Goal: Task Accomplishment & Management: Complete application form

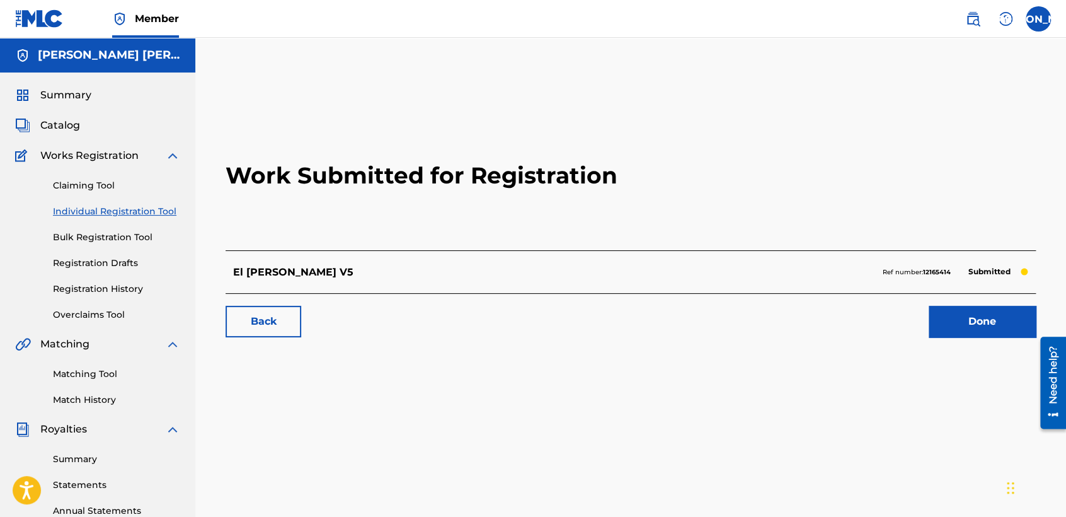
click at [166, 212] on link "Individual Registration Tool" at bounding box center [116, 211] width 127 height 13
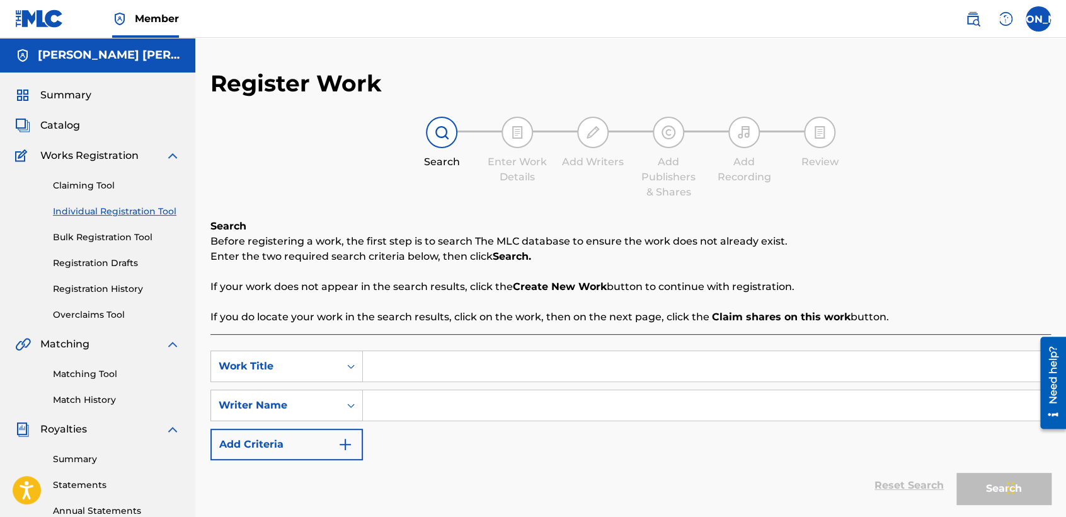
click at [384, 351] on input "Search Form" at bounding box center [706, 366] width 687 height 30
click at [411, 373] on input "Search Form" at bounding box center [706, 366] width 687 height 30
paste input "El Conejo"
type input "El Conejo"
click at [439, 397] on input "Search Form" at bounding box center [706, 405] width 687 height 30
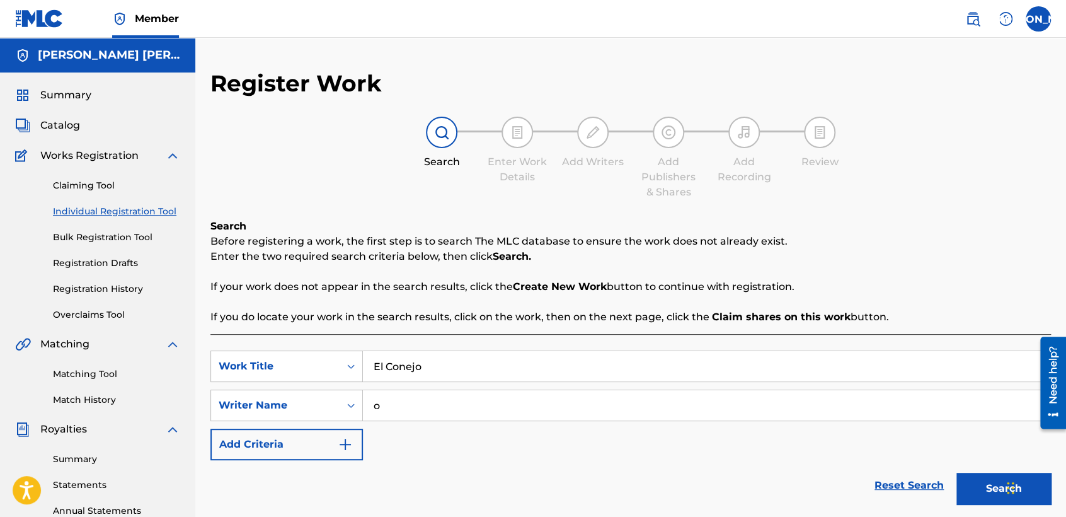
type input "o"
click at [986, 480] on button "Search" at bounding box center [1003, 489] width 95 height 32
click at [908, 253] on p "Enter the two required search criteria below, then click Search." at bounding box center [630, 256] width 841 height 15
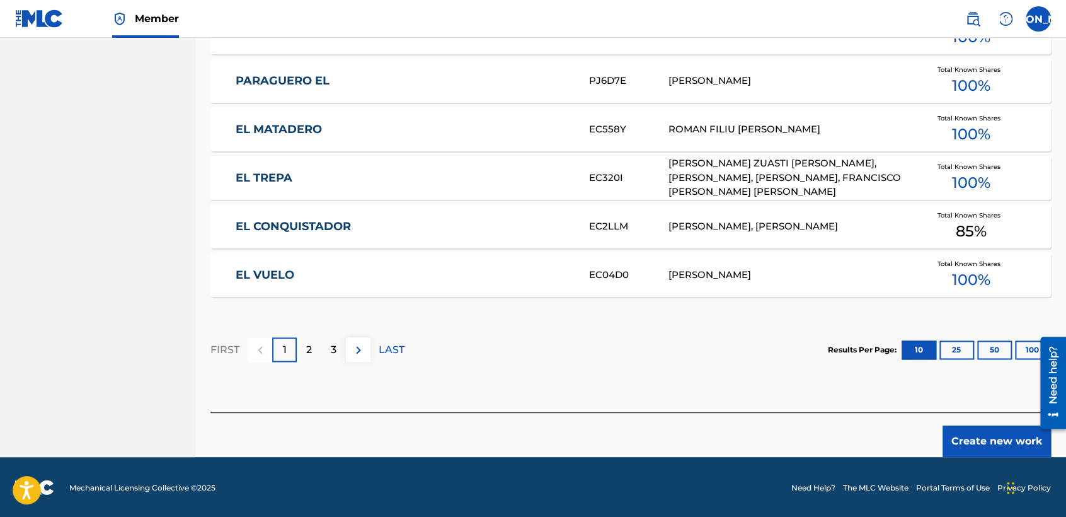
click at [977, 435] on button "Create new work" at bounding box center [997, 441] width 108 height 32
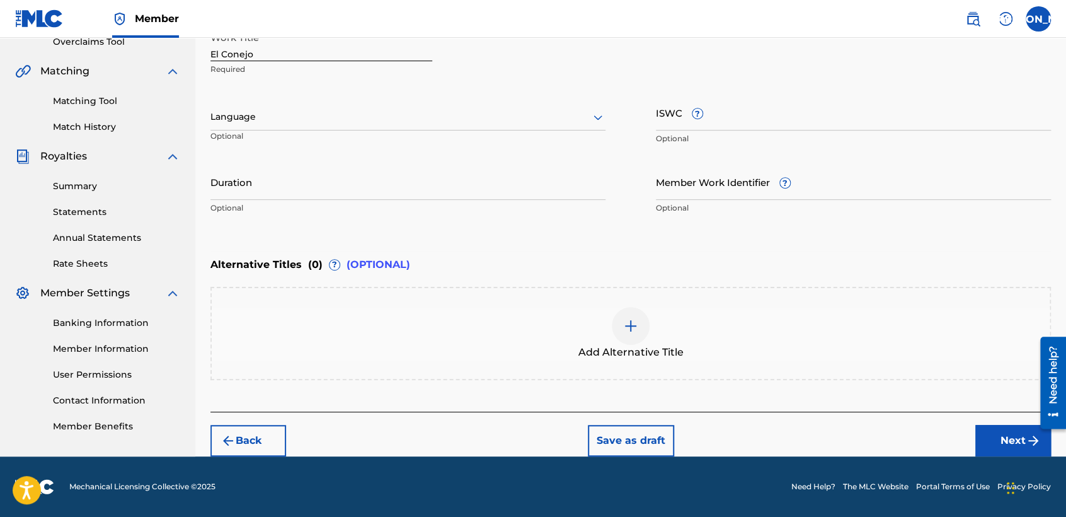
scroll to position [272, 0]
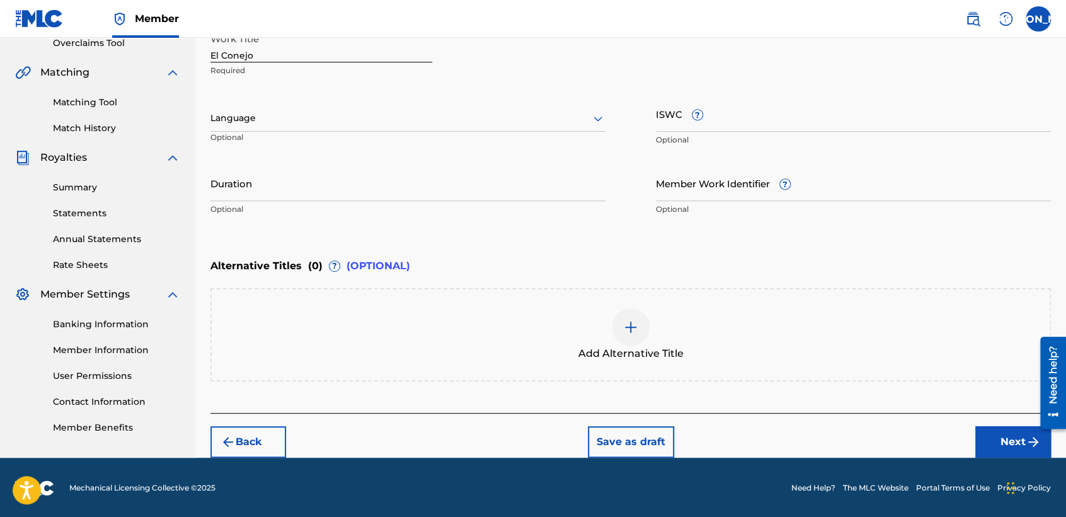
click at [560, 93] on div "Work Title El Conejo Required Language Optional ISWC ? Optional Duration Option…" at bounding box center [630, 123] width 841 height 195
click at [384, 120] on div at bounding box center [407, 118] width 395 height 16
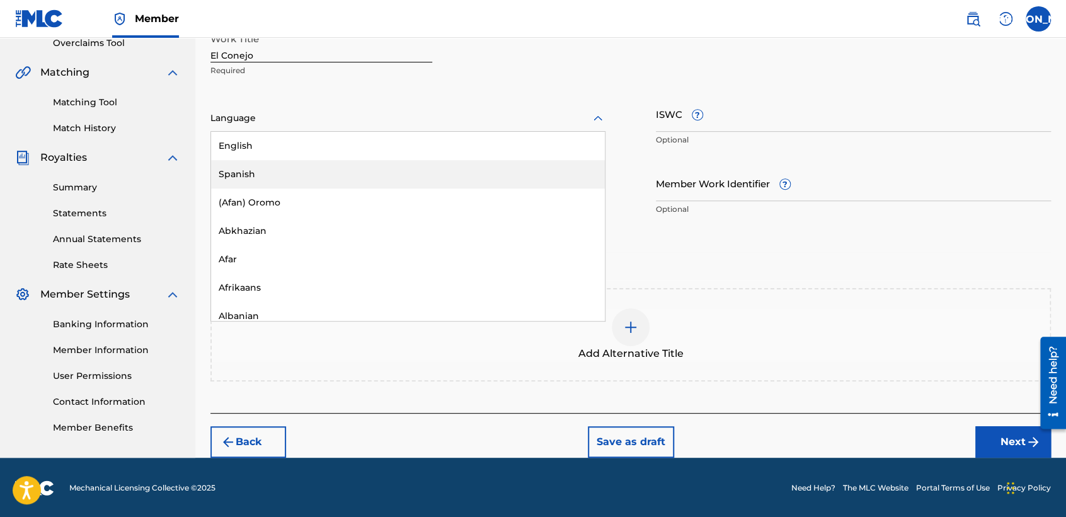
click at [292, 173] on div "Spanish" at bounding box center [408, 174] width 394 height 28
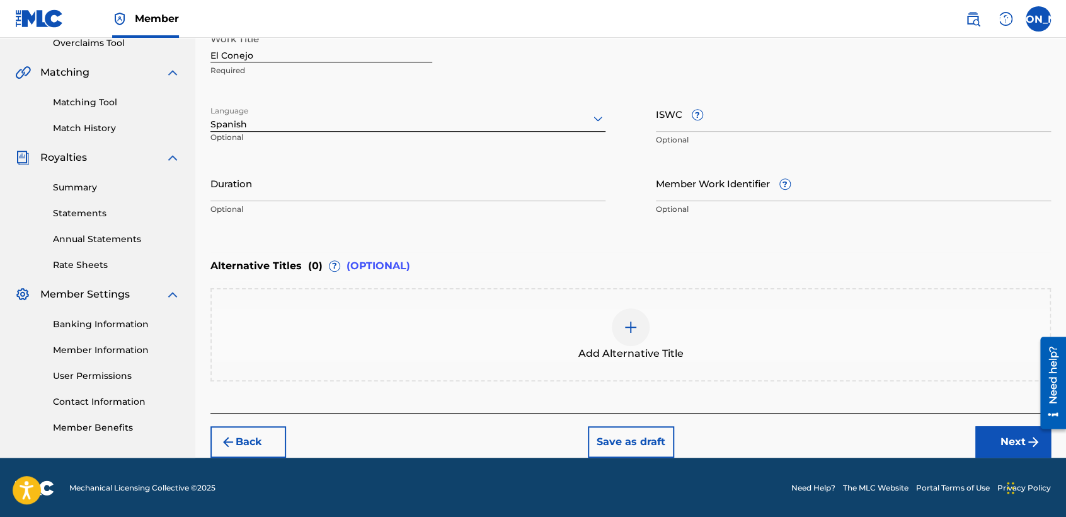
click at [277, 185] on input "Duration" at bounding box center [407, 183] width 395 height 36
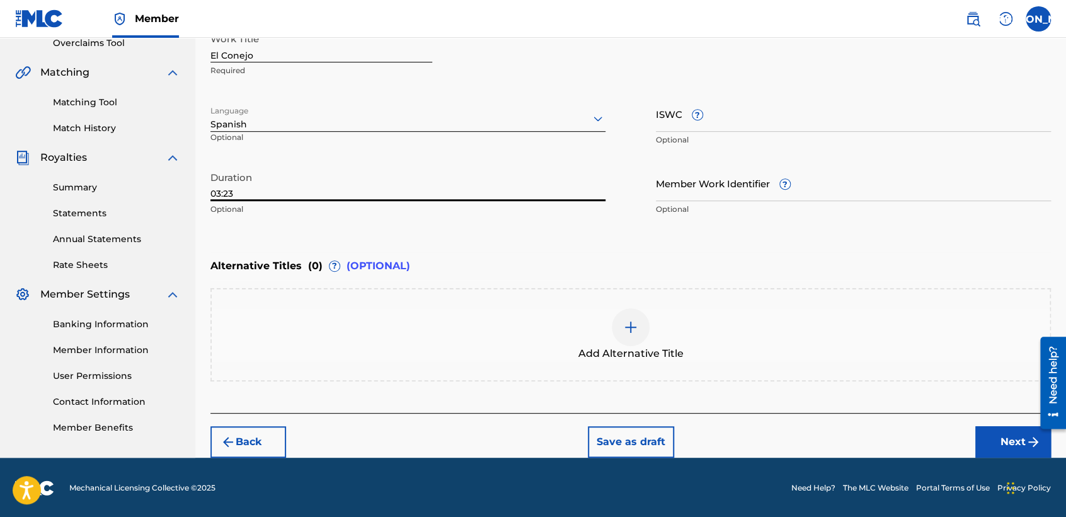
type input "03:23"
click at [974, 449] on div "Back Save as draft Next" at bounding box center [630, 435] width 841 height 45
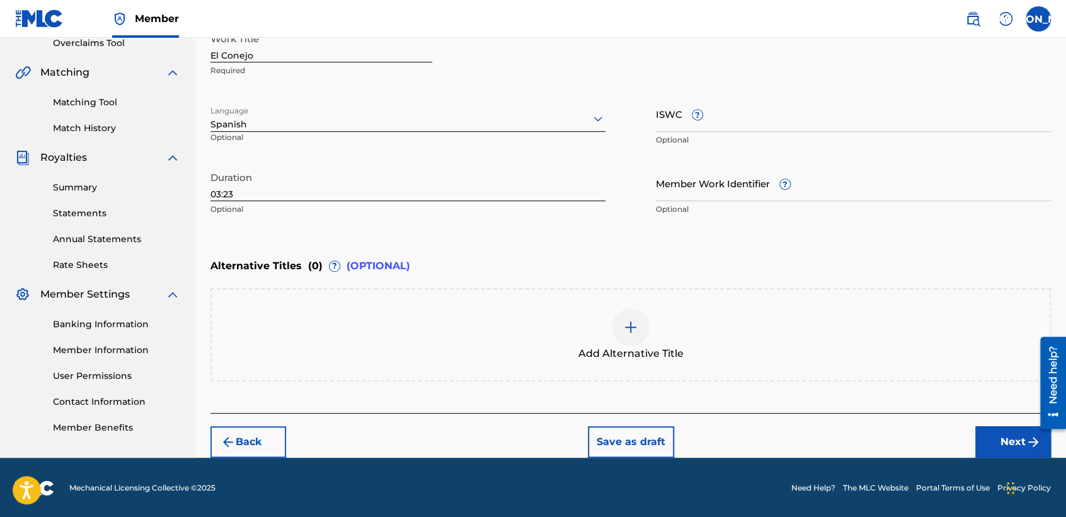
click at [994, 443] on button "Next" at bounding box center [1013, 442] width 76 height 32
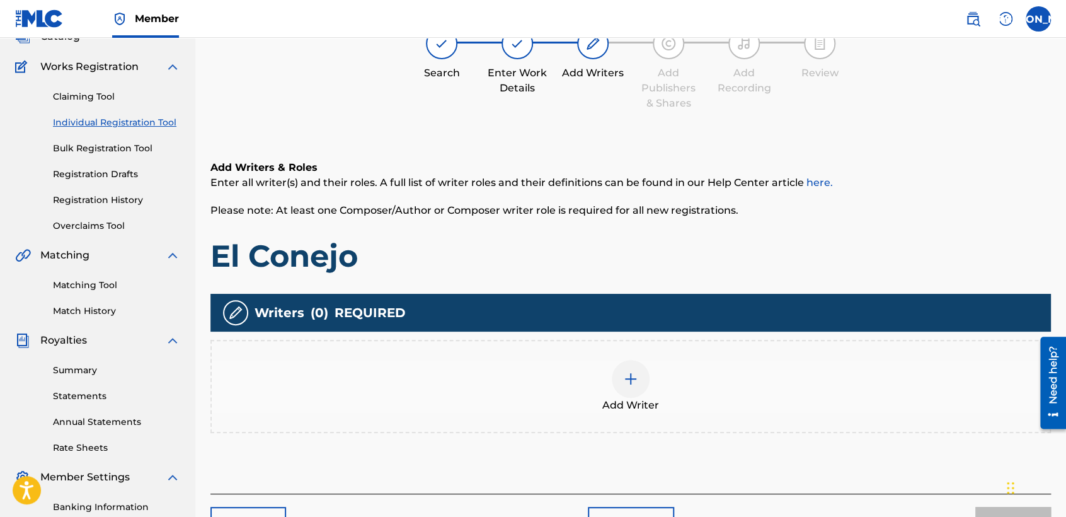
scroll to position [56, 0]
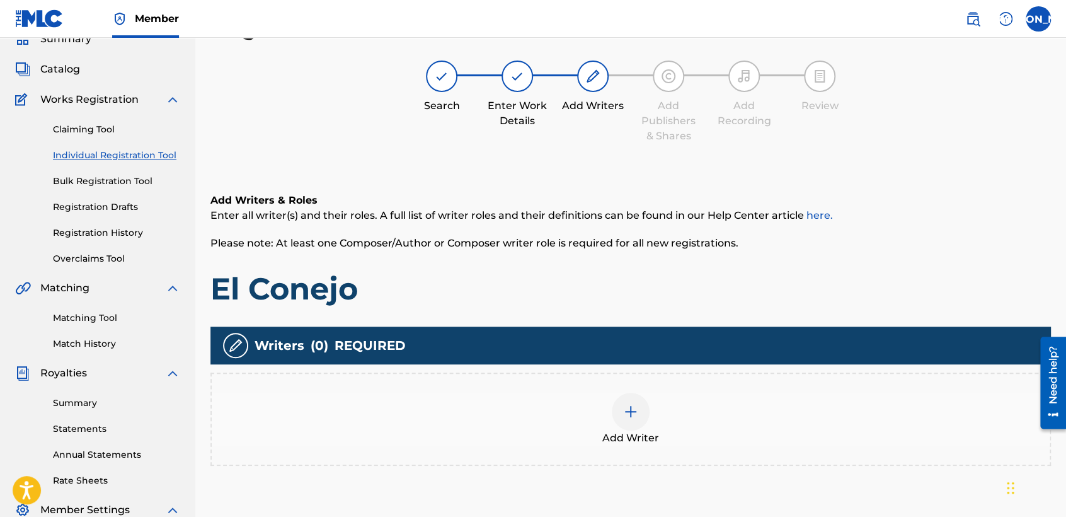
click at [628, 420] on div at bounding box center [631, 412] width 38 height 38
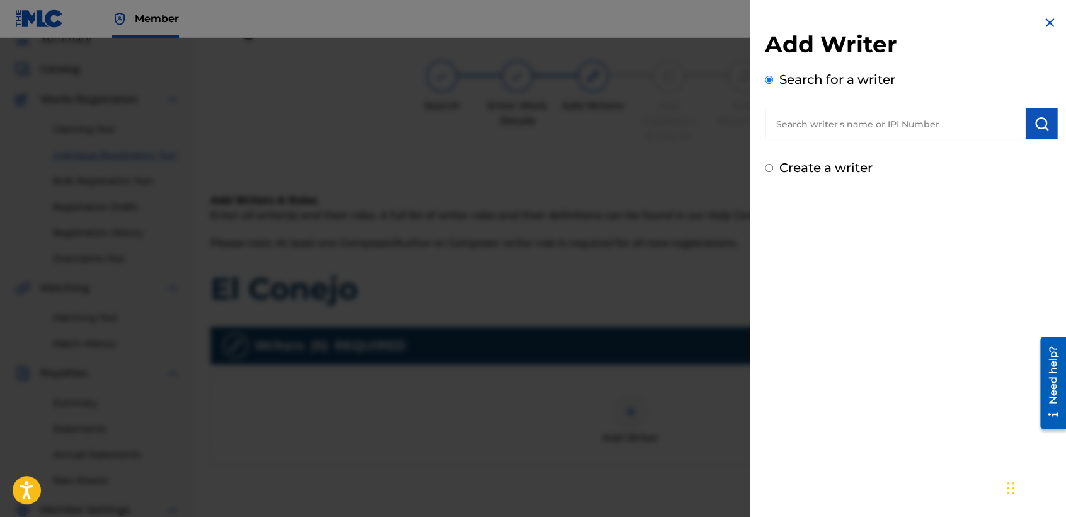
click at [767, 169] on input "Create a writer" at bounding box center [769, 168] width 8 height 8
radio input "false"
radio input "true"
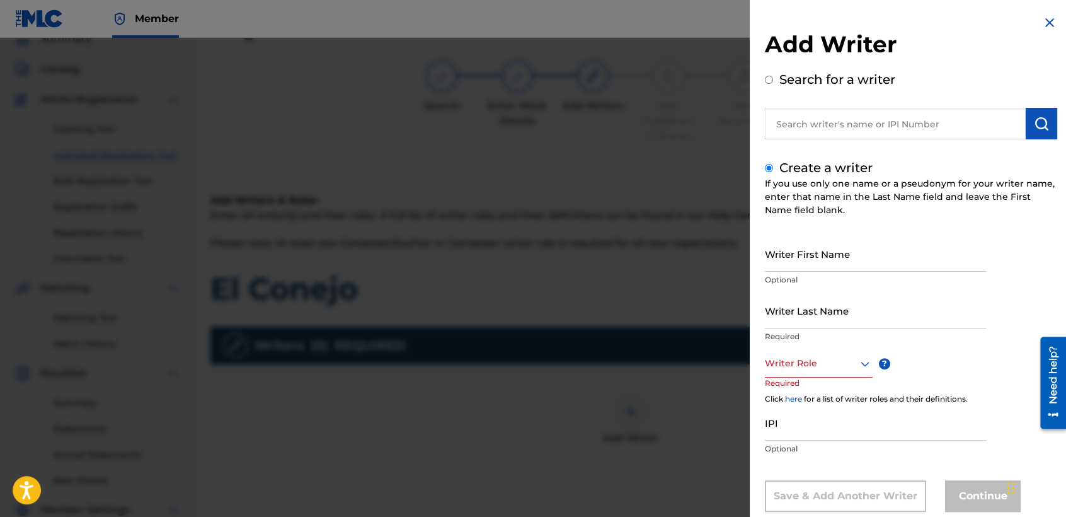
click at [779, 254] on input "Writer First Name" at bounding box center [876, 254] width 222 height 36
type input "[PERSON_NAME] [PERSON_NAME]"
click at [791, 304] on input "Writer Last Name" at bounding box center [876, 310] width 222 height 36
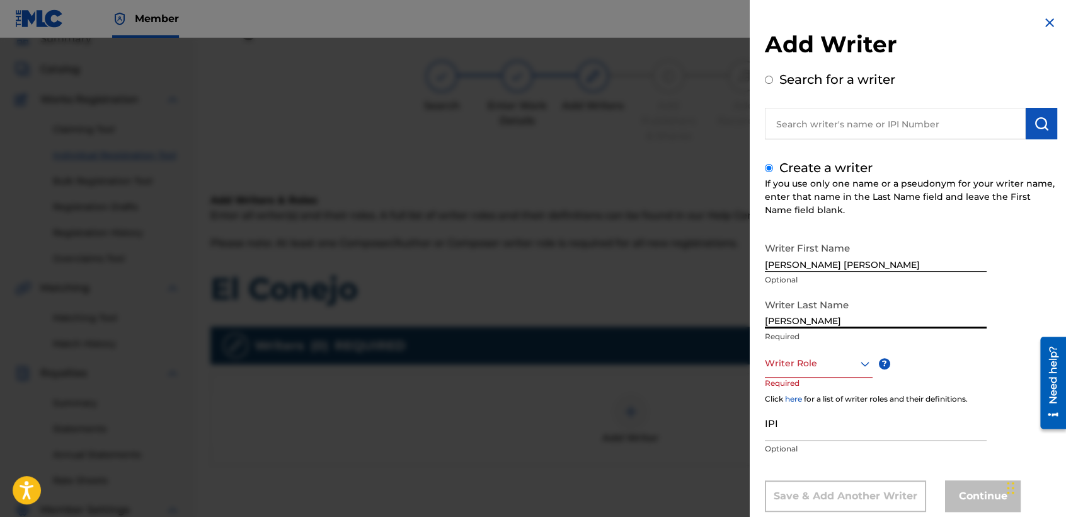
type input "[PERSON_NAME]"
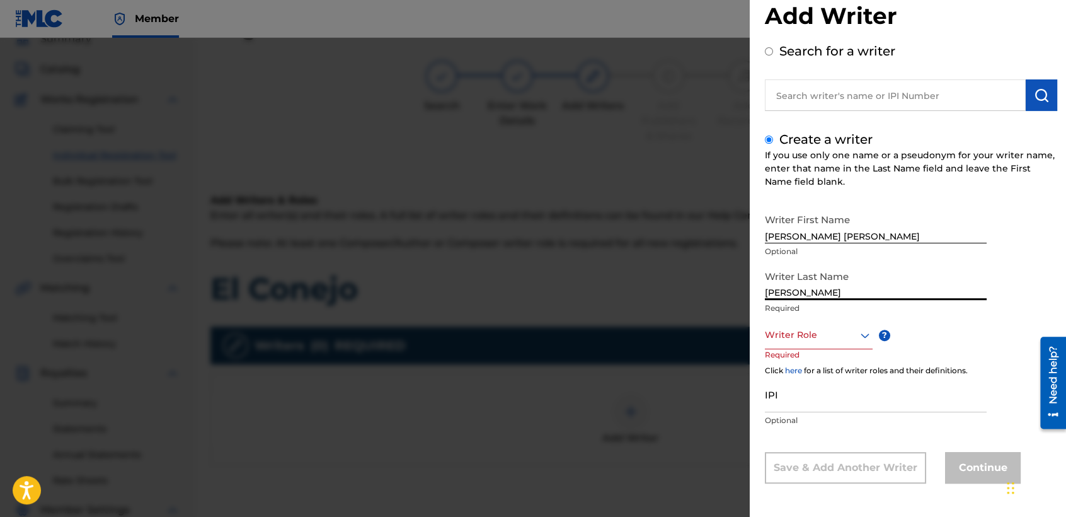
click at [852, 349] on div "Writer Role" at bounding box center [819, 335] width 108 height 28
click at [842, 366] on div "Composer/Author" at bounding box center [819, 363] width 106 height 28
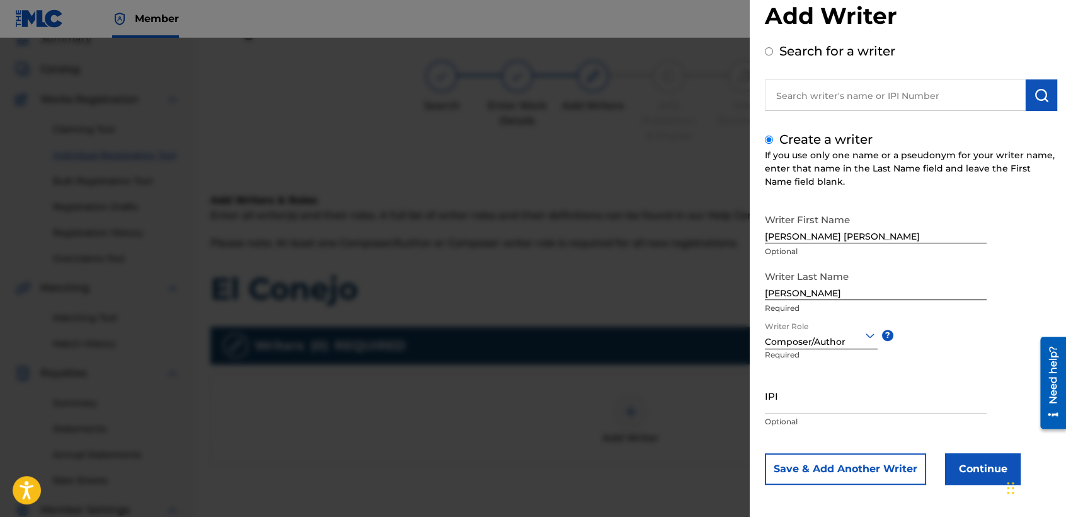
click at [962, 466] on button "Continue" at bounding box center [983, 469] width 76 height 32
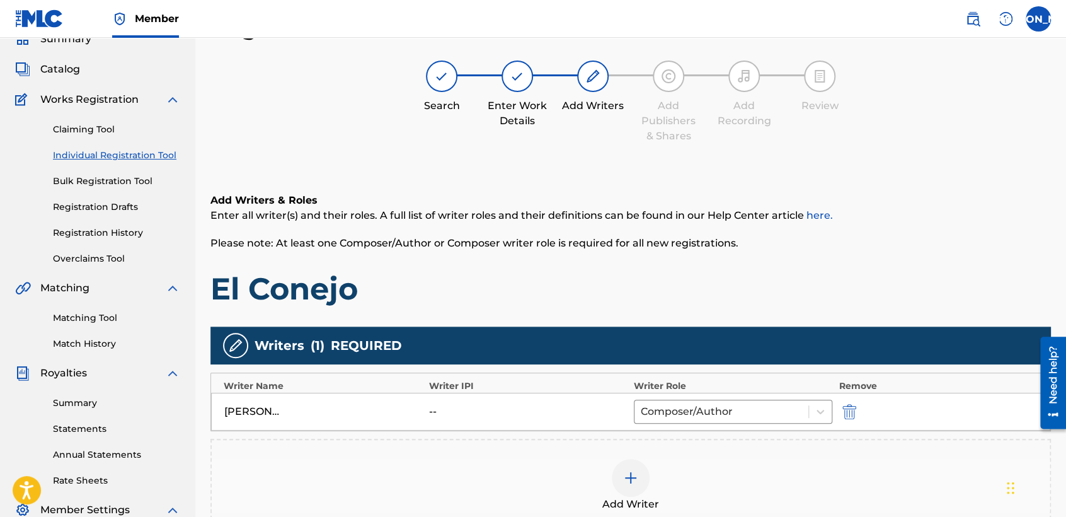
click at [686, 290] on h1 "El Conejo" at bounding box center [630, 289] width 841 height 38
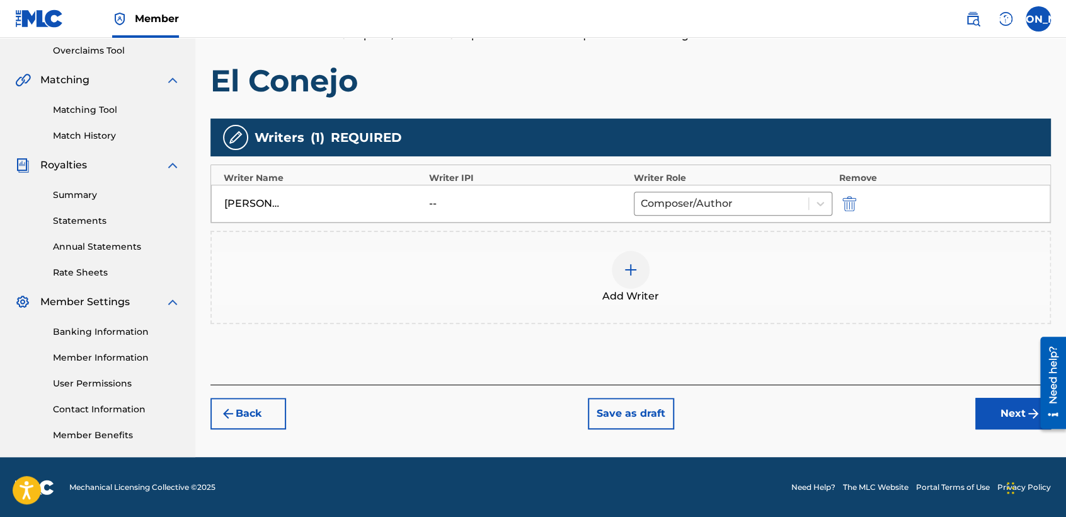
click at [986, 409] on button "Next" at bounding box center [1013, 414] width 76 height 32
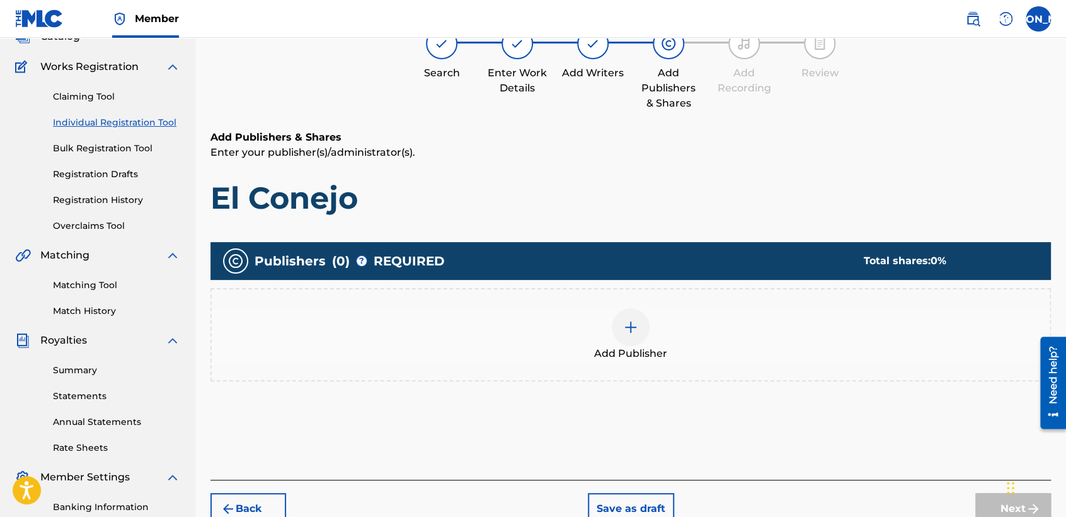
scroll to position [56, 0]
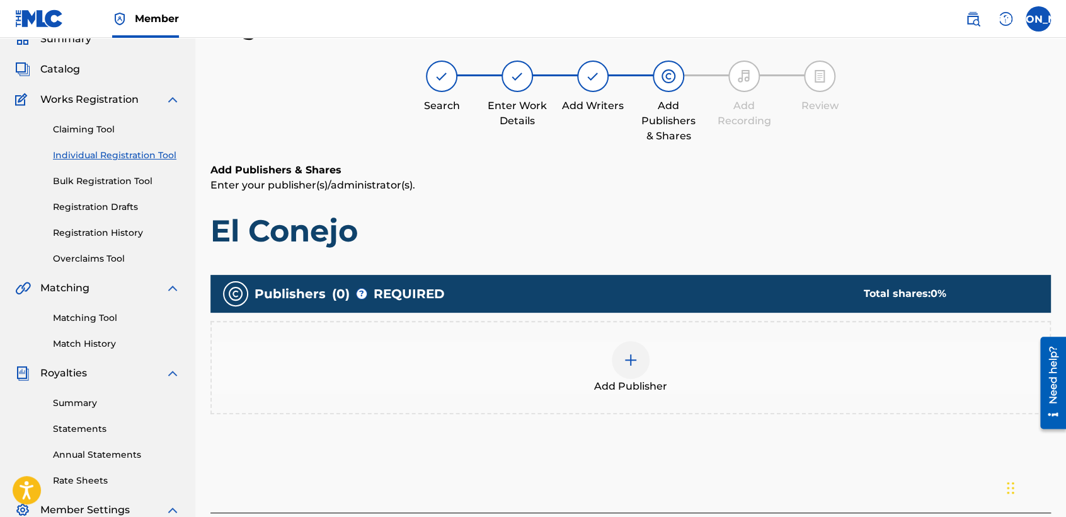
click at [624, 385] on span "Add Publisher" at bounding box center [630, 386] width 73 height 15
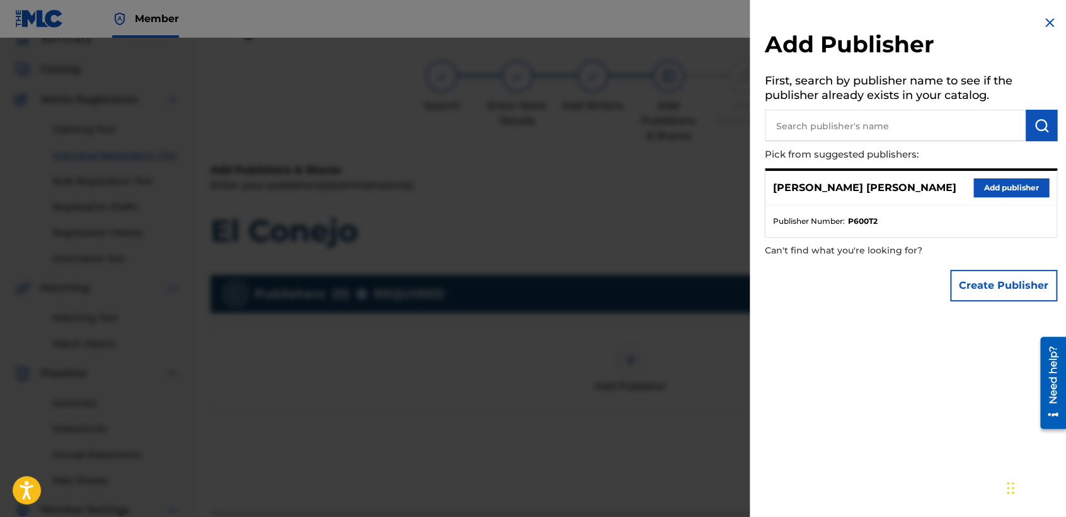
click at [997, 188] on button "Add publisher" at bounding box center [1011, 187] width 76 height 19
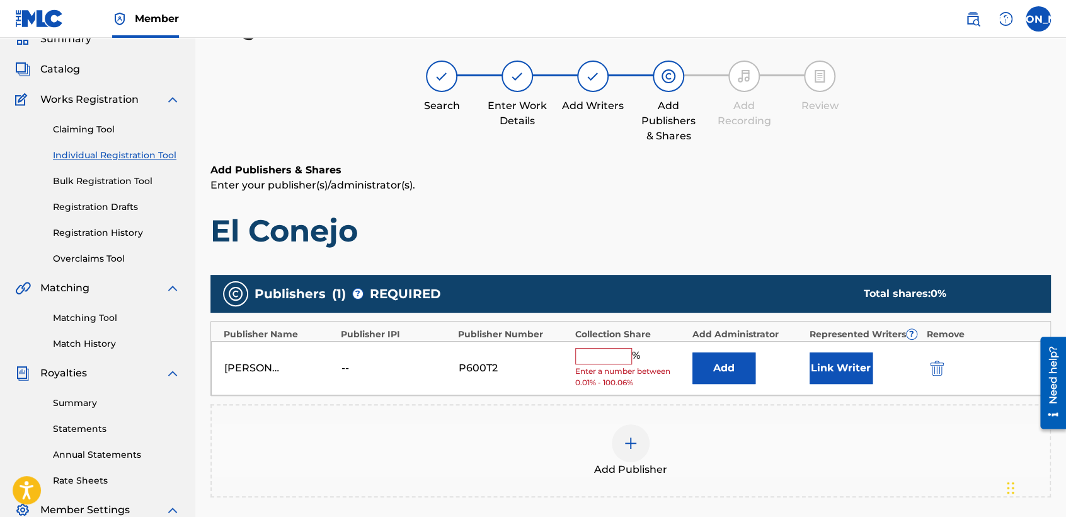
click at [593, 372] on span "Enter a number between 0.01% - 100.06%" at bounding box center [630, 376] width 111 height 23
click at [610, 360] on input "text" at bounding box center [603, 356] width 57 height 16
type input "50"
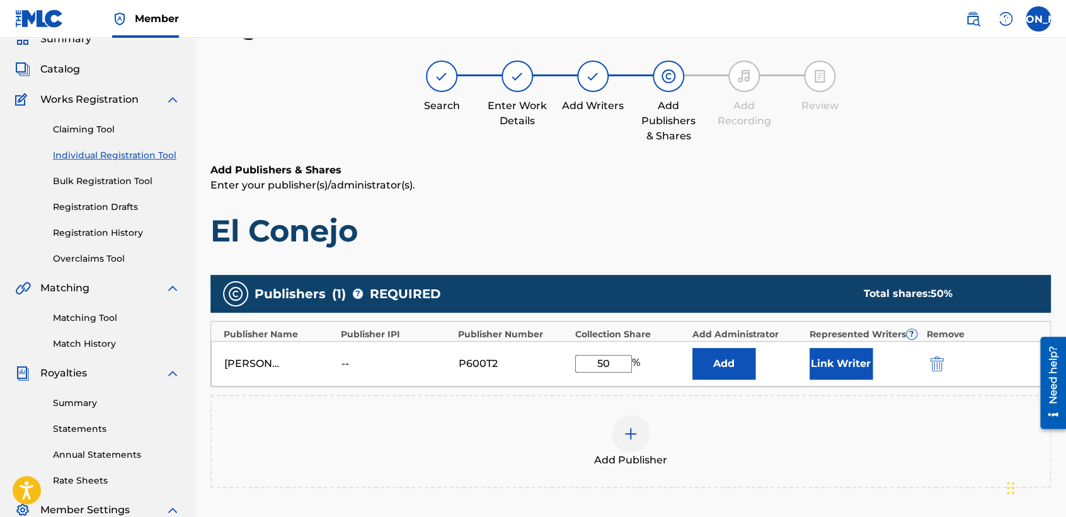
click at [852, 345] on div "[PERSON_NAME] [PERSON_NAME] -- P600T2 50 % Add Link Writer" at bounding box center [630, 363] width 839 height 45
click at [852, 353] on button "Link Writer" at bounding box center [841, 364] width 63 height 32
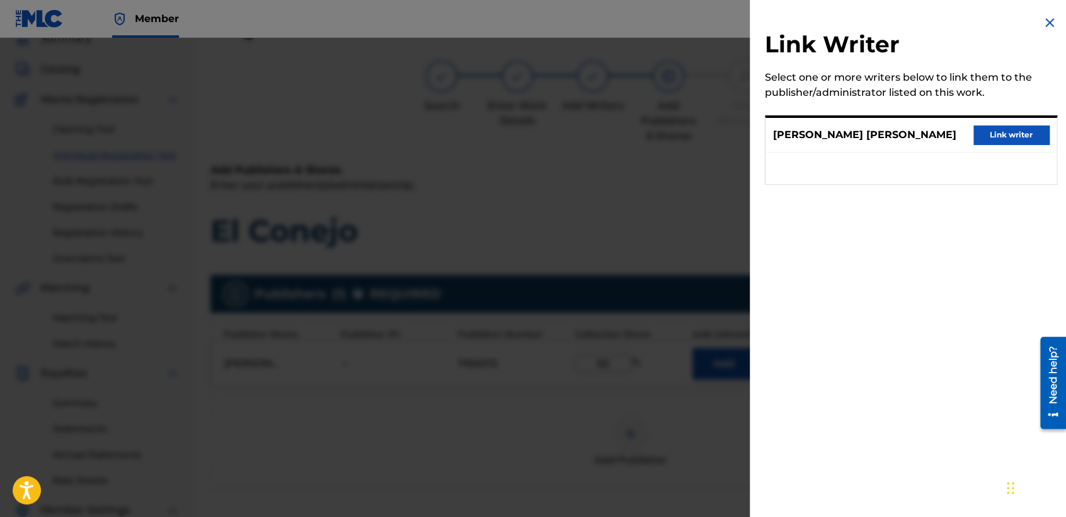
click at [1005, 134] on button "Link writer" at bounding box center [1011, 134] width 76 height 19
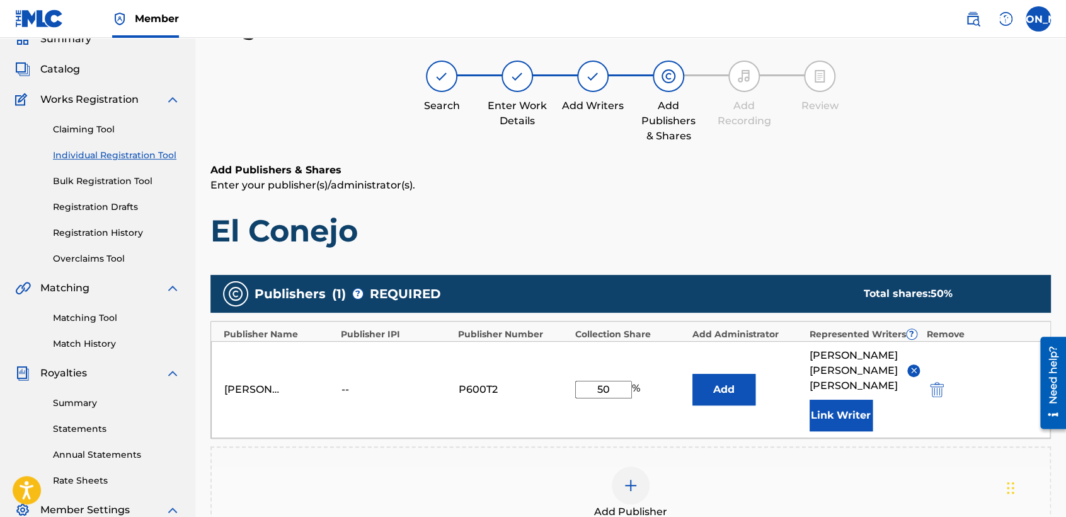
click at [659, 272] on div "Publishers ( 1 ) ? REQUIRED Total shares: 50 % Publisher Name Publisher IPI Pub…" at bounding box center [630, 425] width 841 height 314
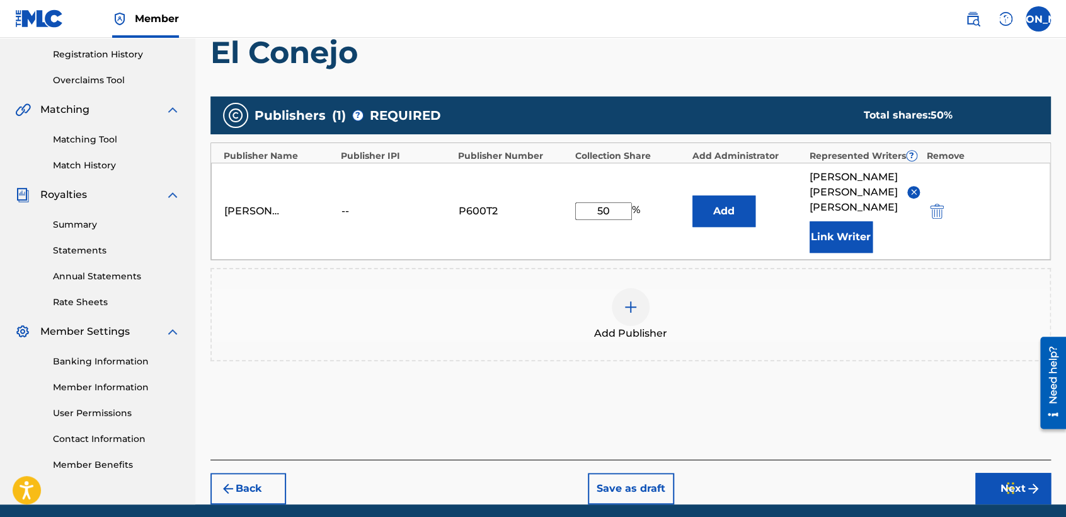
scroll to position [266, 0]
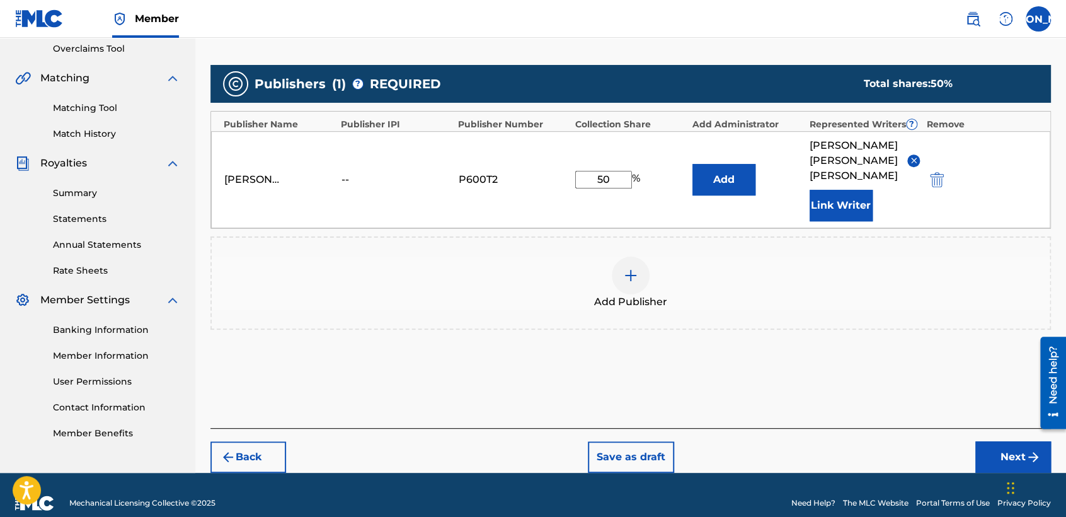
click at [996, 441] on button "Next" at bounding box center [1013, 457] width 76 height 32
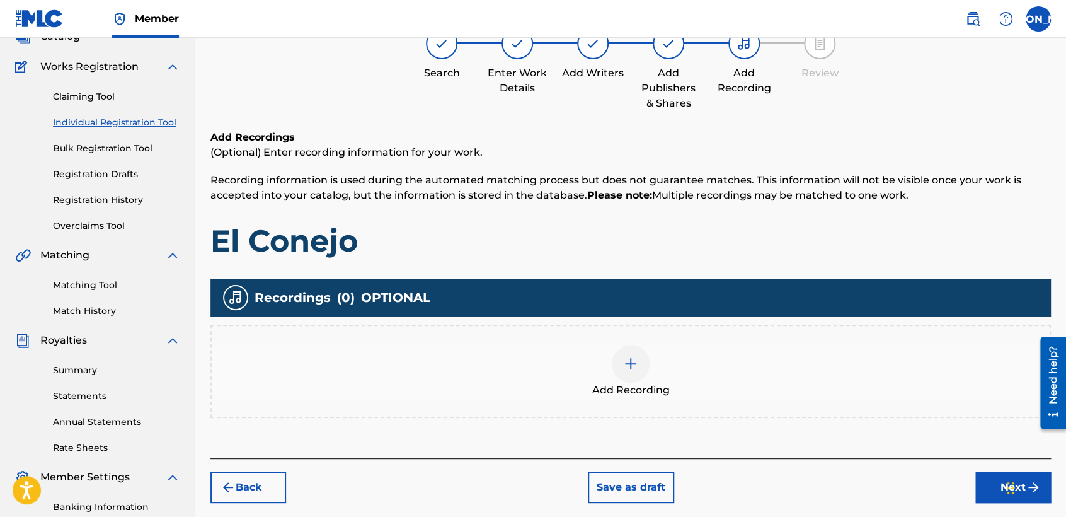
scroll to position [56, 0]
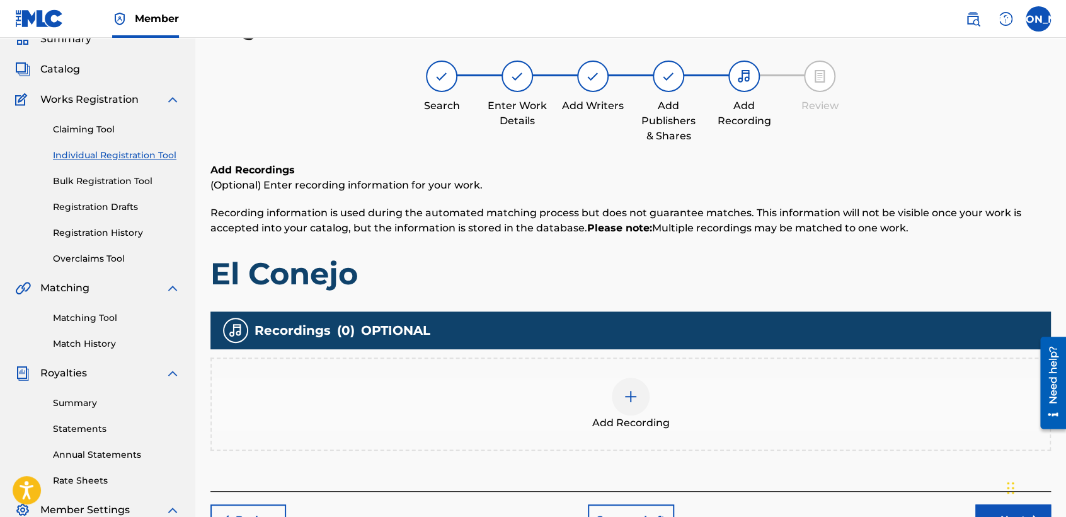
click at [624, 394] on img at bounding box center [630, 396] width 15 height 15
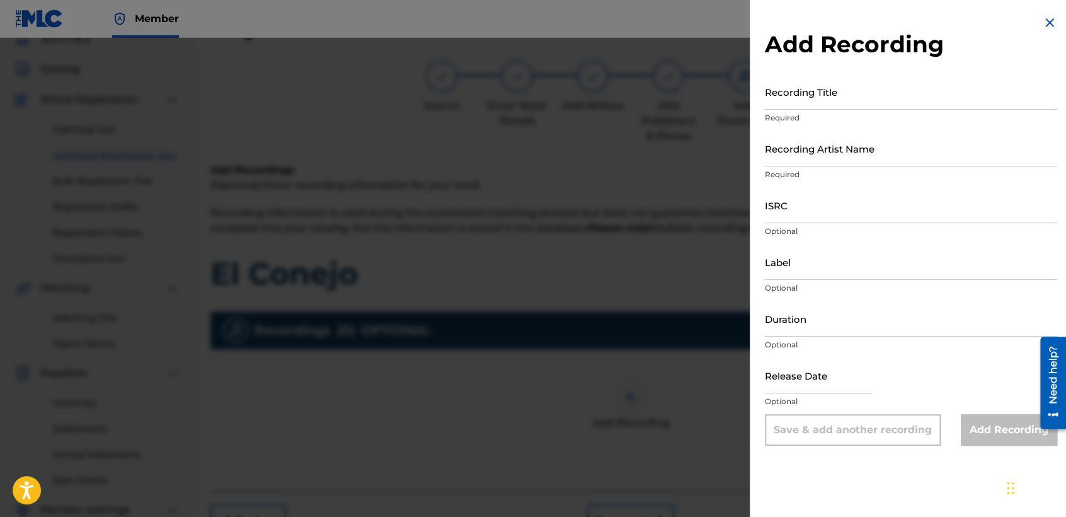
click at [836, 88] on input "Recording Title" at bounding box center [911, 92] width 292 height 36
paste input "El Conejo"
type input "El Conejo"
click at [837, 159] on input "Recording Artist Name" at bounding box center [911, 148] width 292 height 36
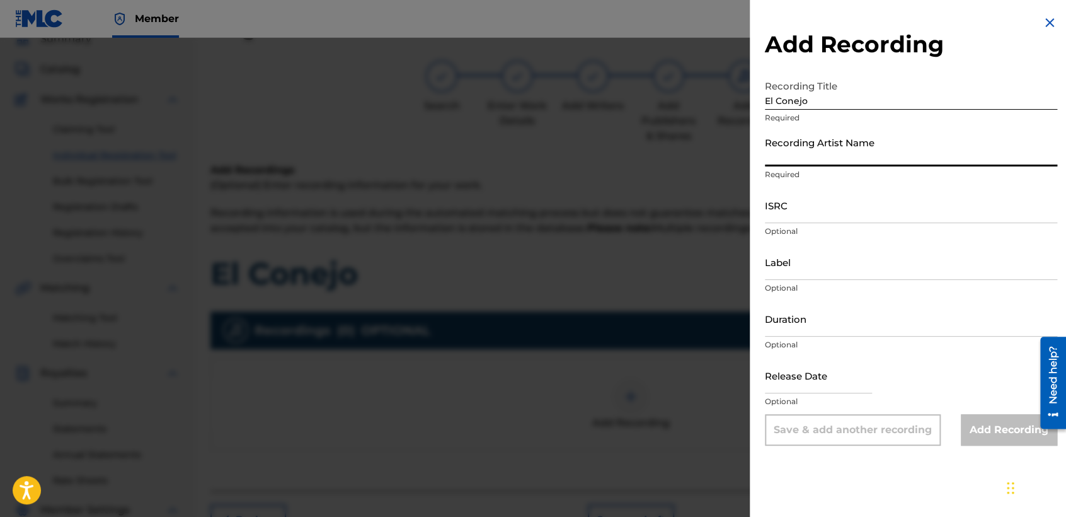
type input "Baby [PERSON_NAME]"
type input "04:03"
type input "[DATE]"
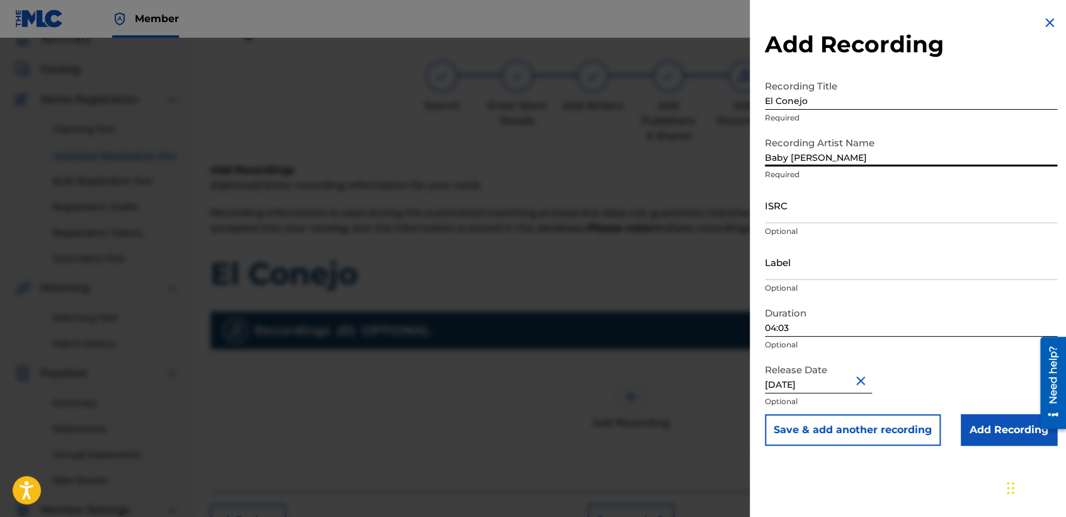
click at [827, 315] on input "04:03" at bounding box center [911, 319] width 292 height 36
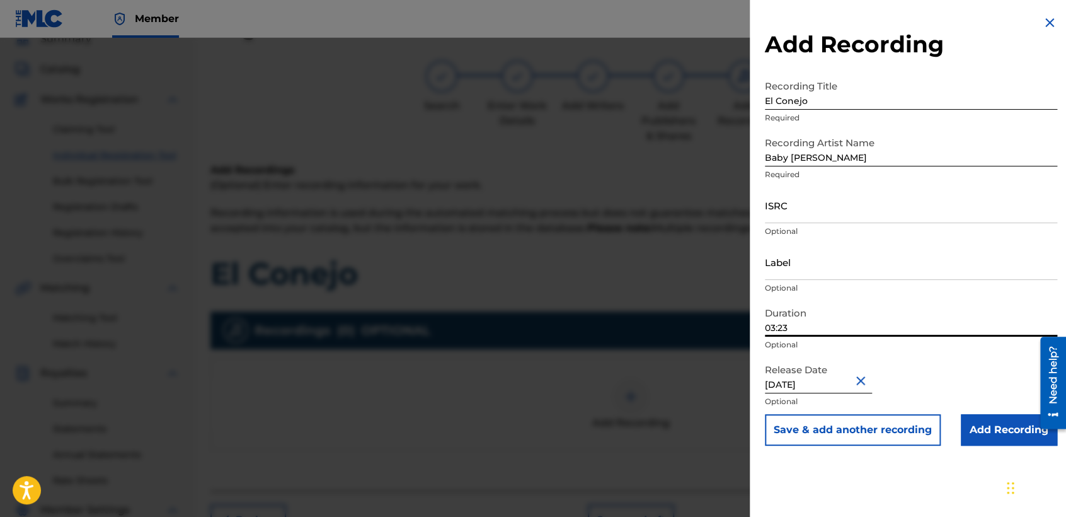
type input "03:23"
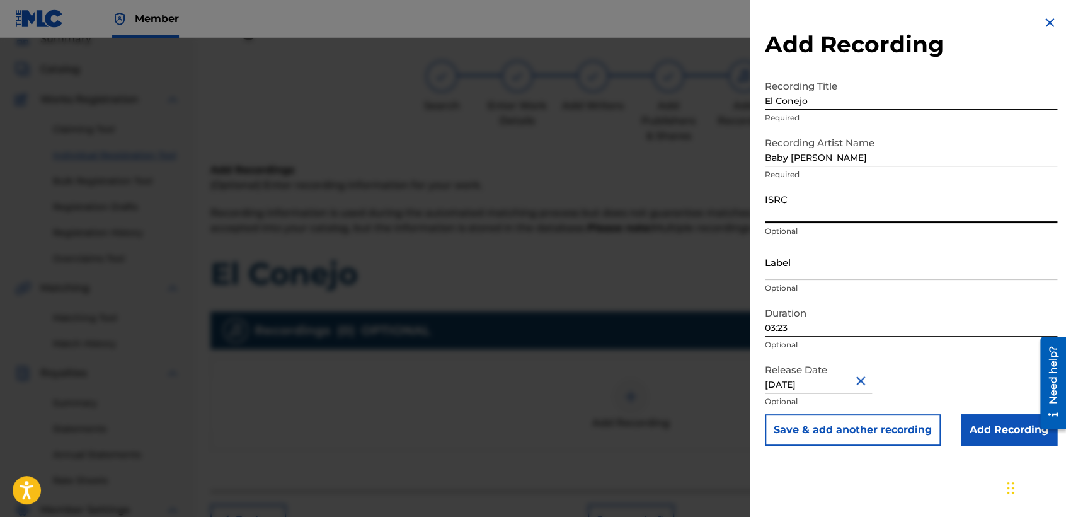
click at [827, 205] on input "ISRC" at bounding box center [911, 205] width 292 height 36
paste input "USHM82139287"
type input "USHM82139287"
click at [963, 417] on input "Add Recording" at bounding box center [1009, 430] width 96 height 32
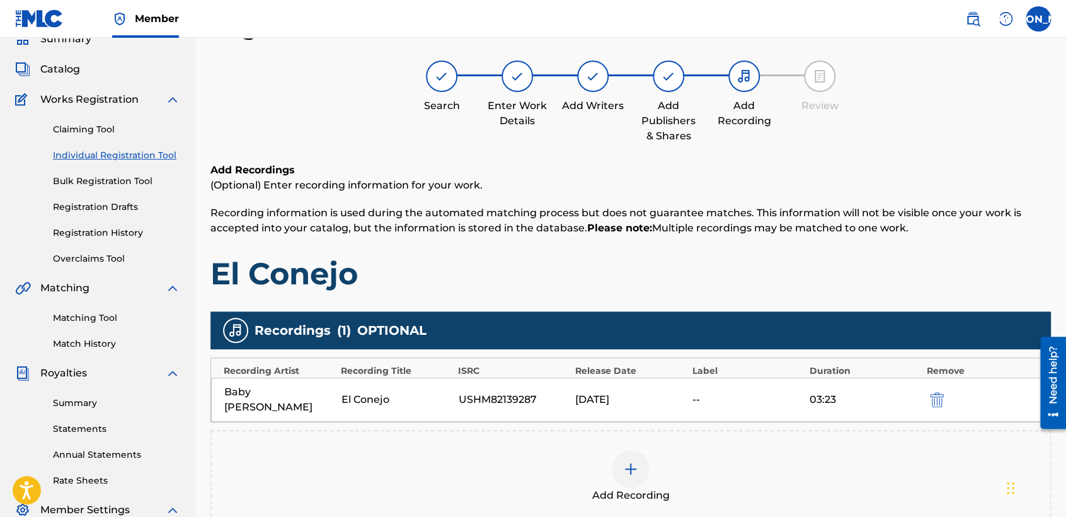
click at [720, 270] on h1 "El Conejo" at bounding box center [630, 274] width 841 height 38
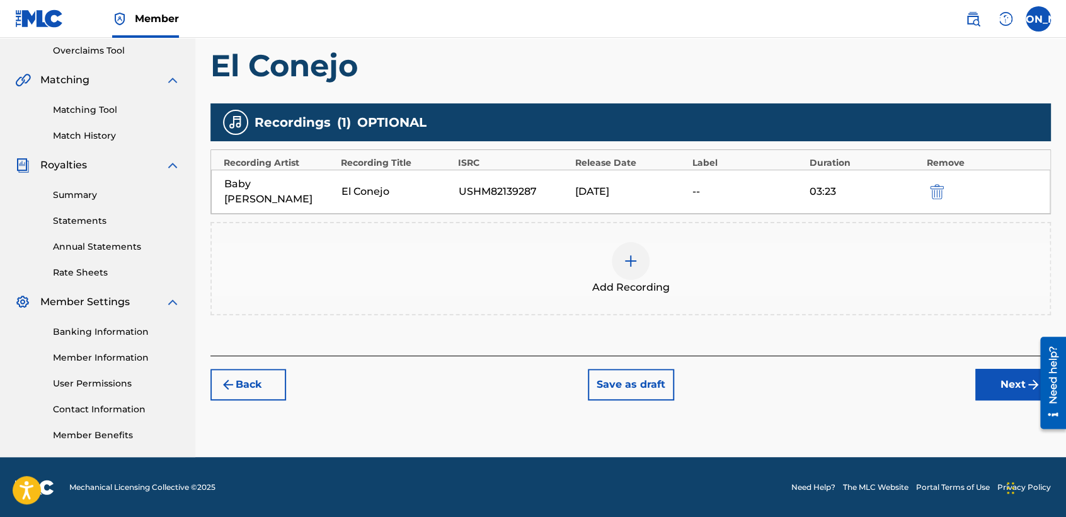
click at [1006, 369] on button "Next" at bounding box center [1013, 385] width 76 height 32
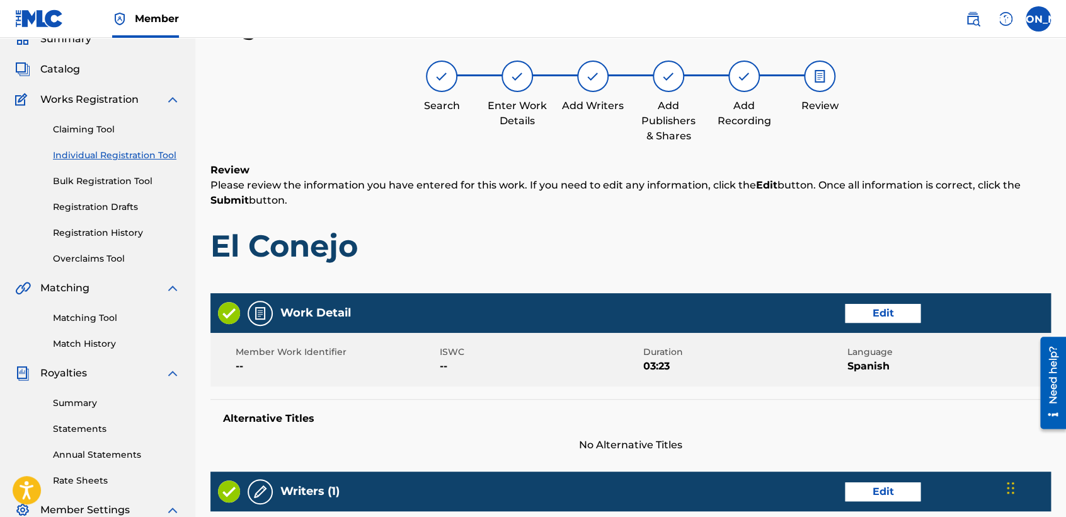
click at [662, 280] on div "Review Please review the information you have entered for this work. If you nee…" at bounding box center [630, 223] width 841 height 121
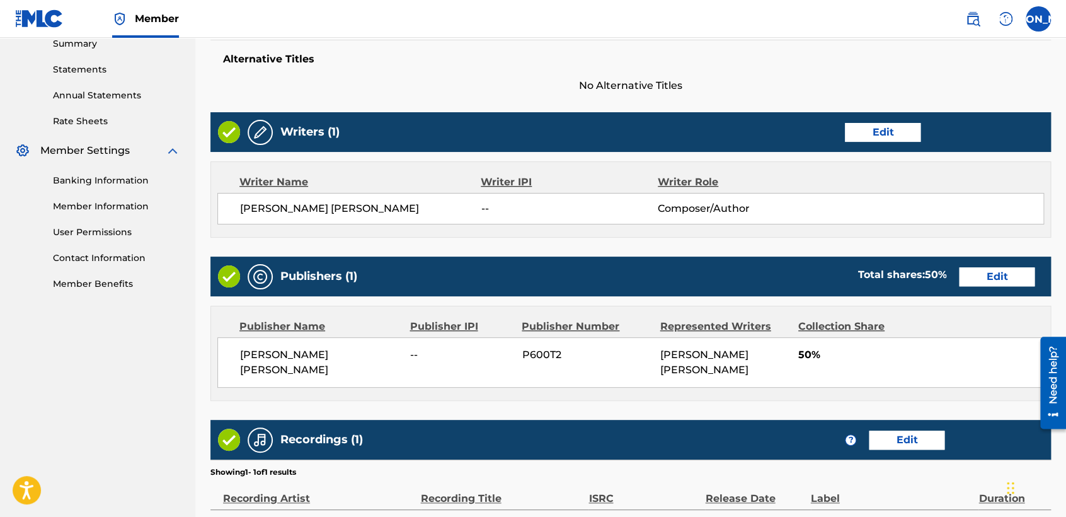
scroll to position [560, 0]
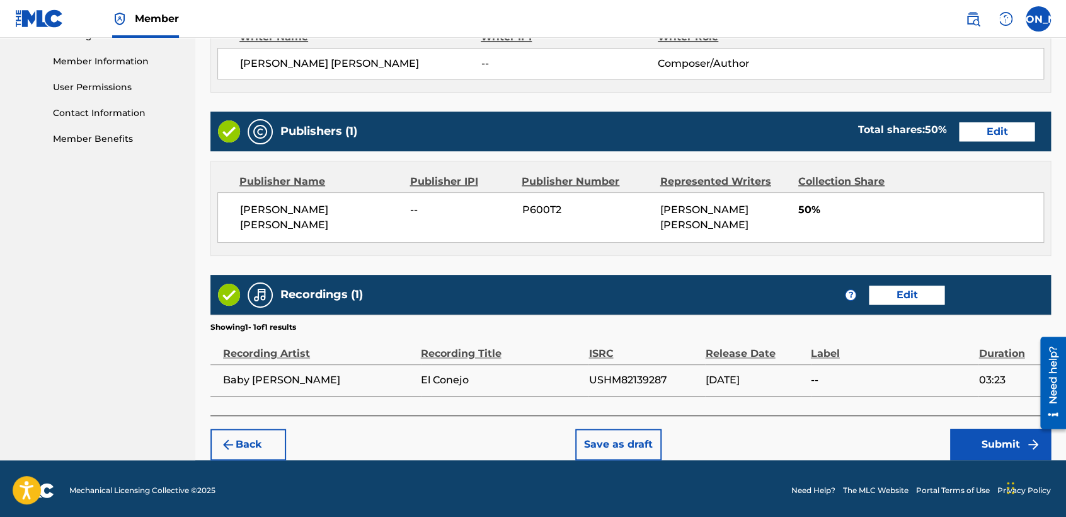
click at [966, 442] on button "Submit" at bounding box center [1000, 444] width 101 height 32
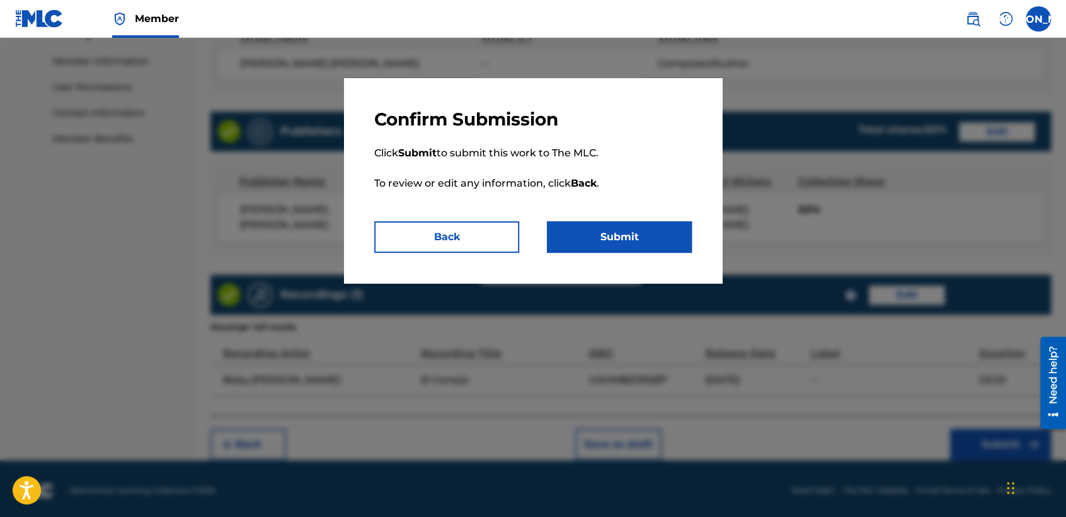
click at [635, 237] on button "Submit" at bounding box center [619, 237] width 145 height 32
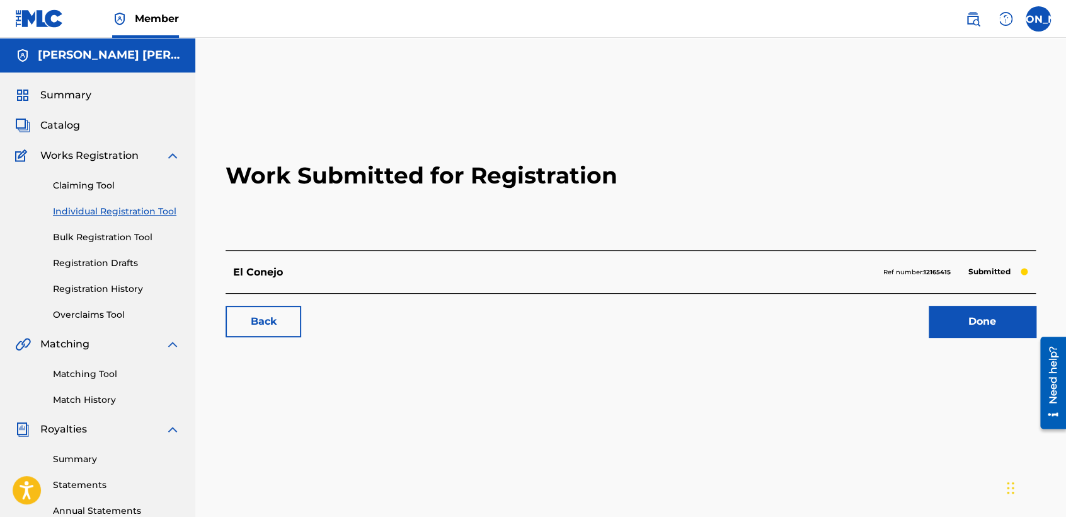
click at [166, 212] on link "Individual Registration Tool" at bounding box center [116, 211] width 127 height 13
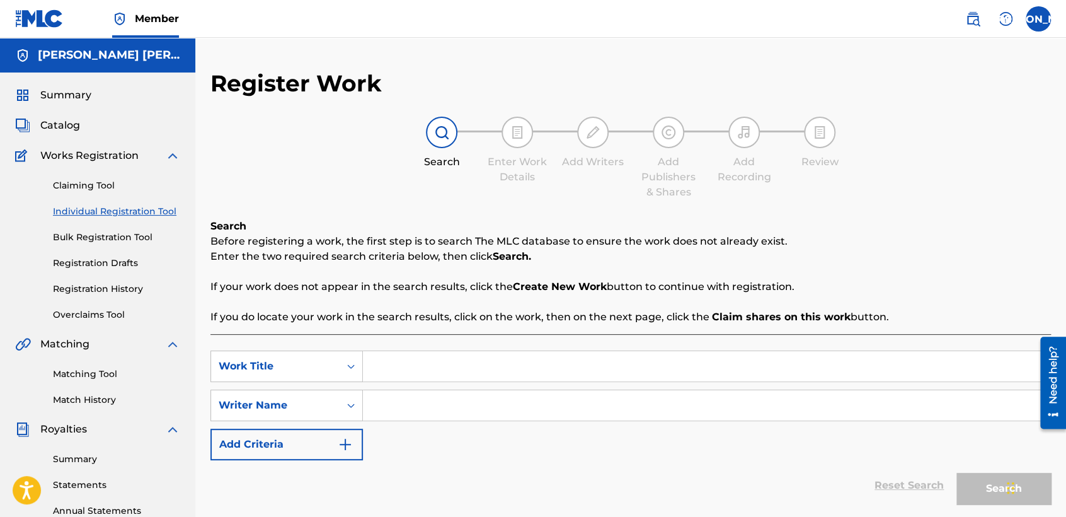
click at [400, 376] on input "Search Form" at bounding box center [706, 366] width 687 height 30
paste input "El Morro, Ver. 2"
type input "El Morro, Ver. 2"
click at [447, 416] on input "Search Form" at bounding box center [706, 405] width 687 height 30
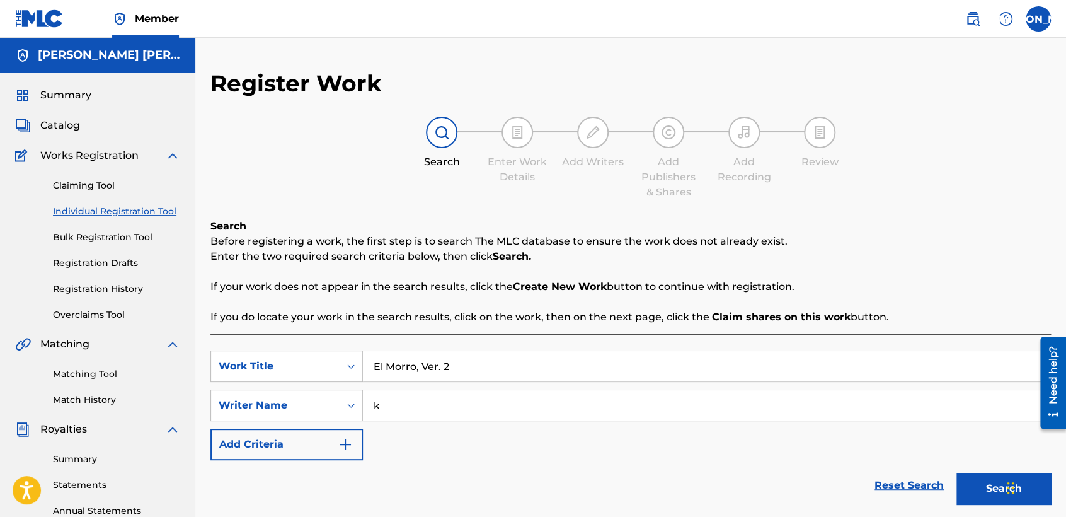
type input "k"
click at [956, 473] on button "Search" at bounding box center [1003, 489] width 95 height 32
click at [824, 436] on div "SearchWithCriteria66e396d0-9ec7-455c-aafa-a49f56c400ac Work Title El Morro, Ver…" at bounding box center [630, 405] width 841 height 110
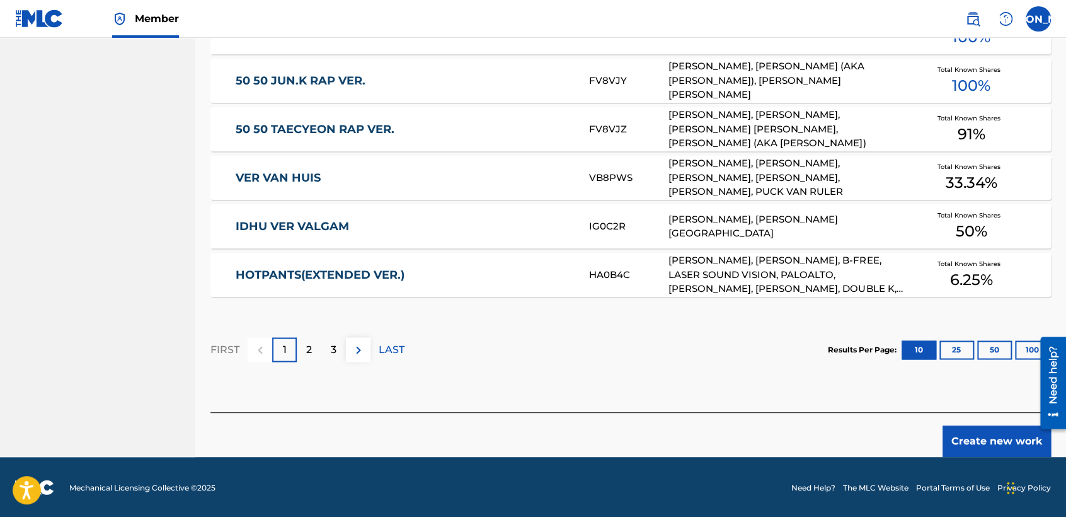
click at [1006, 439] on button "Create new work" at bounding box center [997, 441] width 108 height 32
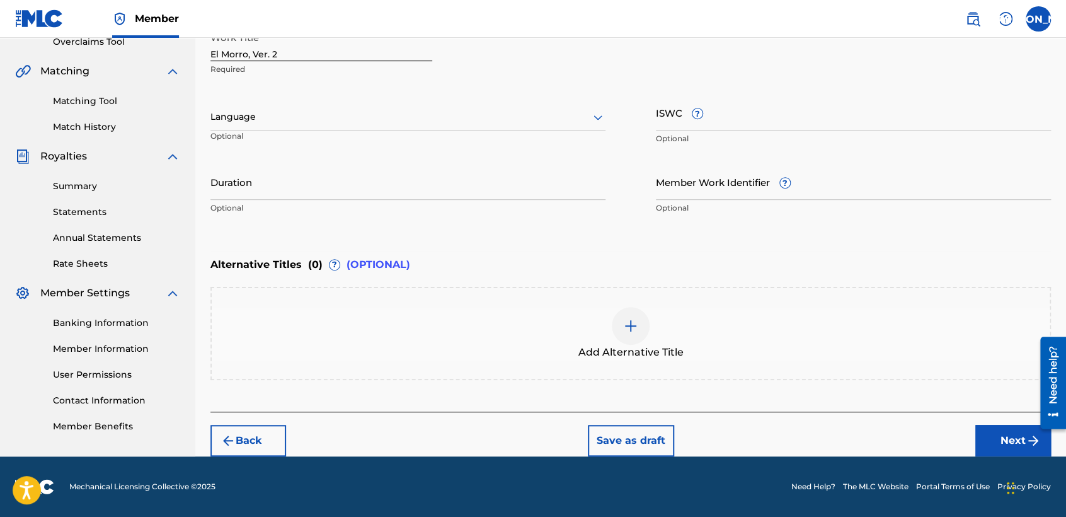
scroll to position [272, 0]
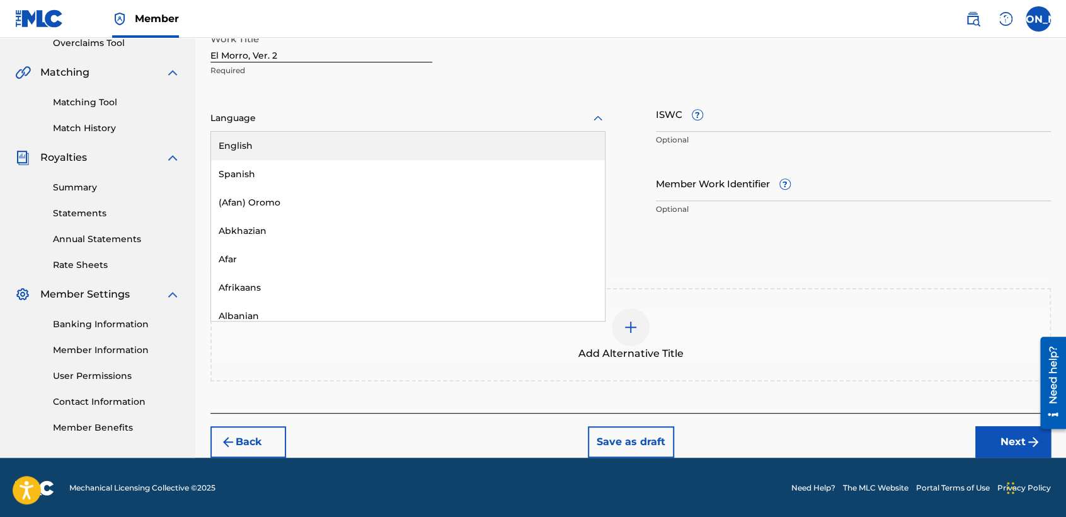
click at [556, 110] on div at bounding box center [407, 118] width 395 height 16
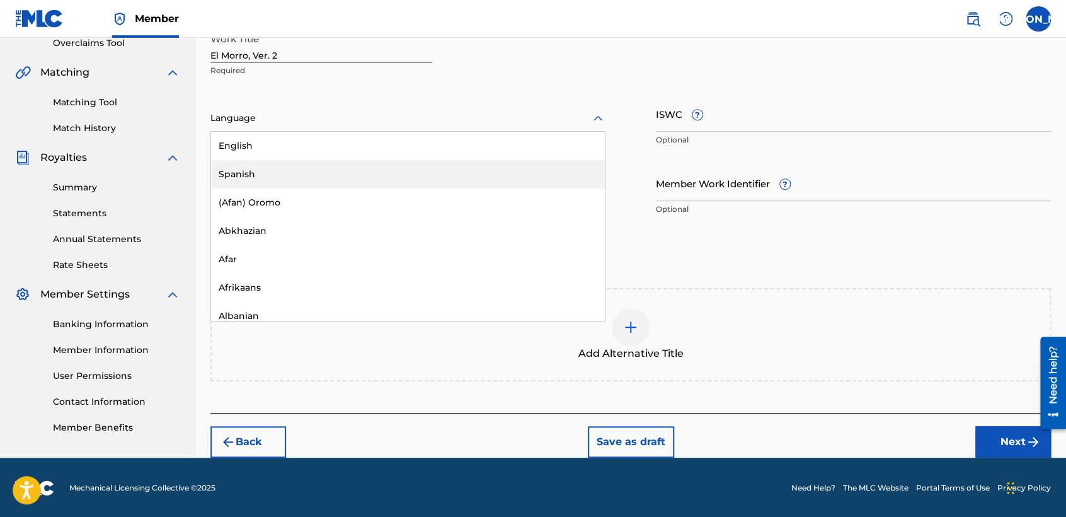
click at [381, 171] on div "Spanish" at bounding box center [408, 174] width 394 height 28
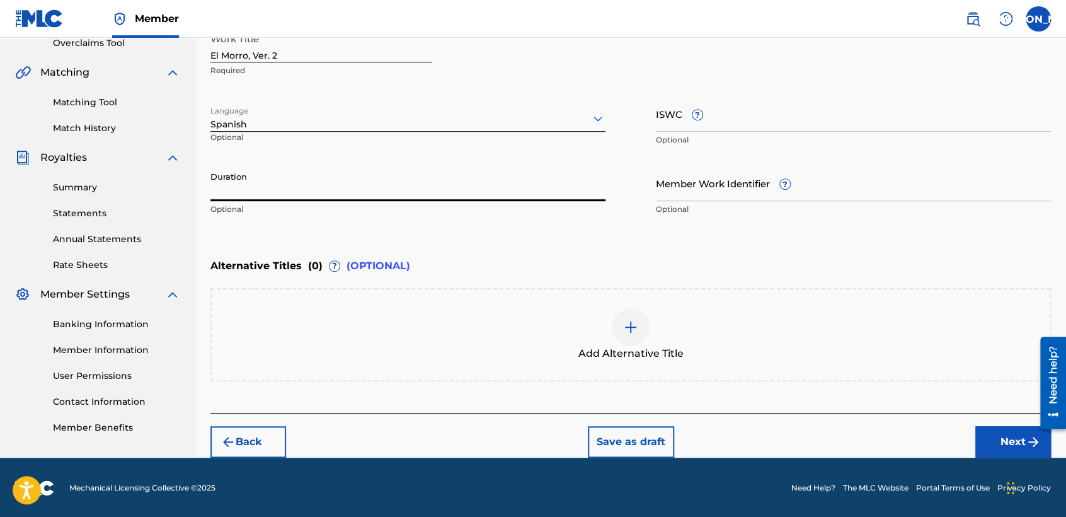
click at [321, 190] on input "Duration" at bounding box center [407, 183] width 395 height 36
type input "04:07"
click at [1021, 437] on button "Next" at bounding box center [1013, 442] width 76 height 32
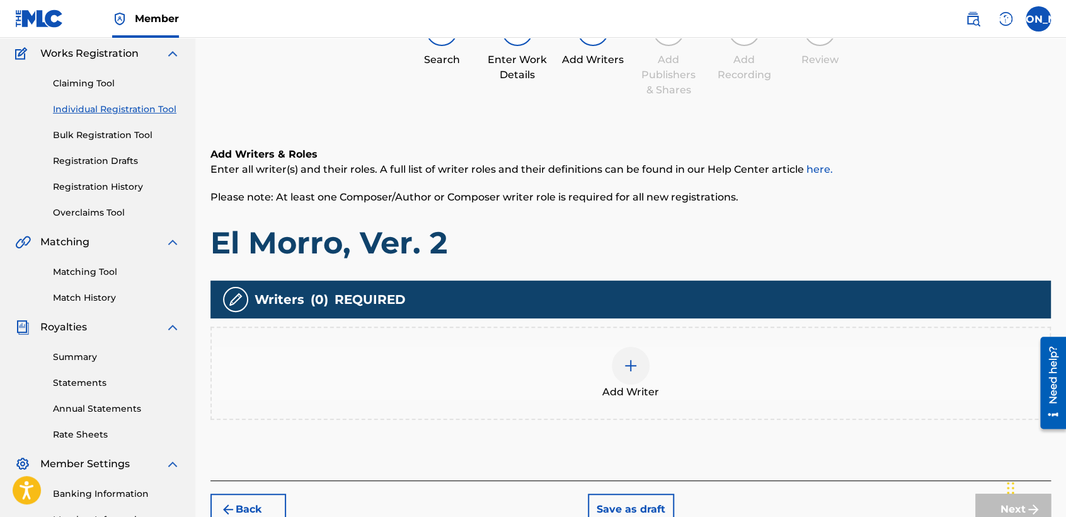
scroll to position [56, 0]
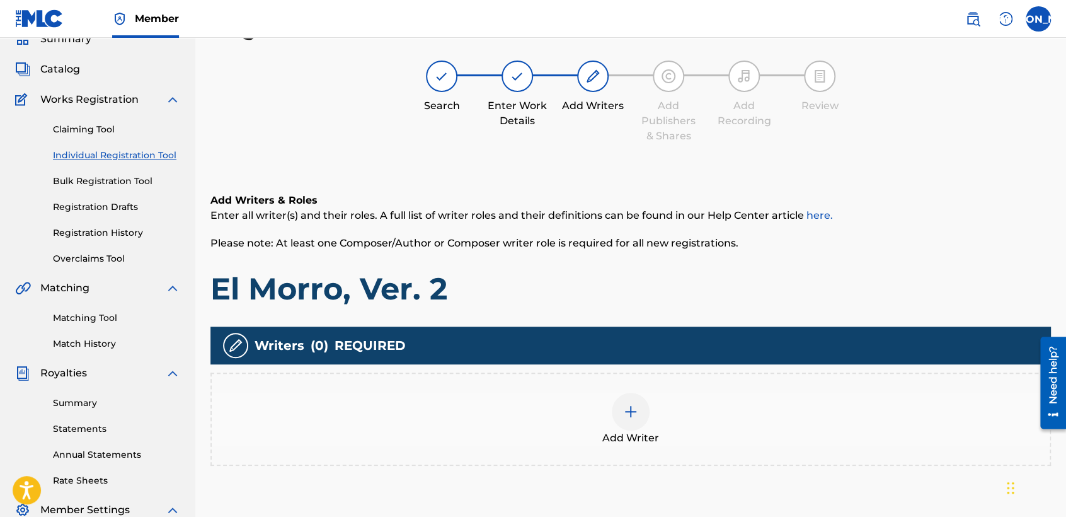
click at [640, 403] on div at bounding box center [631, 412] width 38 height 38
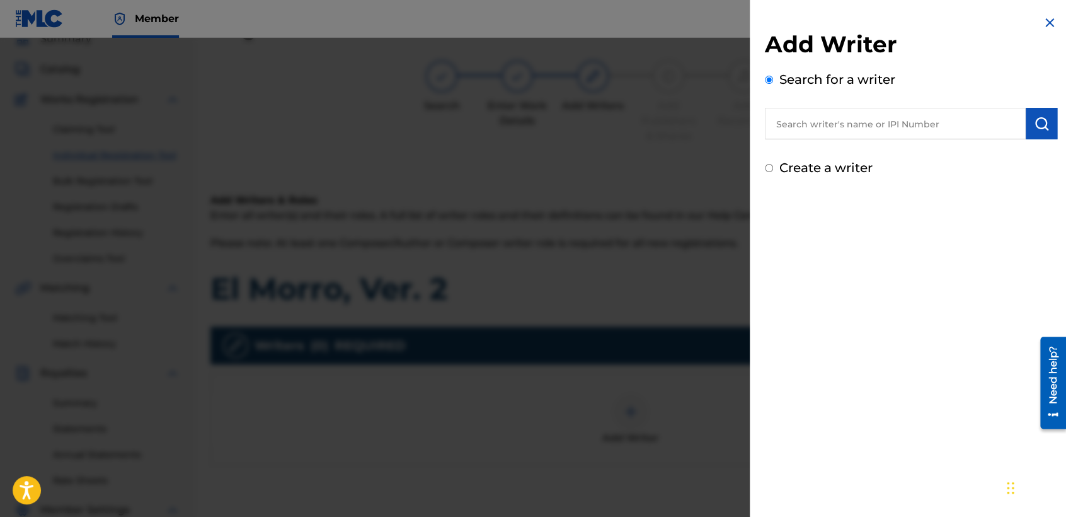
click at [769, 169] on input "Create a writer" at bounding box center [769, 168] width 8 height 8
radio input "false"
radio input "true"
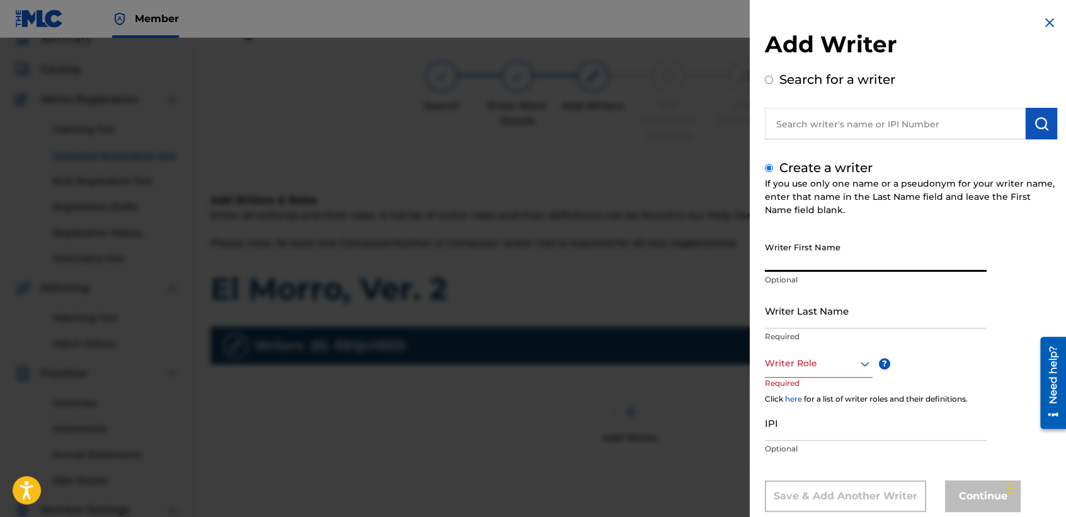
click at [786, 250] on input "Writer First Name" at bounding box center [876, 254] width 222 height 36
type input "[PERSON_NAME] [PERSON_NAME]"
click at [812, 289] on div "Writer First Name [PERSON_NAME] [PERSON_NAME] Optional" at bounding box center [876, 264] width 222 height 57
click at [796, 335] on p "Required" at bounding box center [876, 336] width 222 height 11
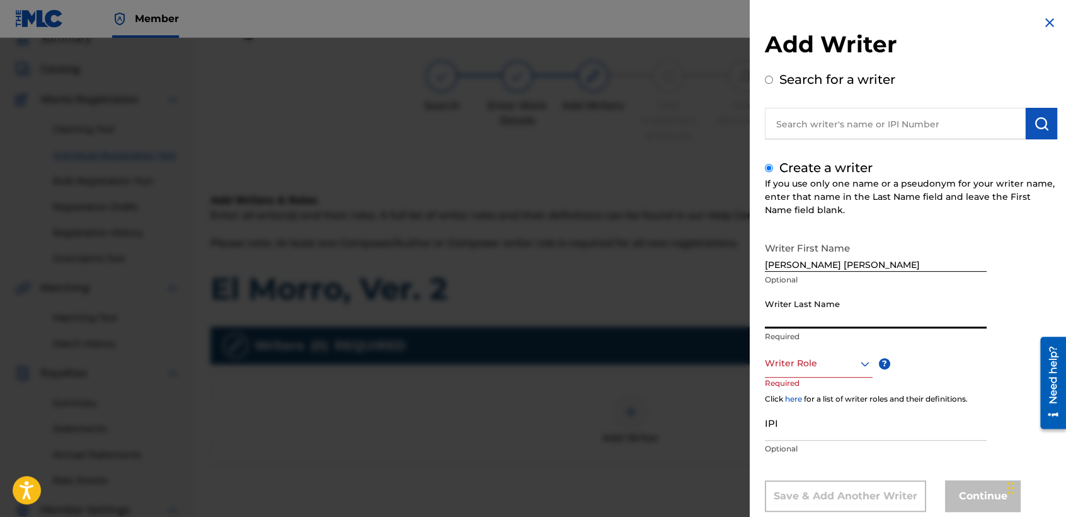
click at [803, 325] on input "Writer Last Name" at bounding box center [876, 310] width 222 height 36
type input "[PERSON_NAME]"
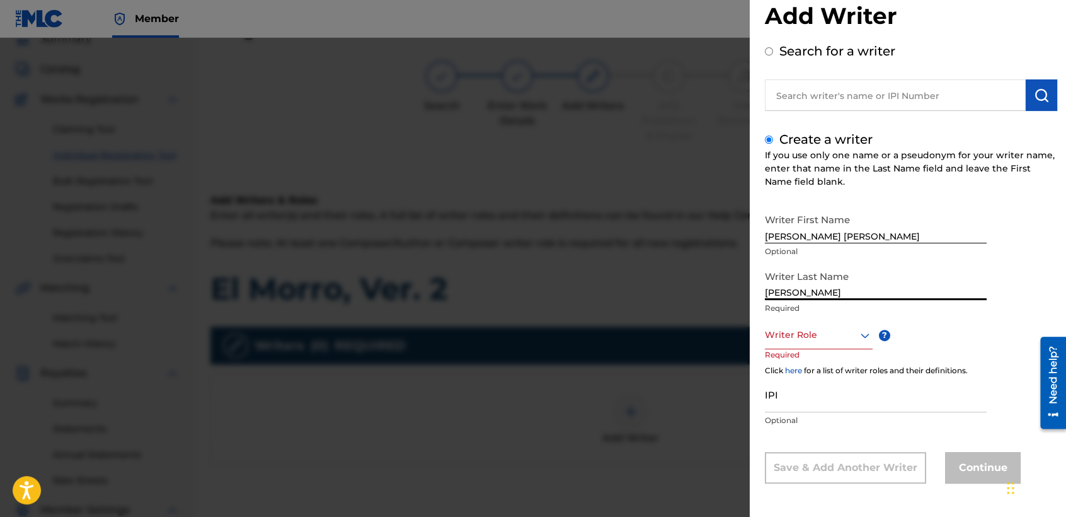
click at [818, 349] on div "Writer Role" at bounding box center [819, 335] width 108 height 28
click at [827, 367] on div "Composer/Author" at bounding box center [819, 363] width 106 height 28
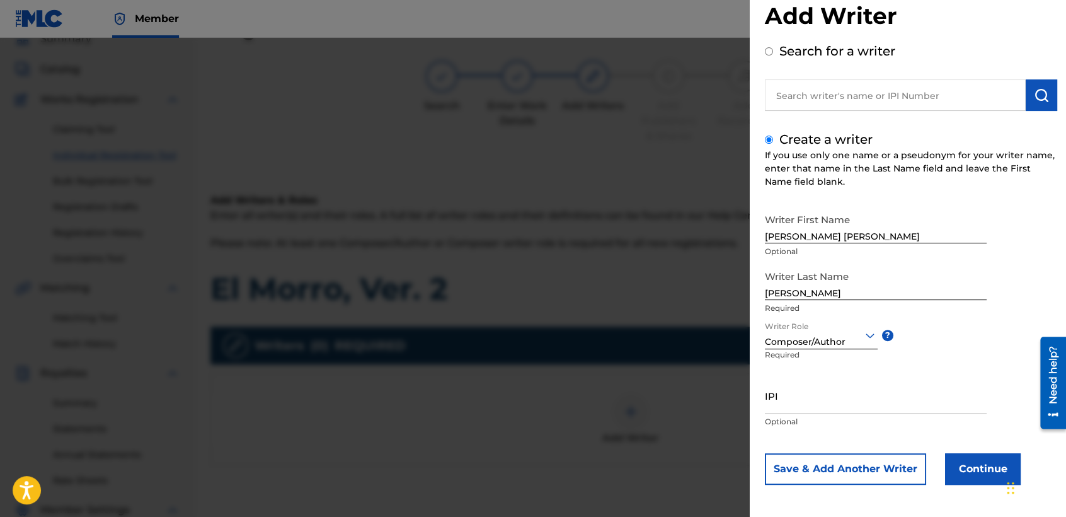
click at [958, 474] on button "Continue" at bounding box center [983, 469] width 76 height 32
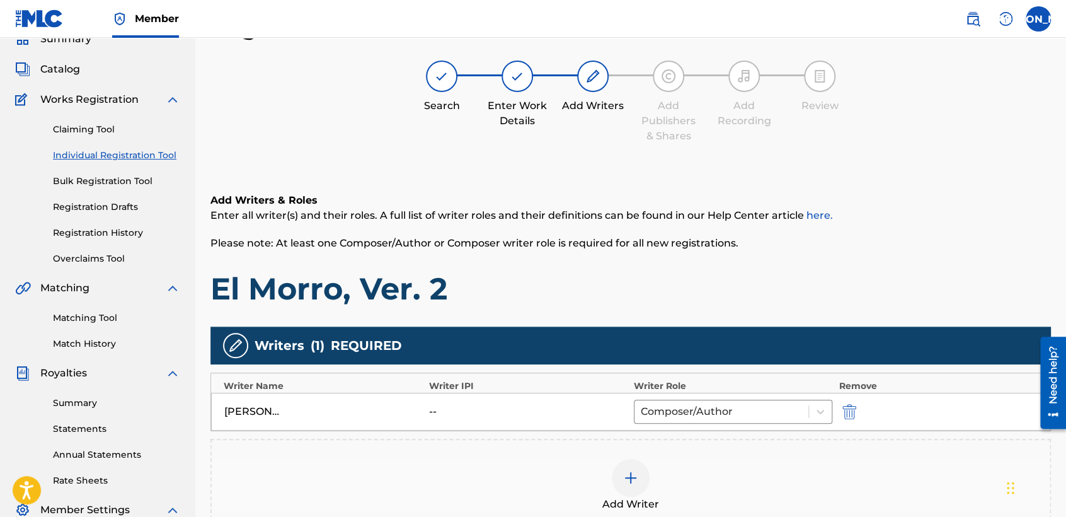
click at [708, 299] on h1 "El Morro, Ver. 2" at bounding box center [630, 289] width 841 height 38
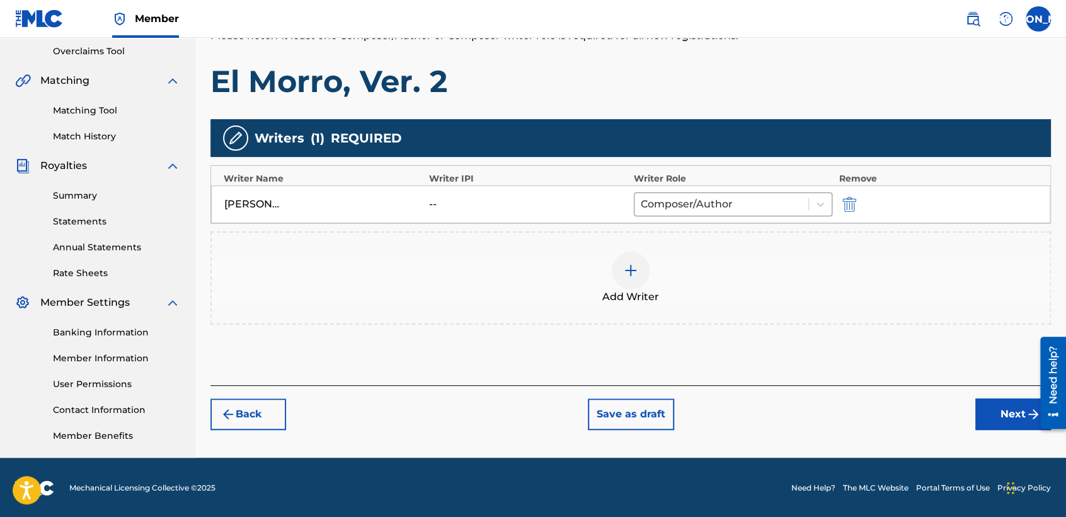
scroll to position [264, 0]
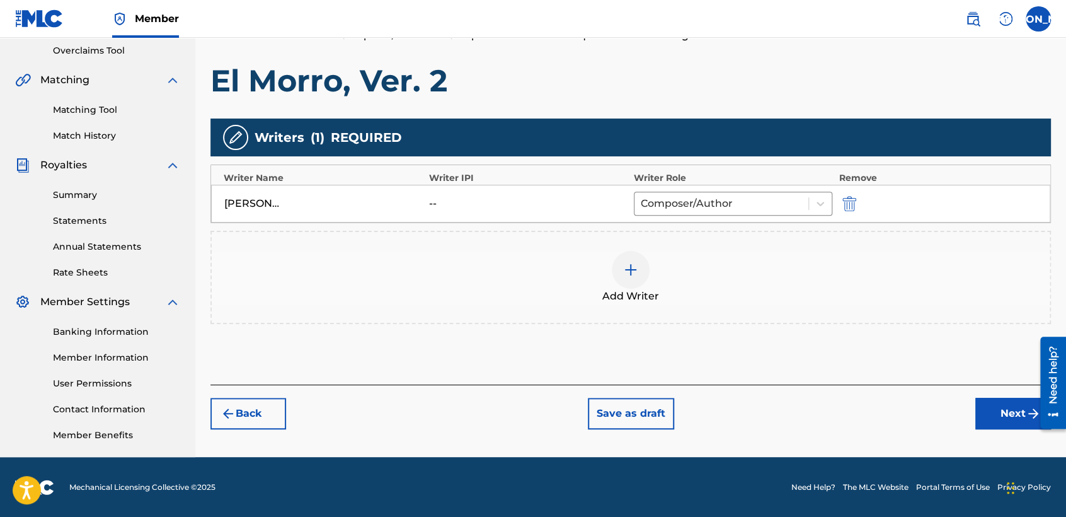
drag, startPoint x: 985, startPoint y: 423, endPoint x: 907, endPoint y: 388, distance: 85.7
click at [984, 423] on button "Next" at bounding box center [1013, 414] width 76 height 32
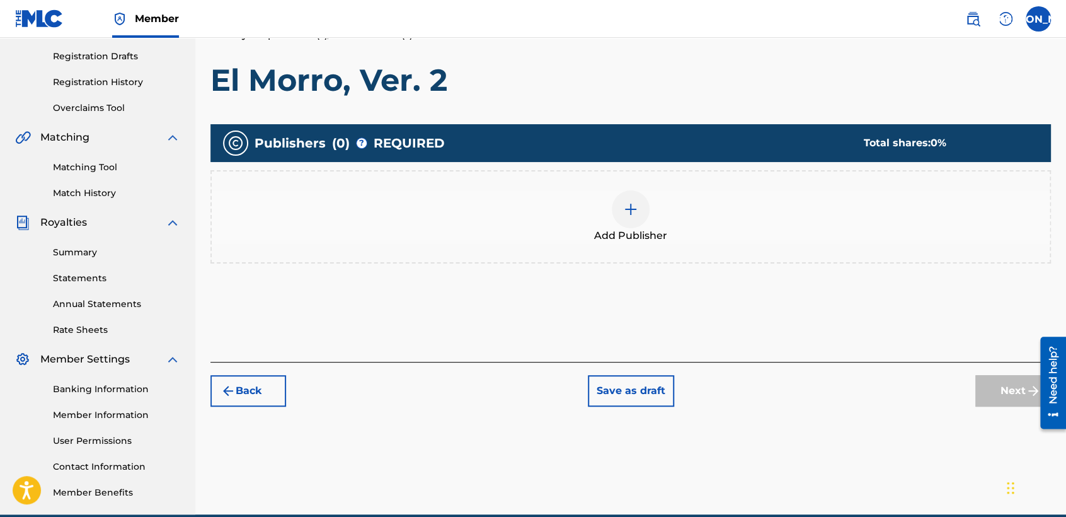
scroll to position [56, 0]
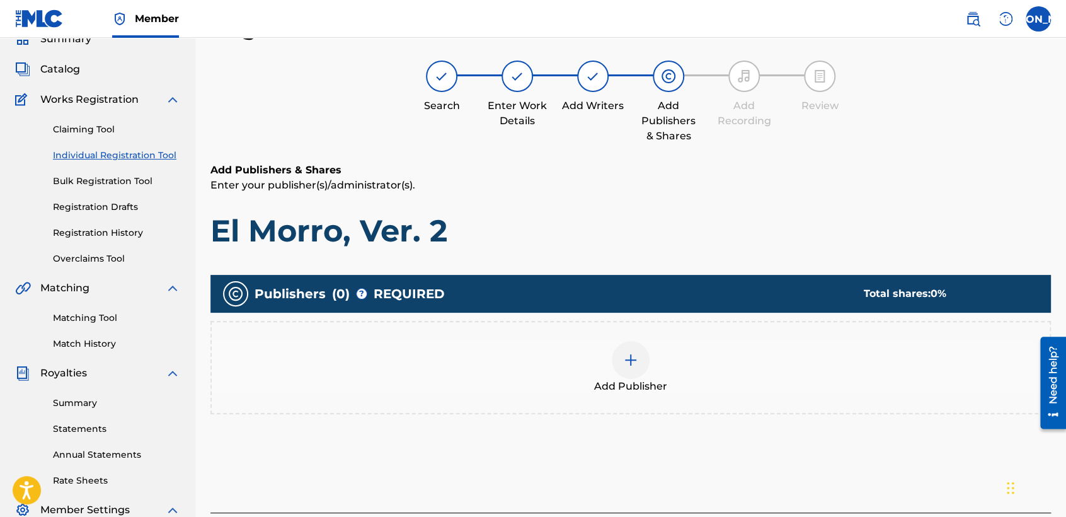
click at [598, 350] on div "Add Publisher" at bounding box center [631, 367] width 838 height 53
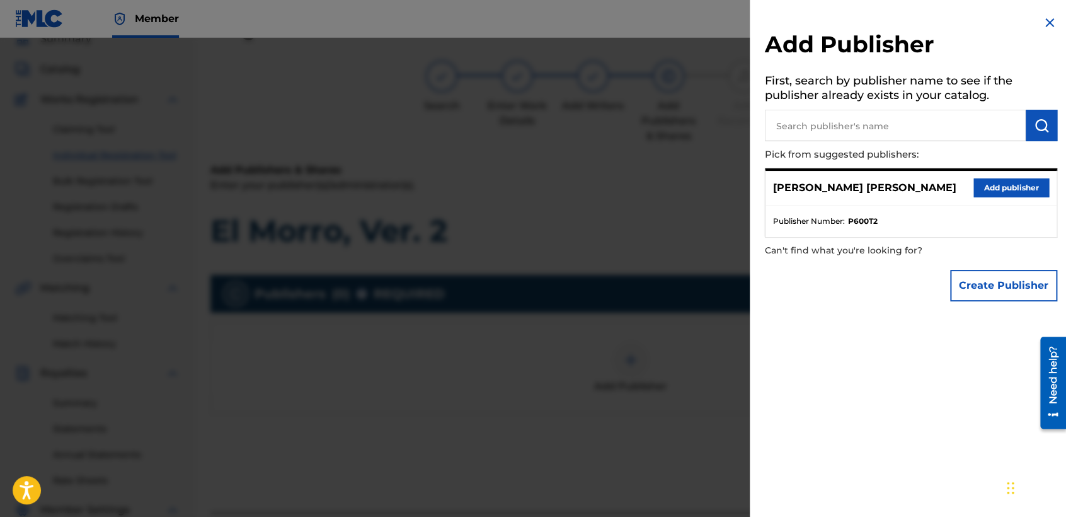
click at [1001, 192] on button "Add publisher" at bounding box center [1011, 187] width 76 height 19
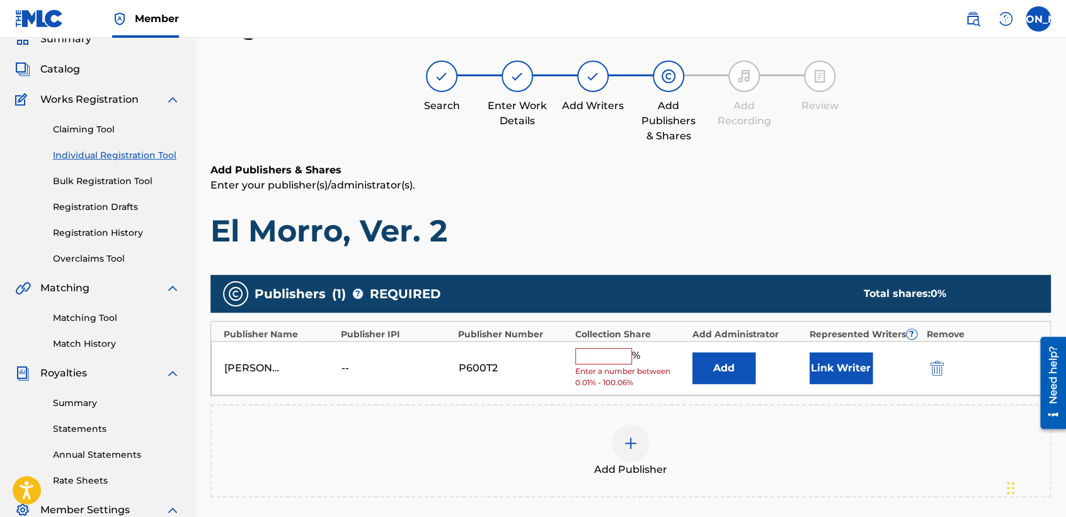
click at [618, 352] on input "text" at bounding box center [603, 356] width 57 height 16
type input "50"
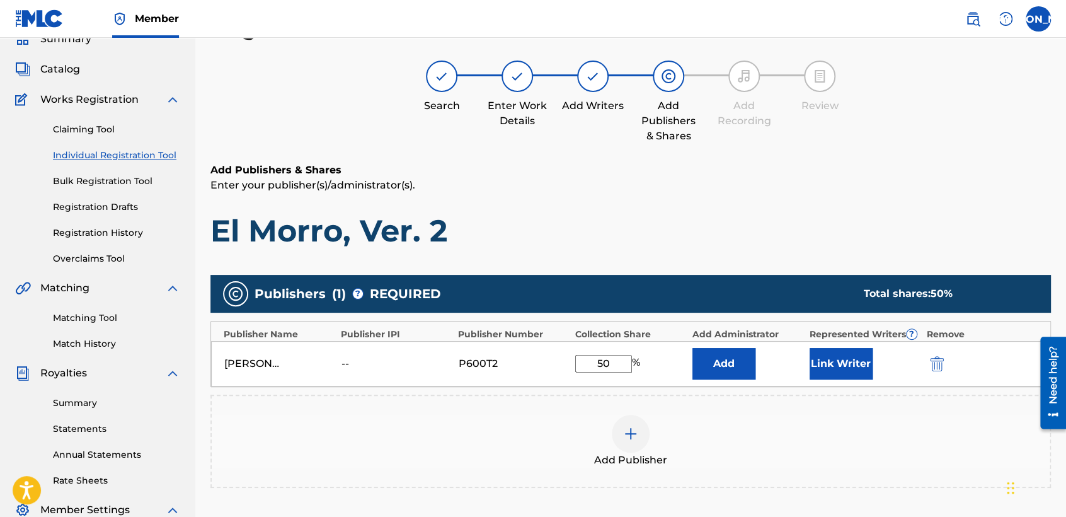
click at [854, 357] on button "Link Writer" at bounding box center [841, 364] width 63 height 32
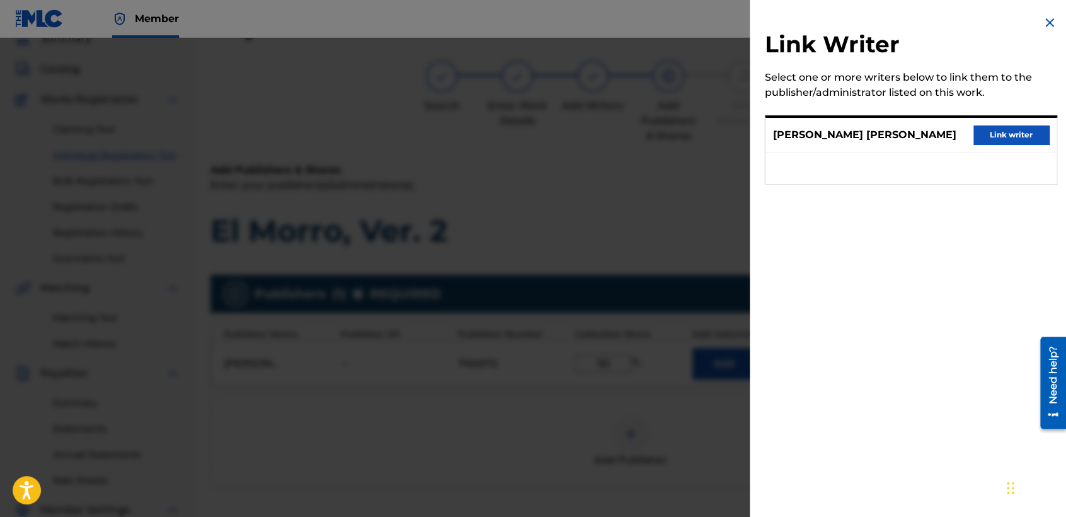
click at [1007, 126] on button "Link writer" at bounding box center [1011, 134] width 76 height 19
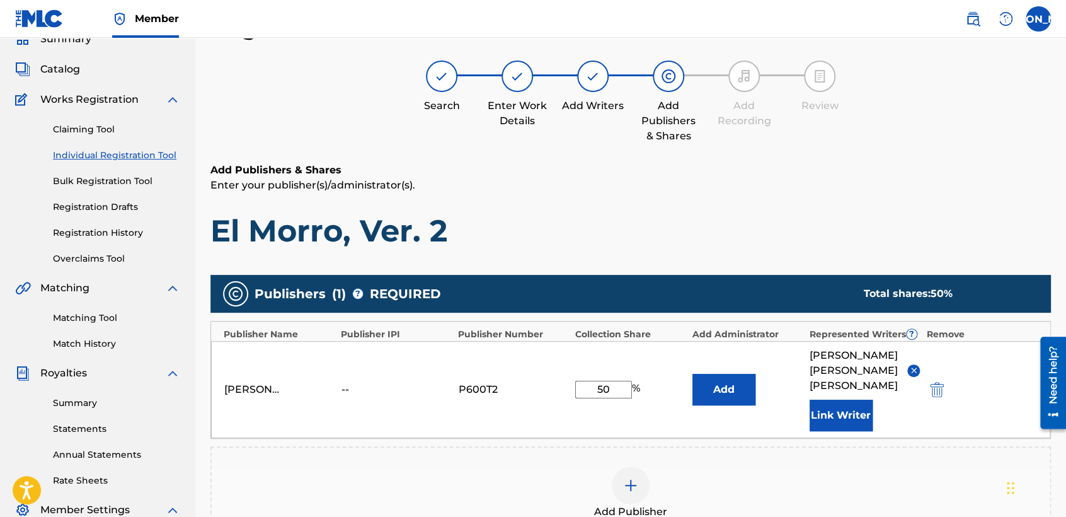
click at [858, 166] on h6 "Add Publishers & Shares" at bounding box center [630, 170] width 841 height 15
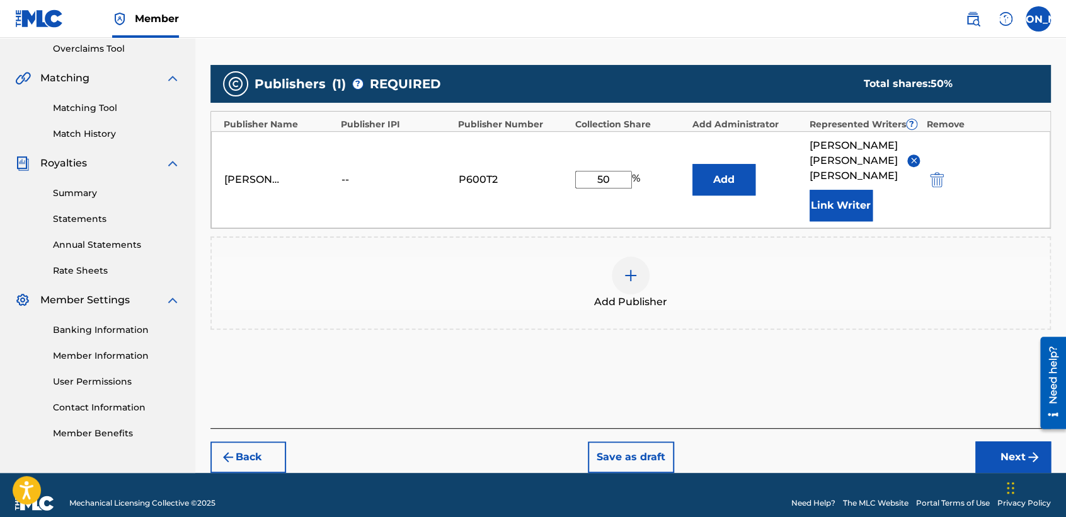
click at [1008, 447] on button "Next" at bounding box center [1013, 457] width 76 height 32
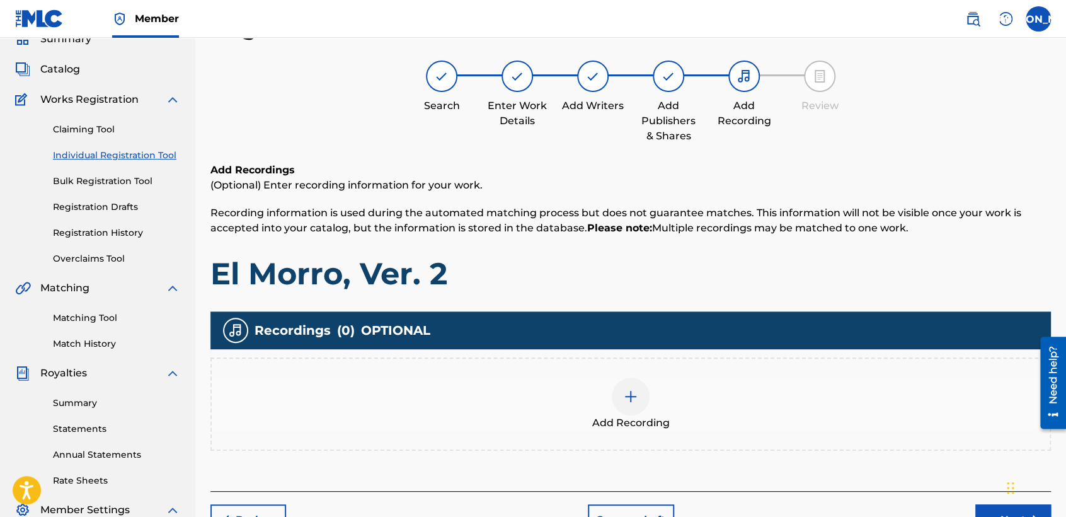
click at [648, 399] on div at bounding box center [631, 396] width 38 height 38
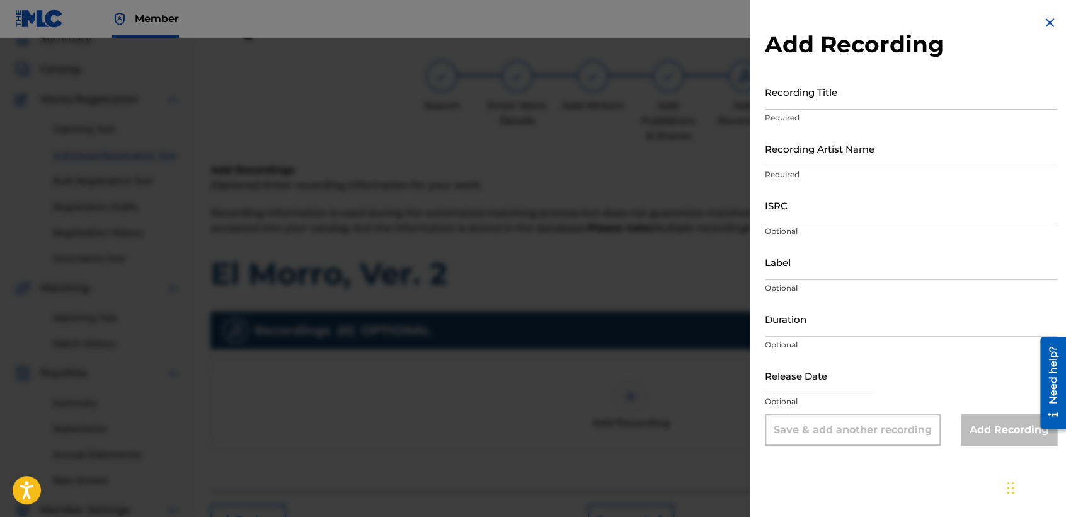
click at [822, 97] on input "Recording Title" at bounding box center [911, 92] width 292 height 36
paste input "El Morro, Ver. 2"
type input "El Morro, Ver. 2"
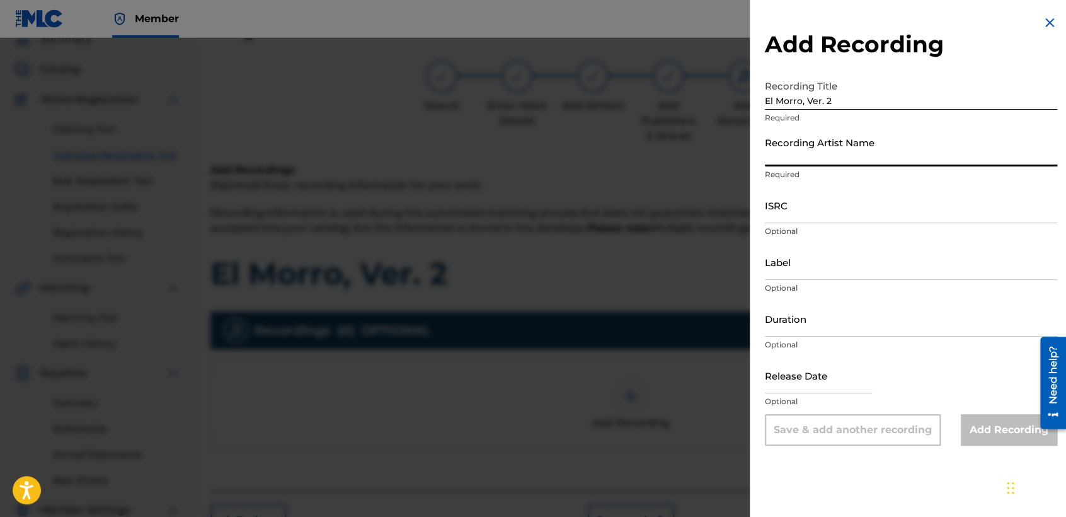
click at [813, 149] on input "Recording Artist Name" at bounding box center [911, 148] width 292 height 36
type input "Baby [PERSON_NAME]"
type input "03:23"
type input "[DATE]"
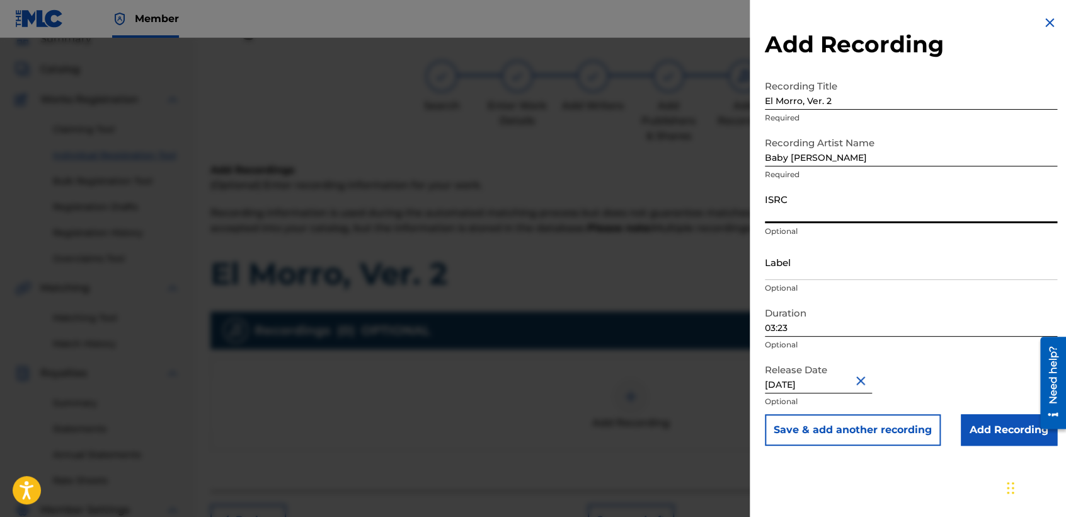
click at [805, 206] on input "ISRC" at bounding box center [911, 205] width 292 height 36
paste input "USHM82139297"
type input "USHM82139297"
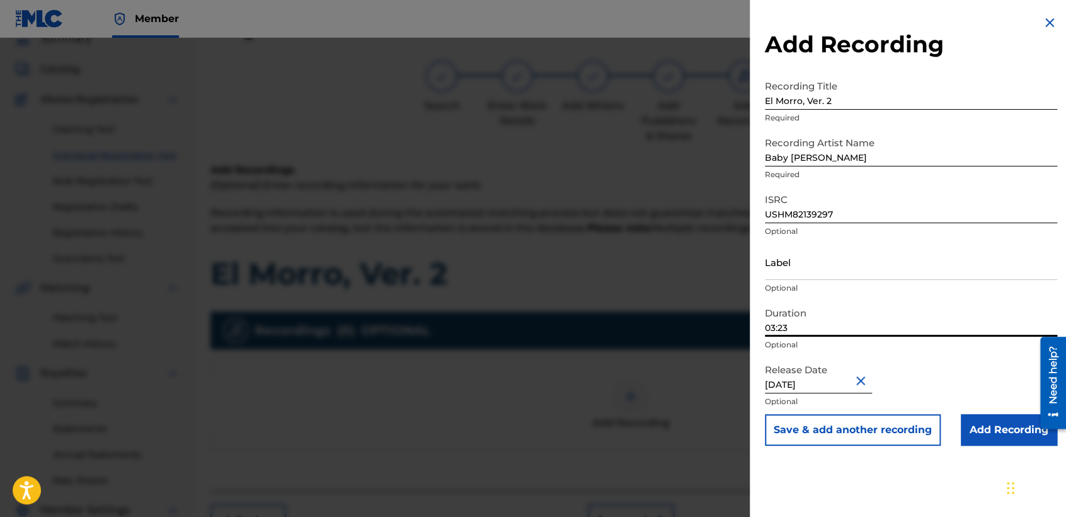
click at [820, 325] on input "03:23" at bounding box center [911, 319] width 292 height 36
type input "04:07"
click at [997, 433] on input "Add Recording" at bounding box center [1009, 430] width 96 height 32
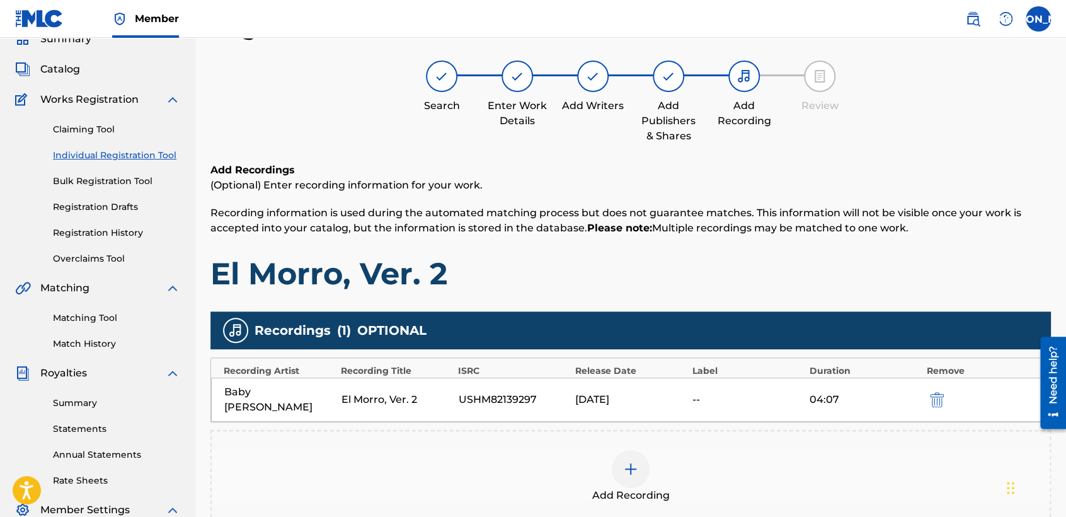
click at [738, 276] on h1 "El Morro, Ver. 2" at bounding box center [630, 274] width 841 height 38
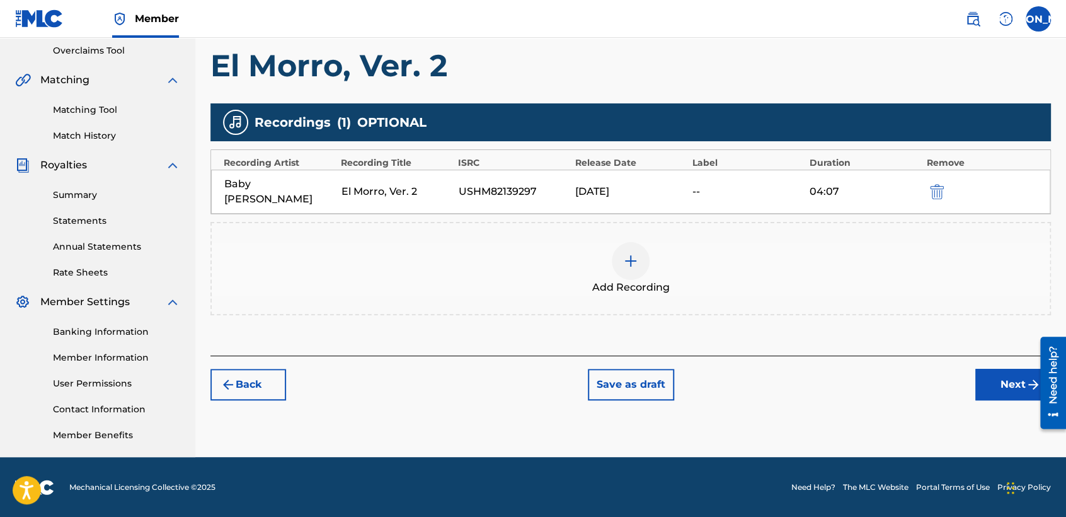
click at [983, 377] on button "Next" at bounding box center [1013, 385] width 76 height 32
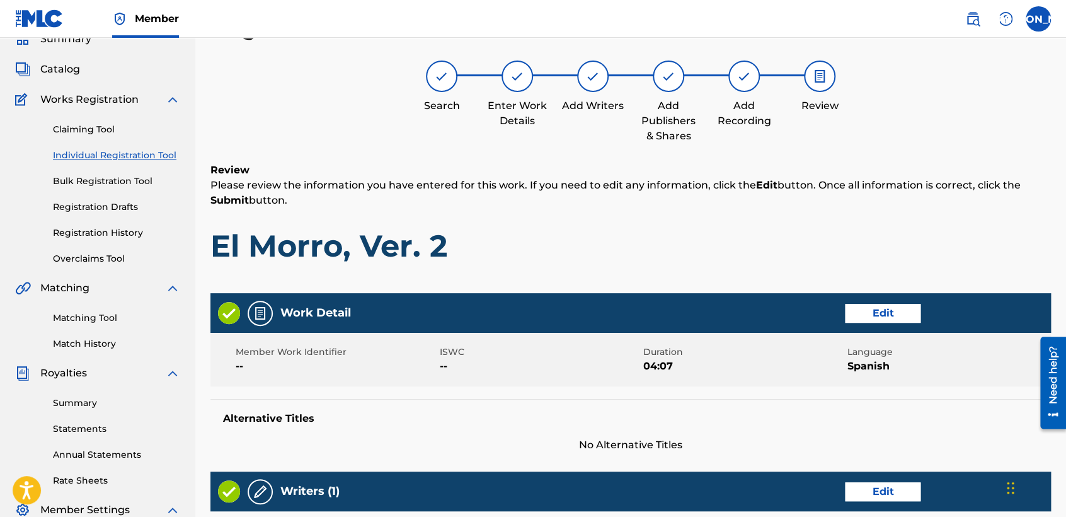
click at [670, 221] on div "Review Please review the information you have entered for this work. If you nee…" at bounding box center [630, 223] width 841 height 121
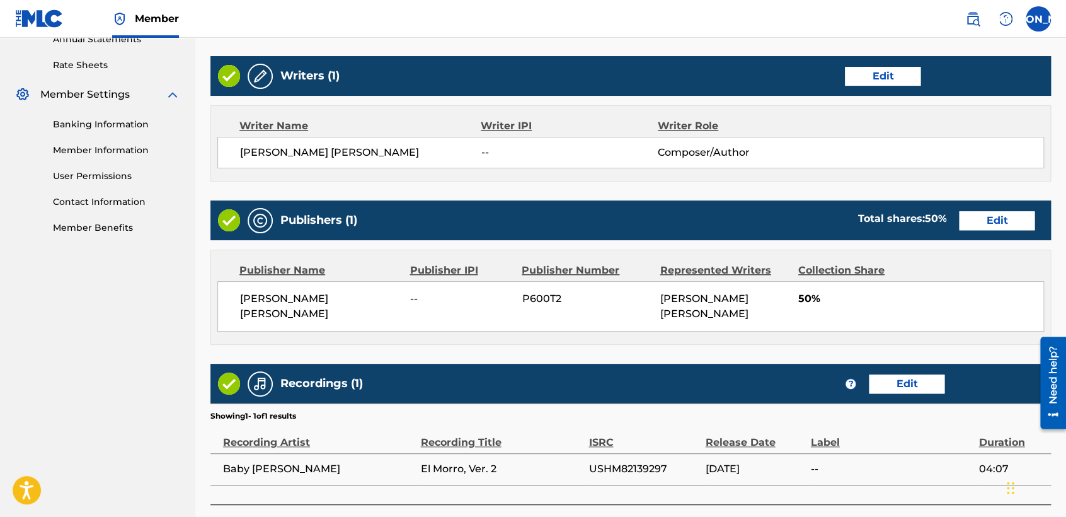
scroll to position [563, 0]
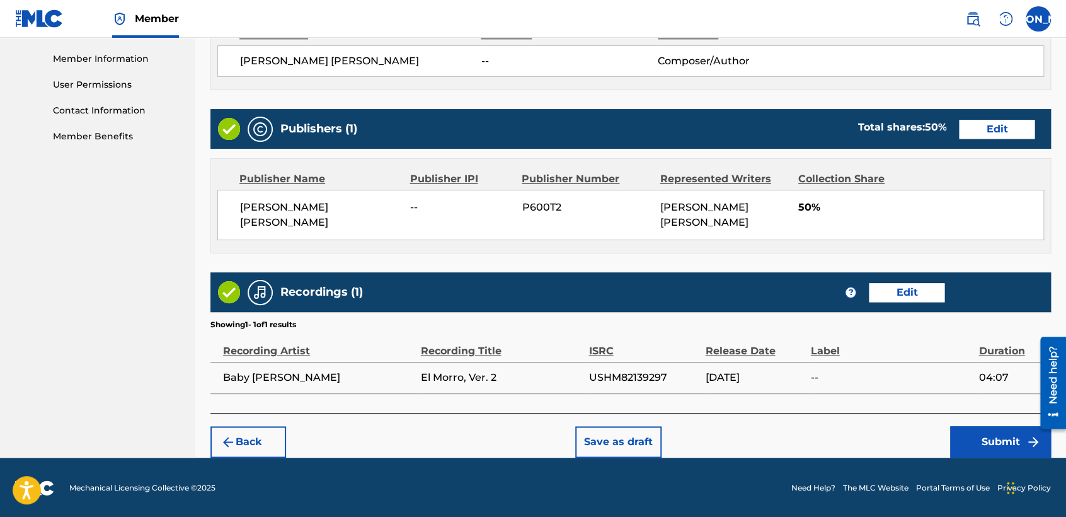
click at [962, 444] on button "Submit" at bounding box center [1000, 442] width 101 height 32
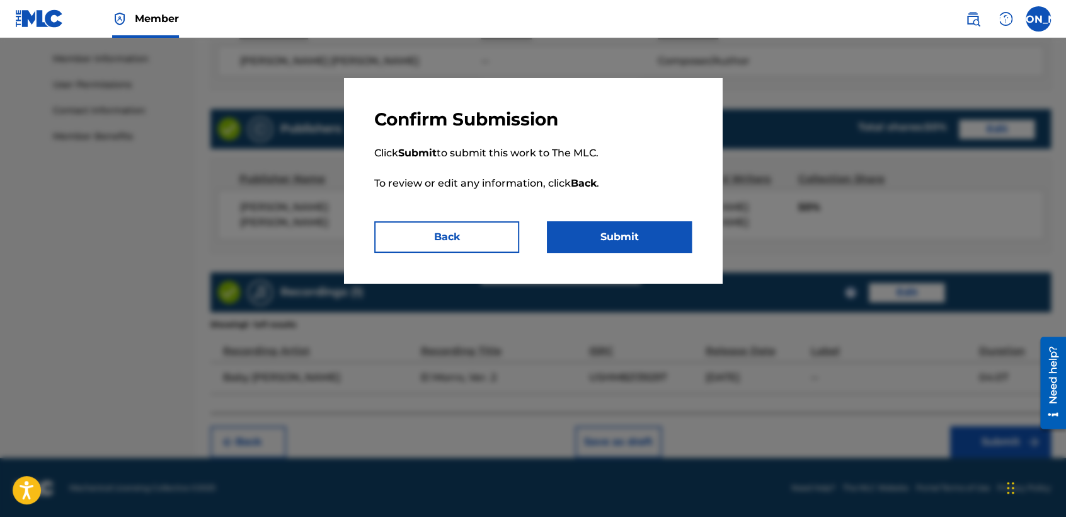
click at [620, 231] on button "Submit" at bounding box center [619, 237] width 145 height 32
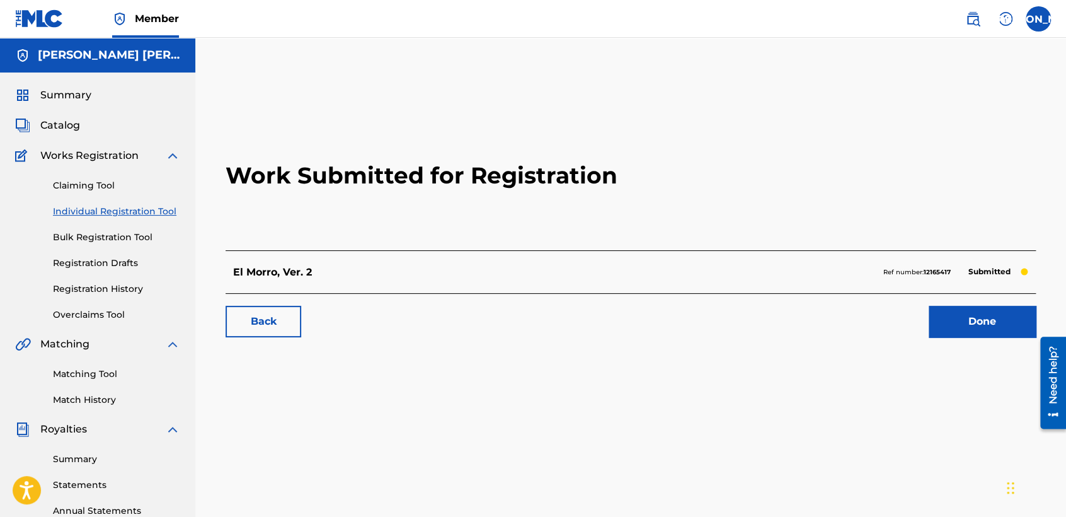
click at [142, 211] on link "Individual Registration Tool" at bounding box center [116, 211] width 127 height 13
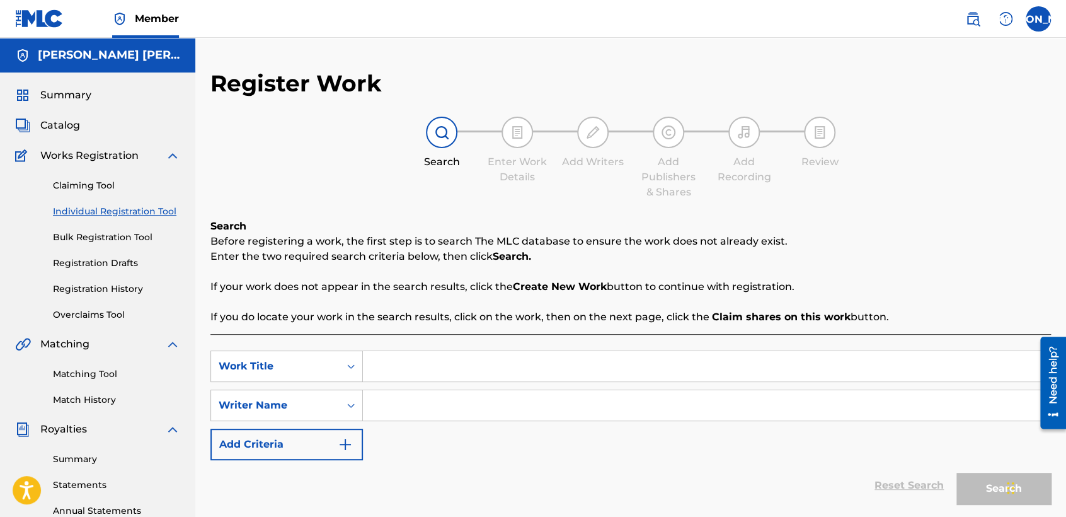
click at [418, 370] on input "Search Form" at bounding box center [706, 366] width 687 height 30
paste input "El Pollo de Dallas"
type input "El Pollo de Dallas"
click at [439, 411] on input "Search Form" at bounding box center [706, 405] width 687 height 30
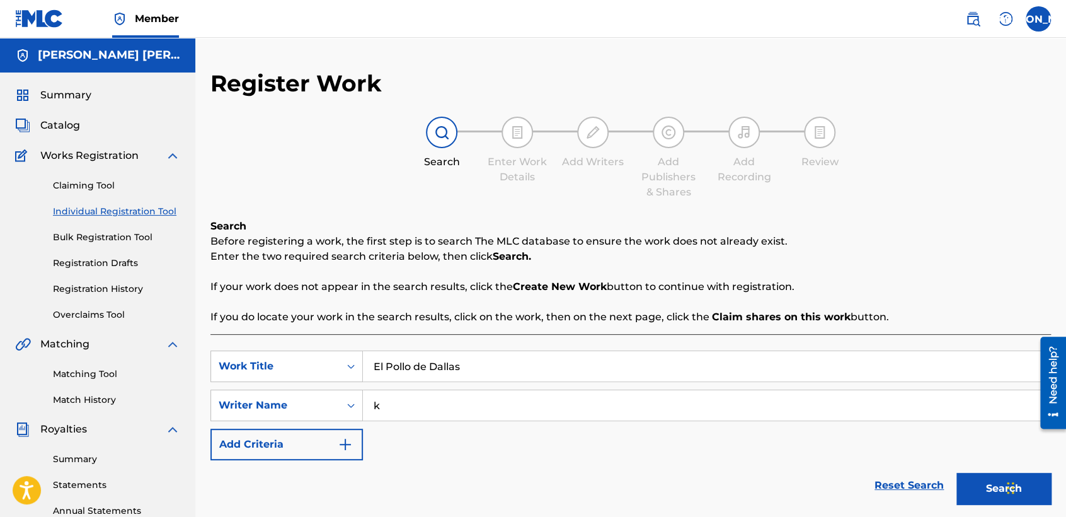
type input "k"
click at [956, 473] on button "Search" at bounding box center [1003, 489] width 95 height 32
click at [495, 459] on div "SearchWithCriteria66e396d0-9ec7-455c-aafa-a49f56c400ac Work Title El Pollo de D…" at bounding box center [630, 405] width 841 height 110
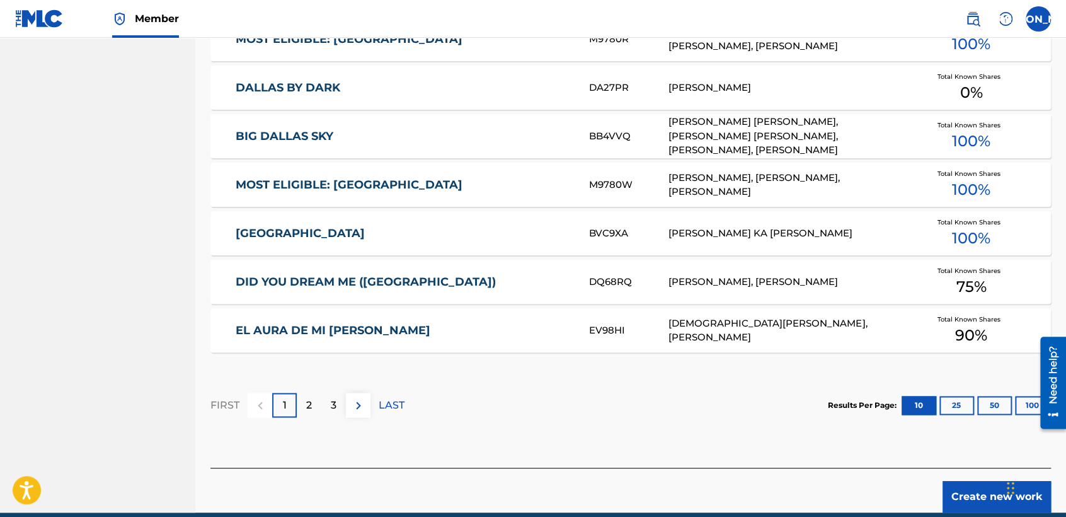
scroll to position [772, 0]
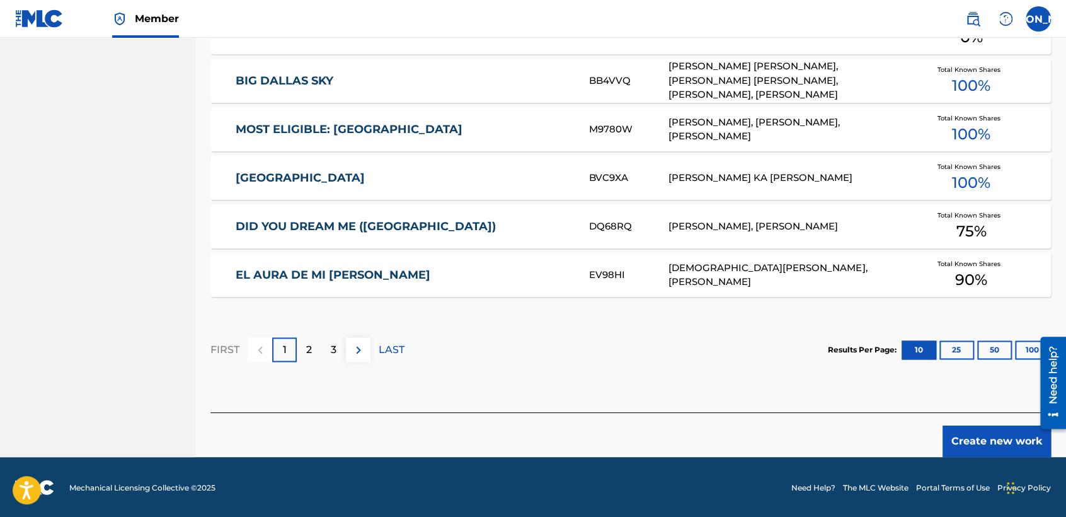
click at [962, 433] on button "Create new work" at bounding box center [997, 441] width 108 height 32
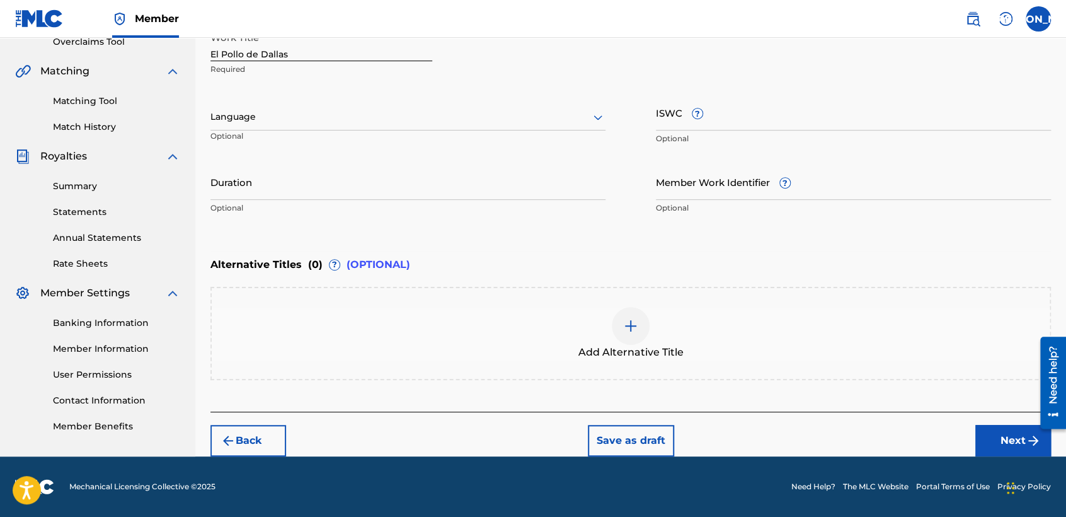
scroll to position [272, 0]
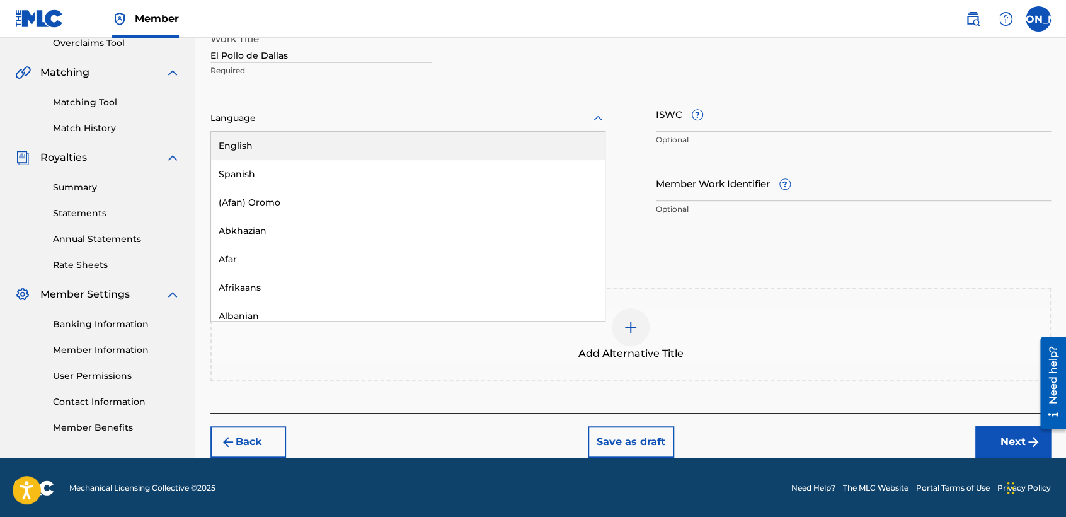
click at [457, 113] on div at bounding box center [407, 118] width 395 height 16
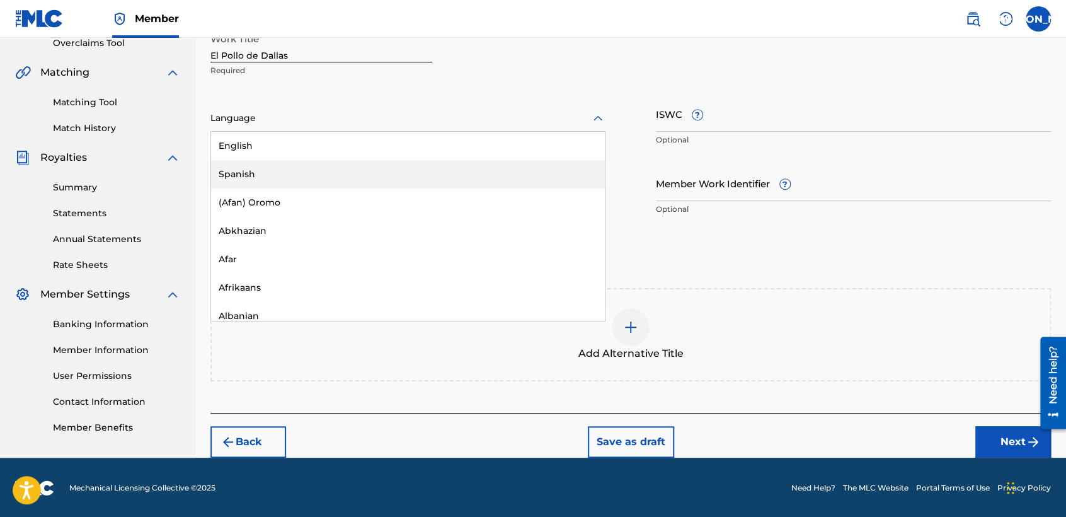
click at [364, 168] on div "Spanish" at bounding box center [408, 174] width 394 height 28
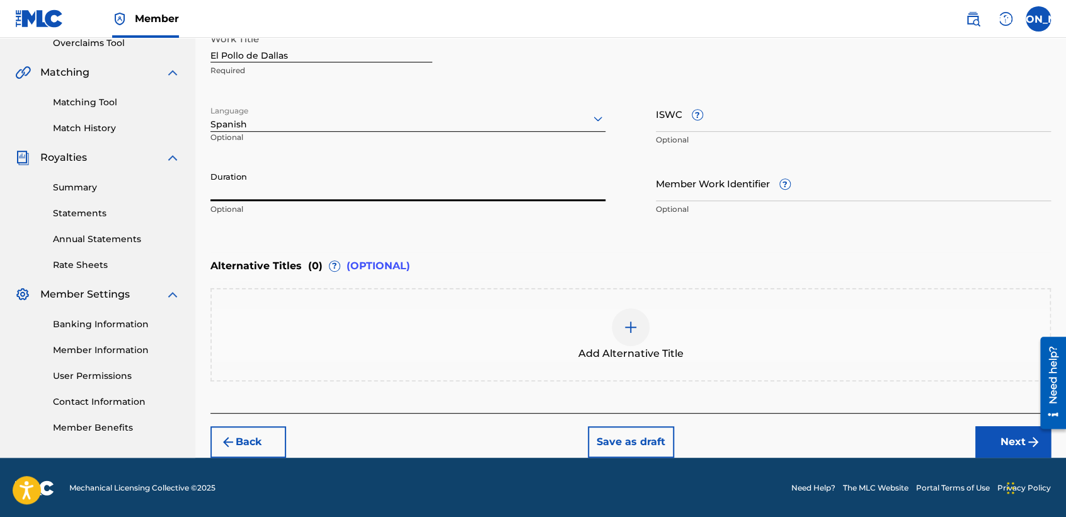
click at [302, 188] on input "Duration" at bounding box center [407, 183] width 395 height 36
type input "03:59"
click at [998, 449] on button "Next" at bounding box center [1013, 442] width 76 height 32
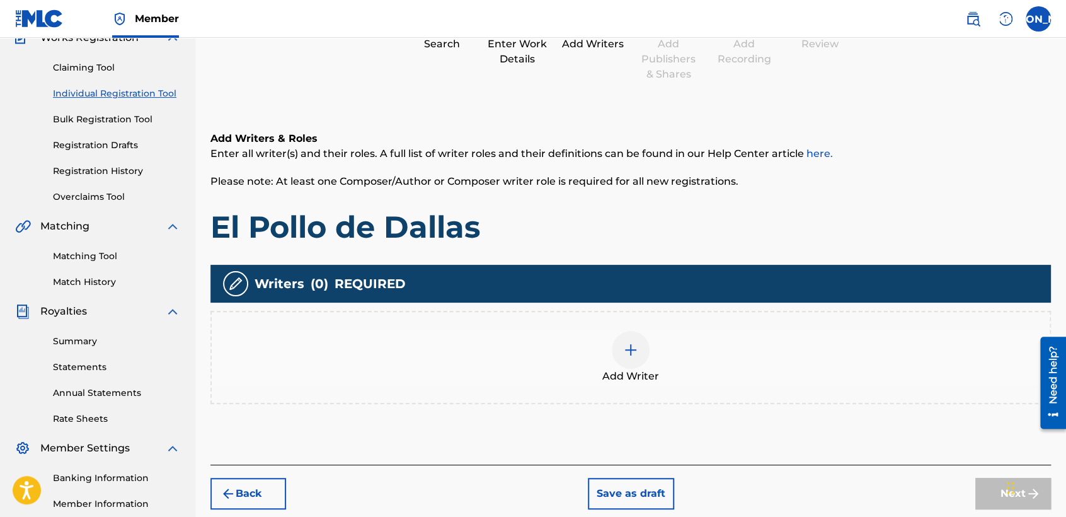
scroll to position [56, 0]
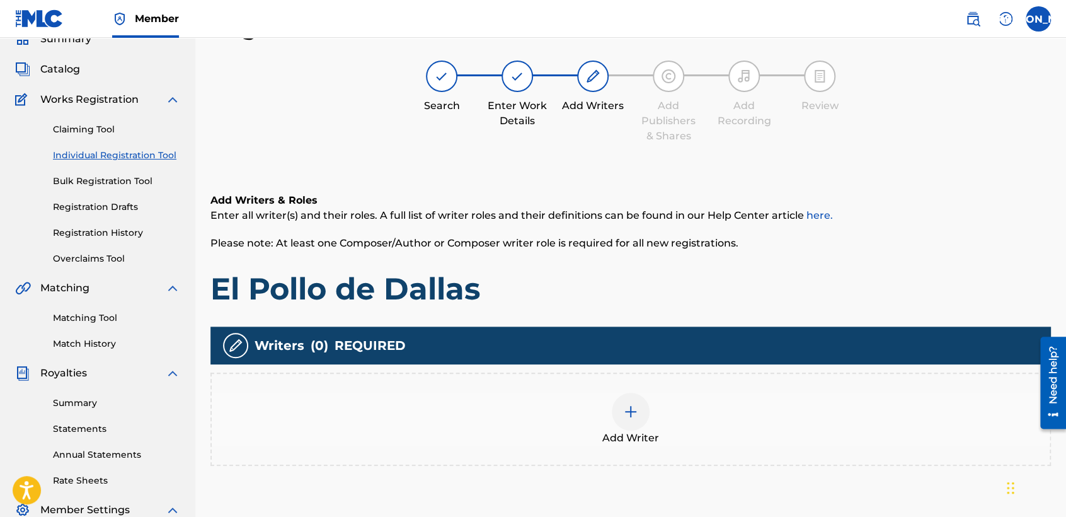
click at [614, 413] on div at bounding box center [631, 412] width 38 height 38
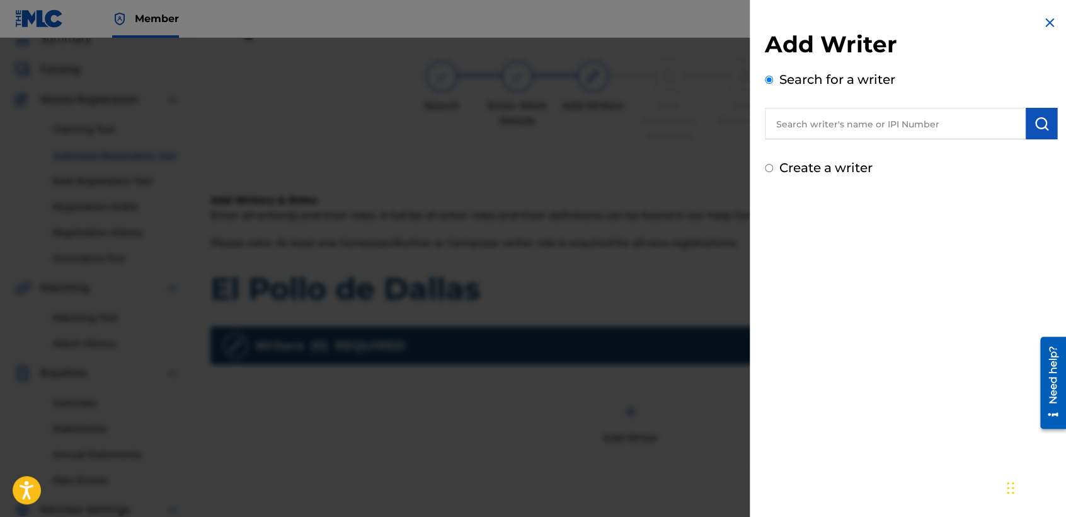
click at [769, 168] on input "Create a writer" at bounding box center [769, 168] width 8 height 8
radio input "false"
radio input "true"
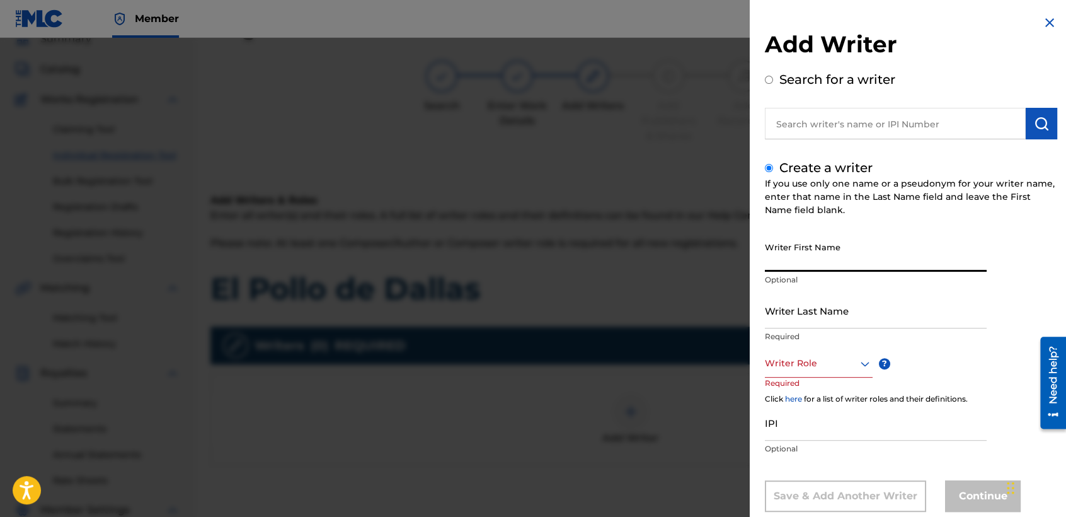
click at [785, 245] on input "Writer First Name" at bounding box center [876, 254] width 222 height 36
type input "[PERSON_NAME] [PERSON_NAME]"
click at [804, 311] on input "Writer Last Name" at bounding box center [876, 310] width 222 height 36
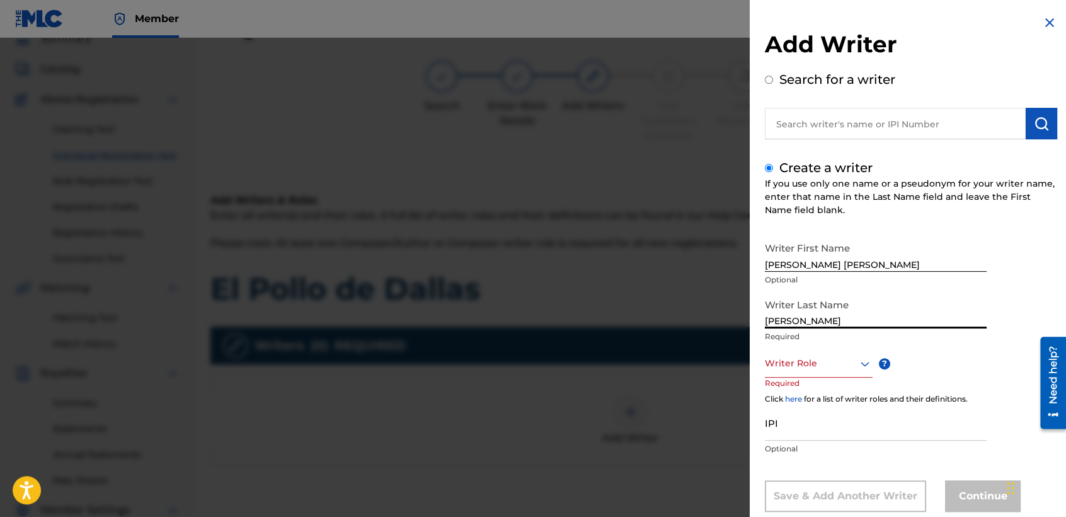
type input "[PERSON_NAME]"
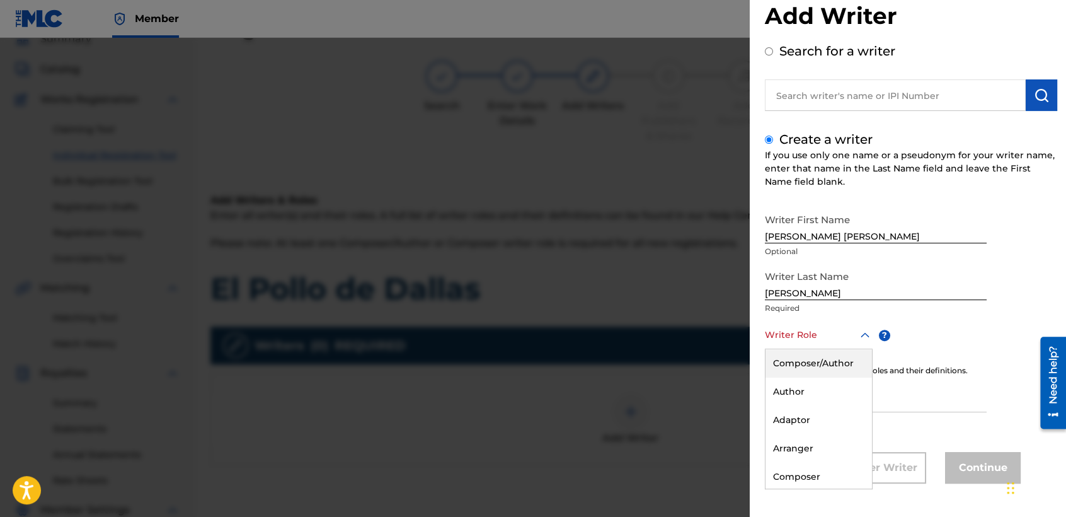
click at [820, 349] on div "8 results available. Use Up and Down to choose options, press Enter to select t…" at bounding box center [819, 335] width 108 height 28
click at [825, 357] on div "Composer/Author" at bounding box center [819, 363] width 106 height 28
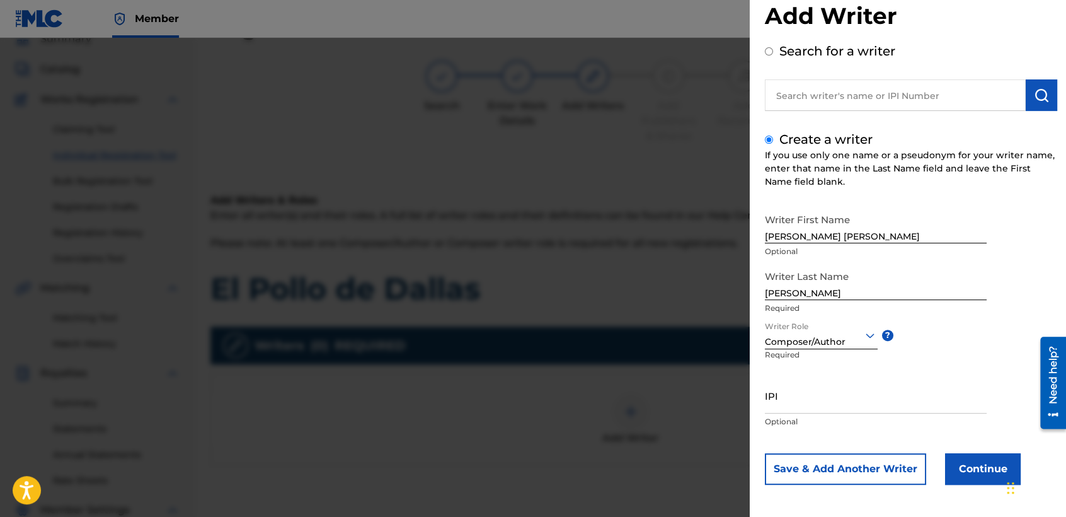
click at [967, 464] on button "Continue" at bounding box center [983, 469] width 76 height 32
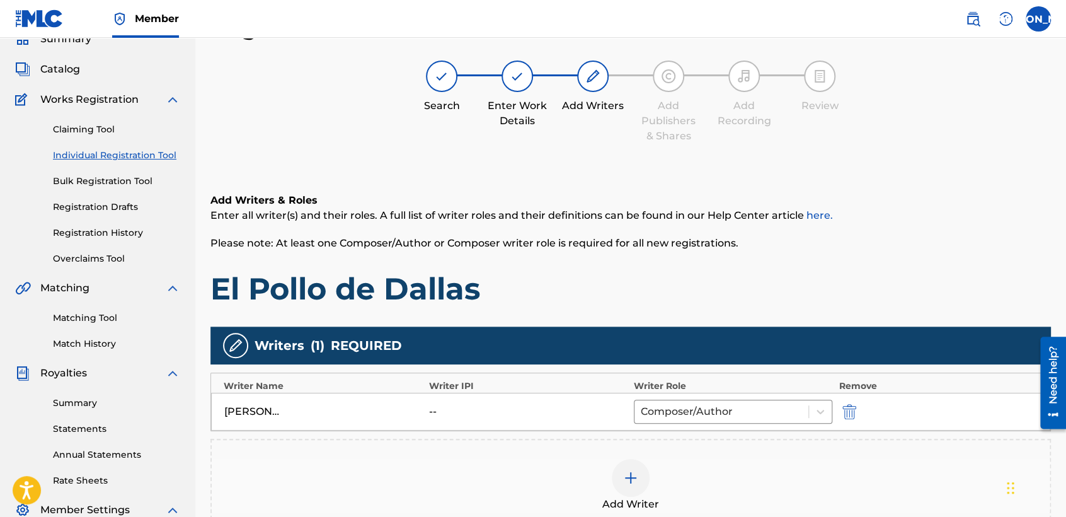
click at [647, 273] on h1 "El Pollo de Dallas" at bounding box center [630, 289] width 841 height 38
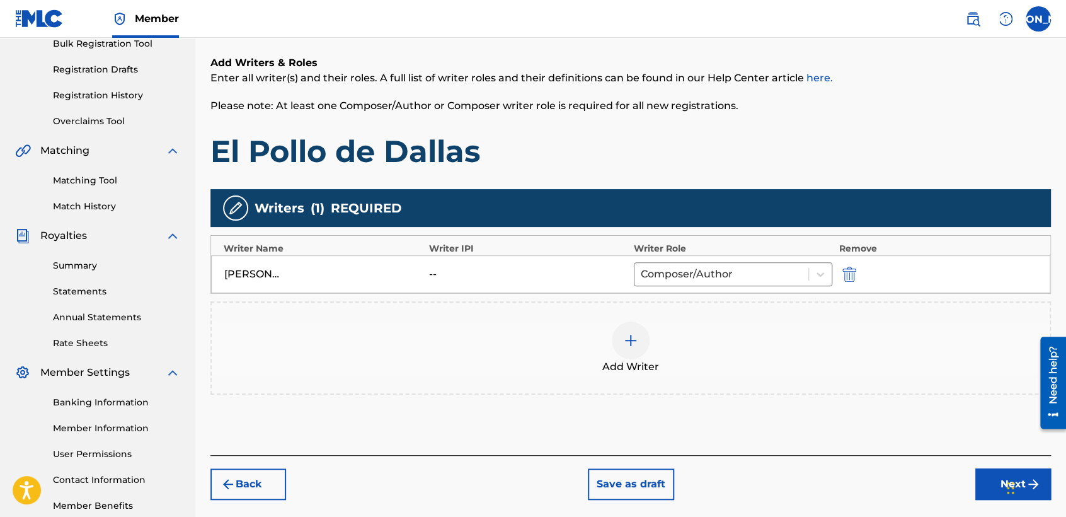
scroll to position [264, 0]
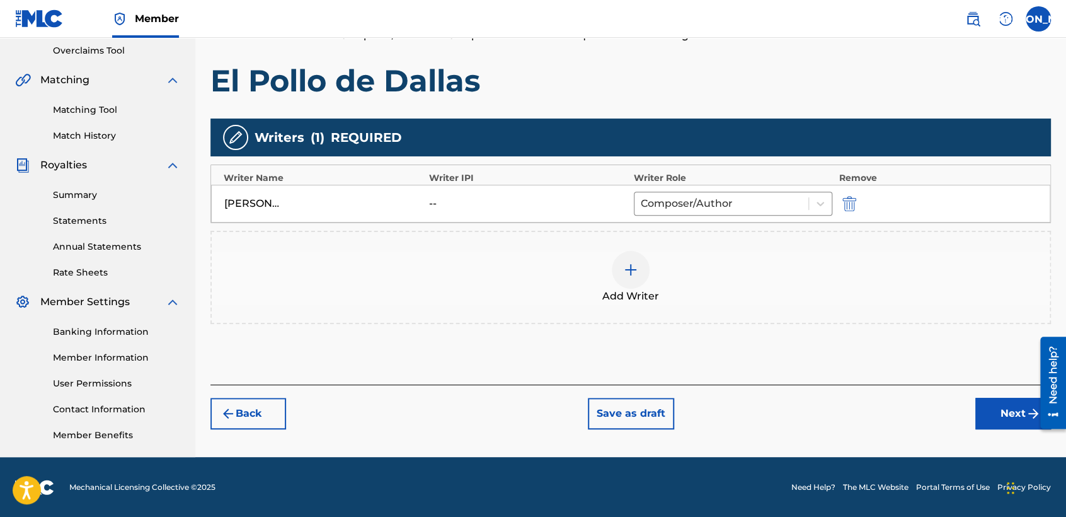
click at [989, 408] on button "Next" at bounding box center [1013, 414] width 76 height 32
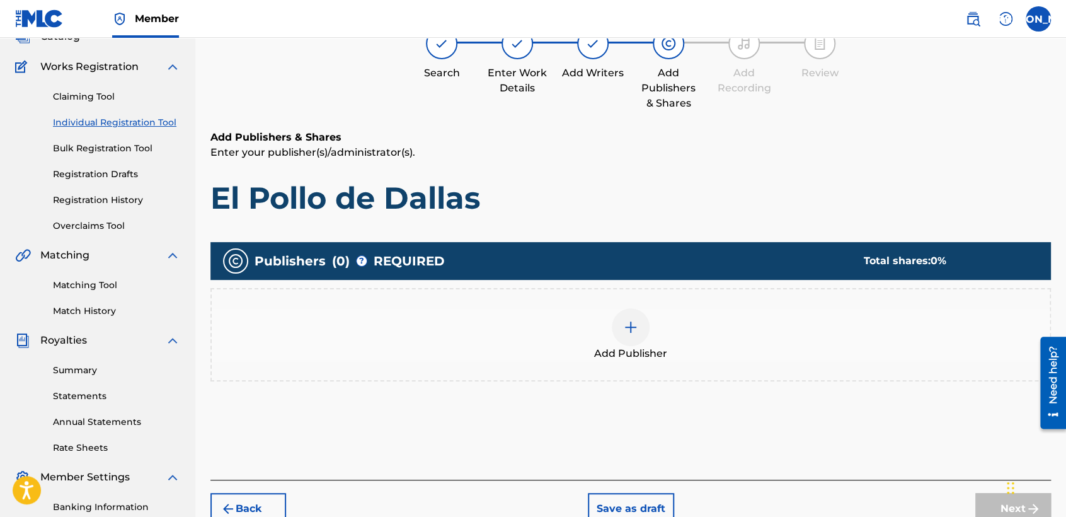
scroll to position [56, 0]
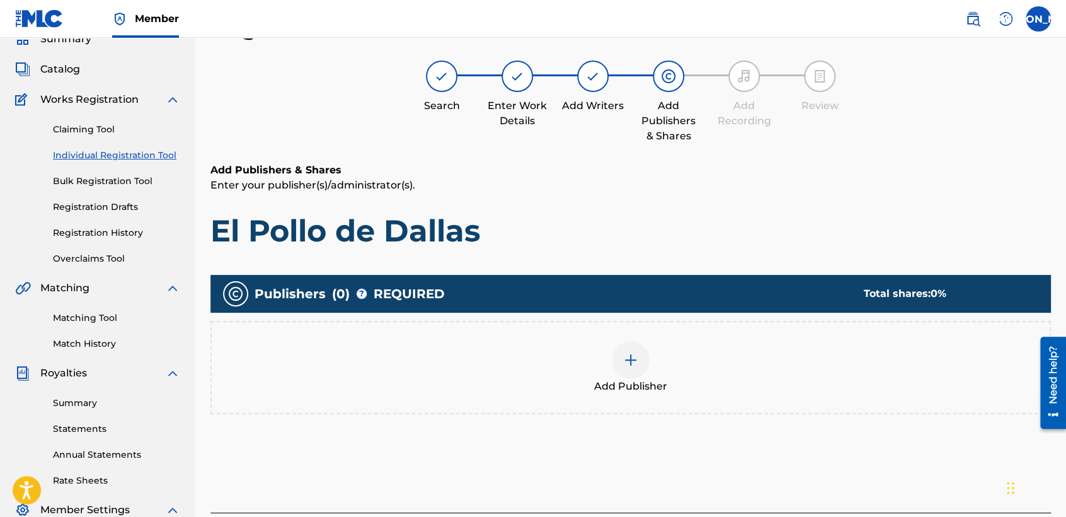
click at [625, 386] on span "Add Publisher" at bounding box center [630, 386] width 73 height 15
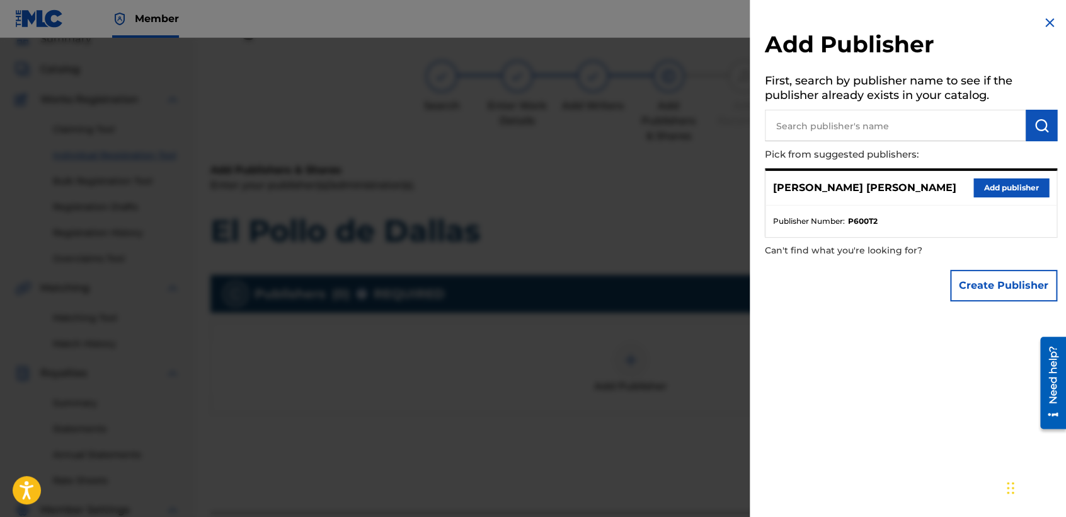
click at [996, 189] on button "Add publisher" at bounding box center [1011, 187] width 76 height 19
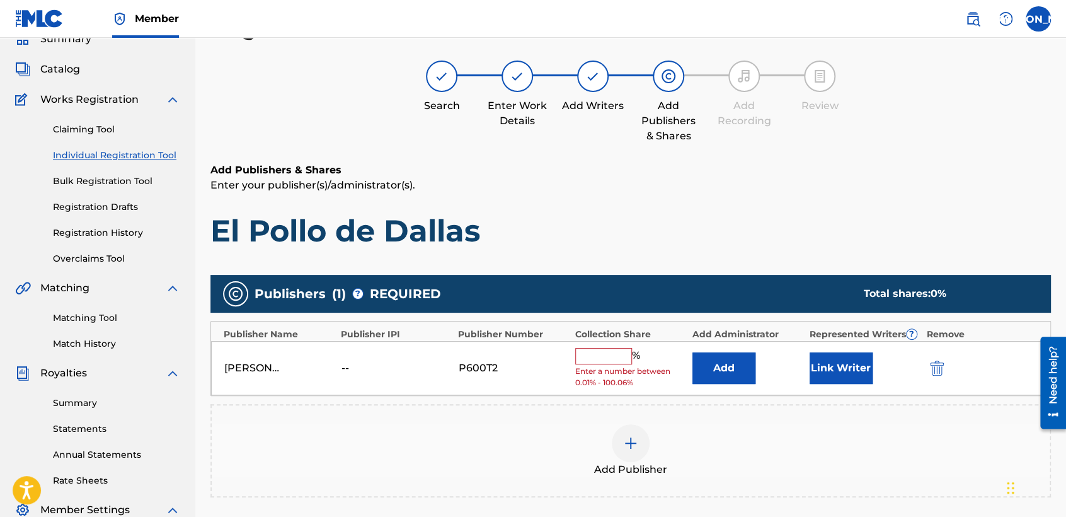
click at [606, 358] on input "text" at bounding box center [603, 356] width 57 height 16
type input "50"
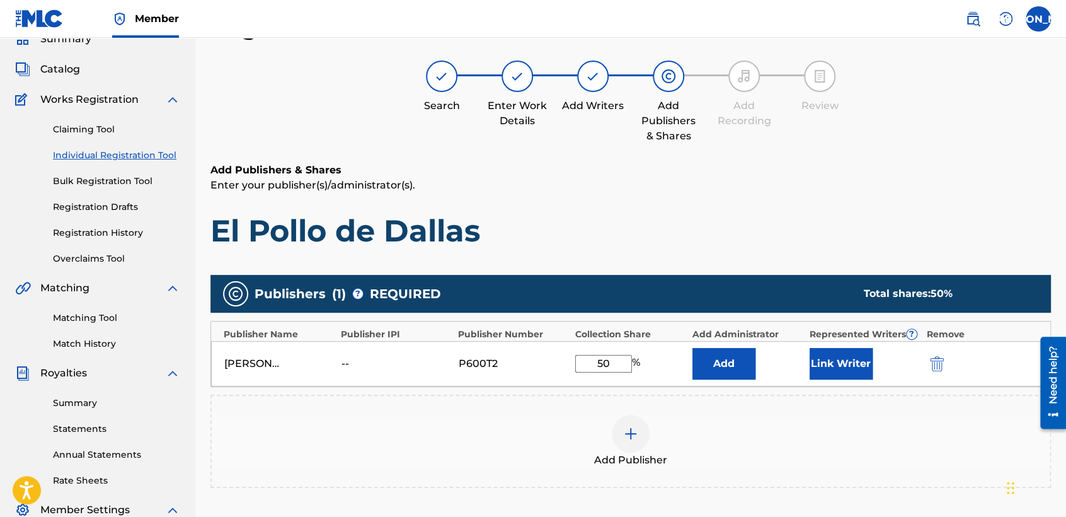
click at [844, 361] on button "Link Writer" at bounding box center [841, 364] width 63 height 32
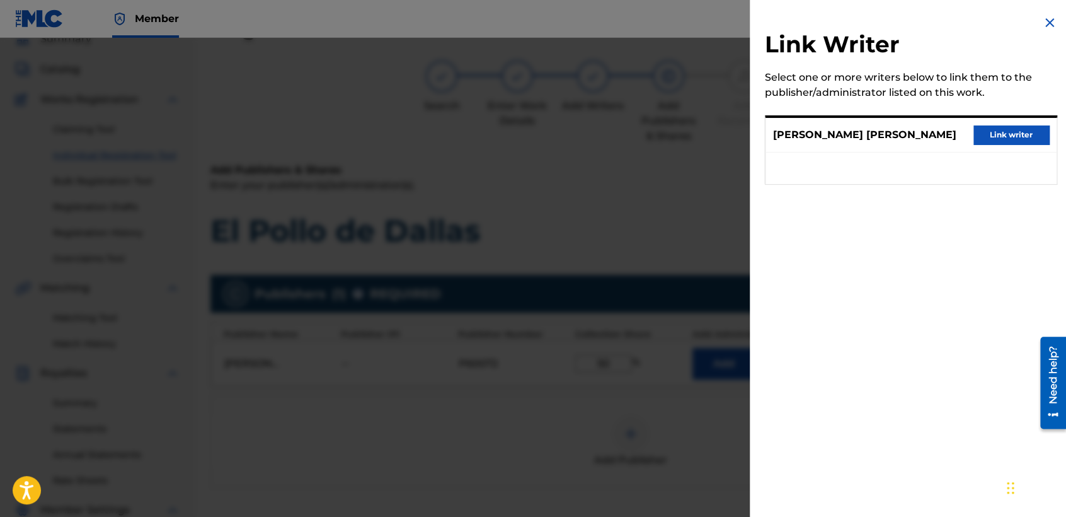
click at [999, 139] on button "Link writer" at bounding box center [1011, 134] width 76 height 19
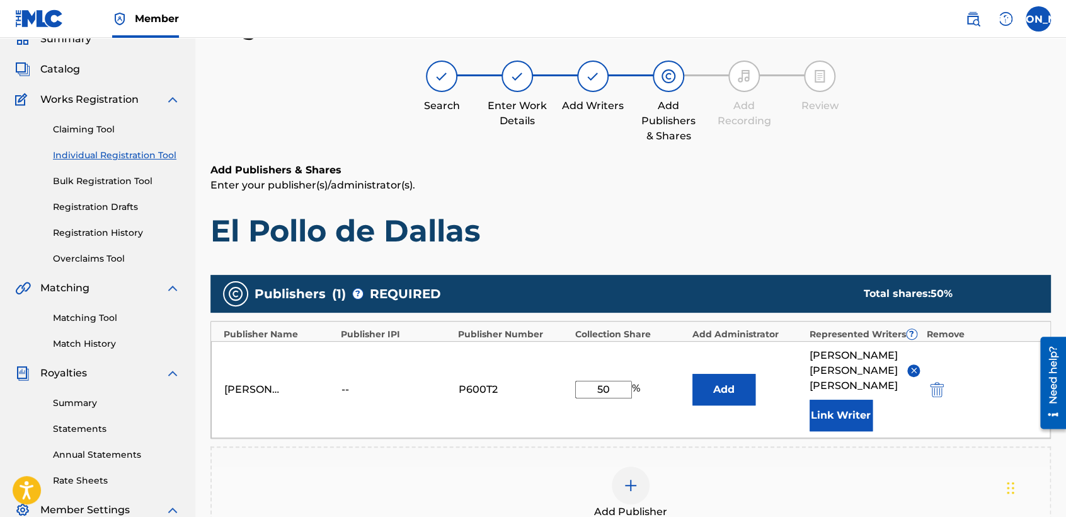
click at [827, 194] on div "Add Publishers & Shares Enter your publisher(s)/administrator(s). El Pollo de […" at bounding box center [630, 206] width 841 height 87
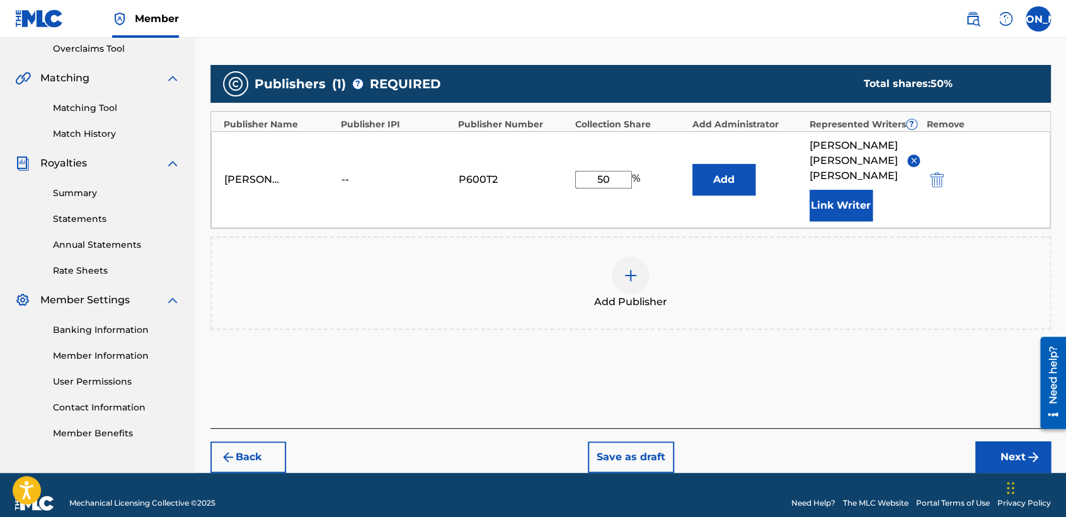
click at [978, 441] on button "Next" at bounding box center [1013, 457] width 76 height 32
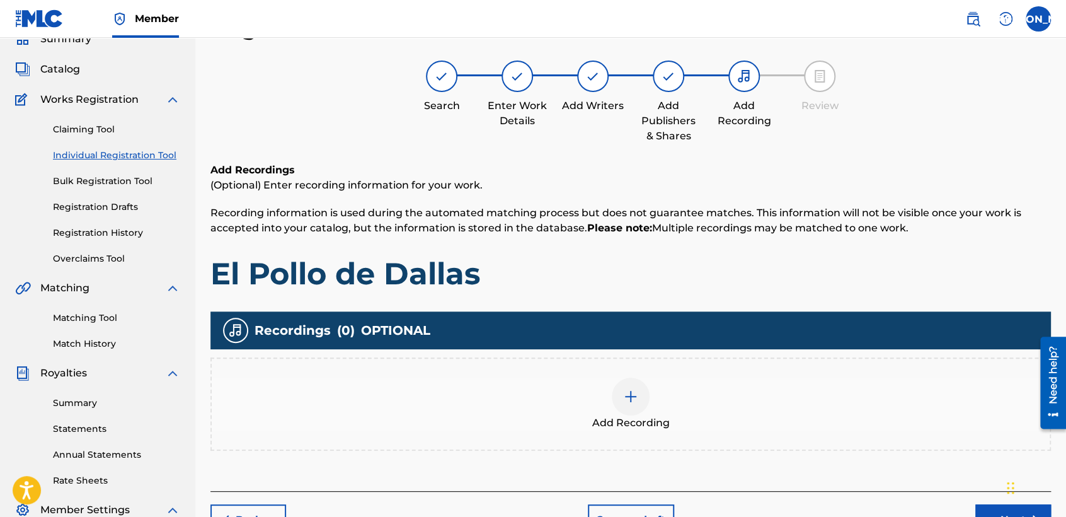
click at [643, 422] on span "Add Recording" at bounding box center [631, 422] width 78 height 15
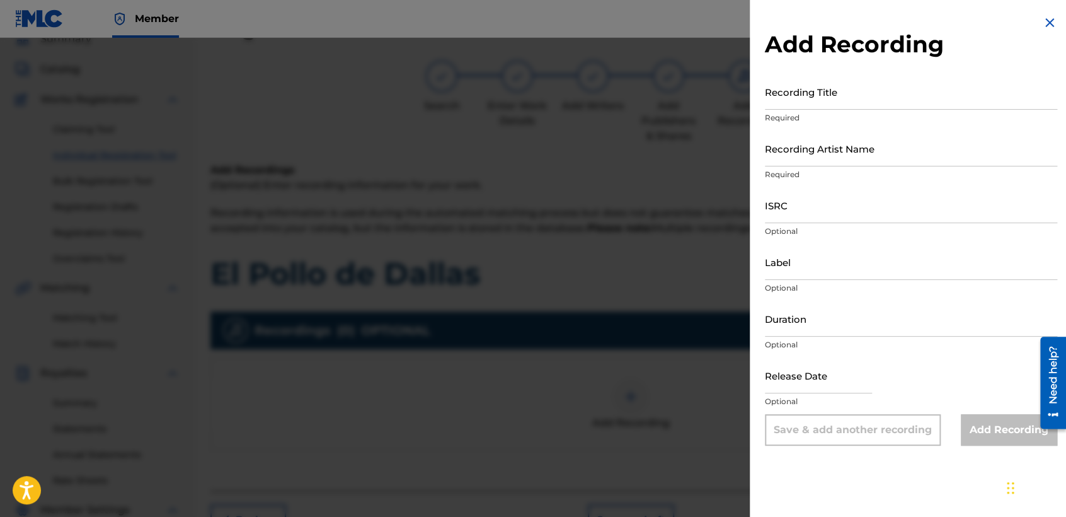
click at [856, 88] on input "Recording Title" at bounding box center [911, 92] width 292 height 36
type input "El pollo de Dallas"
click at [835, 149] on input "Recording Artist Name" at bounding box center [911, 148] width 292 height 36
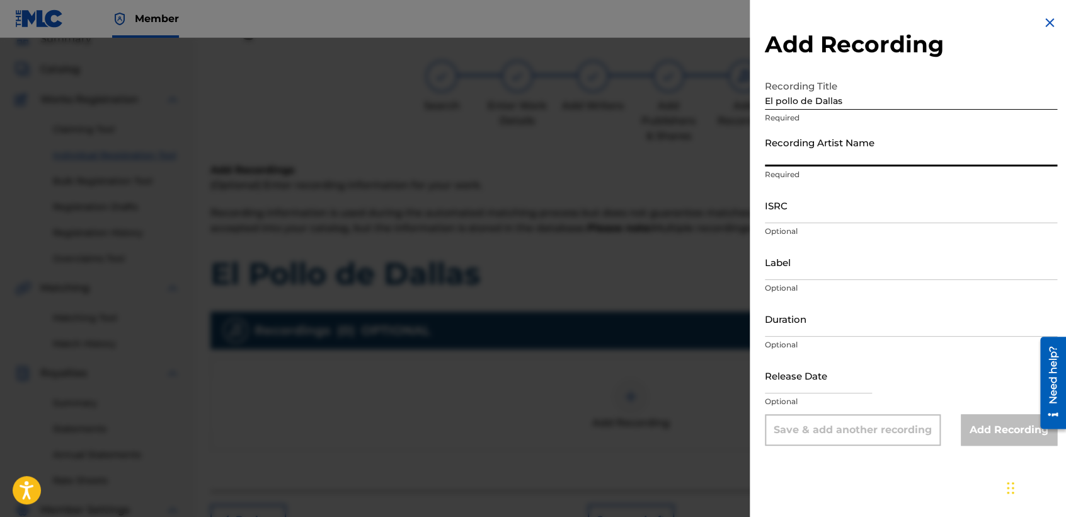
type input "Baby [PERSON_NAME]"
type input "04:07"
type input "[DATE]"
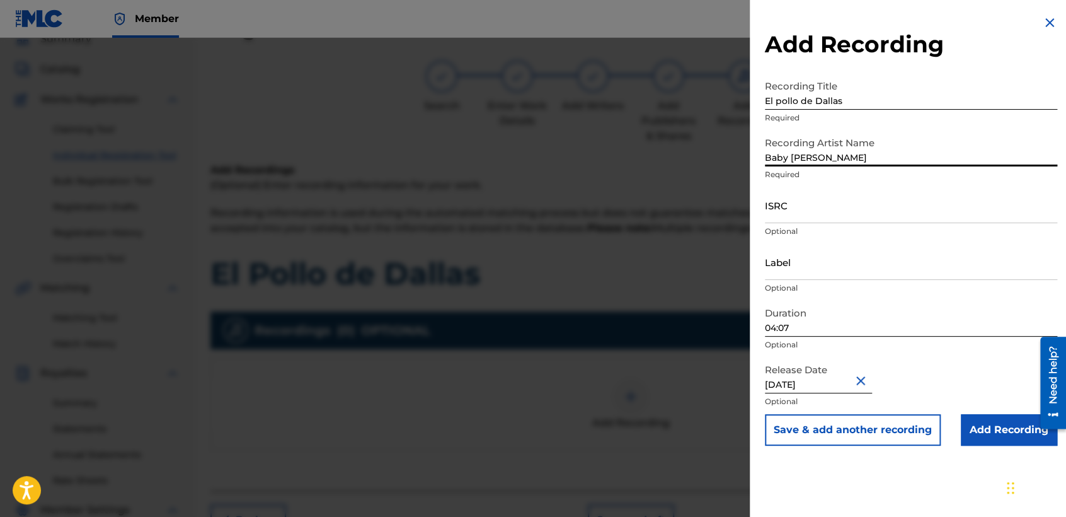
click at [808, 226] on p "Optional" at bounding box center [911, 231] width 292 height 11
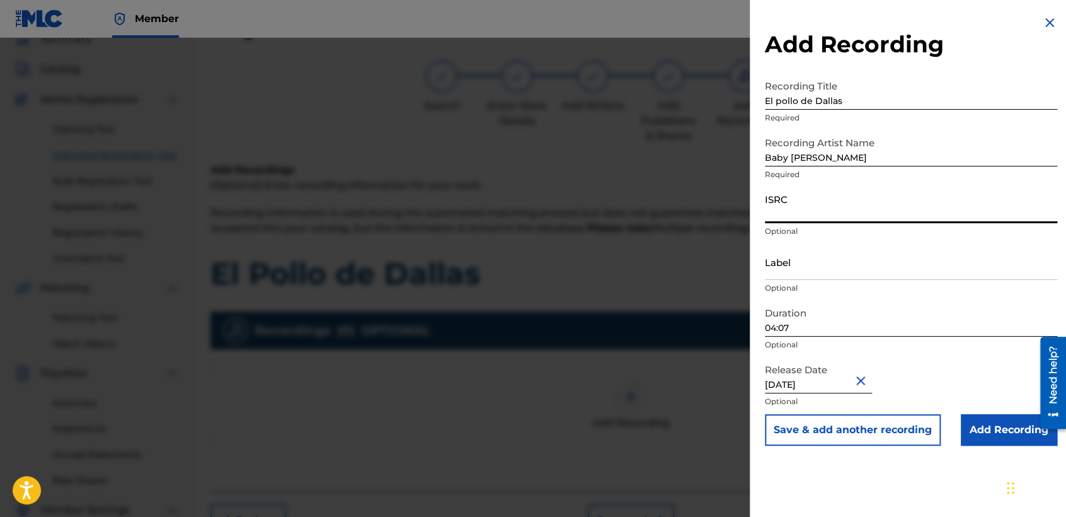
click at [806, 215] on input "ISRC" at bounding box center [911, 205] width 292 height 36
paste input "USHM82139300"
type input "USHM82139300"
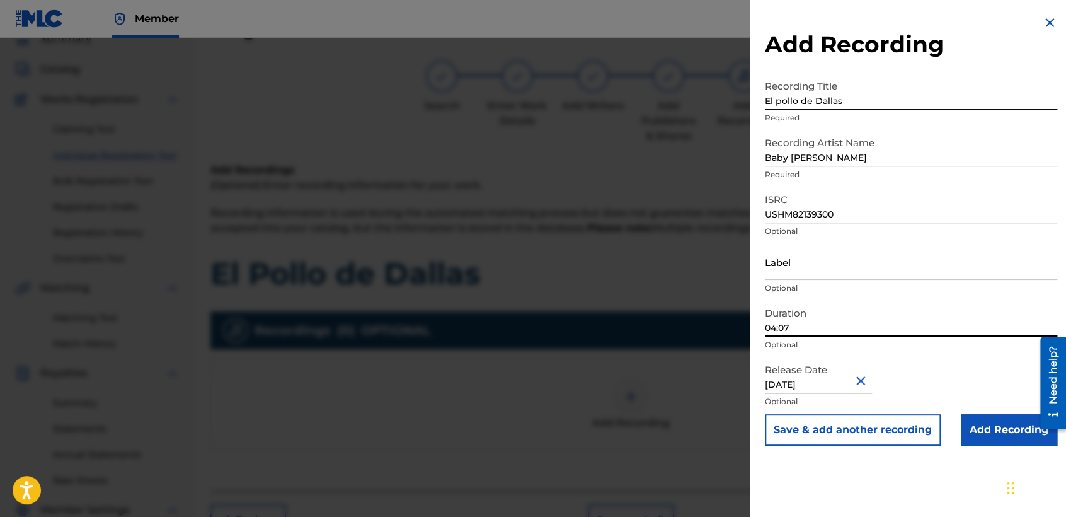
click at [827, 328] on input "04:07" at bounding box center [911, 319] width 292 height 36
type input "03:59"
click at [1006, 421] on input "Add Recording" at bounding box center [1009, 430] width 96 height 32
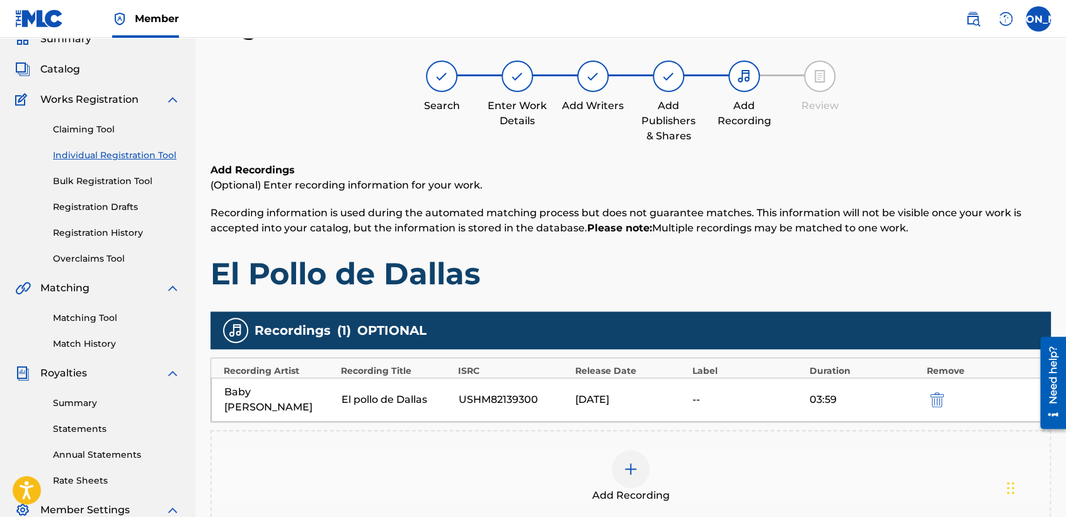
click at [813, 251] on div "Add Recordings (Optional) Enter recording information for your work. Recording …" at bounding box center [630, 228] width 841 height 130
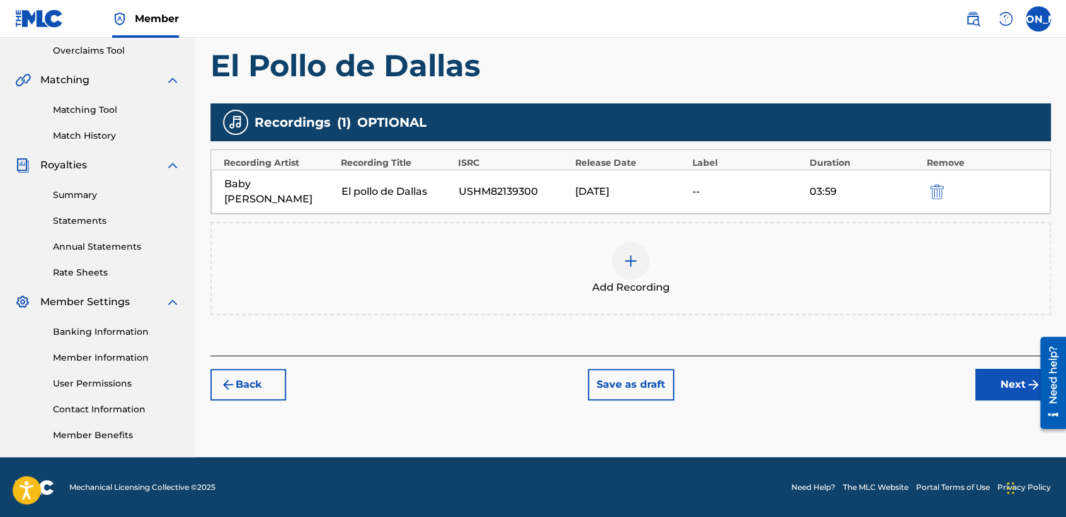
click at [1007, 375] on button "Next" at bounding box center [1013, 385] width 76 height 32
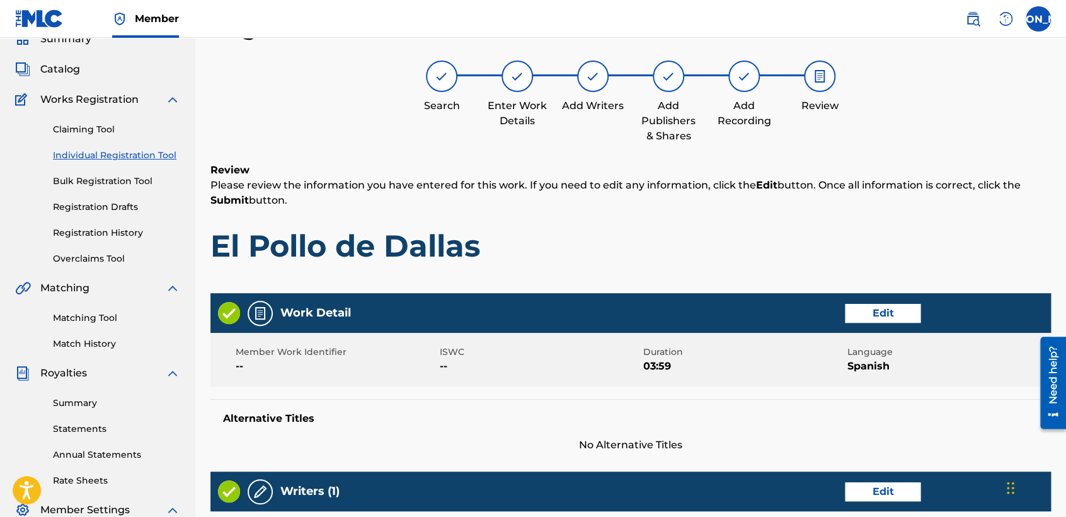
click at [735, 234] on h1 "El Pollo de Dallas" at bounding box center [630, 246] width 841 height 38
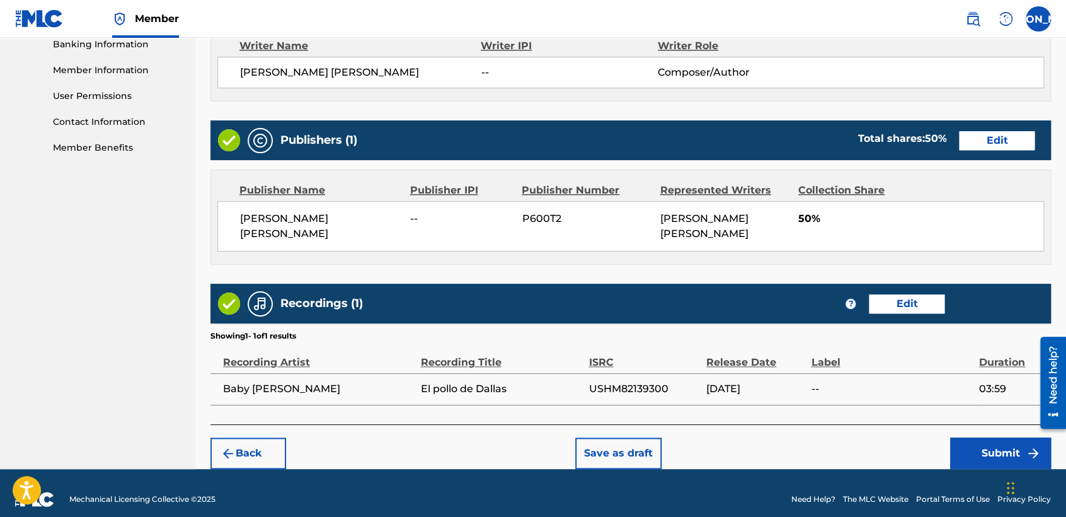
scroll to position [563, 0]
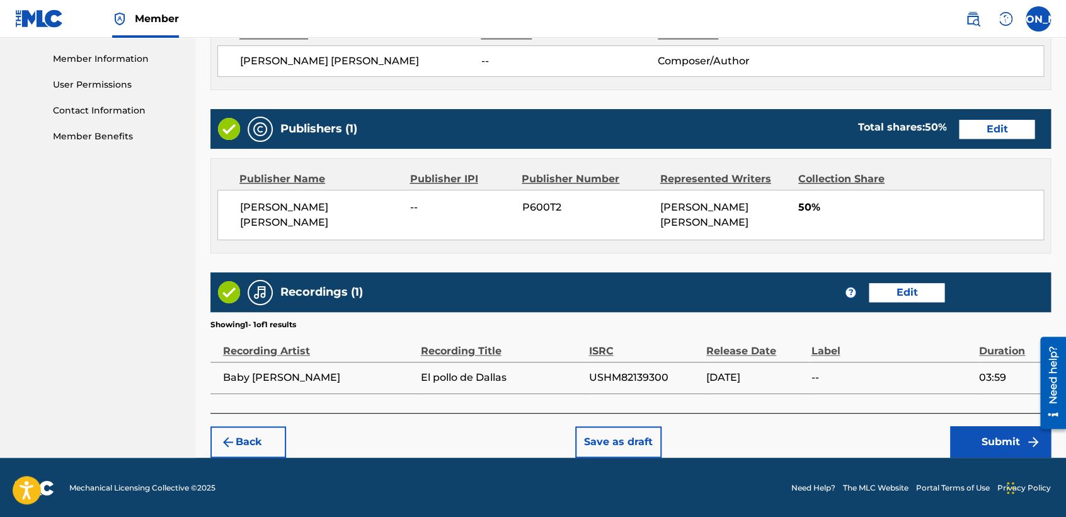
click at [980, 439] on button "Submit" at bounding box center [1000, 442] width 101 height 32
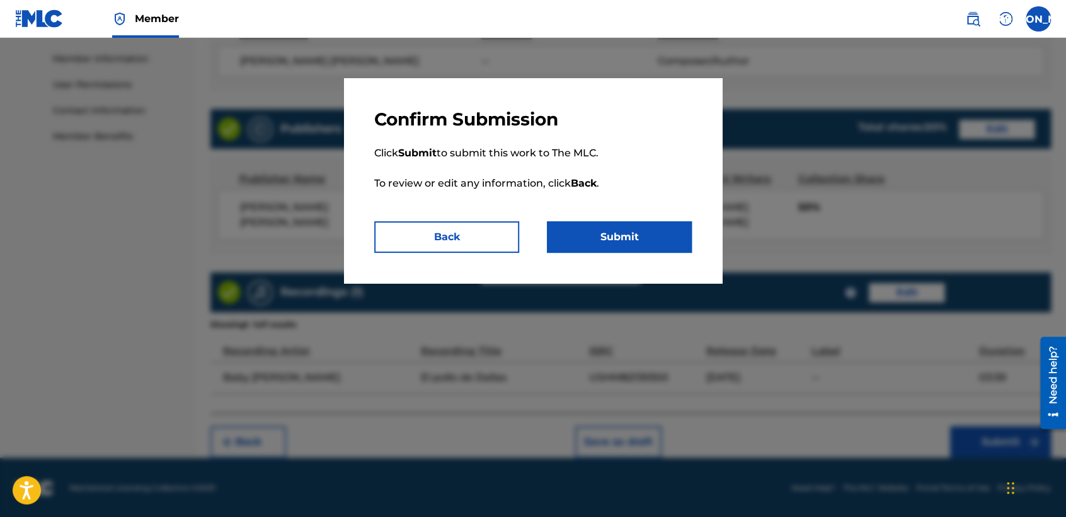
click at [657, 248] on button "Submit" at bounding box center [619, 237] width 145 height 32
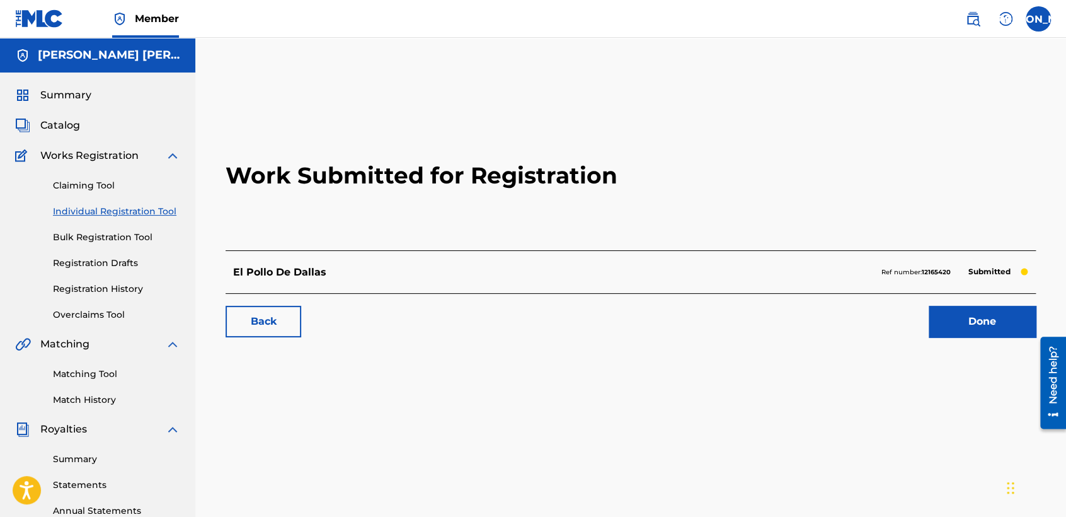
click at [157, 210] on link "Individual Registration Tool" at bounding box center [116, 211] width 127 height 13
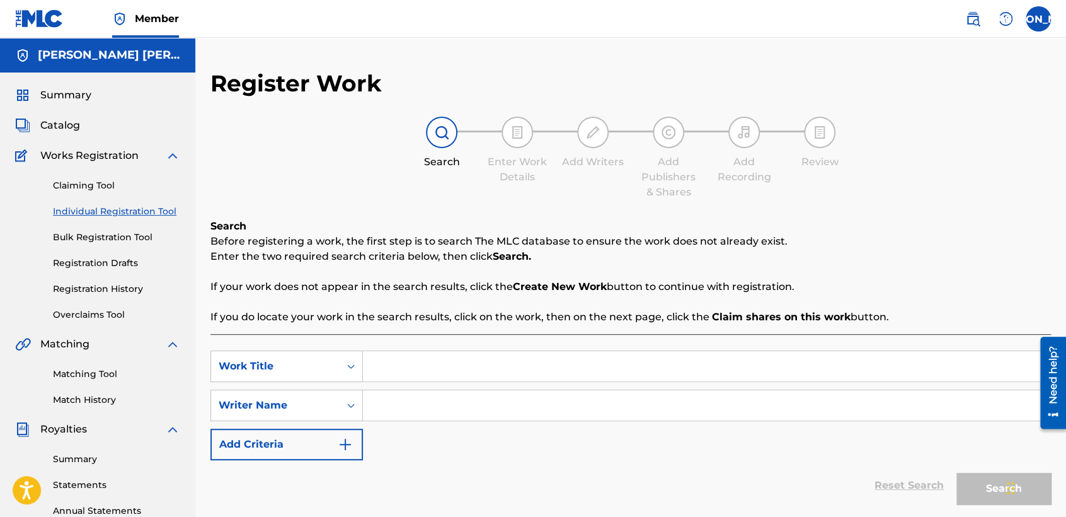
click at [423, 359] on input "Search Form" at bounding box center [706, 366] width 687 height 30
click at [507, 381] on input "Search Form" at bounding box center [706, 366] width 687 height 30
paste input "El Tali de [GEOGRAPHIC_DATA][PERSON_NAME]"
type input "El Tali de [GEOGRAPHIC_DATA][PERSON_NAME]"
click at [452, 406] on input "Search Form" at bounding box center [706, 405] width 687 height 30
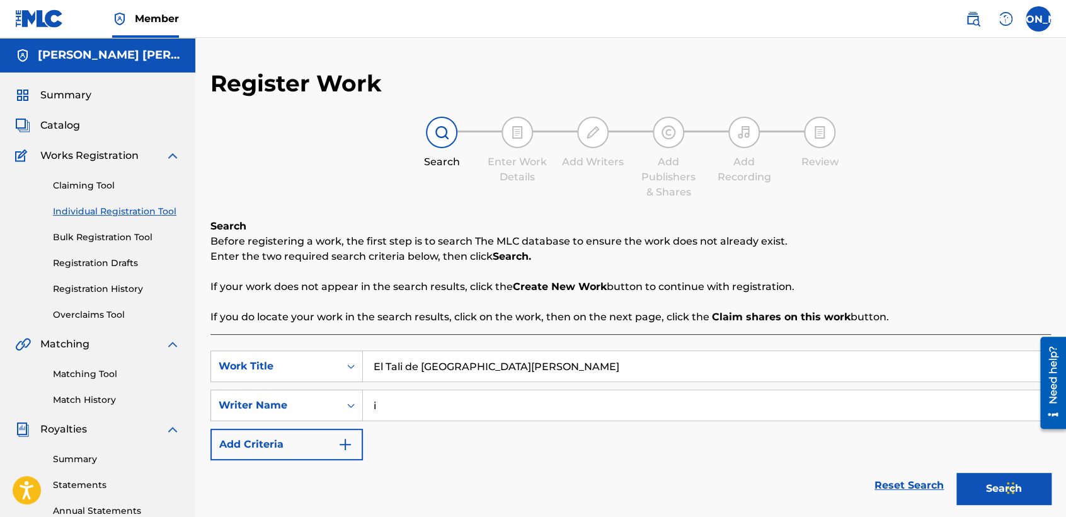
type input "i"
click at [975, 474] on button "Search" at bounding box center [1003, 489] width 95 height 32
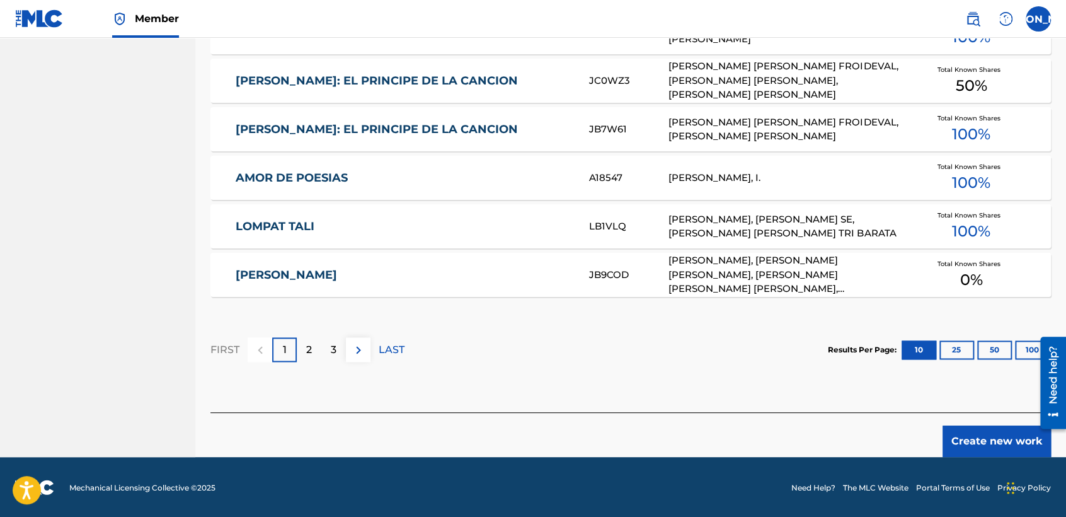
click at [1002, 449] on button "Create new work" at bounding box center [997, 441] width 108 height 32
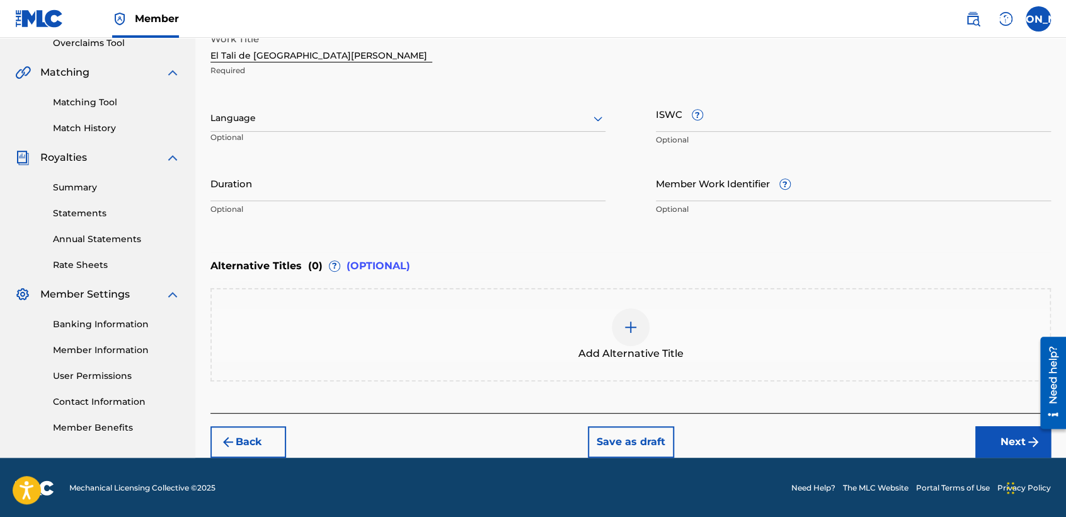
click at [439, 123] on div at bounding box center [407, 118] width 395 height 16
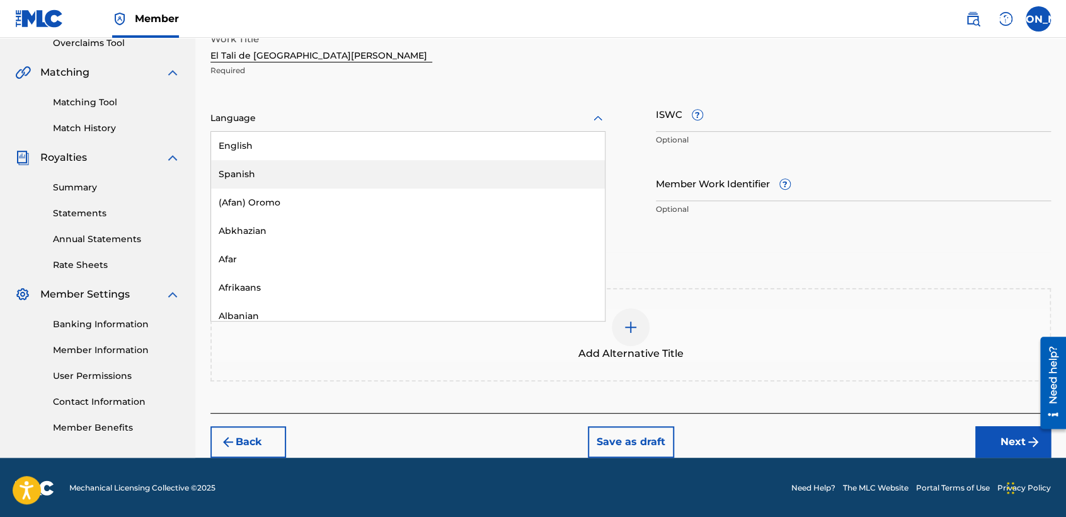
click at [337, 166] on div "Spanish" at bounding box center [408, 174] width 394 height 28
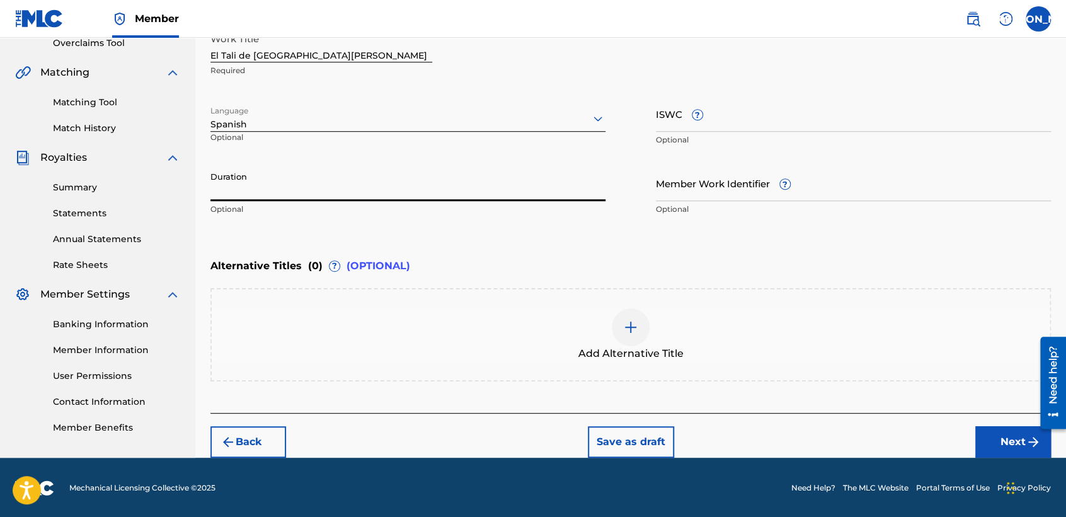
click at [260, 180] on input "Duration" at bounding box center [407, 183] width 395 height 36
type input "04:03"
click at [990, 441] on button "Next" at bounding box center [1013, 442] width 76 height 32
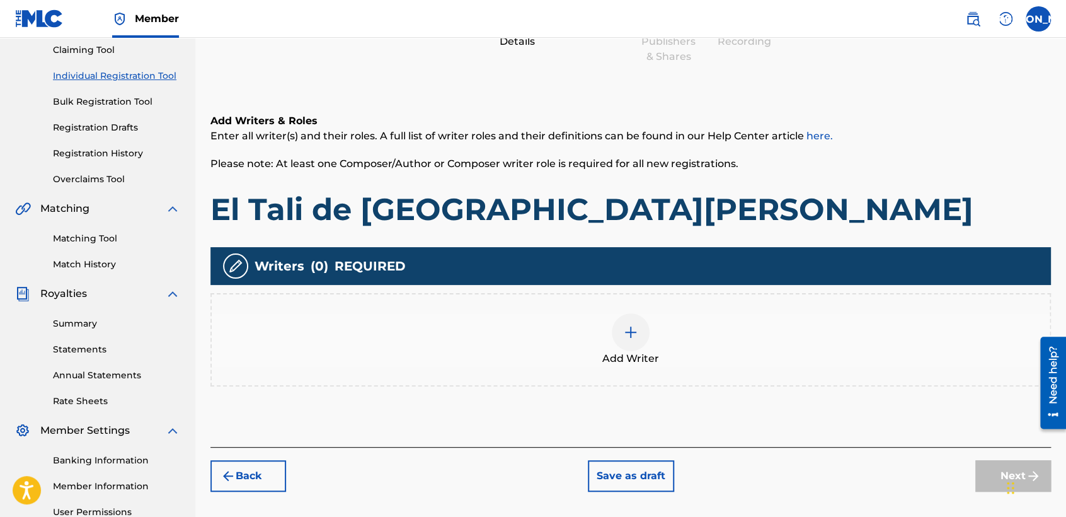
scroll to position [56, 0]
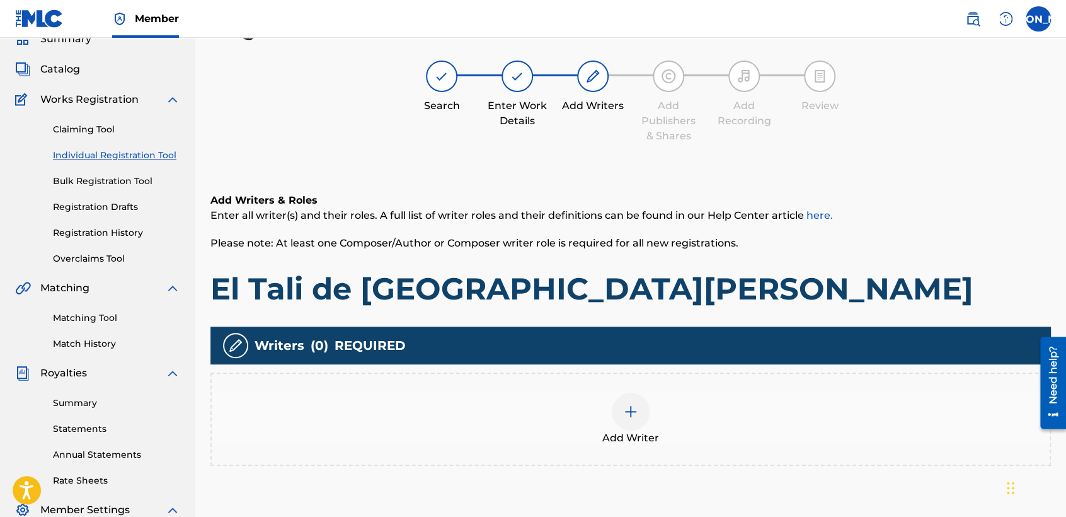
click at [623, 393] on div at bounding box center [631, 412] width 38 height 38
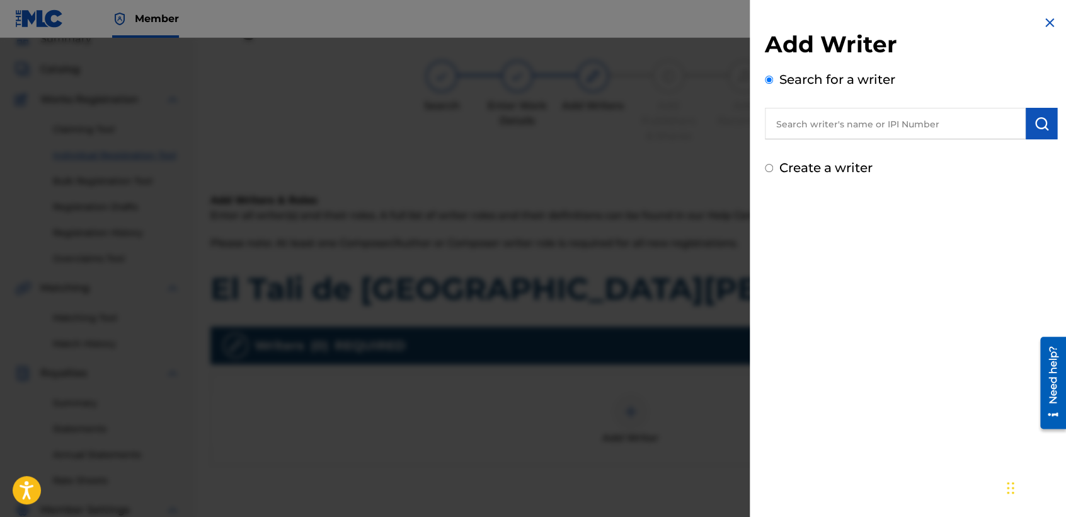
click at [767, 169] on input "Create a writer" at bounding box center [769, 168] width 8 height 8
radio input "false"
radio input "true"
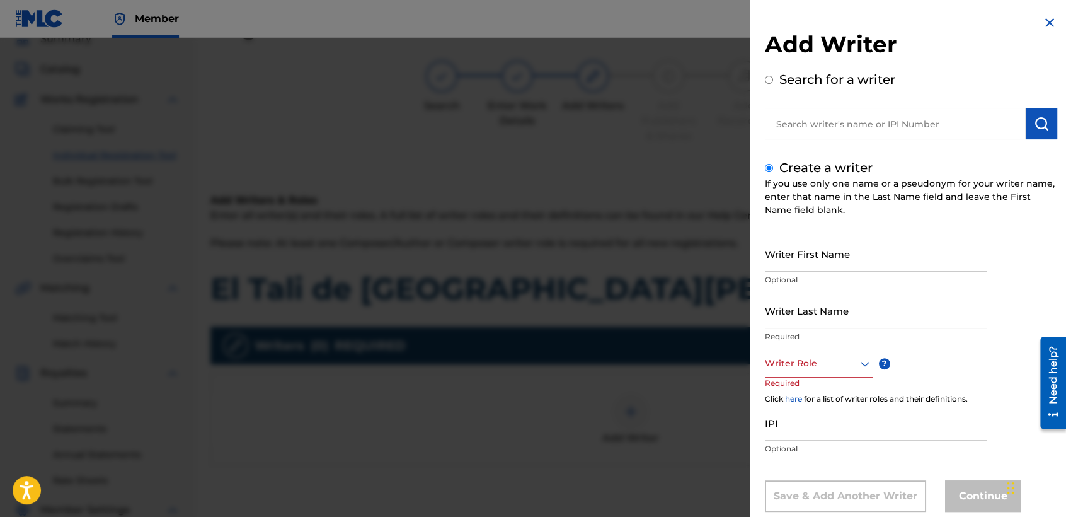
click at [786, 270] on input "Writer First Name" at bounding box center [876, 254] width 222 height 36
type input "[PERSON_NAME] [PERSON_NAME]"
click at [796, 289] on div "Writer First Name [PERSON_NAME] [PERSON_NAME] Optional" at bounding box center [876, 264] width 222 height 57
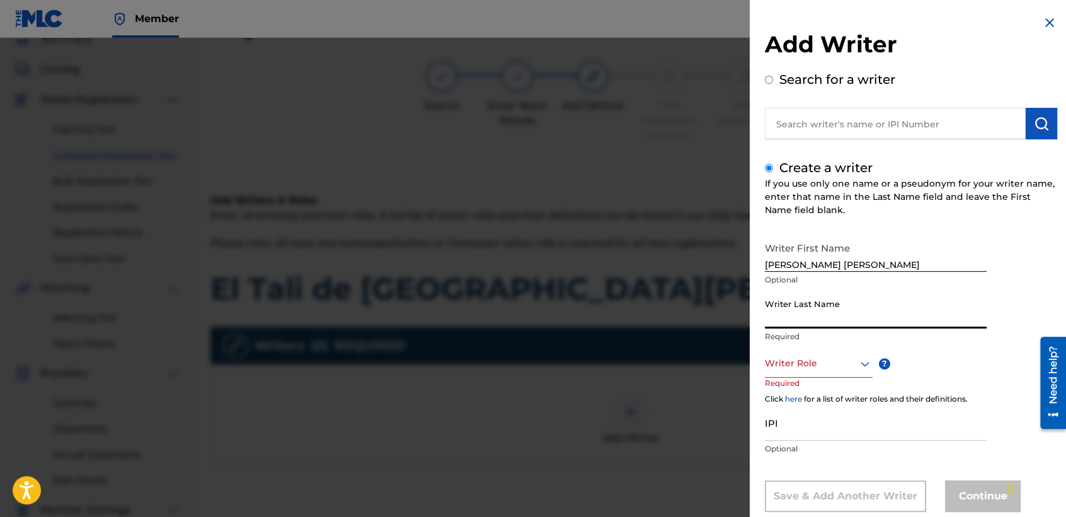
click at [796, 310] on input "Writer Last Name" at bounding box center [876, 310] width 222 height 36
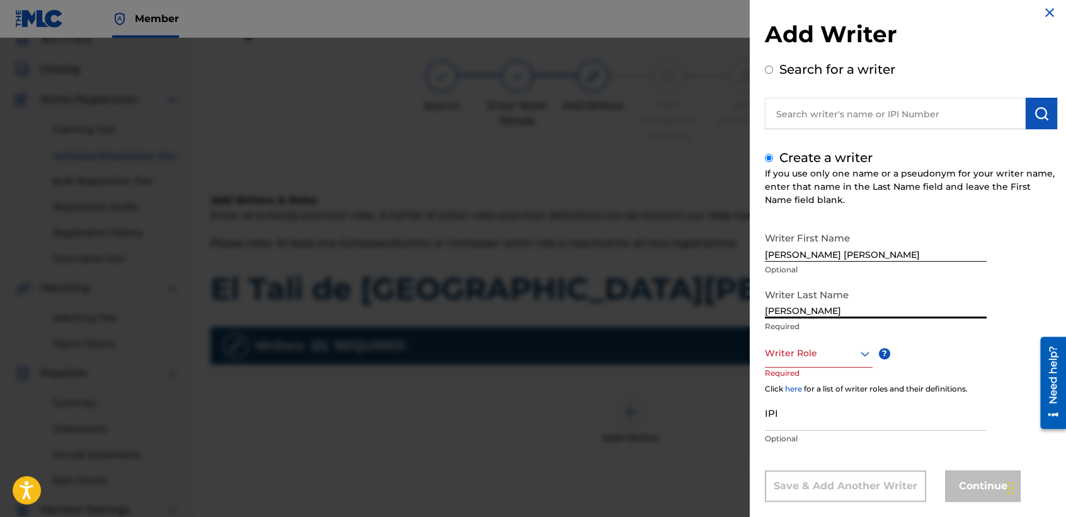
scroll to position [11, 0]
type input "[PERSON_NAME]"
click at [789, 256] on input "[PERSON_NAME] [PERSON_NAME]" at bounding box center [876, 243] width 222 height 36
type input "[PERSON_NAME] [PERSON_NAME]"
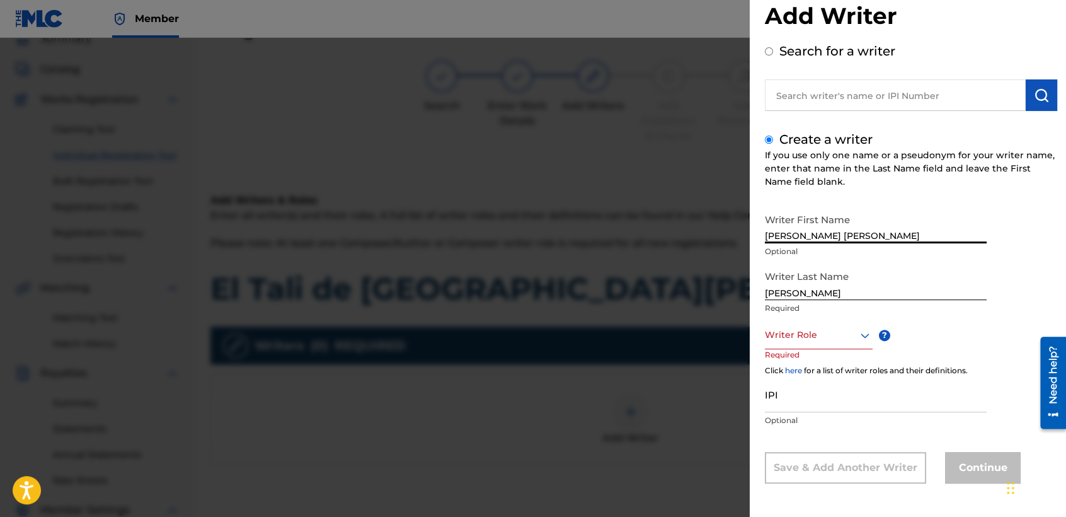
click at [836, 349] on div "Writer Role" at bounding box center [819, 335] width 108 height 28
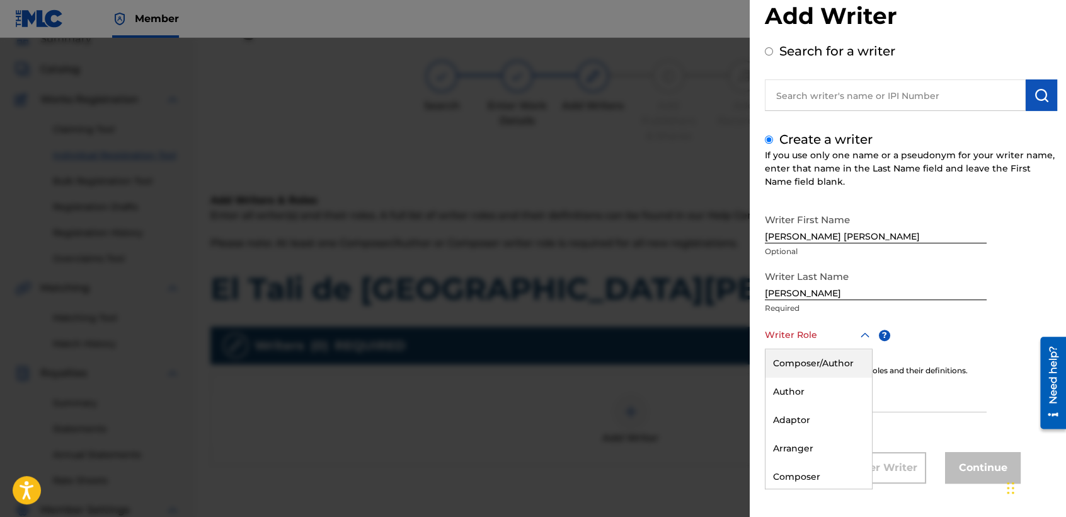
click at [837, 357] on div "Composer/Author" at bounding box center [819, 363] width 106 height 28
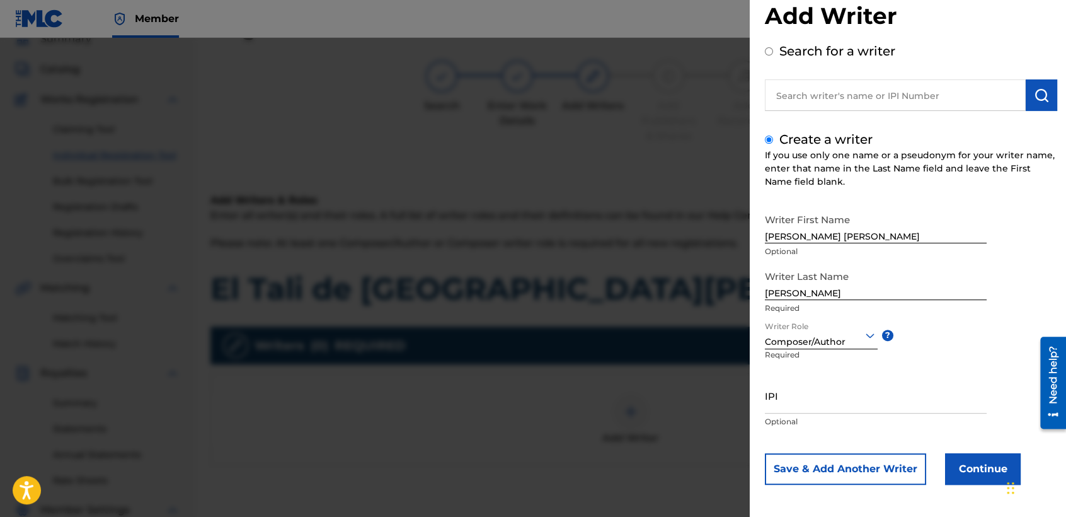
click at [953, 464] on button "Continue" at bounding box center [983, 469] width 76 height 32
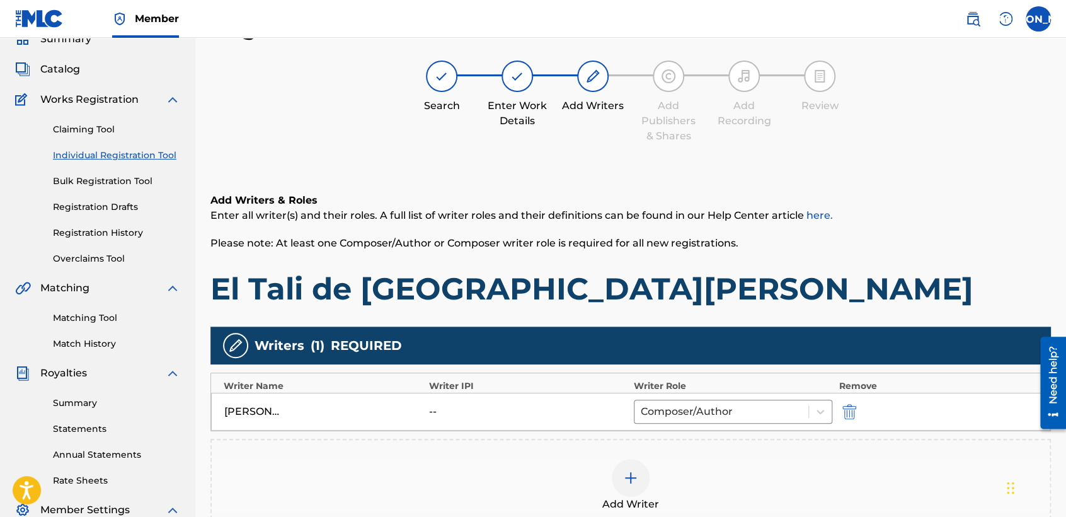
click at [889, 233] on div "Add Writers & Roles Enter all writer(s) and their roles. A full list of writer …" at bounding box center [630, 250] width 841 height 115
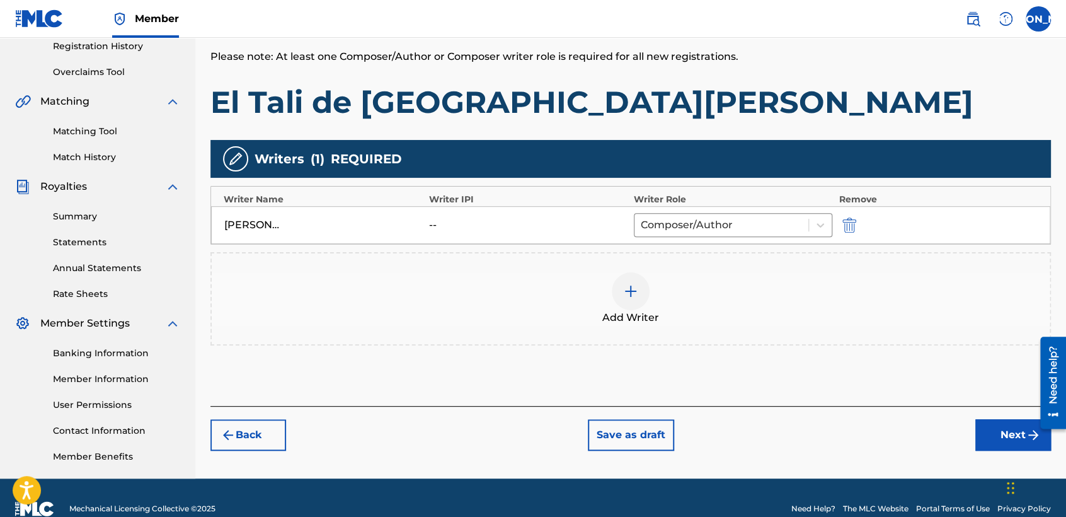
scroll to position [264, 0]
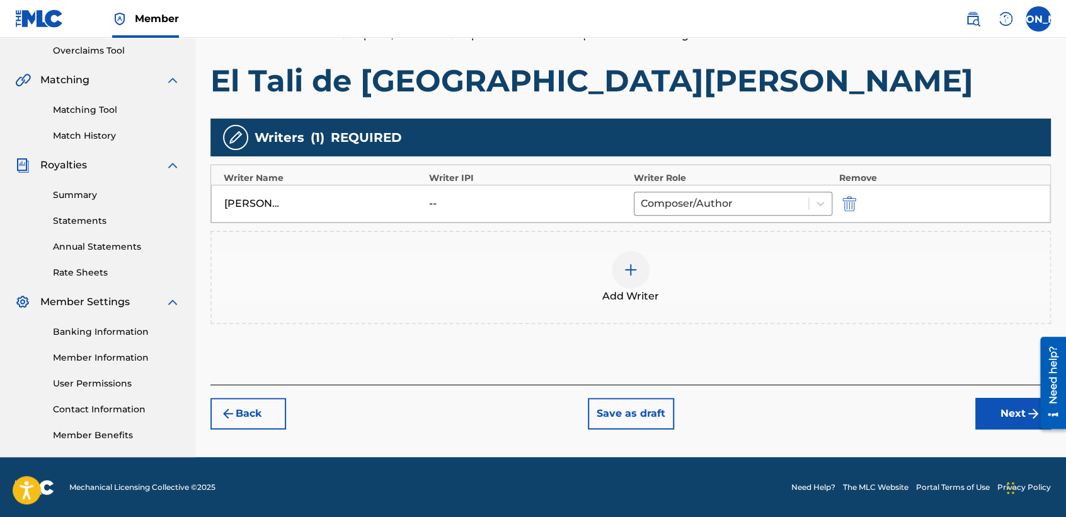
click at [963, 396] on div "Back Save as draft Next" at bounding box center [630, 406] width 841 height 45
click at [1020, 413] on button "Next" at bounding box center [1013, 414] width 76 height 32
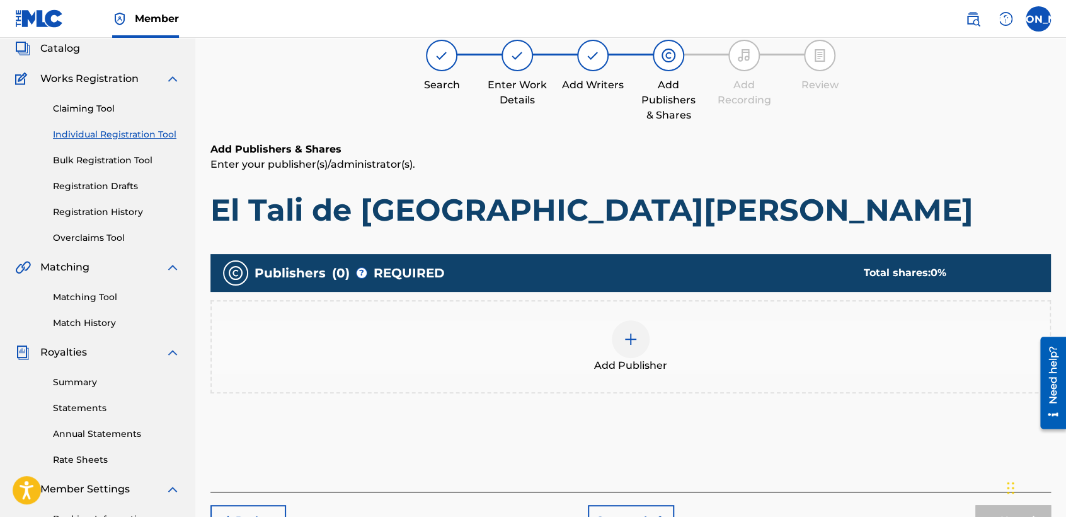
scroll to position [56, 0]
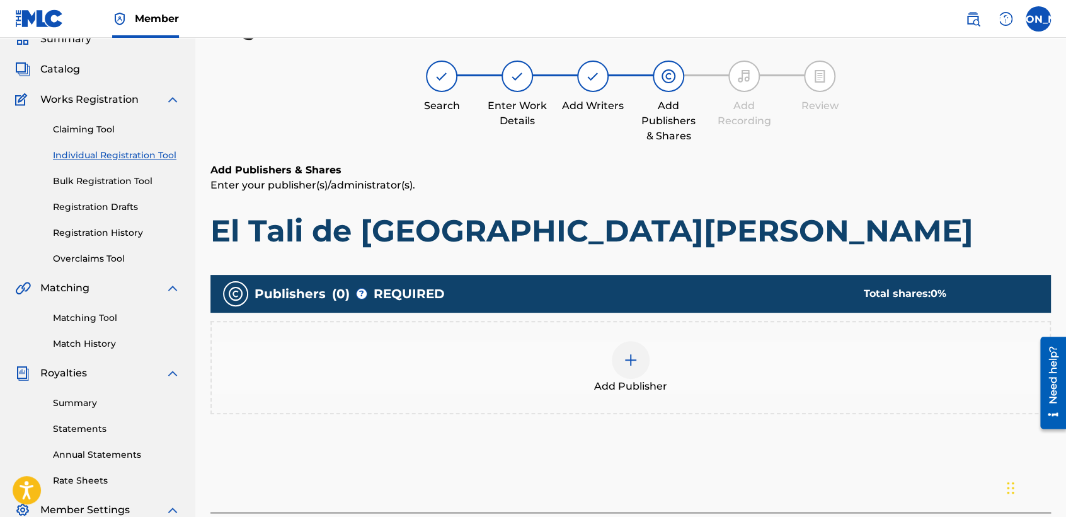
click at [635, 360] on img at bounding box center [630, 359] width 15 height 15
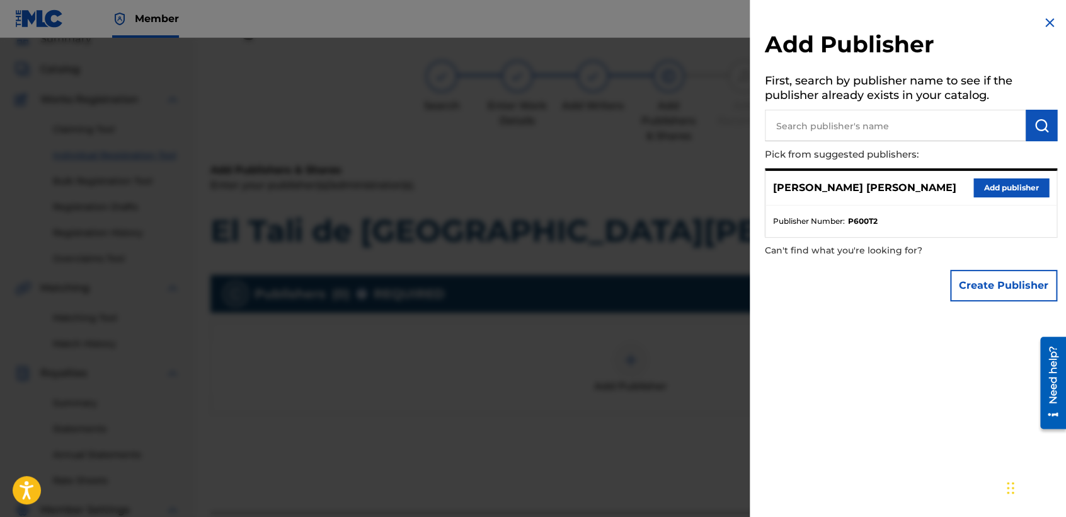
click at [996, 181] on button "Add publisher" at bounding box center [1011, 187] width 76 height 19
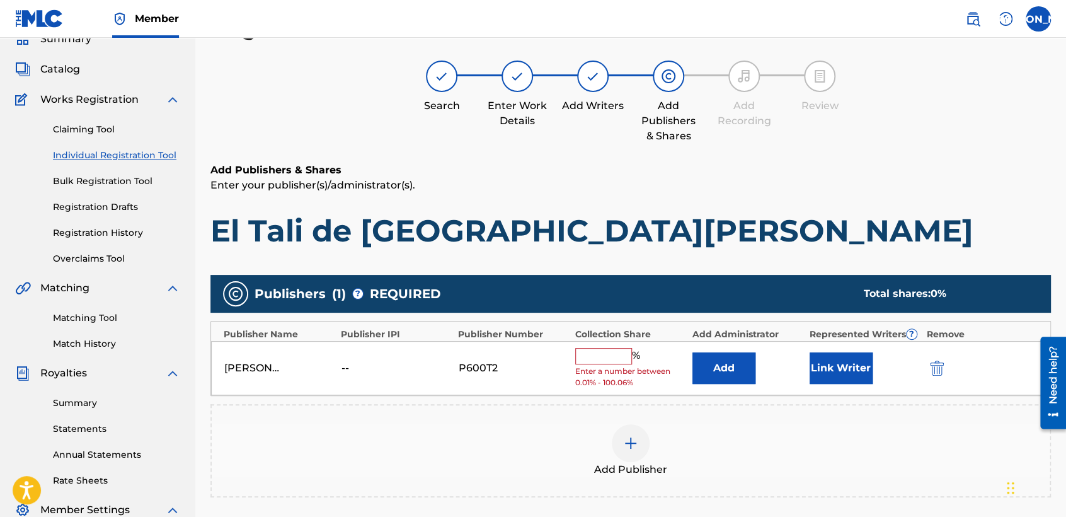
click at [600, 362] on input "text" at bounding box center [603, 356] width 57 height 16
type input "50"
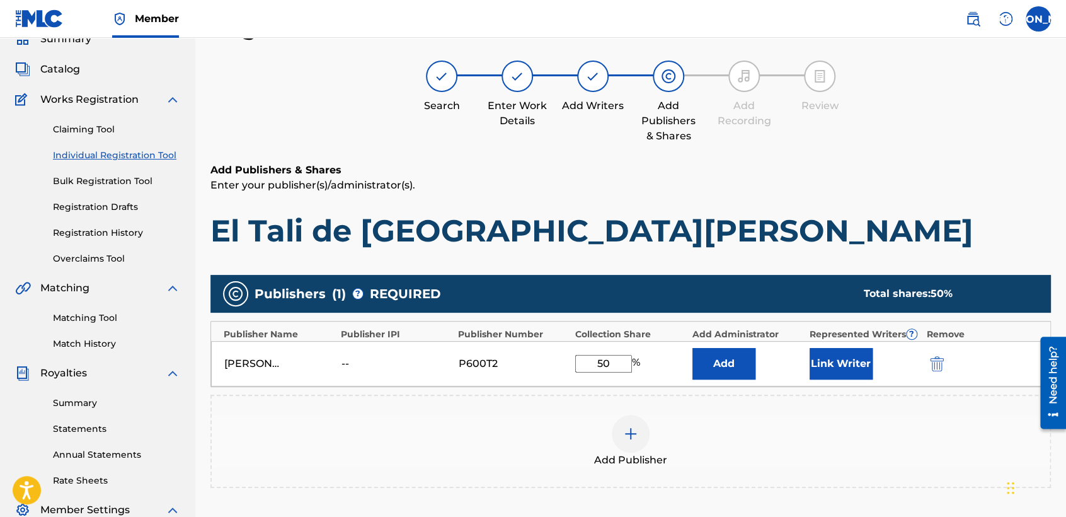
click at [841, 364] on button "Link Writer" at bounding box center [841, 364] width 63 height 32
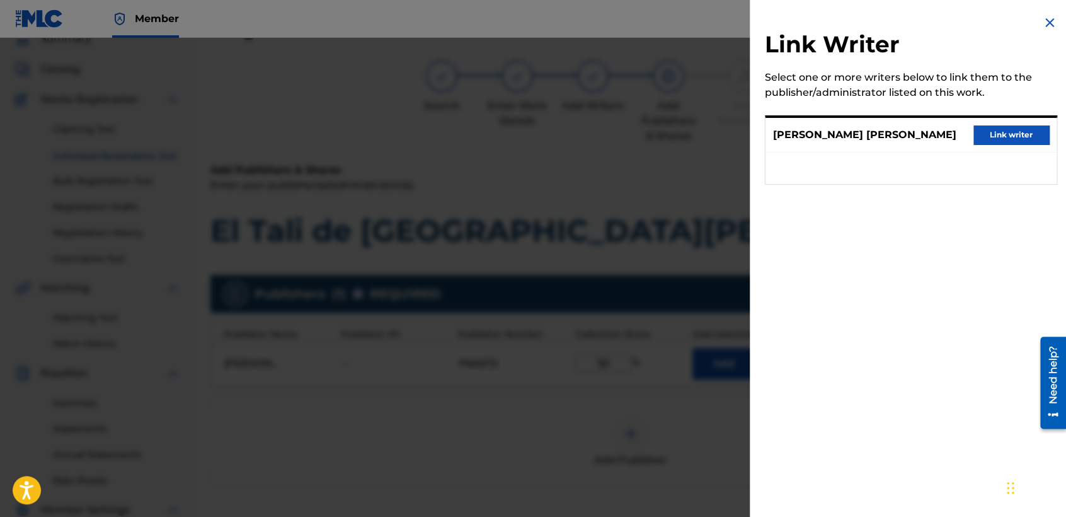
click at [1002, 138] on button "Link writer" at bounding box center [1011, 134] width 76 height 19
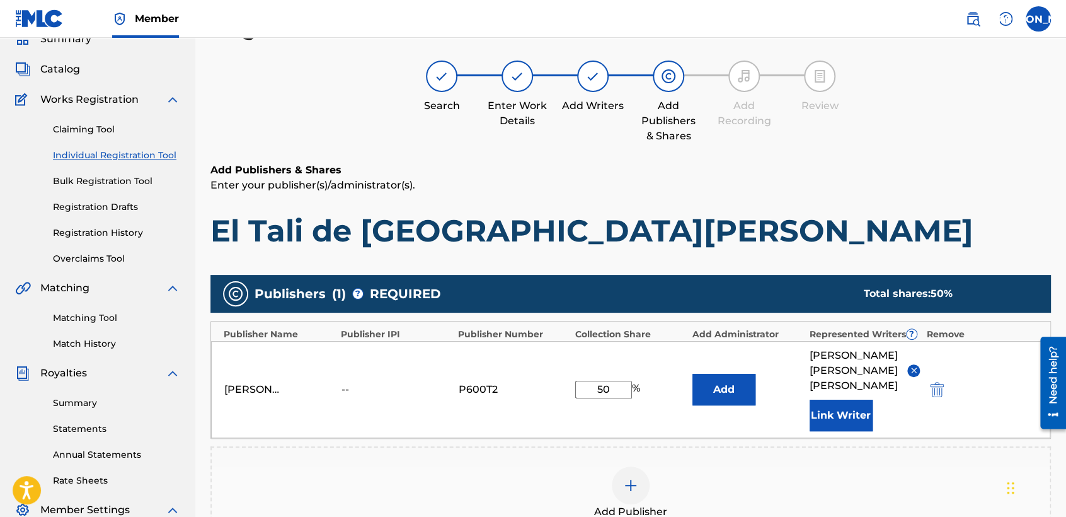
click at [834, 159] on div "Register Work Search Enter Work Details Add Writers Add Publishers & Shares Add…" at bounding box center [630, 347] width 841 height 669
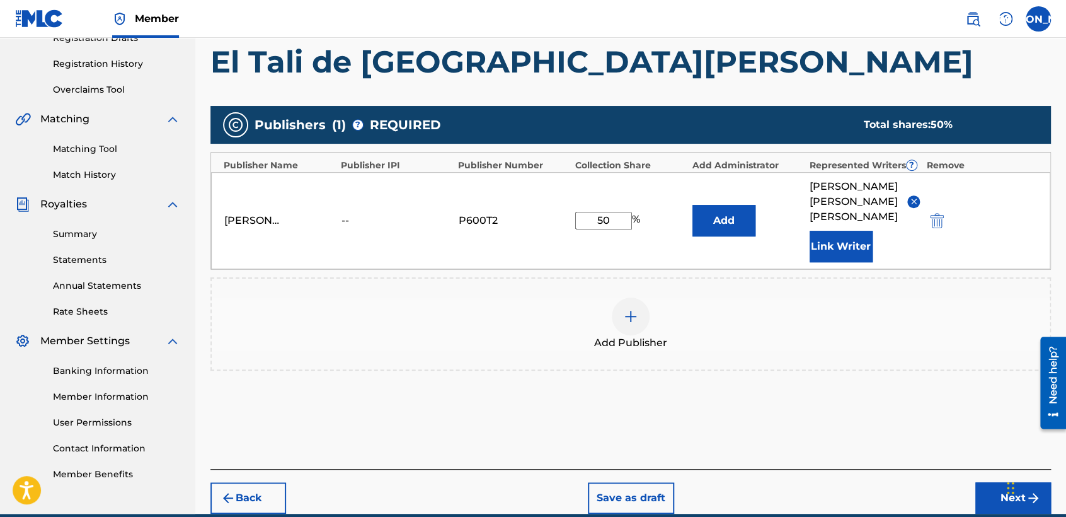
scroll to position [266, 0]
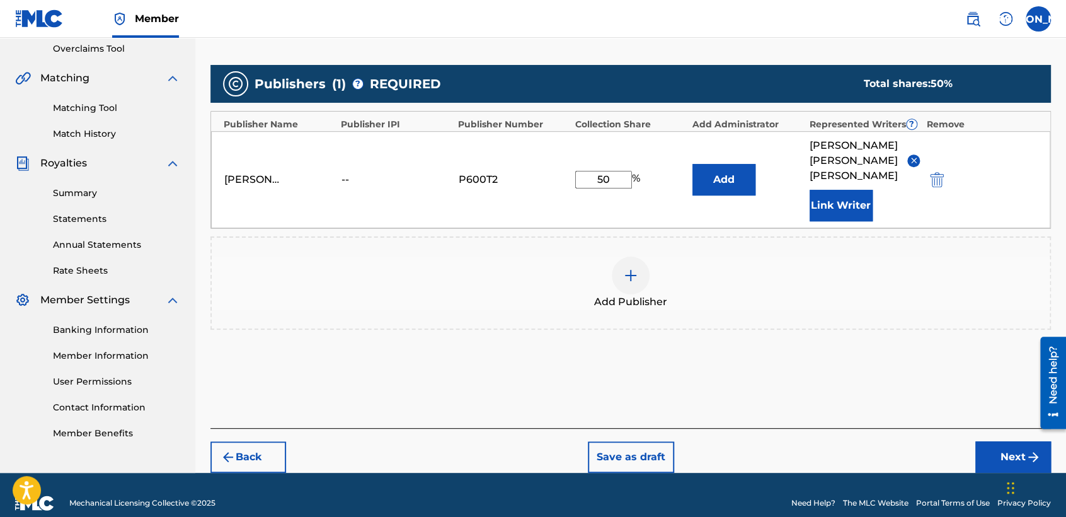
click at [994, 445] on button "Next" at bounding box center [1013, 457] width 76 height 32
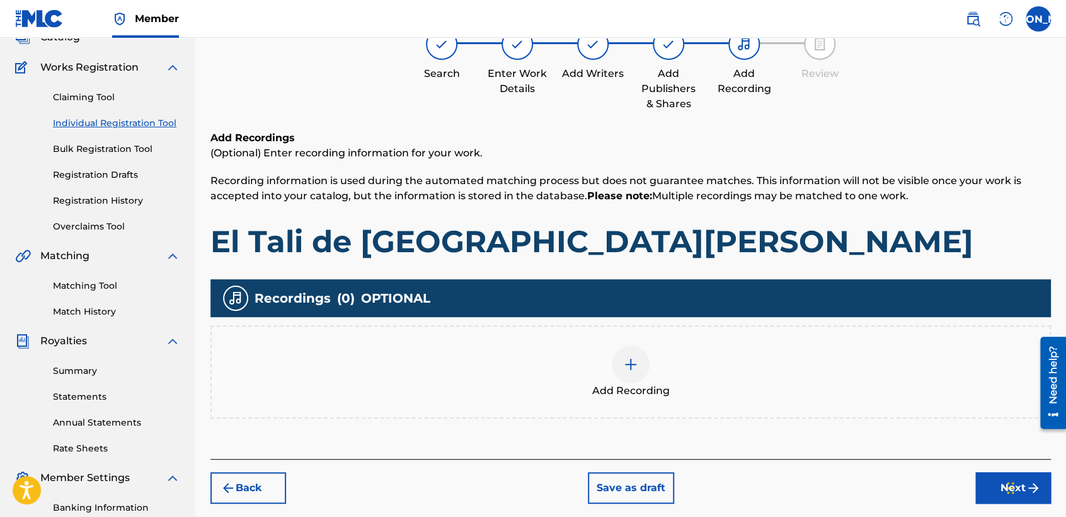
scroll to position [56, 0]
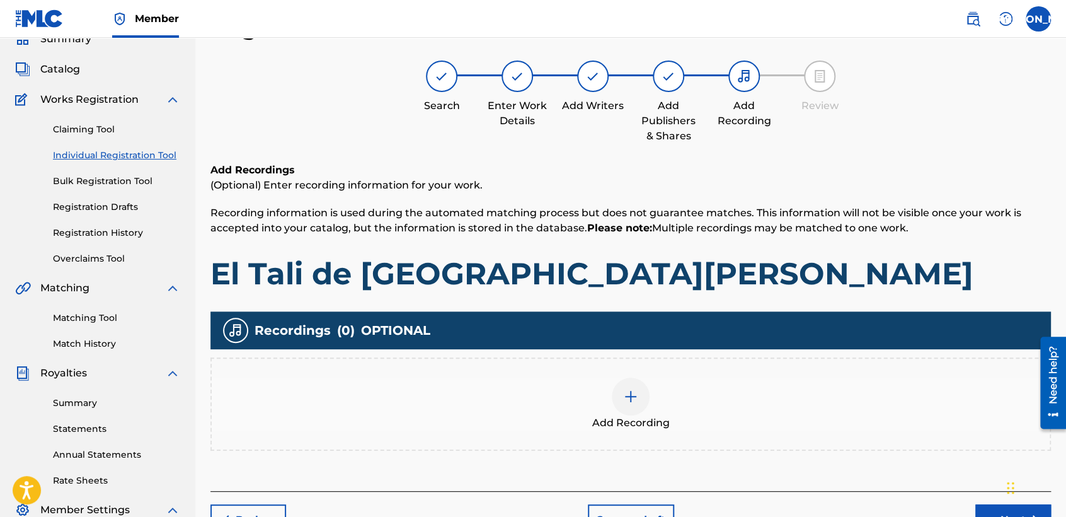
click at [604, 415] on span "Add Recording" at bounding box center [631, 422] width 78 height 15
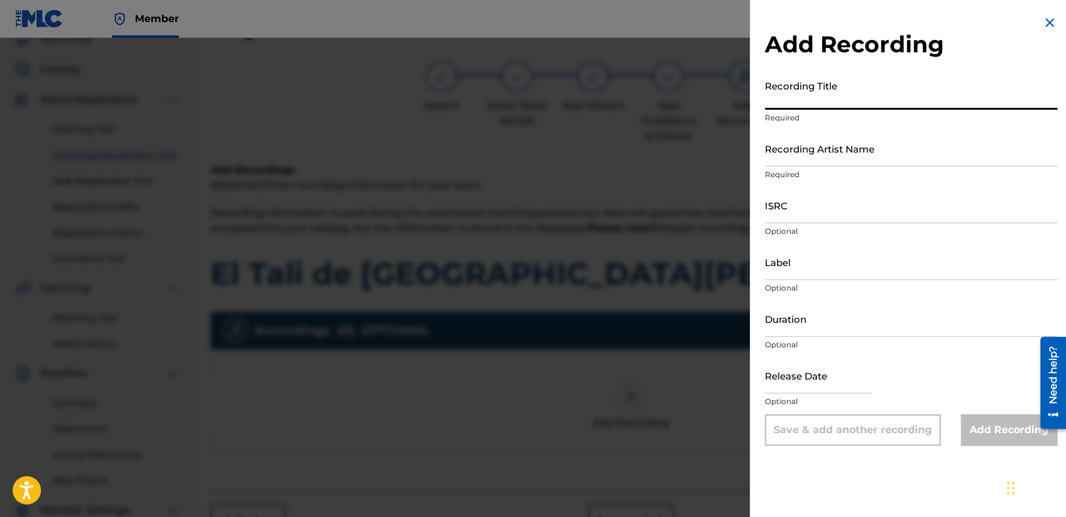
click at [827, 93] on input "Recording Title" at bounding box center [911, 92] width 292 height 36
paste input "El Tali de [GEOGRAPHIC_DATA][PERSON_NAME]"
type input "El Tali de [GEOGRAPHIC_DATA][PERSON_NAME]"
click at [861, 152] on input "Recording Artist Name" at bounding box center [911, 148] width 292 height 36
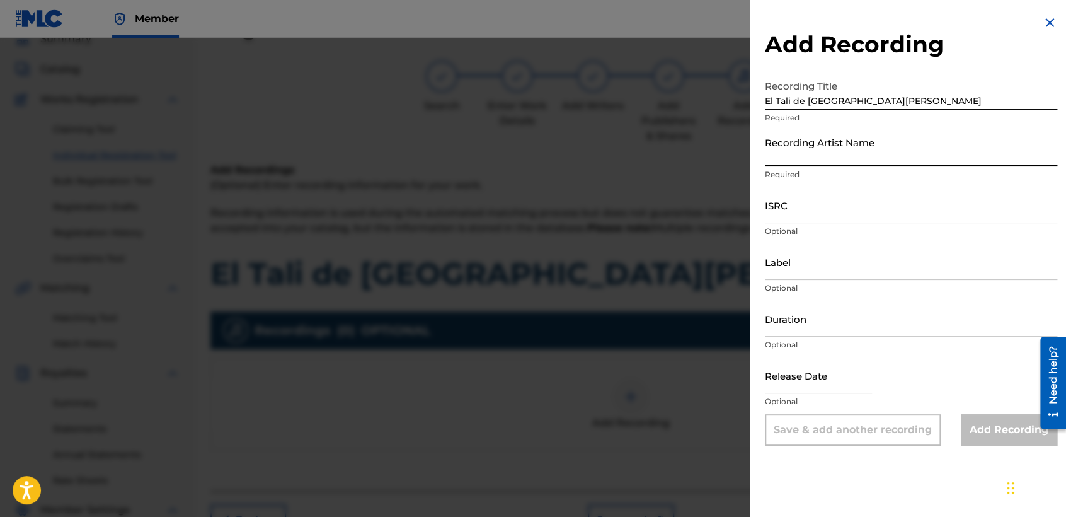
type input "Baby [PERSON_NAME]"
type input "03:59"
type input "[DATE]"
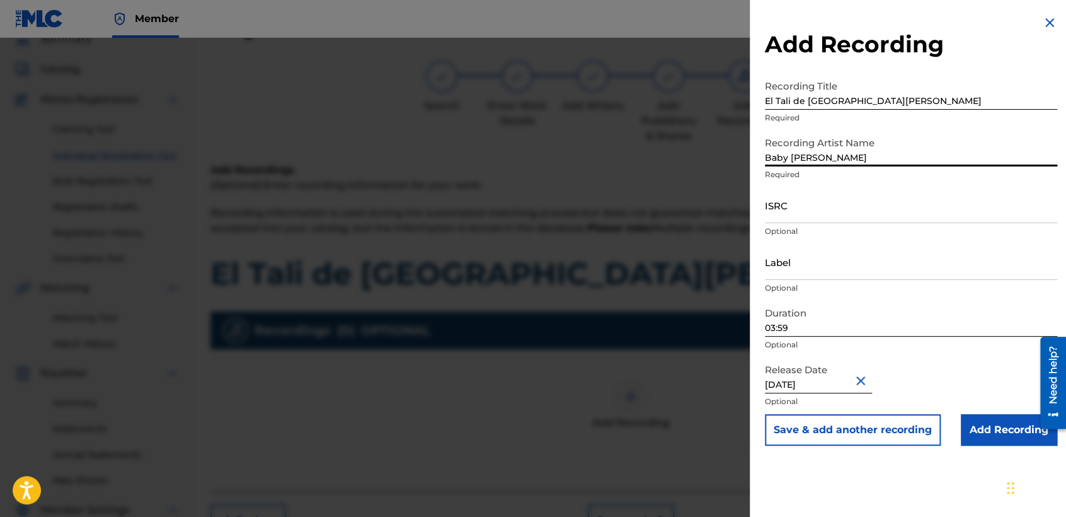
click at [815, 325] on input "03:59" at bounding box center [911, 319] width 292 height 36
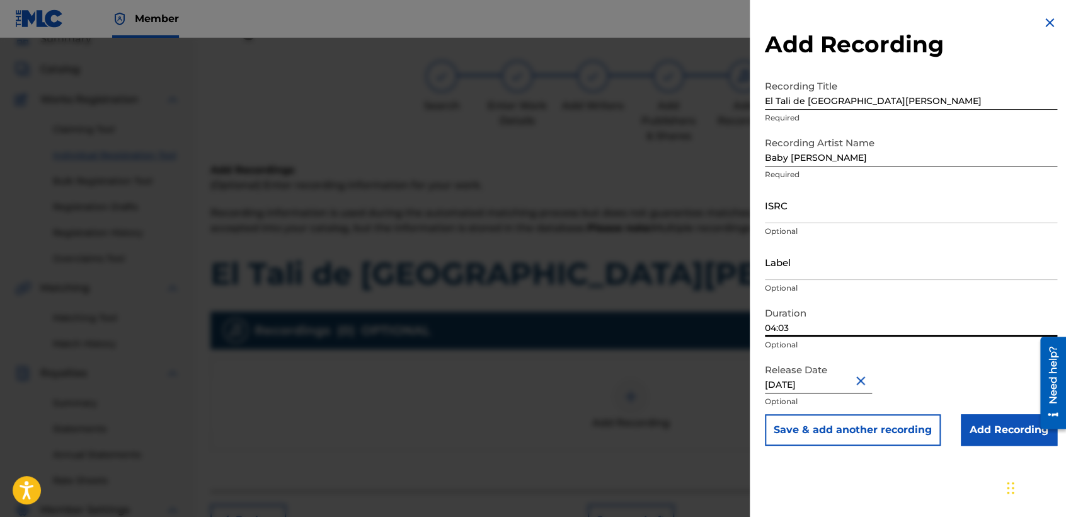
type input "04:03"
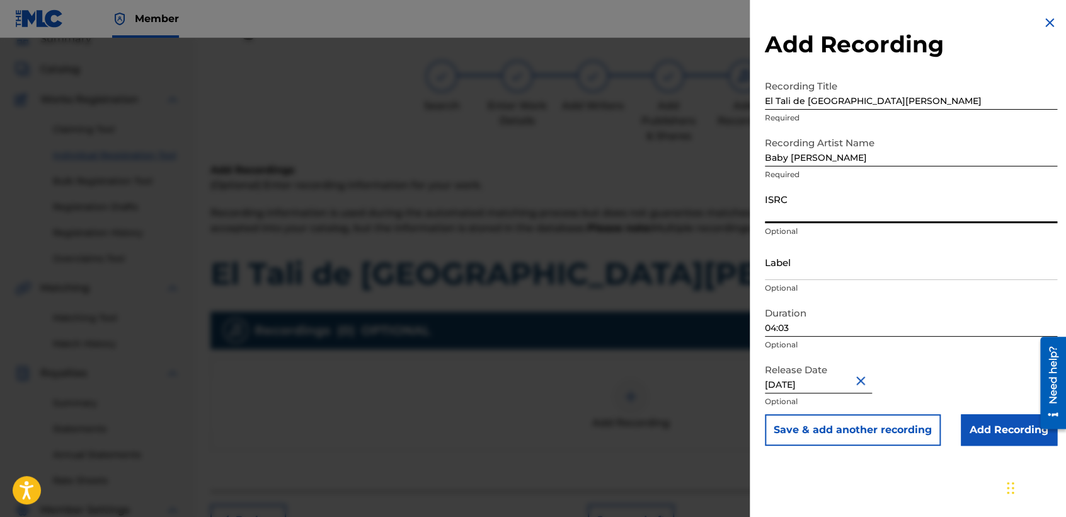
click at [830, 210] on input "ISRC" at bounding box center [911, 205] width 292 height 36
paste input "USHM82139303"
type input "USHM82139303"
click at [965, 438] on input "Add Recording" at bounding box center [1009, 430] width 96 height 32
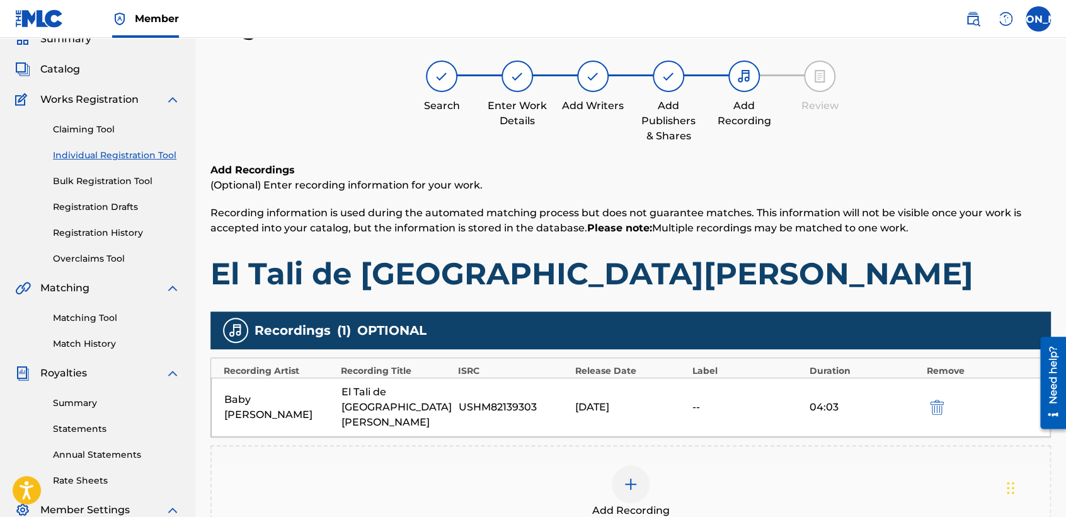
click at [771, 283] on h1 "El Tali de [GEOGRAPHIC_DATA][PERSON_NAME]" at bounding box center [630, 274] width 841 height 38
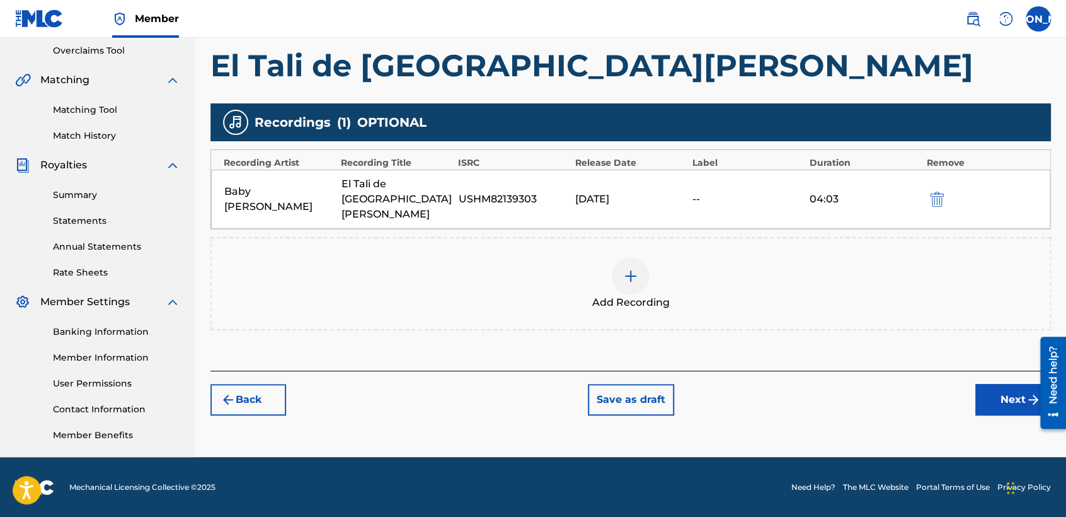
click at [990, 384] on button "Next" at bounding box center [1013, 400] width 76 height 32
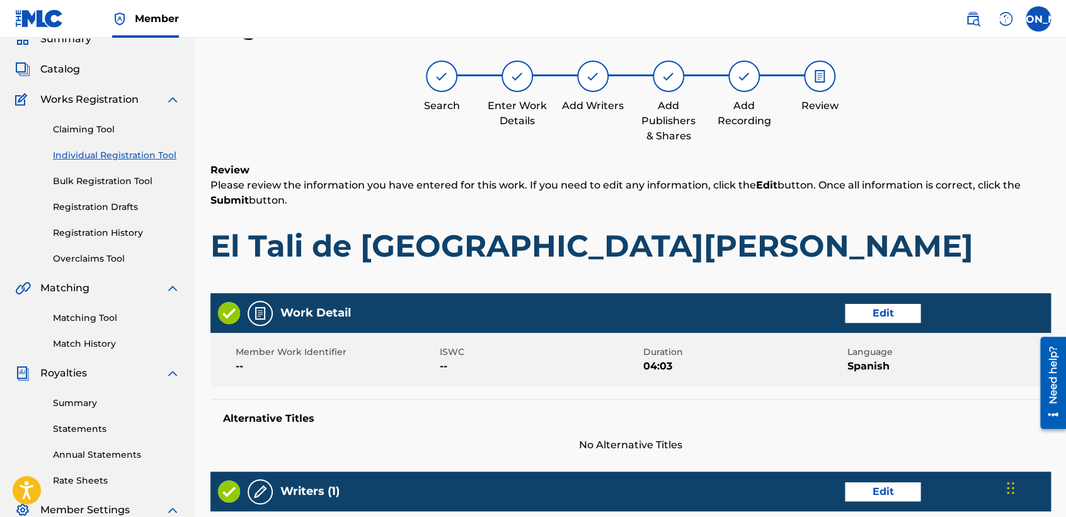
click at [711, 241] on h1 "El Tali de [GEOGRAPHIC_DATA][PERSON_NAME]" at bounding box center [630, 246] width 841 height 38
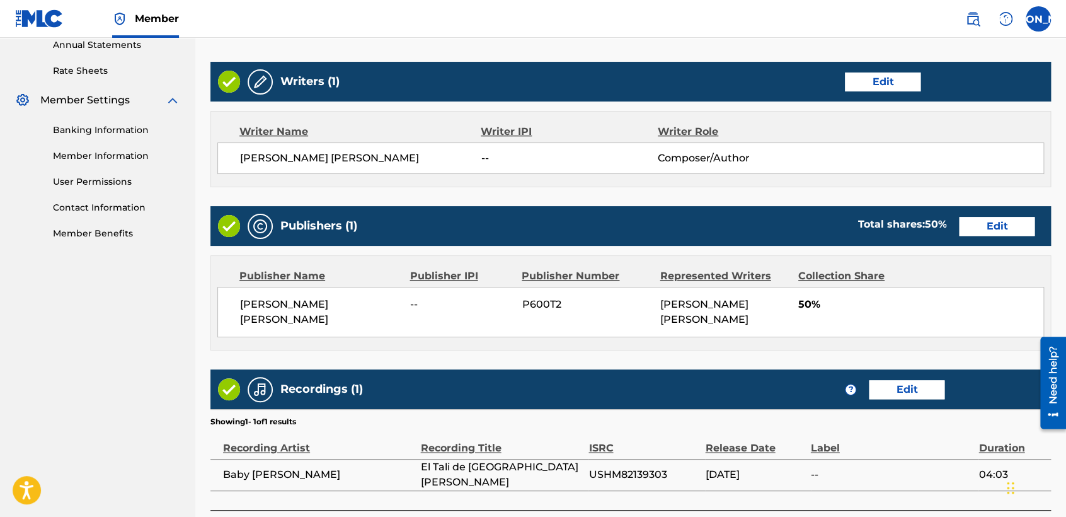
scroll to position [504, 0]
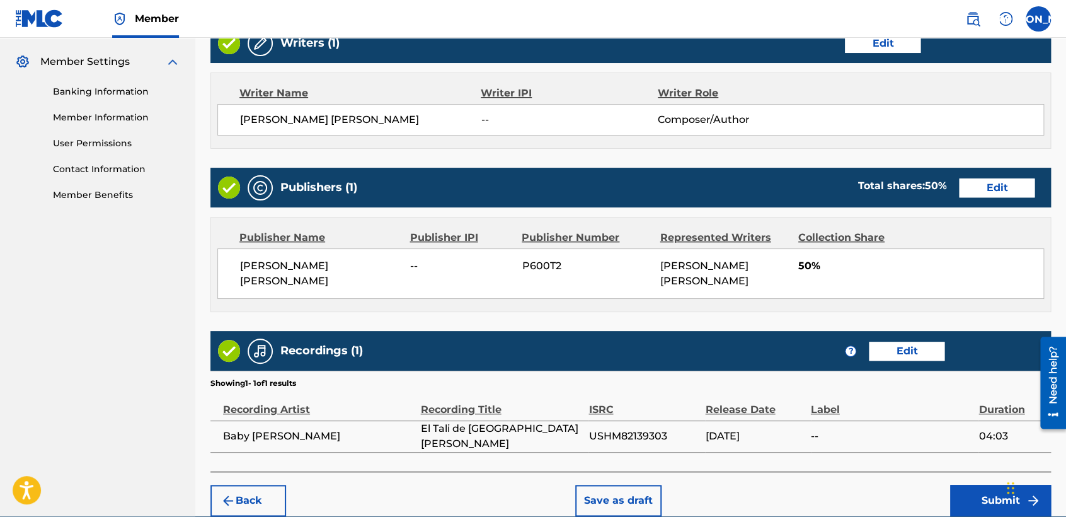
click at [966, 485] on button "Submit" at bounding box center [1000, 501] width 101 height 32
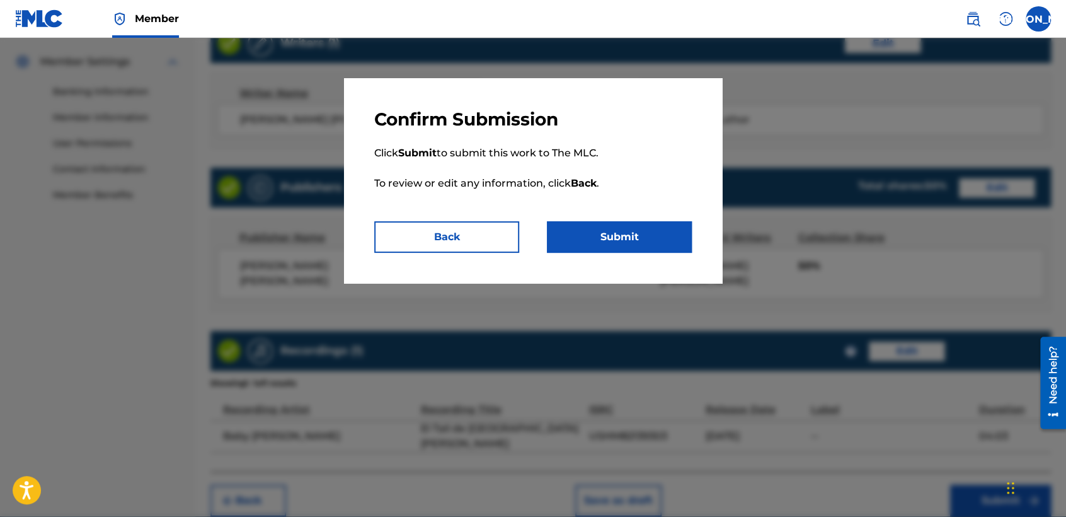
click at [686, 229] on button "Submit" at bounding box center [619, 237] width 145 height 32
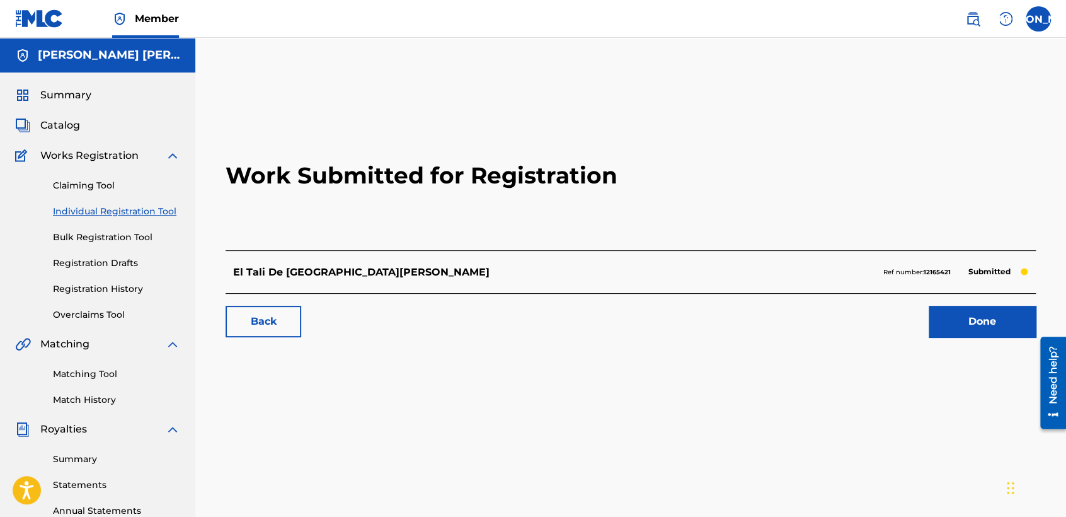
click at [158, 217] on link "Individual Registration Tool" at bounding box center [116, 211] width 127 height 13
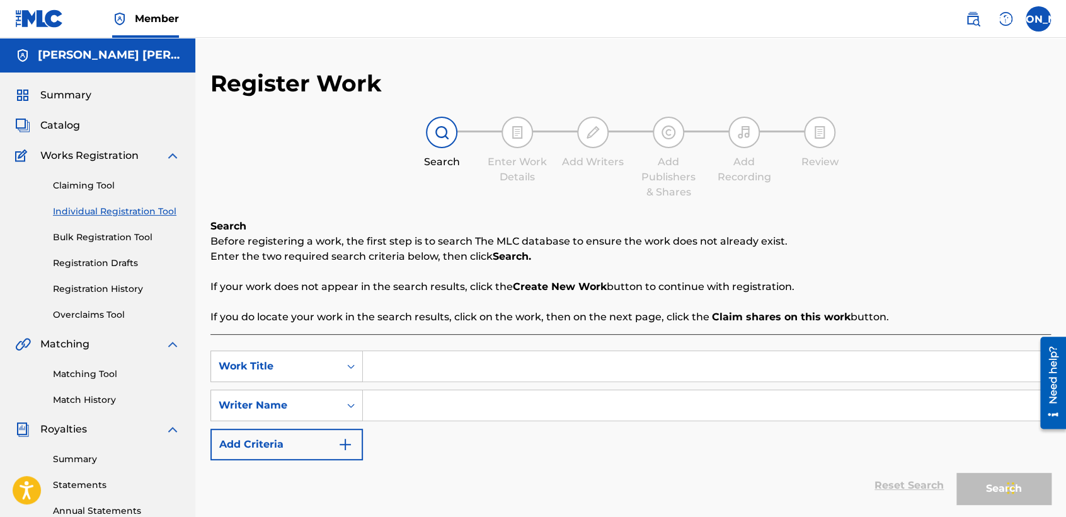
click at [422, 363] on input "Search Form" at bounding box center [706, 366] width 687 height 30
paste input "El Israel de la Cuarta"
type input "El Israel de la Cuarta"
click at [451, 406] on input "Search Form" at bounding box center [706, 405] width 687 height 30
paste input "El Israel de la Cuarta"
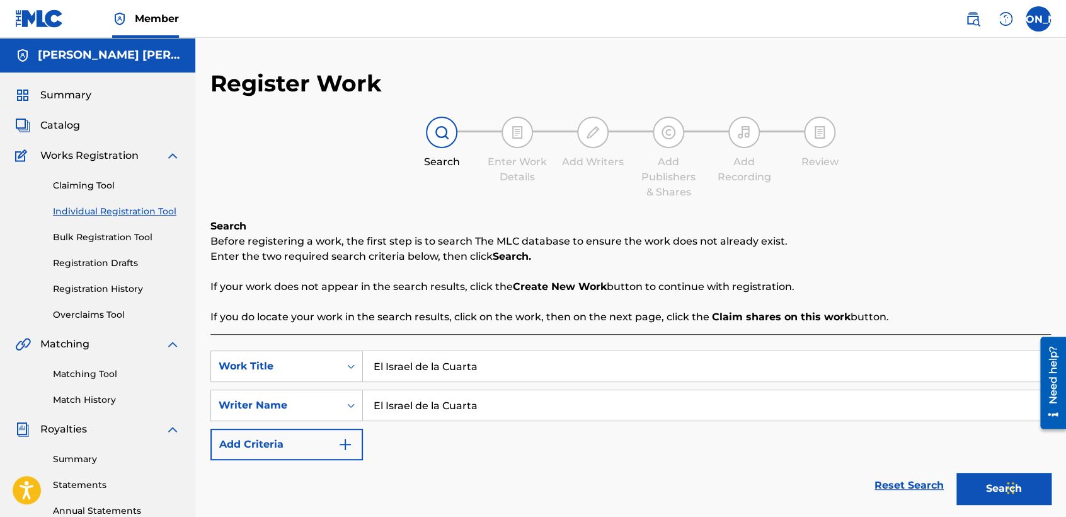
type input "El Israel de la Cuarta"
click at [984, 483] on button "Search" at bounding box center [1003, 489] width 95 height 32
click at [750, 471] on div "Reset Search Search" at bounding box center [630, 485] width 841 height 50
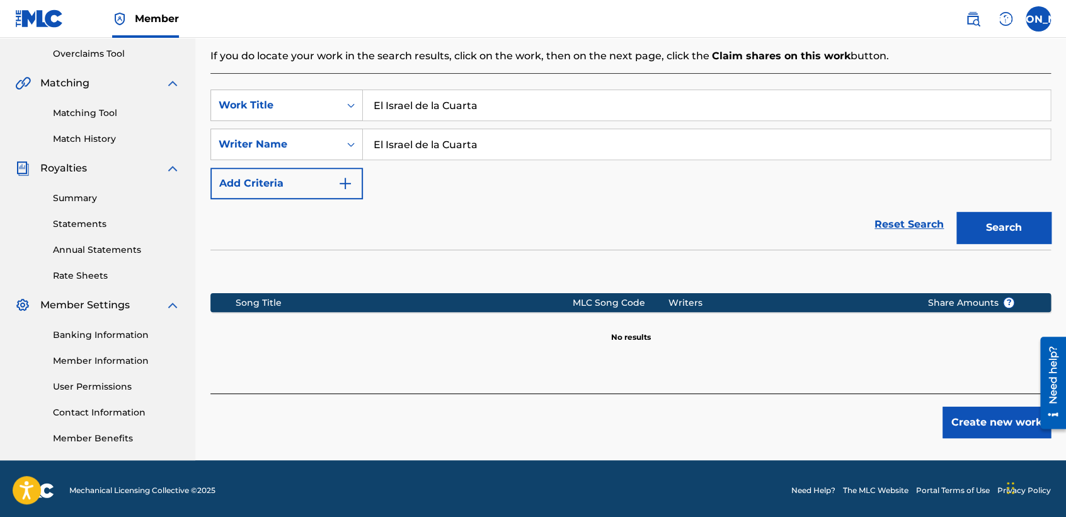
scroll to position [264, 0]
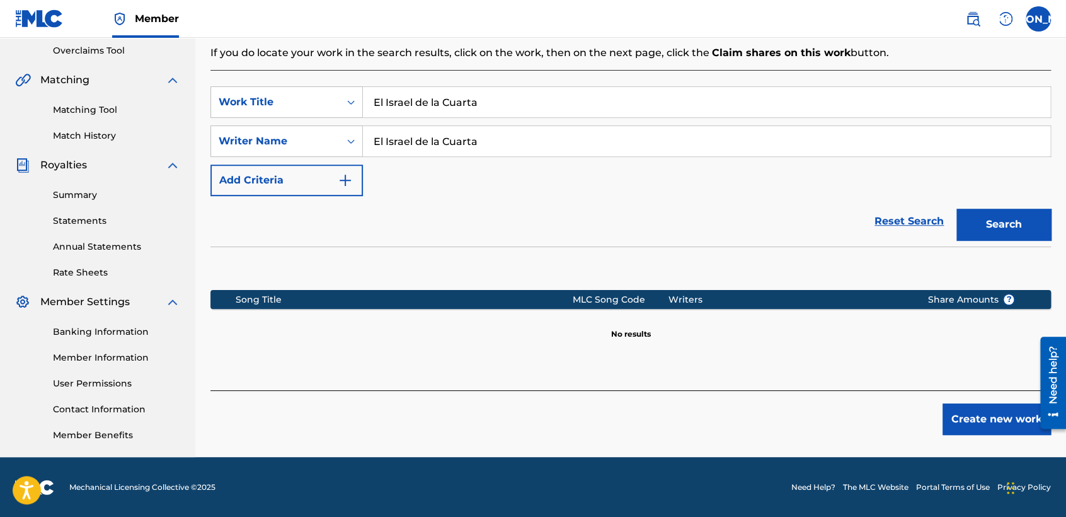
click at [950, 426] on button "Create new work" at bounding box center [997, 419] width 108 height 32
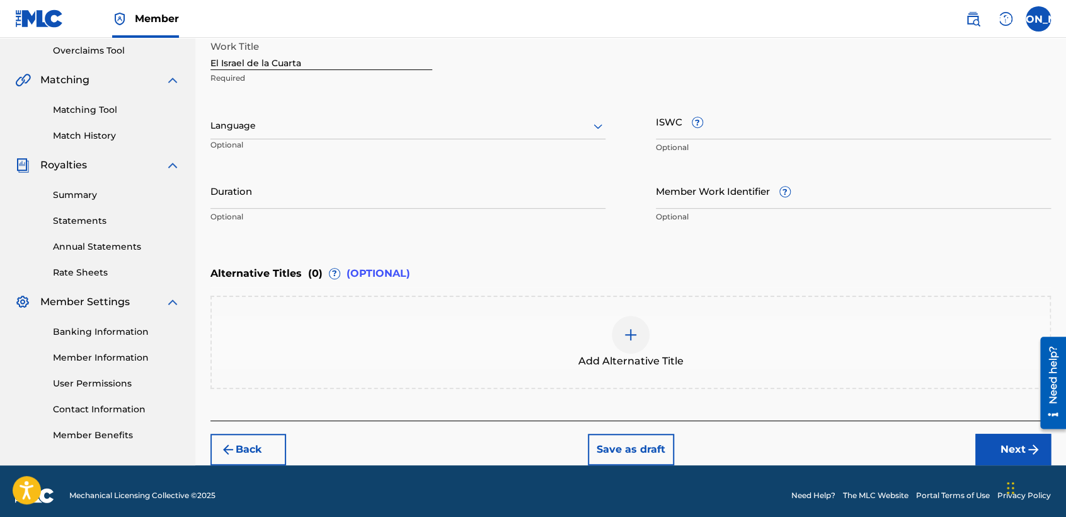
click at [519, 122] on div at bounding box center [407, 126] width 395 height 16
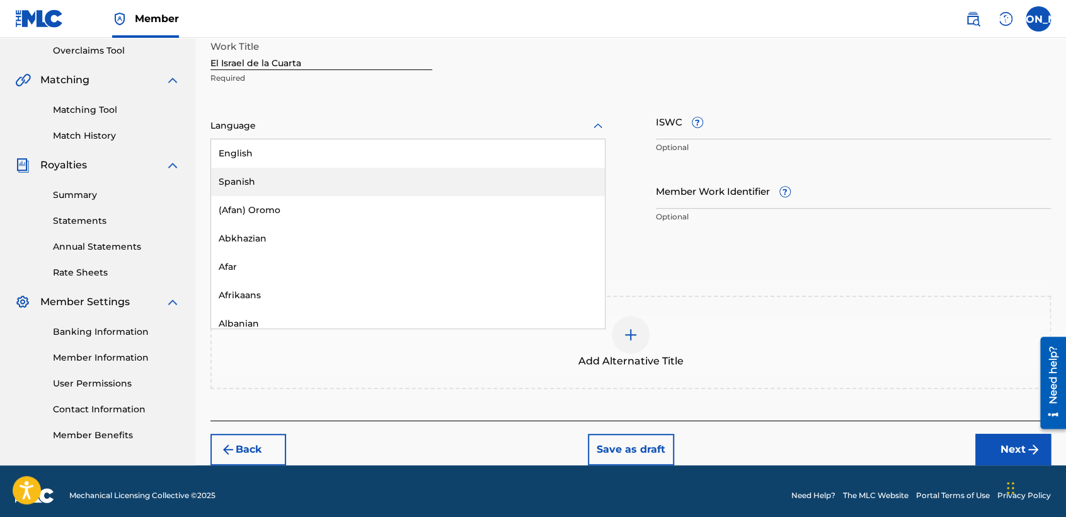
click at [404, 177] on div "Spanish" at bounding box center [408, 182] width 394 height 28
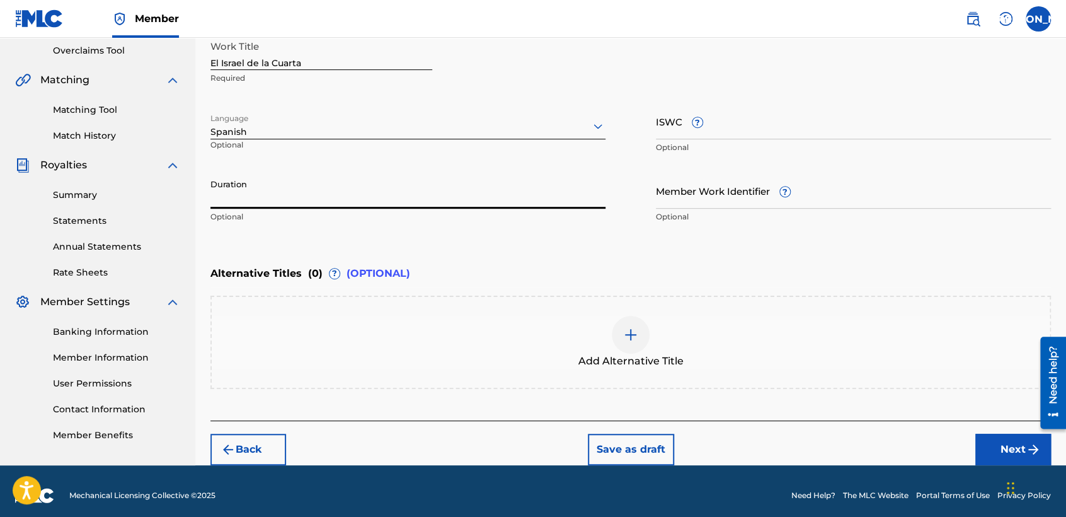
click at [345, 187] on input "Duration" at bounding box center [407, 191] width 395 height 36
type input "03:38"
click at [970, 441] on div "Back Save as draft Next" at bounding box center [630, 442] width 841 height 45
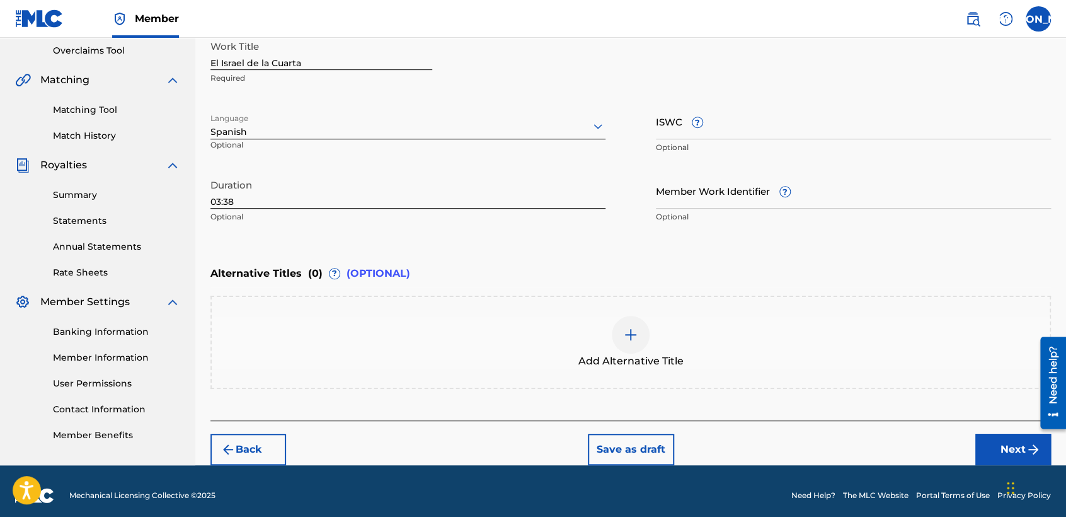
click at [997, 442] on button "Next" at bounding box center [1013, 450] width 76 height 32
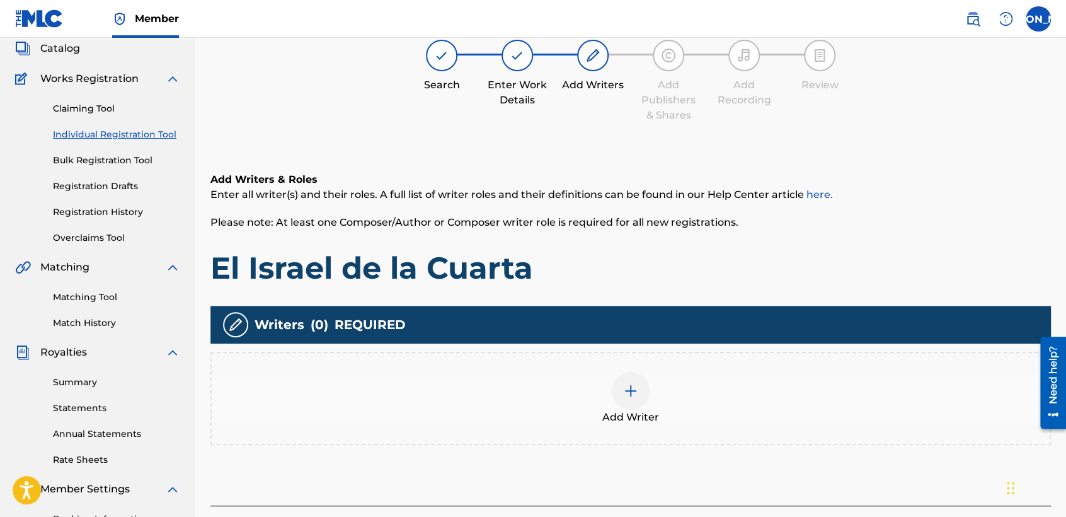
scroll to position [56, 0]
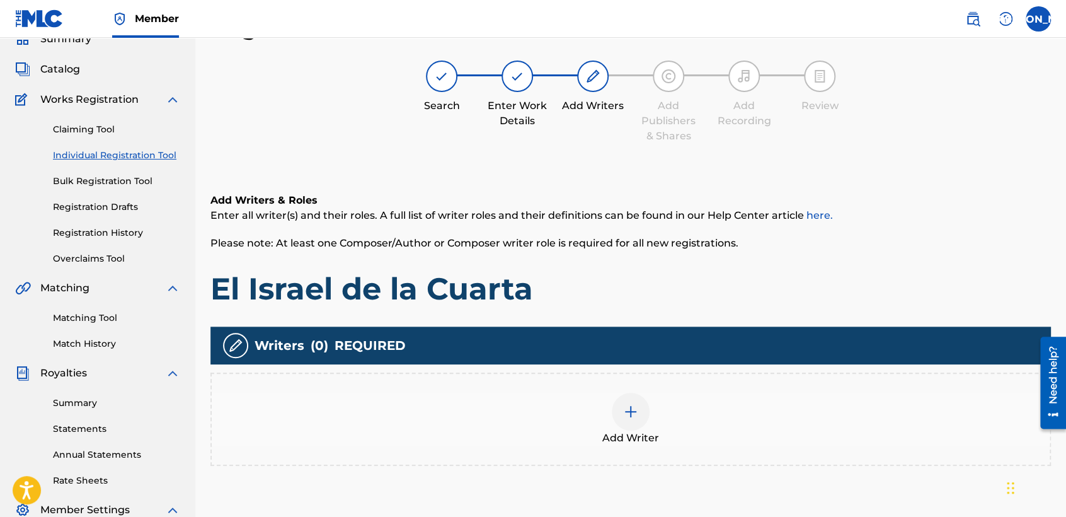
click at [611, 403] on div "Add Writer" at bounding box center [631, 419] width 838 height 53
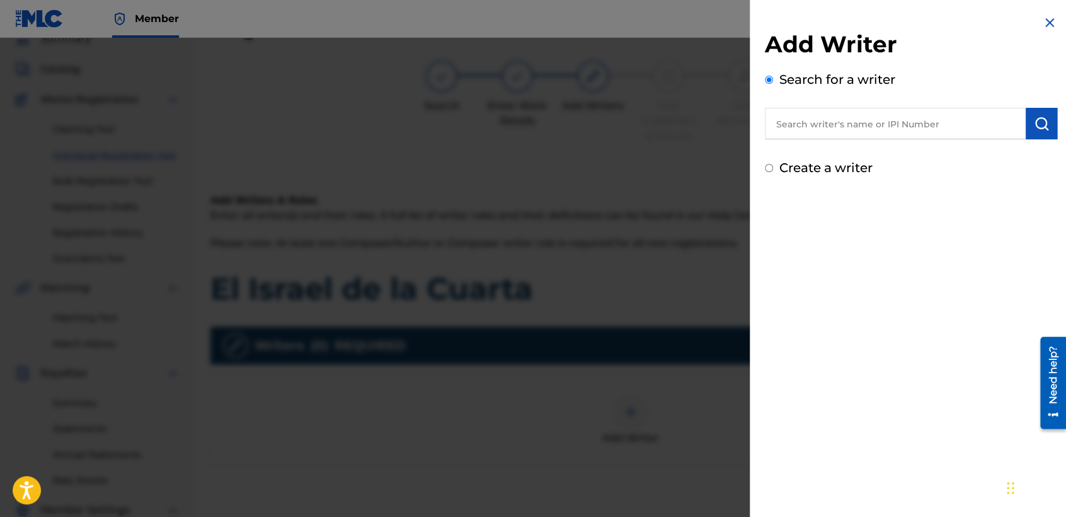
click at [765, 171] on div "Create a writer" at bounding box center [911, 167] width 292 height 19
click at [766, 171] on input "Create a writer" at bounding box center [769, 168] width 8 height 8
radio input "false"
radio input "true"
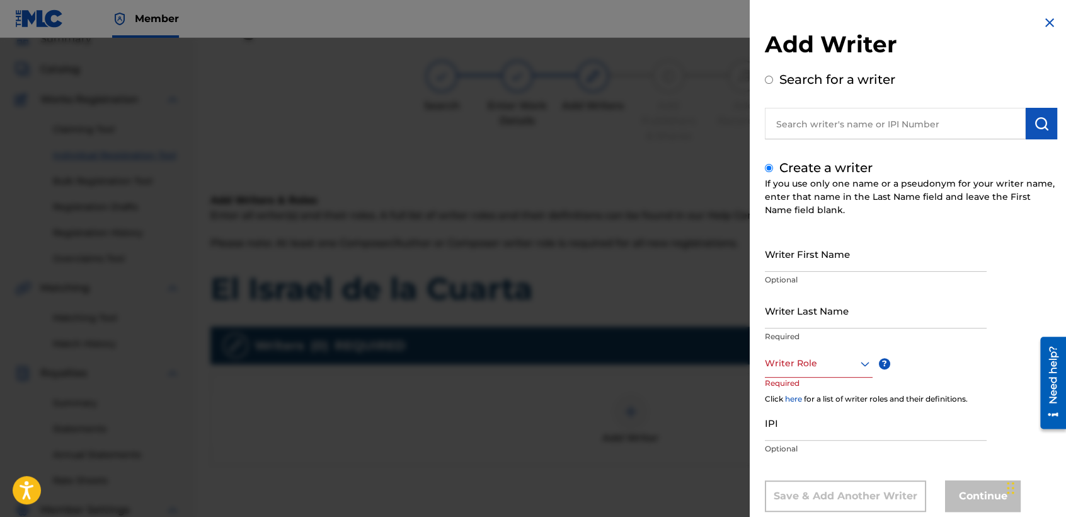
click at [796, 261] on input "Writer First Name" at bounding box center [876, 254] width 222 height 36
type input "[PERSON_NAME] [PERSON_NAME]"
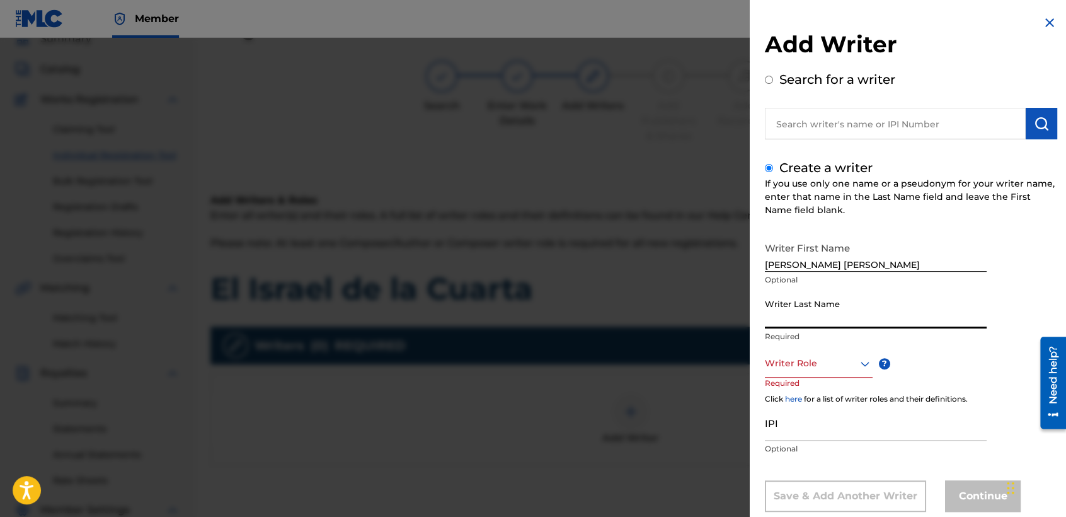
click at [808, 297] on input "Writer Last Name" at bounding box center [876, 310] width 222 height 36
type input "[PERSON_NAME]"
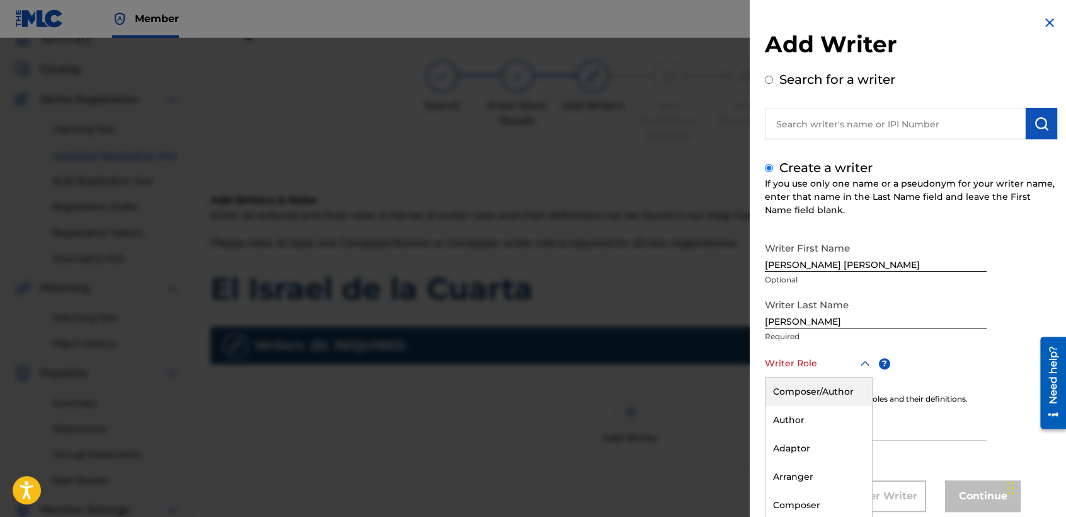
scroll to position [28, 0]
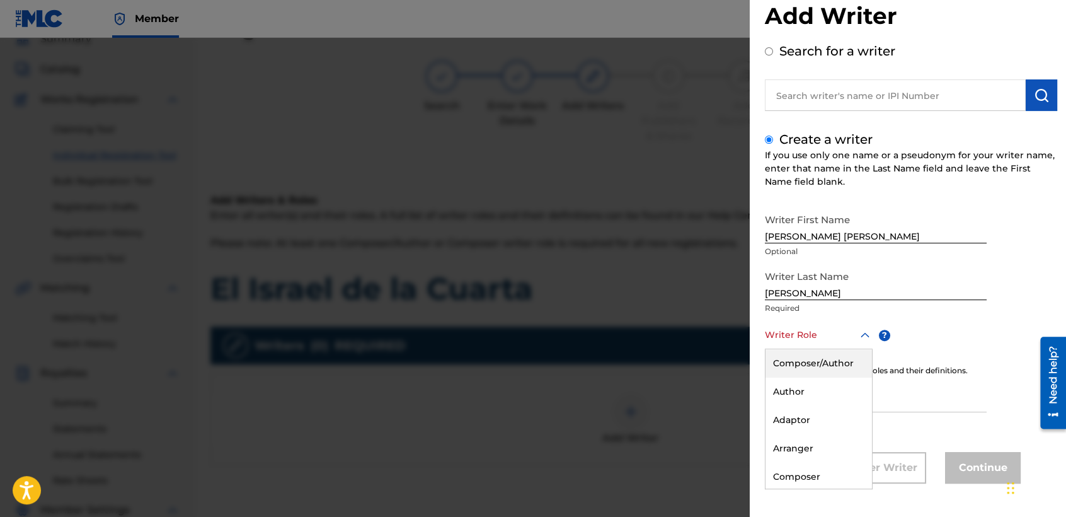
click at [836, 349] on div "8 results available. Use Up and Down to choose options, press Enter to select t…" at bounding box center [819, 335] width 108 height 28
click at [836, 360] on div "Composer/Author" at bounding box center [819, 363] width 106 height 28
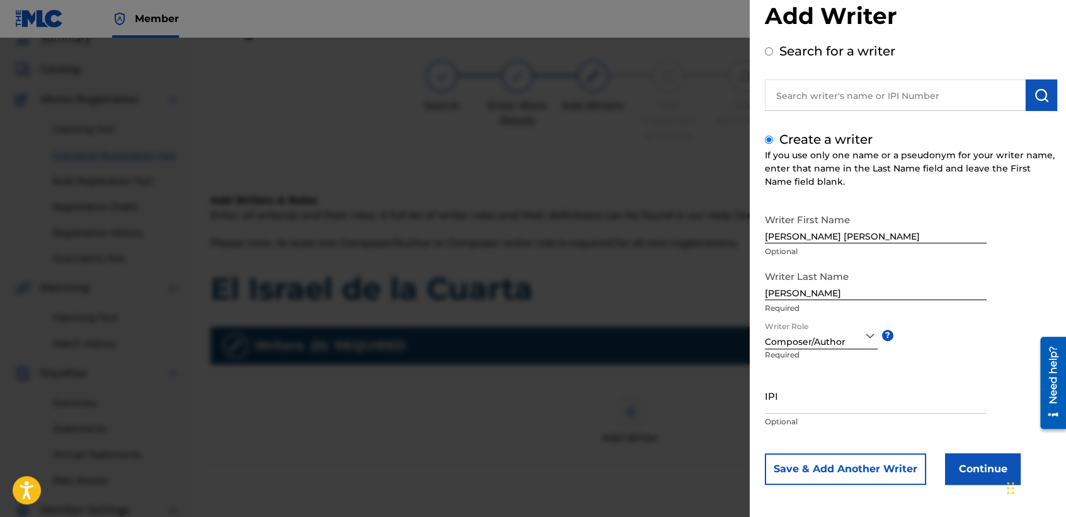
click at [955, 456] on button "Continue" at bounding box center [983, 469] width 76 height 32
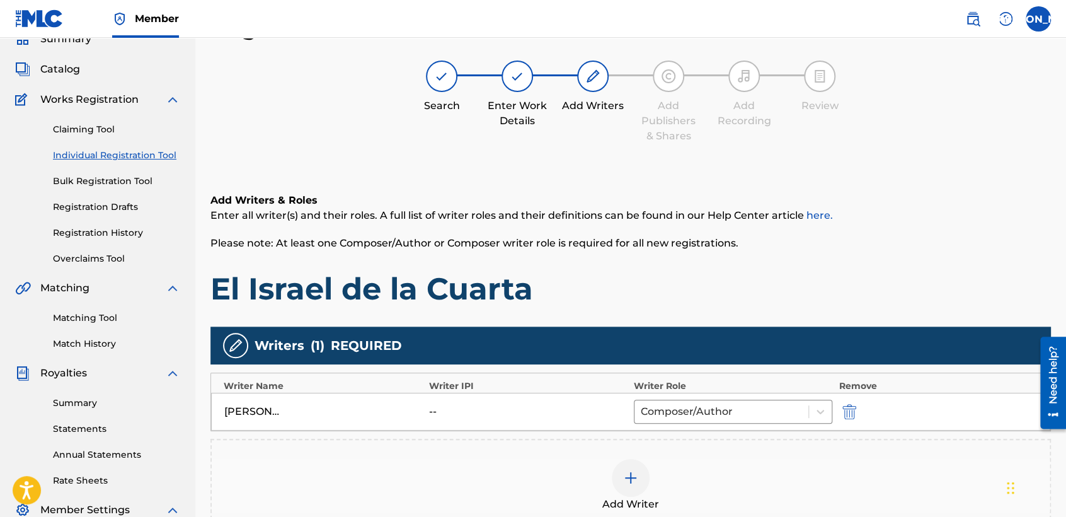
click at [749, 289] on h1 "El Israel de la Cuarta" at bounding box center [630, 289] width 841 height 38
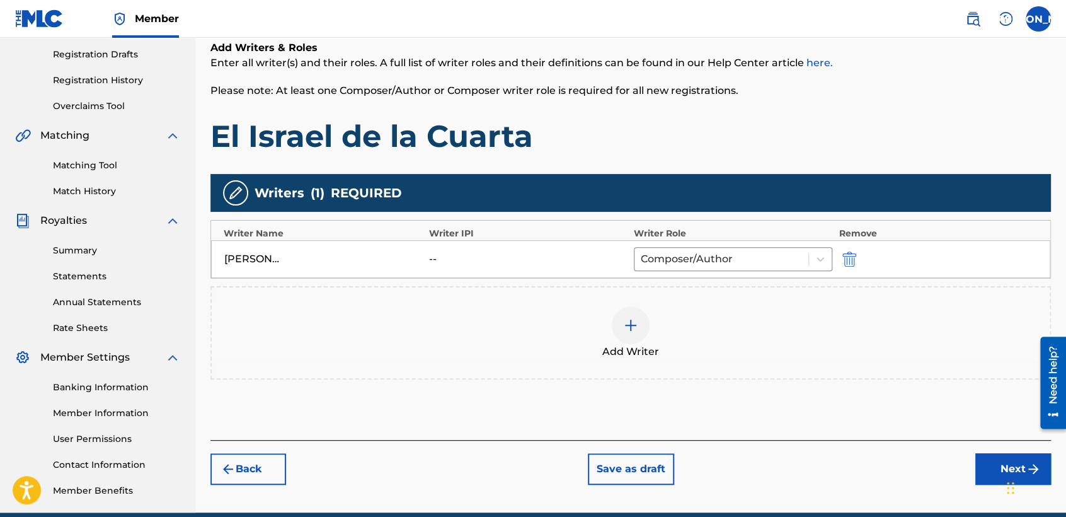
scroll to position [264, 0]
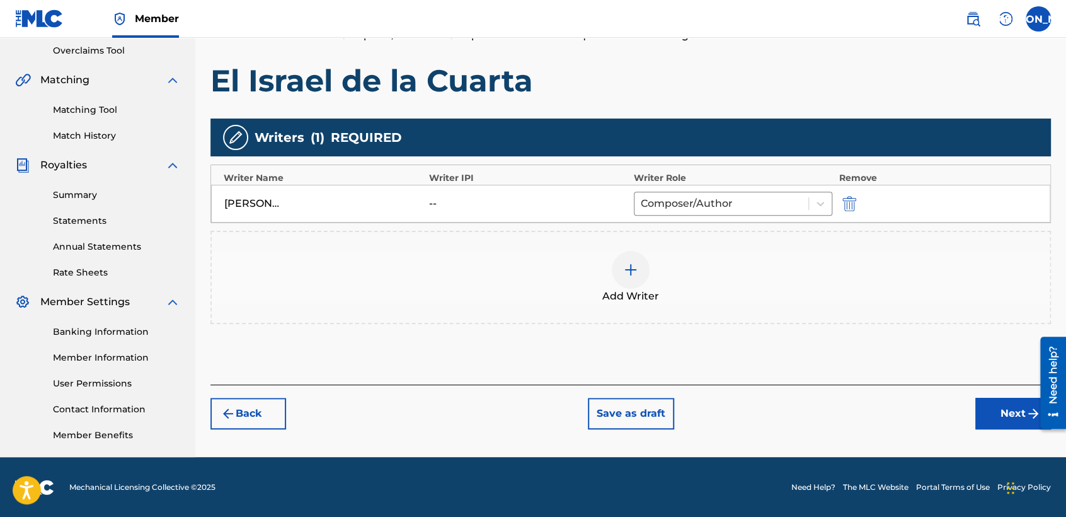
click at [997, 411] on button "Next" at bounding box center [1013, 414] width 76 height 32
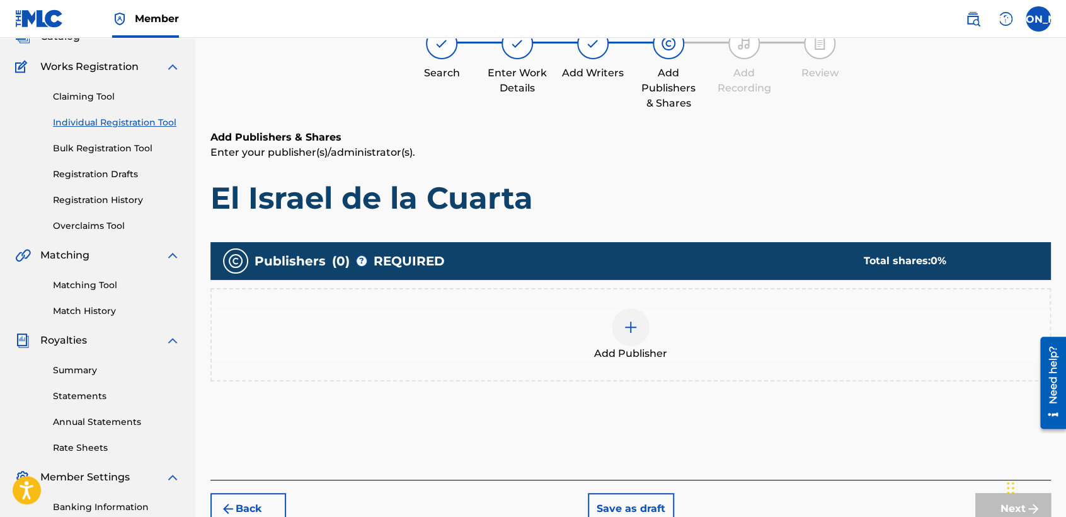
scroll to position [56, 0]
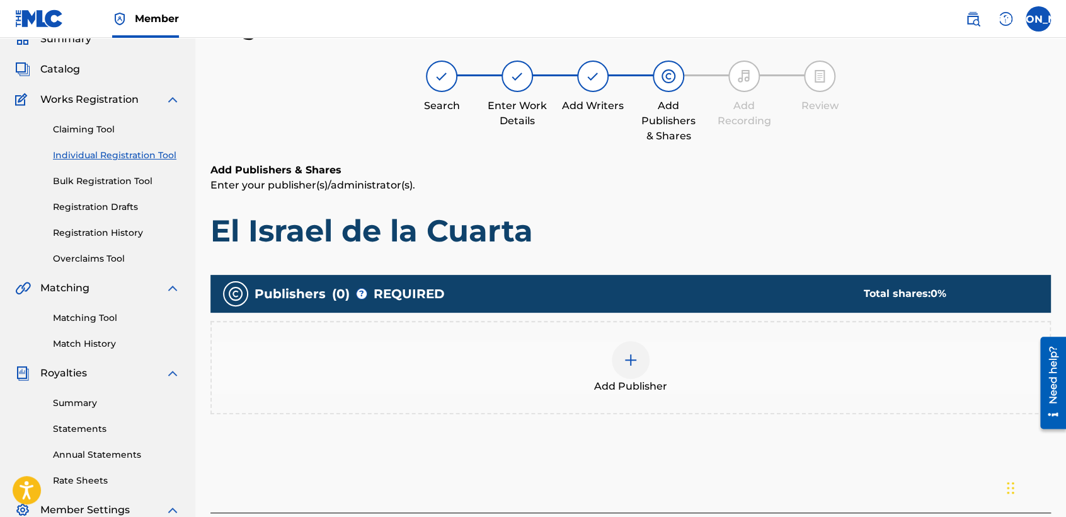
click at [607, 365] on div "Add Publisher" at bounding box center [631, 367] width 838 height 53
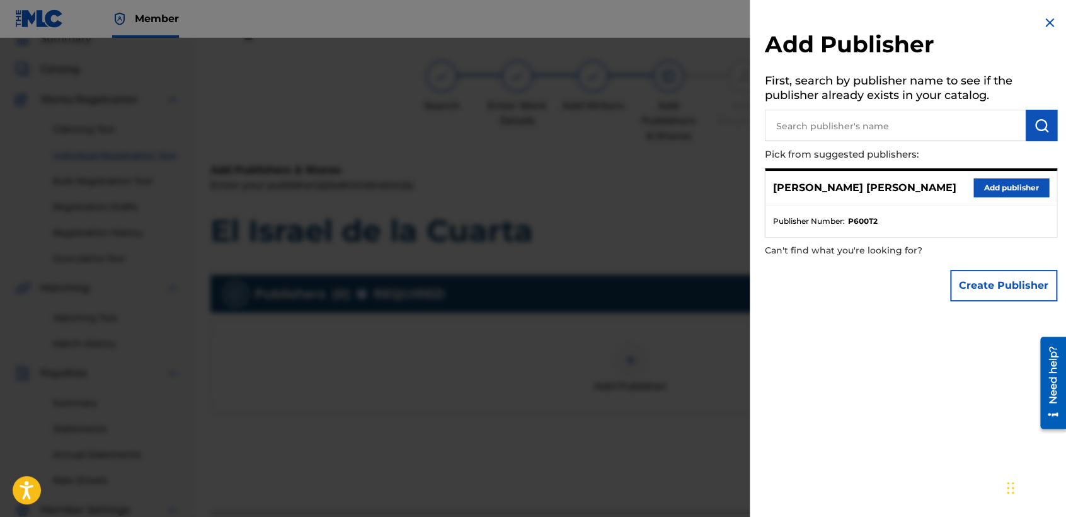
click at [1010, 183] on button "Add publisher" at bounding box center [1011, 187] width 76 height 19
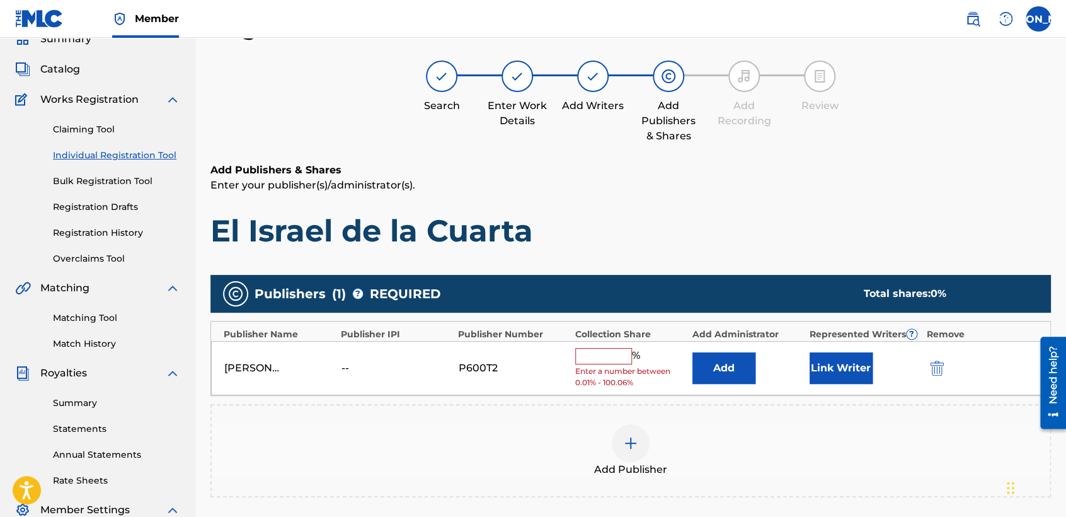
click at [616, 362] on input "text" at bounding box center [603, 356] width 57 height 16
type input "50"
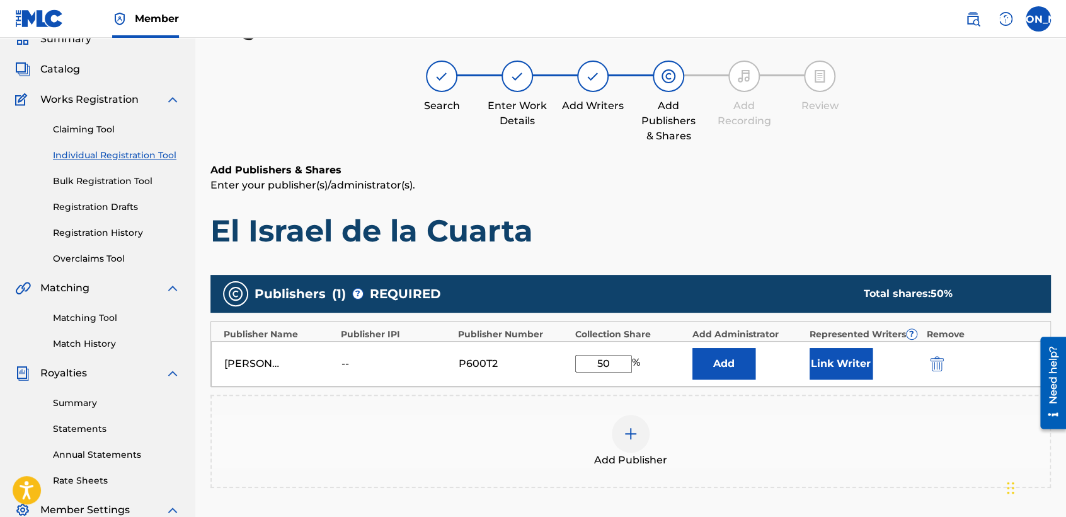
click at [818, 366] on button "Link Writer" at bounding box center [841, 364] width 63 height 32
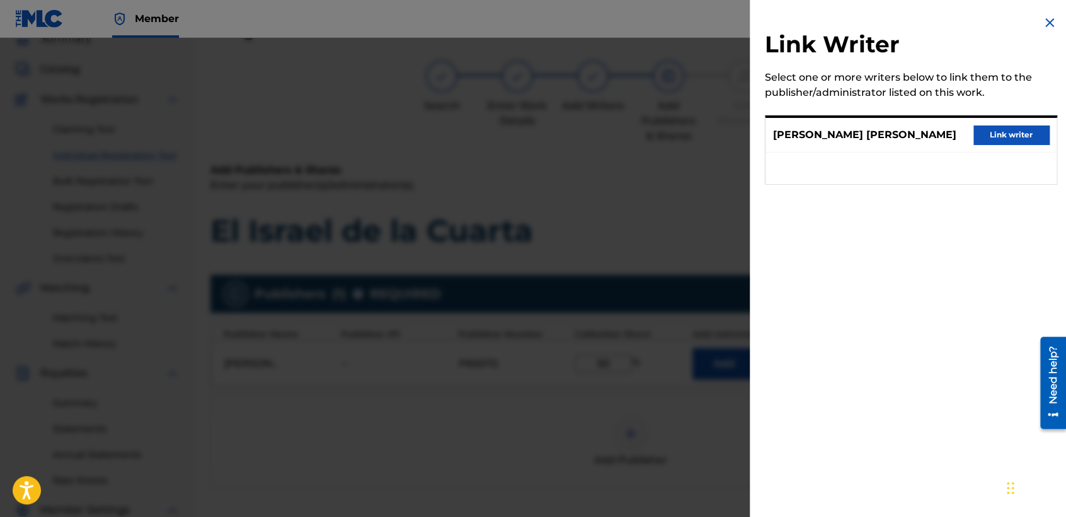
click at [987, 129] on button "Link writer" at bounding box center [1011, 134] width 76 height 19
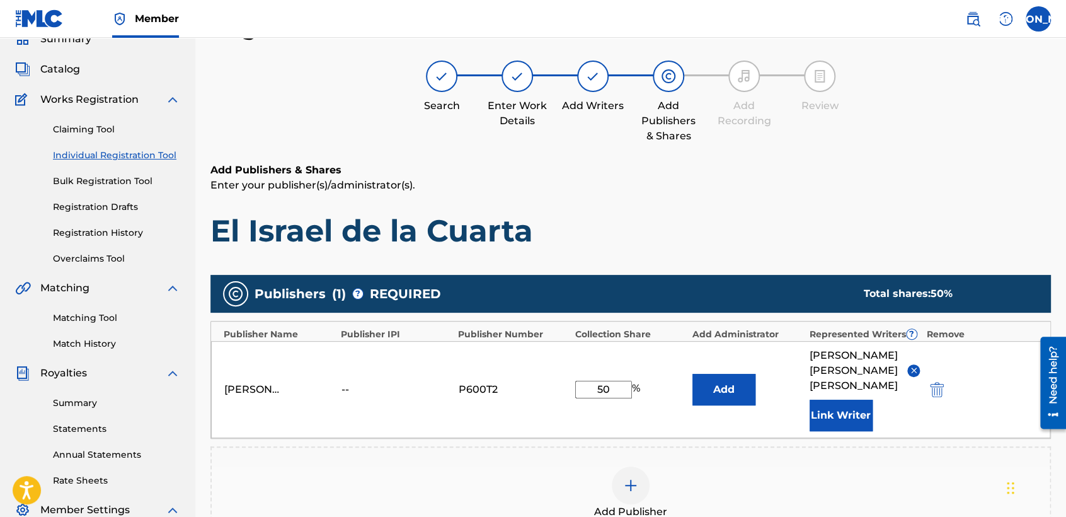
click at [732, 180] on p "Enter your publisher(s)/administrator(s)." at bounding box center [630, 185] width 841 height 15
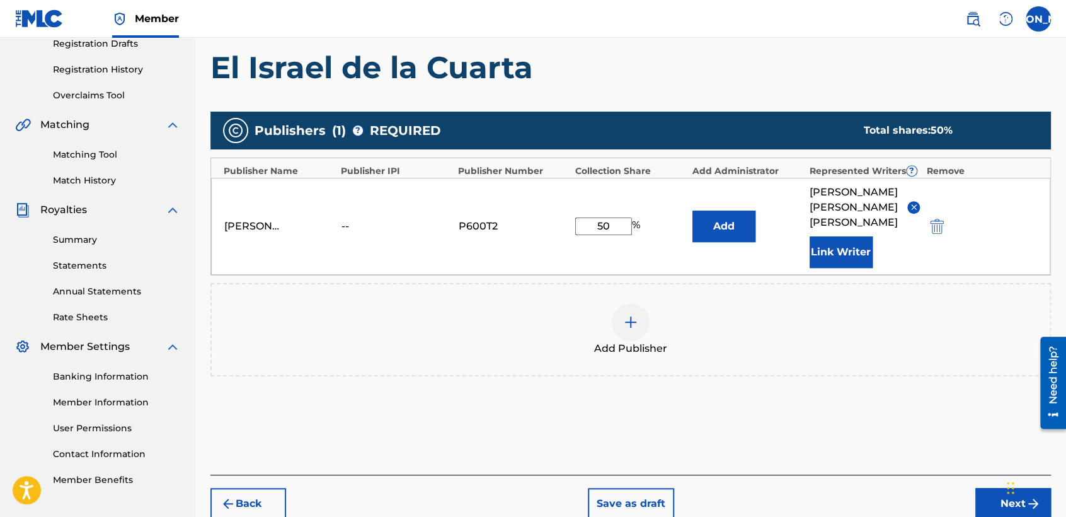
scroll to position [266, 0]
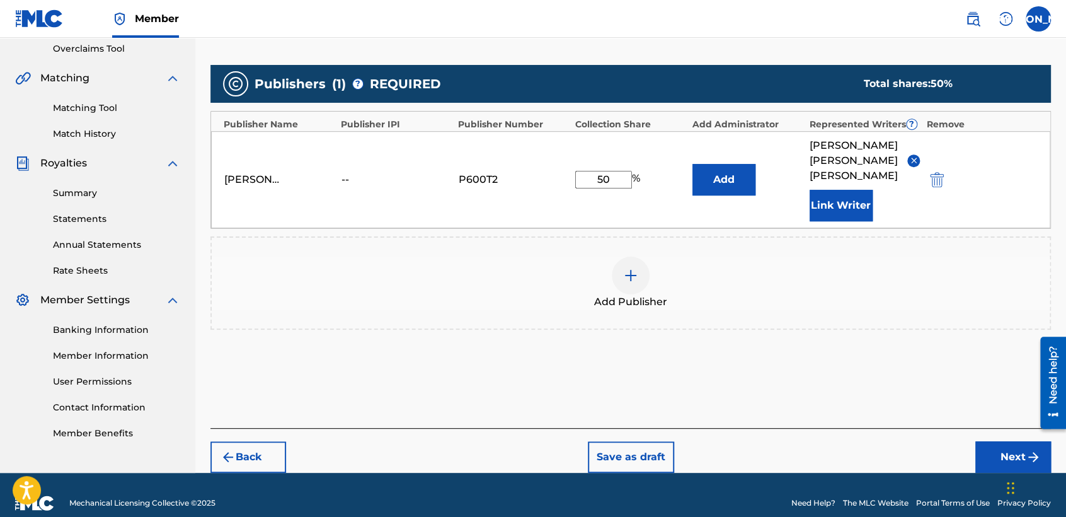
drag, startPoint x: 987, startPoint y: 436, endPoint x: 874, endPoint y: 418, distance: 114.8
click at [987, 441] on button "Next" at bounding box center [1013, 457] width 76 height 32
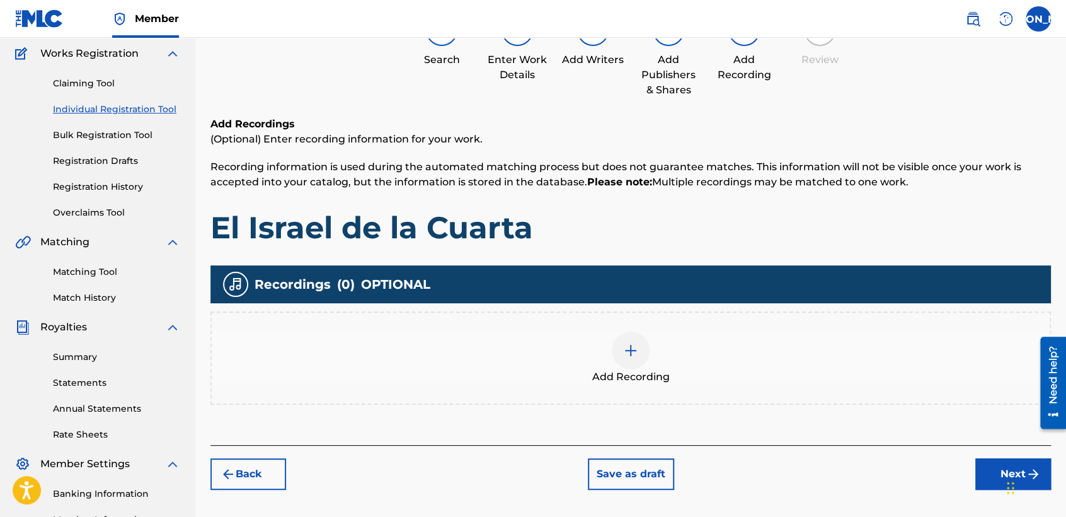
scroll to position [56, 0]
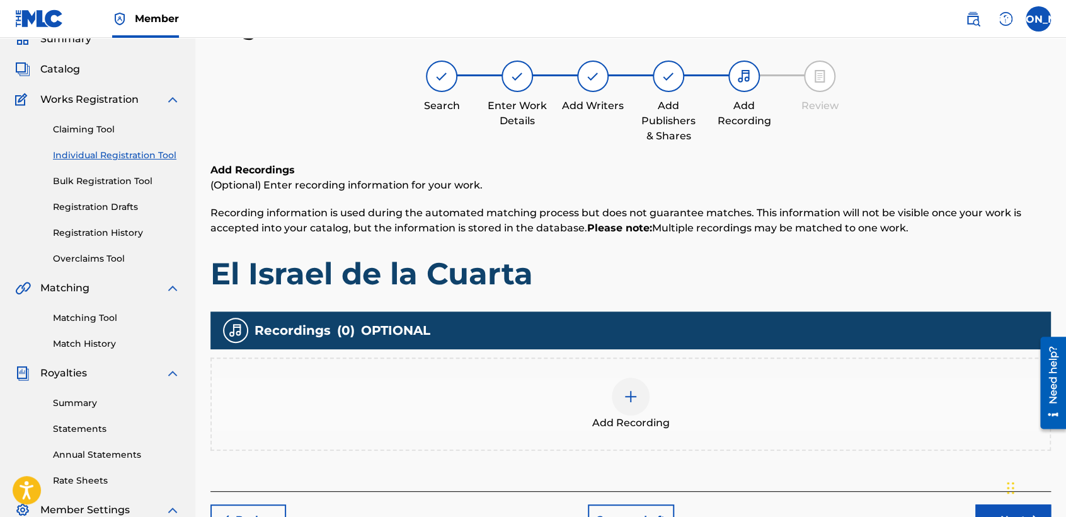
click at [633, 426] on span "Add Recording" at bounding box center [631, 422] width 78 height 15
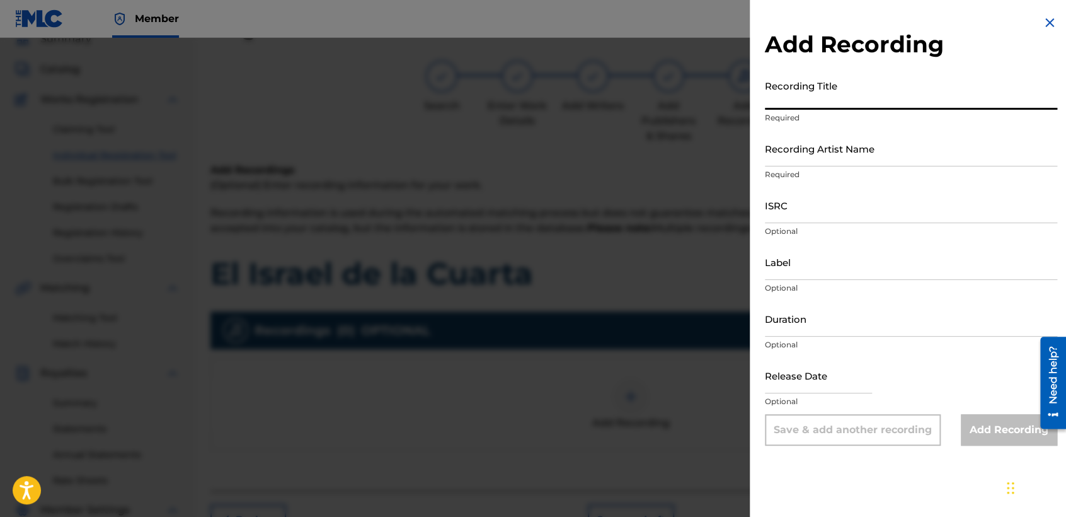
click at [839, 95] on input "Recording Title" at bounding box center [911, 92] width 292 height 36
paste input "El Israel de la Cuarta"
type input "El Israel de la Cuarta"
click at [837, 139] on input "Recording Artist Name" at bounding box center [911, 148] width 292 height 36
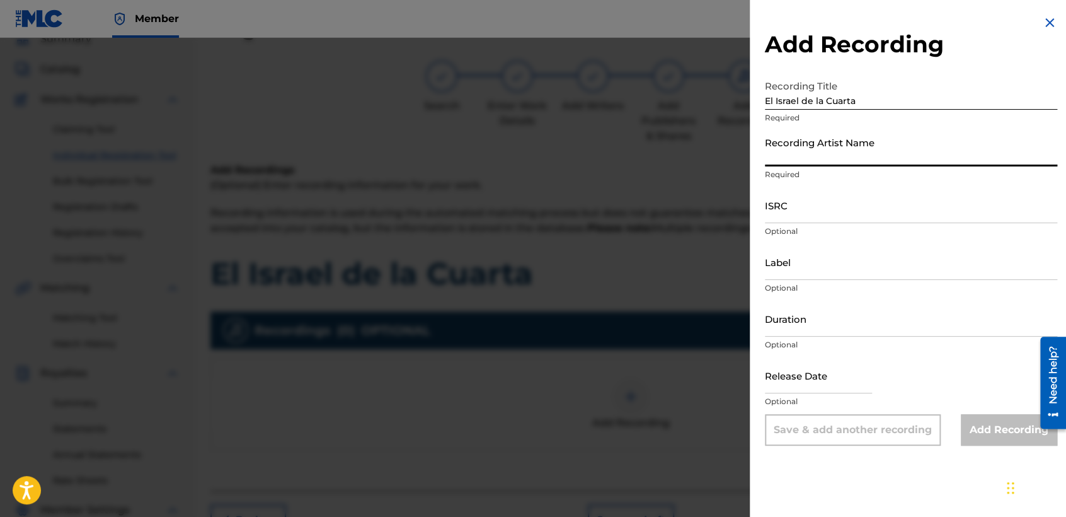
type input "Baby [PERSON_NAME]"
type input "04:03"
type input "[DATE]"
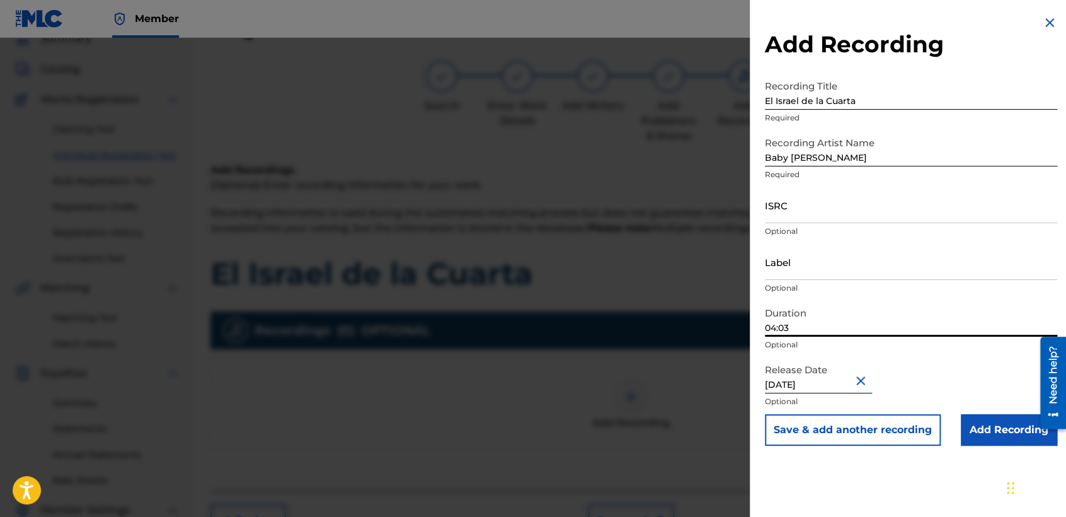
drag, startPoint x: 807, startPoint y: 335, endPoint x: 667, endPoint y: 367, distance: 143.7
click at [667, 367] on div "Add Recording Recording Title El Israel de la Cuarta Required Recording Artist …" at bounding box center [533, 277] width 1066 height 479
click at [704, 275] on div at bounding box center [533, 296] width 1066 height 517
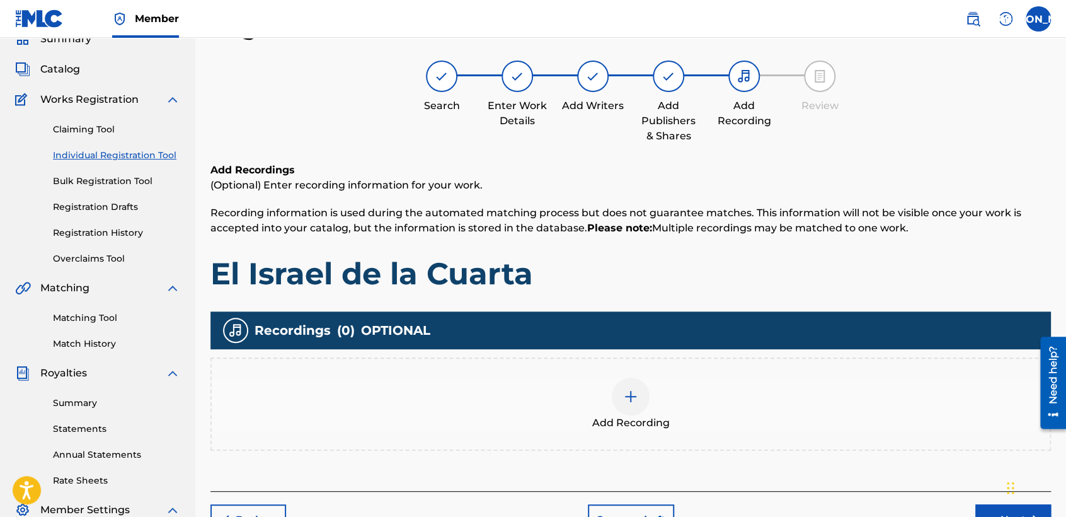
click at [620, 415] on span "Add Recording" at bounding box center [631, 422] width 78 height 15
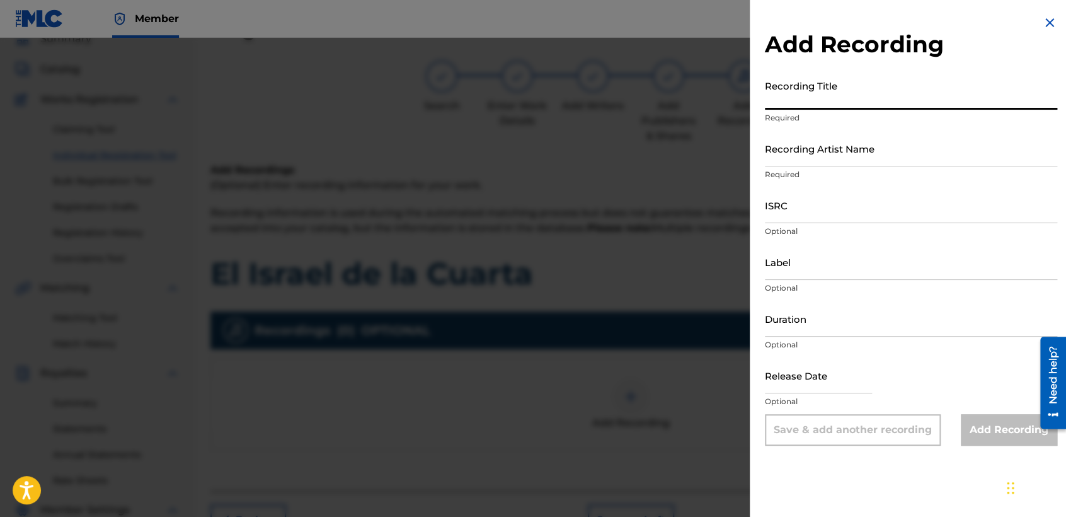
paste input "El Israel de la Cuarta"
type input "El Israel de la Cuarta"
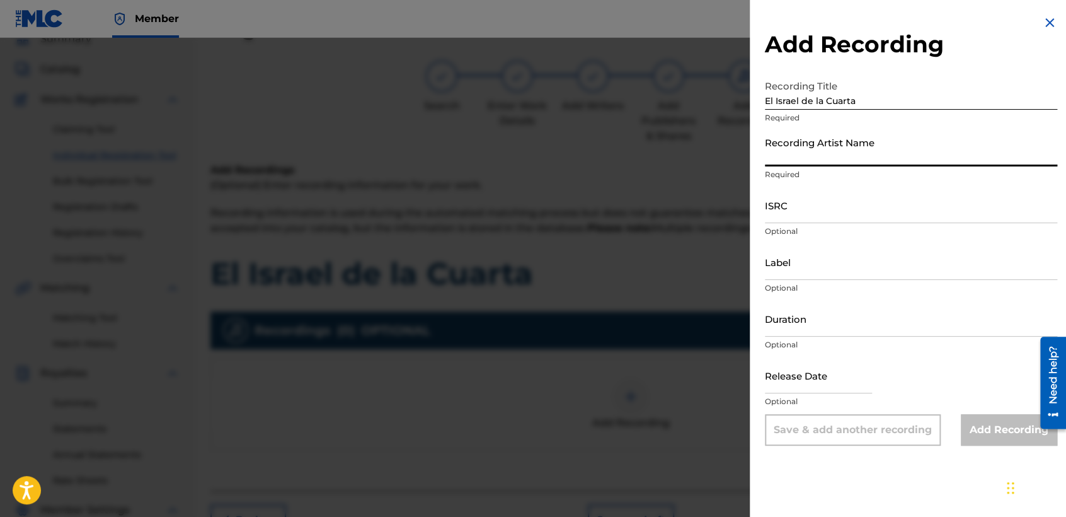
click at [844, 154] on input "Recording Artist Name" at bounding box center [911, 148] width 292 height 36
type input "Baby [PERSON_NAME]"
type input "[DATE]"
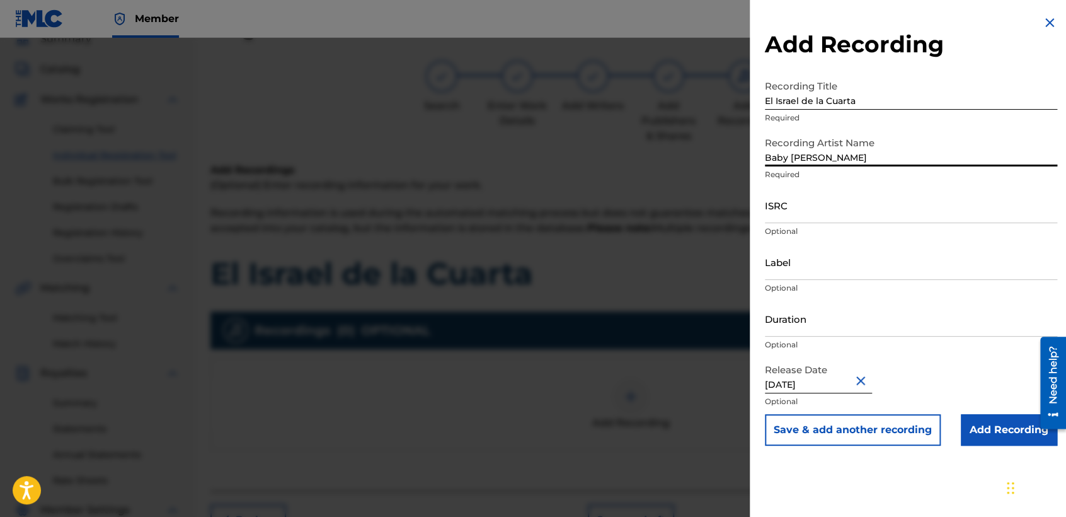
click at [812, 320] on input "Duration" at bounding box center [911, 319] width 292 height 36
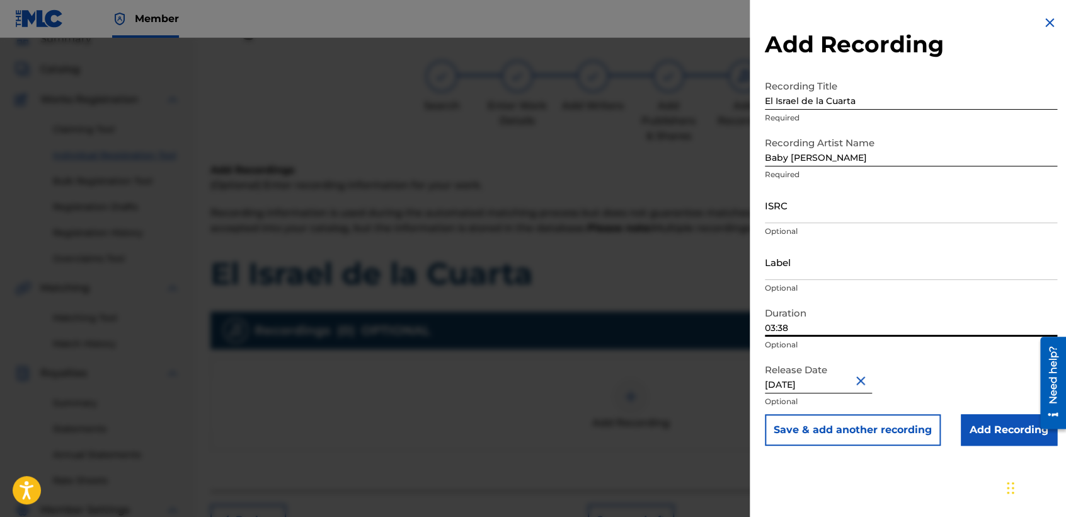
type input "03:38"
click at [766, 216] on input "ISRC" at bounding box center [911, 205] width 292 height 36
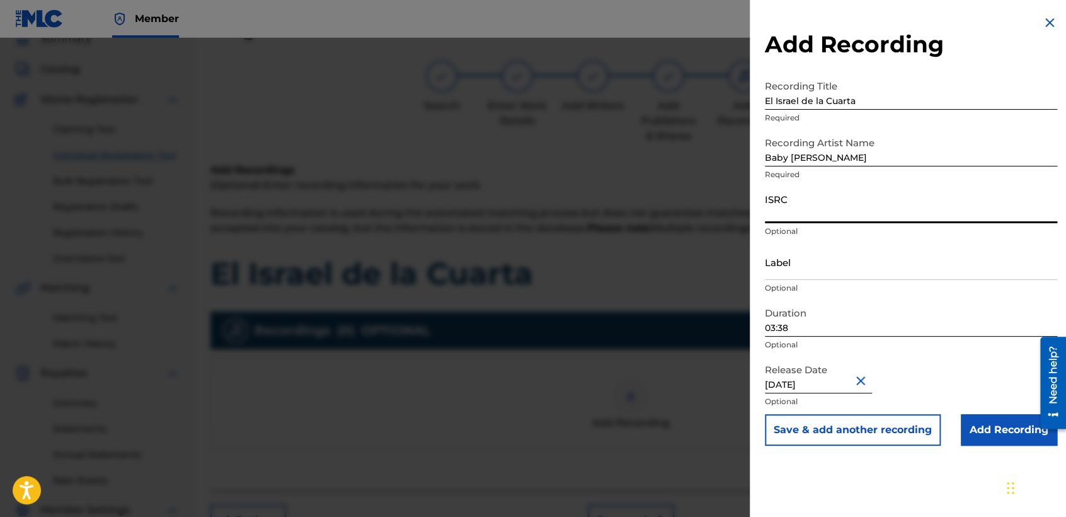
paste input "USHM82139295"
type input "USHM82139295"
click at [973, 426] on input "Add Recording" at bounding box center [1009, 430] width 96 height 32
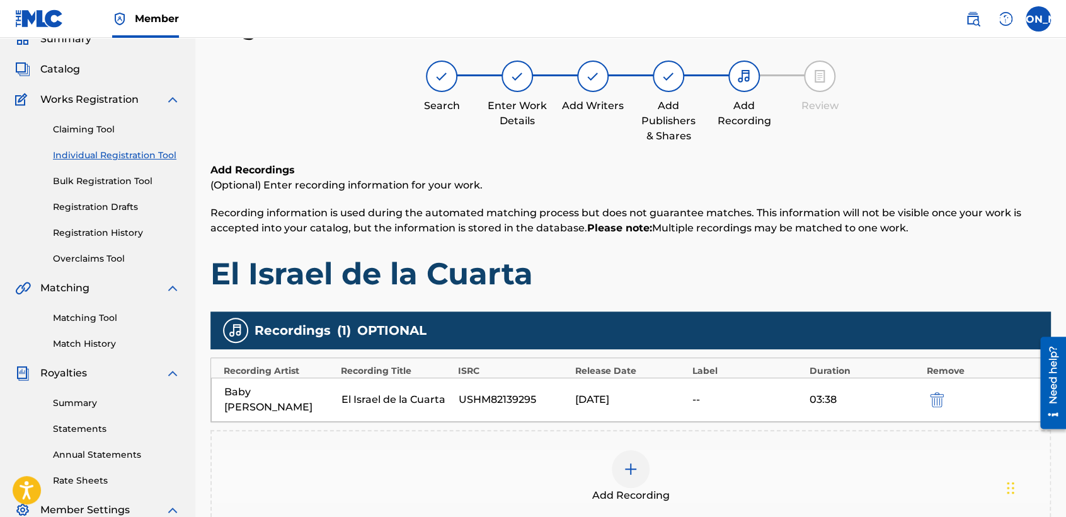
click at [681, 301] on div "Add Recordings (Optional) Enter recording information for your work. Recording …" at bounding box center [630, 363] width 841 height 401
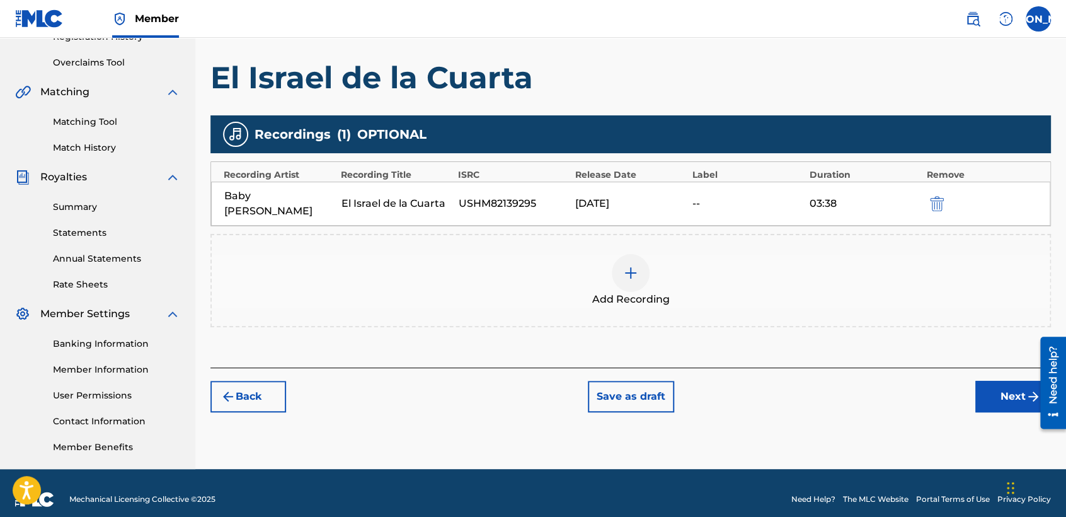
click at [1008, 381] on button "Next" at bounding box center [1013, 397] width 76 height 32
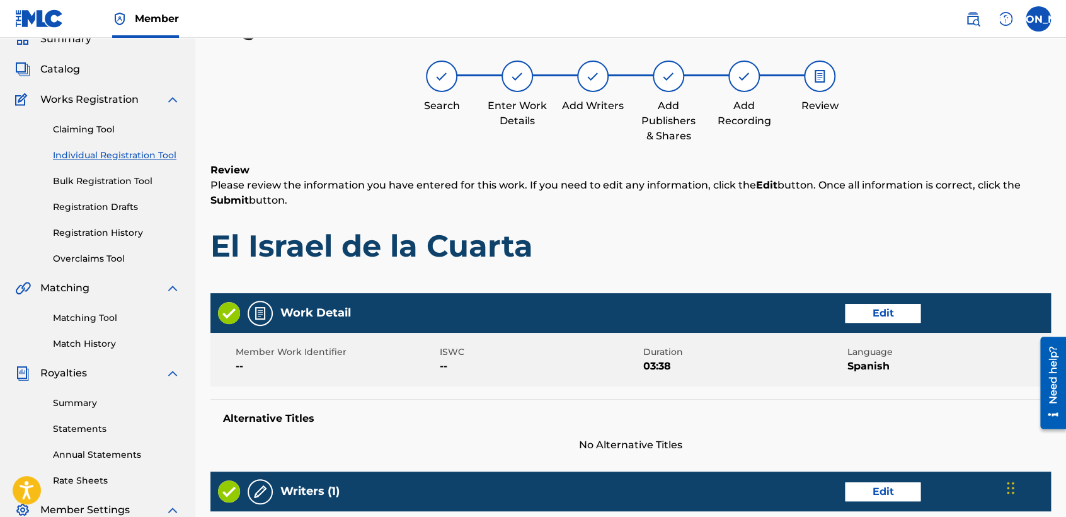
click at [668, 262] on h1 "El Israel de la Cuarta" at bounding box center [630, 246] width 841 height 38
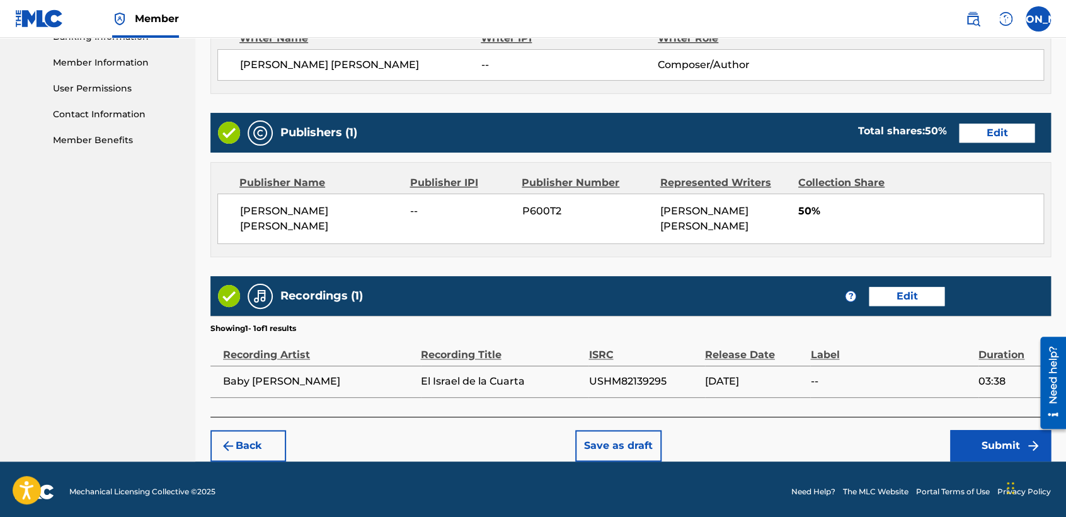
scroll to position [563, 0]
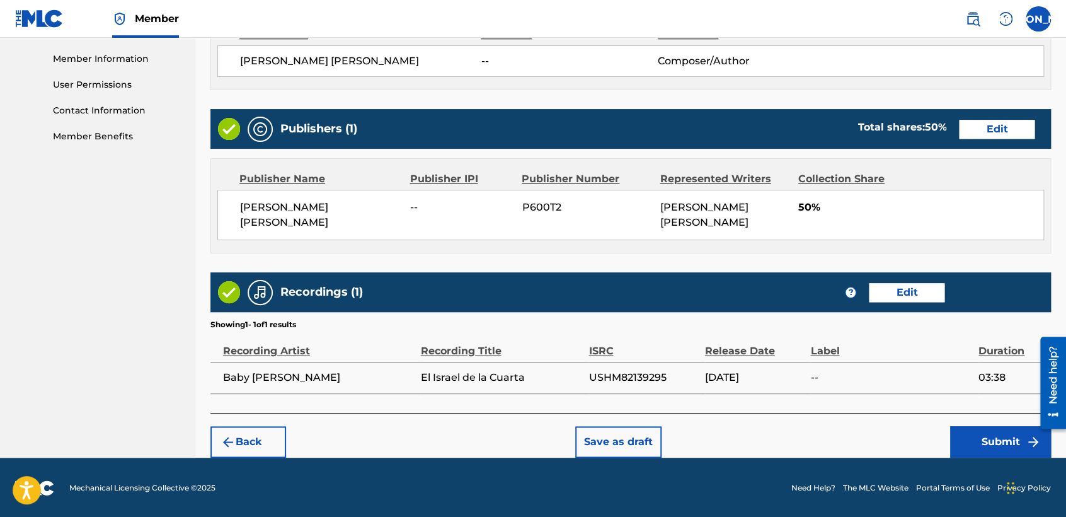
click at [968, 441] on button "Submit" at bounding box center [1000, 442] width 101 height 32
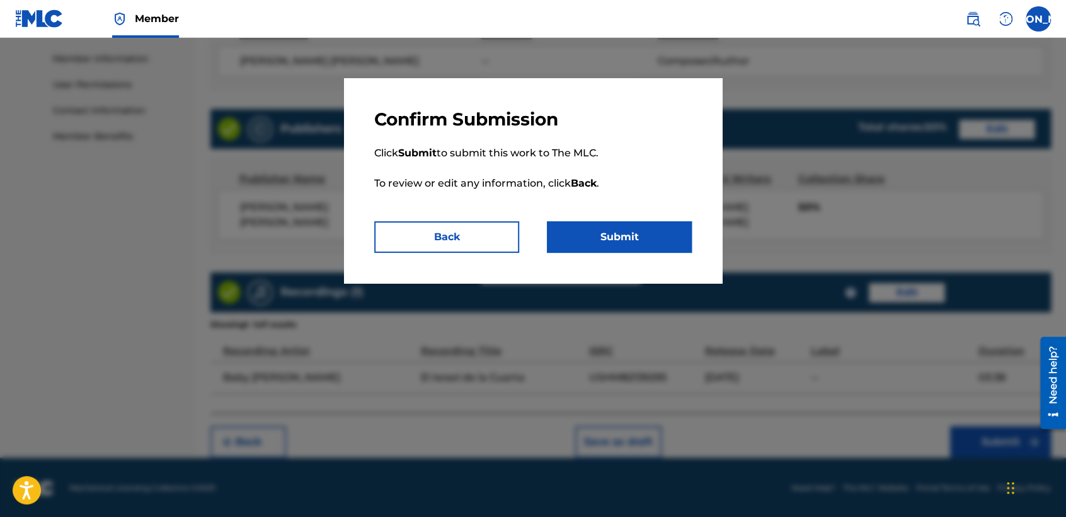
click at [592, 239] on button "Submit" at bounding box center [619, 237] width 145 height 32
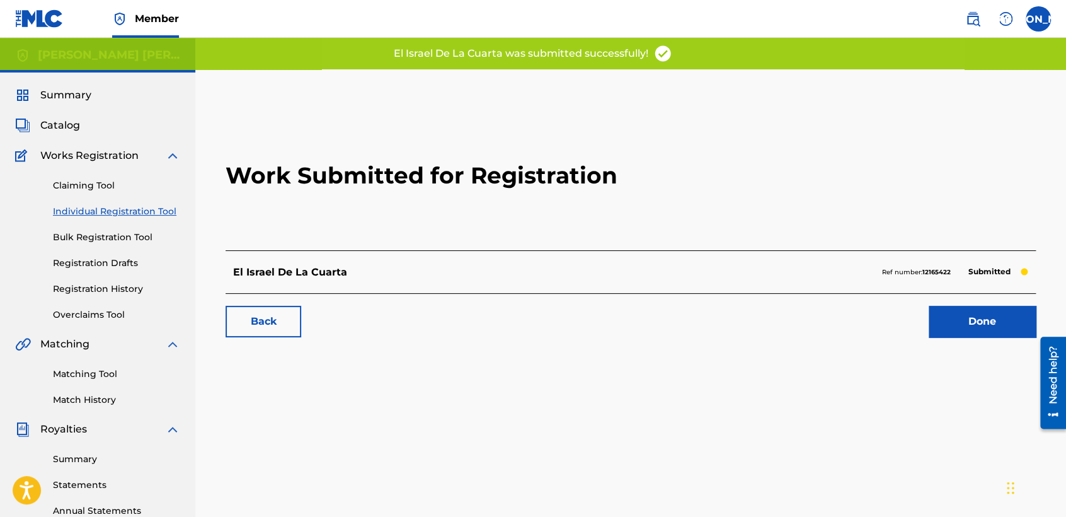
click at [124, 213] on link "Individual Registration Tool" at bounding box center [116, 211] width 127 height 13
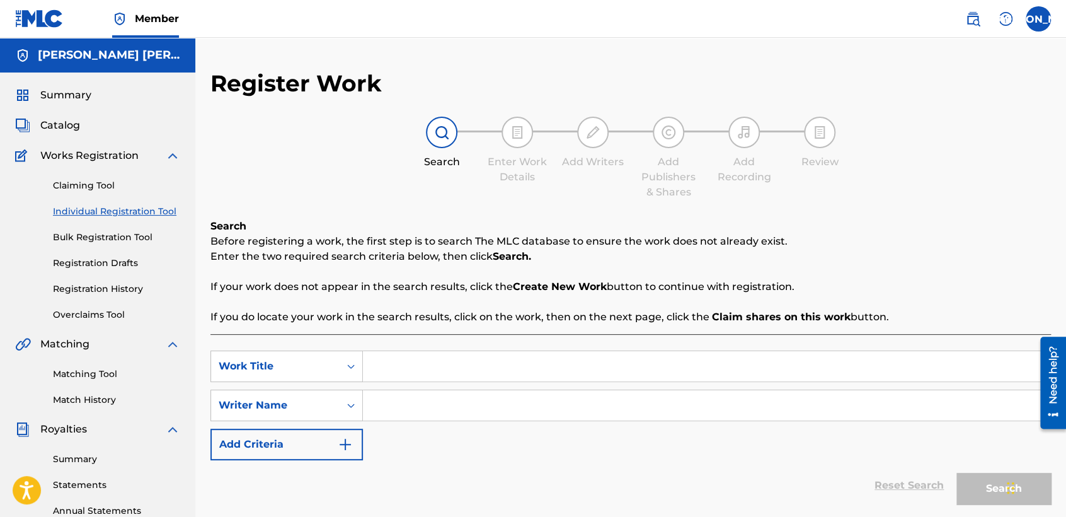
drag, startPoint x: 437, startPoint y: 372, endPoint x: 443, endPoint y: 372, distance: 6.3
click at [443, 372] on input "Search Form" at bounding box center [706, 366] width 687 height 30
paste input "El Werko Aimeida, Ver. 2"
type input "El Werko Aimeida, Ver. 2"
click at [467, 411] on input "Search Form" at bounding box center [706, 405] width 687 height 30
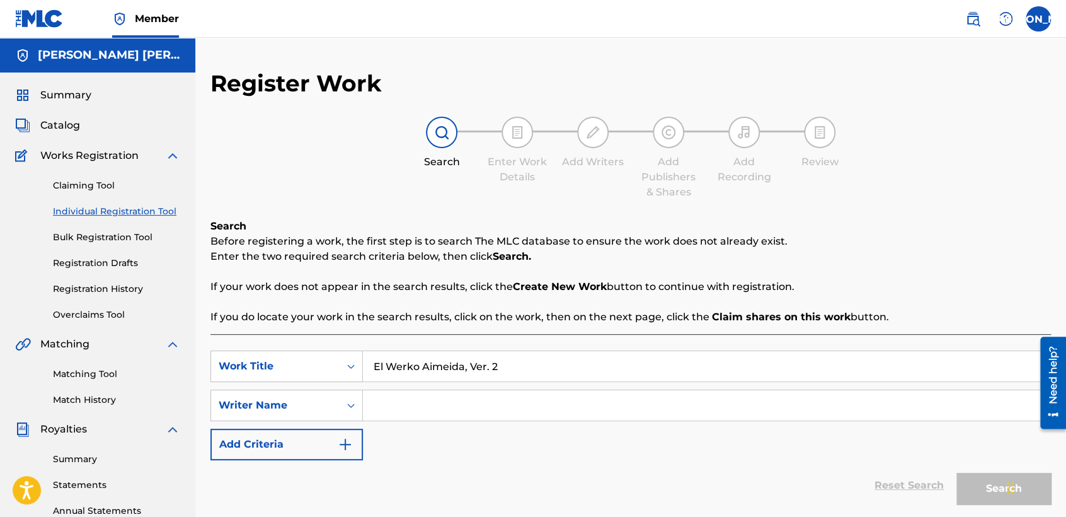
paste input "El Werko Aimeida, Ver. 2"
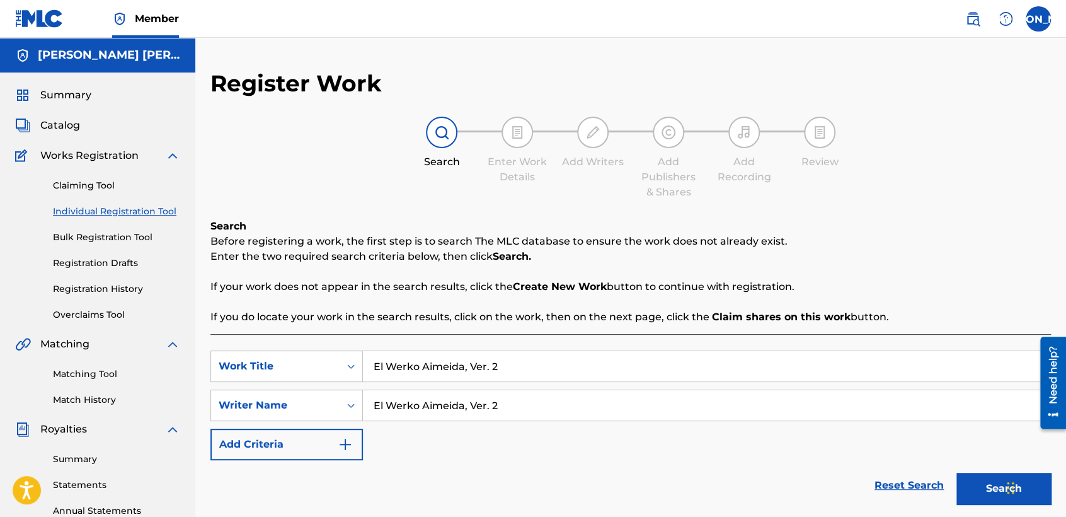
type input "El Werko Aimeida, Ver. 2"
click at [970, 493] on button "Search" at bounding box center [1003, 489] width 95 height 32
click at [696, 461] on div "Reset Search Search" at bounding box center [630, 485] width 841 height 50
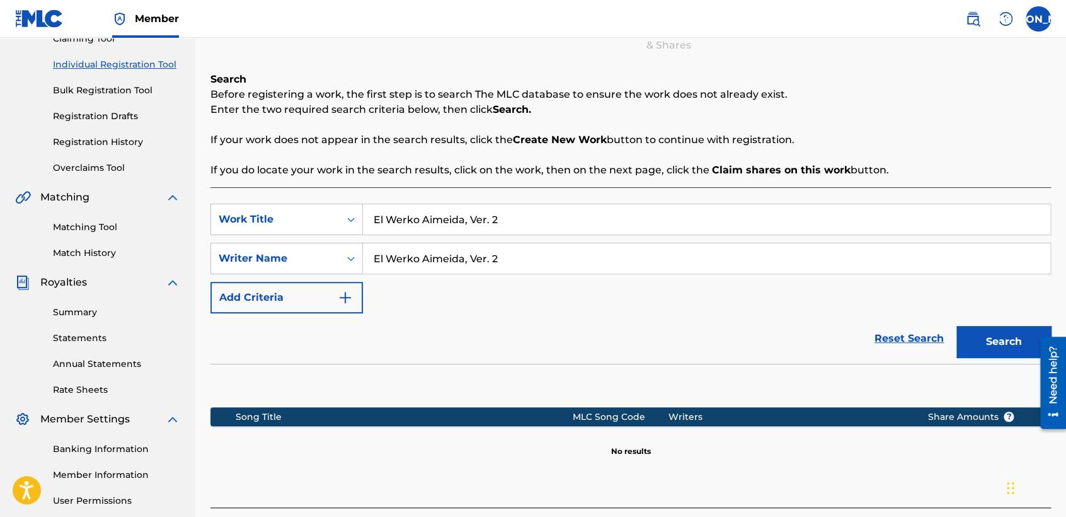
scroll to position [264, 0]
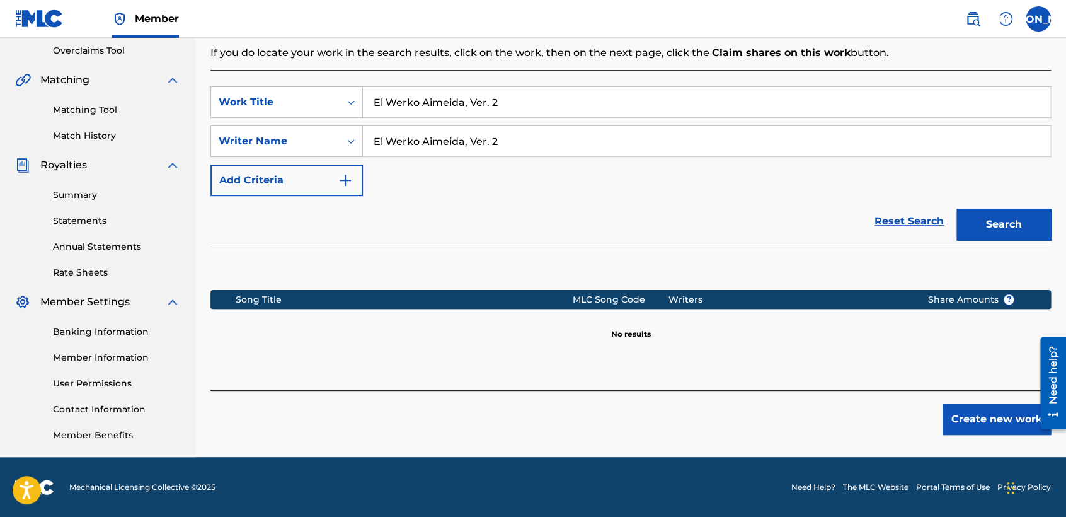
click at [973, 419] on button "Create new work" at bounding box center [997, 419] width 108 height 32
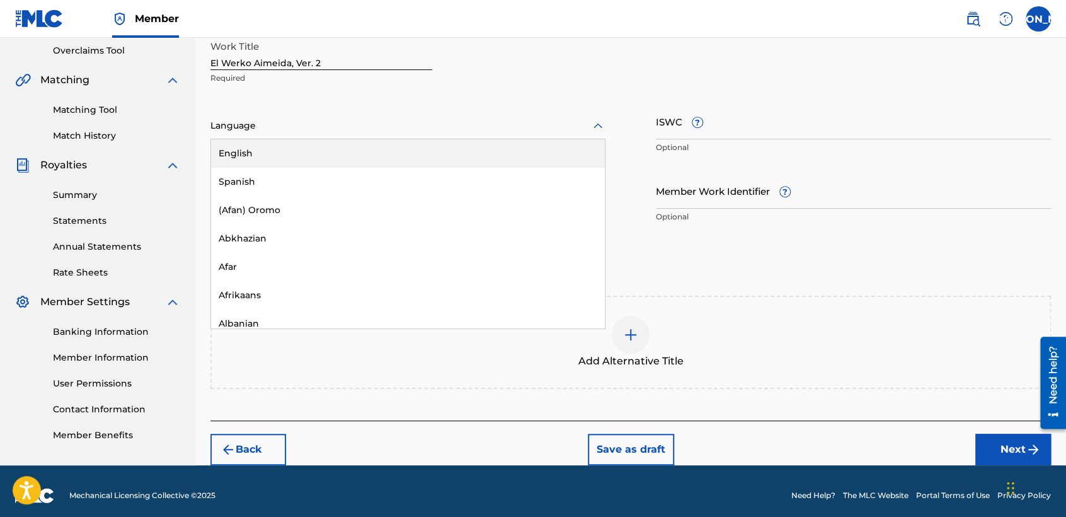
click at [505, 123] on div at bounding box center [407, 126] width 395 height 16
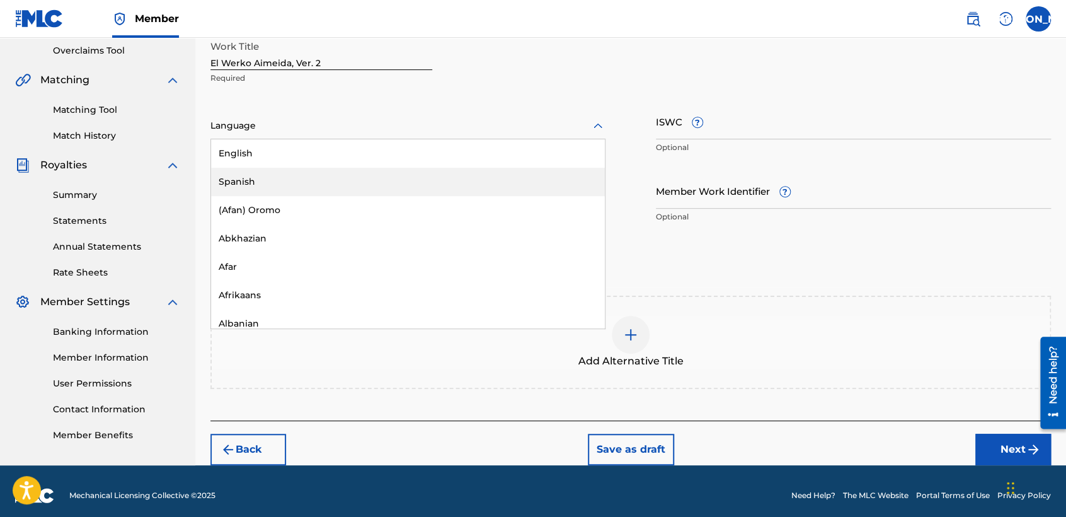
click at [432, 169] on div "Spanish" at bounding box center [408, 182] width 394 height 28
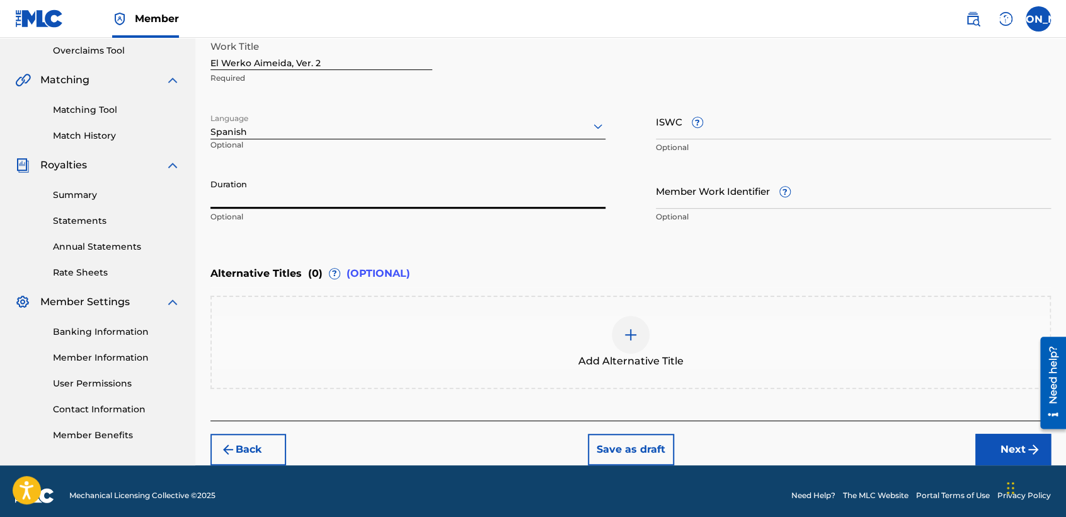
click at [304, 198] on input "Duration" at bounding box center [407, 191] width 395 height 36
type input "04:13"
click at [993, 442] on button "Next" at bounding box center [1013, 450] width 76 height 32
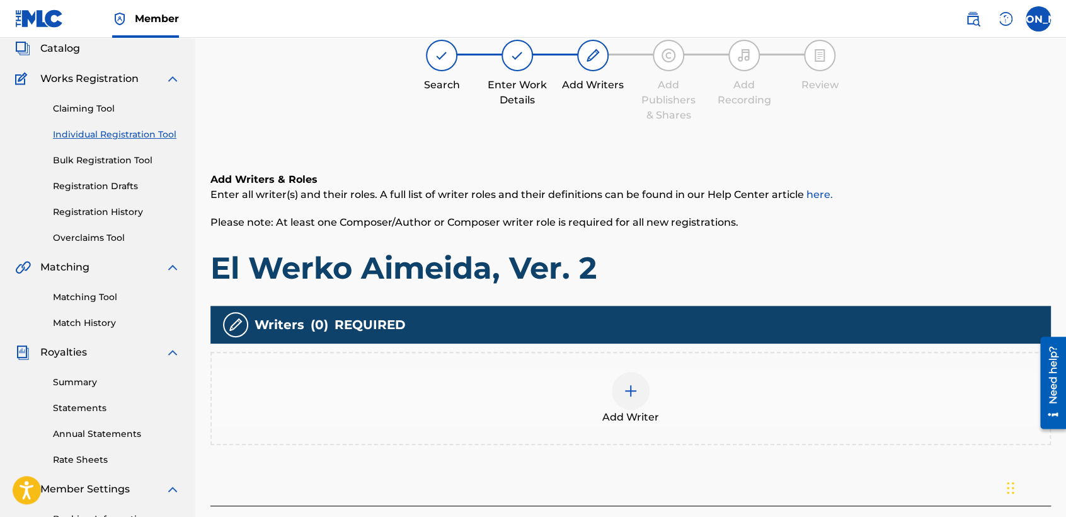
scroll to position [56, 0]
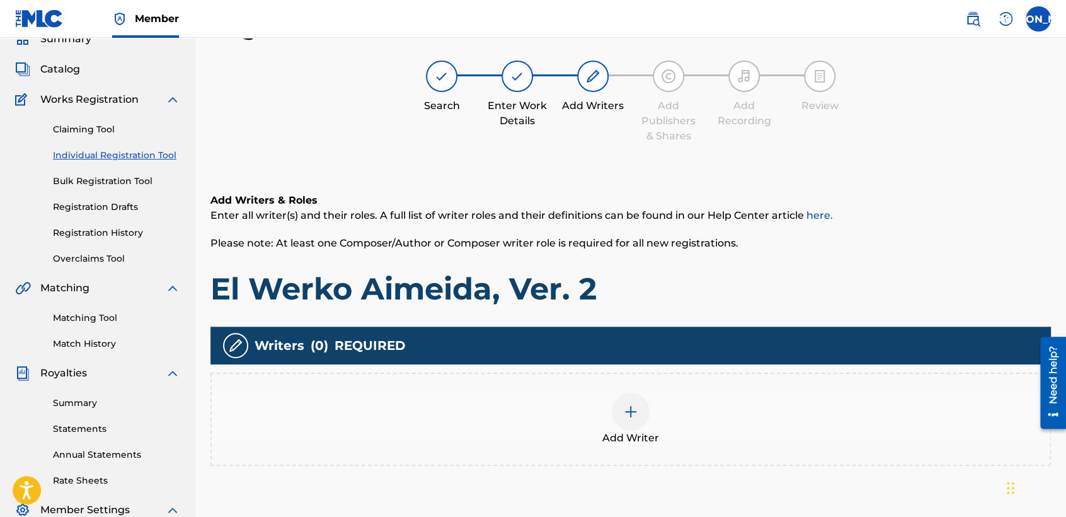
click at [663, 422] on div "Add Writer" at bounding box center [631, 419] width 838 height 53
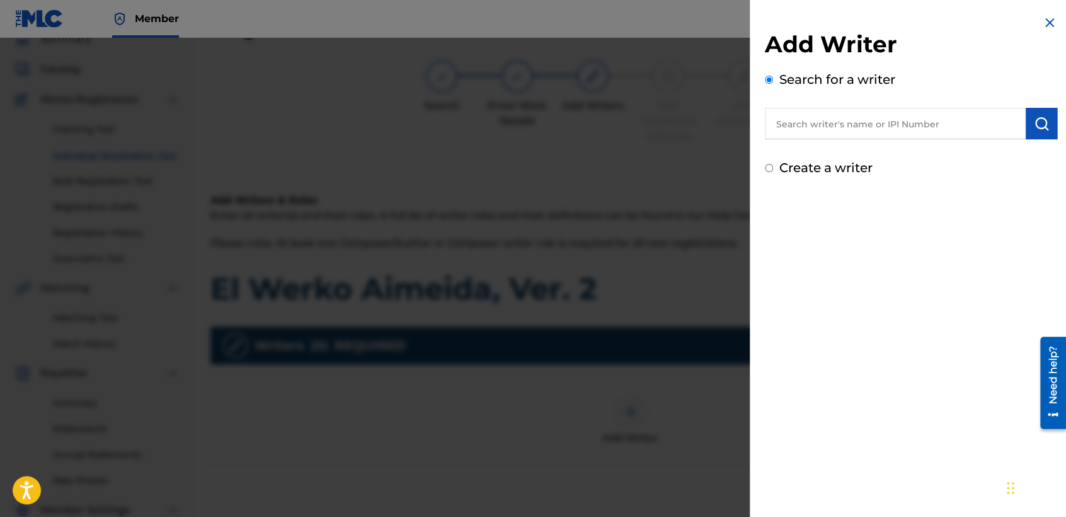
click at [770, 171] on div "Create a writer" at bounding box center [911, 167] width 292 height 19
click at [769, 169] on input "Create a writer" at bounding box center [769, 168] width 8 height 8
radio input "false"
radio input "true"
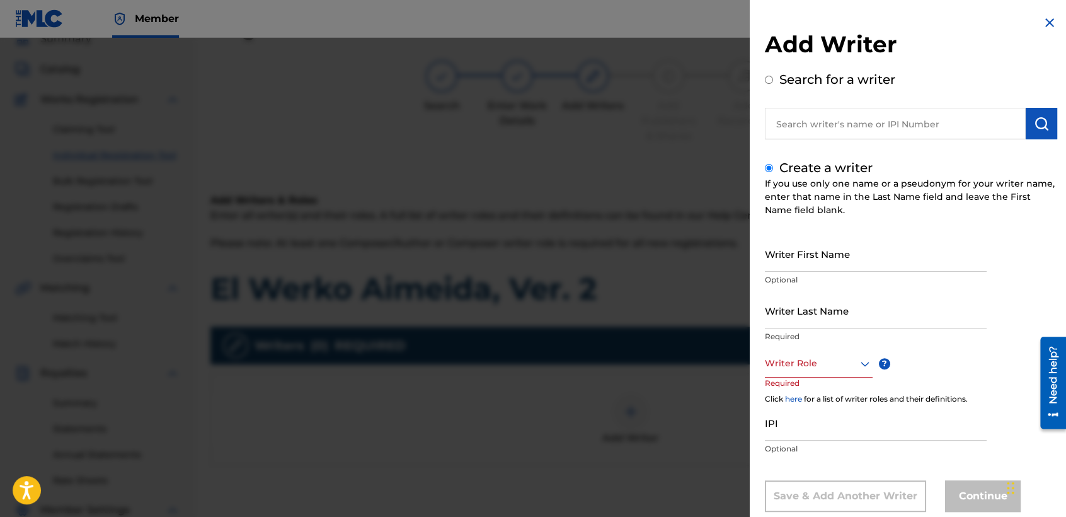
click at [788, 251] on input "Writer First Name" at bounding box center [876, 254] width 222 height 36
type input "[PERSON_NAME] [PERSON_NAME]"
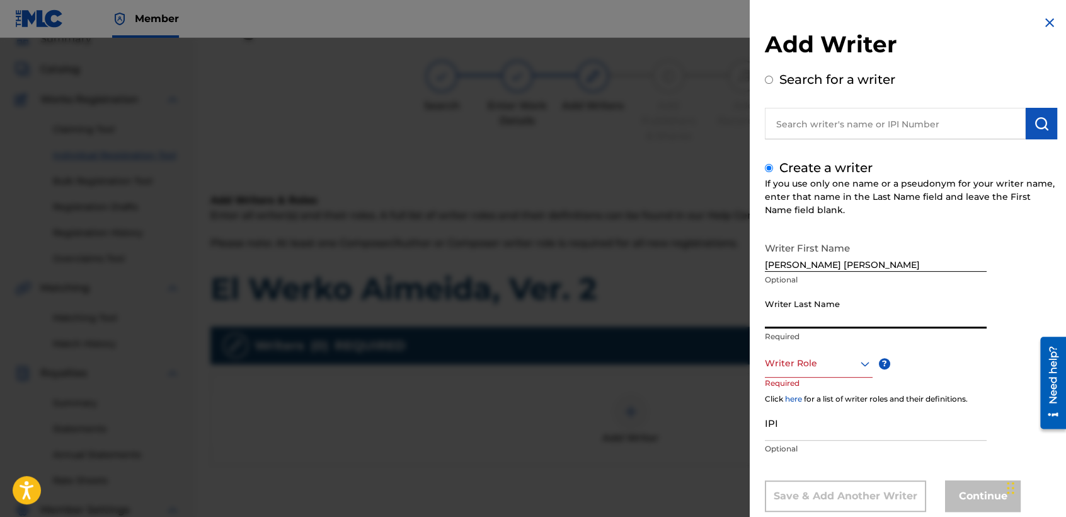
click at [788, 322] on input "Writer Last Name" at bounding box center [876, 310] width 222 height 36
type input "[PERSON_NAME]"
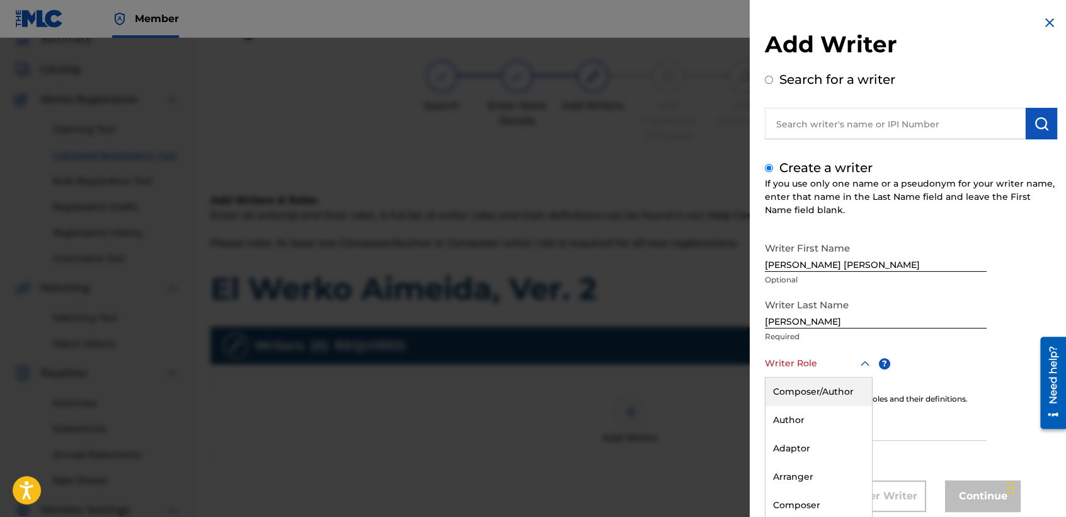
scroll to position [28, 0]
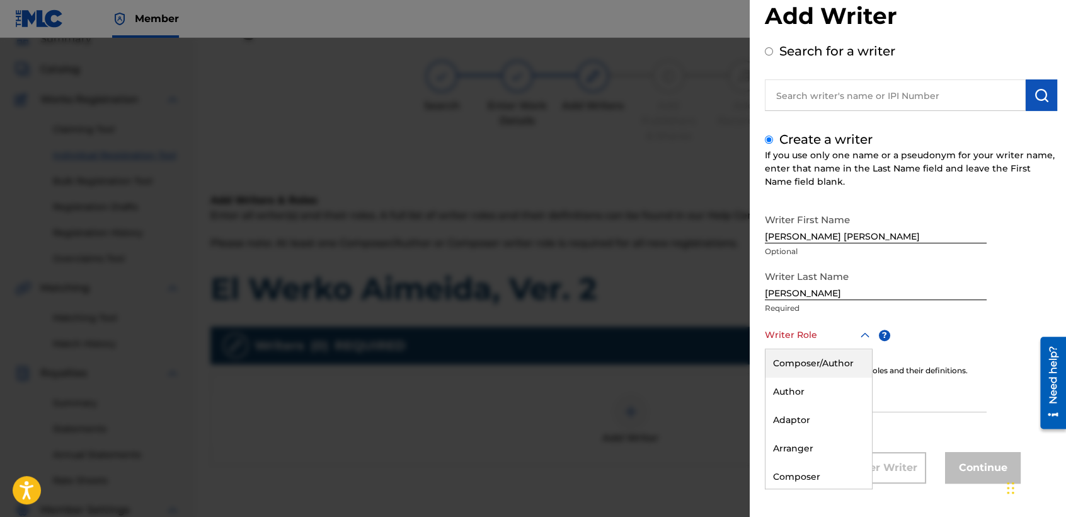
click at [844, 349] on div "8 results available. Use Up and Down to choose options, press Enter to select t…" at bounding box center [819, 335] width 108 height 28
click at [842, 357] on div "Composer/Author" at bounding box center [819, 363] width 106 height 28
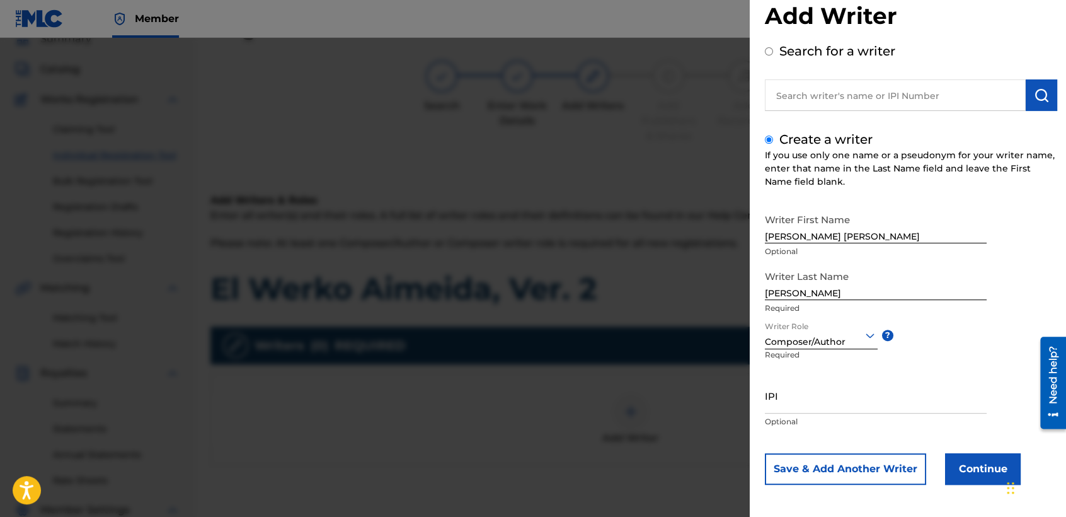
click at [960, 469] on button "Continue" at bounding box center [983, 469] width 76 height 32
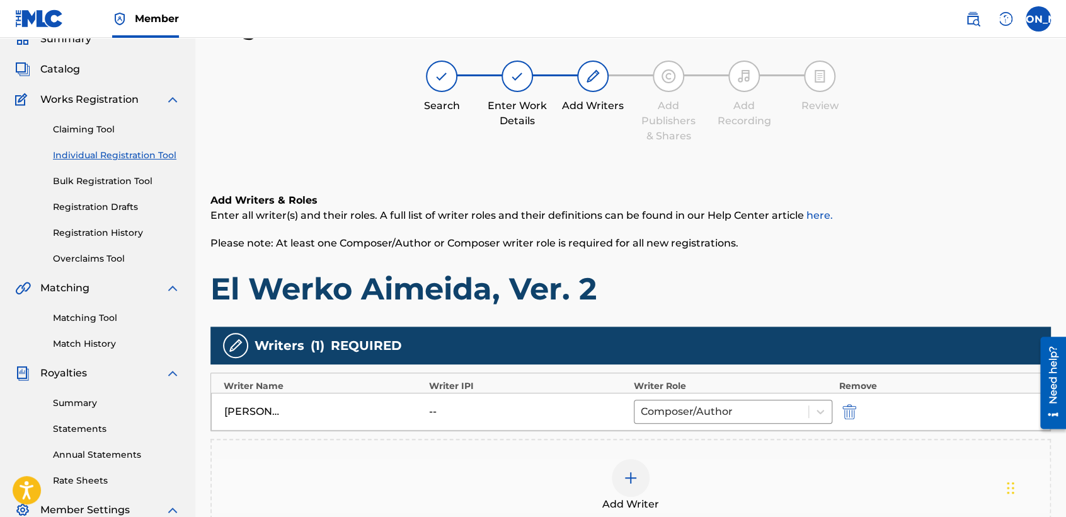
click at [738, 279] on h1 "El Werko Aimeida, Ver. 2" at bounding box center [630, 289] width 841 height 38
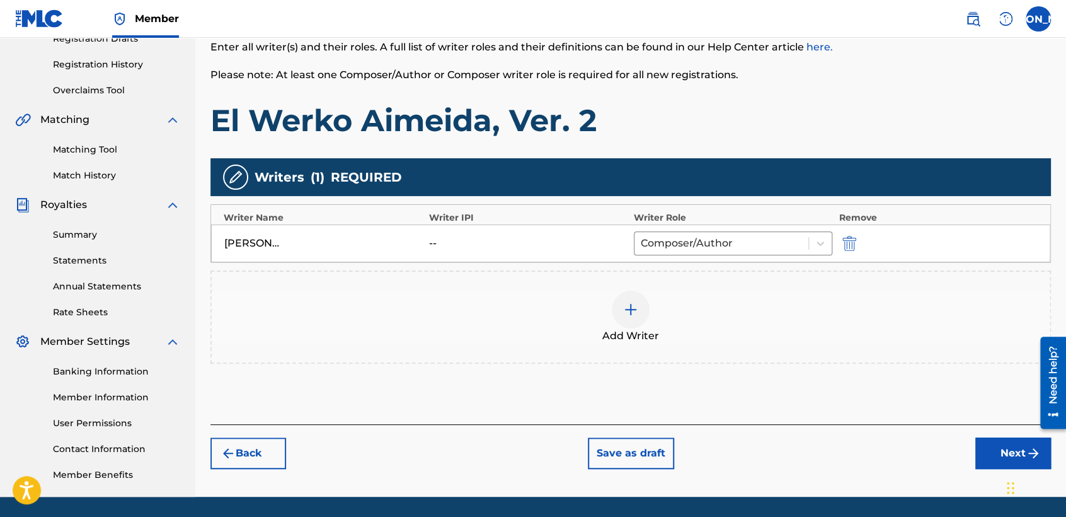
scroll to position [264, 0]
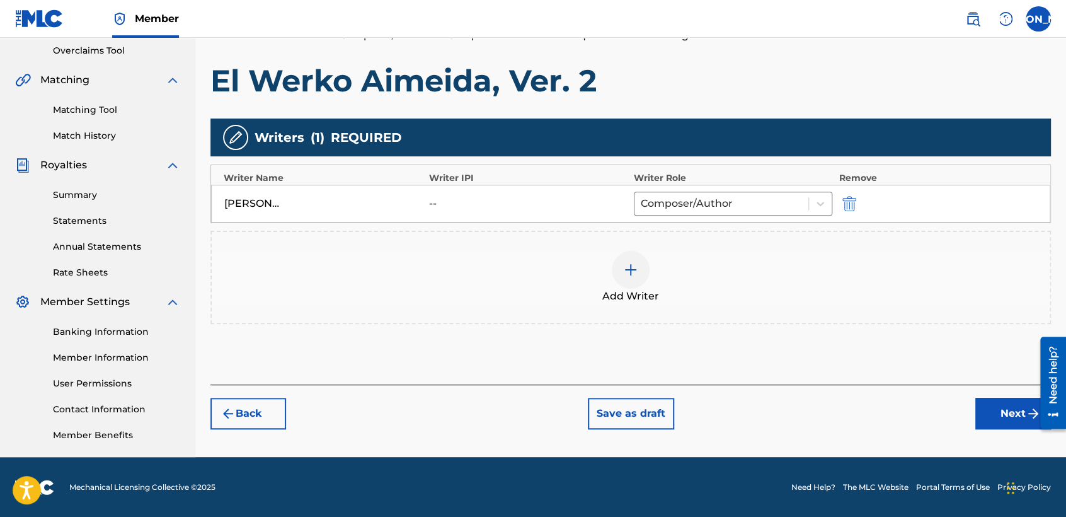
click at [973, 403] on div "Back Save as draft Next" at bounding box center [630, 406] width 841 height 45
click at [995, 412] on button "Next" at bounding box center [1013, 414] width 76 height 32
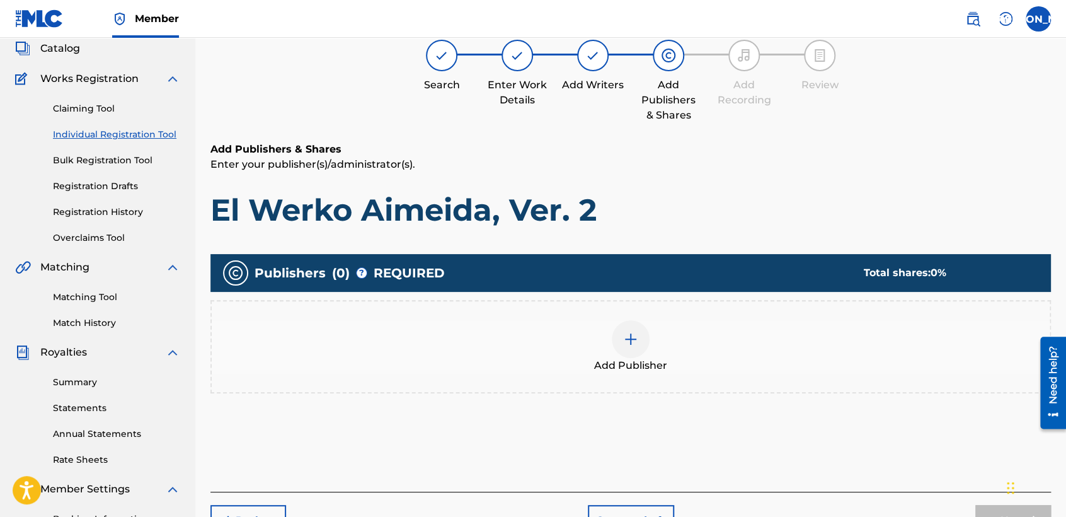
scroll to position [56, 0]
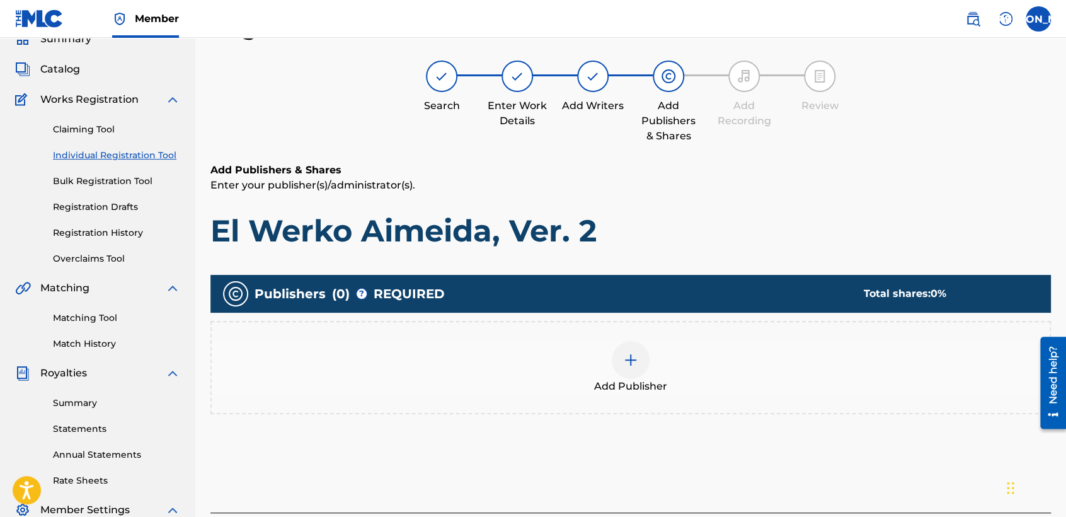
click at [607, 350] on div "Add Publisher" at bounding box center [631, 367] width 838 height 53
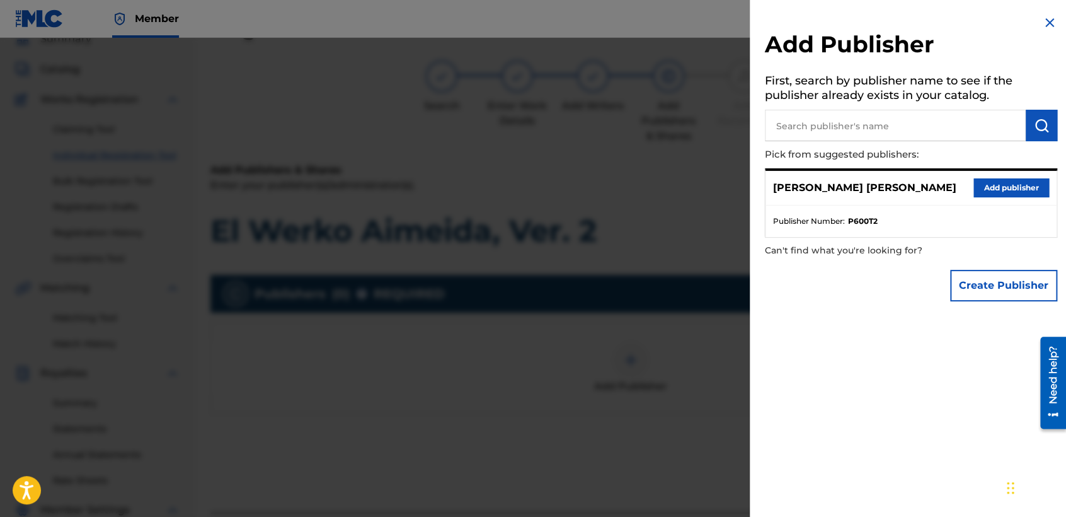
drag, startPoint x: 1008, startPoint y: 174, endPoint x: 999, endPoint y: 175, distance: 8.8
click at [999, 175] on div "[PERSON_NAME] [PERSON_NAME] Add publisher" at bounding box center [911, 188] width 291 height 35
click at [998, 176] on div "[PERSON_NAME] [PERSON_NAME] Add publisher" at bounding box center [911, 188] width 291 height 35
click at [997, 179] on button "Add publisher" at bounding box center [1011, 187] width 76 height 19
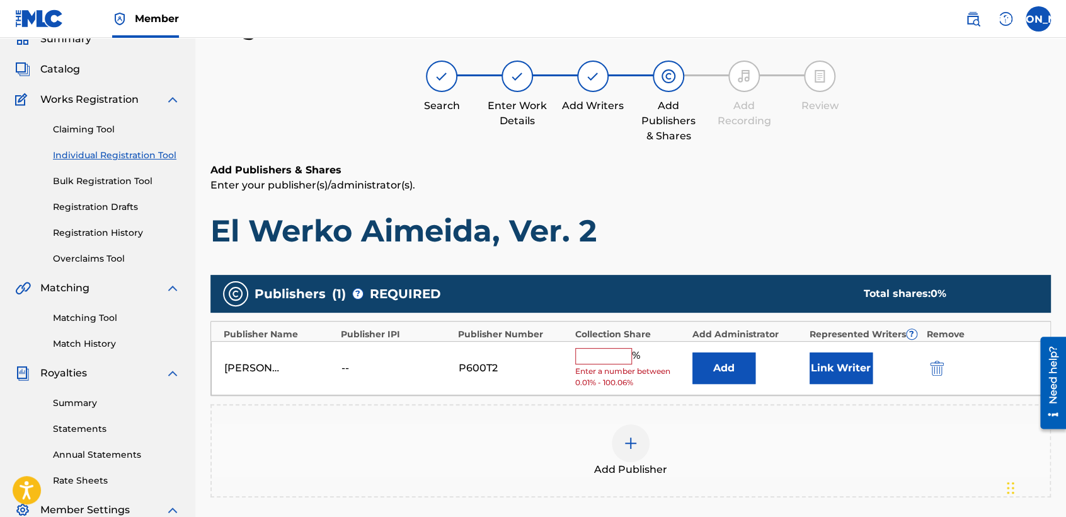
click at [604, 358] on input "text" at bounding box center [603, 356] width 57 height 16
type input "50"
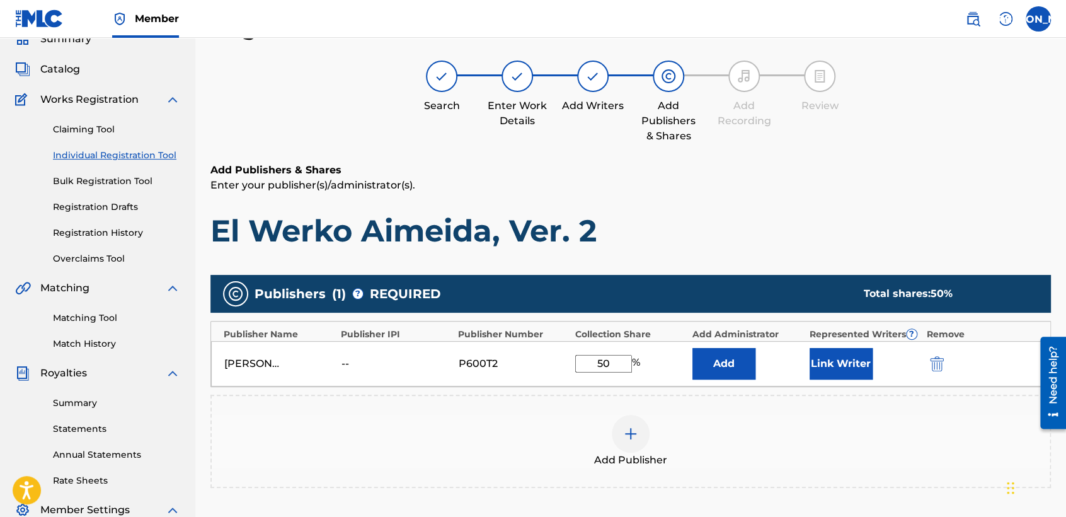
click at [825, 384] on div "[PERSON_NAME] [PERSON_NAME] -- P600T2 50 % Add Link Writer" at bounding box center [630, 363] width 839 height 45
click at [842, 358] on button "Link Writer" at bounding box center [841, 364] width 63 height 32
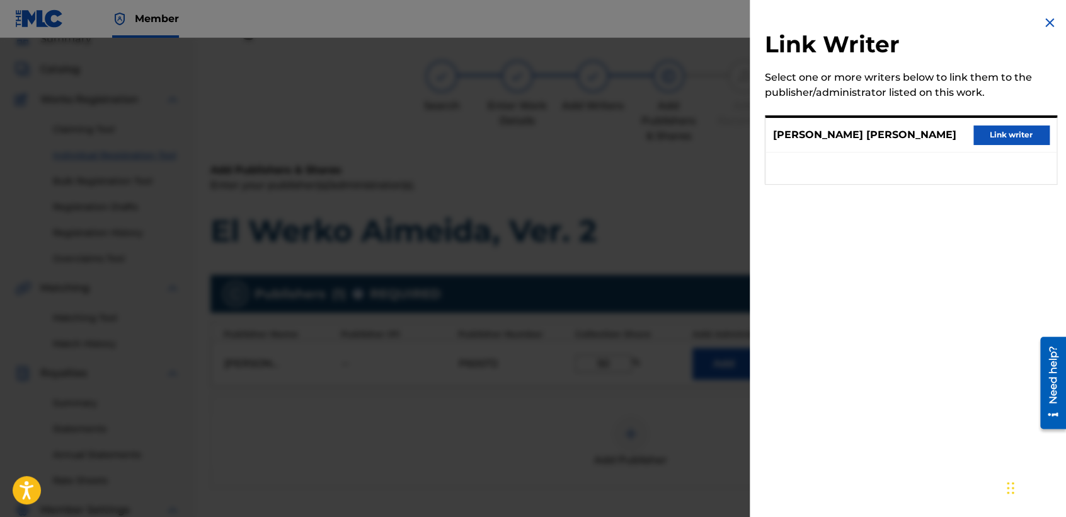
click at [1009, 138] on button "Link writer" at bounding box center [1011, 134] width 76 height 19
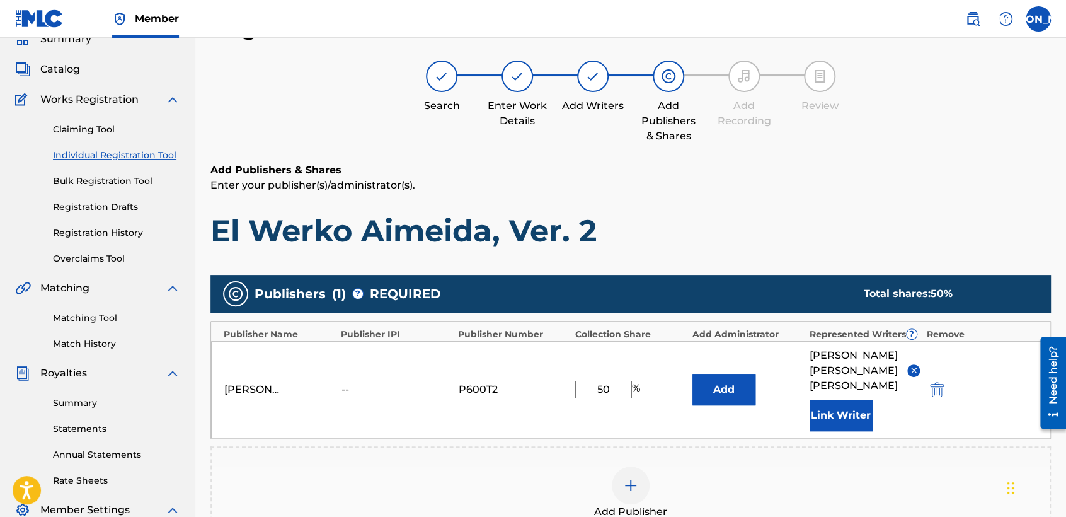
click at [872, 207] on div "Add Publishers & Shares Enter your publisher(s)/administrator(s). El Werko Aime…" at bounding box center [630, 206] width 841 height 87
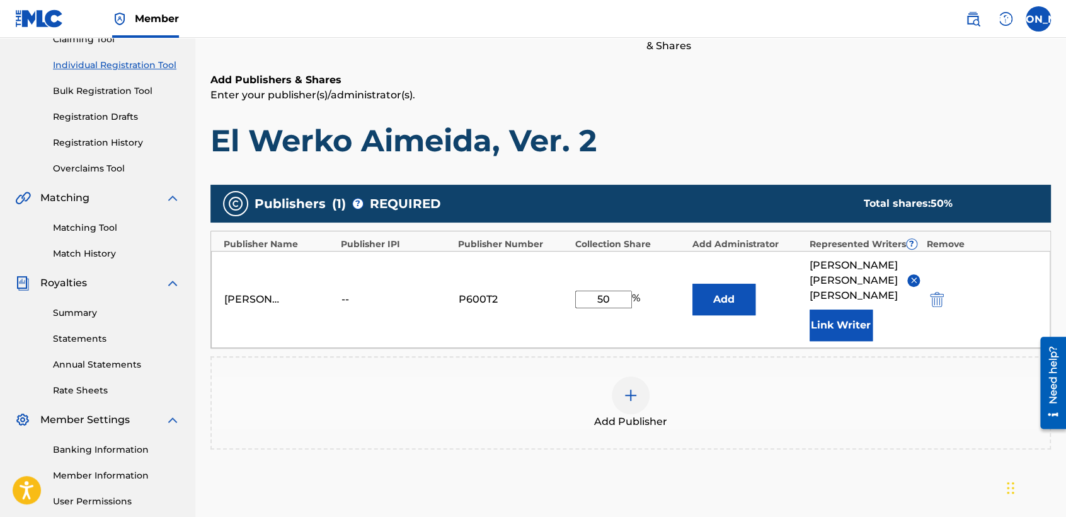
scroll to position [266, 0]
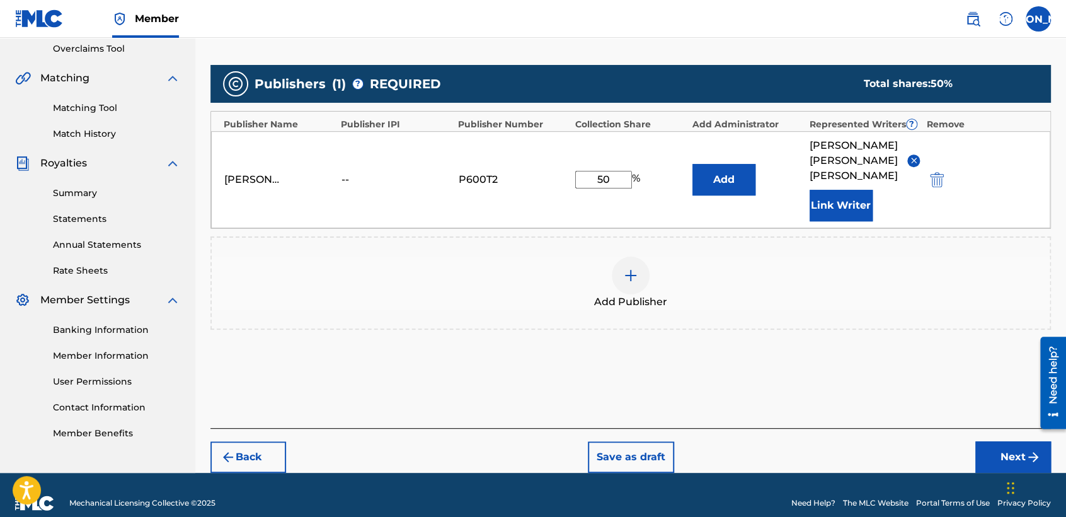
click at [987, 448] on button "Next" at bounding box center [1013, 457] width 76 height 32
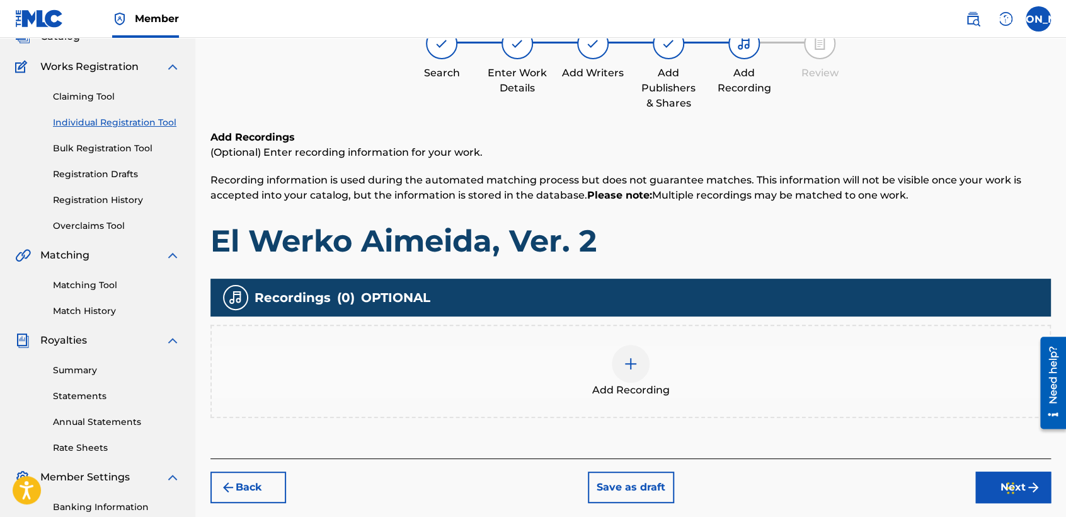
scroll to position [56, 0]
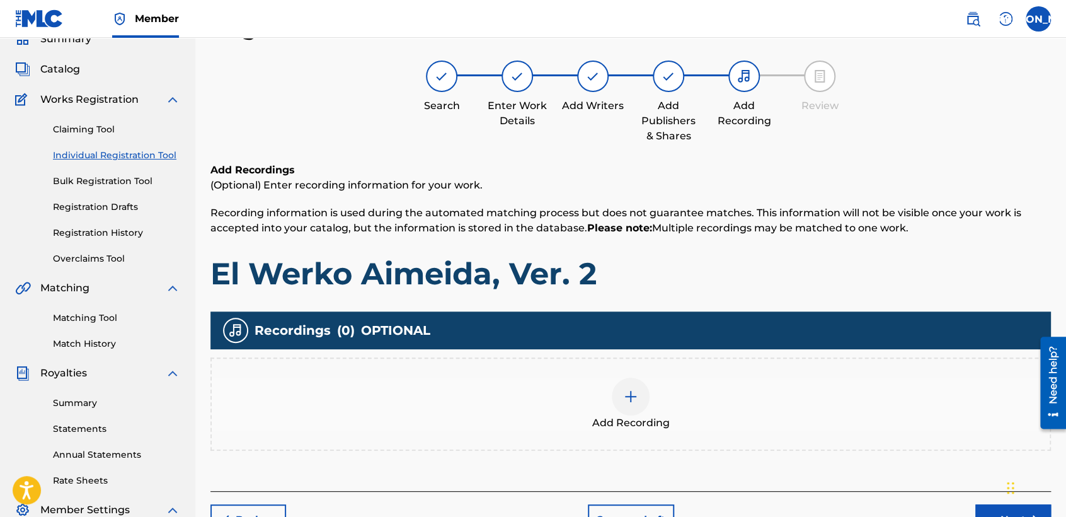
click at [612, 386] on div "Add Recording" at bounding box center [631, 403] width 838 height 53
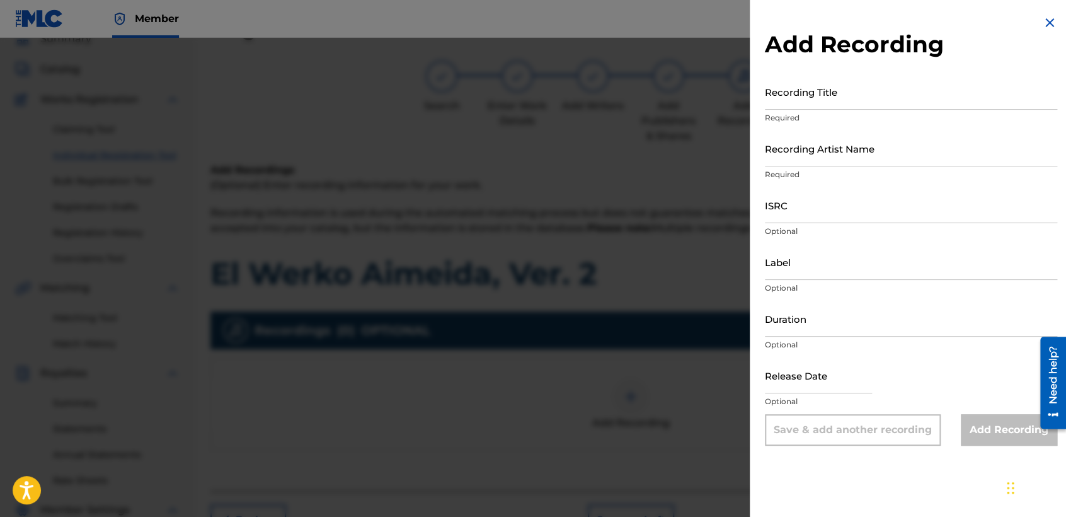
drag, startPoint x: 867, startPoint y: 42, endPoint x: 841, endPoint y: 62, distance: 33.2
click at [862, 43] on h2 "Add Recording" at bounding box center [911, 44] width 292 height 28
click at [832, 67] on div "Add Recording Recording Title Required Recording Artist Name Required ISRC Opti…" at bounding box center [911, 230] width 323 height 461
drag, startPoint x: 817, startPoint y: 86, endPoint x: 828, endPoint y: 98, distance: 16.1
click at [828, 98] on input "Recording Title" at bounding box center [911, 92] width 292 height 36
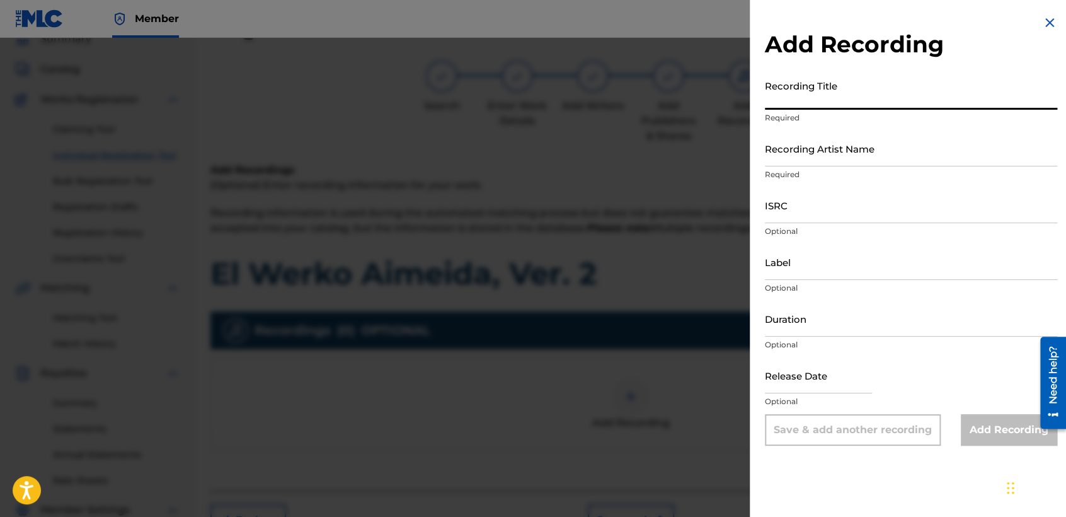
paste input "El Werko Aimeida, Ver. 2"
type input "El Werko Aimeida, Ver. 2"
click at [868, 154] on input "Recording Artist Name" at bounding box center [911, 148] width 292 height 36
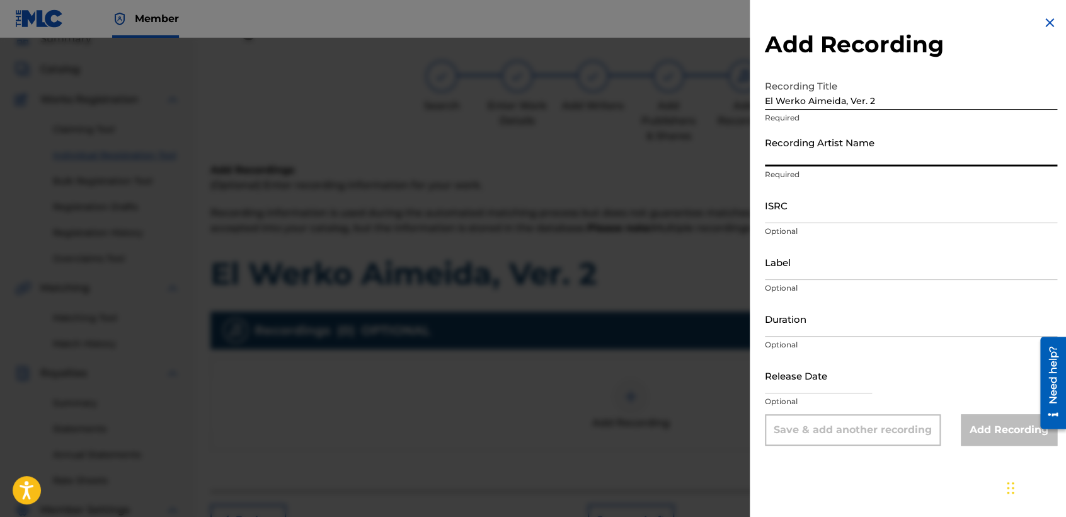
type input "Baby [PERSON_NAME]"
type input "03:38"
type input "[DATE]"
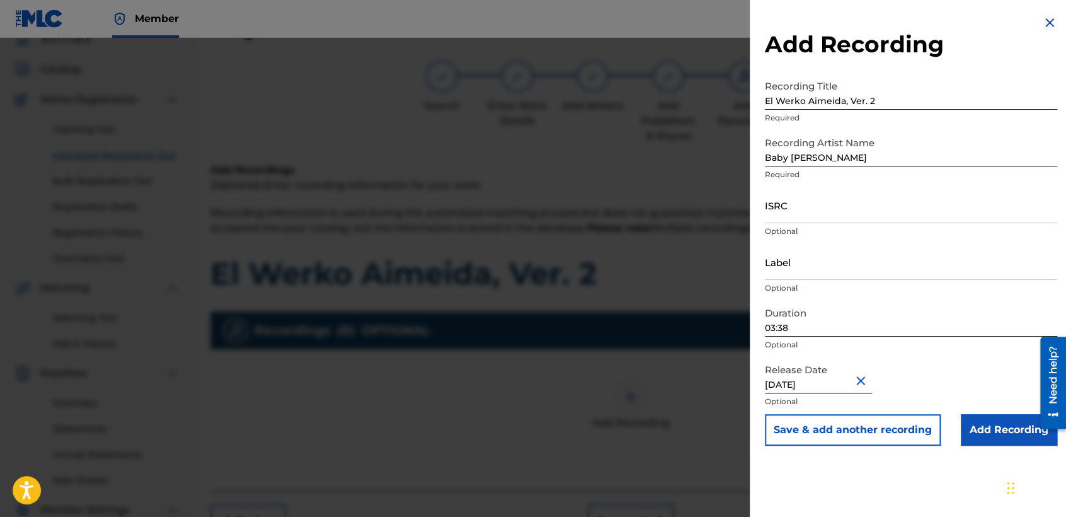
click at [793, 340] on p "Optional" at bounding box center [911, 344] width 292 height 11
click at [801, 331] on input "03:38" at bounding box center [911, 319] width 292 height 36
type input "04:13"
click at [902, 423] on button "Save & add another recording" at bounding box center [853, 430] width 176 height 32
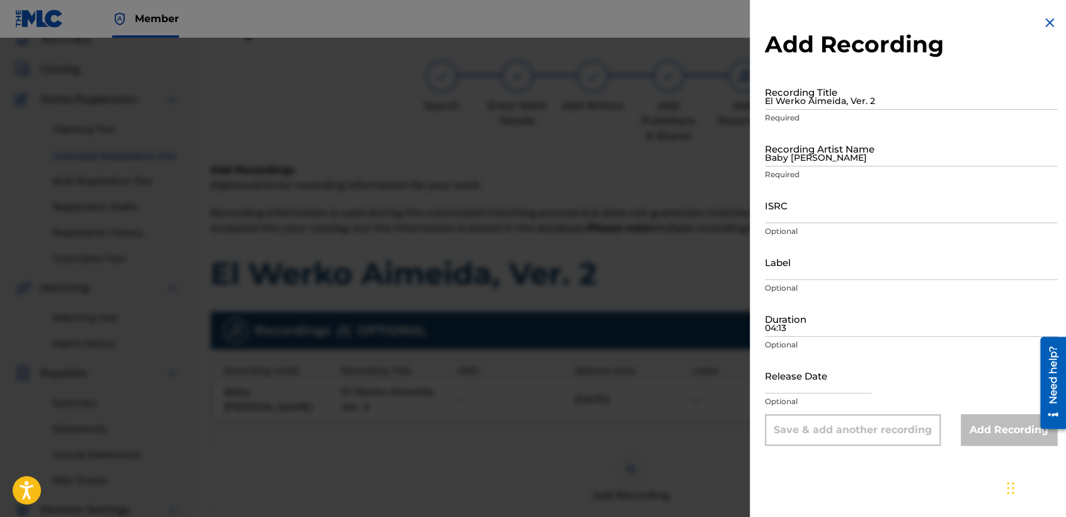
click at [828, 100] on input "El Werko Aimeida, Ver. 2" at bounding box center [911, 92] width 292 height 36
paste input
type input "El Werko Aimeida, Ver. 2"
click at [810, 152] on input "Baby [PERSON_NAME]" at bounding box center [911, 148] width 292 height 36
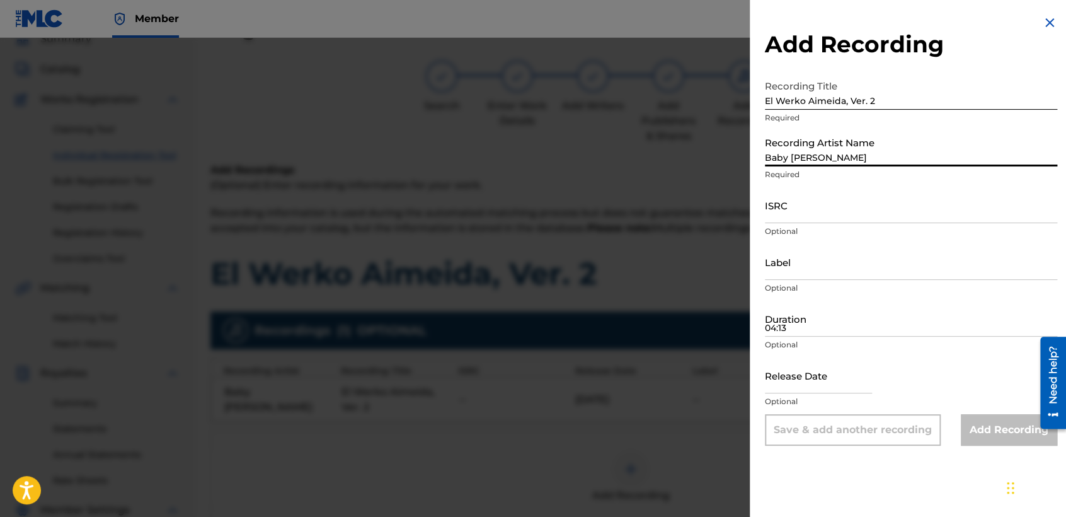
type input "Baby [PERSON_NAME]"
type input "03:38"
type input "[DATE]"
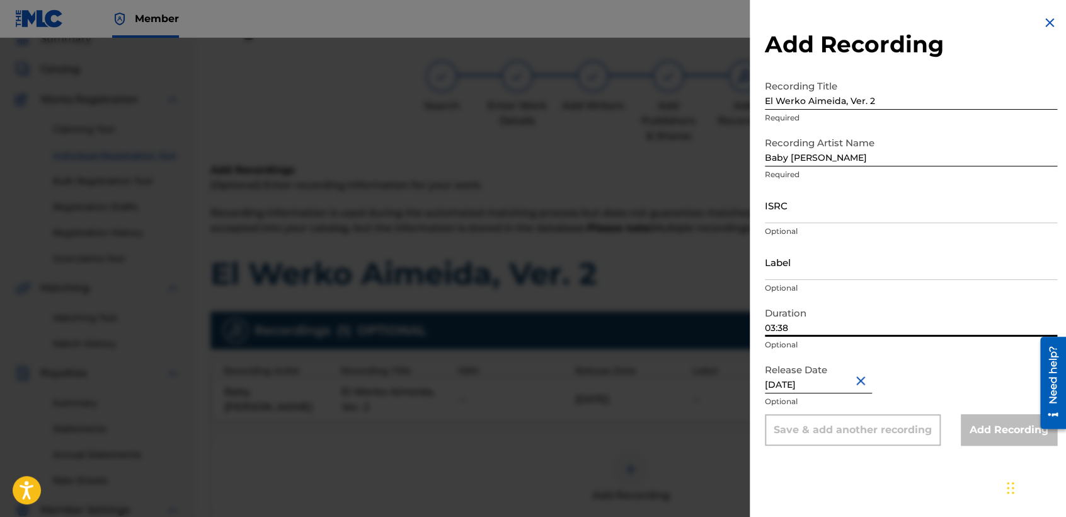
drag, startPoint x: 832, startPoint y: 335, endPoint x: 822, endPoint y: 321, distance: 18.0
click at [822, 321] on input "03:38" at bounding box center [911, 319] width 292 height 36
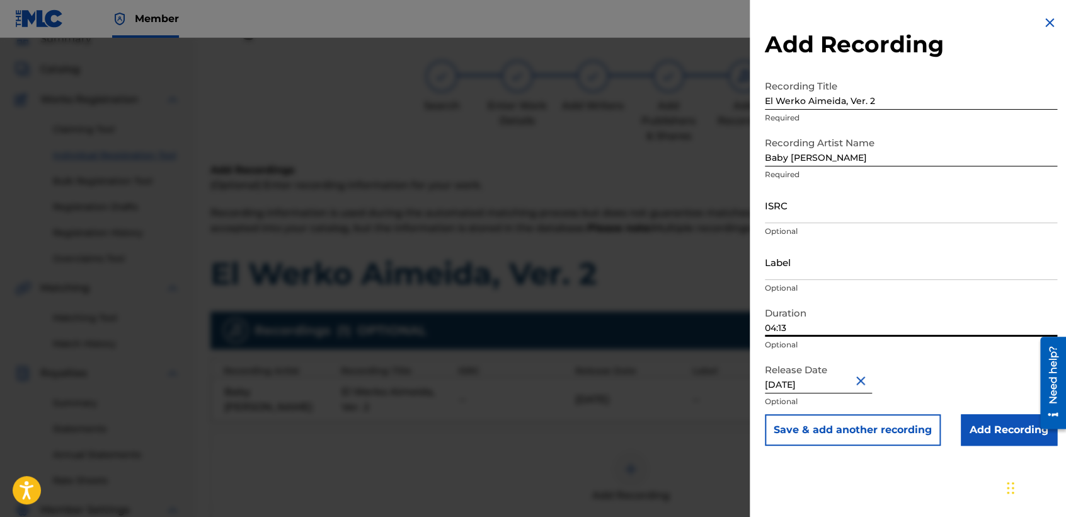
type input "04:13"
click at [828, 207] on input "ISRC" at bounding box center [911, 205] width 292 height 36
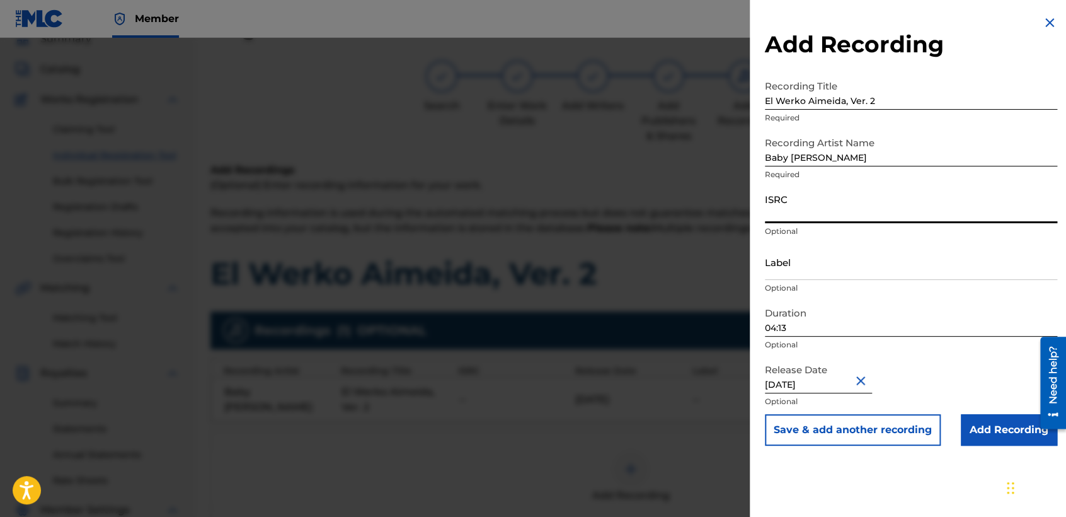
paste input "USHM82139305"
type input "USHM82139305"
click at [964, 423] on input "Add Recording" at bounding box center [1009, 430] width 96 height 32
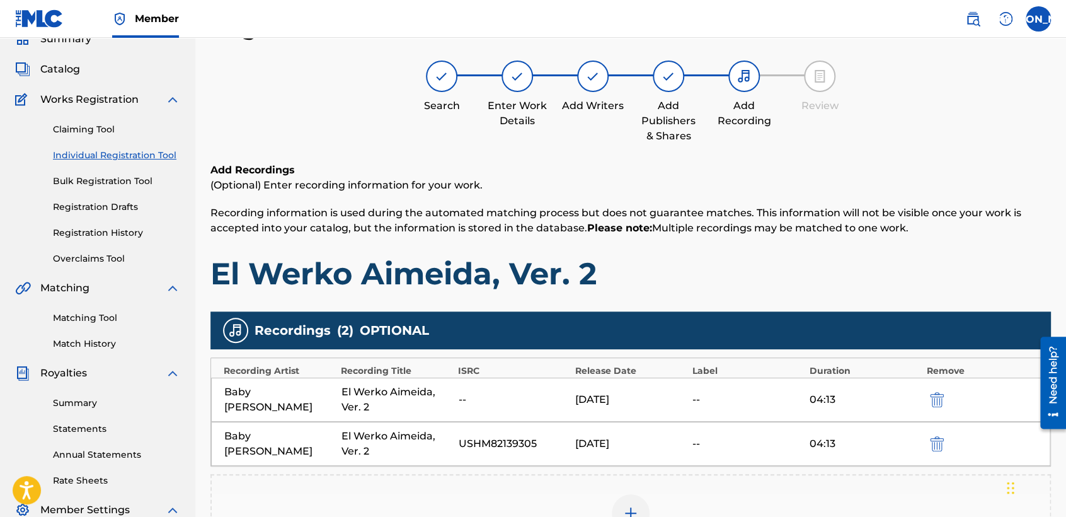
click at [763, 265] on h1 "El Werko Aimeida, Ver. 2" at bounding box center [630, 274] width 841 height 38
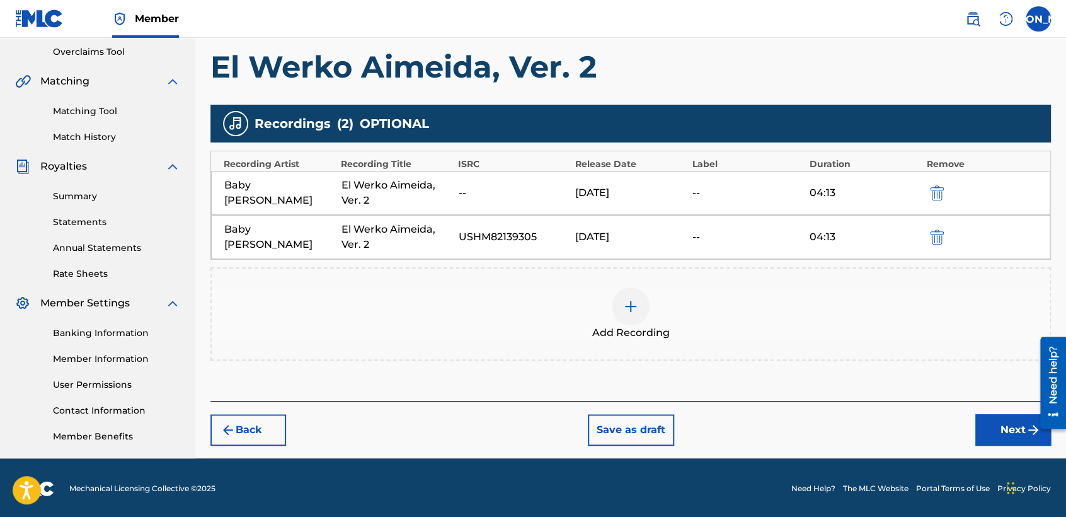
scroll to position [264, 0]
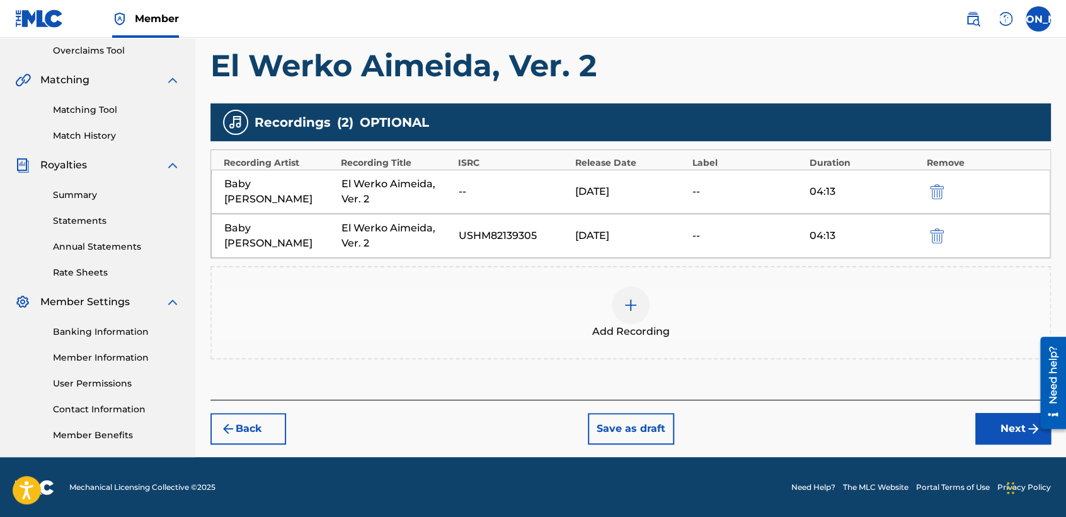
click at [936, 188] on img "submit" at bounding box center [937, 191] width 14 height 15
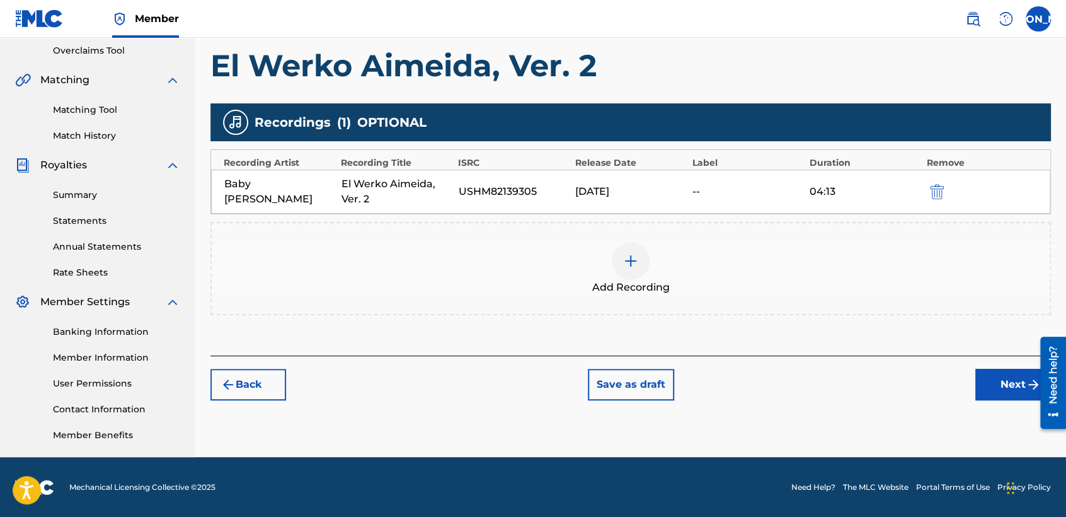
click at [988, 384] on button "Next" at bounding box center [1013, 385] width 76 height 32
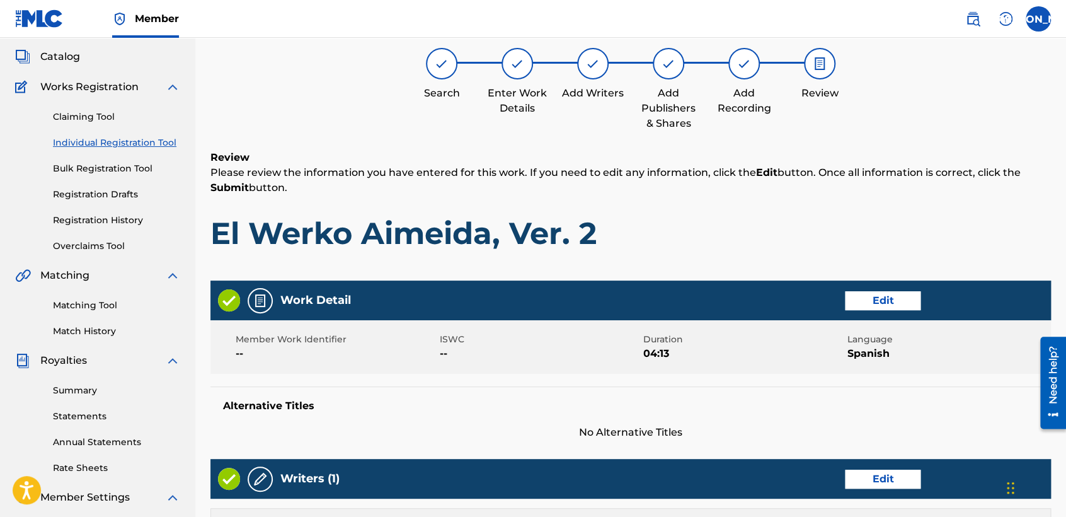
scroll to position [56, 0]
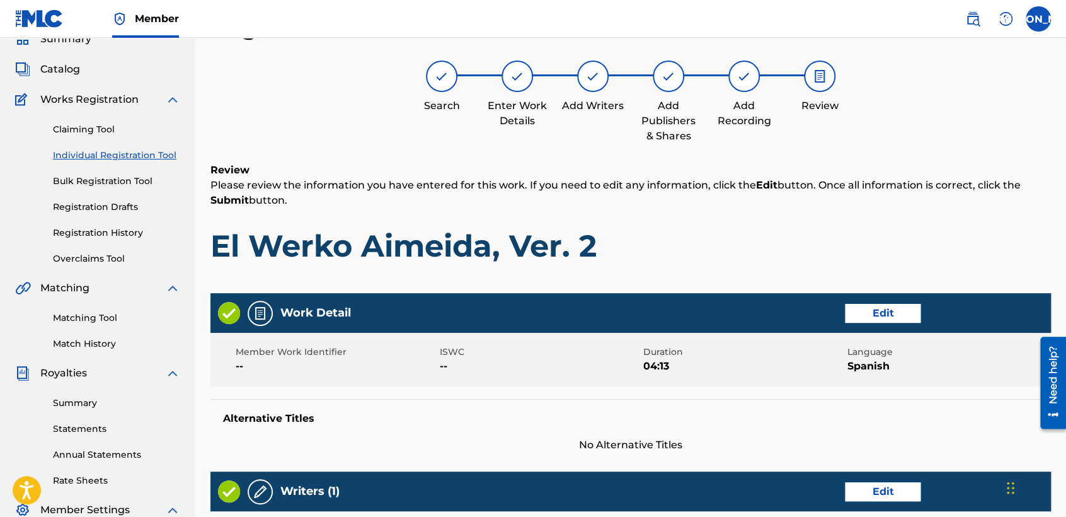
click at [776, 246] on h1 "El Werko Aimeida, Ver. 2" at bounding box center [630, 246] width 841 height 38
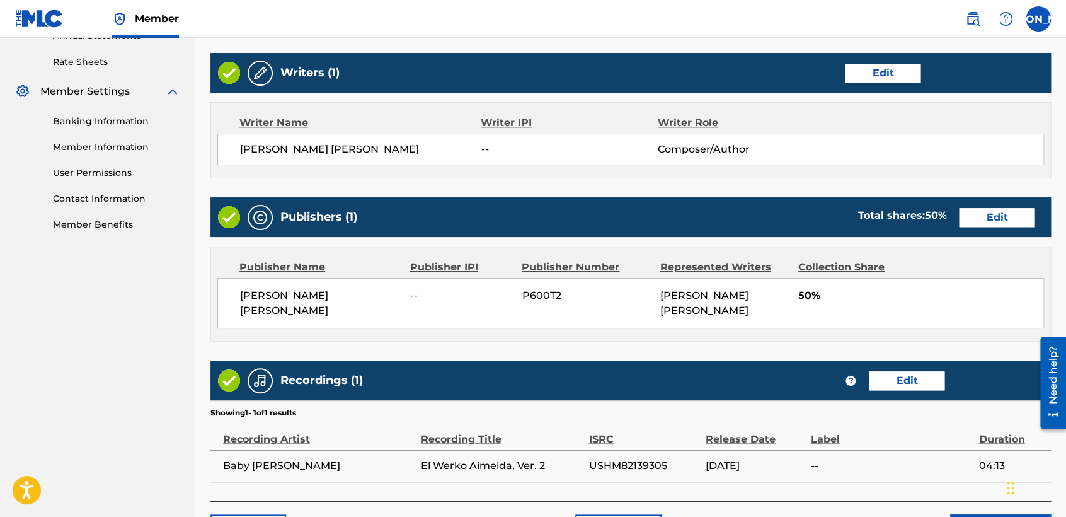
scroll to position [532, 0]
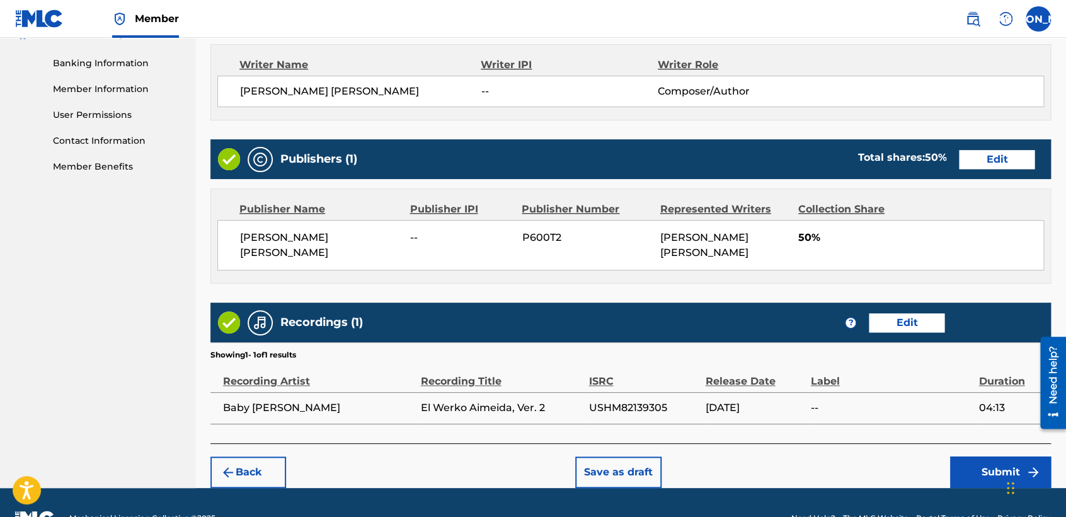
click at [972, 458] on button "Submit" at bounding box center [1000, 472] width 101 height 32
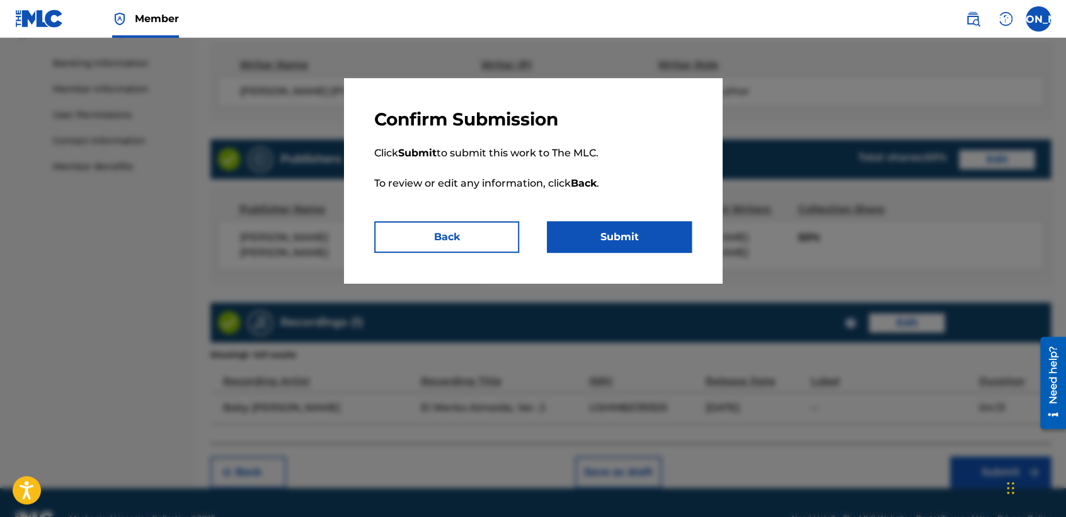
click at [662, 247] on button "Submit" at bounding box center [619, 237] width 145 height 32
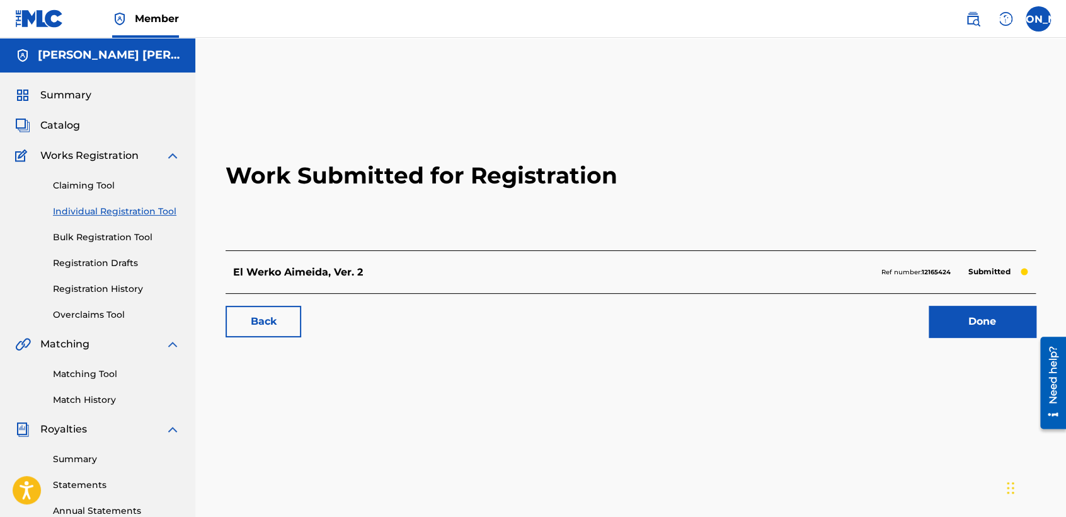
click at [164, 213] on link "Individual Registration Tool" at bounding box center [116, 211] width 127 height 13
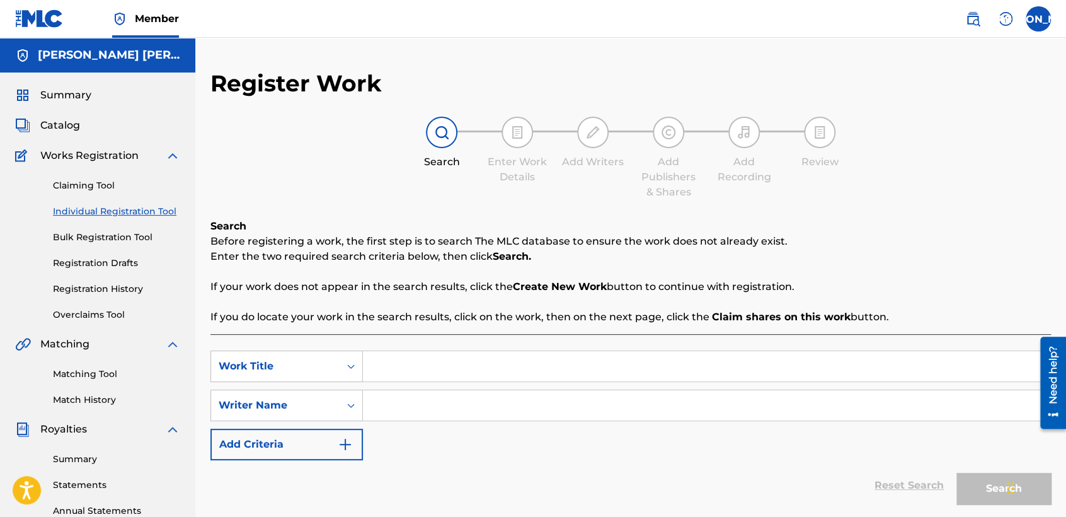
click at [376, 363] on input "Search Form" at bounding box center [706, 366] width 687 height 30
paste input "El Caballo - Version 1"
type input "El Caballo - Version 1"
click at [437, 415] on input "Search Form" at bounding box center [706, 405] width 687 height 30
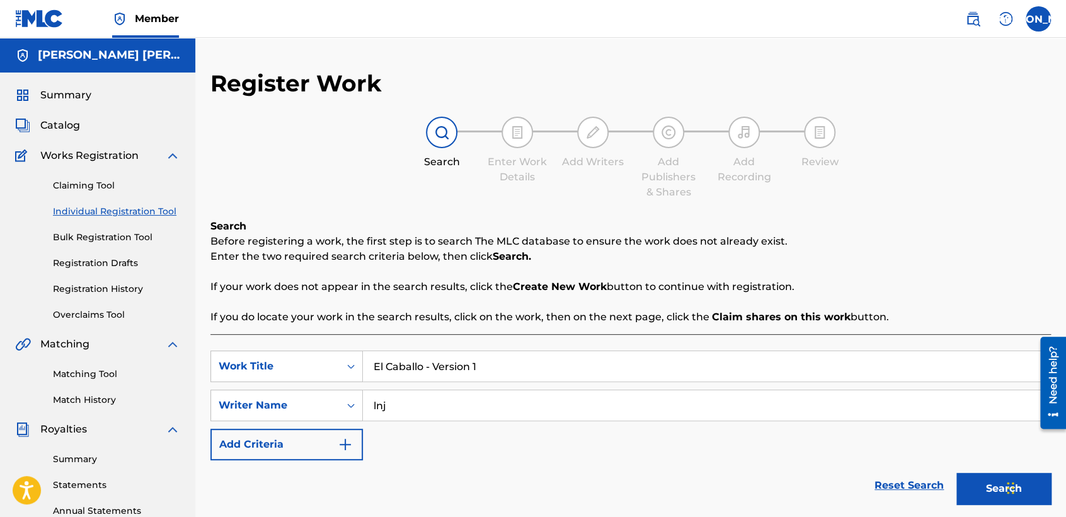
type input "lnj"
click at [956, 473] on button "Search" at bounding box center [1003, 489] width 95 height 32
click at [978, 480] on button "Search" at bounding box center [1003, 489] width 95 height 32
click at [763, 446] on div "SearchWithCriteria66e396d0-9ec7-455c-aafa-a49f56c400ac Work Title El Caballo - …" at bounding box center [630, 405] width 841 height 110
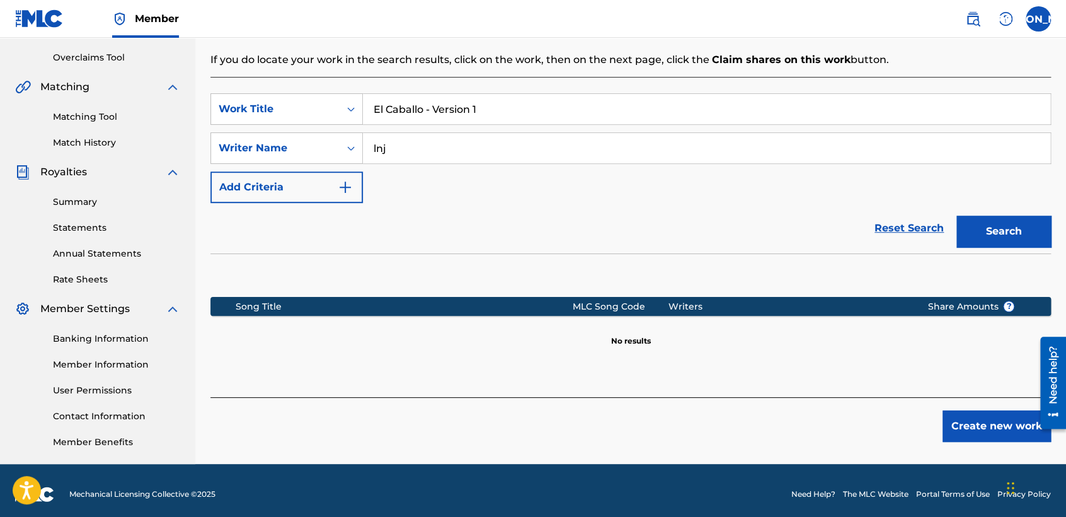
scroll to position [264, 0]
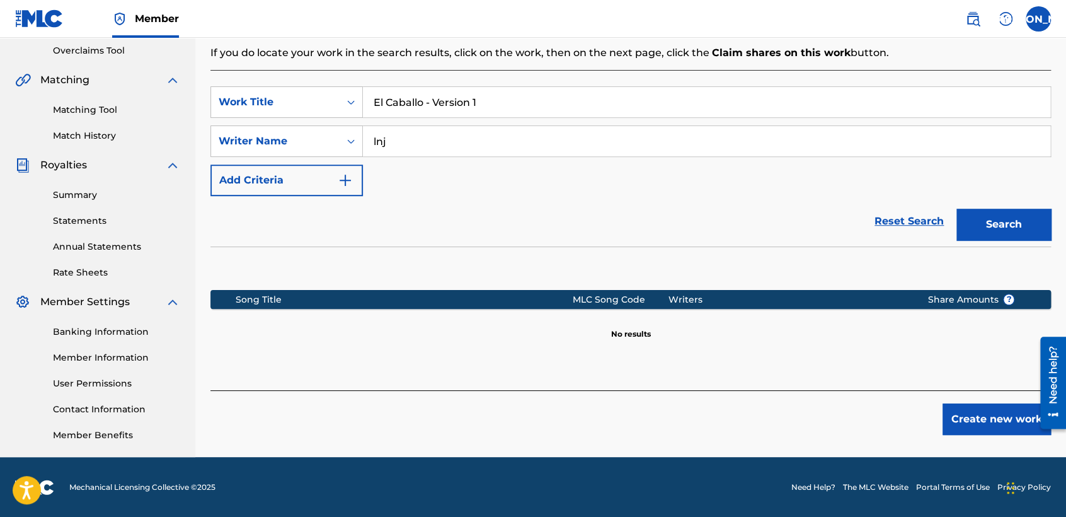
click at [981, 421] on button "Create new work" at bounding box center [997, 419] width 108 height 32
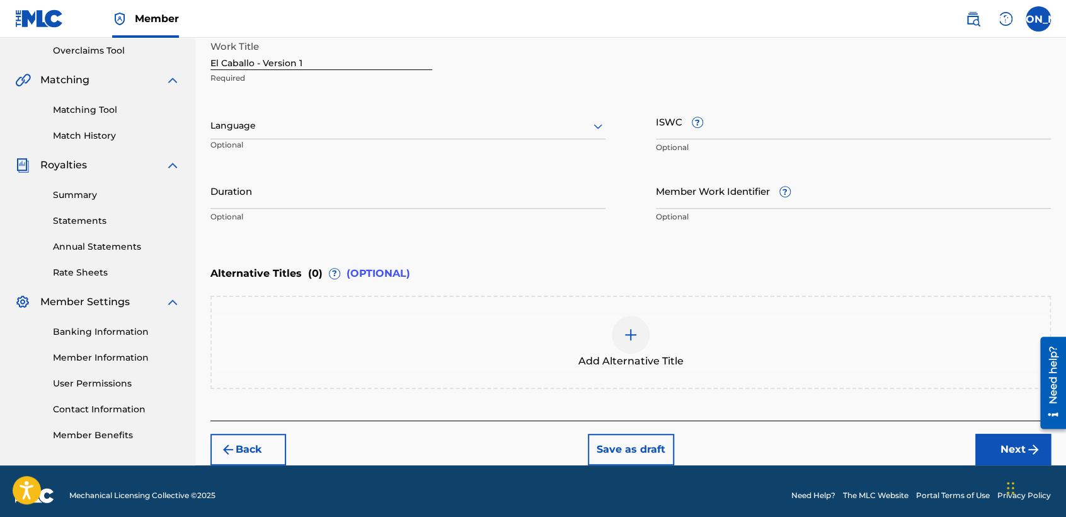
click at [517, 126] on div at bounding box center [407, 126] width 395 height 16
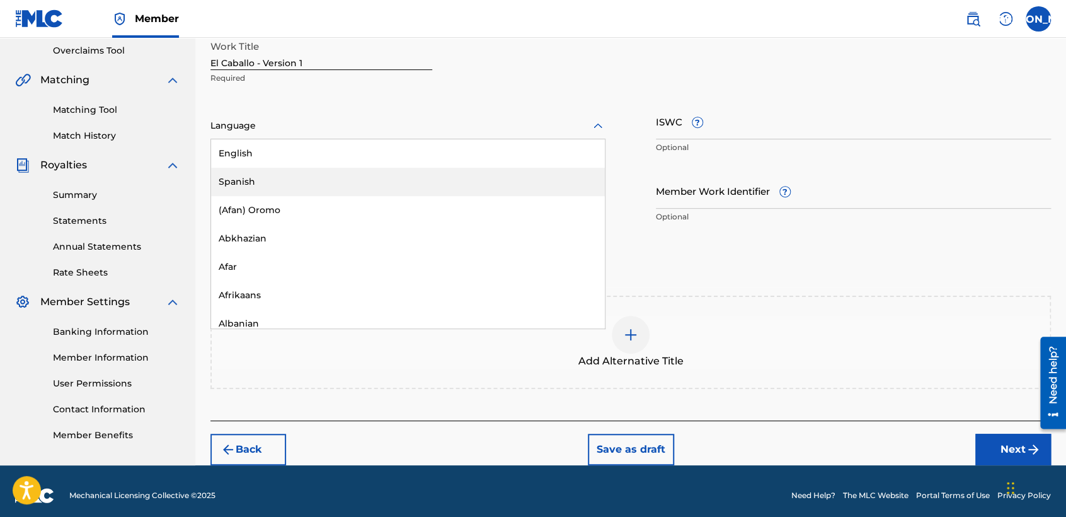
click at [401, 184] on div "Spanish" at bounding box center [408, 182] width 394 height 28
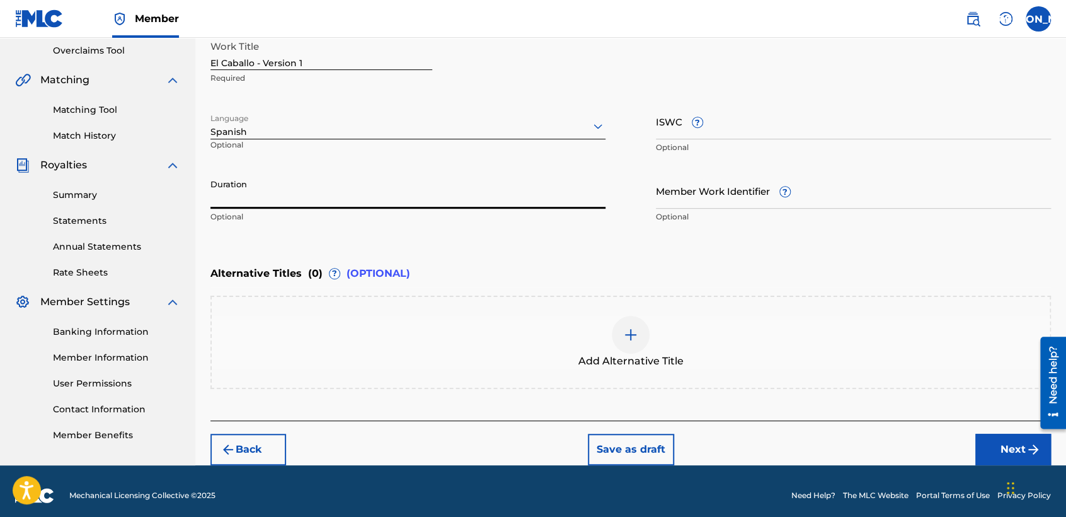
click at [340, 205] on input "Duration" at bounding box center [407, 191] width 395 height 36
type input "04:12"
click at [987, 437] on button "Next" at bounding box center [1013, 450] width 76 height 32
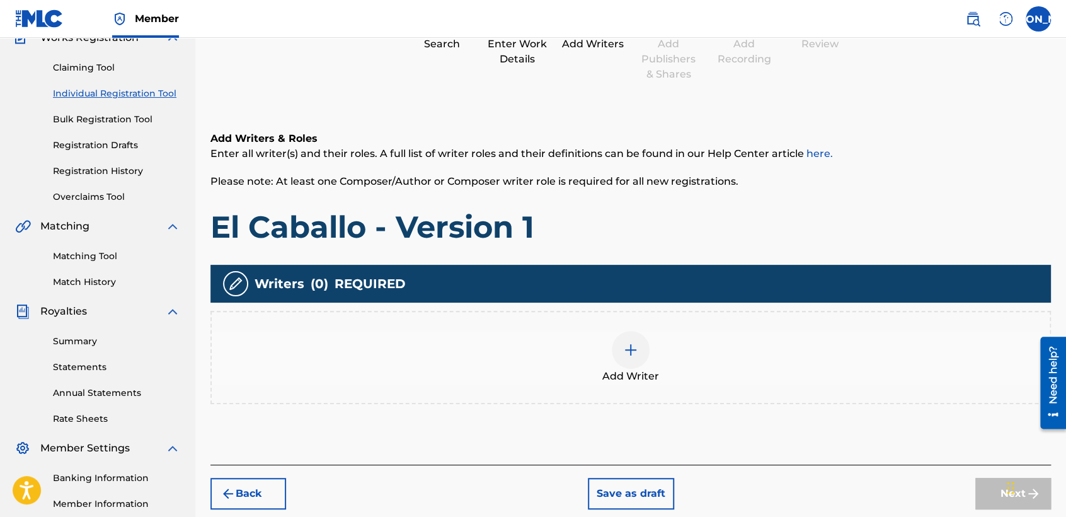
scroll to position [56, 0]
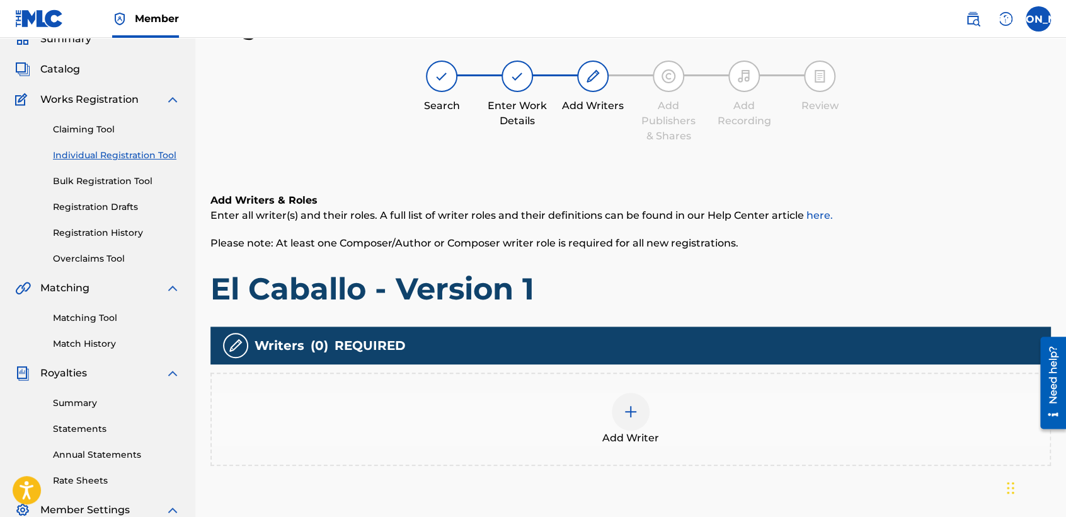
click at [623, 389] on div "Add Writer" at bounding box center [630, 418] width 841 height 93
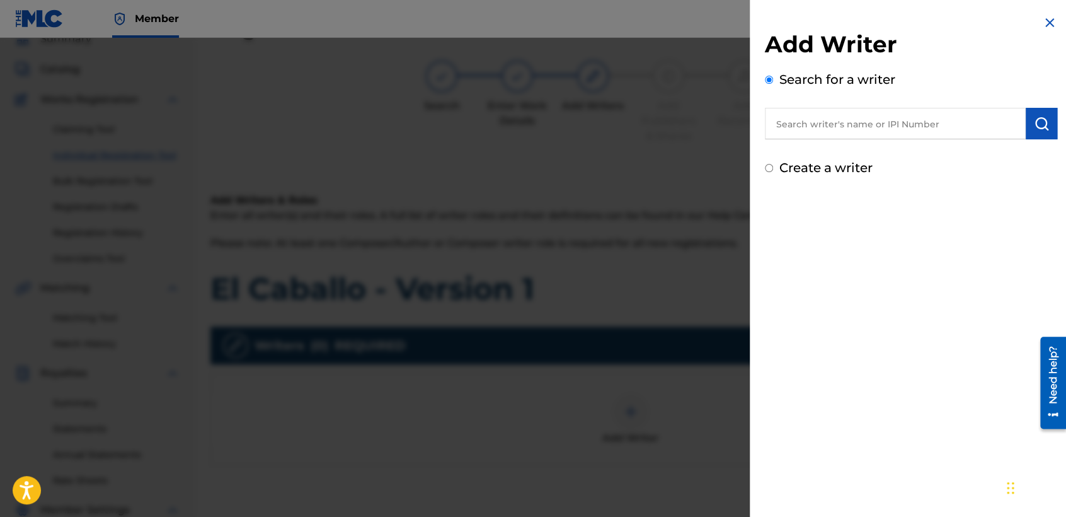
click at [767, 173] on div "Create a writer" at bounding box center [911, 167] width 292 height 19
click at [771, 171] on input "Create a writer" at bounding box center [769, 168] width 8 height 8
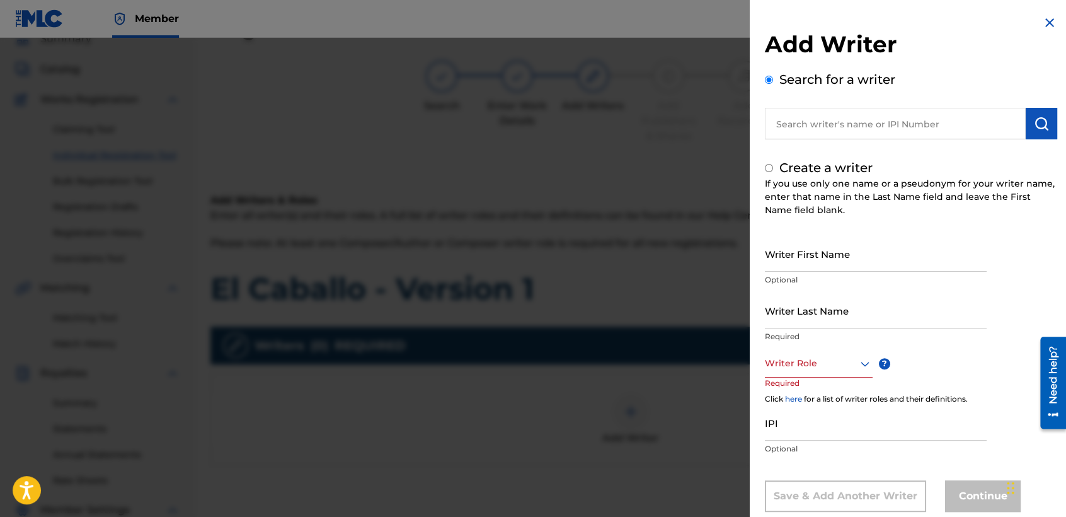
radio input "false"
radio input "true"
click at [832, 246] on input "Writer First Name" at bounding box center [876, 254] width 222 height 36
type input "[PERSON_NAME] [PERSON_NAME]"
click at [829, 285] on p "Optional" at bounding box center [876, 279] width 222 height 11
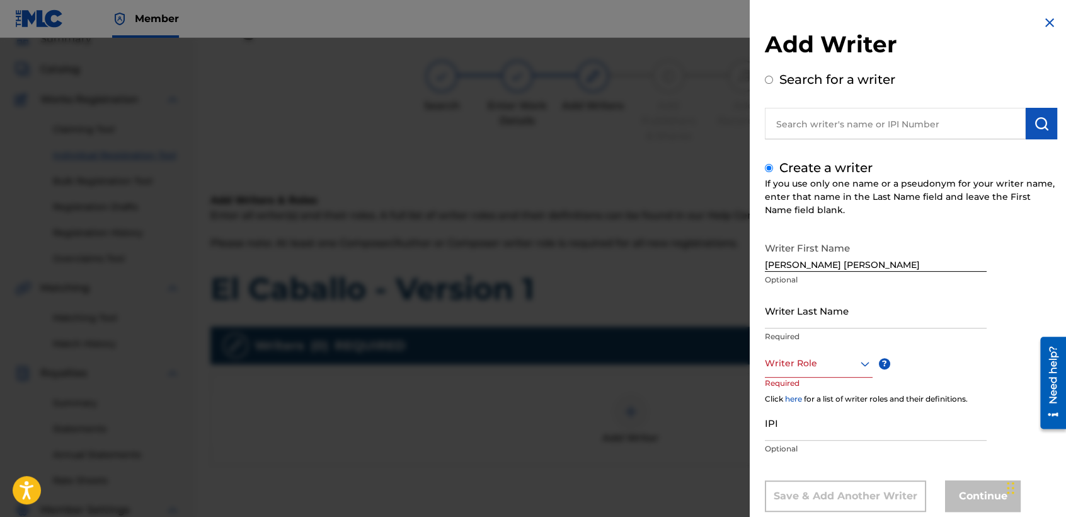
click at [818, 316] on input "Writer Last Name" at bounding box center [876, 310] width 222 height 36
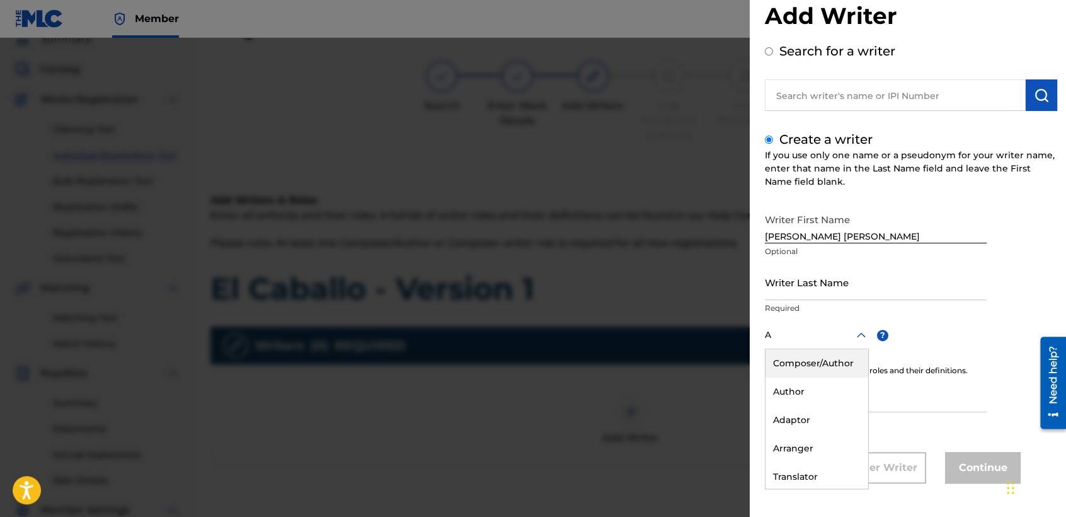
type input "A"
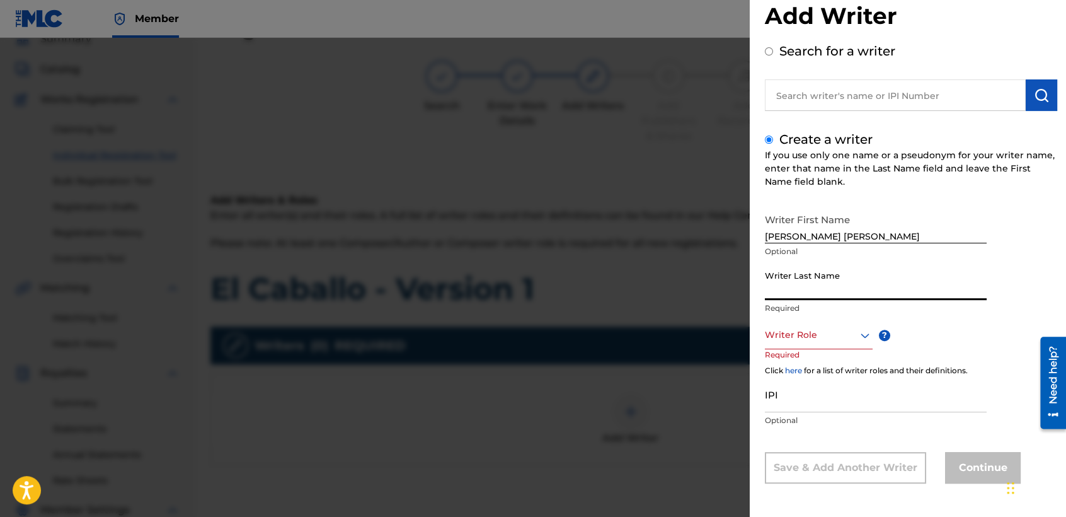
click at [811, 282] on input "Writer Last Name" at bounding box center [876, 282] width 222 height 36
type input "[PERSON_NAME]"
click at [817, 342] on div "Writer Role" at bounding box center [819, 335] width 108 height 28
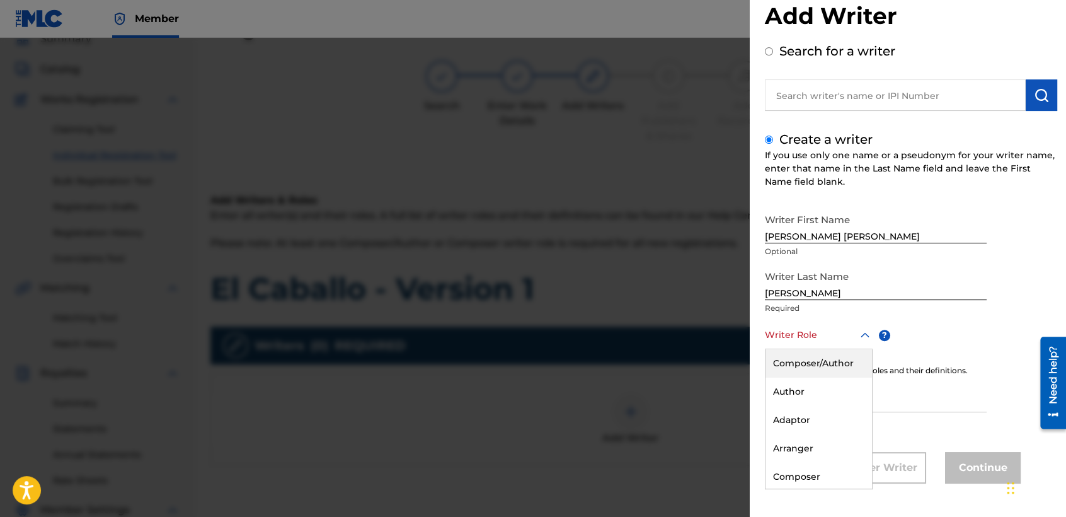
click at [820, 367] on div "Composer/Author" at bounding box center [819, 363] width 106 height 28
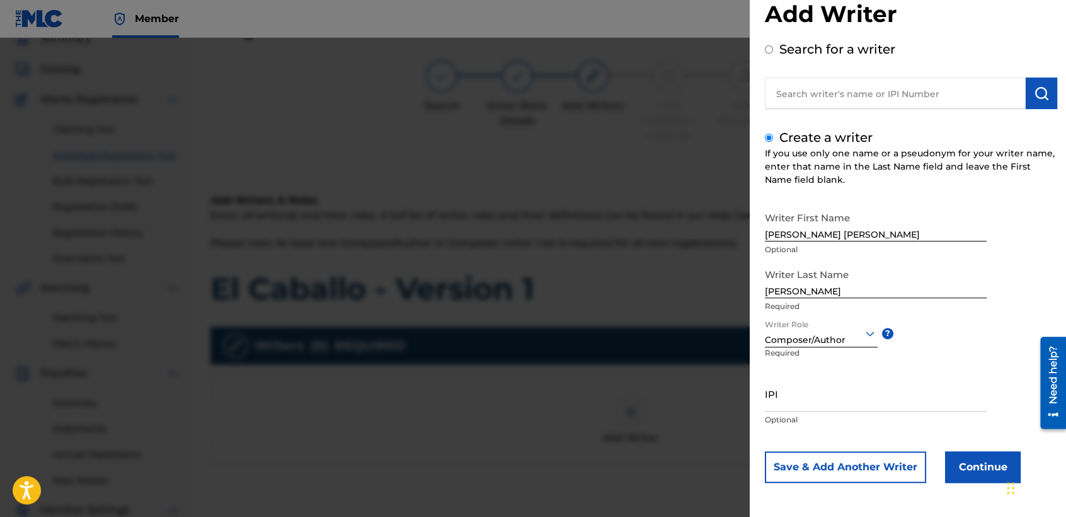
click at [965, 469] on button "Continue" at bounding box center [983, 467] width 76 height 32
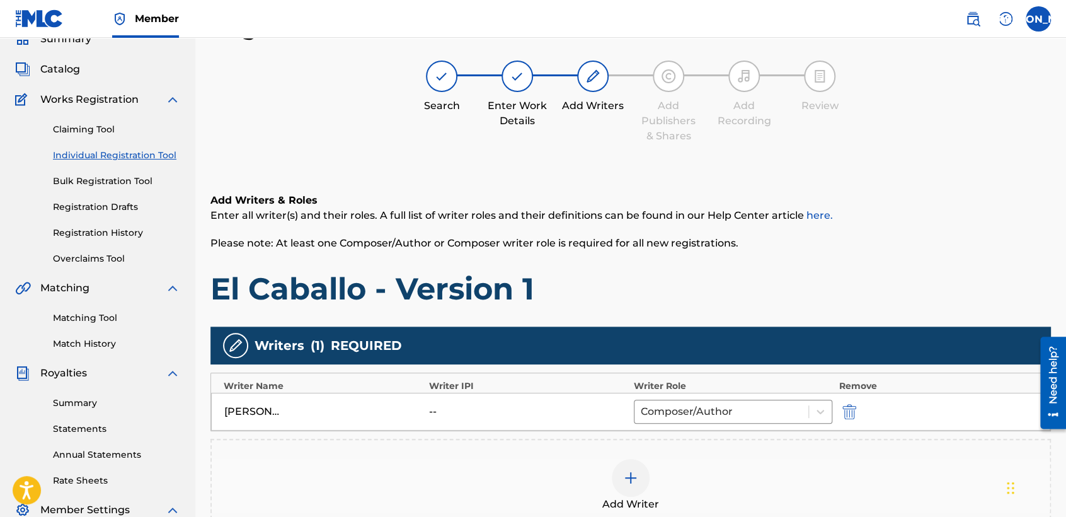
click at [684, 283] on h1 "El Caballo - Version 1" at bounding box center [630, 289] width 841 height 38
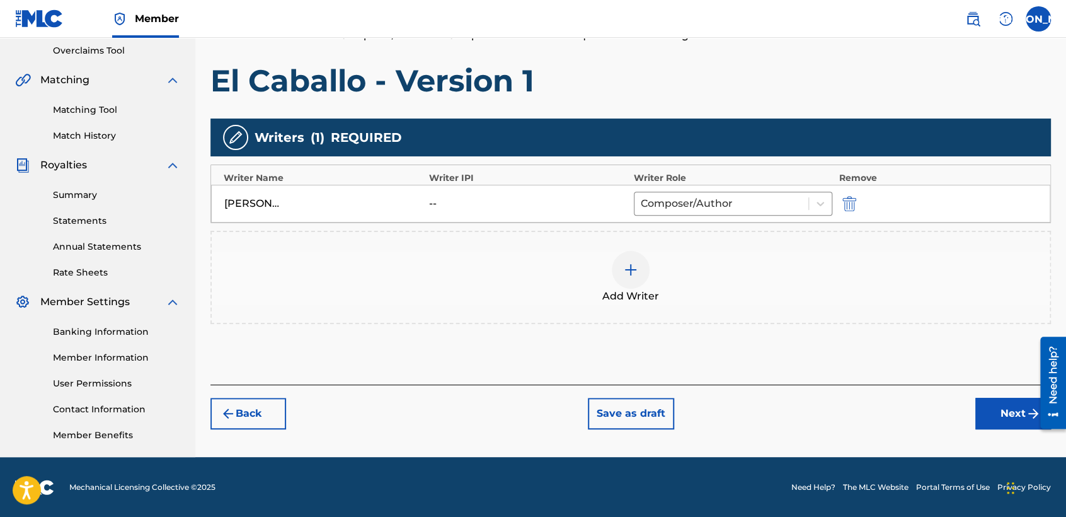
click at [977, 411] on button "Next" at bounding box center [1013, 414] width 76 height 32
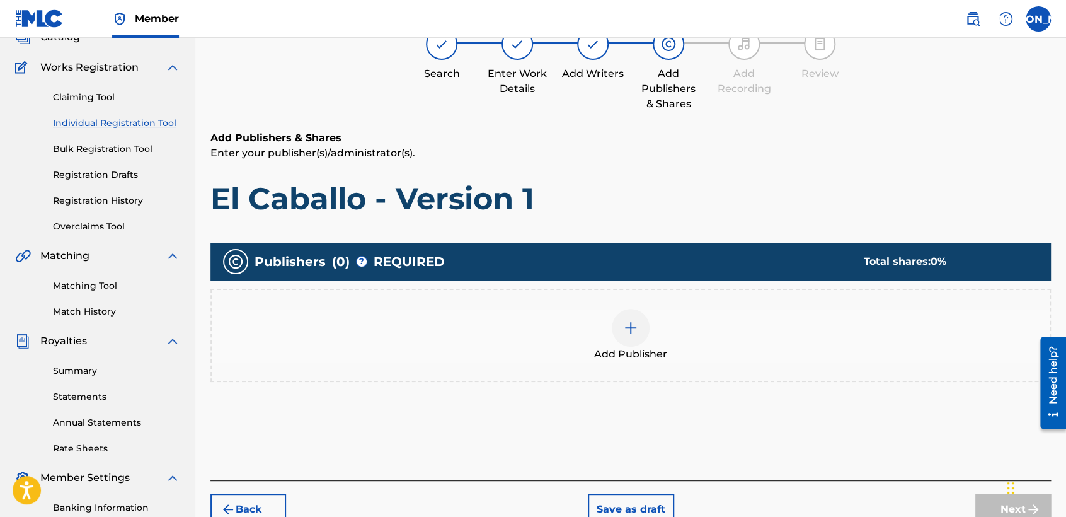
scroll to position [56, 0]
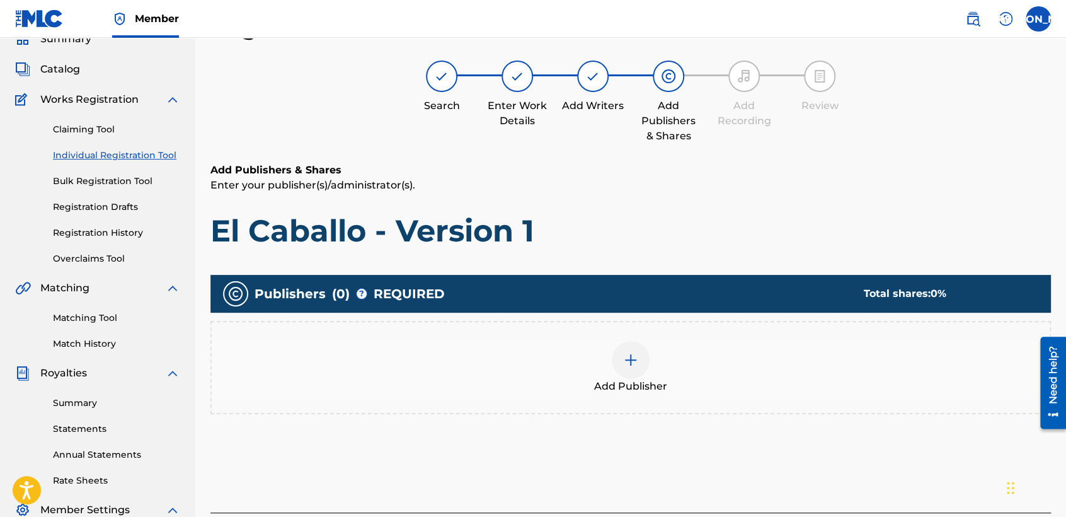
click at [635, 406] on div "Add Publisher" at bounding box center [630, 367] width 841 height 93
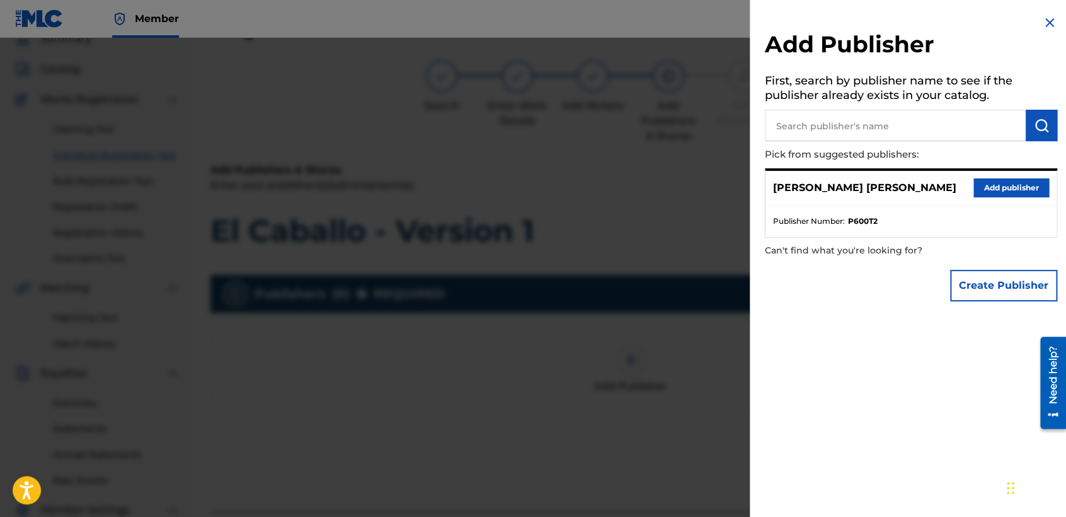
click at [1012, 187] on button "Add publisher" at bounding box center [1011, 187] width 76 height 19
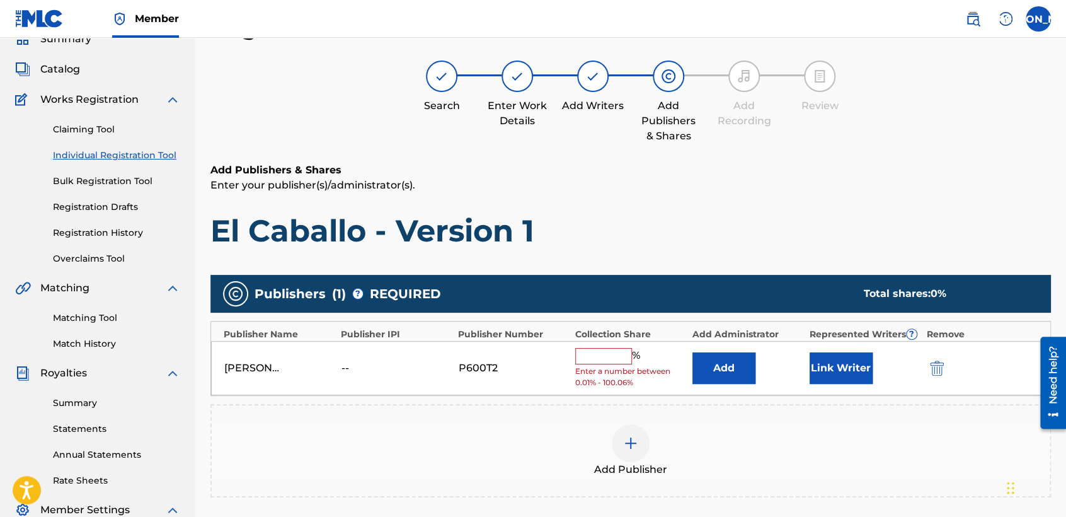
click at [595, 361] on input "text" at bounding box center [603, 356] width 57 height 16
type input "50"
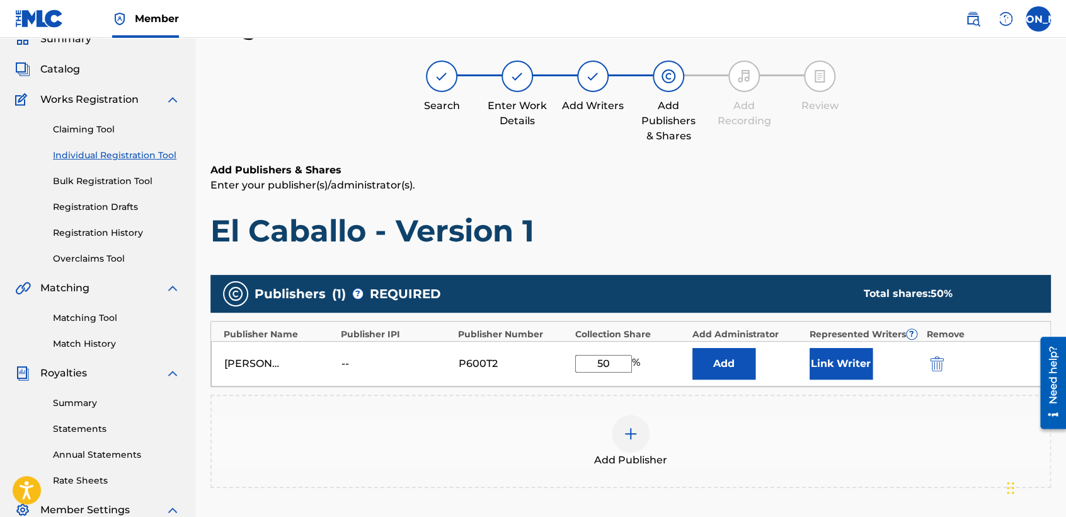
click at [829, 360] on button "Link Writer" at bounding box center [841, 364] width 63 height 32
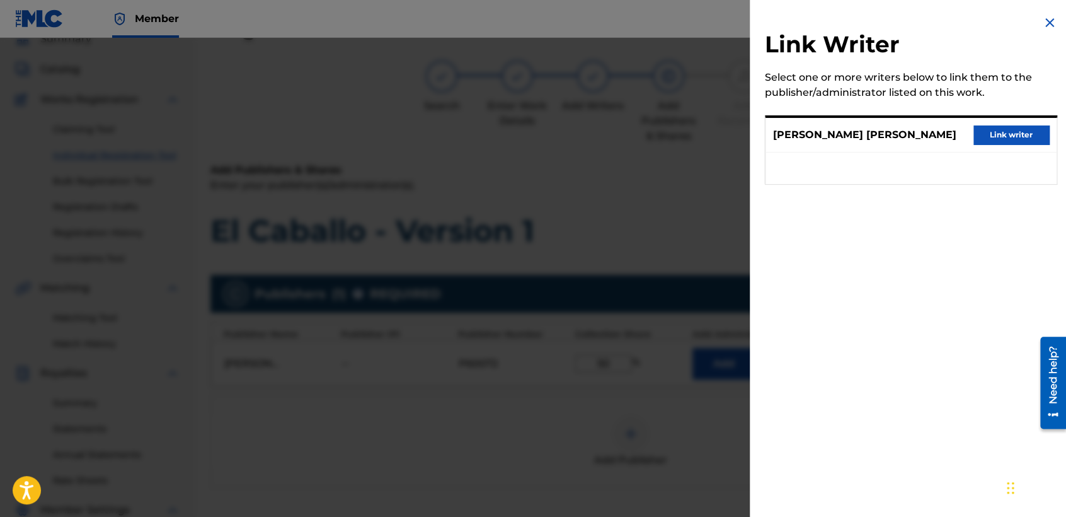
click at [990, 123] on div "[PERSON_NAME] [PERSON_NAME] Link writer" at bounding box center [911, 135] width 291 height 35
click at [989, 125] on button "Link writer" at bounding box center [1011, 134] width 76 height 19
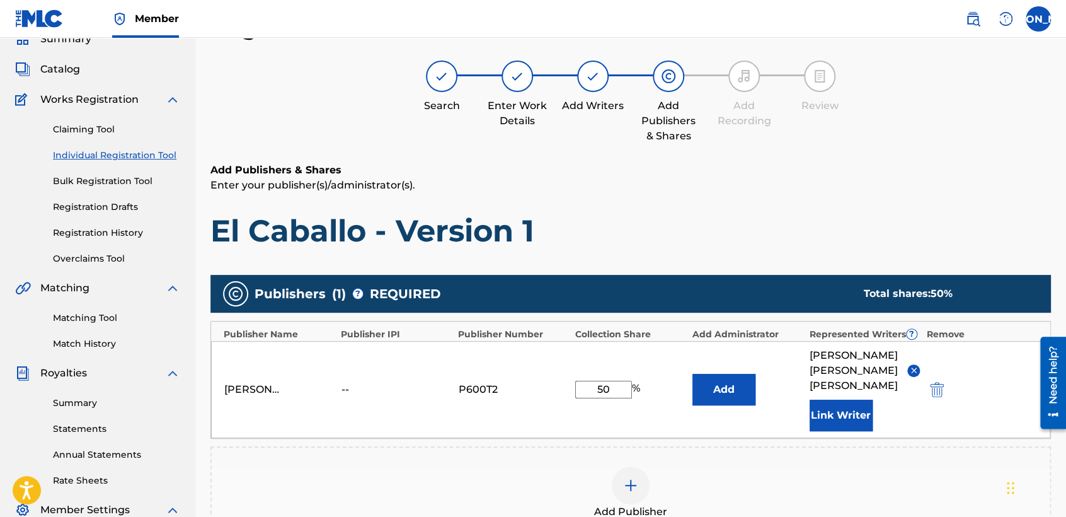
click at [752, 224] on h1 "El Caballo - Version 1" at bounding box center [630, 231] width 841 height 38
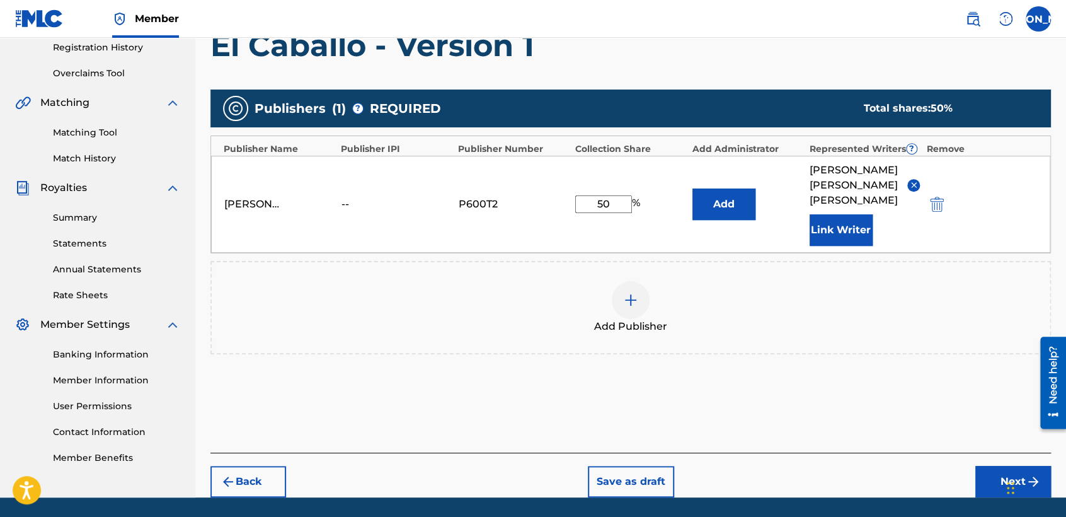
scroll to position [266, 0]
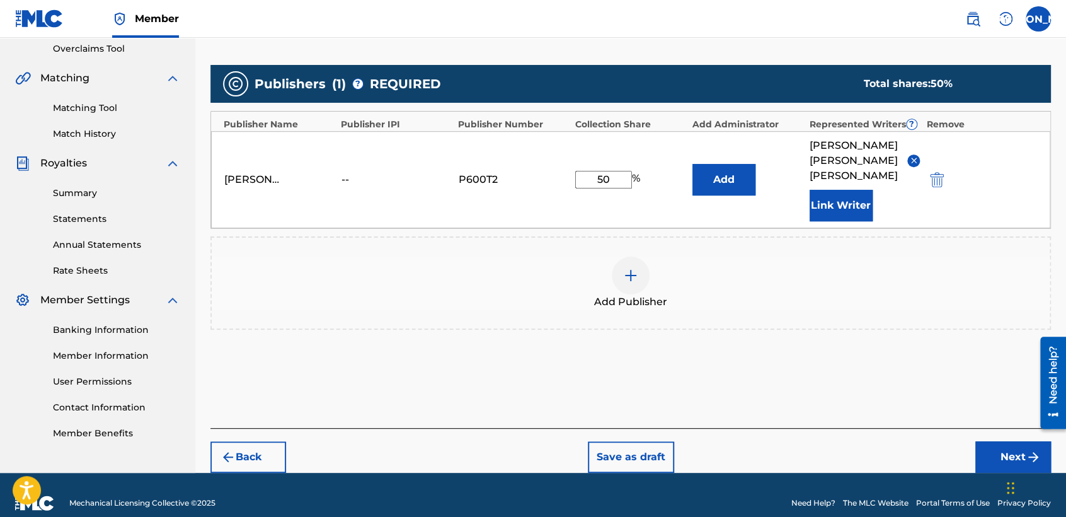
click at [1004, 456] on button "Next" at bounding box center [1013, 457] width 76 height 32
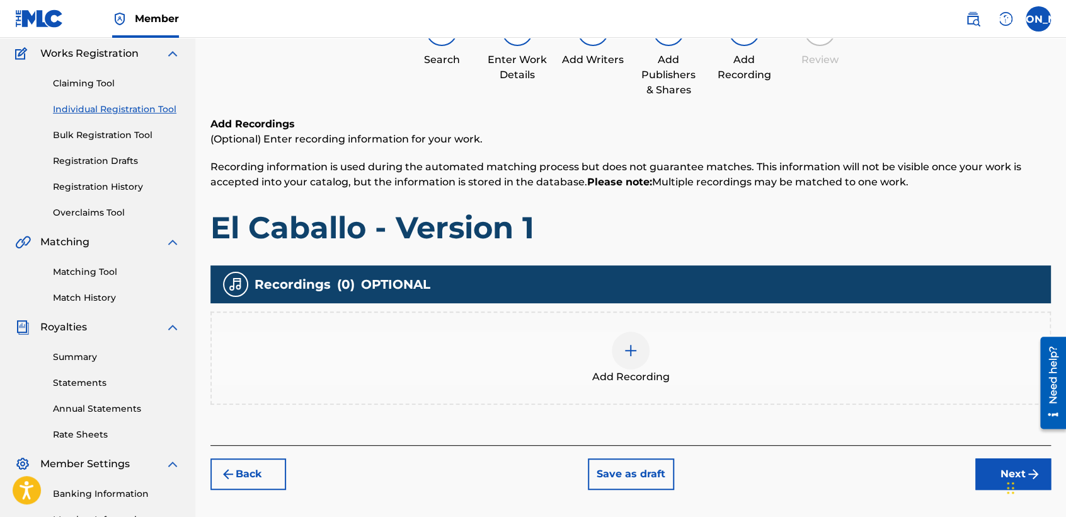
scroll to position [56, 0]
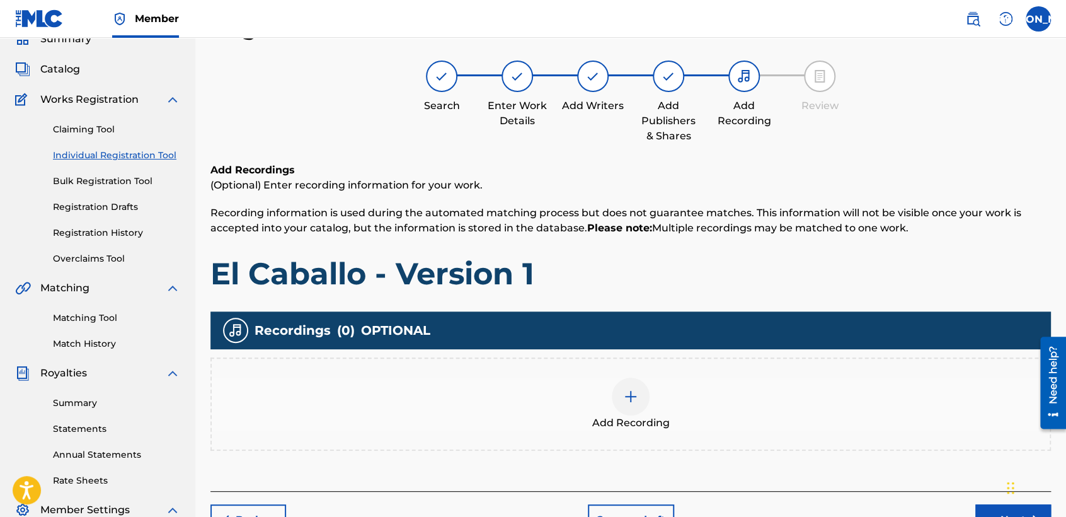
click at [645, 399] on div at bounding box center [631, 396] width 38 height 38
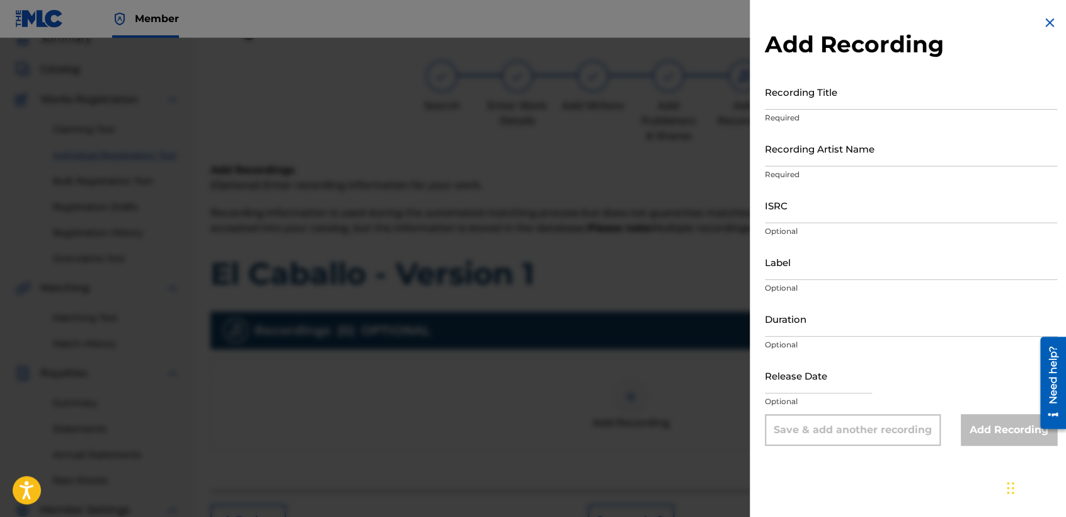
click at [820, 89] on input "Recording Title" at bounding box center [911, 92] width 292 height 36
paste input "El Caballo - Version 1"
type input "El Caballo - Version 1"
click at [840, 156] on input "Recording Artist Name" at bounding box center [911, 148] width 292 height 36
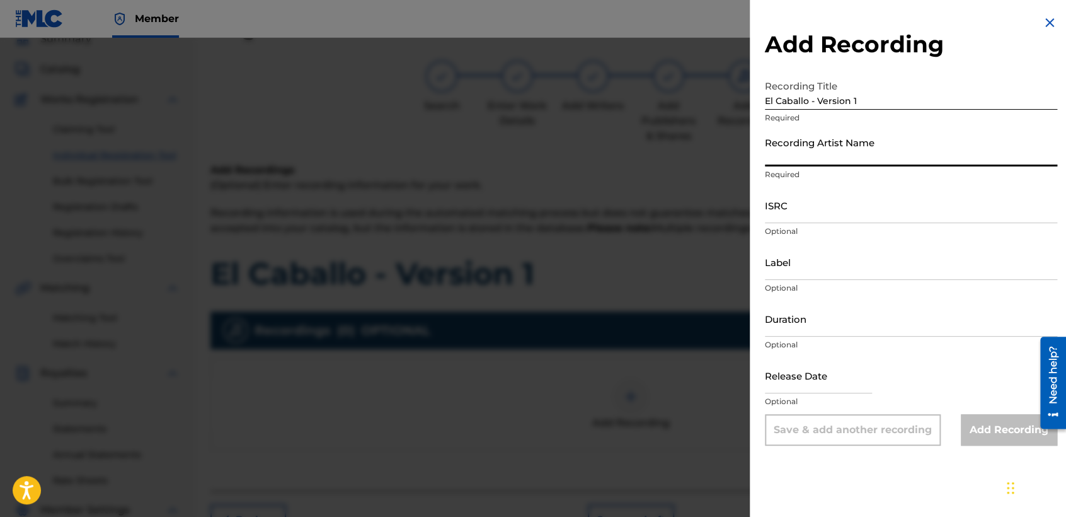
type input "Baby [PERSON_NAME]"
type input "04:13"
type input "[DATE]"
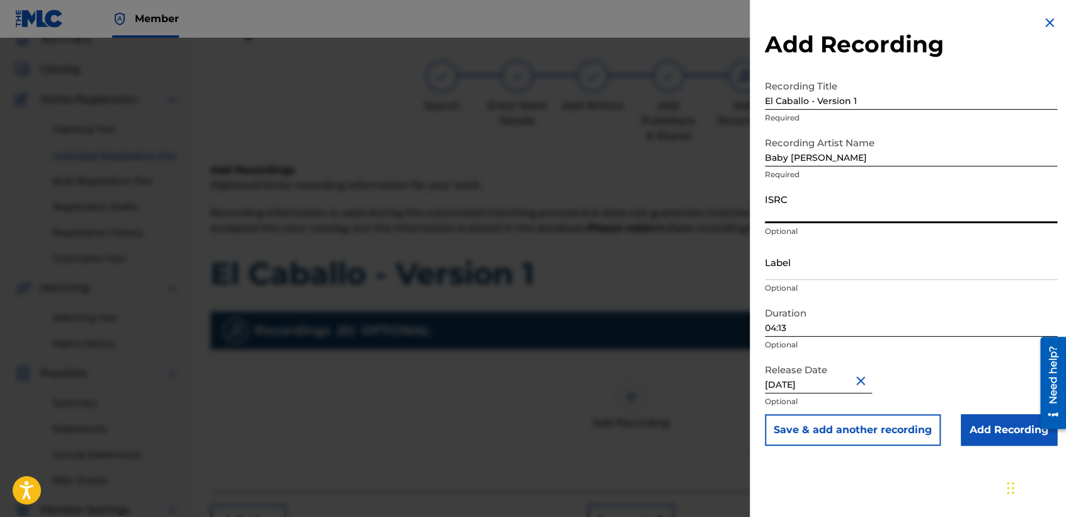
click at [808, 214] on input "ISRC" at bounding box center [911, 205] width 292 height 36
click at [792, 219] on input "ISRC" at bounding box center [911, 205] width 292 height 36
paste input "USHM92197728"
type input "USHM92197728"
click at [822, 391] on input "[DATE]" at bounding box center [818, 375] width 107 height 36
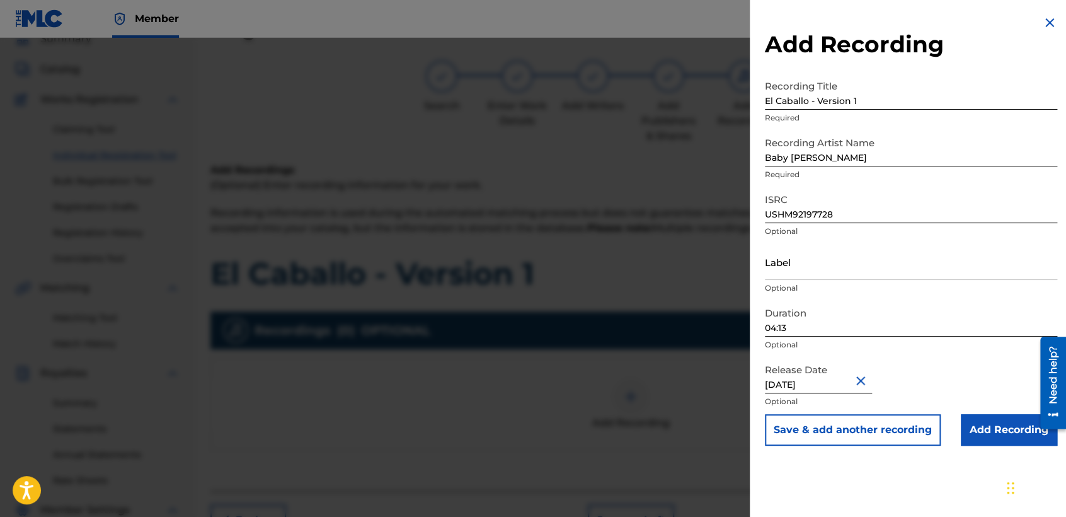
select select "6"
select select "2021"
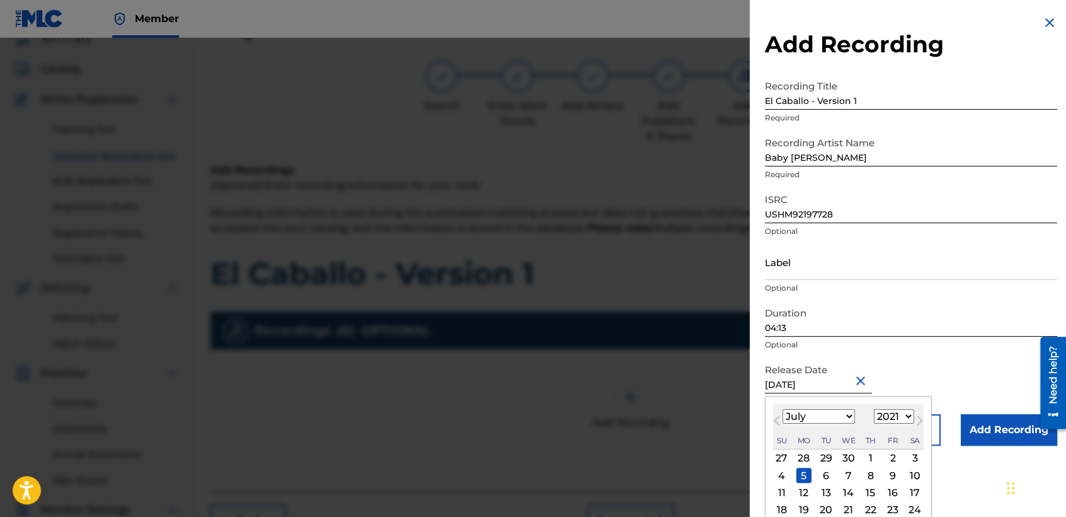
click at [845, 416] on select "January February March April May June July August September October November De…" at bounding box center [819, 416] width 72 height 14
select select "8"
click at [783, 409] on select "January February March April May June July August September October November De…" at bounding box center [819, 416] width 72 height 14
click at [801, 488] on div "13" at bounding box center [803, 492] width 15 height 15
type input "[DATE]"
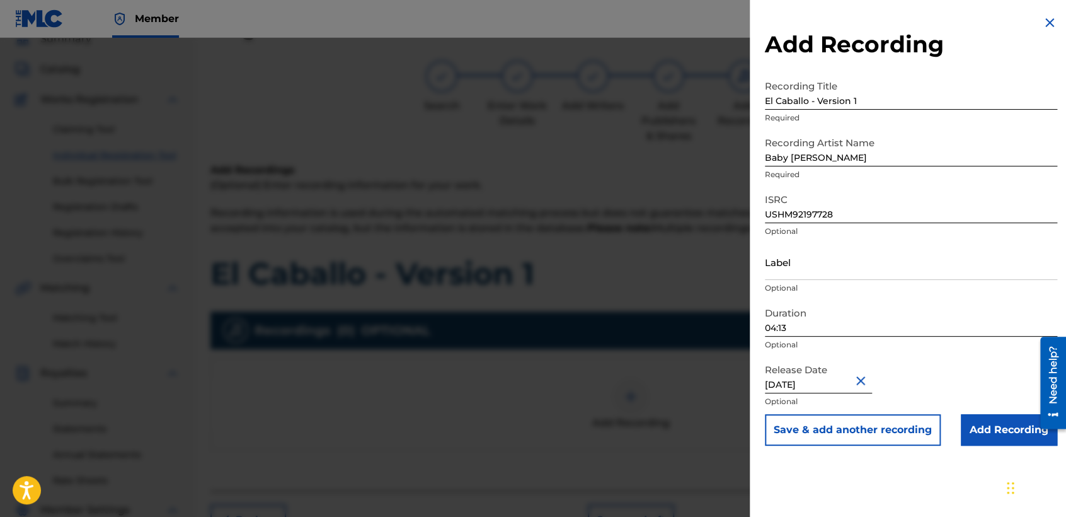
click at [830, 328] on input "04:13" at bounding box center [911, 319] width 292 height 36
type input "04:12"
click at [976, 434] on input "Add Recording" at bounding box center [1009, 430] width 96 height 32
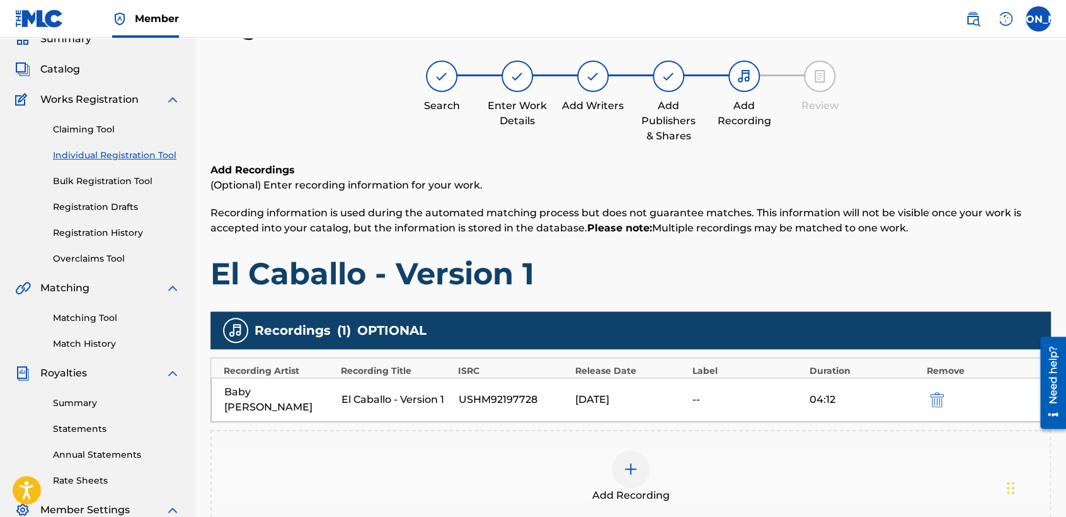
click at [785, 273] on h1 "El Caballo - Version 1" at bounding box center [630, 274] width 841 height 38
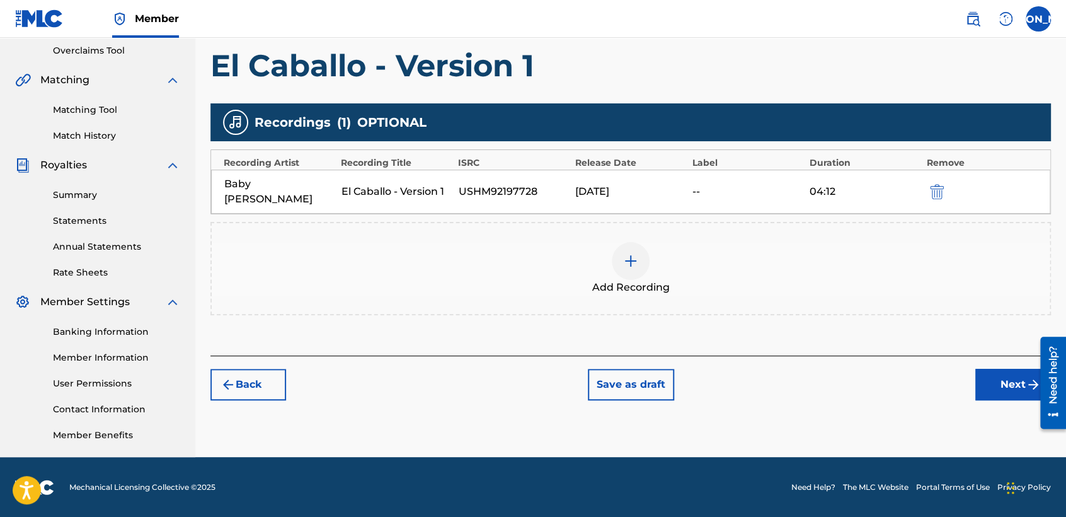
click at [987, 369] on button "Next" at bounding box center [1013, 385] width 76 height 32
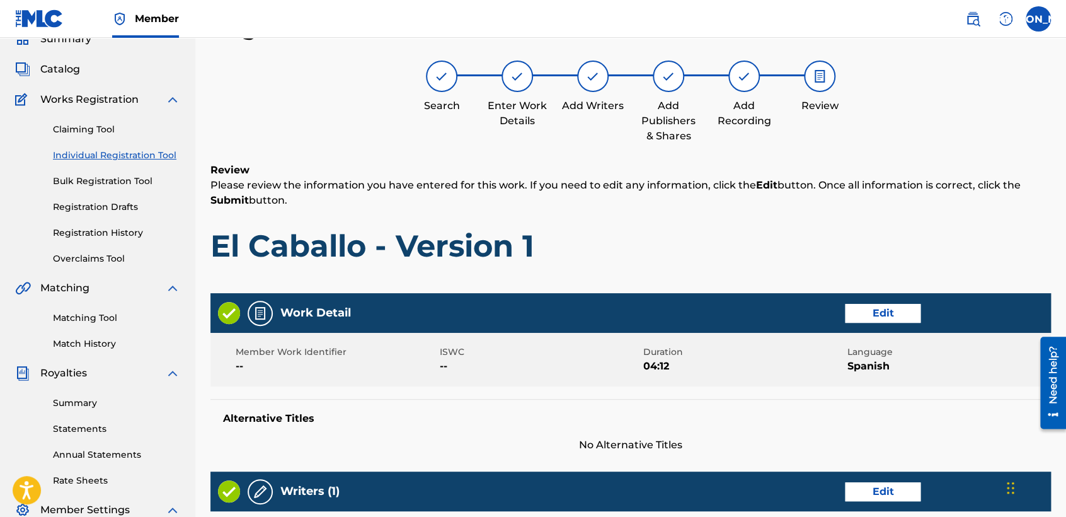
click at [706, 248] on h1 "El Caballo - Version 1" at bounding box center [630, 246] width 841 height 38
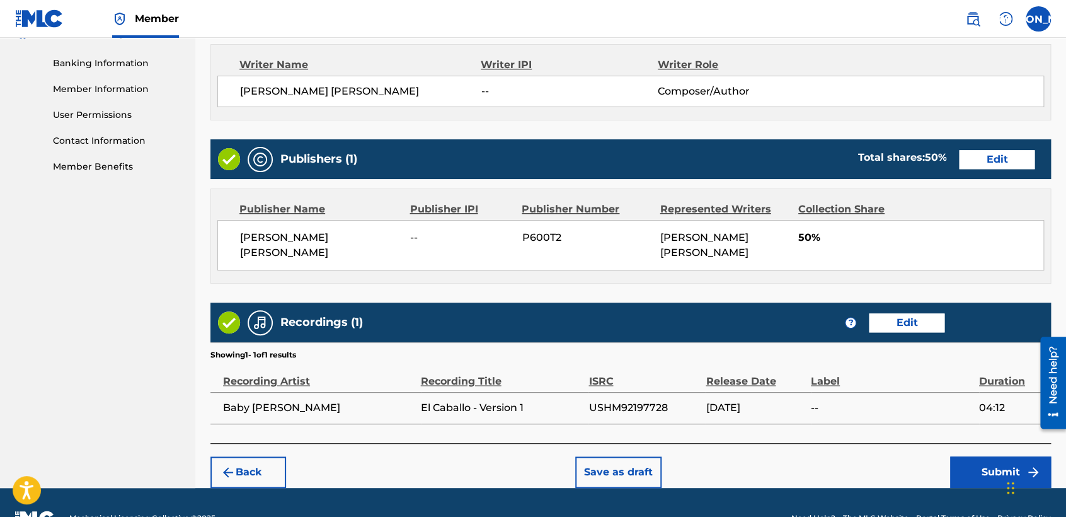
scroll to position [560, 0]
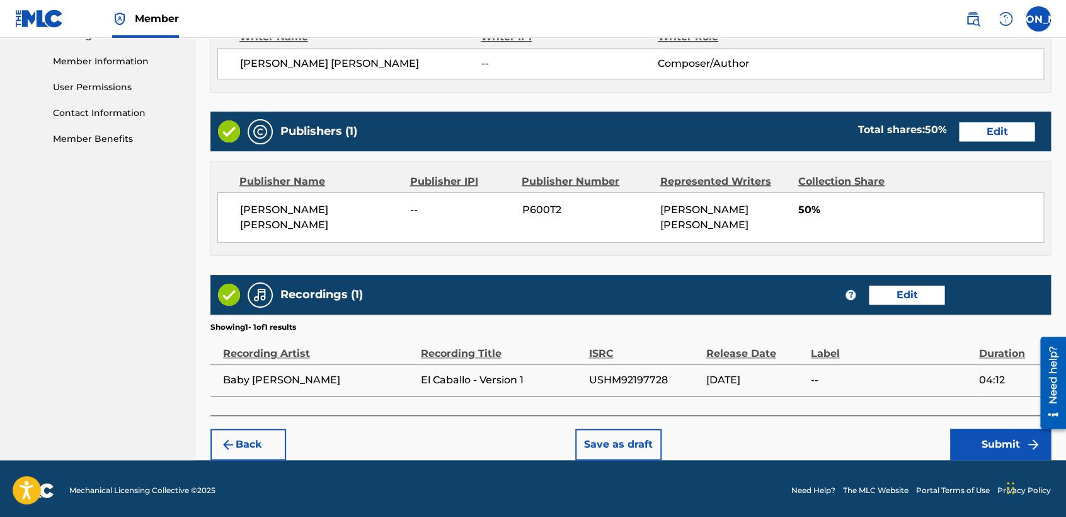
click at [963, 442] on button "Submit" at bounding box center [1000, 444] width 101 height 32
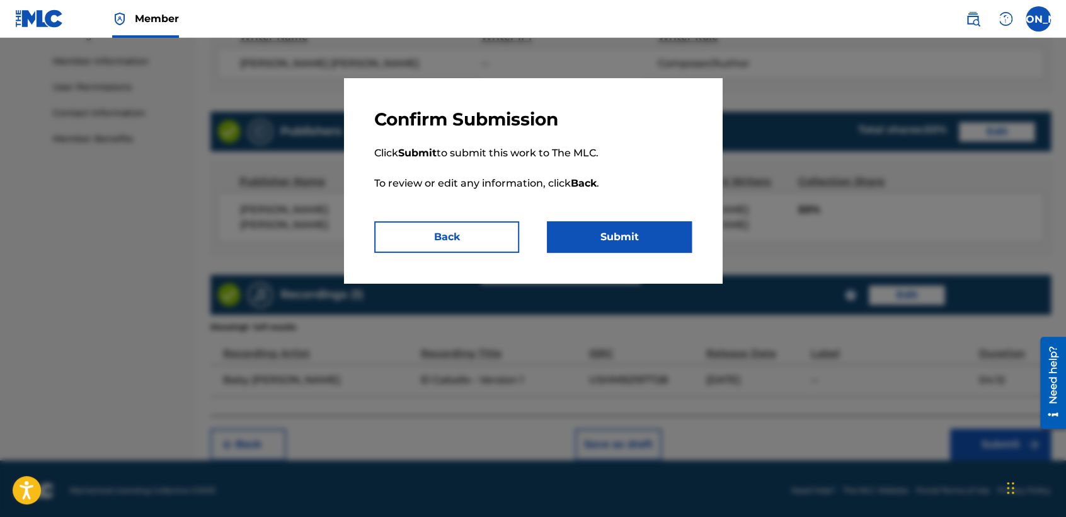
click at [663, 243] on button "Submit" at bounding box center [619, 237] width 145 height 32
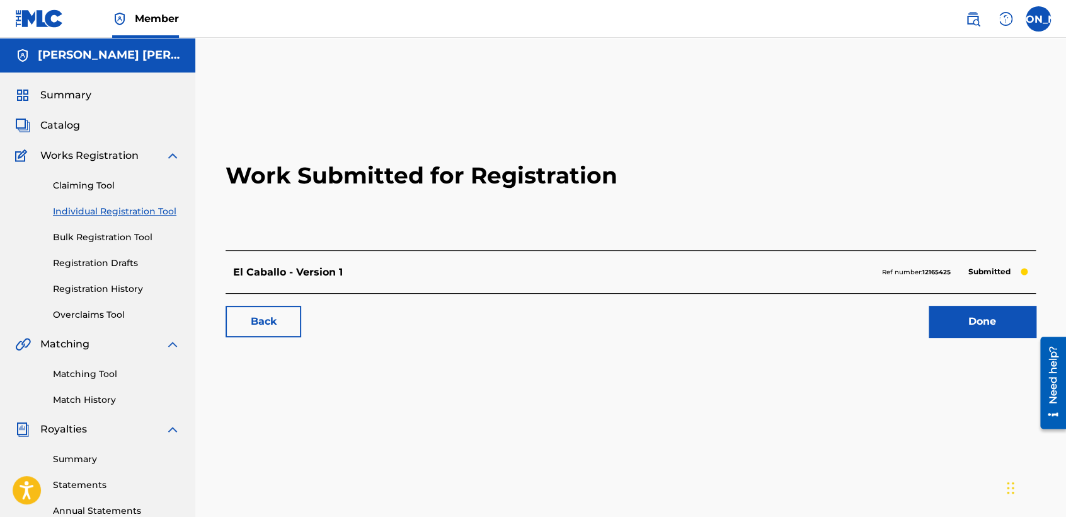
click at [122, 292] on link "Registration History" at bounding box center [116, 288] width 127 height 13
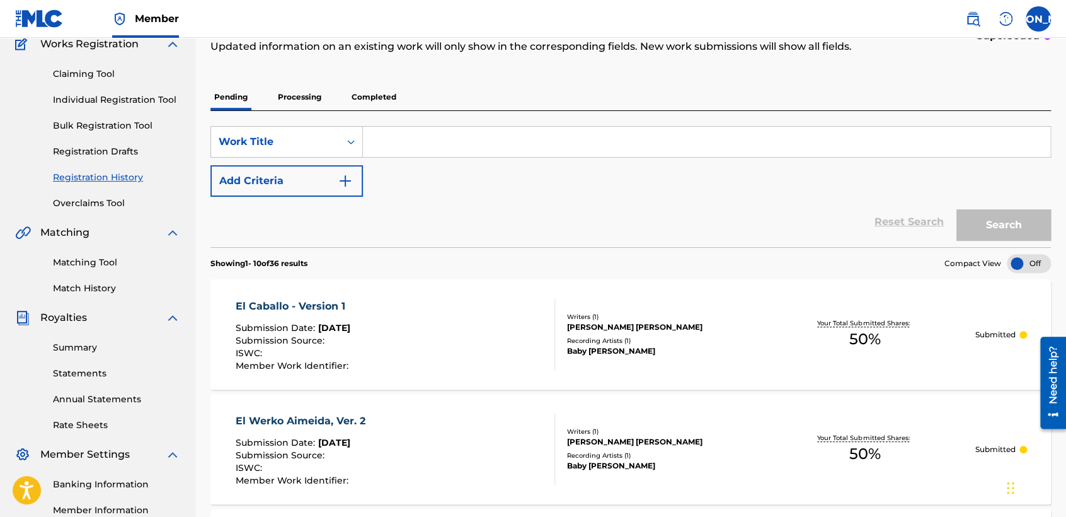
scroll to position [140, 0]
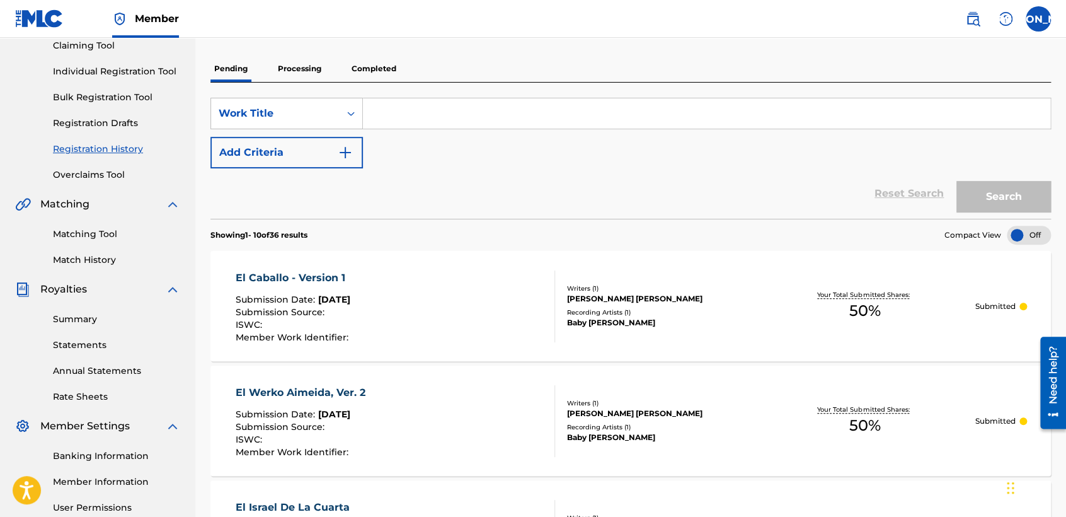
click at [156, 79] on div "Claiming Tool Individual Registration Tool Bulk Registration Tool Registration …" at bounding box center [97, 102] width 165 height 158
click at [156, 78] on div "Claiming Tool Individual Registration Tool Bulk Registration Tool Registration …" at bounding box center [97, 102] width 165 height 158
click at [161, 76] on link "Individual Registration Tool" at bounding box center [116, 71] width 127 height 13
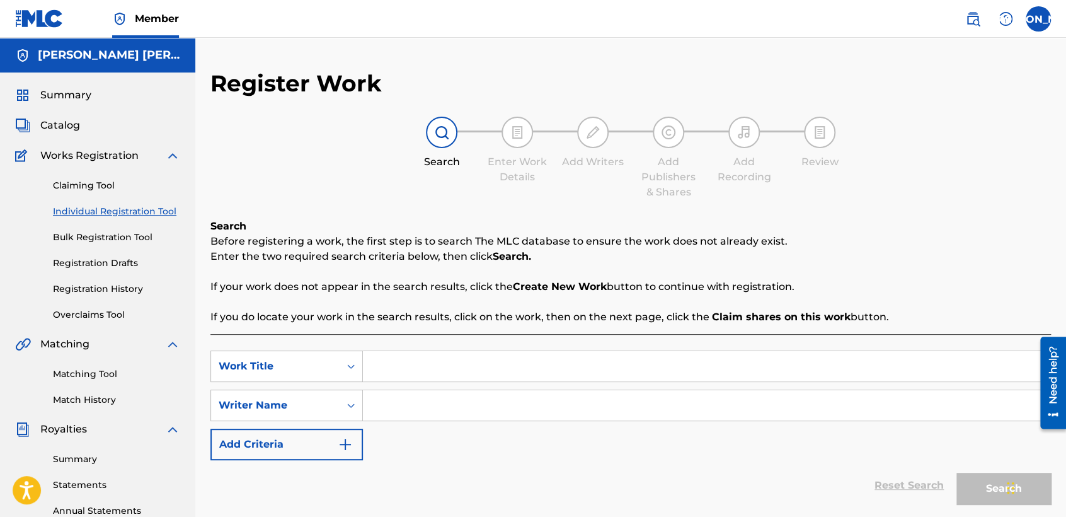
click at [416, 340] on div "SearchWithCriteria66e396d0-9ec7-455c-aafa-a49f56c400ac Work Title SearchWithCri…" at bounding box center [630, 437] width 841 height 207
drag, startPoint x: 411, startPoint y: 354, endPoint x: 421, endPoint y: 364, distance: 13.8
click at [421, 364] on input "Search Form" at bounding box center [706, 366] width 687 height 30
paste input "Comandante [PERSON_NAME] - Version 1"
type input "Comandante [PERSON_NAME] - Version 1"
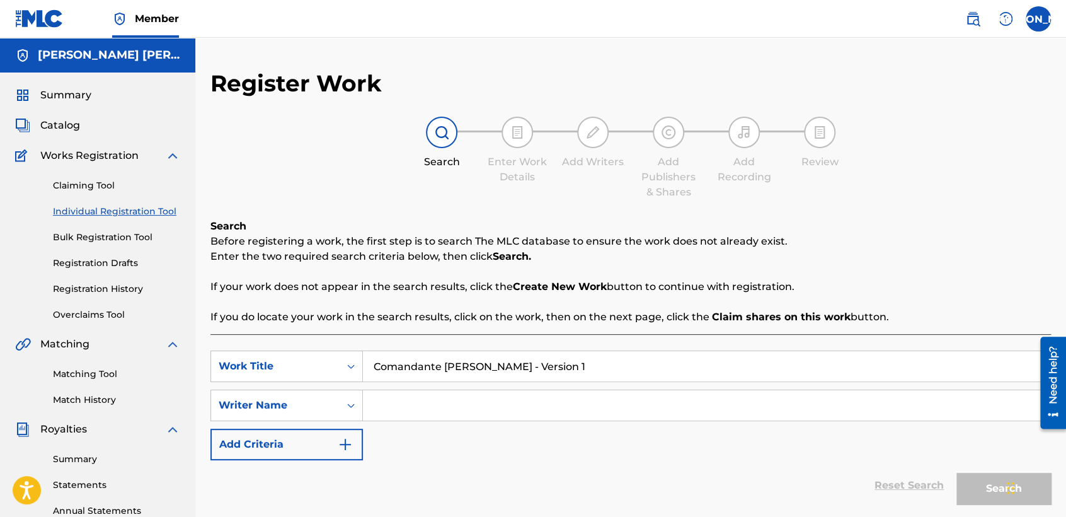
click at [451, 396] on input "Search Form" at bounding box center [706, 405] width 687 height 30
type input "k"
click at [956, 473] on button "Search" at bounding box center [1003, 489] width 95 height 32
click at [469, 432] on div "SearchWithCriteria66e396d0-9ec7-455c-aafa-a49f56c400ac Work Title Comandante [P…" at bounding box center [630, 405] width 841 height 110
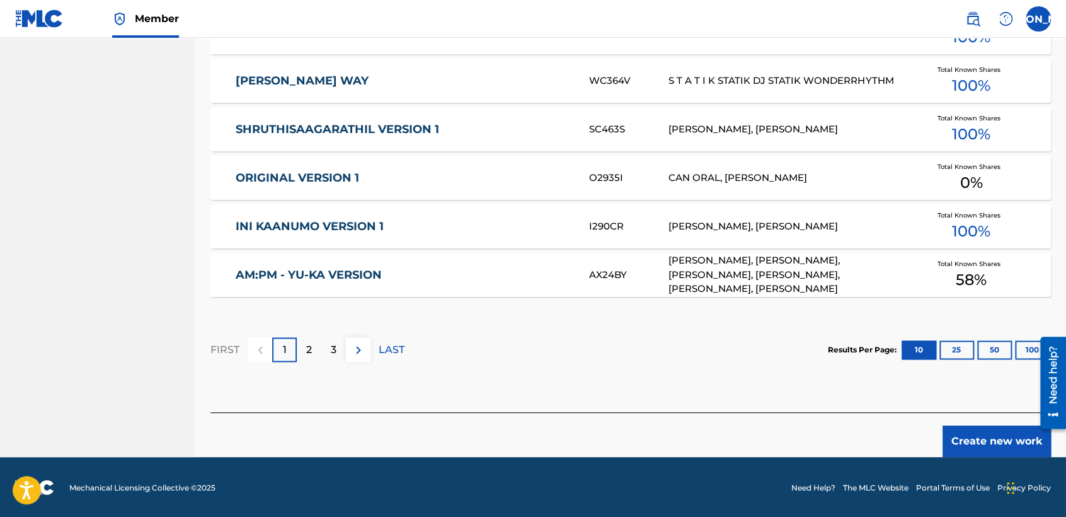
click at [967, 441] on button "Create new work" at bounding box center [997, 441] width 108 height 32
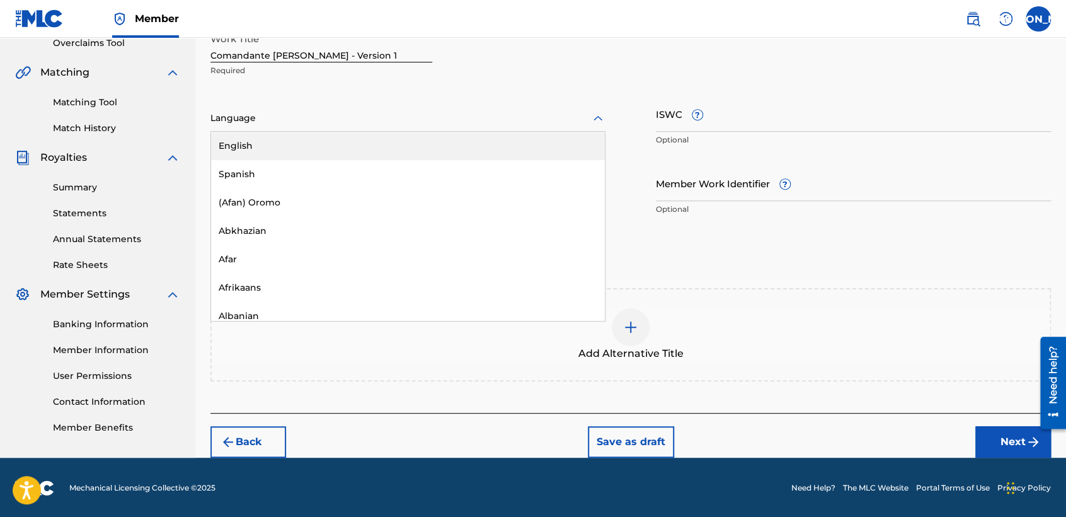
click at [484, 115] on div at bounding box center [407, 118] width 395 height 16
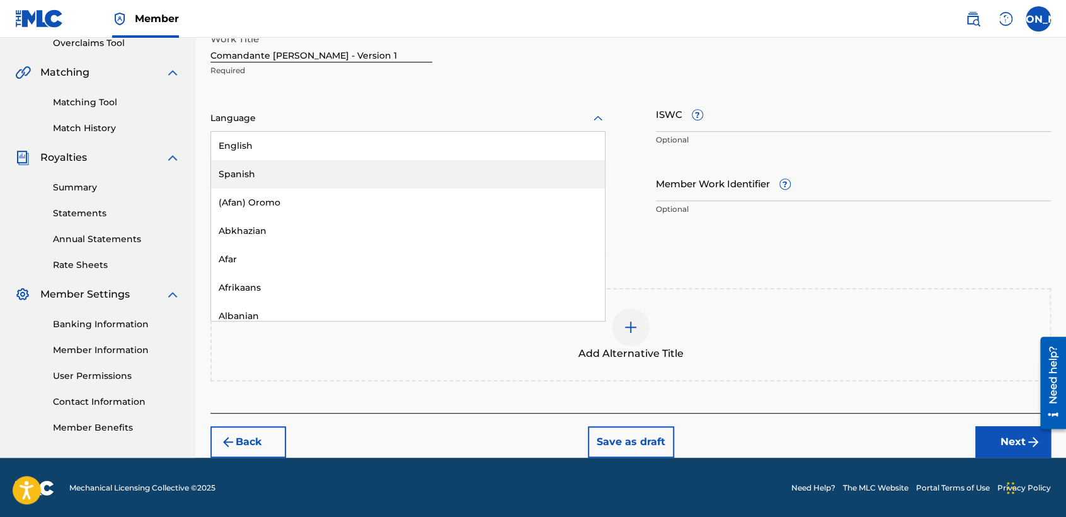
click at [343, 164] on div "Spanish" at bounding box center [408, 174] width 394 height 28
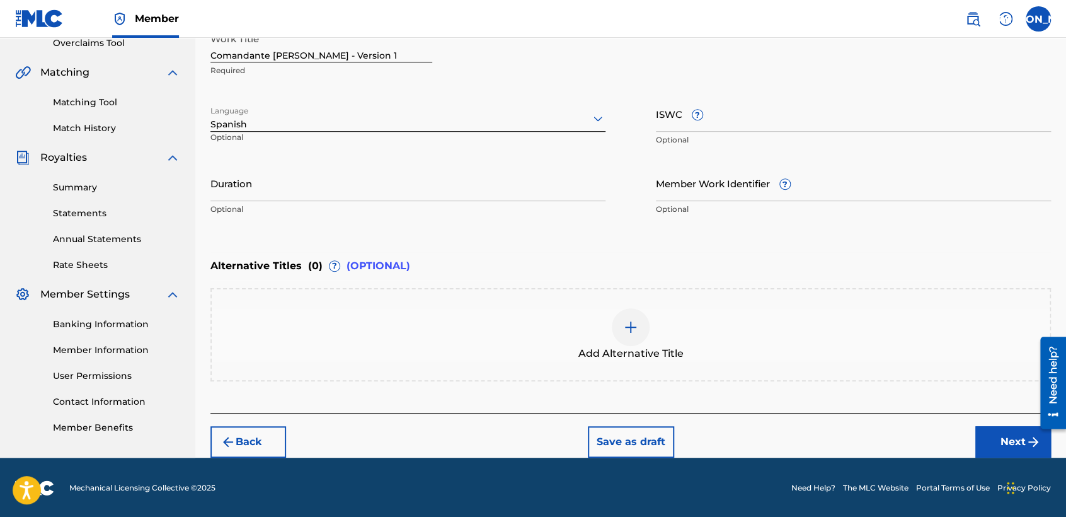
click at [267, 179] on input "Duration" at bounding box center [407, 183] width 395 height 36
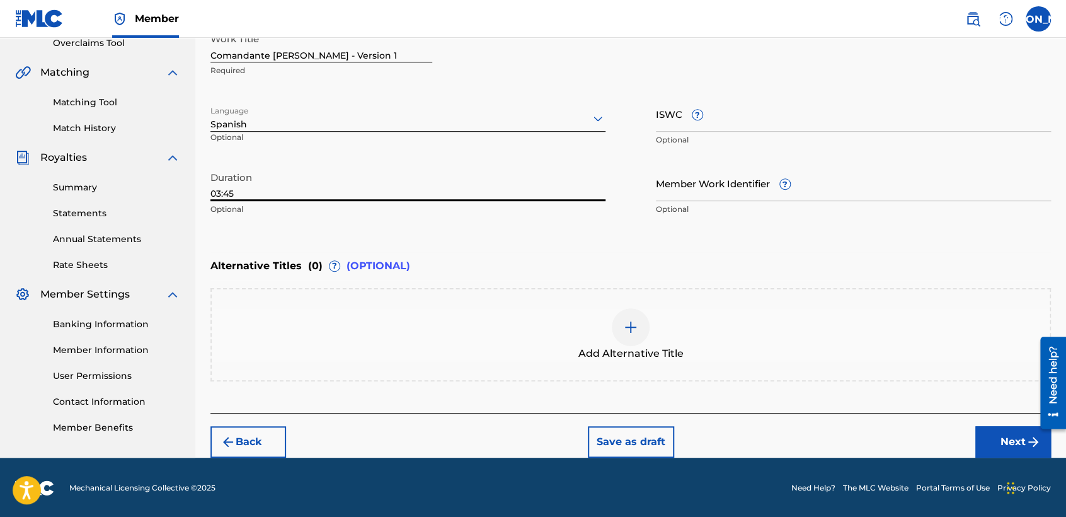
type input "03:45"
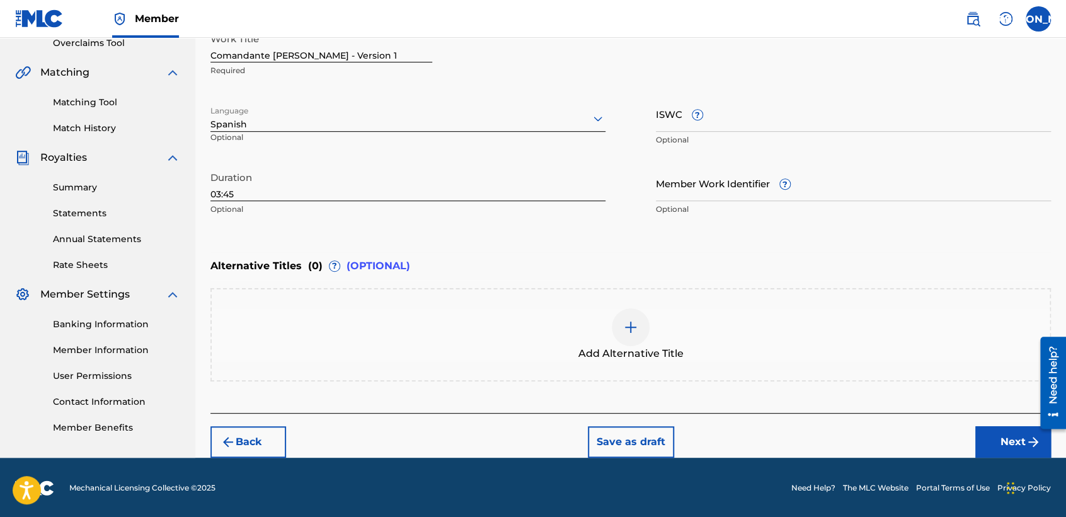
click at [991, 444] on button "Next" at bounding box center [1013, 442] width 76 height 32
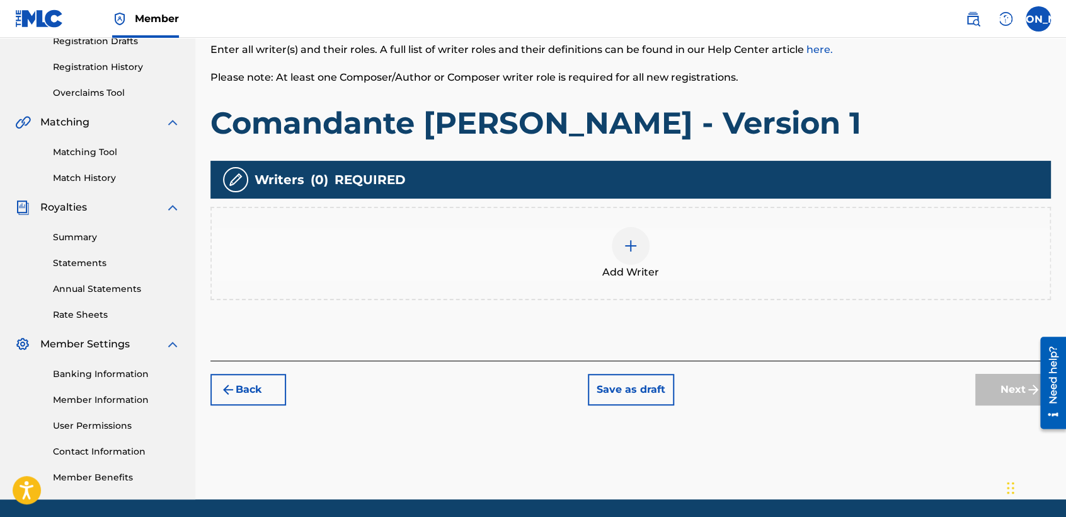
scroll to position [56, 0]
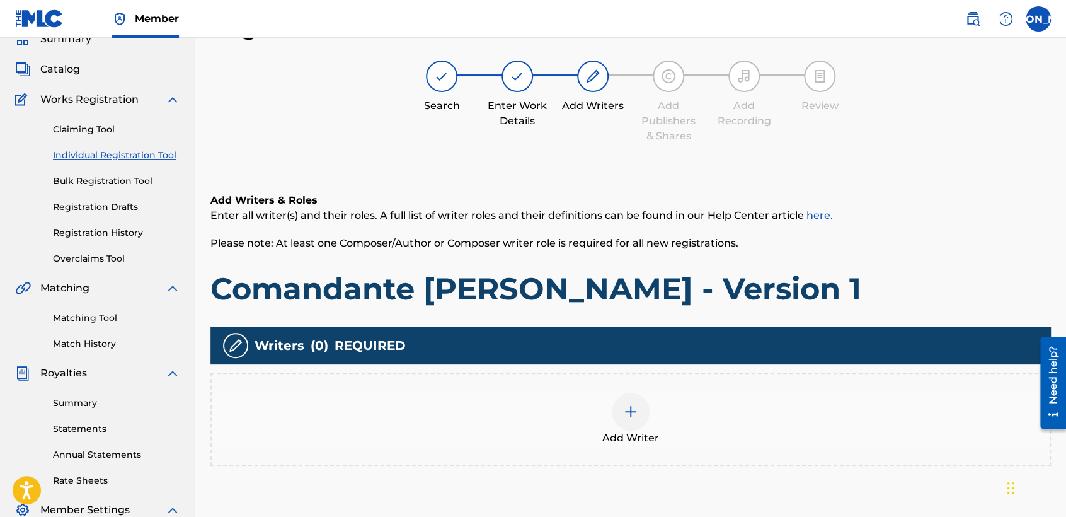
click at [648, 395] on div "Add Writer" at bounding box center [631, 419] width 838 height 53
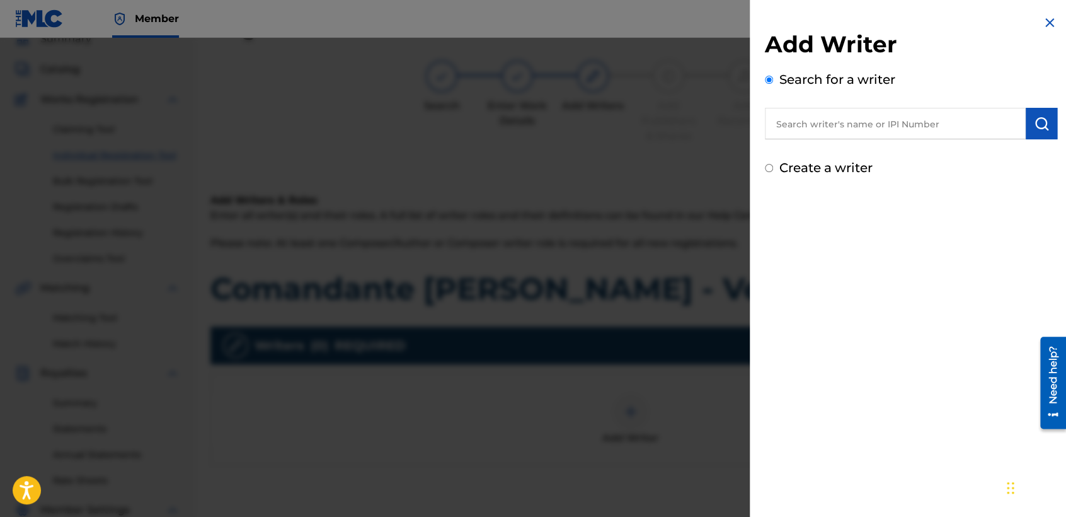
click at [765, 166] on input "Create a writer" at bounding box center [769, 168] width 8 height 8
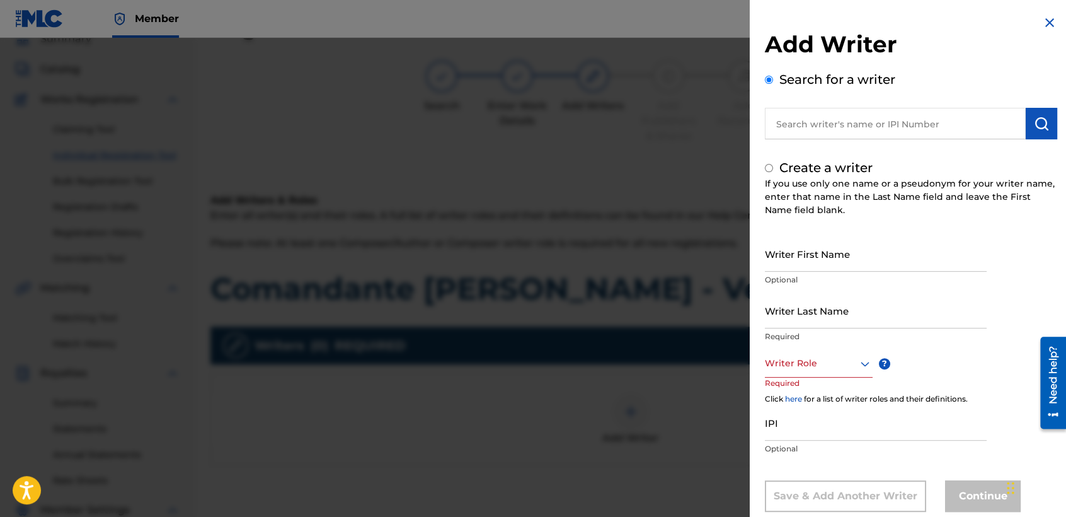
radio input "false"
radio input "true"
click at [802, 295] on input "Writer Last Name" at bounding box center [876, 310] width 222 height 36
click at [830, 249] on input "Writer First Name" at bounding box center [876, 254] width 222 height 36
type input "[PERSON_NAME] [PERSON_NAME]"
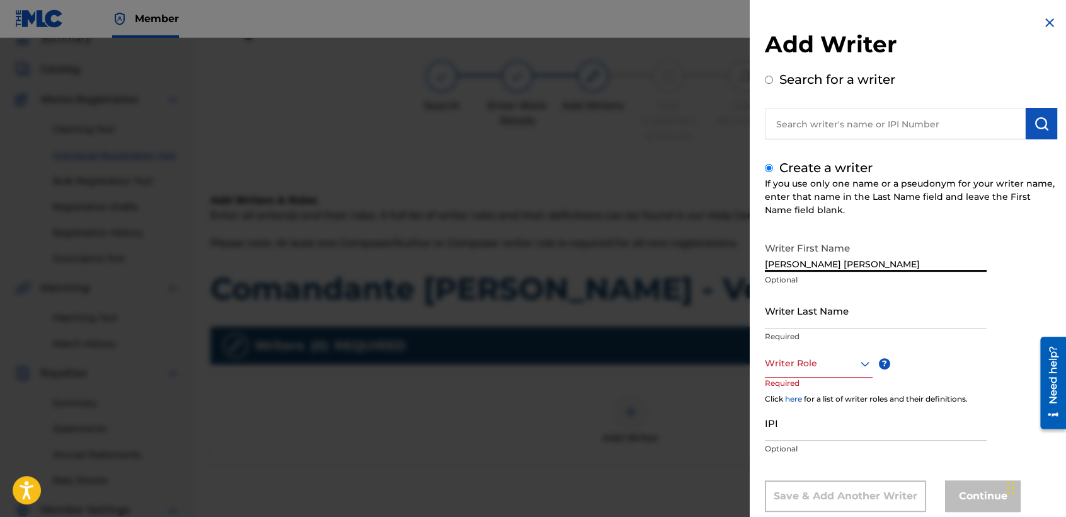
click at [825, 304] on input "Writer Last Name" at bounding box center [876, 310] width 222 height 36
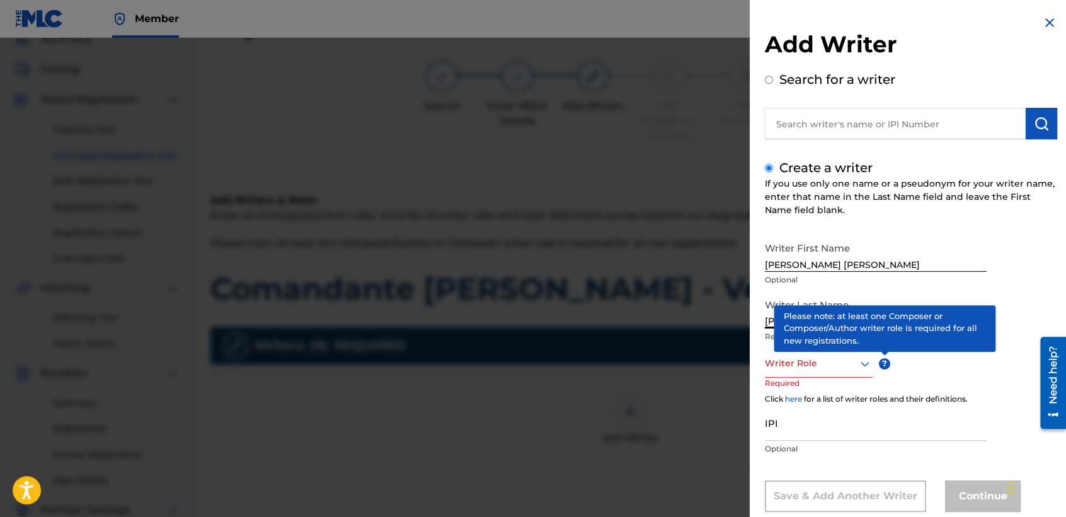
type input "[PERSON_NAME]"
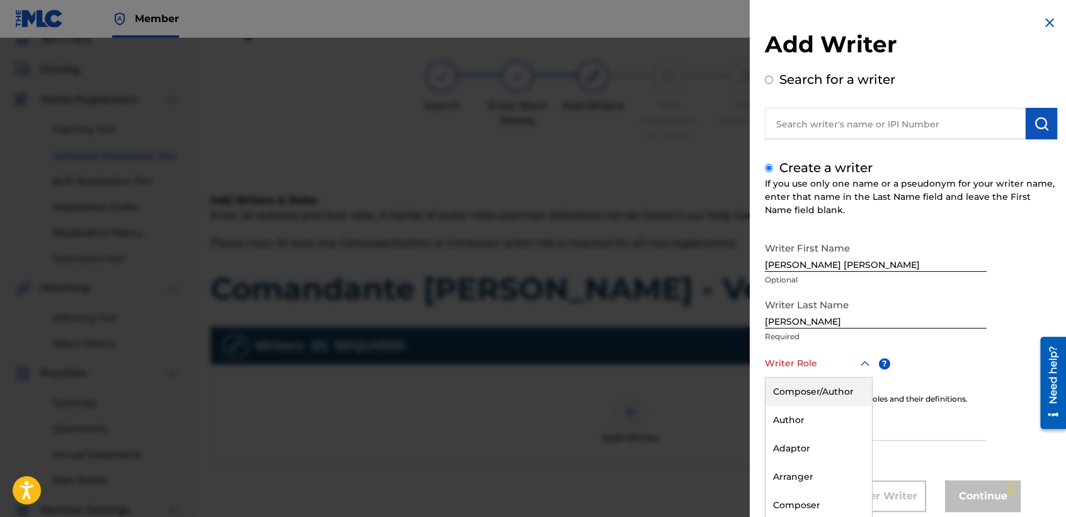
scroll to position [28, 0]
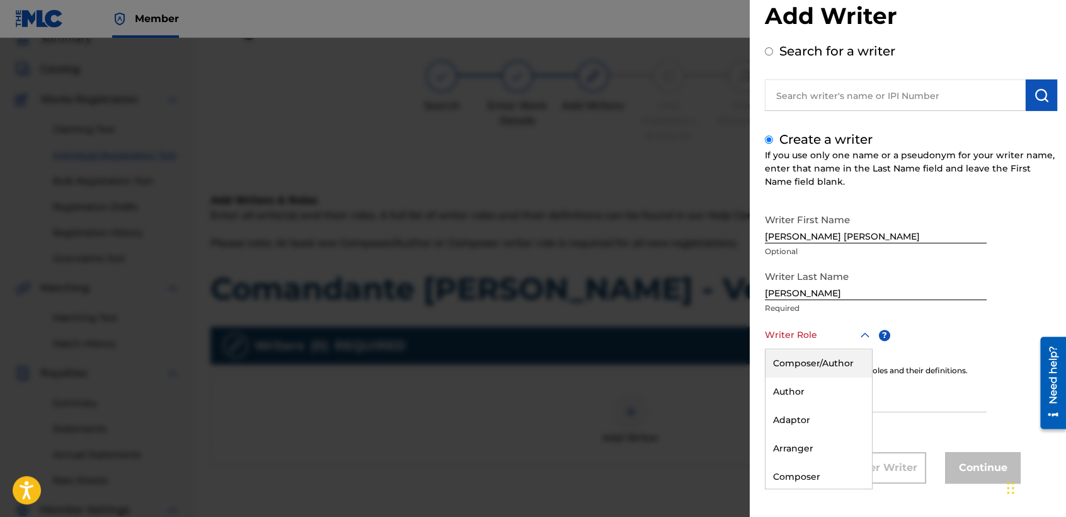
click at [836, 349] on div "8 results available. Use Up and Down to choose options, press Enter to select t…" at bounding box center [819, 335] width 108 height 28
click at [836, 365] on div "Composer/Author" at bounding box center [819, 363] width 106 height 28
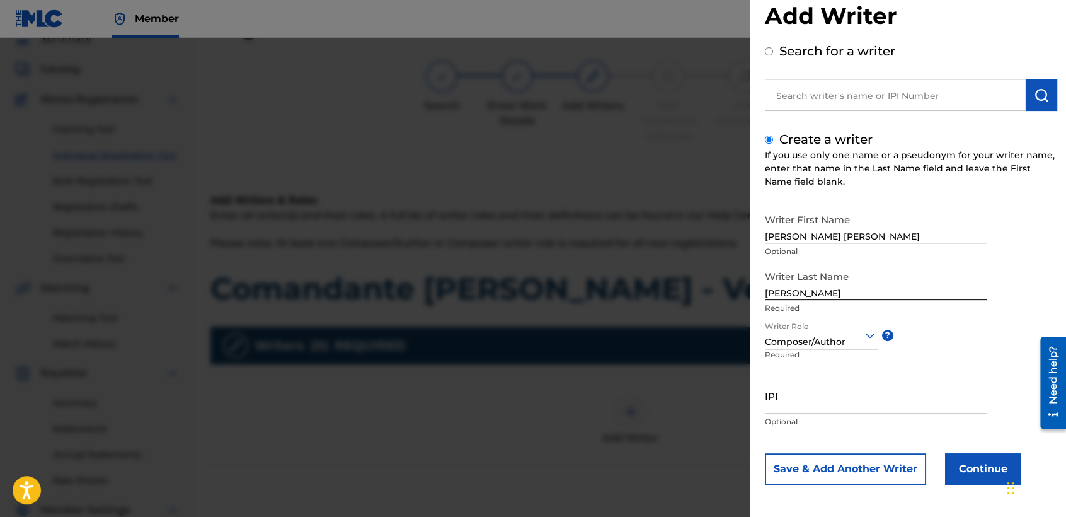
click at [963, 464] on button "Continue" at bounding box center [983, 469] width 76 height 32
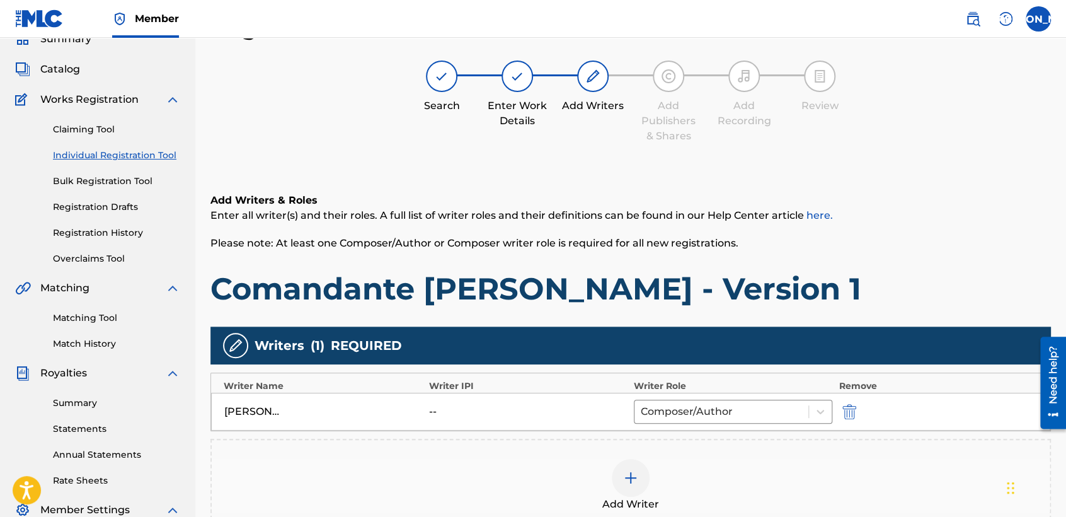
click at [750, 285] on h1 "Comandante [PERSON_NAME] - Version 1" at bounding box center [630, 289] width 841 height 38
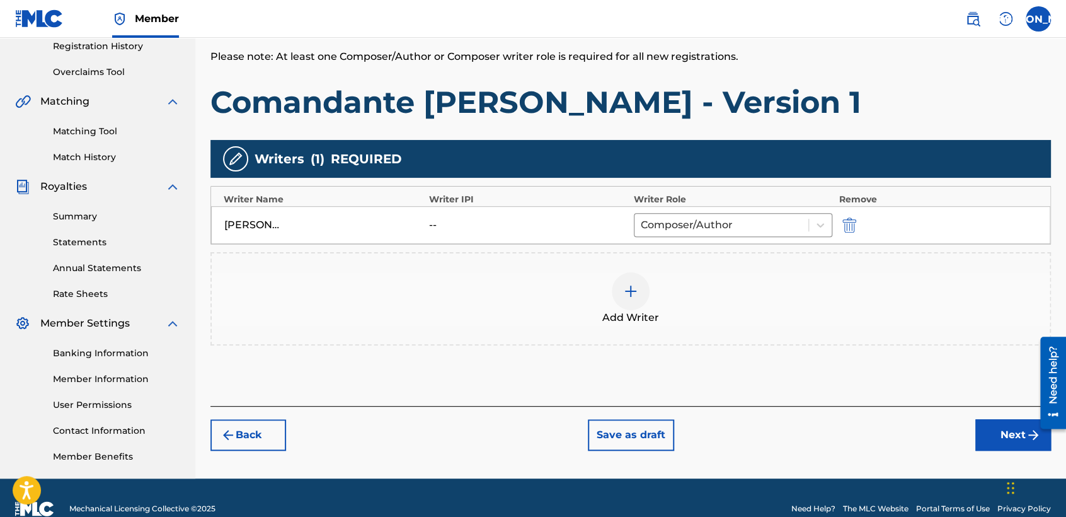
scroll to position [264, 0]
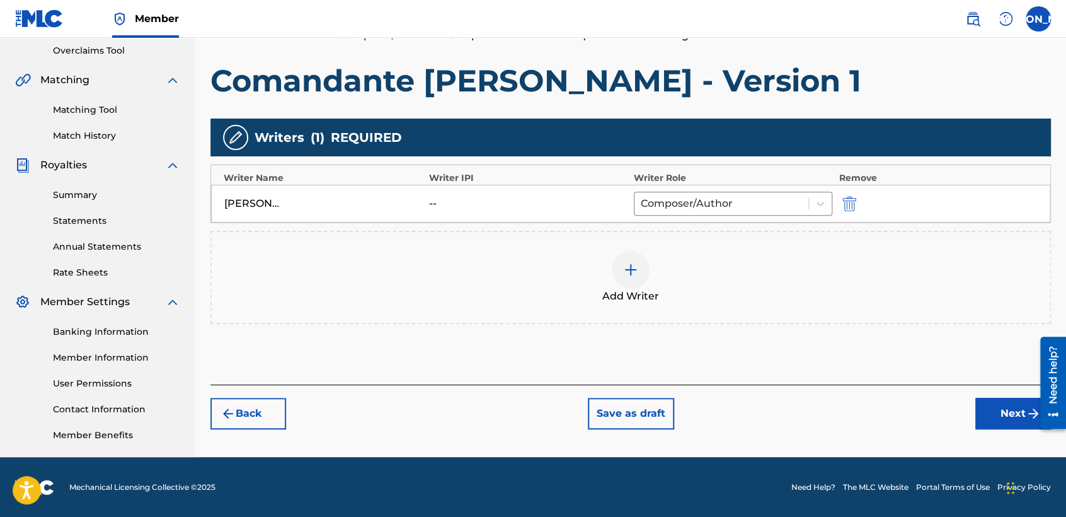
click at [1008, 407] on button "Next" at bounding box center [1013, 414] width 76 height 32
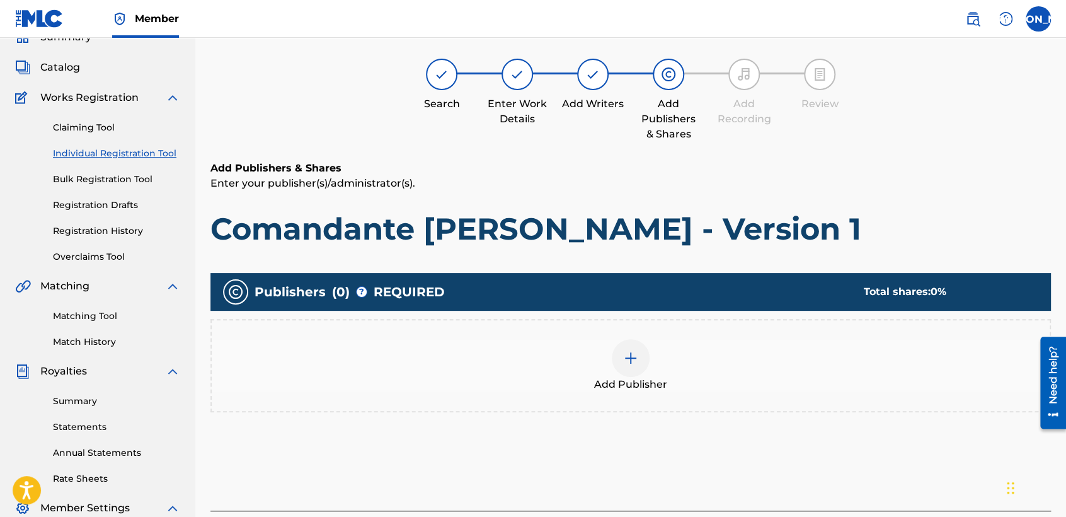
scroll to position [56, 0]
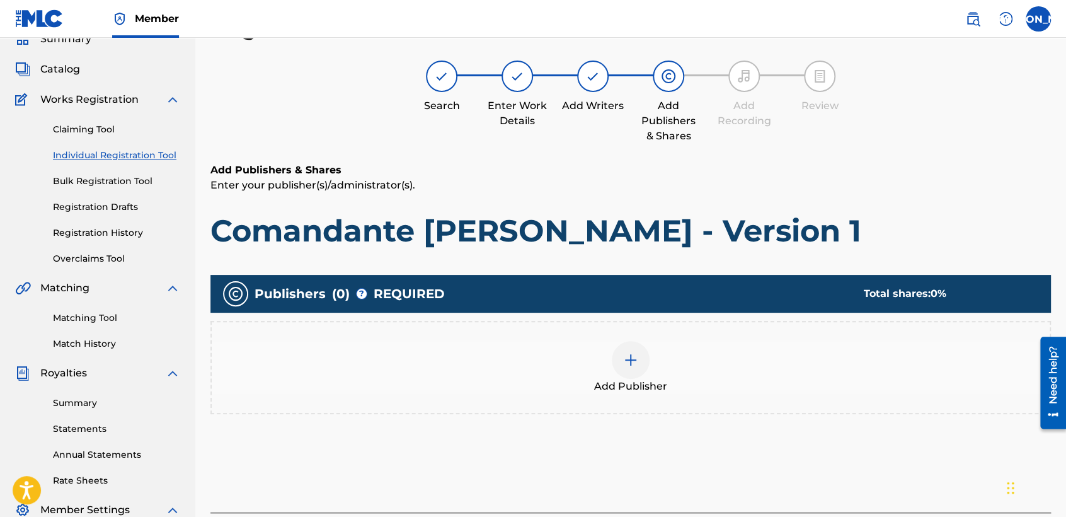
click at [627, 364] on img at bounding box center [630, 359] width 15 height 15
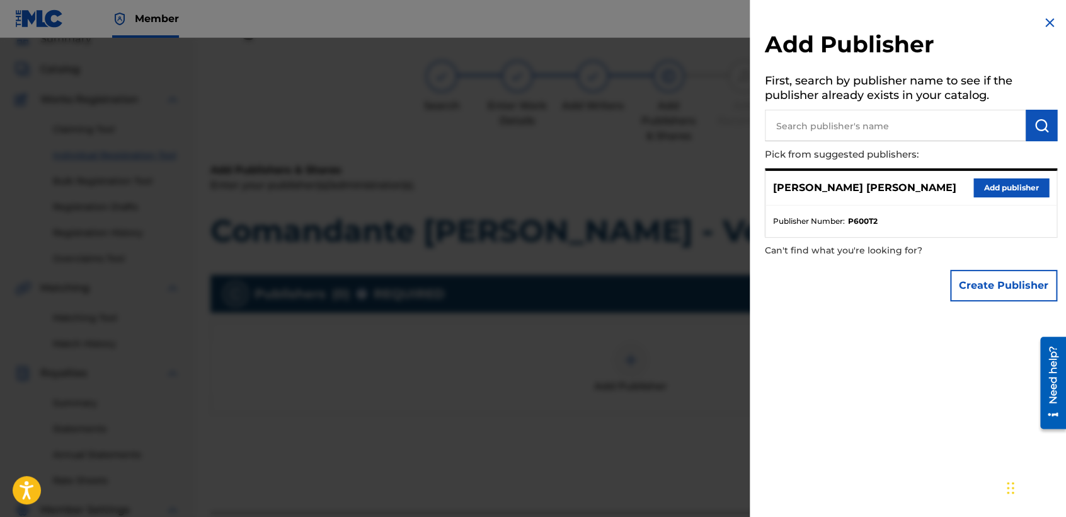
click at [973, 182] on button "Add publisher" at bounding box center [1011, 187] width 76 height 19
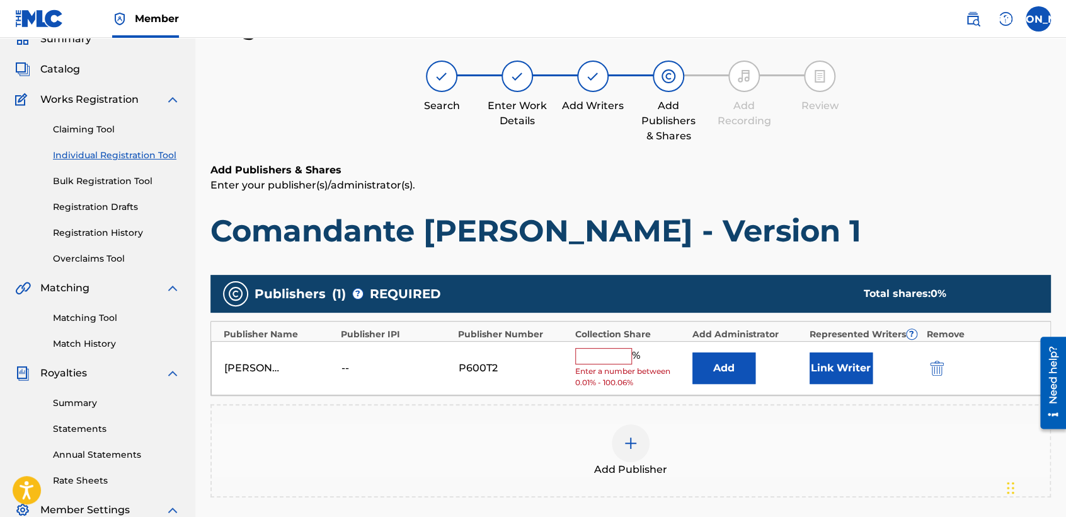
click at [600, 365] on span "Enter a number between 0.01% - 100.06%" at bounding box center [630, 376] width 111 height 23
click at [608, 355] on input "text" at bounding box center [603, 356] width 57 height 16
type input "50"
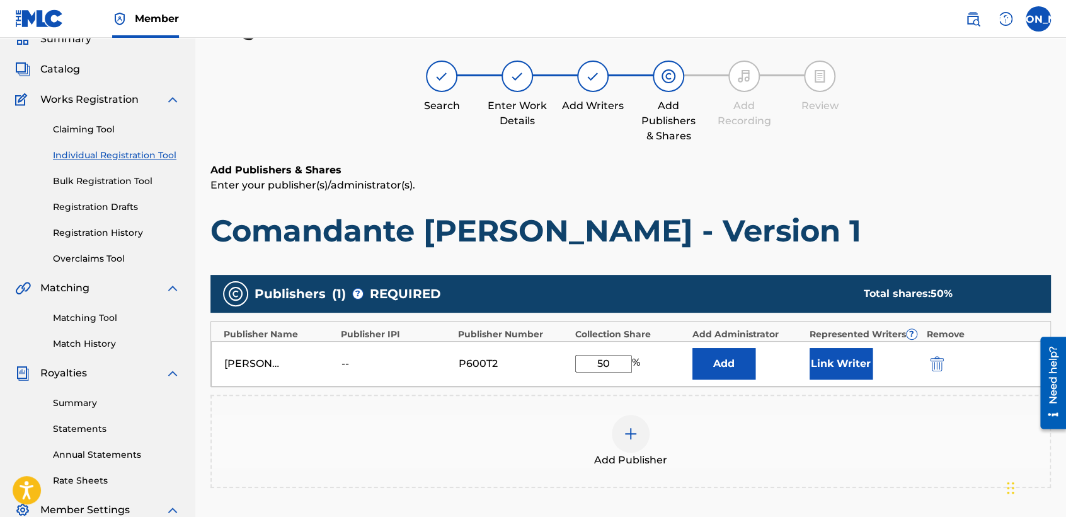
click at [830, 364] on button "Link Writer" at bounding box center [841, 364] width 63 height 32
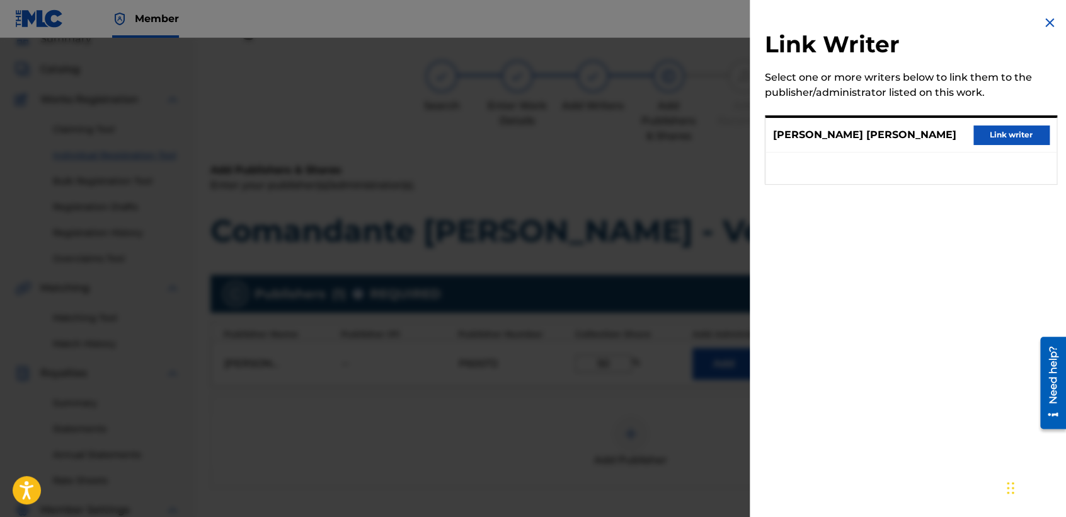
click at [997, 131] on button "Link writer" at bounding box center [1011, 134] width 76 height 19
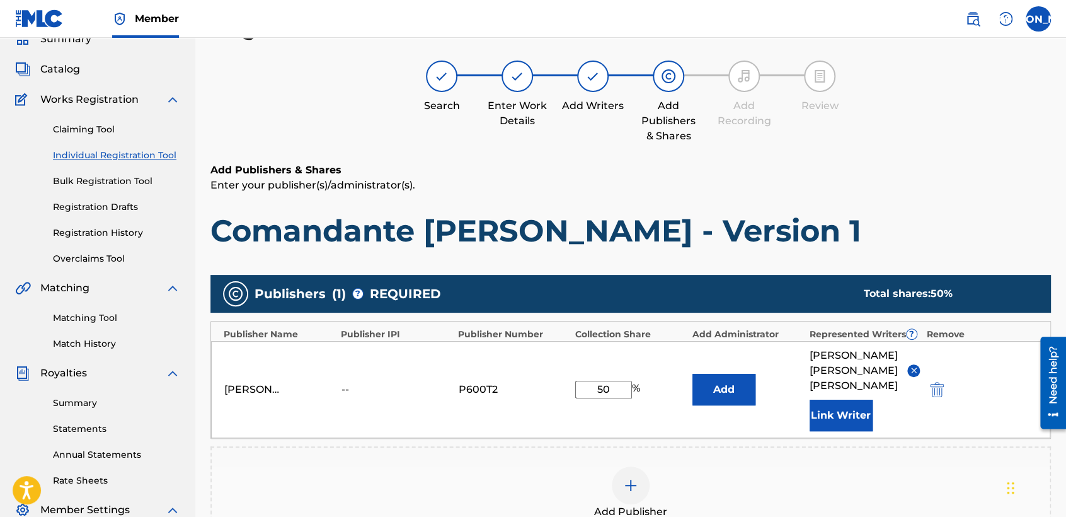
click at [883, 153] on div "Register Work Search Enter Work Details Add Writers Add Publishers & Shares Add…" at bounding box center [630, 347] width 841 height 669
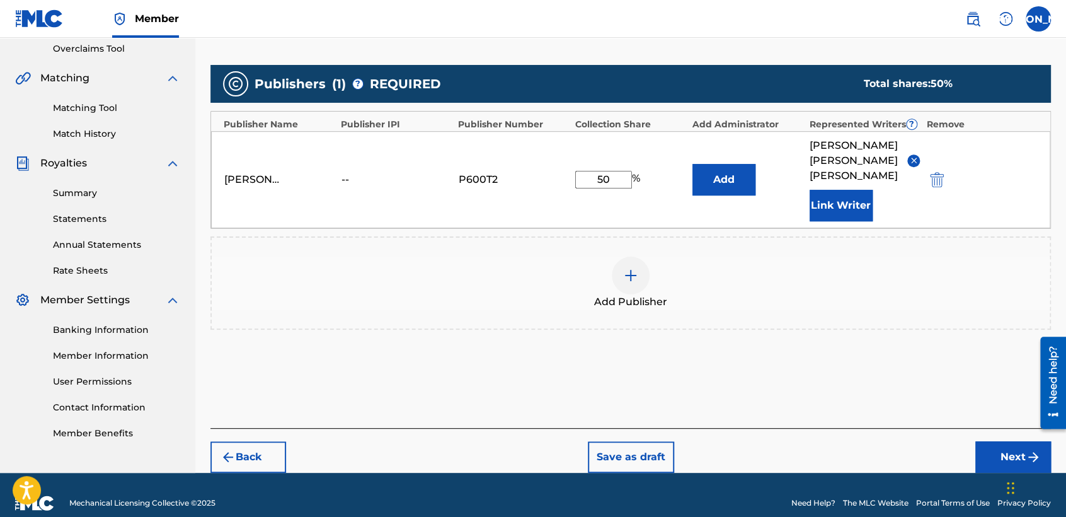
click at [984, 449] on button "Next" at bounding box center [1013, 457] width 76 height 32
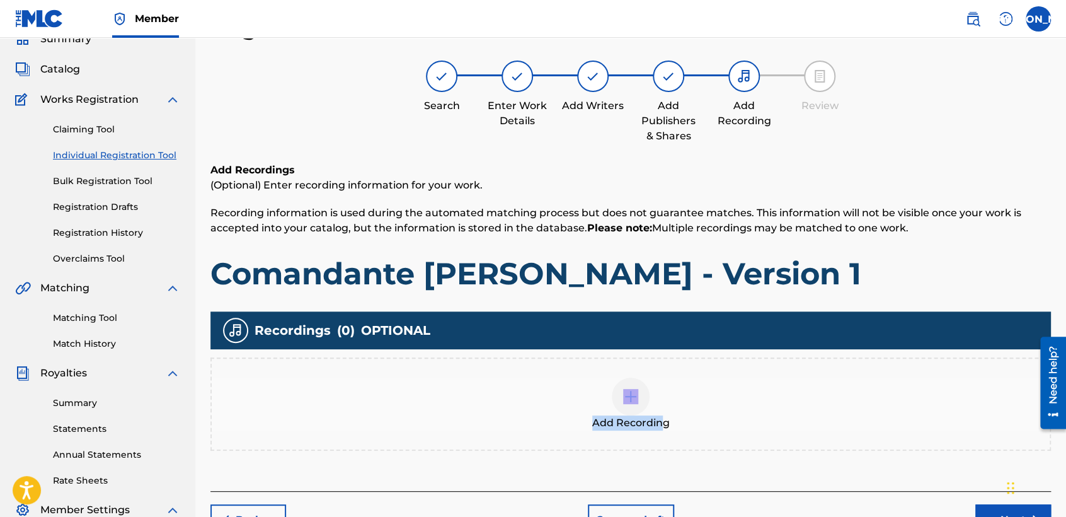
click at [657, 399] on div "Add Recording" at bounding box center [631, 403] width 838 height 53
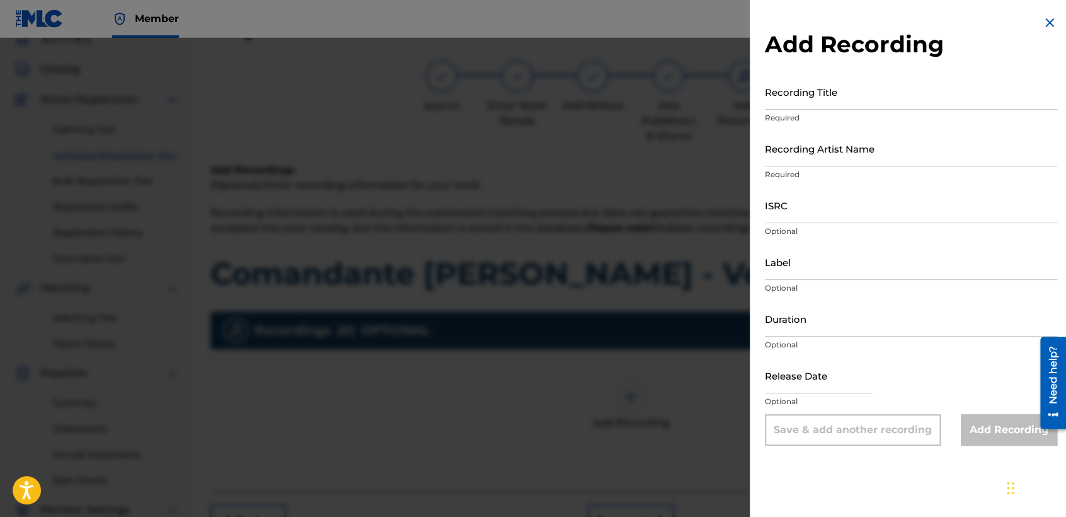
click at [883, 83] on input "Recording Title" at bounding box center [911, 92] width 292 height 36
paste input "Comandante [PERSON_NAME] - Version 1"
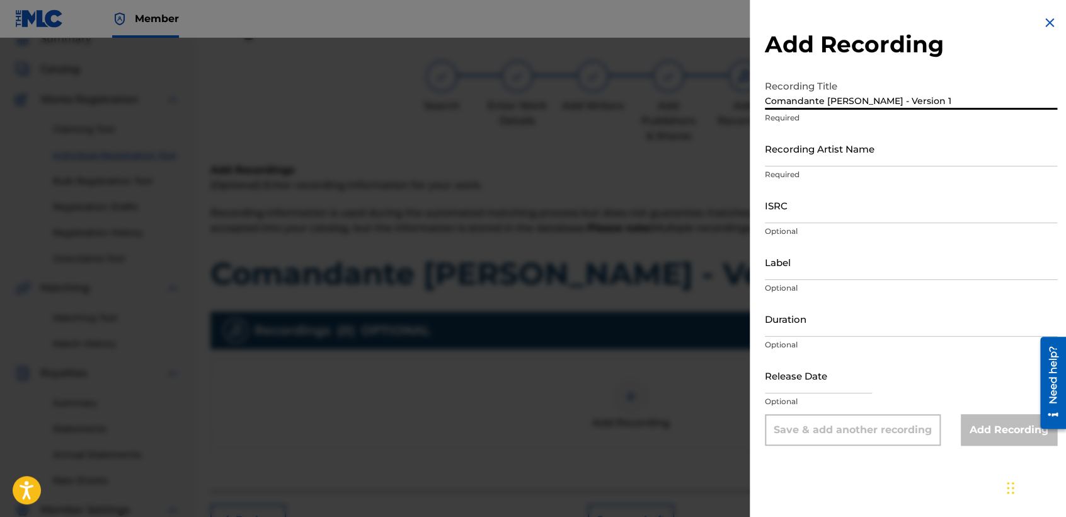
type input "Comandante [PERSON_NAME] - Version 1"
click at [848, 142] on input "Recording Artist Name" at bounding box center [911, 148] width 292 height 36
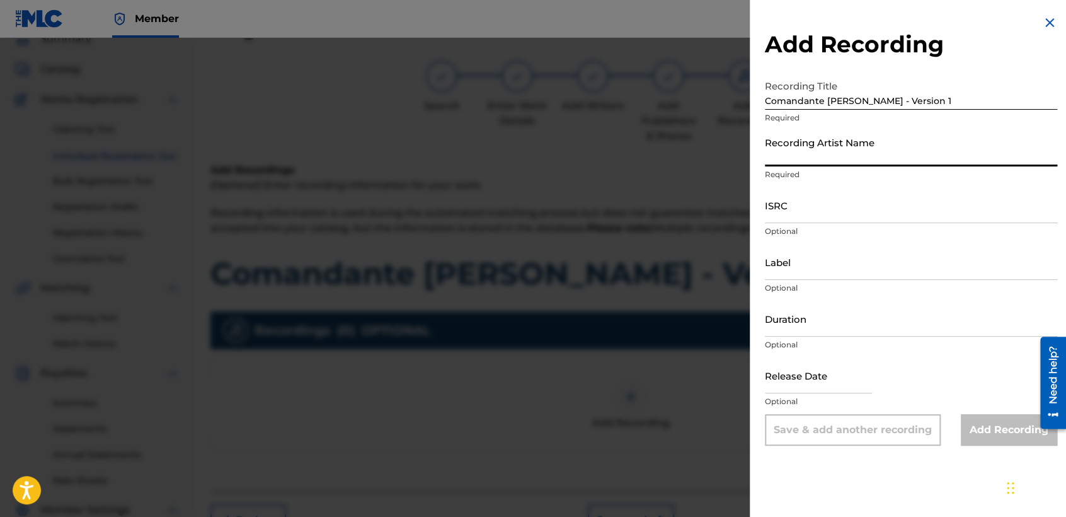
type input "Baby [PERSON_NAME]"
type input "04:12"
type input "[DATE]"
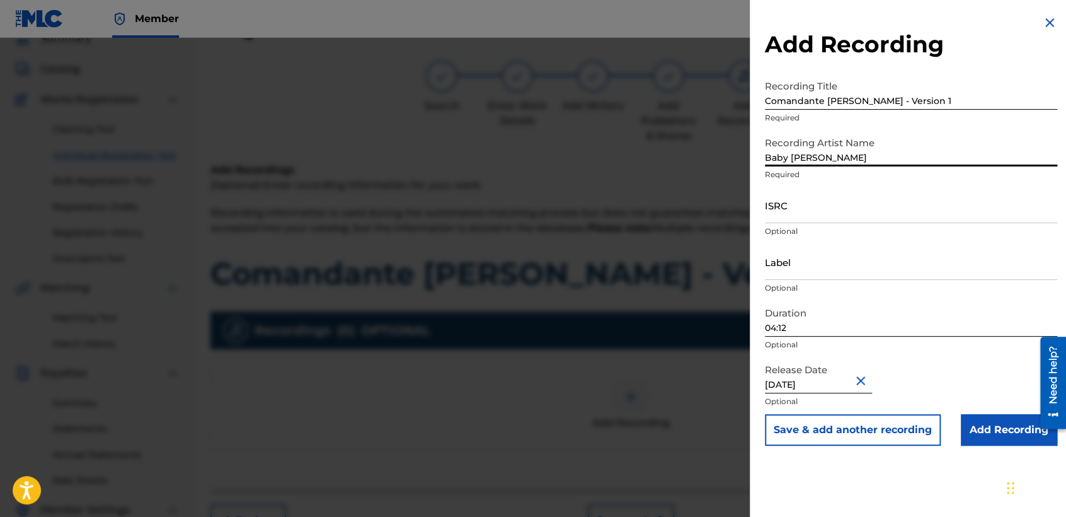
click at [793, 213] on input "ISRC" at bounding box center [911, 205] width 292 height 36
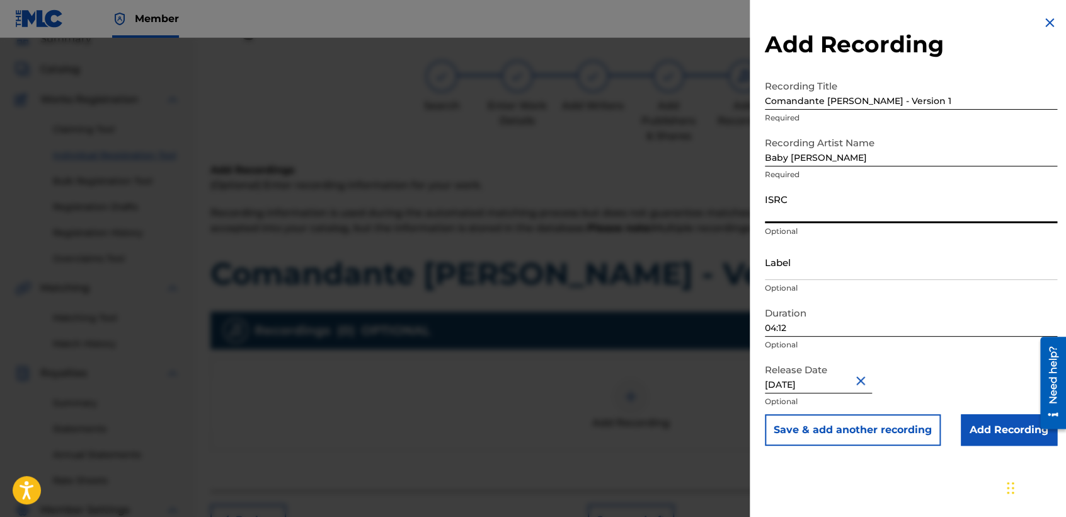
click at [805, 214] on input "ISRC" at bounding box center [911, 205] width 292 height 36
paste input "USHM92197741"
type input "USHM92197741"
click at [796, 323] on input "04:12" at bounding box center [911, 319] width 292 height 36
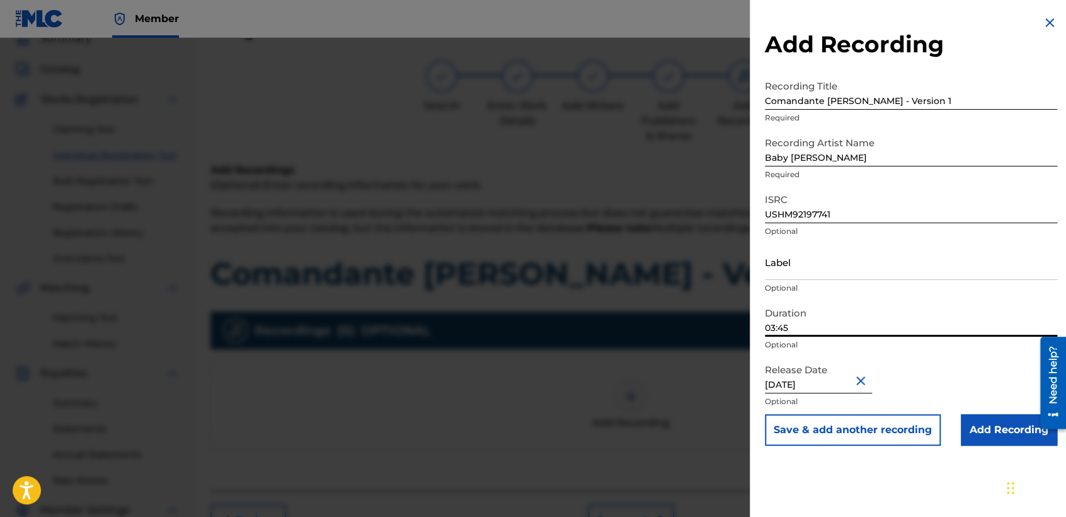
type input "03:45"
click at [967, 420] on input "Add Recording" at bounding box center [1009, 430] width 96 height 32
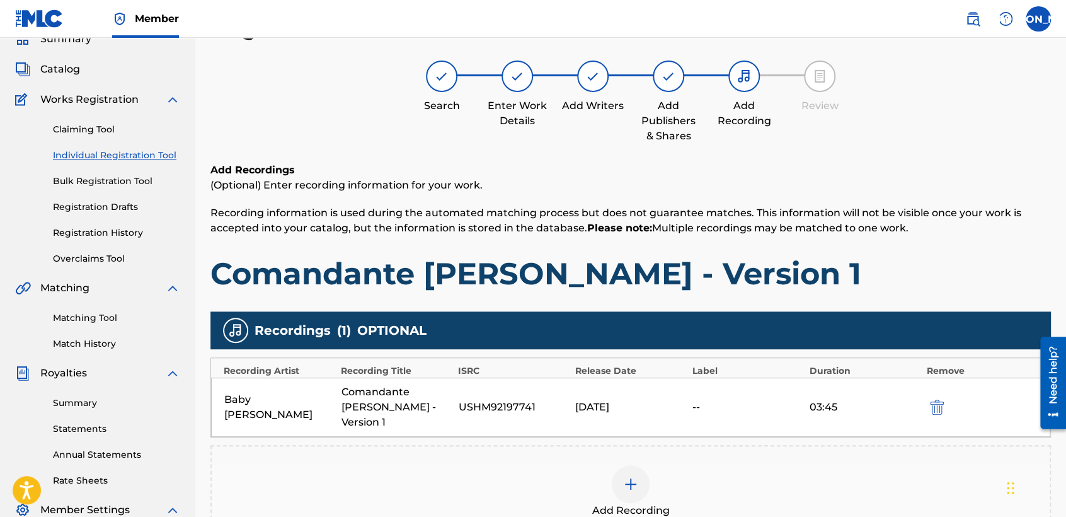
click at [740, 236] on div "Add Recordings (Optional) Enter recording information for your work. Recording …" at bounding box center [630, 228] width 841 height 130
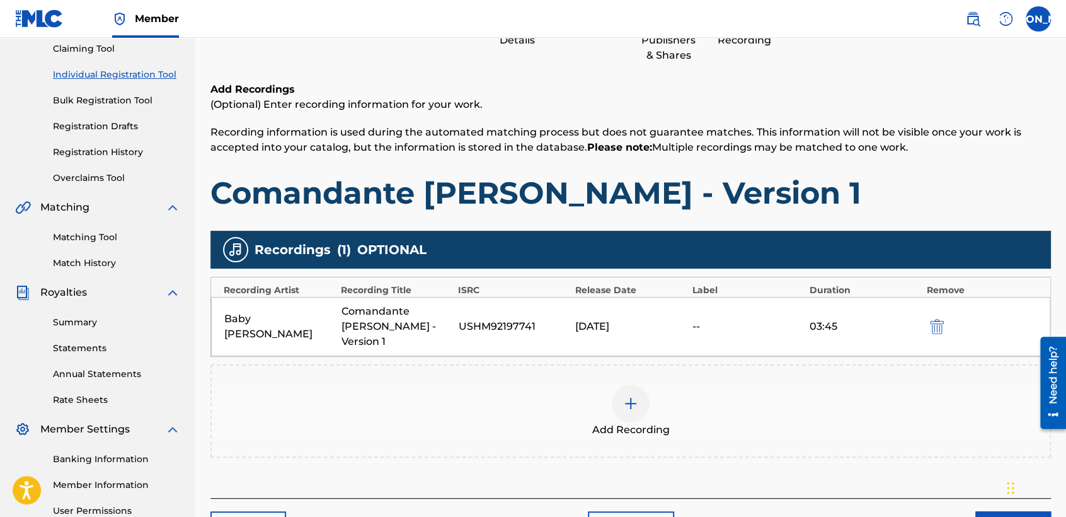
scroll to position [264, 0]
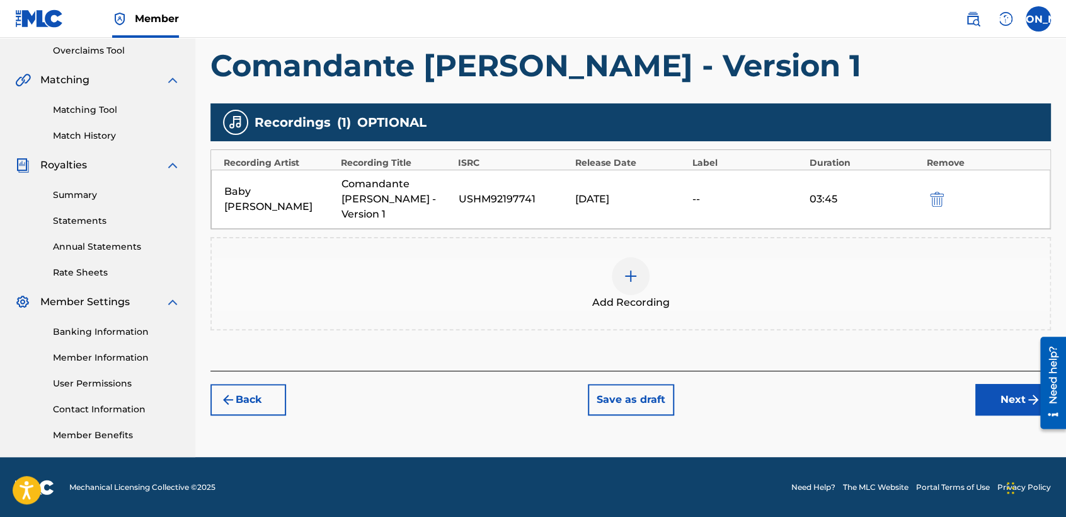
click at [993, 391] on button "Next" at bounding box center [1013, 400] width 76 height 32
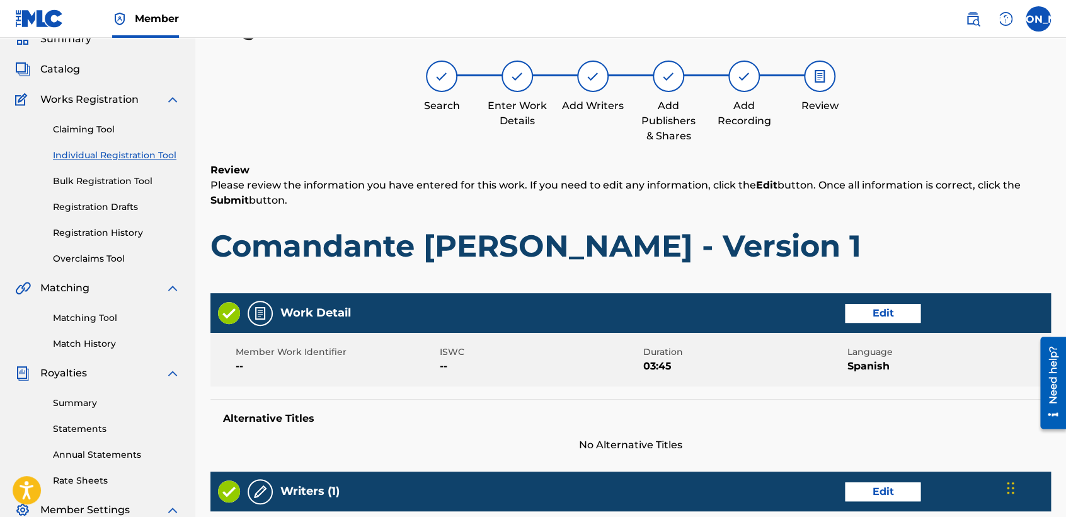
click at [827, 163] on h6 "Review" at bounding box center [630, 170] width 841 height 15
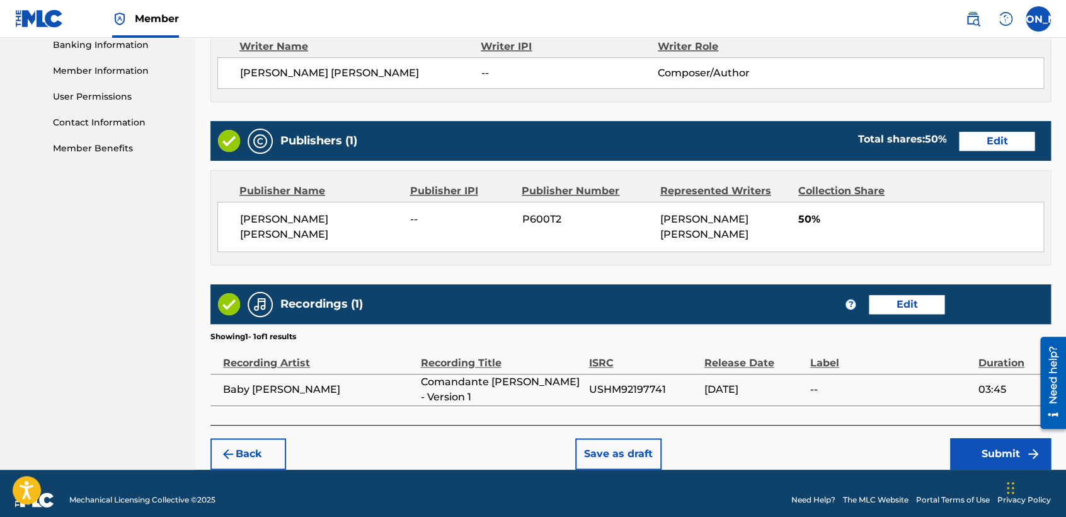
scroll to position [563, 0]
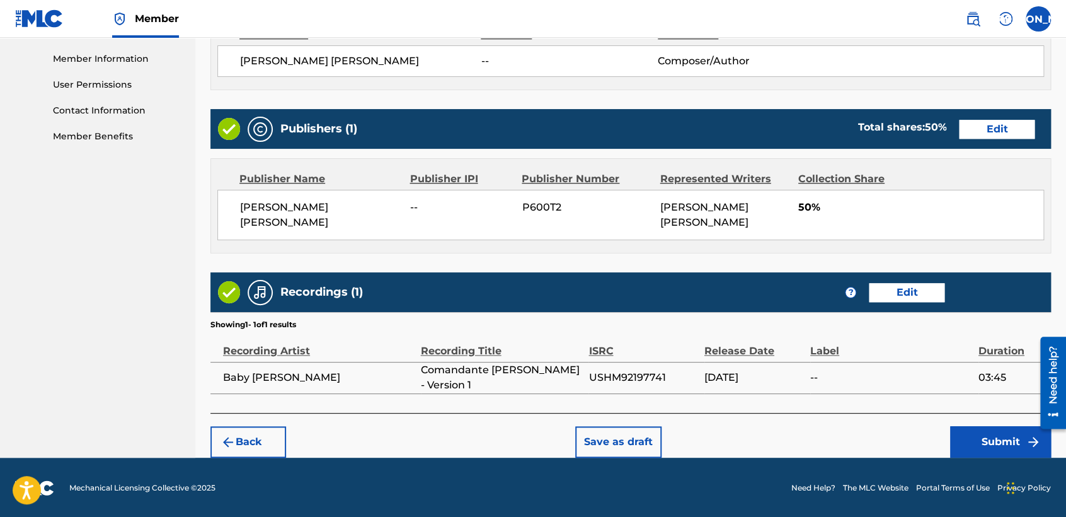
click at [968, 442] on button "Submit" at bounding box center [1000, 442] width 101 height 32
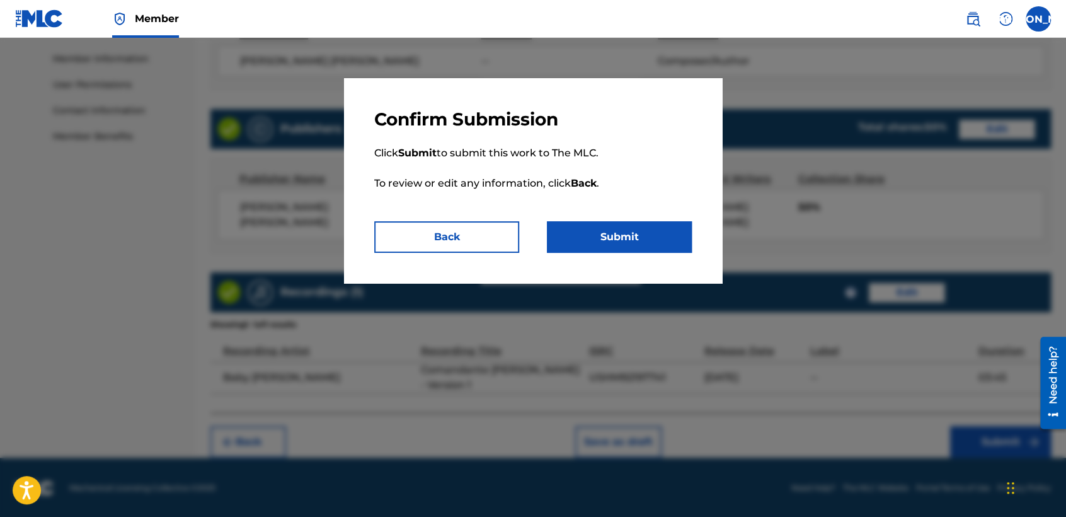
click at [664, 238] on button "Submit" at bounding box center [619, 237] width 145 height 32
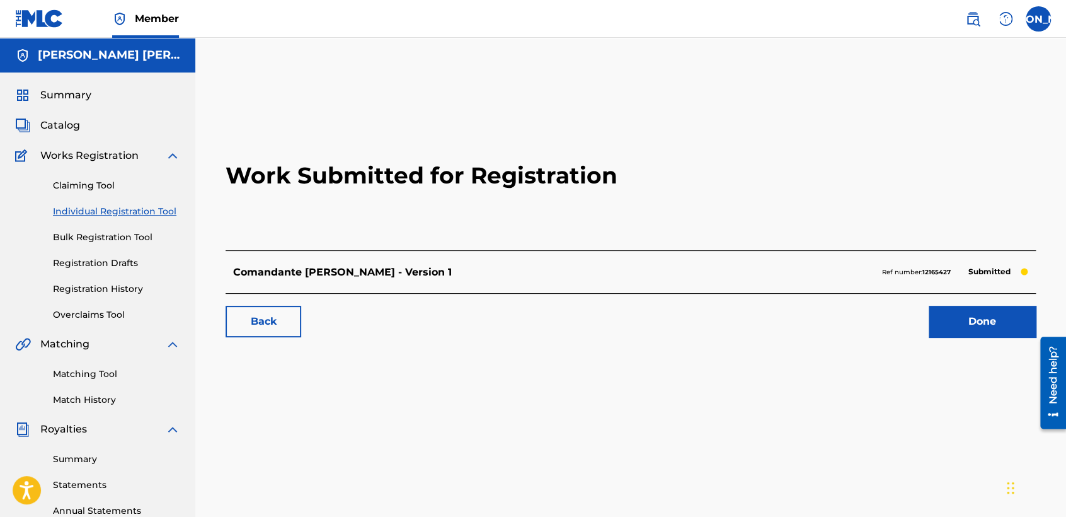
click at [169, 216] on link "Individual Registration Tool" at bounding box center [116, 211] width 127 height 13
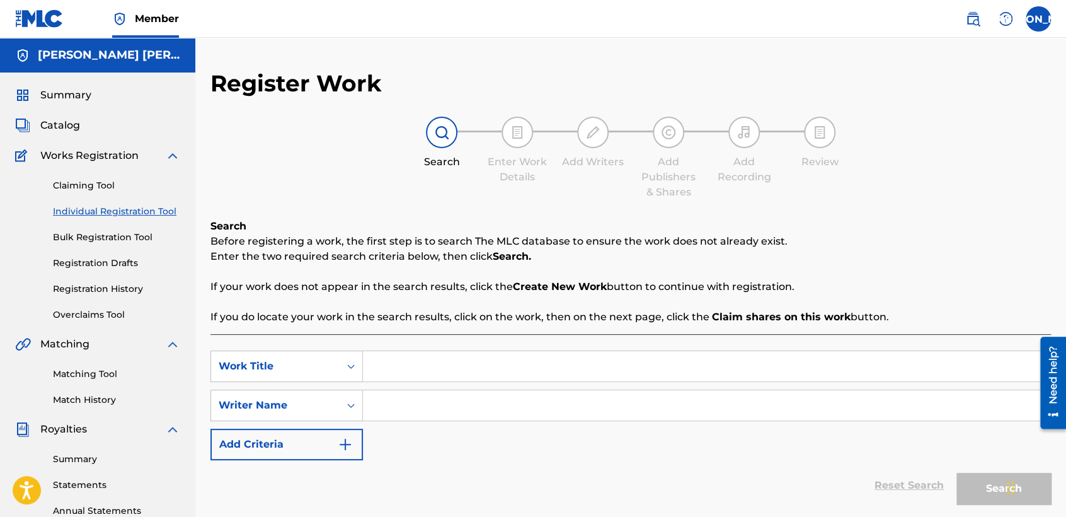
click at [389, 354] on input "Search Form" at bounding box center [706, 366] width 687 height 30
click at [444, 372] on input "Search Form" at bounding box center [706, 366] width 687 height 30
paste input "El Caballo - Version 2"
type input "El Caballo - Version 2"
click at [462, 399] on input "Search Form" at bounding box center [706, 405] width 687 height 30
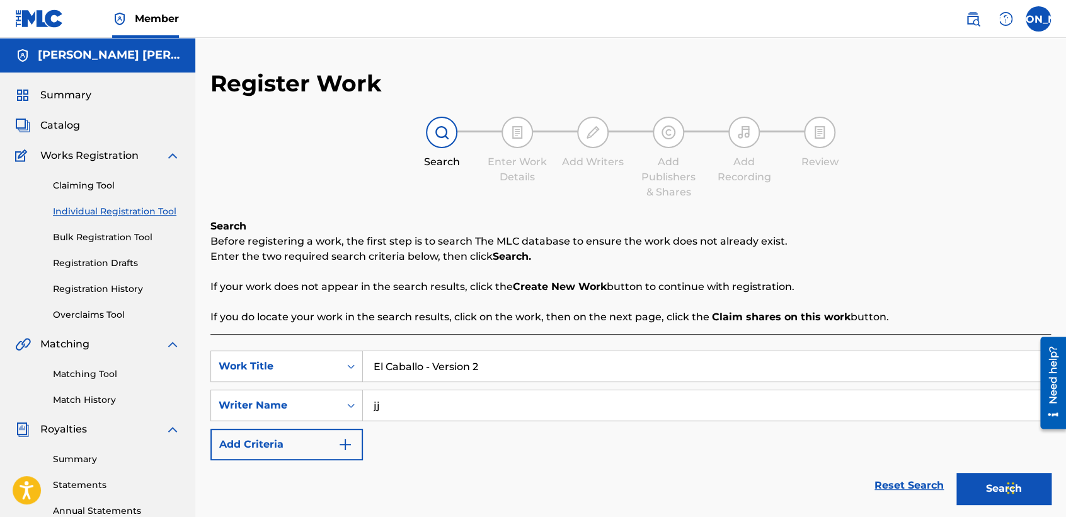
type input "jj"
click at [956, 473] on button "Search" at bounding box center [1003, 489] width 95 height 32
click at [479, 471] on div "Reset Search Search" at bounding box center [630, 485] width 841 height 50
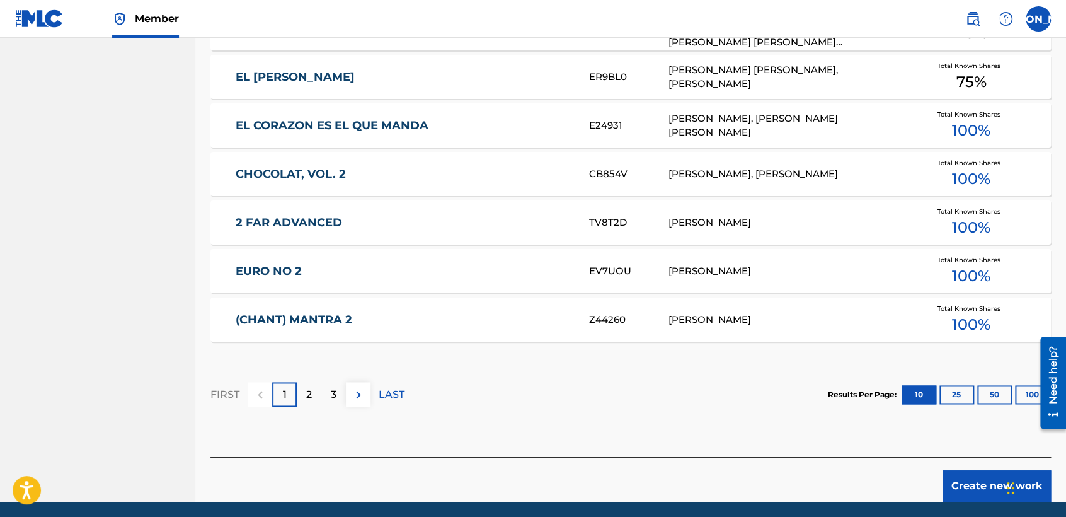
scroll to position [772, 0]
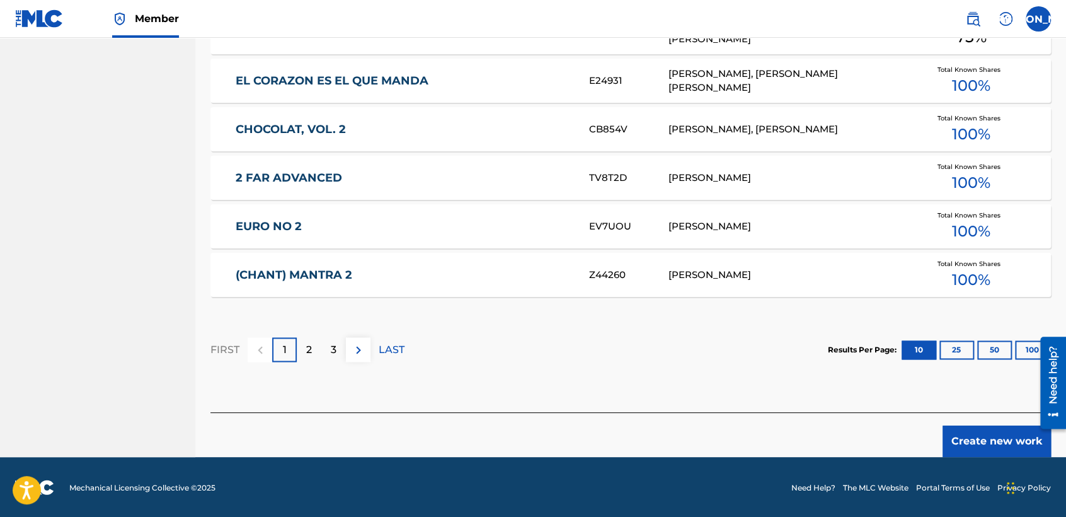
click at [988, 449] on button "Create new work" at bounding box center [997, 441] width 108 height 32
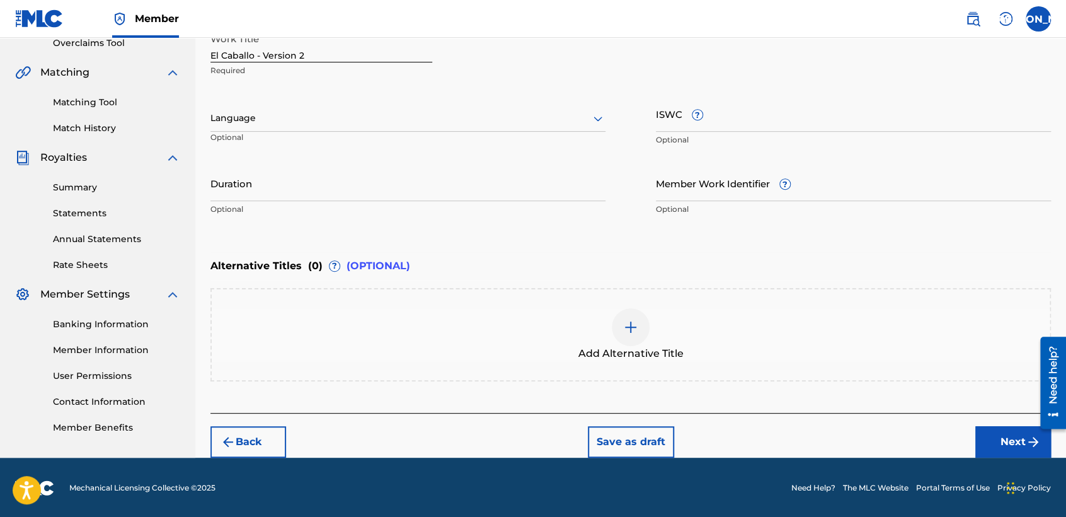
click at [527, 118] on div at bounding box center [407, 118] width 395 height 16
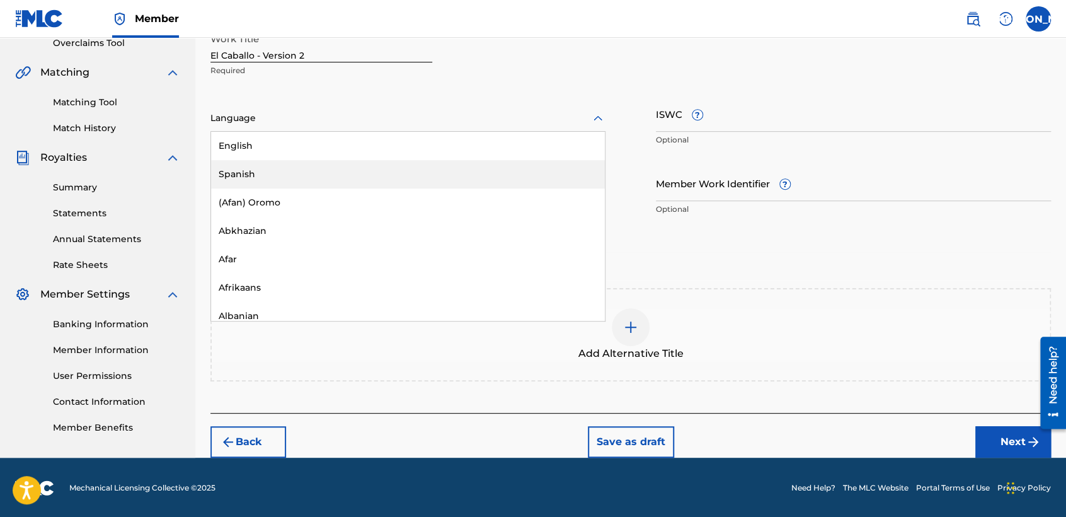
click at [405, 166] on div "Spanish" at bounding box center [408, 174] width 394 height 28
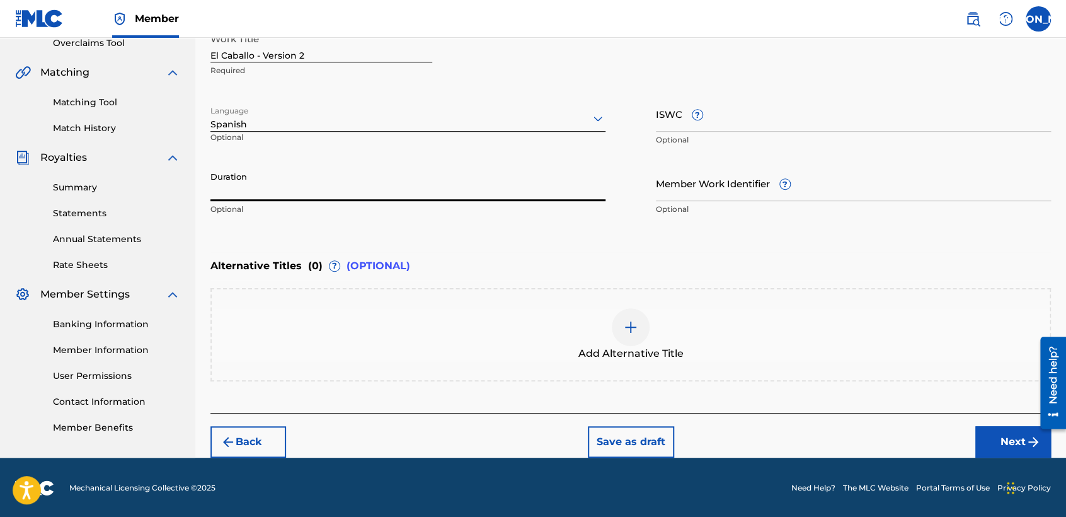
click at [340, 178] on input "Duration" at bounding box center [407, 183] width 395 height 36
type input "04:21"
click at [1002, 443] on button "Next" at bounding box center [1013, 442] width 76 height 32
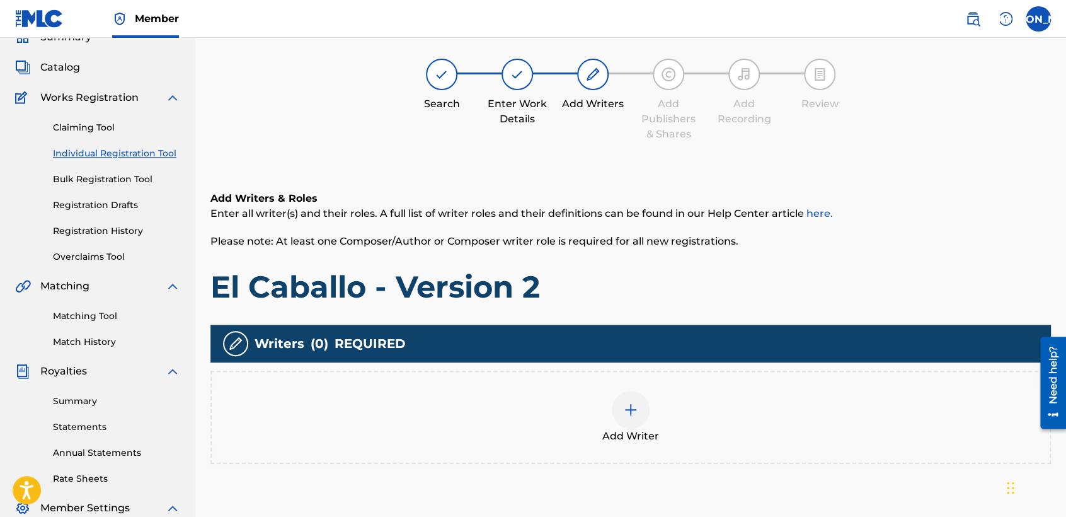
scroll to position [56, 0]
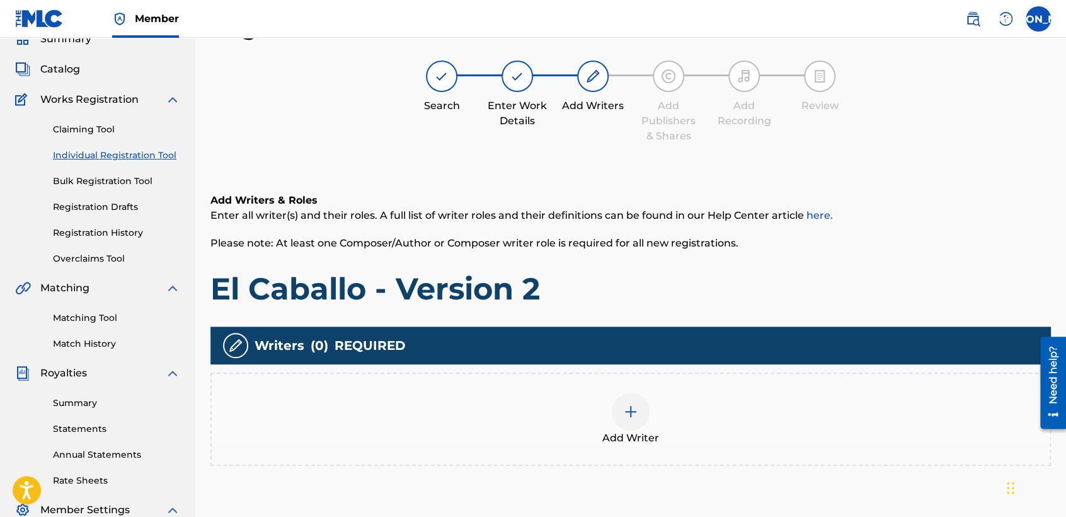
click at [626, 405] on img at bounding box center [630, 411] width 15 height 15
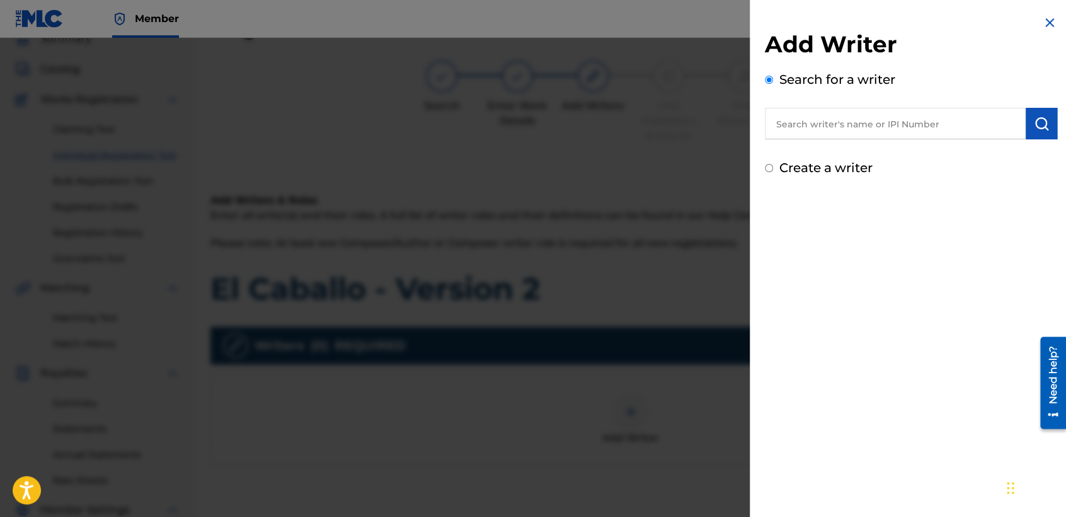
click at [767, 169] on input "Create a writer" at bounding box center [769, 168] width 8 height 8
radio input "false"
radio input "true"
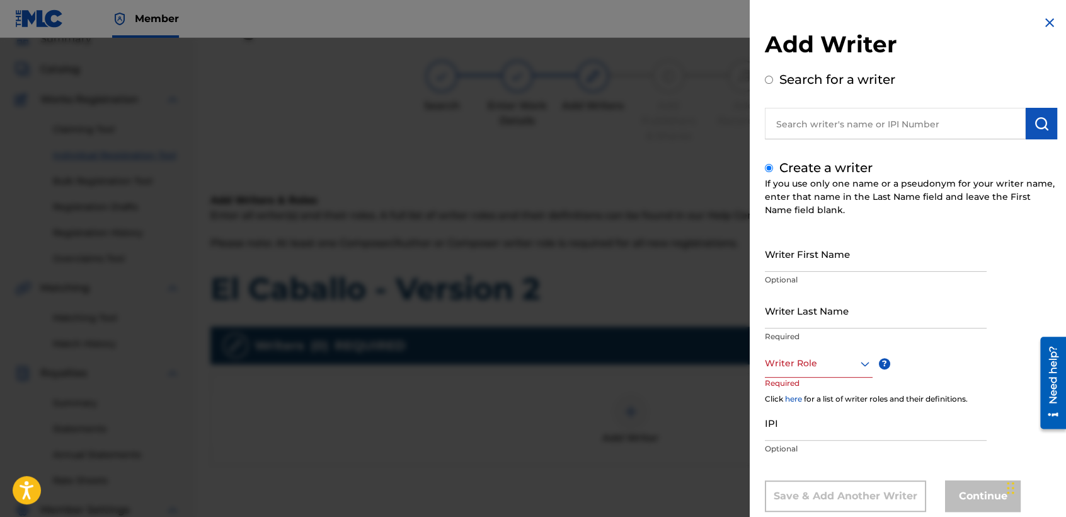
click at [790, 267] on input "Writer First Name" at bounding box center [876, 254] width 222 height 36
type input "[PERSON_NAME] [PERSON_NAME]"
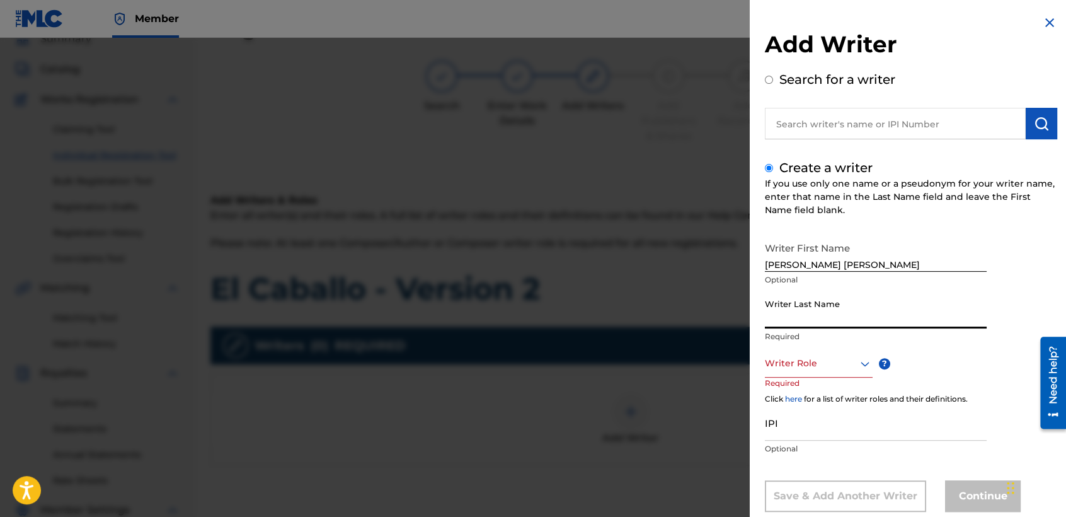
click at [786, 297] on input "Writer Last Name" at bounding box center [876, 310] width 222 height 36
type input "[PERSON_NAME]"
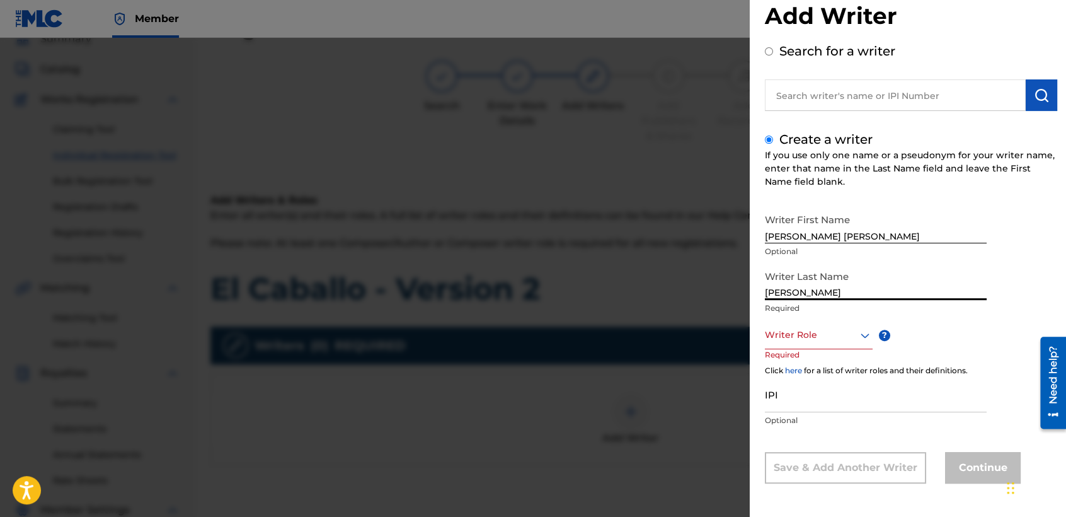
click at [827, 349] on div "Writer Role" at bounding box center [819, 335] width 108 height 28
click at [827, 364] on div "Composer/Author" at bounding box center [819, 363] width 106 height 28
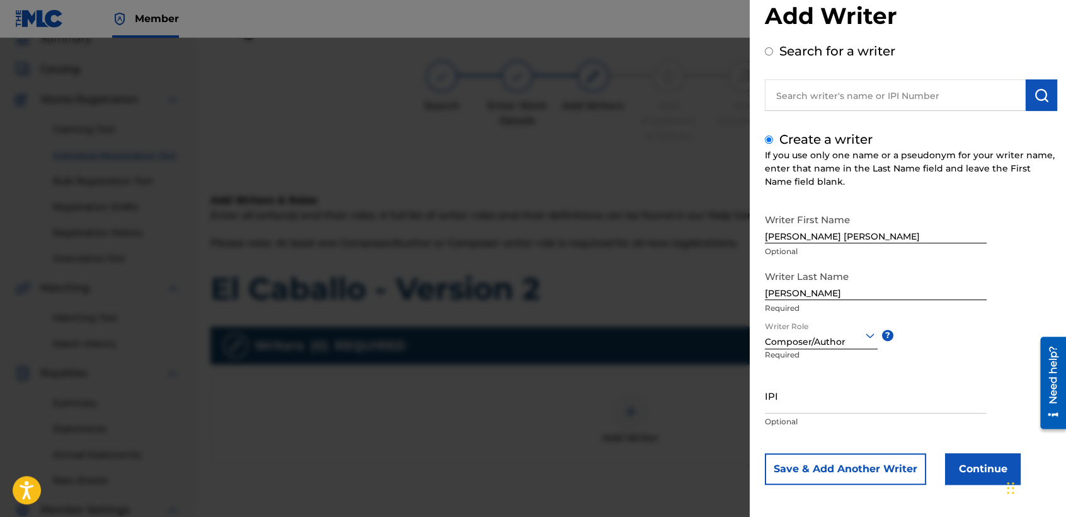
click at [963, 477] on button "Continue" at bounding box center [983, 469] width 76 height 32
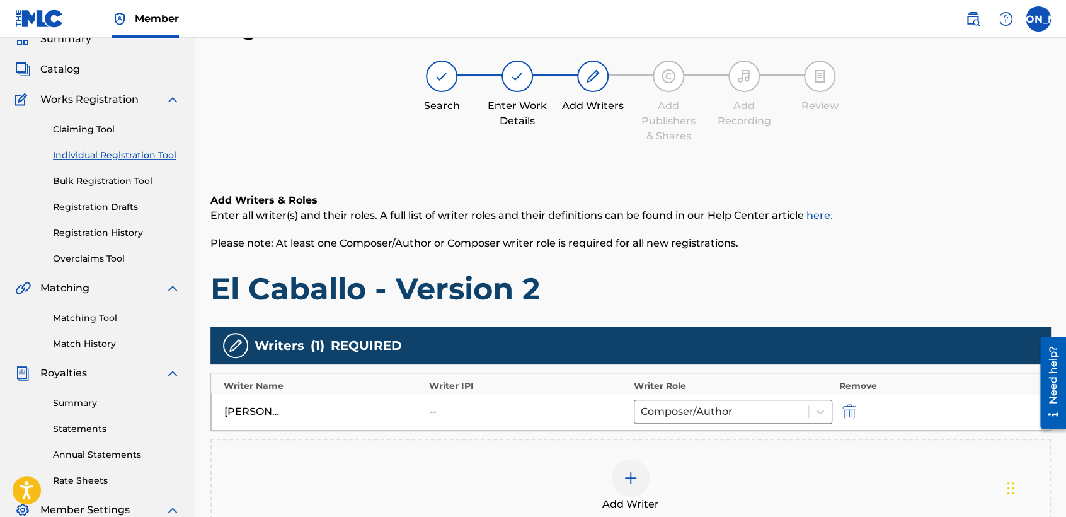
click at [681, 262] on div "Add Writers & Roles Enter all writer(s) and their roles. A full list of writer …" at bounding box center [630, 250] width 841 height 115
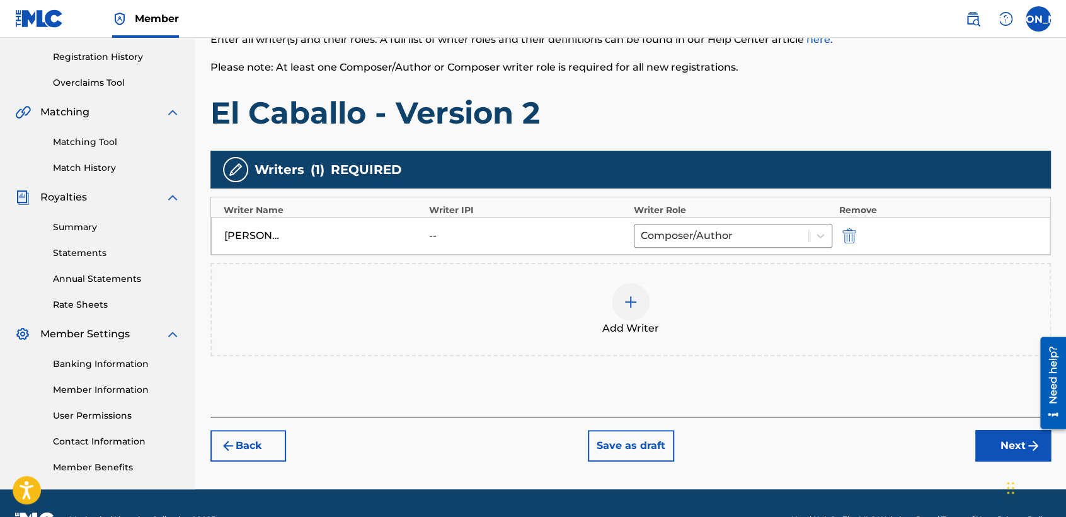
scroll to position [264, 0]
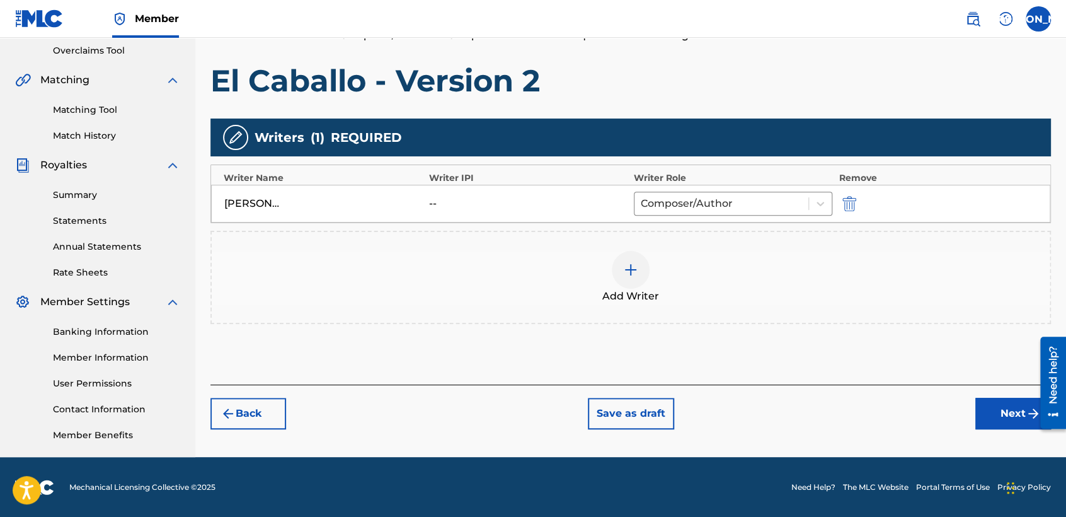
click at [972, 415] on div "Back Save as draft Next" at bounding box center [630, 406] width 841 height 45
click at [996, 413] on button "Next" at bounding box center [1013, 414] width 76 height 32
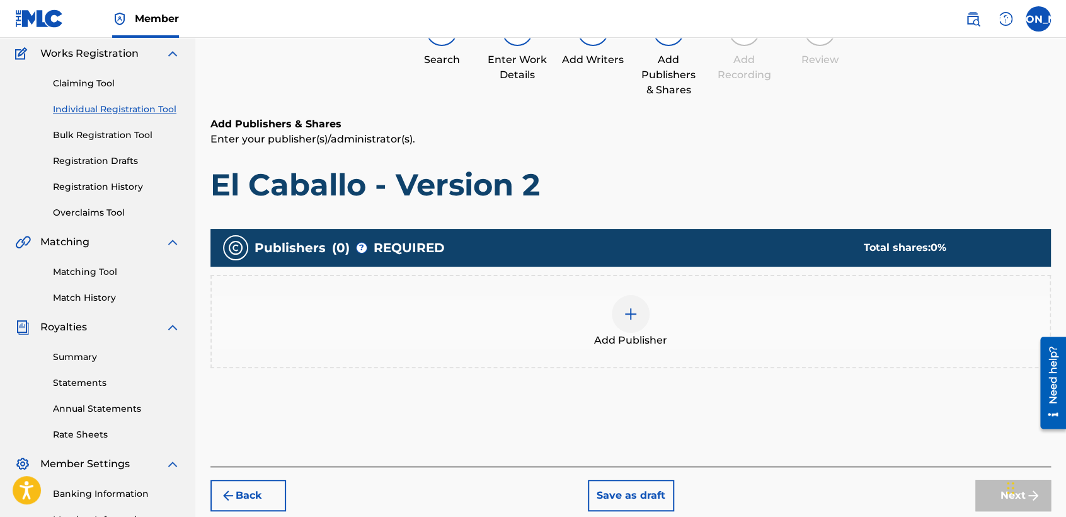
scroll to position [56, 0]
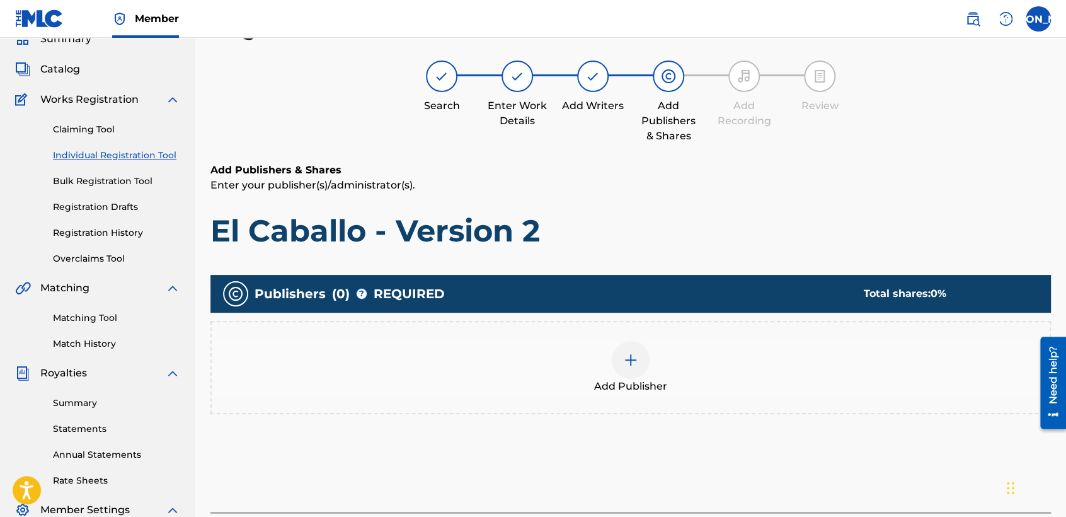
click at [761, 419] on div "Publishers ( 0 ) ? REQUIRED Total shares: 0 % Add Publisher" at bounding box center [630, 351] width 841 height 152
click at [623, 360] on img at bounding box center [630, 359] width 15 height 15
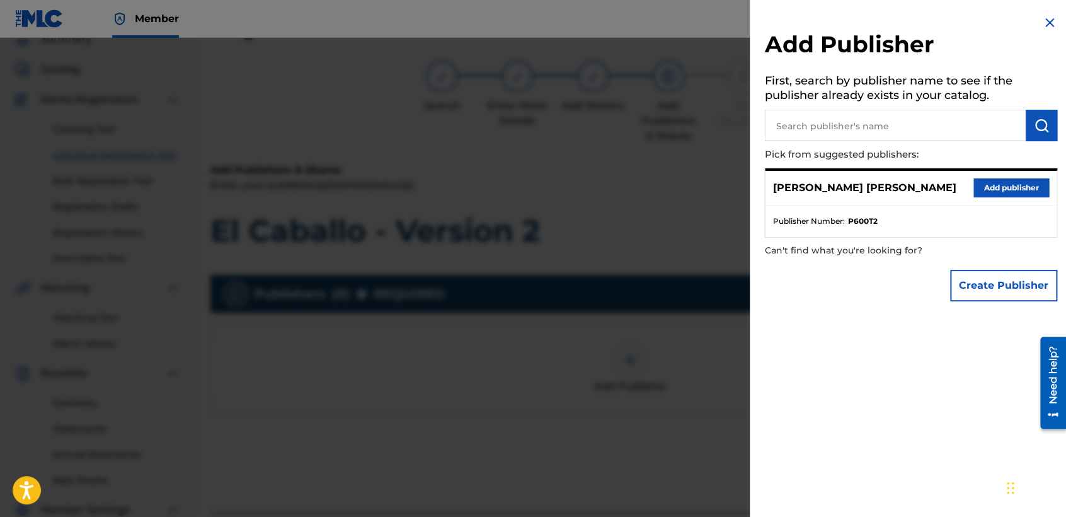
click at [992, 193] on button "Add publisher" at bounding box center [1011, 187] width 76 height 19
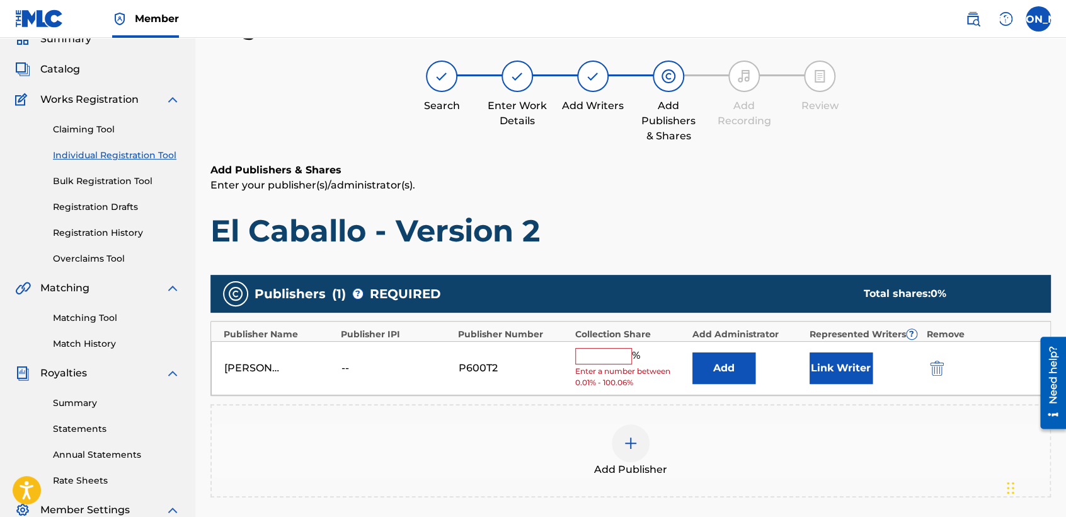
click at [606, 358] on input "text" at bounding box center [603, 356] width 57 height 16
type input "50"
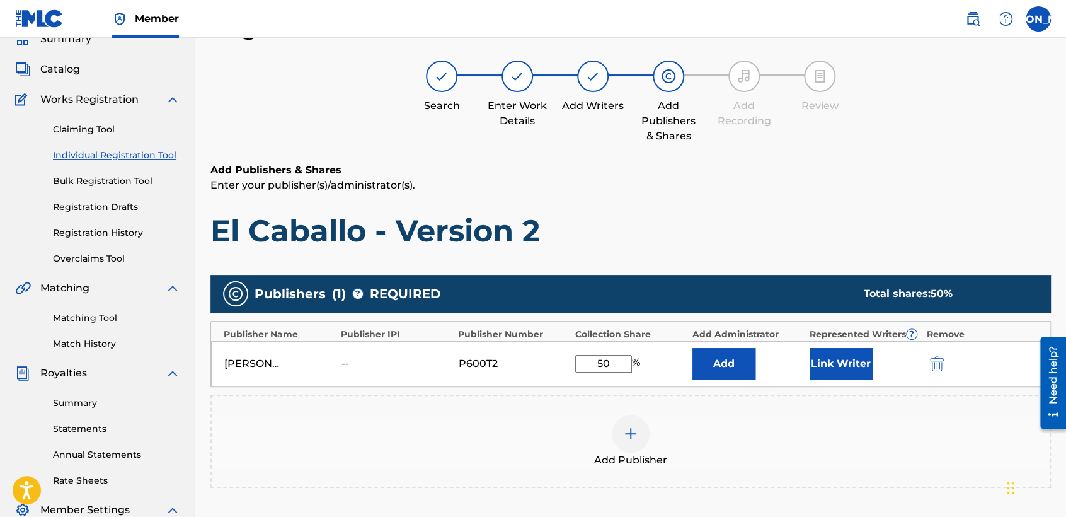
click at [831, 354] on button "Link Writer" at bounding box center [841, 364] width 63 height 32
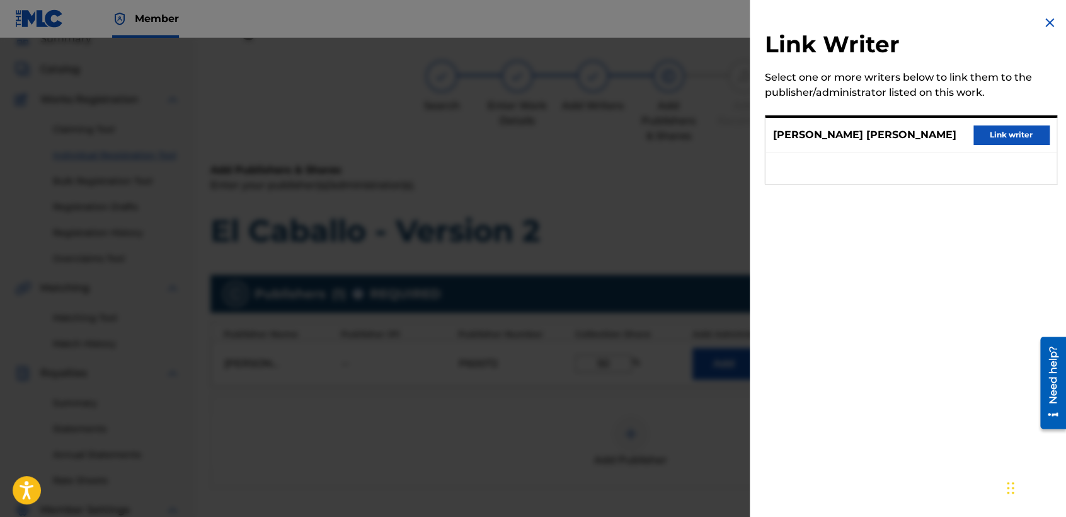
click at [976, 139] on button "Link writer" at bounding box center [1011, 134] width 76 height 19
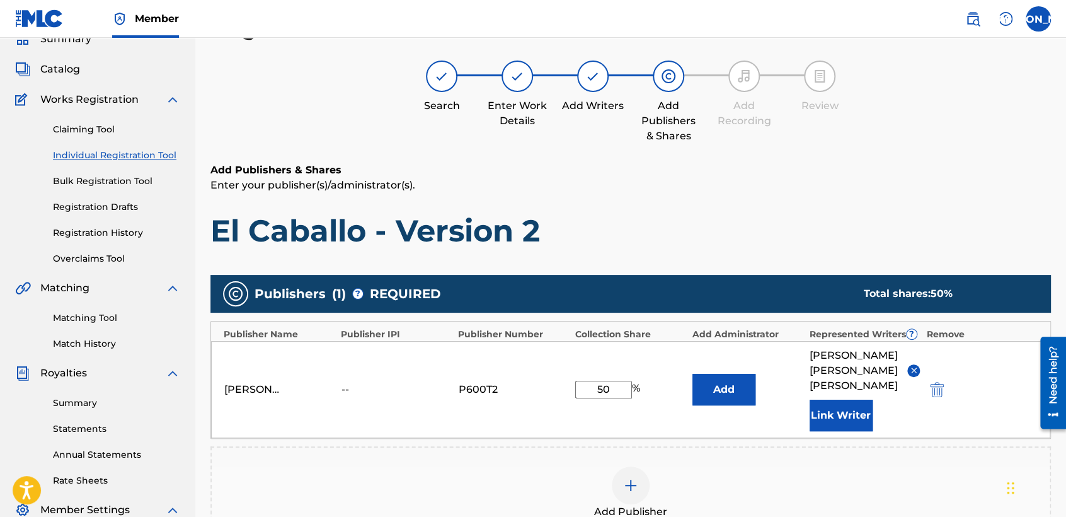
click at [856, 164] on h6 "Add Publishers & Shares" at bounding box center [630, 170] width 841 height 15
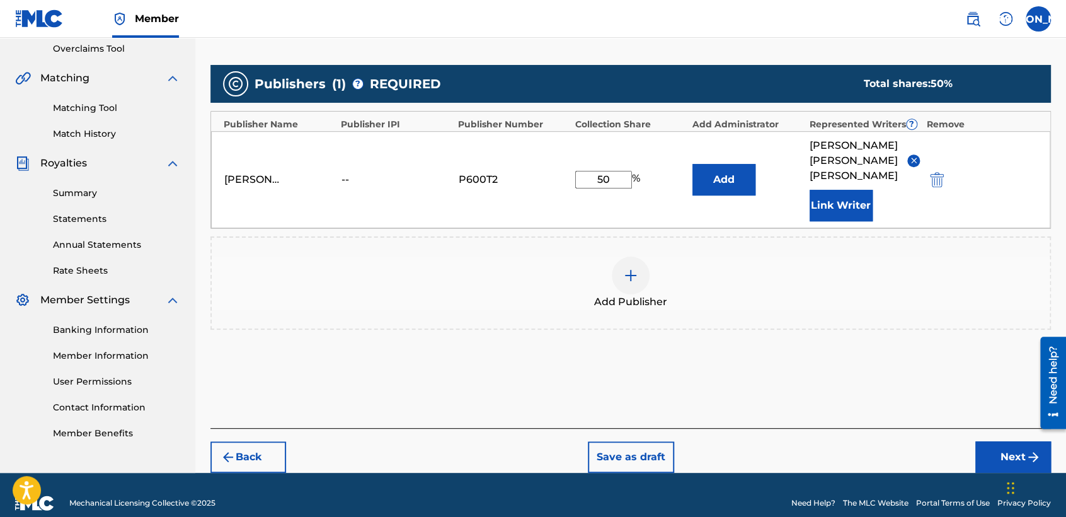
click at [997, 442] on button "Next" at bounding box center [1013, 457] width 76 height 32
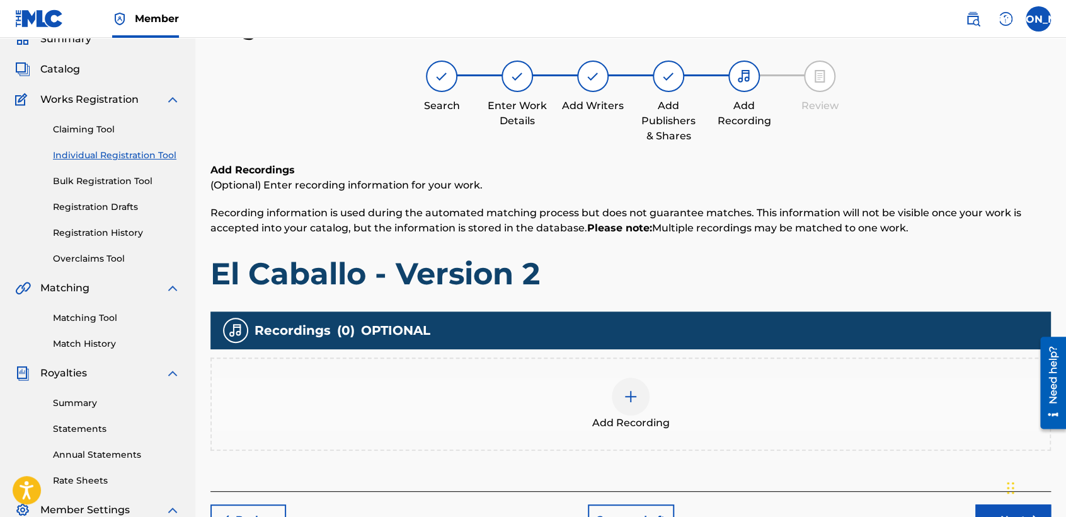
click at [646, 386] on div at bounding box center [631, 396] width 38 height 38
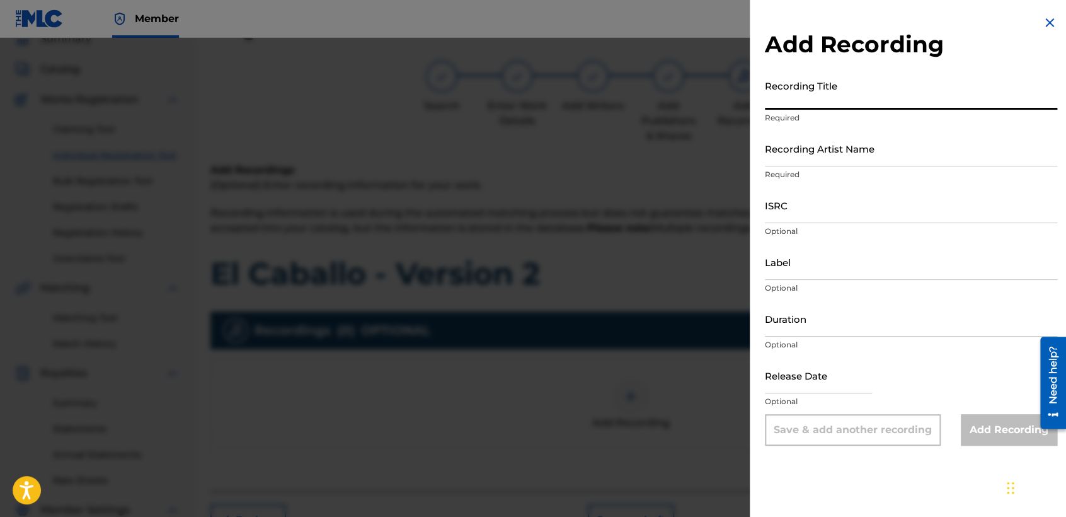
click at [830, 93] on input "Recording Title" at bounding box center [911, 92] width 292 height 36
paste input "El Caballo - Version 2"
type input "El Caballo - Version 2"
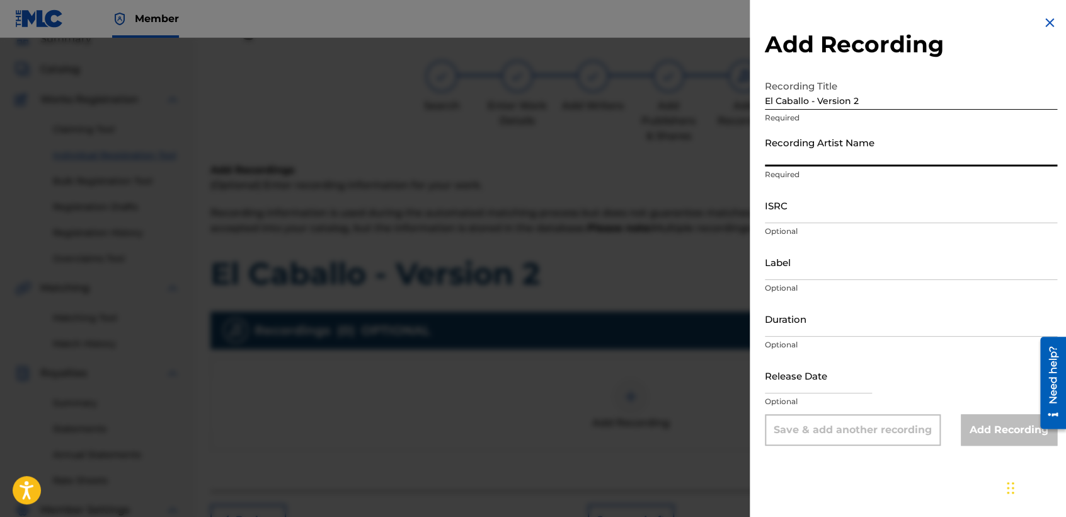
click at [847, 154] on input "Recording Artist Name" at bounding box center [911, 148] width 292 height 36
type input "Baby [PERSON_NAME]"
type input "03:45"
type input "[DATE]"
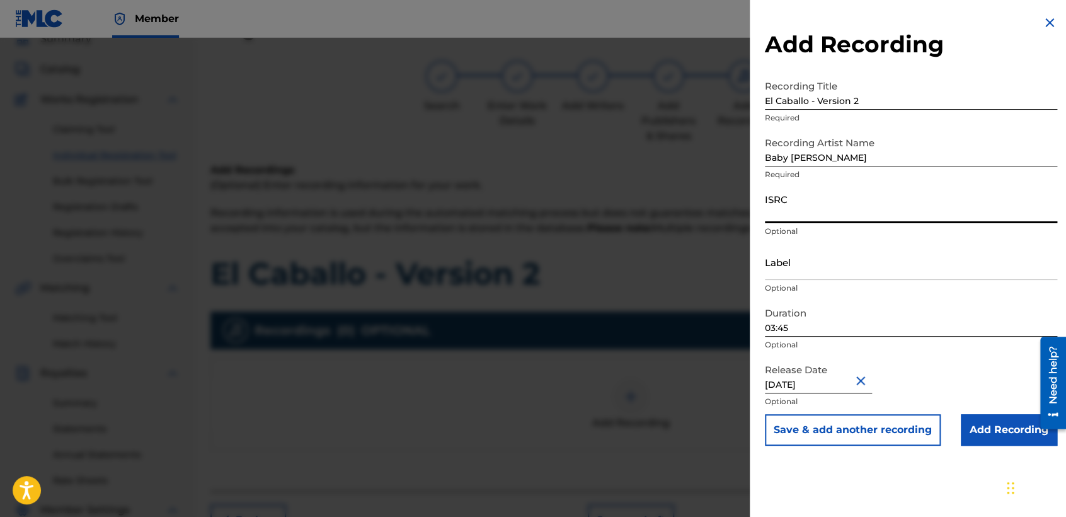
click at [795, 191] on input "ISRC" at bounding box center [911, 205] width 292 height 36
paste input "USHM92197729"
type input "USHM92197729"
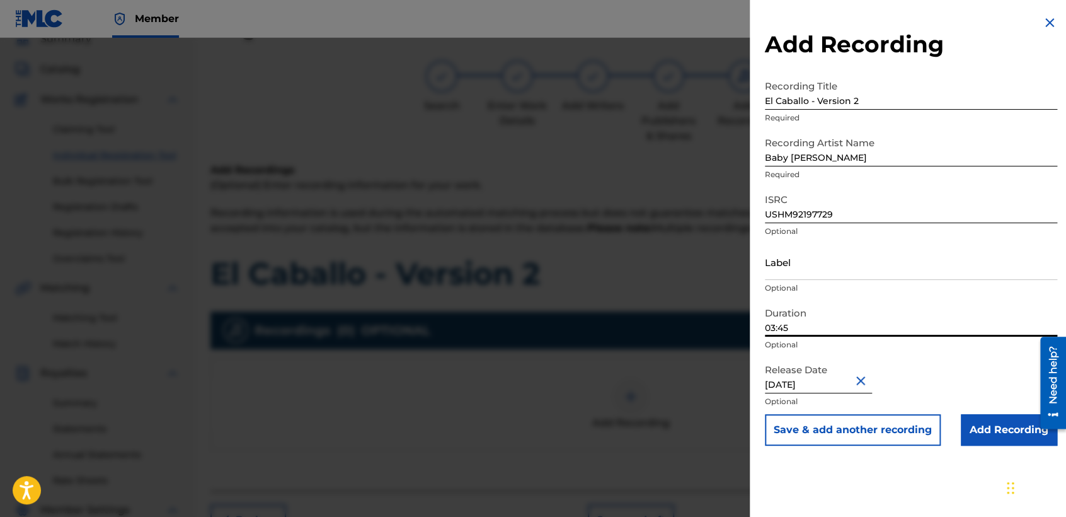
click at [810, 327] on input "03:45" at bounding box center [911, 319] width 292 height 36
type input "04:21"
click at [984, 428] on input "Add Recording" at bounding box center [1009, 430] width 96 height 32
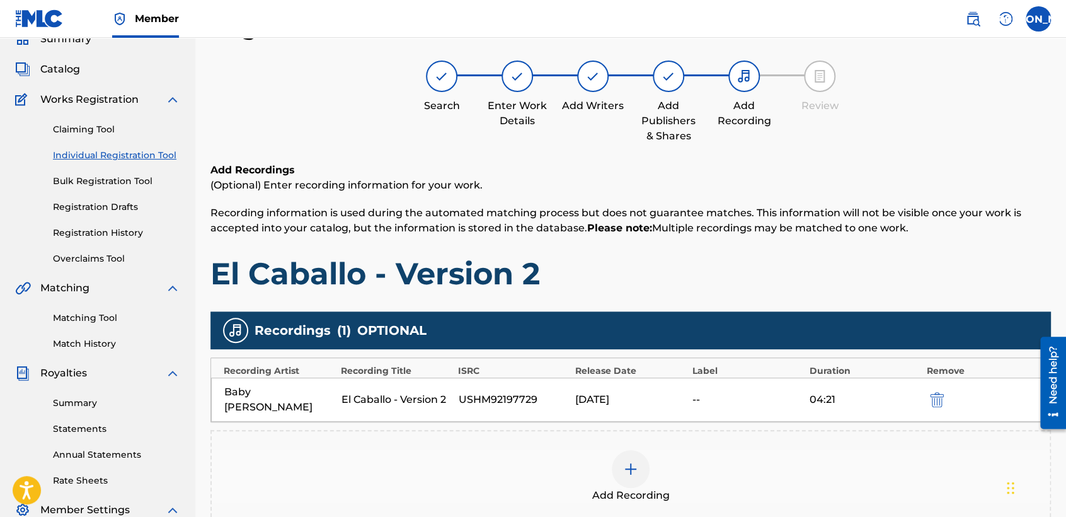
click at [759, 253] on div "Add Recordings (Optional) Enter recording information for your work. Recording …" at bounding box center [630, 228] width 841 height 130
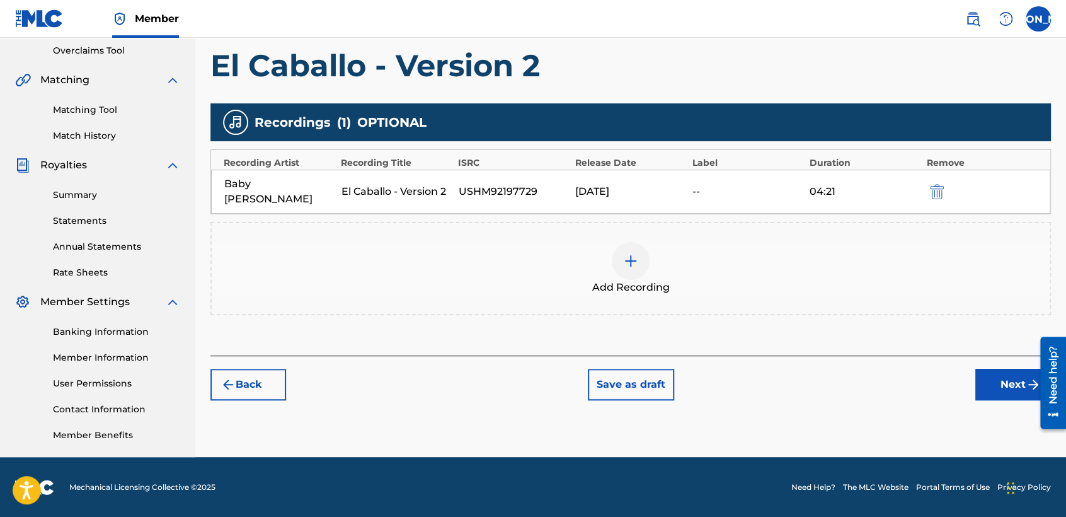
click at [985, 382] on button "Next" at bounding box center [1013, 385] width 76 height 32
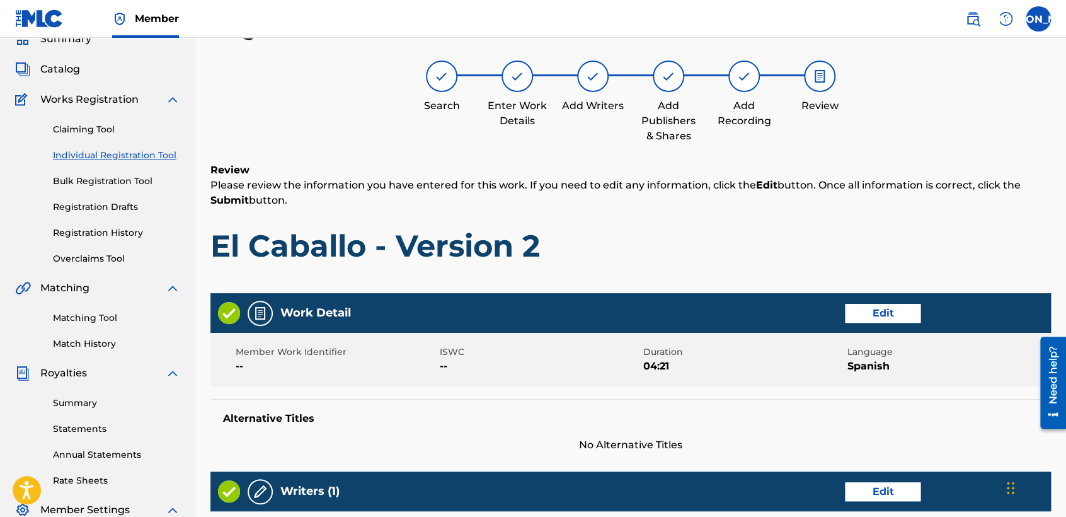
click at [721, 243] on h1 "El Caballo - Version 2" at bounding box center [630, 246] width 841 height 38
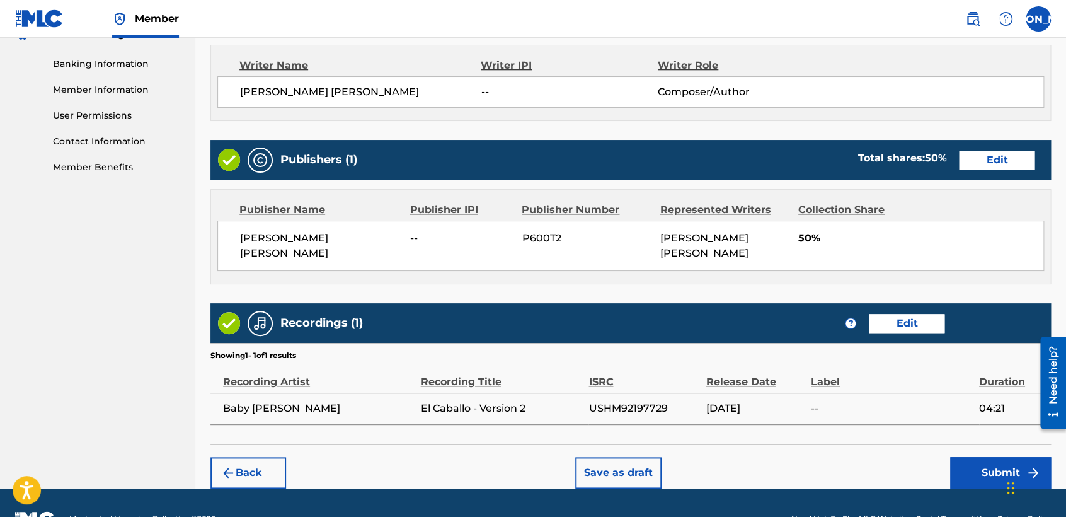
scroll to position [560, 0]
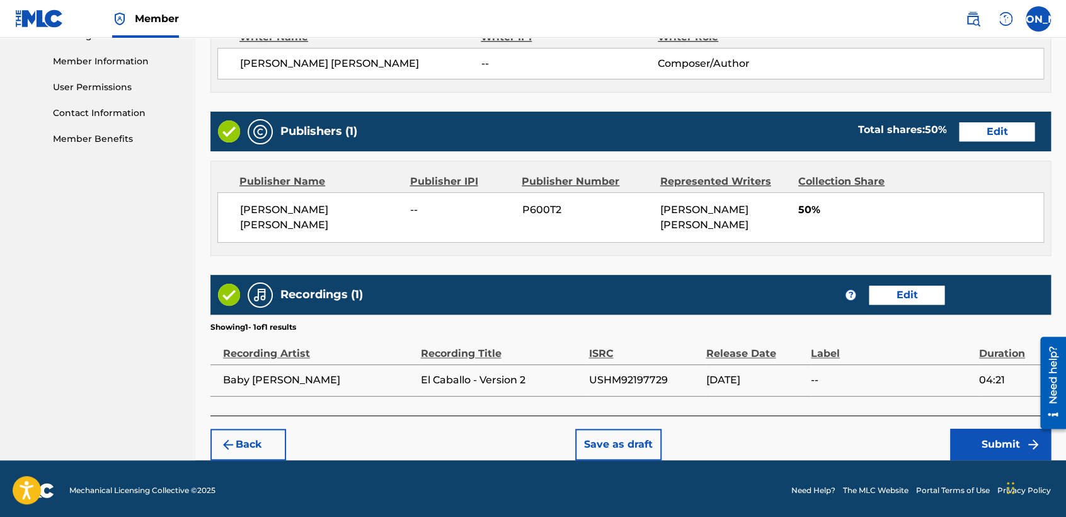
click at [973, 451] on button "Submit" at bounding box center [1000, 444] width 101 height 32
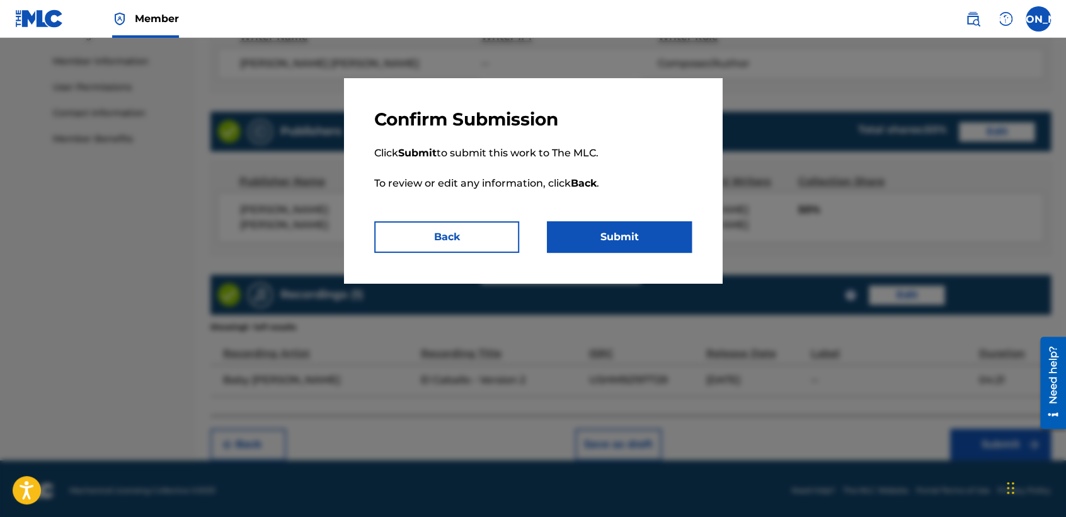
click at [641, 234] on button "Submit" at bounding box center [619, 237] width 145 height 32
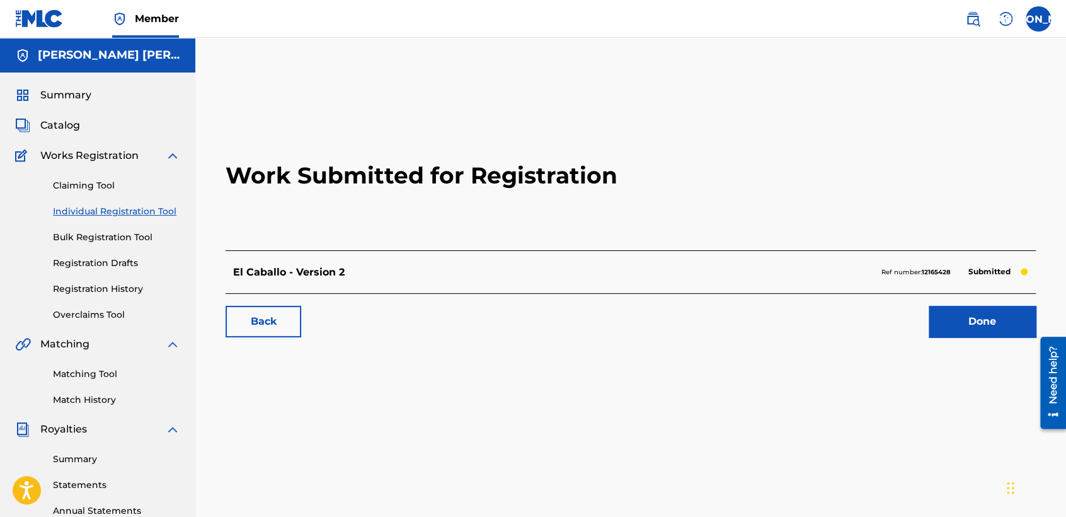
click at [168, 212] on link "Individual Registration Tool" at bounding box center [116, 211] width 127 height 13
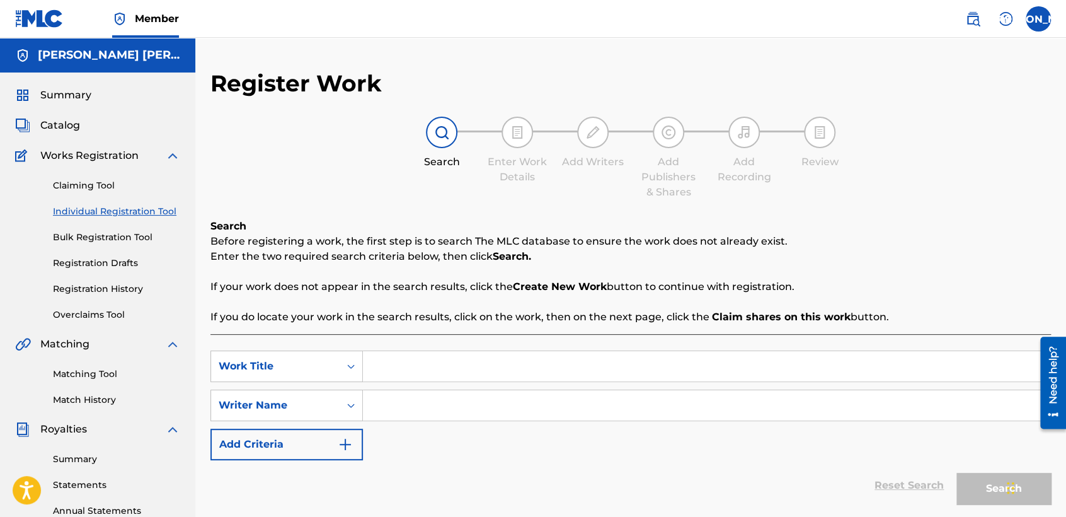
click at [386, 365] on input "Search Form" at bounding box center [706, 366] width 687 height 30
paste input "El Pepo de la River"
type input "El Pepo de la River"
click at [420, 410] on input "Search Form" at bounding box center [706, 405] width 687 height 30
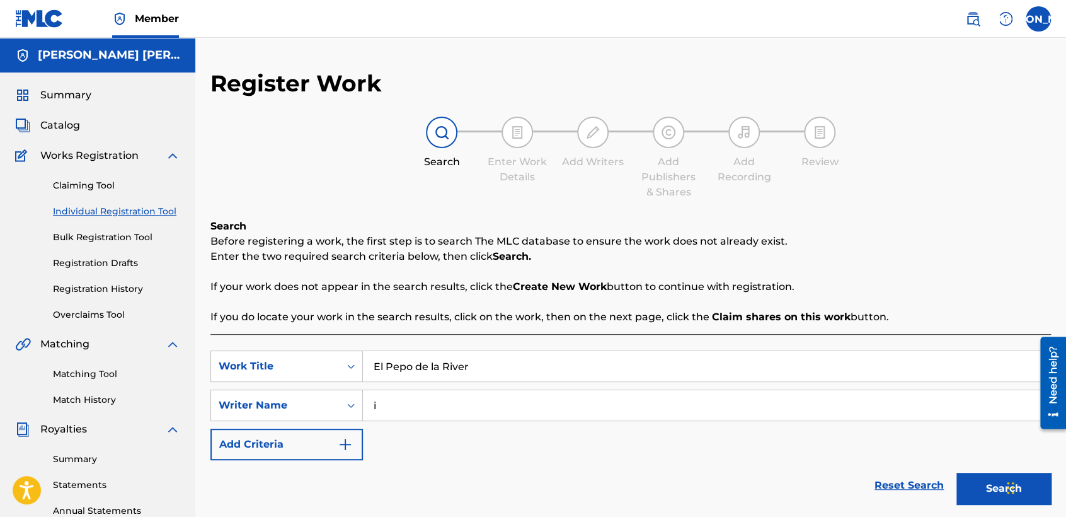
type input "i"
click at [956, 473] on button "Search" at bounding box center [1003, 489] width 95 height 32
click at [443, 418] on input "i" at bounding box center [706, 405] width 687 height 30
click at [513, 477] on div "Reset Search Search" at bounding box center [630, 485] width 841 height 50
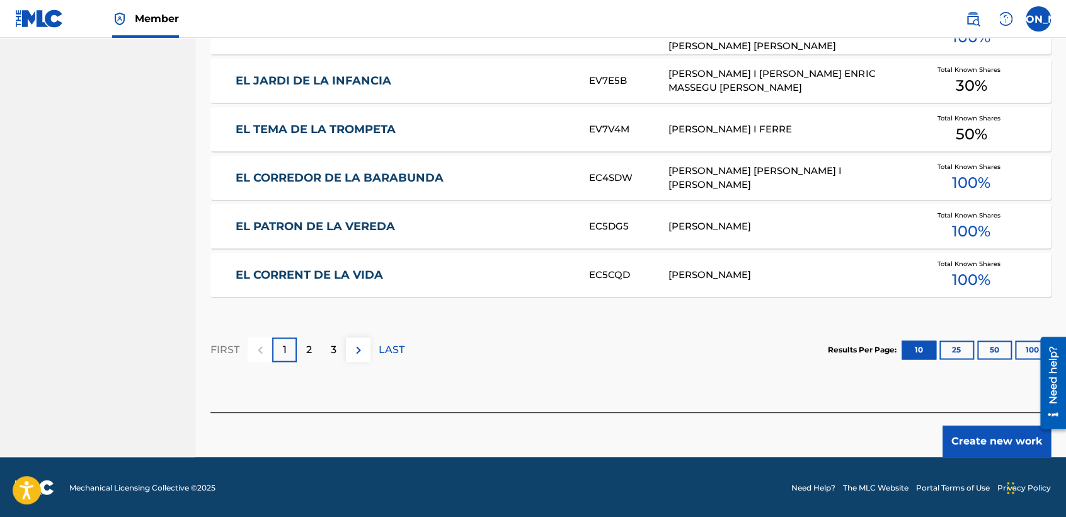
click at [963, 436] on button "Create new work" at bounding box center [997, 441] width 108 height 32
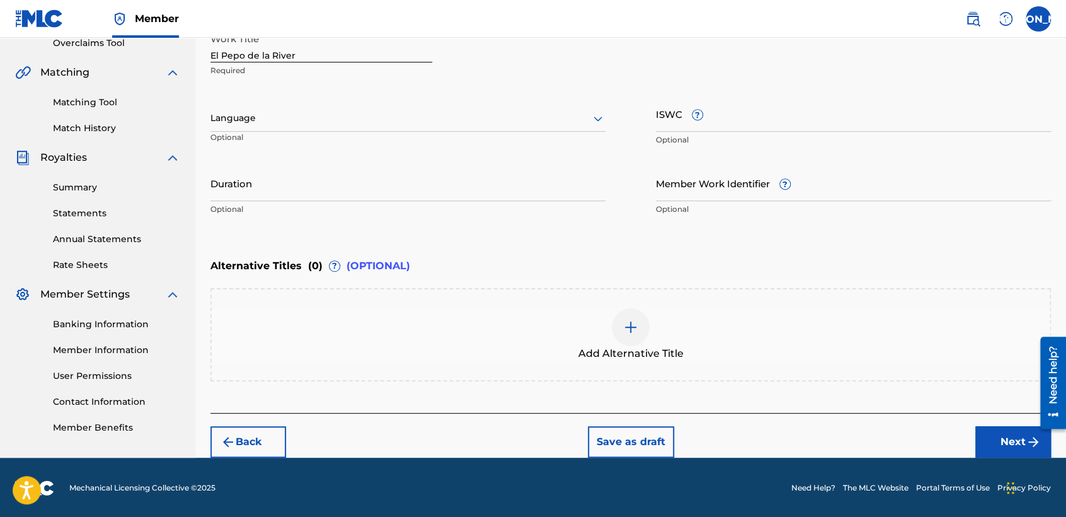
click at [589, 116] on div at bounding box center [407, 118] width 395 height 16
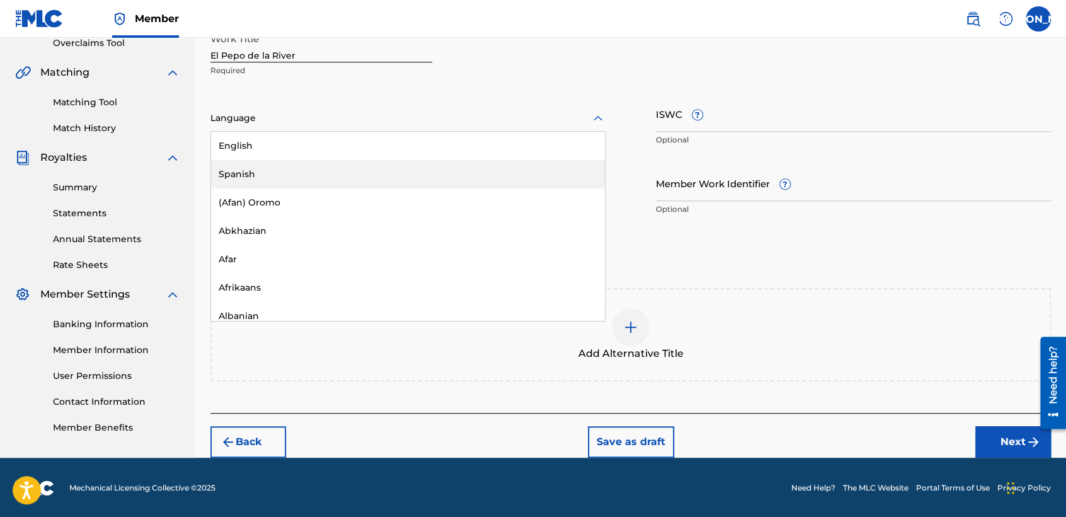
click at [423, 171] on div "Spanish" at bounding box center [408, 174] width 394 height 28
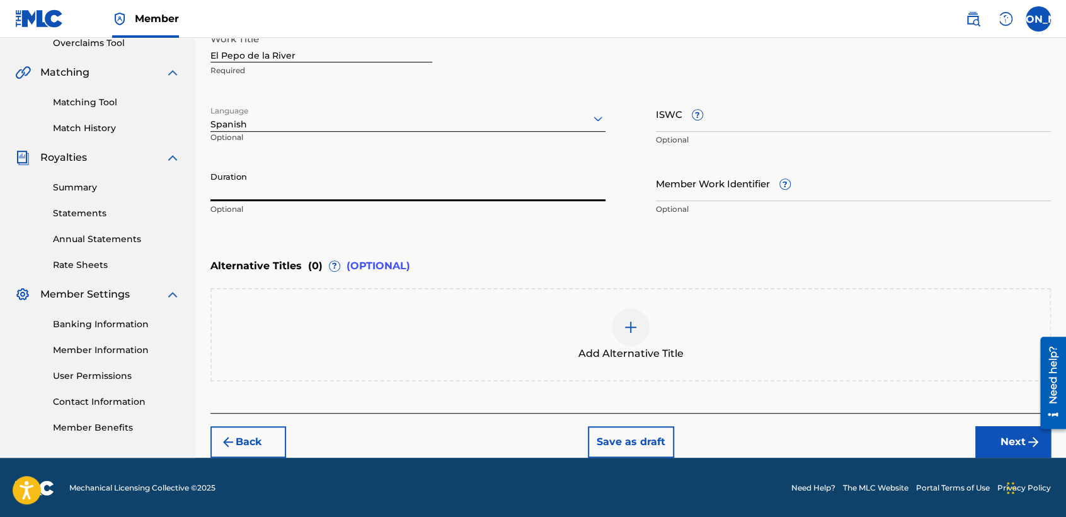
click at [359, 168] on input "Duration" at bounding box center [407, 183] width 395 height 36
type input "03:20"
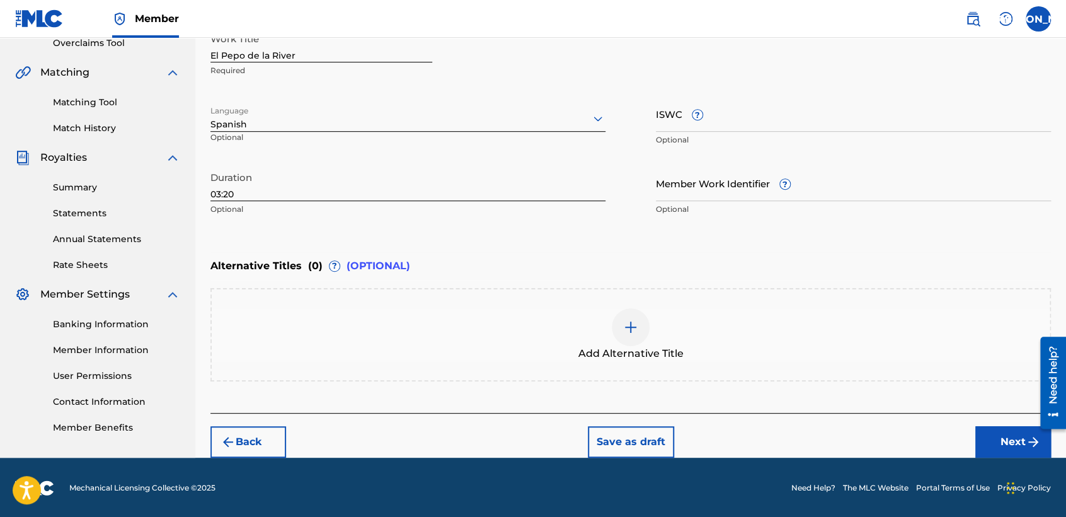
click at [997, 436] on button "Next" at bounding box center [1013, 442] width 76 height 32
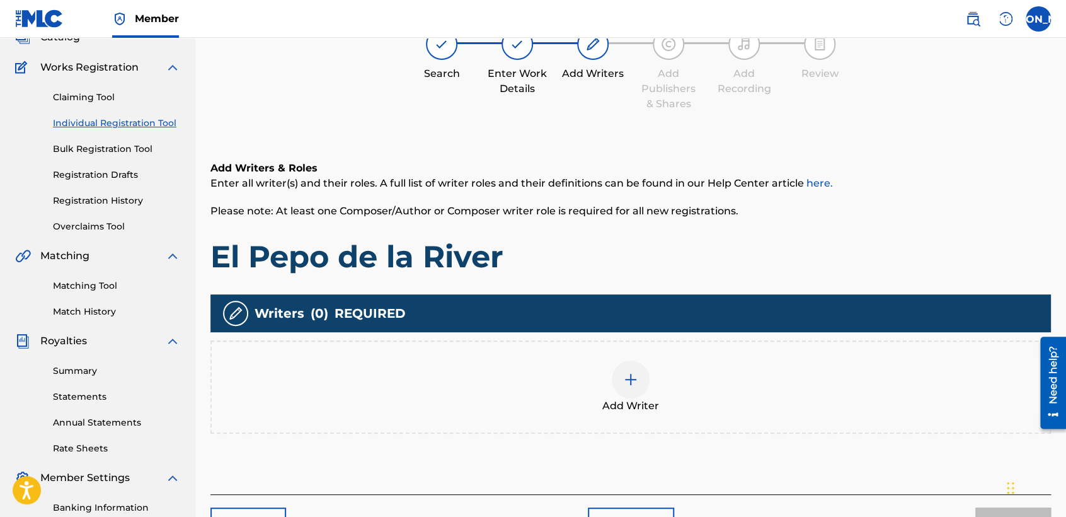
scroll to position [56, 0]
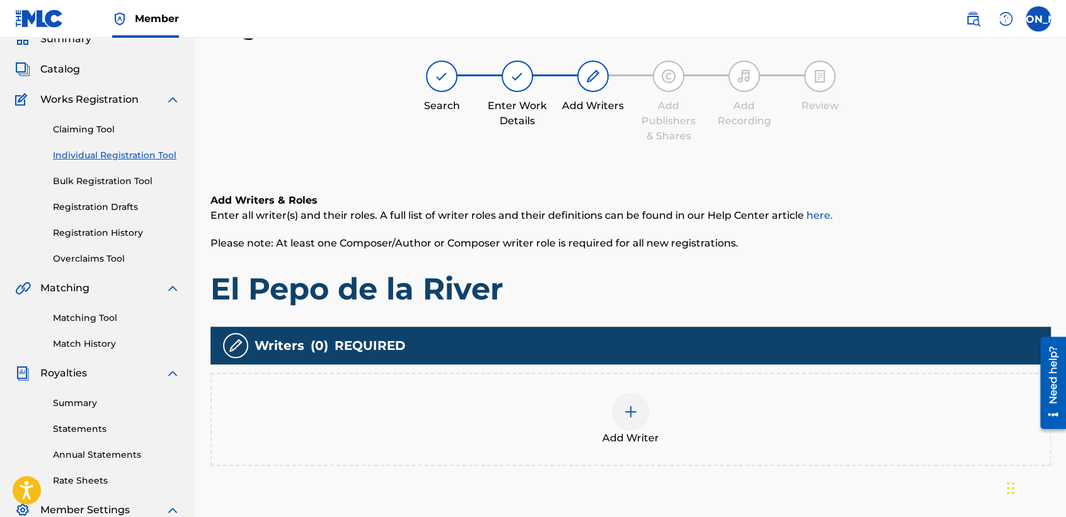
click at [629, 424] on div at bounding box center [631, 412] width 38 height 38
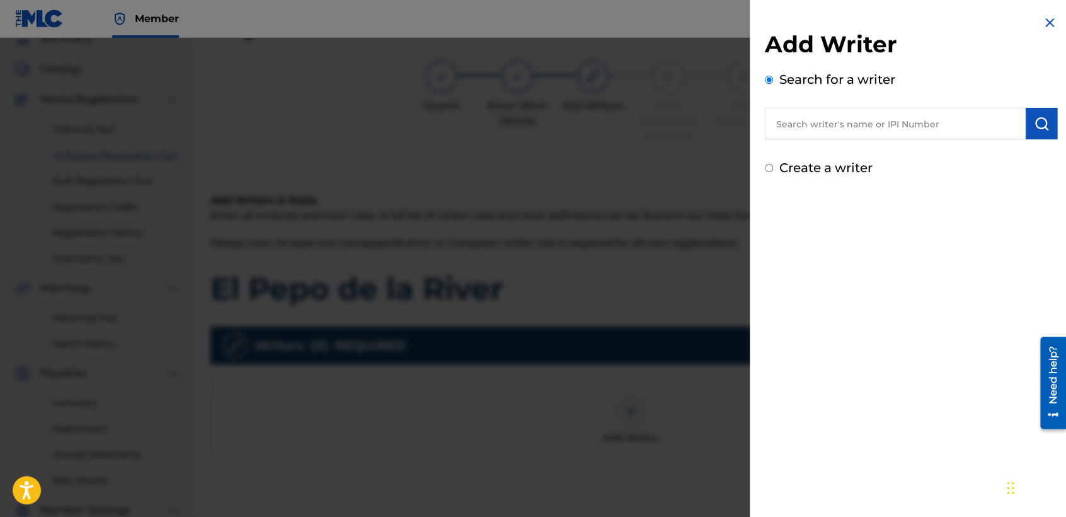
click at [766, 169] on input "Create a writer" at bounding box center [769, 168] width 8 height 8
radio input "false"
radio input "true"
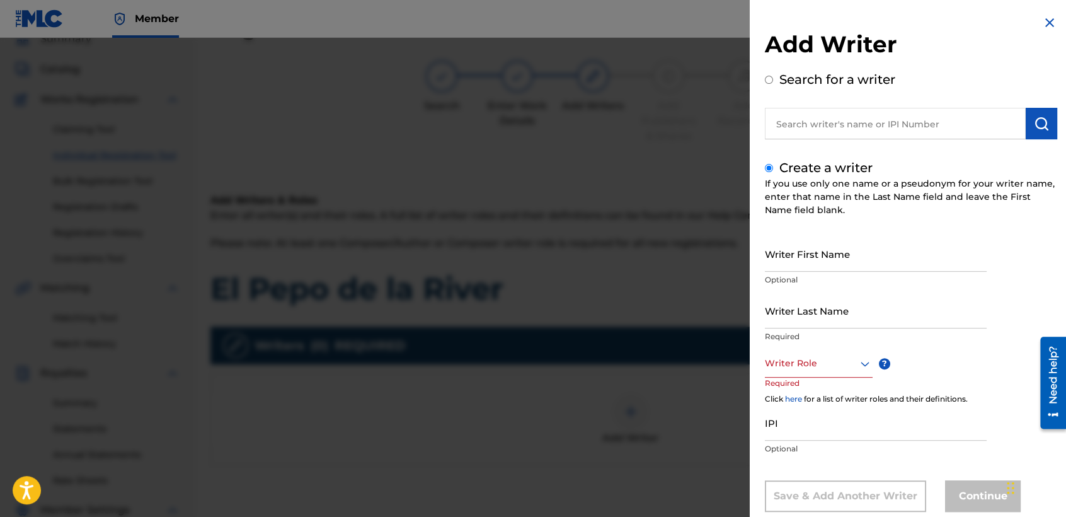
click at [768, 244] on input "Writer First Name" at bounding box center [876, 254] width 222 height 36
type input "[PERSON_NAME] [PERSON_NAME]"
click at [823, 317] on input "Writer Last Name" at bounding box center [876, 310] width 222 height 36
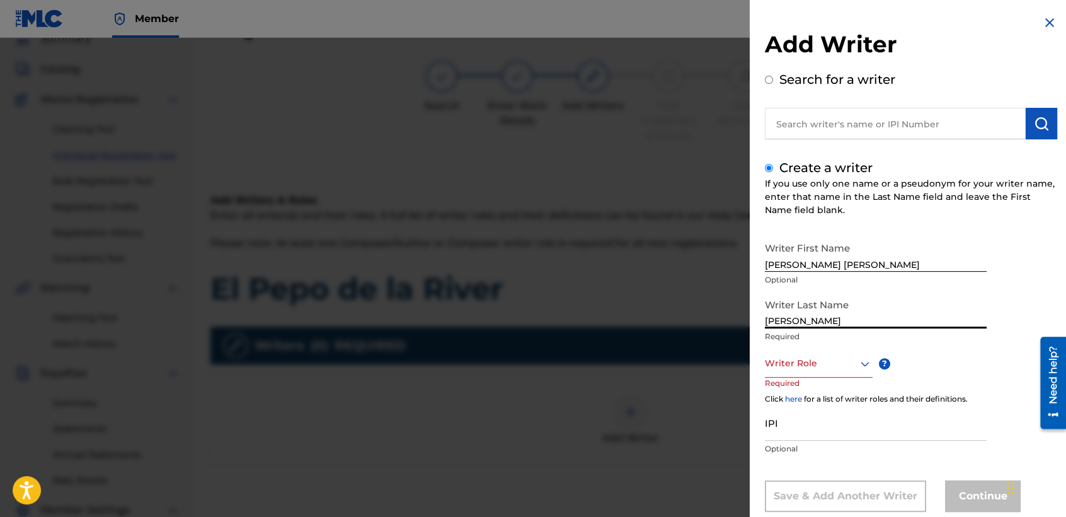
type input "[PERSON_NAME]"
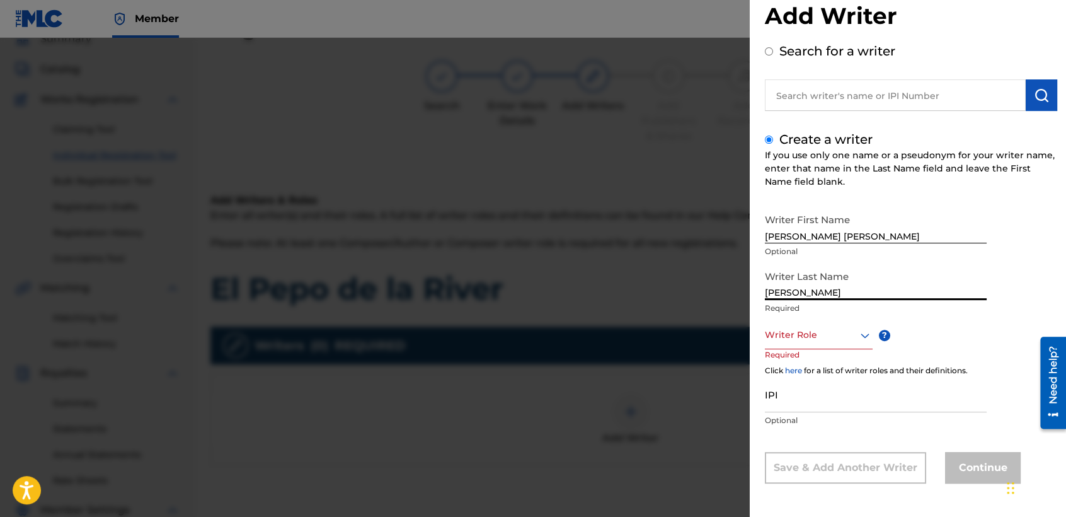
click at [830, 349] on div "Writer Role" at bounding box center [819, 335] width 108 height 28
click at [836, 368] on div "Composer/Author" at bounding box center [819, 363] width 106 height 28
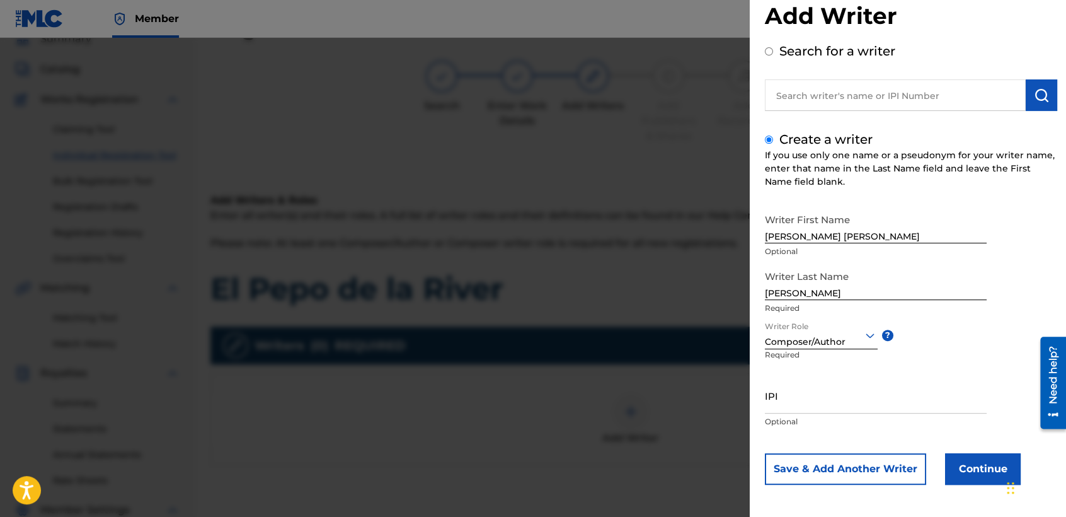
click at [963, 461] on button "Continue" at bounding box center [983, 469] width 76 height 32
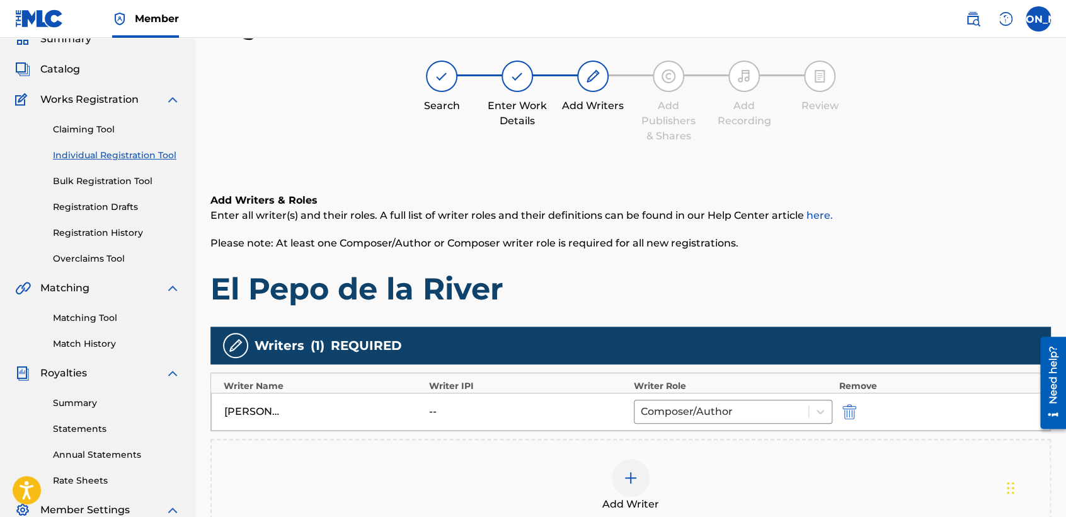
click at [692, 275] on h1 "El Pepo de la River" at bounding box center [630, 289] width 841 height 38
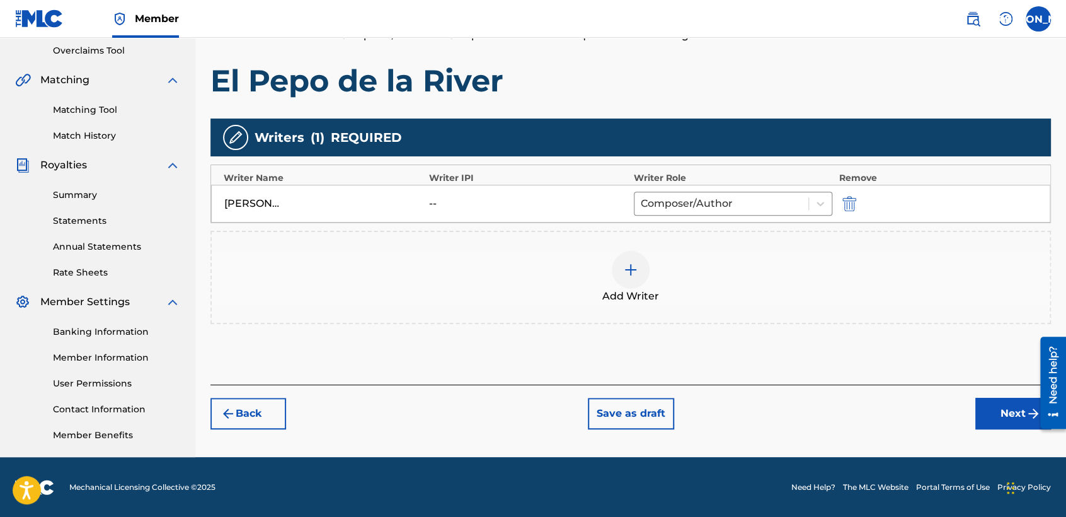
click at [1010, 414] on button "Next" at bounding box center [1013, 414] width 76 height 32
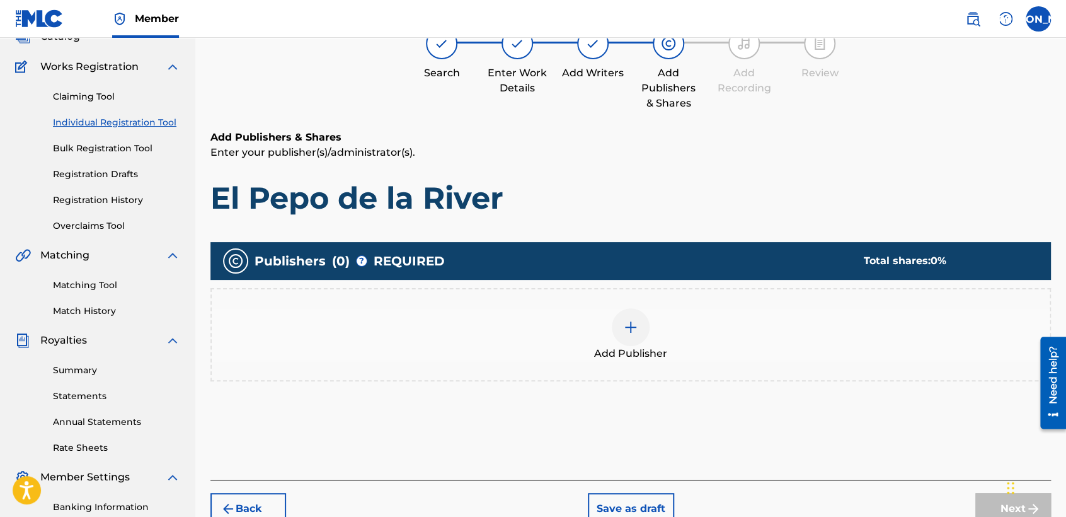
scroll to position [56, 0]
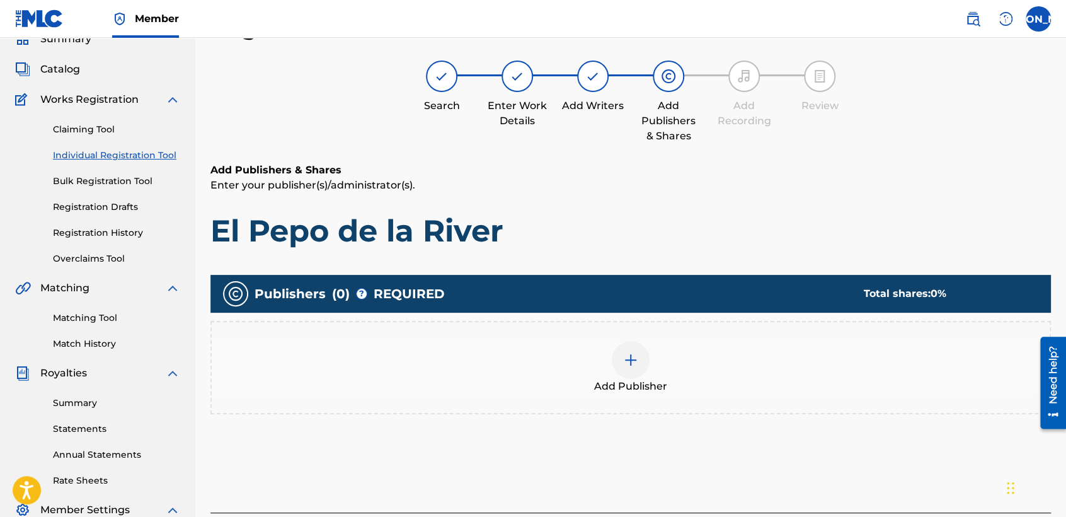
click at [624, 350] on div at bounding box center [631, 360] width 38 height 38
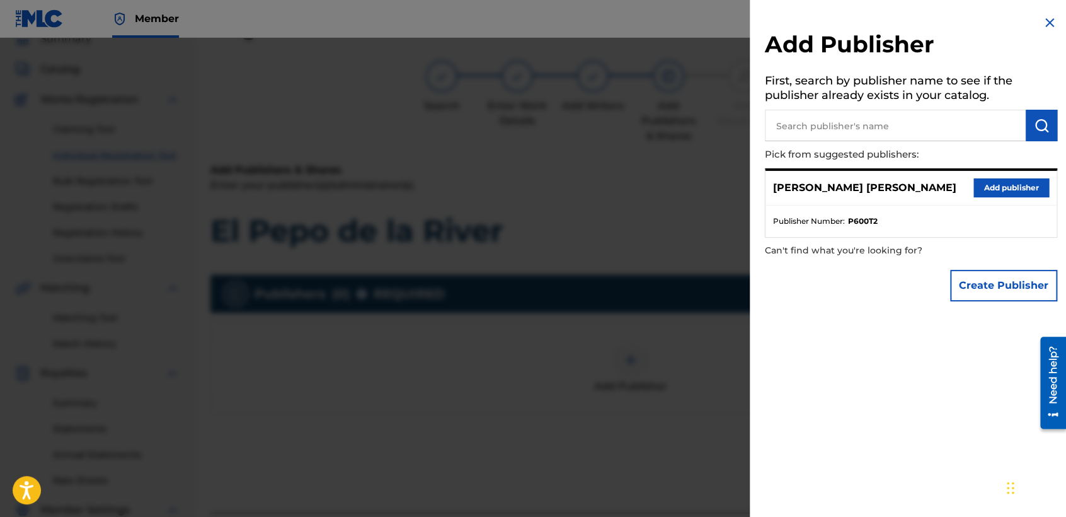
click at [996, 188] on button "Add publisher" at bounding box center [1011, 187] width 76 height 19
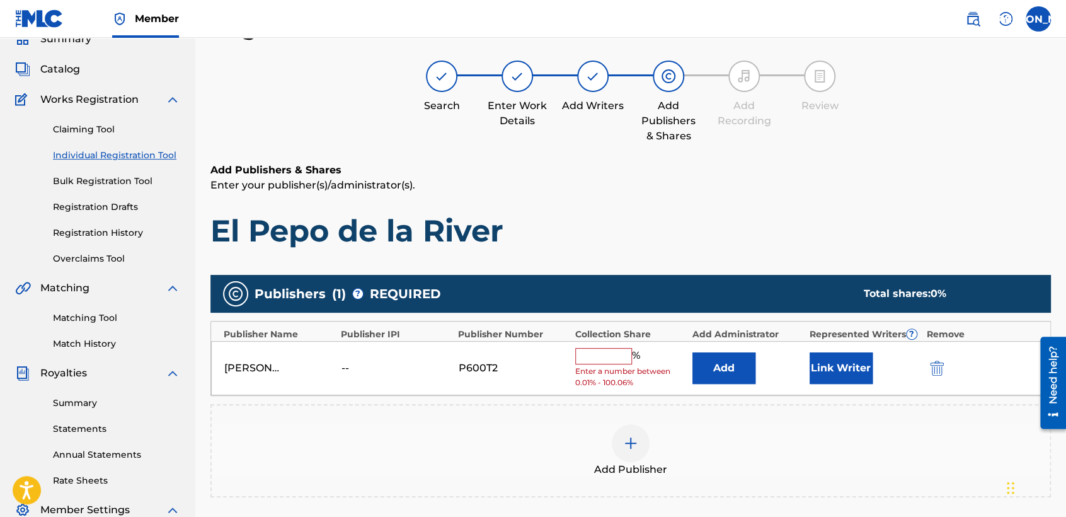
click at [832, 187] on p "Enter your publisher(s)/administrator(s)." at bounding box center [630, 185] width 841 height 15
click at [606, 362] on input "text" at bounding box center [603, 356] width 57 height 16
type input "50"
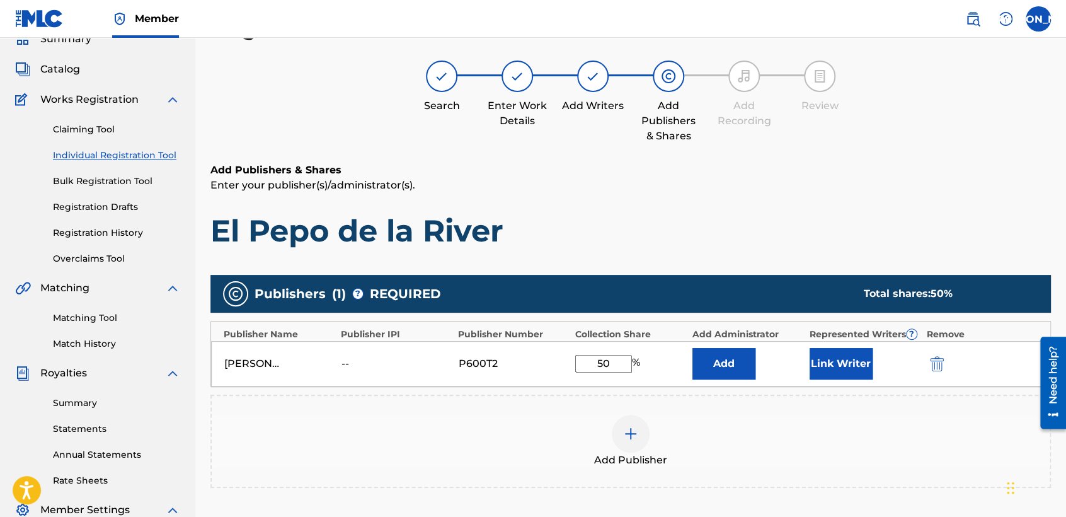
click at [850, 355] on button "Link Writer" at bounding box center [841, 364] width 63 height 32
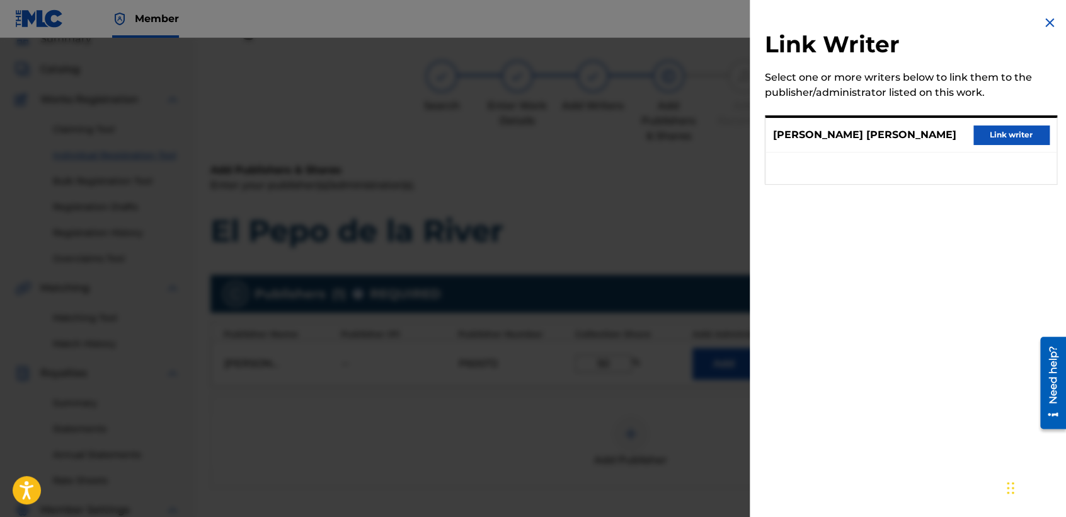
click at [999, 134] on button "Link writer" at bounding box center [1011, 134] width 76 height 19
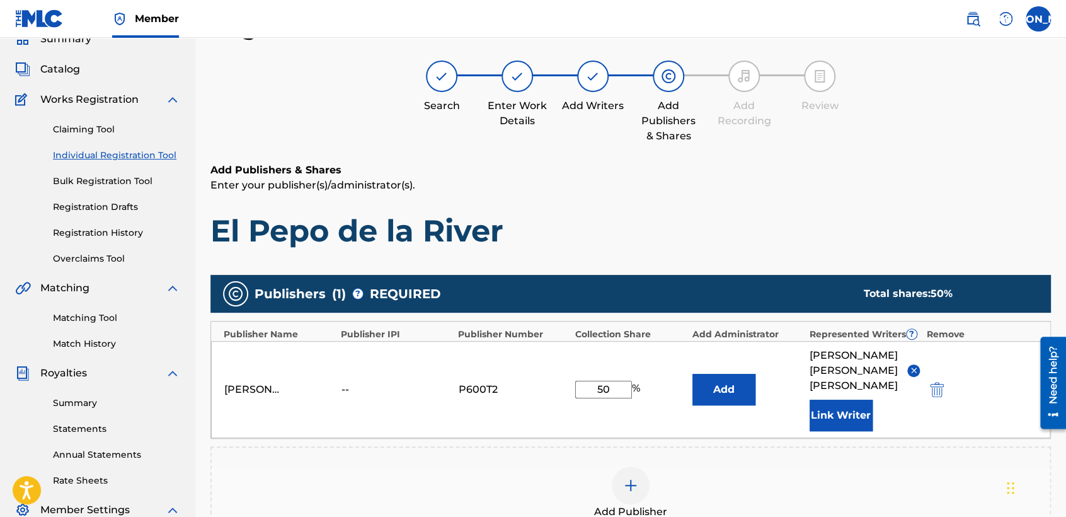
click at [812, 199] on div "Add Publishers & Shares Enter your publisher(s)/administrator(s). El Pepo de la…" at bounding box center [630, 206] width 841 height 87
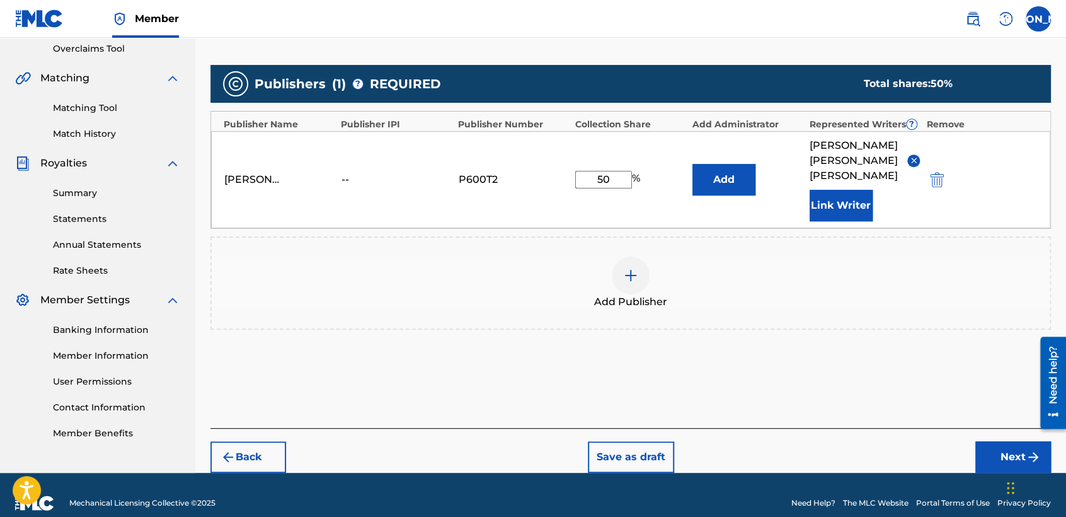
click at [994, 441] on button "Next" at bounding box center [1013, 457] width 76 height 32
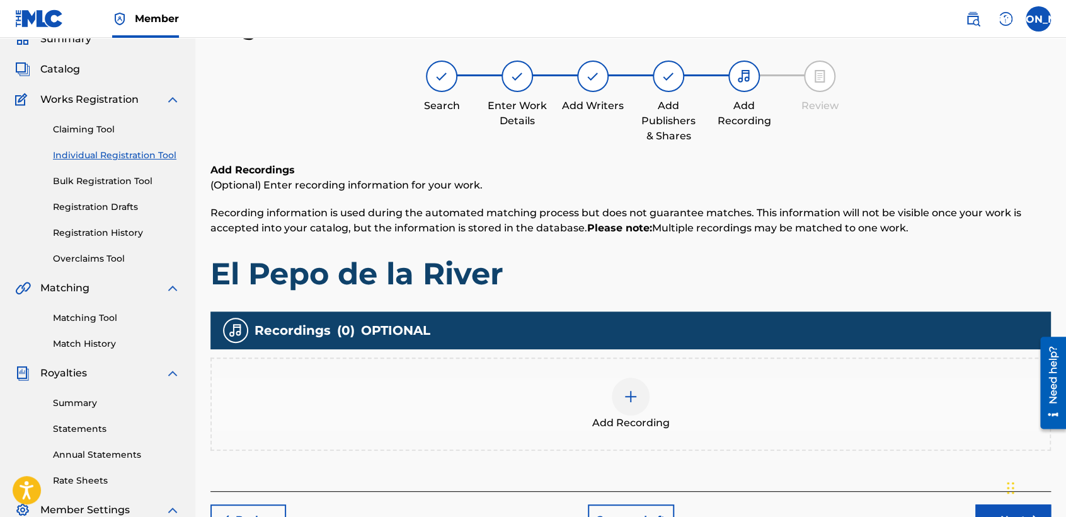
click at [617, 399] on div at bounding box center [631, 396] width 38 height 38
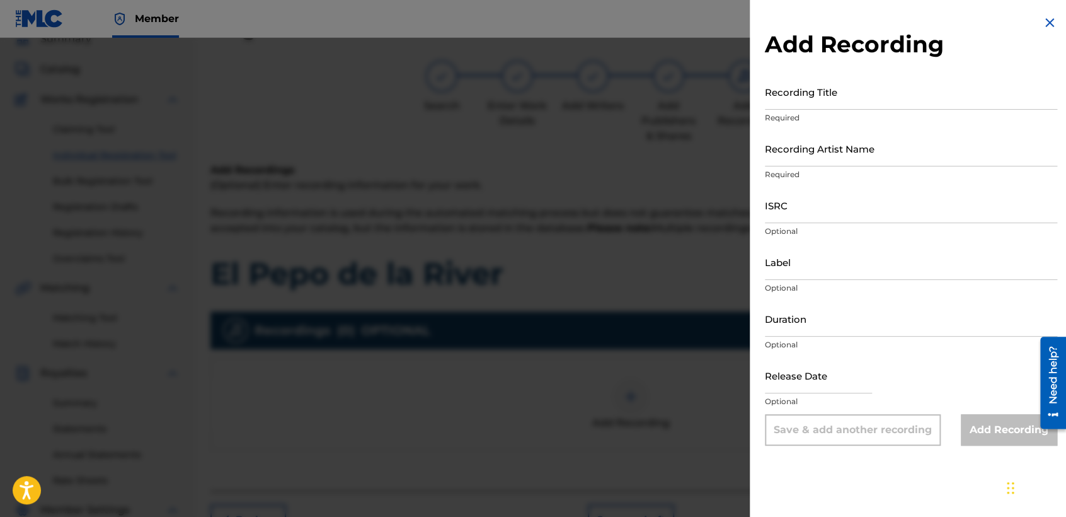
click at [808, 88] on input "Recording Title" at bounding box center [911, 92] width 292 height 36
paste input "El Pepo de la River"
type input "El Pepo de la River"
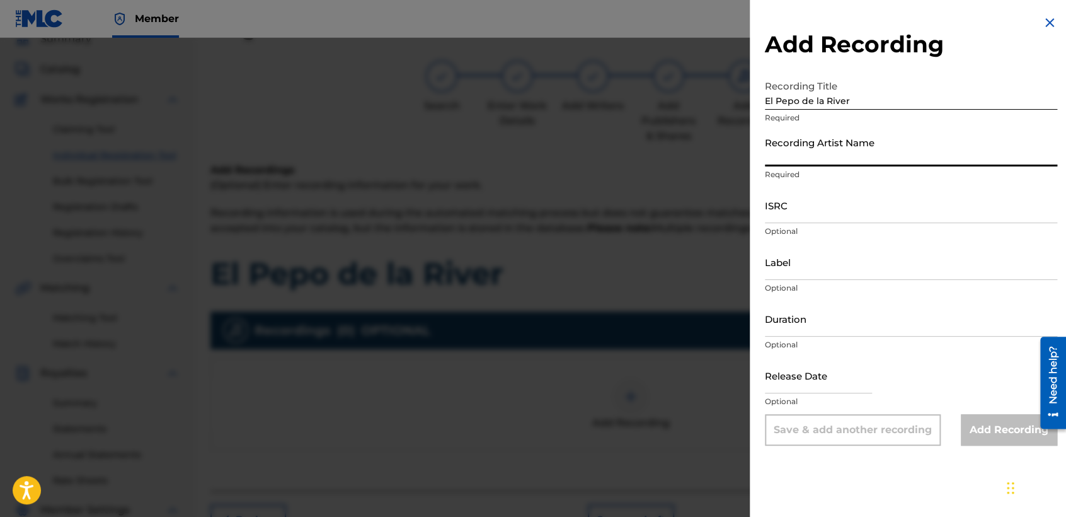
click at [836, 151] on input "Recording Artist Name" at bounding box center [911, 148] width 292 height 36
type input "Baby [PERSON_NAME]"
type input "[DATE]"
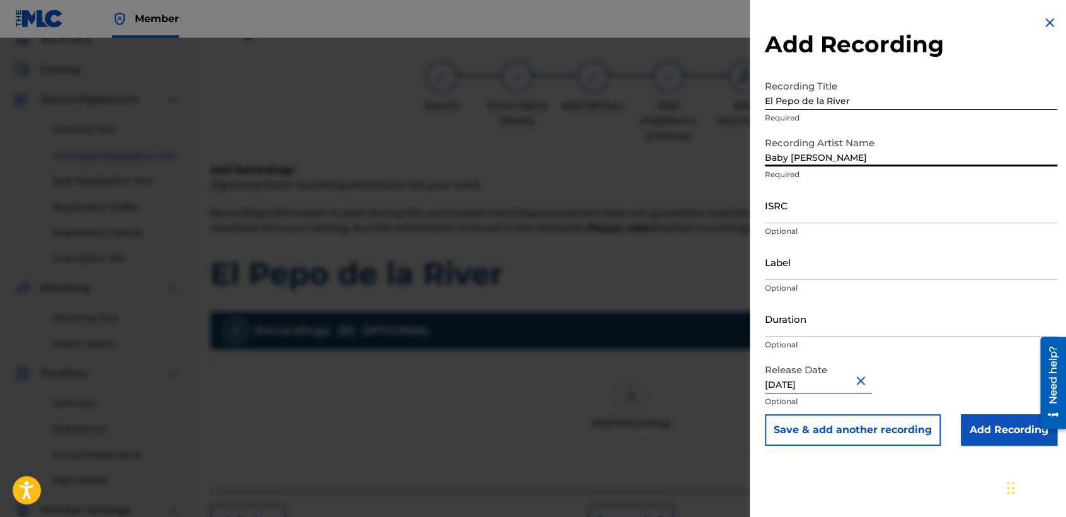
click at [807, 204] on input "ISRC" at bounding box center [911, 205] width 292 height 36
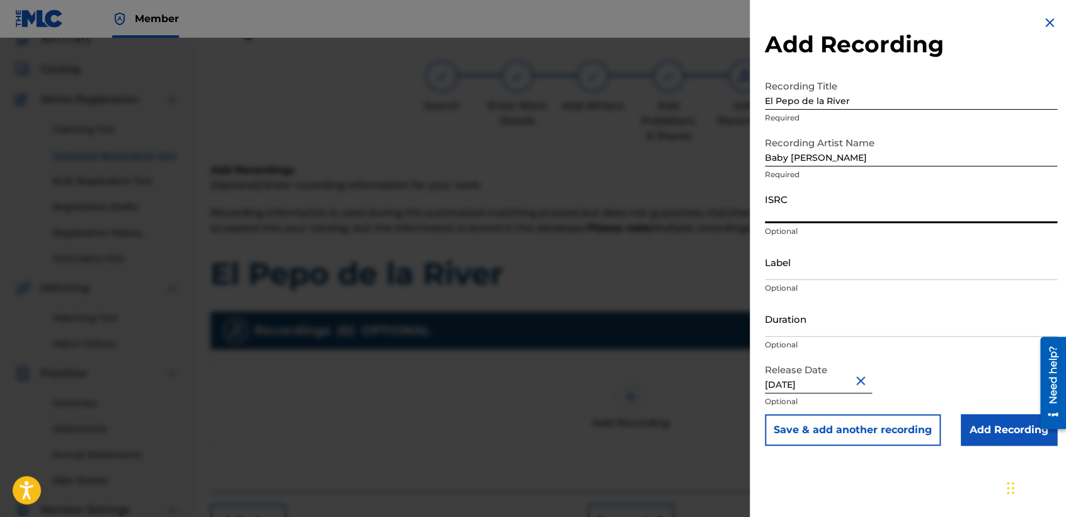
click at [771, 209] on input "ISRC" at bounding box center [911, 205] width 292 height 36
paste input "USHM92197738"
type input "USHM92197738"
click at [815, 320] on input "Duration" at bounding box center [911, 319] width 292 height 36
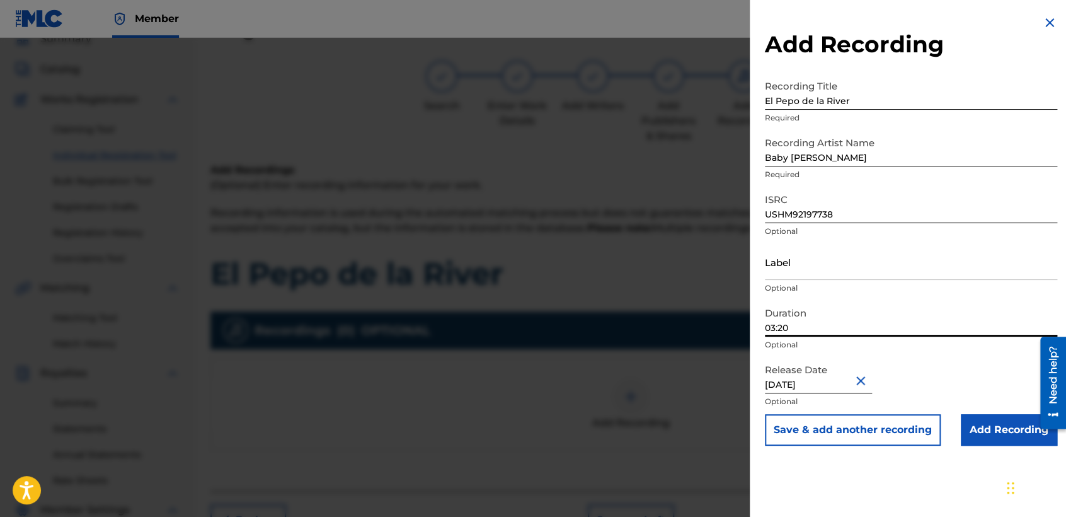
type input "03:20"
click at [988, 431] on input "Add Recording" at bounding box center [1009, 430] width 96 height 32
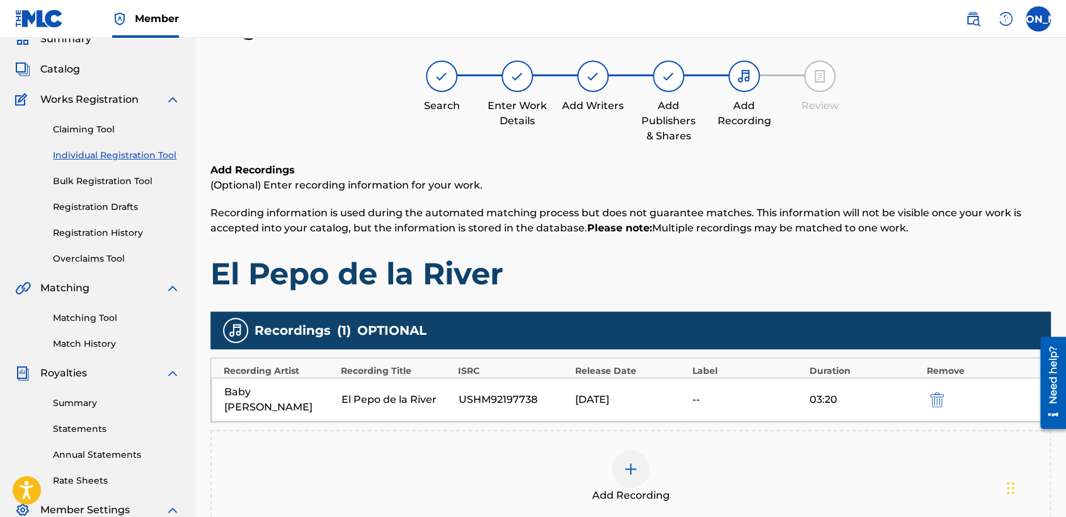
click at [771, 262] on h1 "El Pepo de la River" at bounding box center [630, 274] width 841 height 38
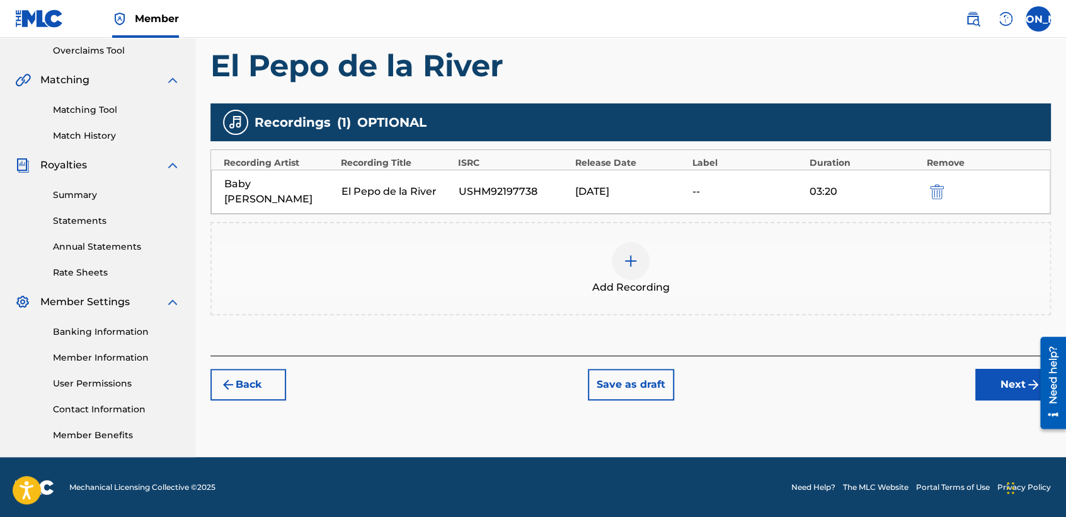
click at [986, 369] on button "Next" at bounding box center [1013, 385] width 76 height 32
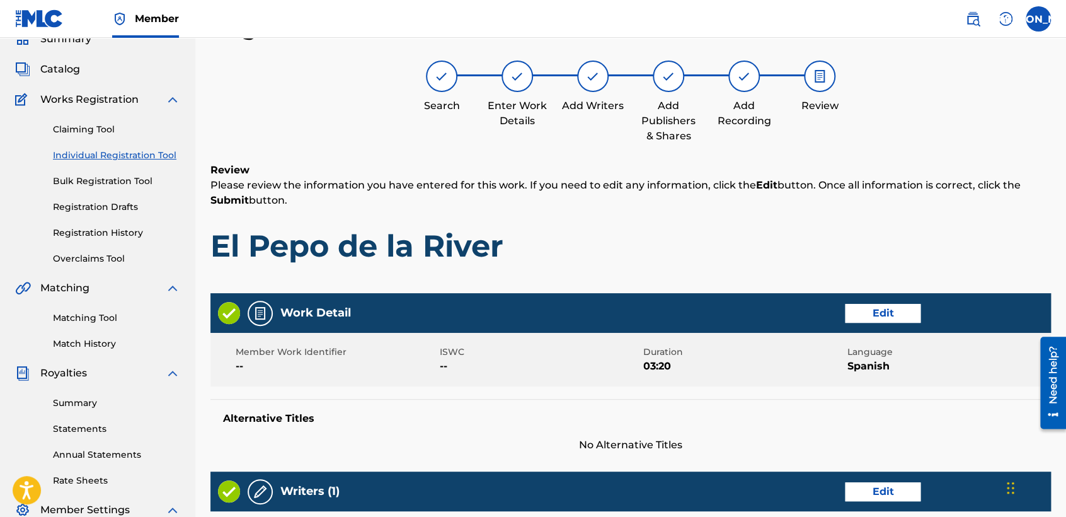
click at [707, 237] on h1 "El Pepo de la River" at bounding box center [630, 246] width 841 height 38
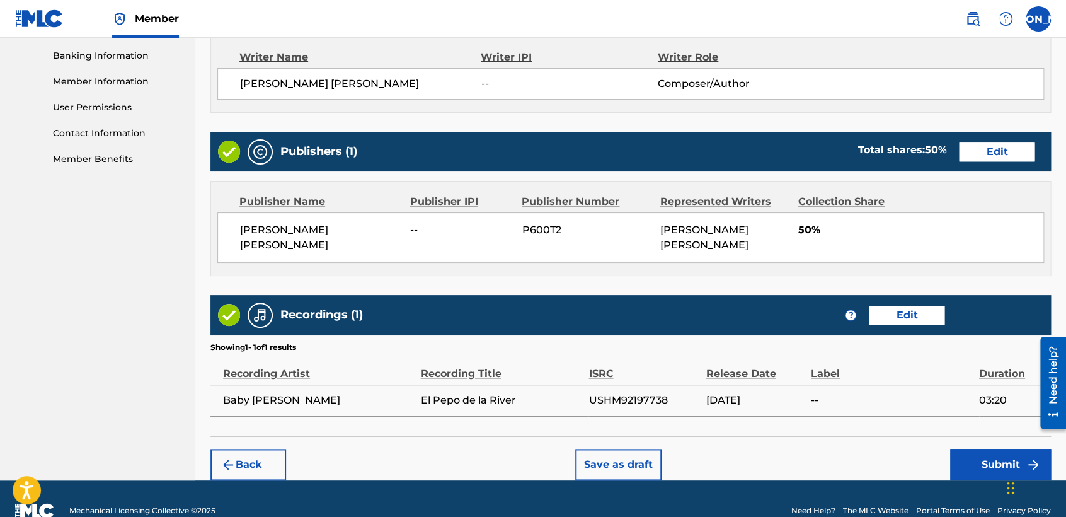
scroll to position [563, 0]
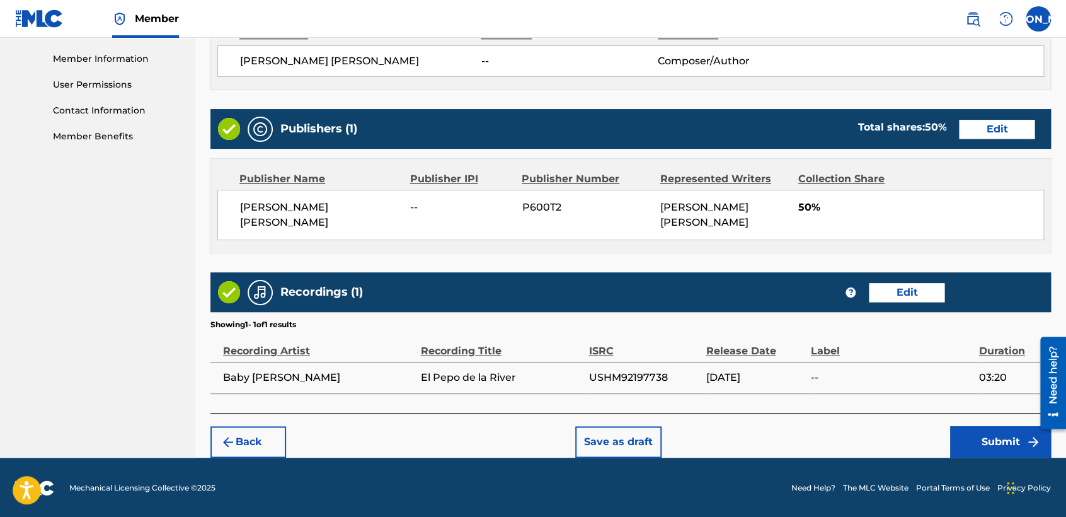
click at [958, 432] on button "Submit" at bounding box center [1000, 442] width 101 height 32
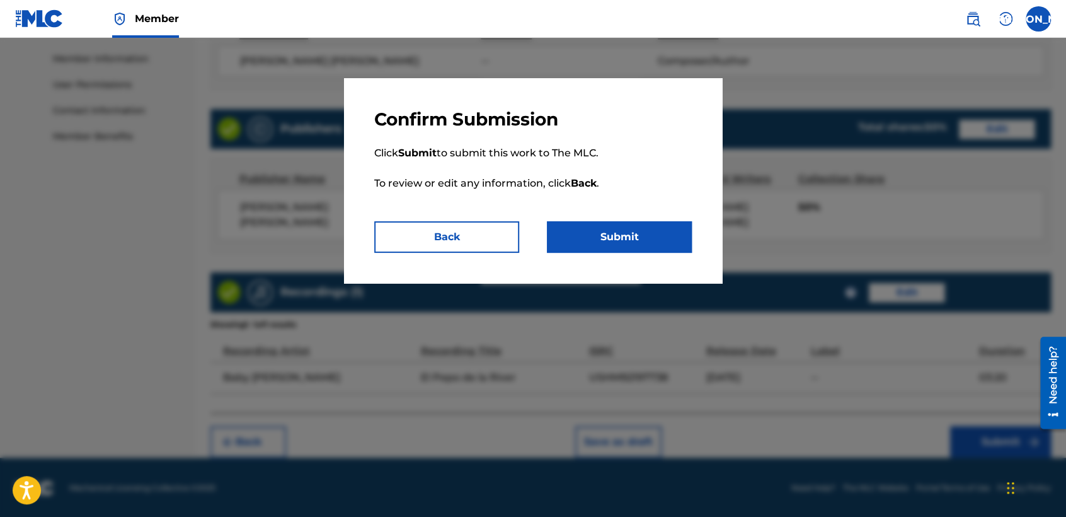
click at [615, 236] on button "Submit" at bounding box center [619, 237] width 145 height 32
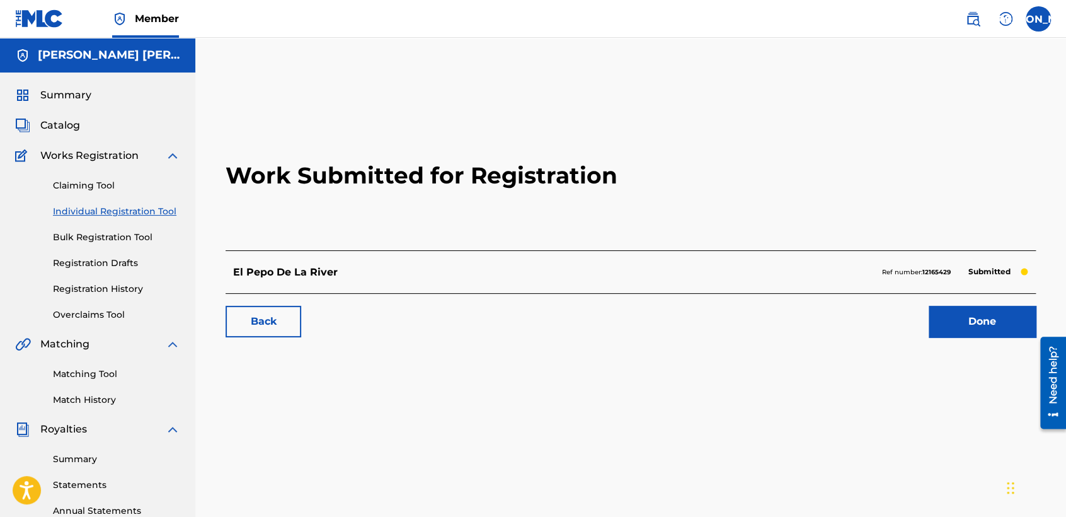
click at [171, 214] on link "Individual Registration Tool" at bounding box center [116, 211] width 127 height 13
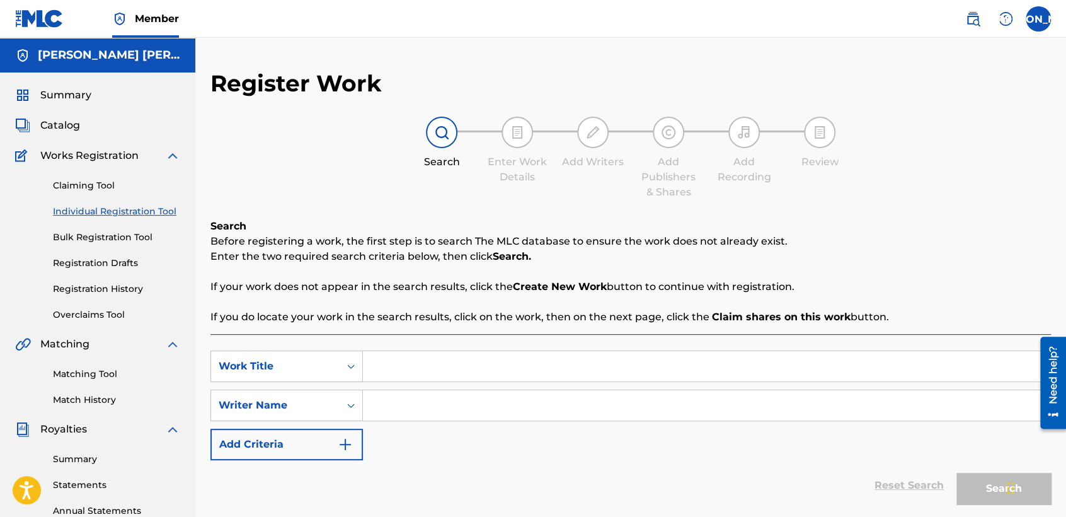
click at [391, 340] on div "SearchWithCriteria66e396d0-9ec7-455c-aafa-a49f56c400ac Work Title SearchWithCri…" at bounding box center [630, 437] width 841 height 207
drag, startPoint x: 393, startPoint y: 350, endPoint x: 393, endPoint y: 358, distance: 8.2
click at [393, 358] on div "SearchWithCriteria66e396d0-9ec7-455c-aafa-a49f56c400ac Work Title SearchWithCri…" at bounding box center [630, 437] width 841 height 207
paste input "El Nyw - Version 2"
type input "El Nyw - Version 2"
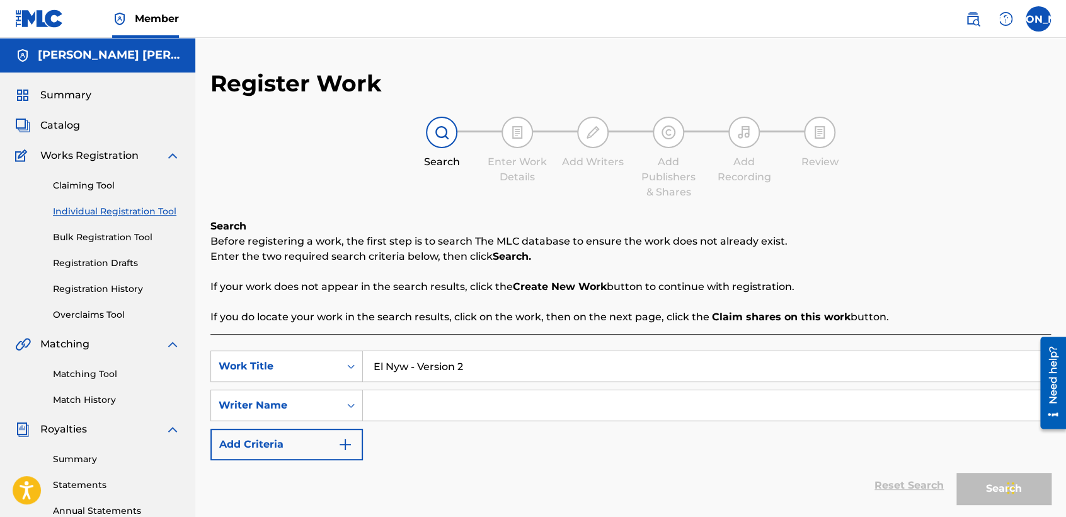
click at [440, 406] on input "Search Form" at bounding box center [706, 405] width 687 height 30
type input "poi"
click at [956, 473] on button "Search" at bounding box center [1003, 489] width 95 height 32
click at [481, 478] on div "Reset Search Search" at bounding box center [630, 485] width 841 height 50
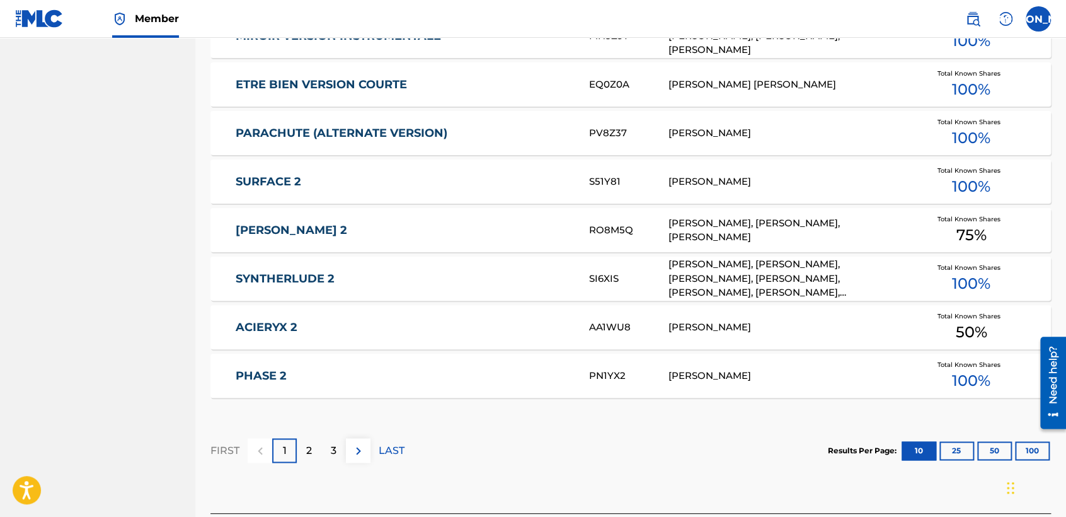
scroll to position [772, 0]
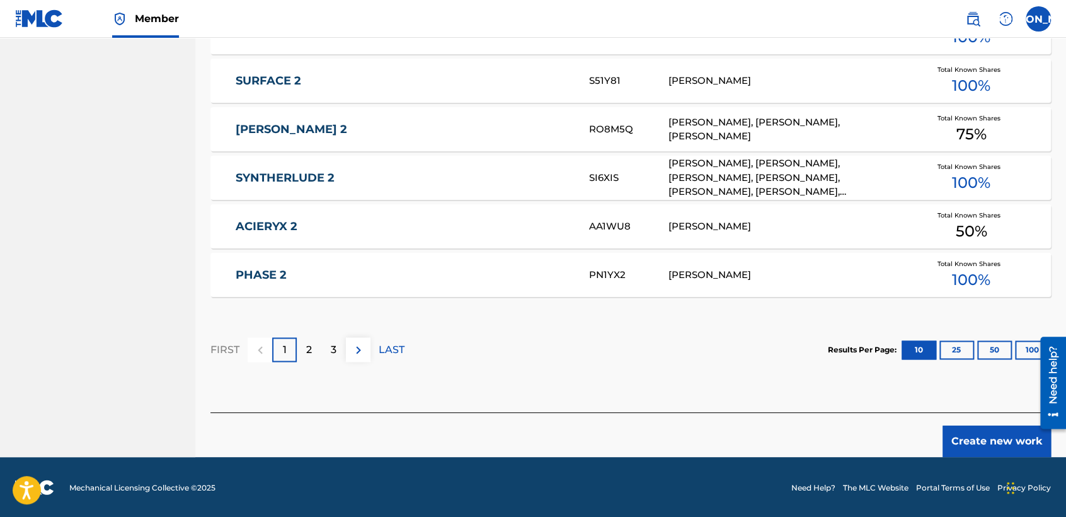
click at [933, 441] on div "Create new work" at bounding box center [630, 434] width 841 height 45
click at [965, 437] on button "Create new work" at bounding box center [997, 441] width 108 height 32
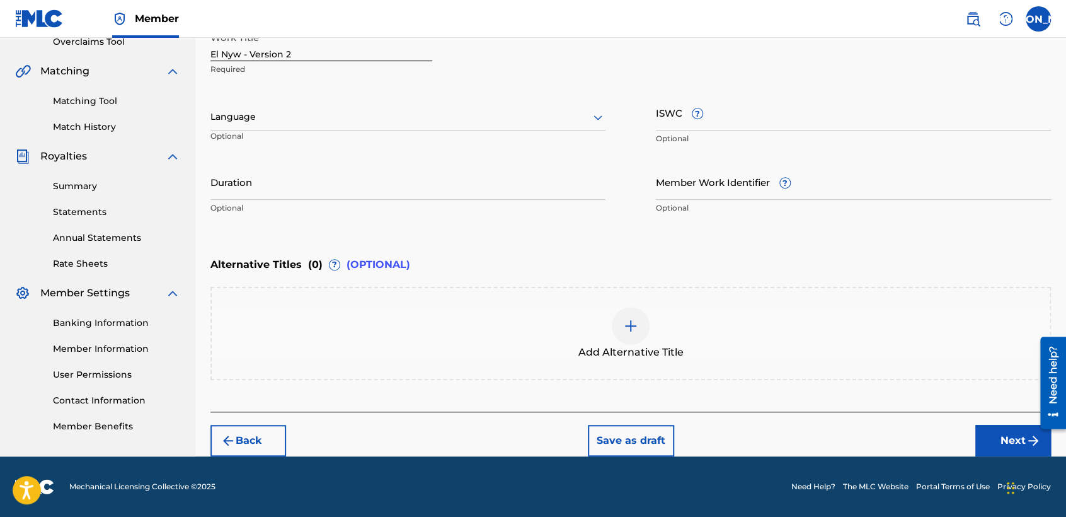
scroll to position [272, 0]
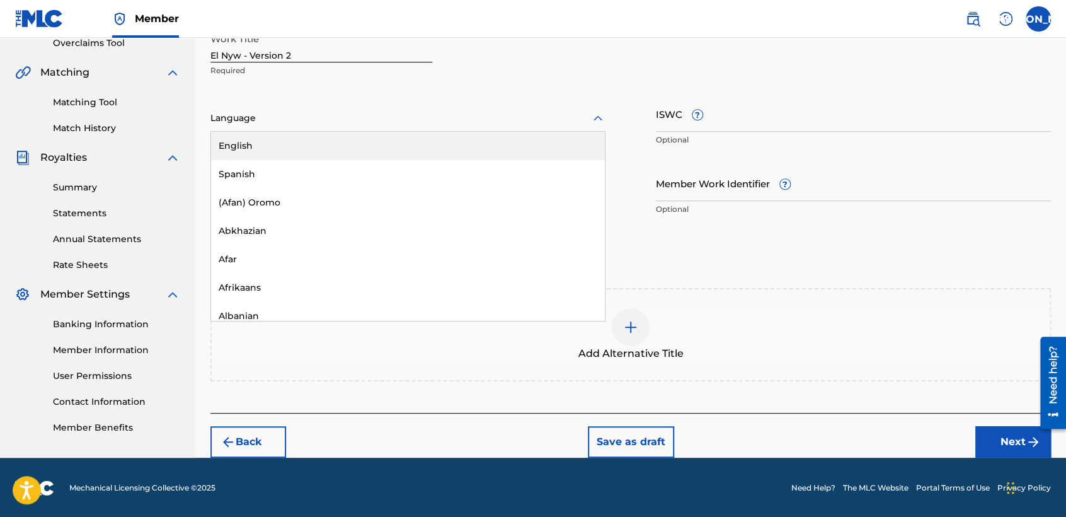
click at [477, 123] on div at bounding box center [407, 118] width 395 height 16
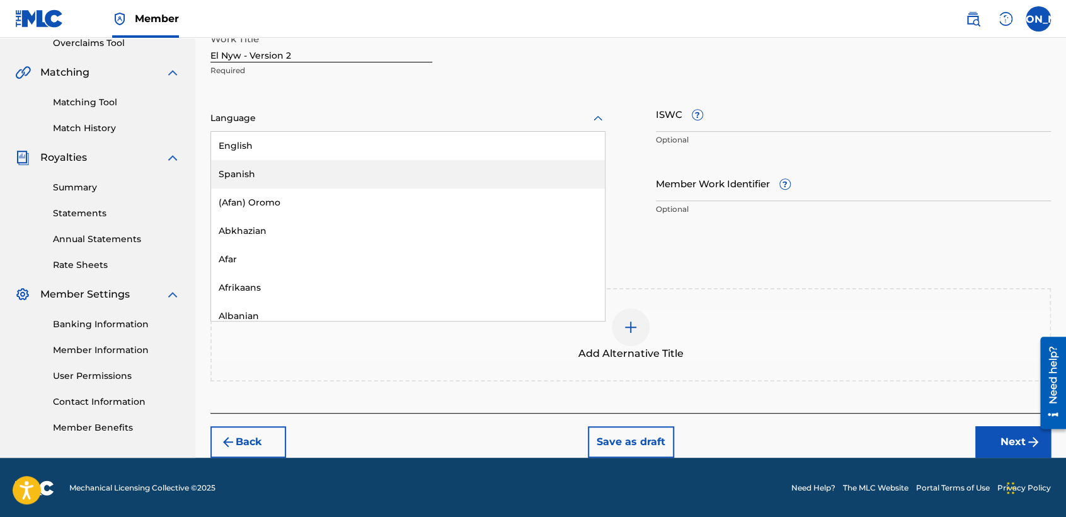
click at [333, 175] on div "Spanish" at bounding box center [408, 174] width 394 height 28
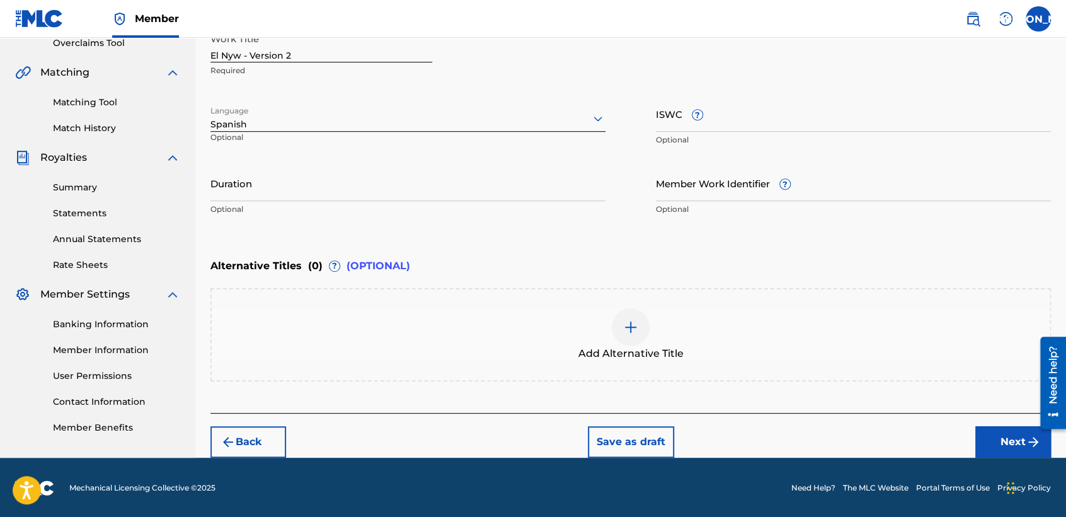
click at [321, 200] on input "Duration" at bounding box center [407, 183] width 395 height 36
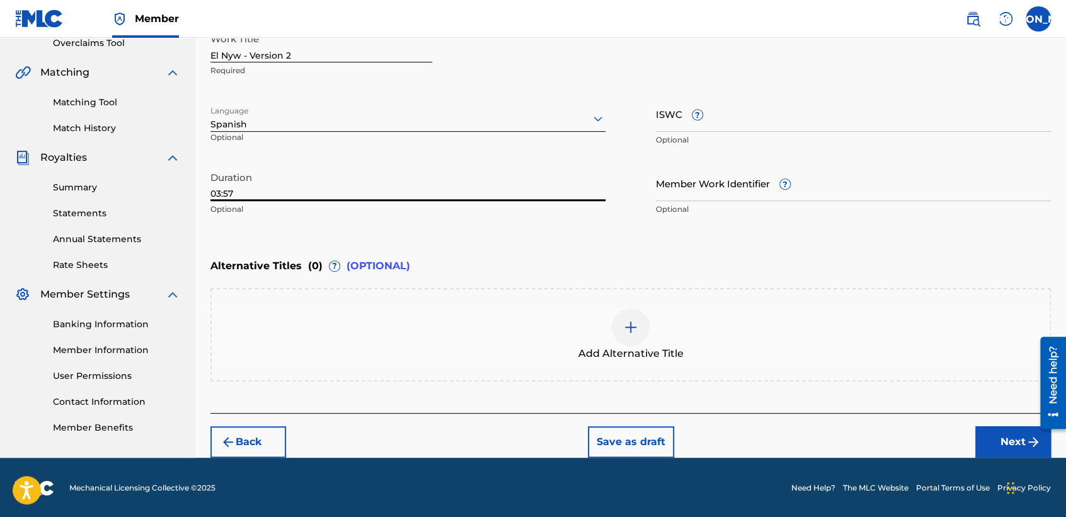
type input "03:57"
click at [994, 431] on button "Next" at bounding box center [1013, 442] width 76 height 32
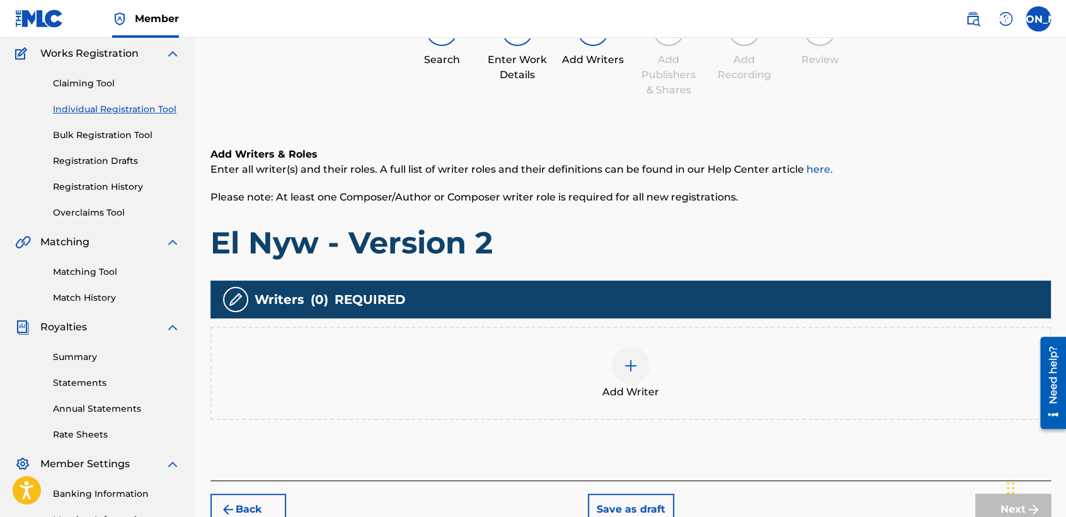
scroll to position [56, 0]
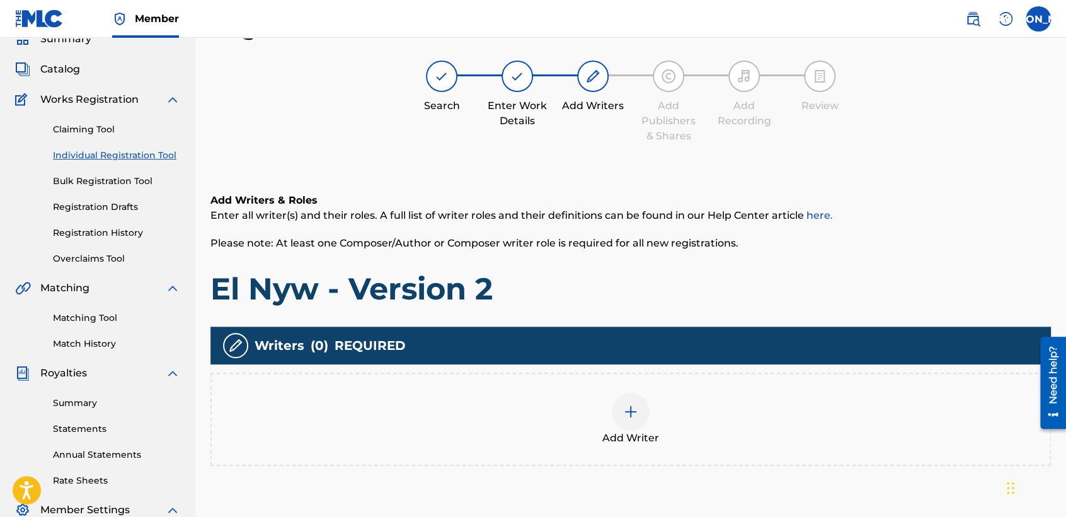
click at [635, 397] on div at bounding box center [631, 412] width 38 height 38
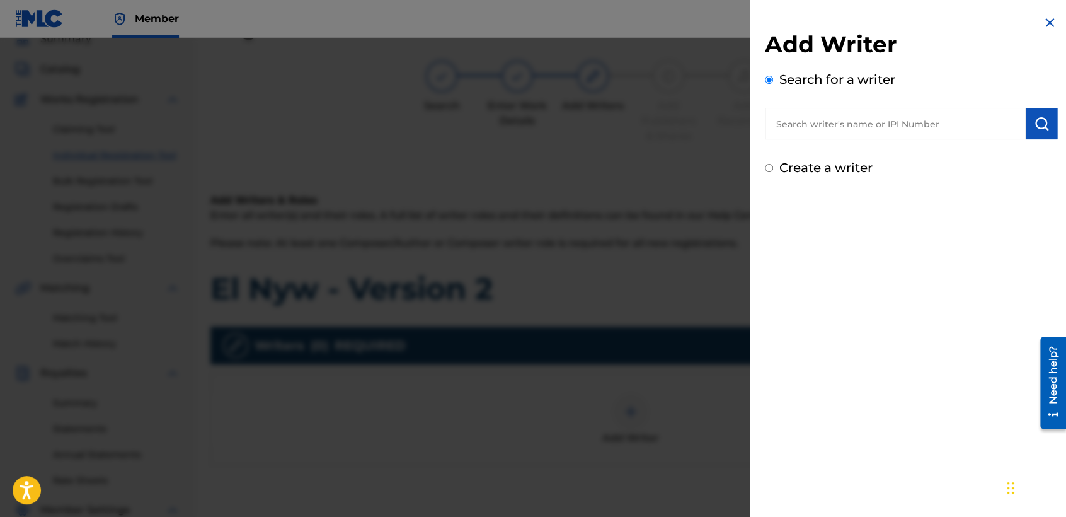
click at [766, 168] on input "Create a writer" at bounding box center [769, 168] width 8 height 8
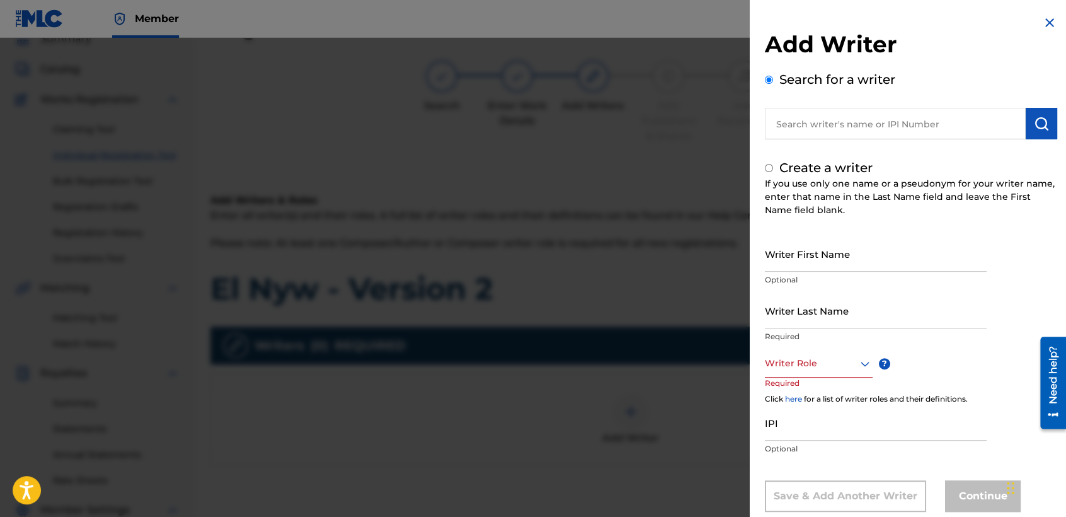
radio input "false"
radio input "true"
click at [772, 250] on input "Writer First Name" at bounding box center [876, 254] width 222 height 36
type input "[PERSON_NAME] [PERSON_NAME]"
click at [798, 333] on p "Required" at bounding box center [876, 336] width 222 height 11
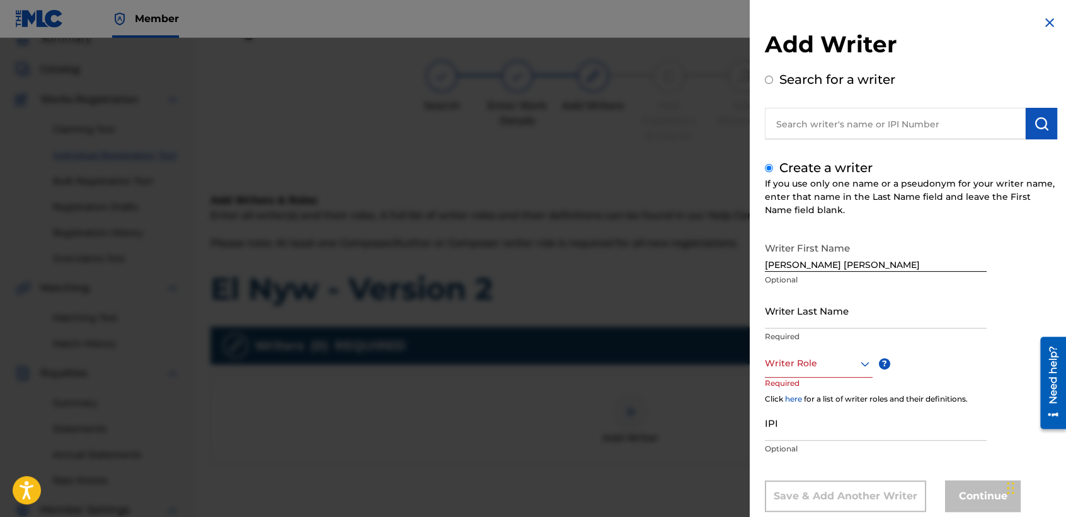
click at [803, 317] on input "Writer Last Name" at bounding box center [876, 310] width 222 height 36
type input "[PERSON_NAME]"
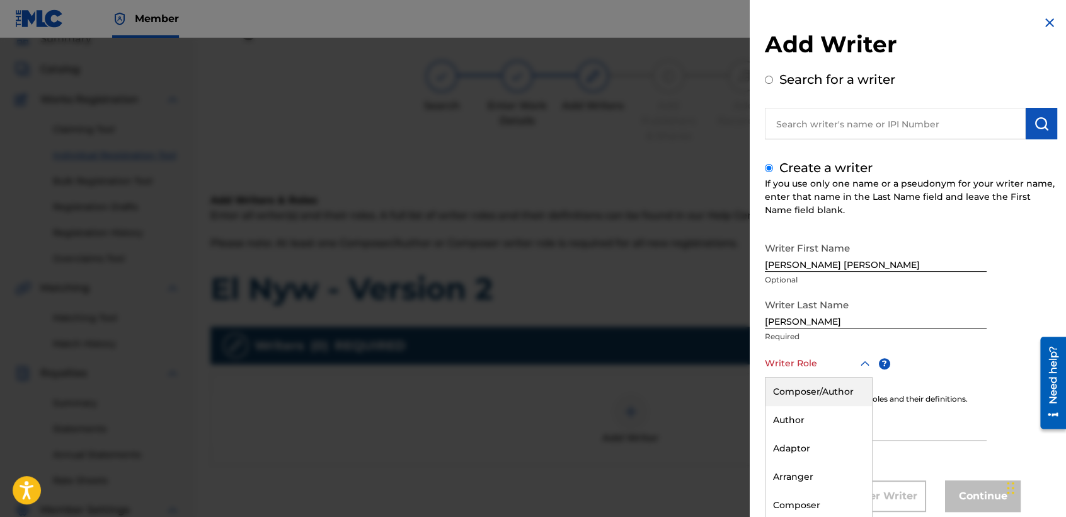
scroll to position [28, 0]
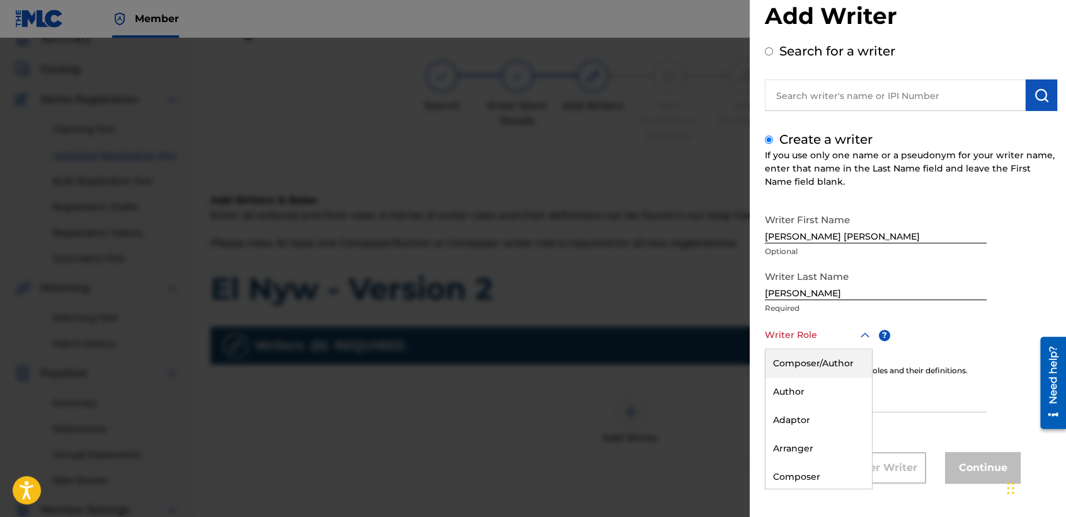
click at [817, 349] on div "8 results available. Use Up and Down to choose options, press Enter to select t…" at bounding box center [819, 335] width 108 height 28
click at [817, 352] on div "Composer/Author" at bounding box center [819, 363] width 106 height 28
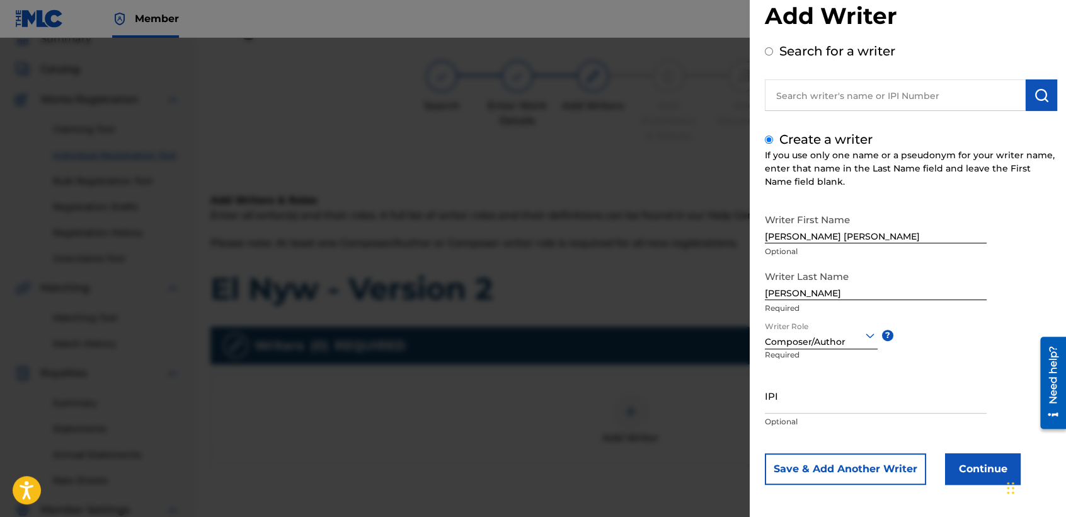
click at [953, 450] on div "Writer First Name [PERSON_NAME] [PERSON_NAME] Optional Writer Last Name [PERSON…" at bounding box center [911, 345] width 292 height 277
click at [953, 457] on button "Continue" at bounding box center [983, 469] width 76 height 32
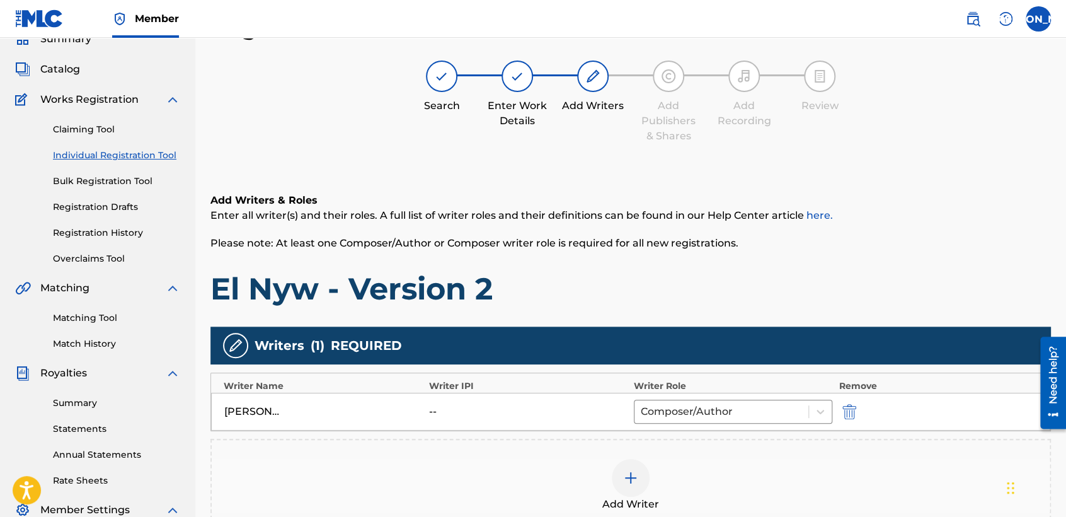
click at [675, 253] on div "Add Writers & Roles Enter all writer(s) and their roles. A full list of writer …" at bounding box center [630, 250] width 841 height 115
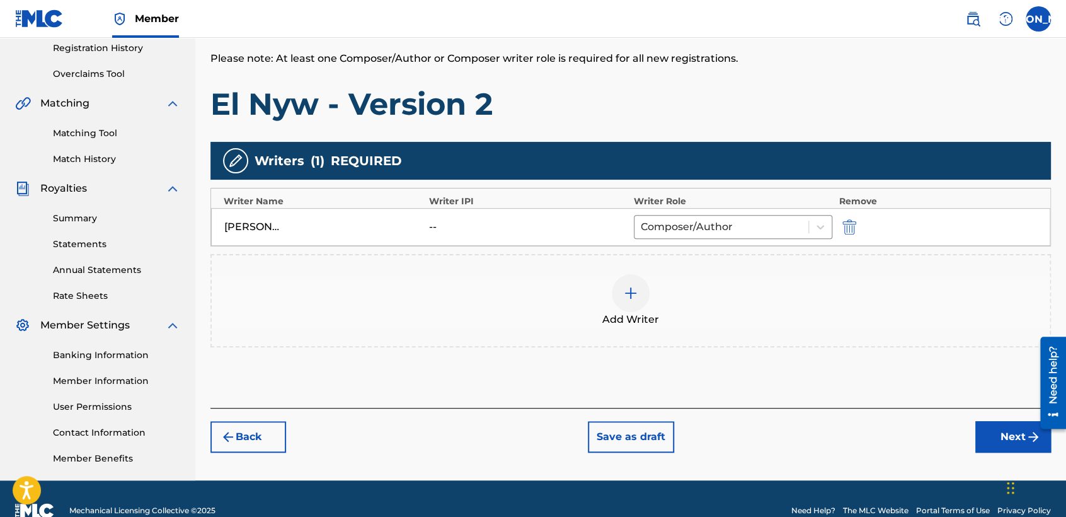
scroll to position [264, 0]
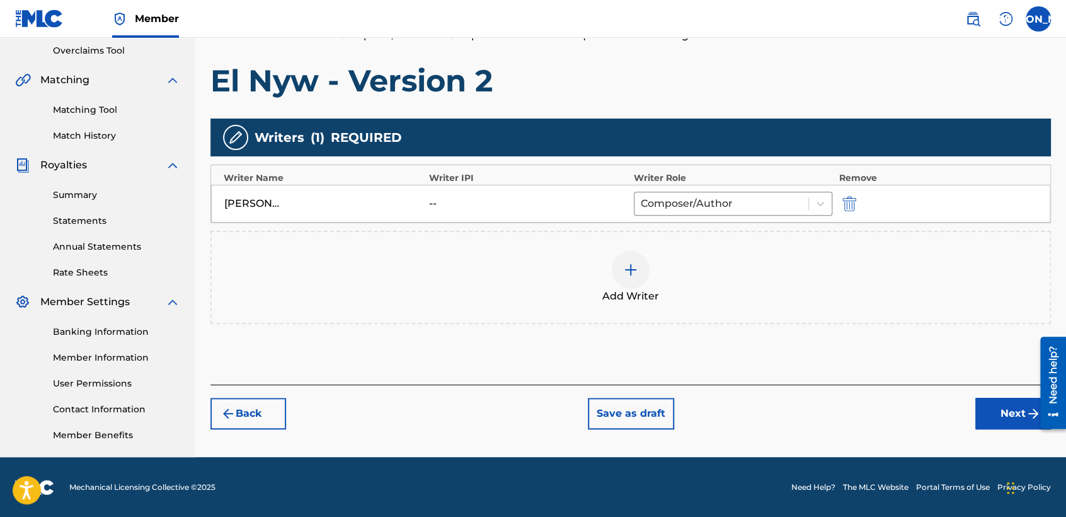
click at [988, 400] on button "Next" at bounding box center [1013, 414] width 76 height 32
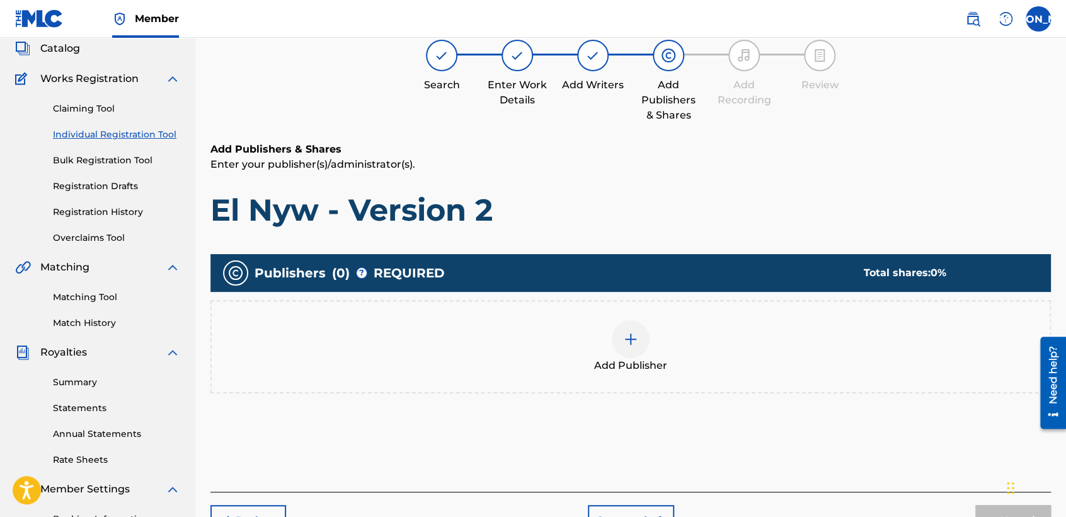
scroll to position [56, 0]
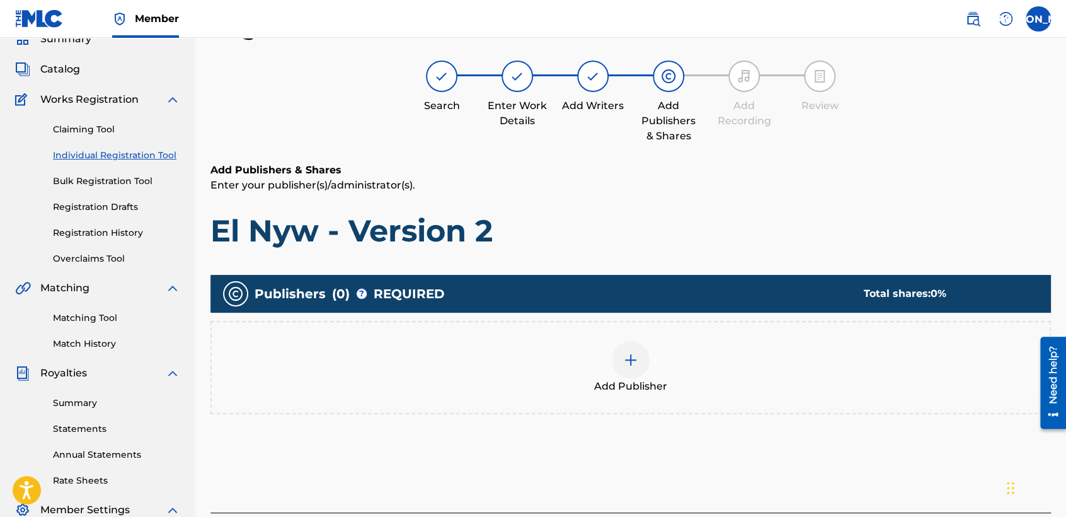
click at [633, 342] on div at bounding box center [631, 360] width 38 height 38
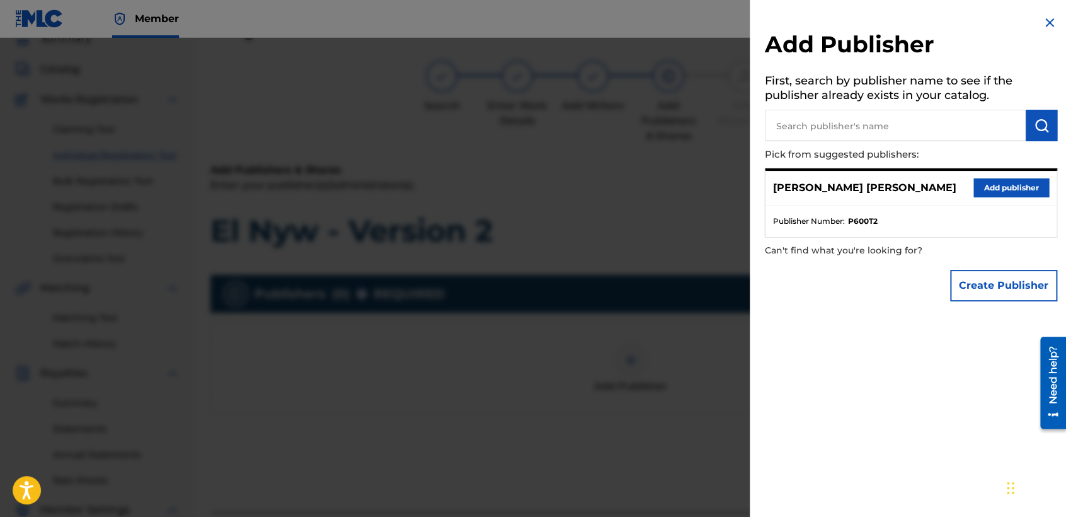
click at [999, 185] on button "Add publisher" at bounding box center [1011, 187] width 76 height 19
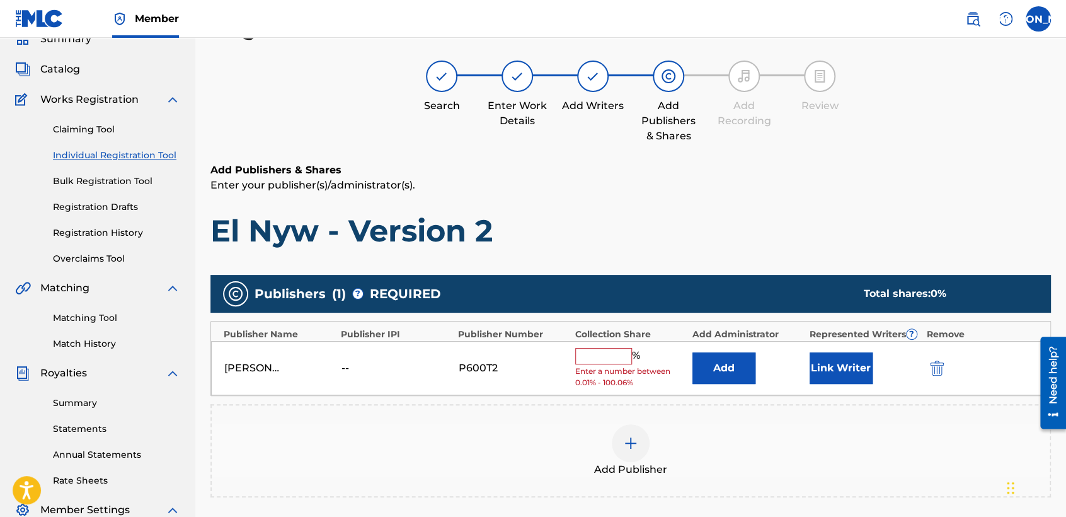
click at [610, 357] on input "text" at bounding box center [603, 356] width 57 height 16
type input "50"
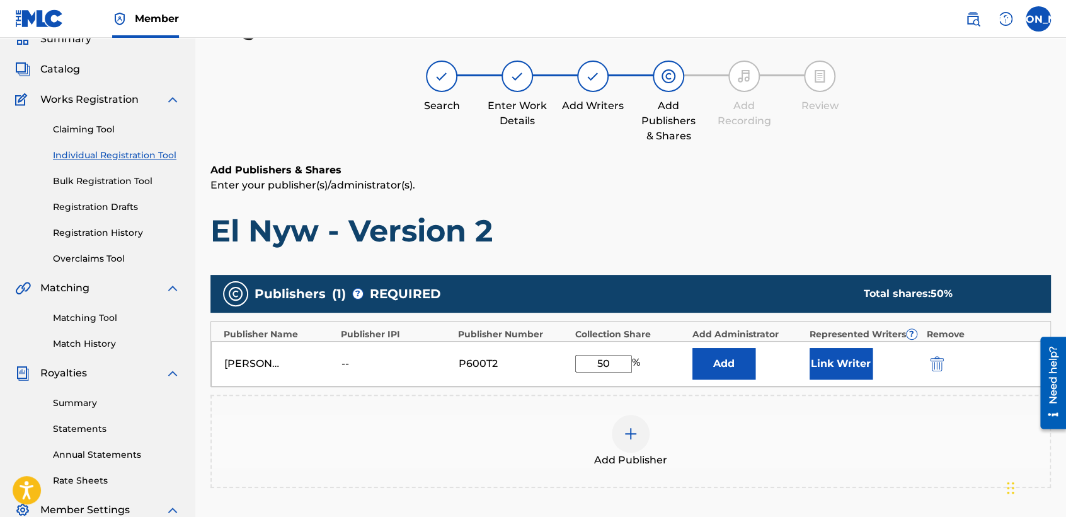
click at [858, 362] on button "Link Writer" at bounding box center [841, 364] width 63 height 32
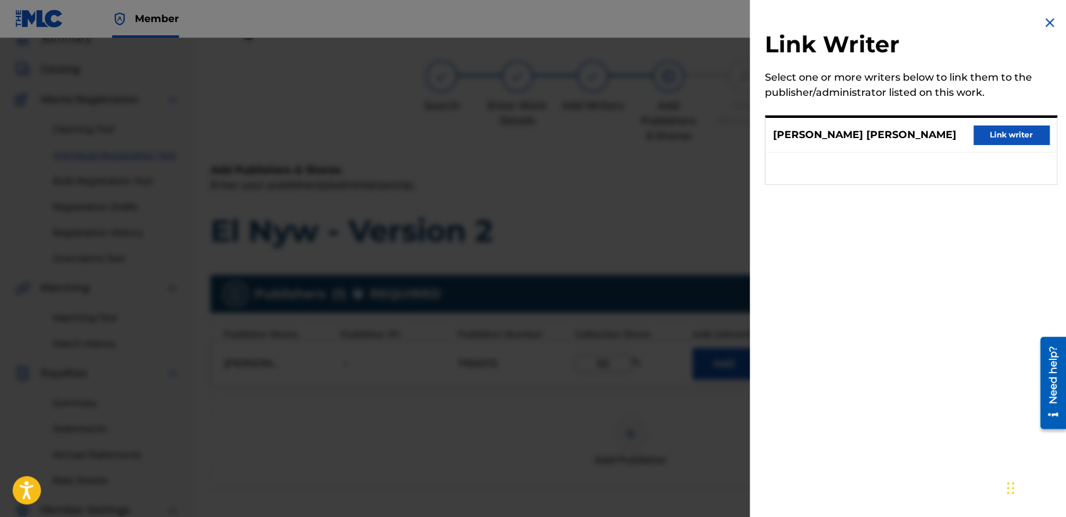
click at [1008, 129] on button "Link writer" at bounding box center [1011, 134] width 76 height 19
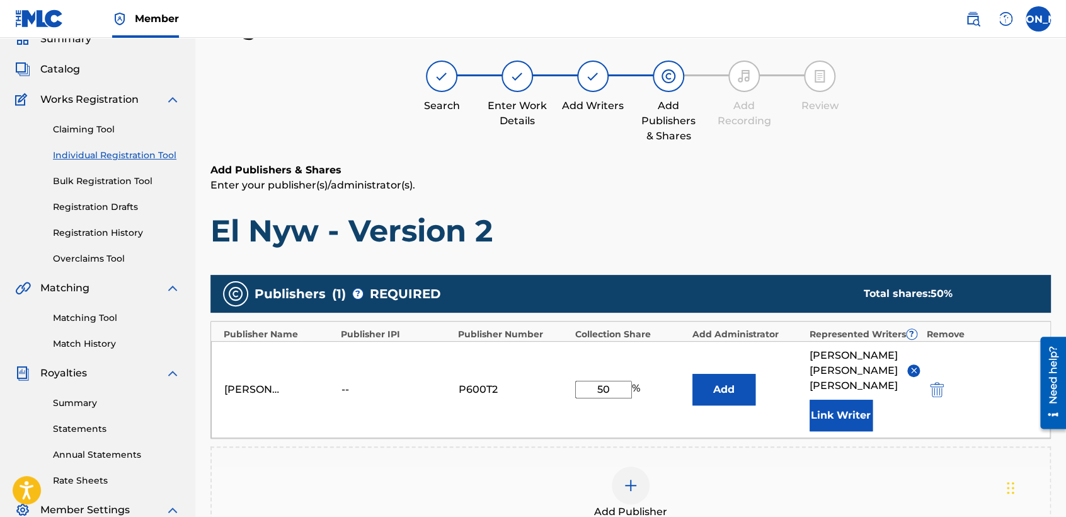
click at [847, 176] on h6 "Add Publishers & Shares" at bounding box center [630, 170] width 841 height 15
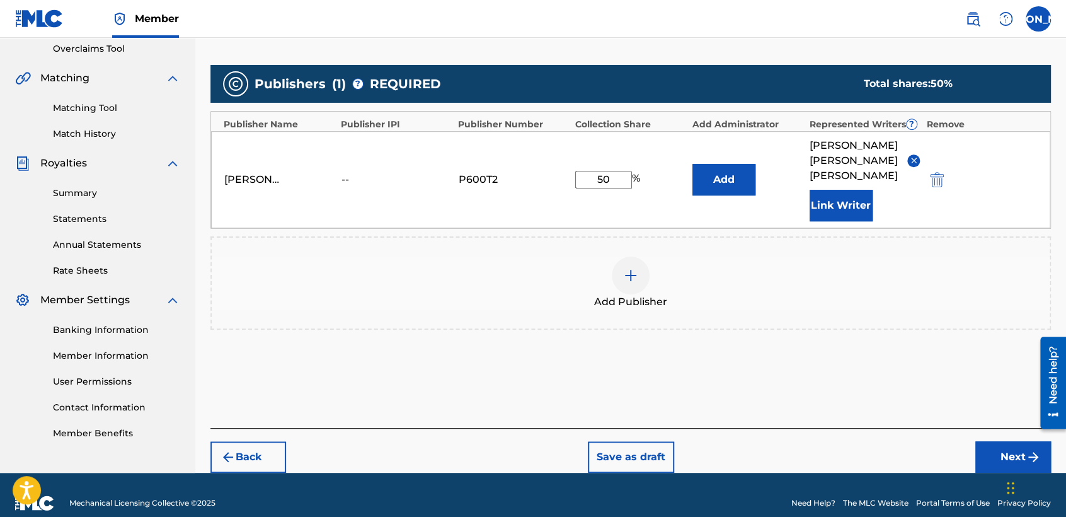
click at [991, 445] on button "Next" at bounding box center [1013, 457] width 76 height 32
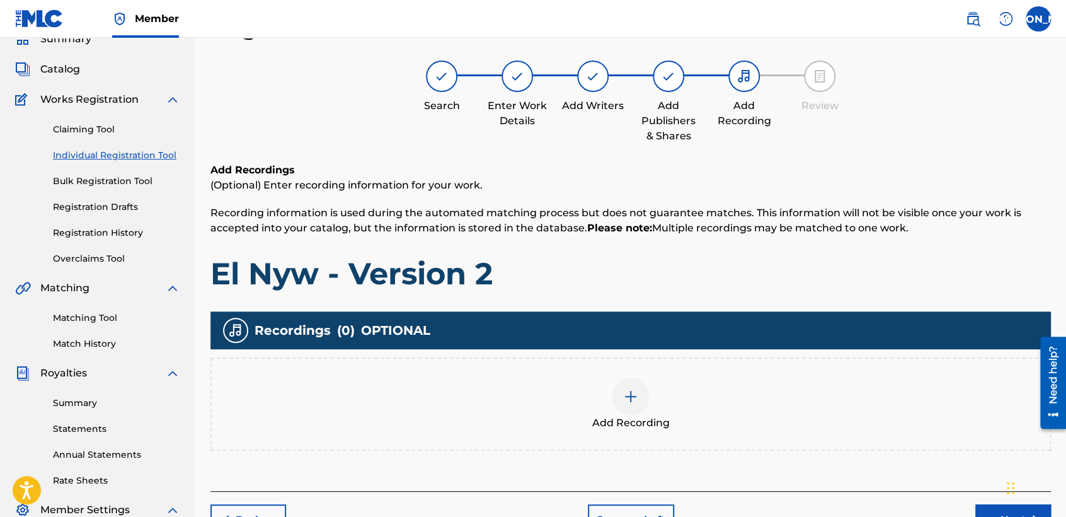
click at [635, 382] on div at bounding box center [631, 396] width 38 height 38
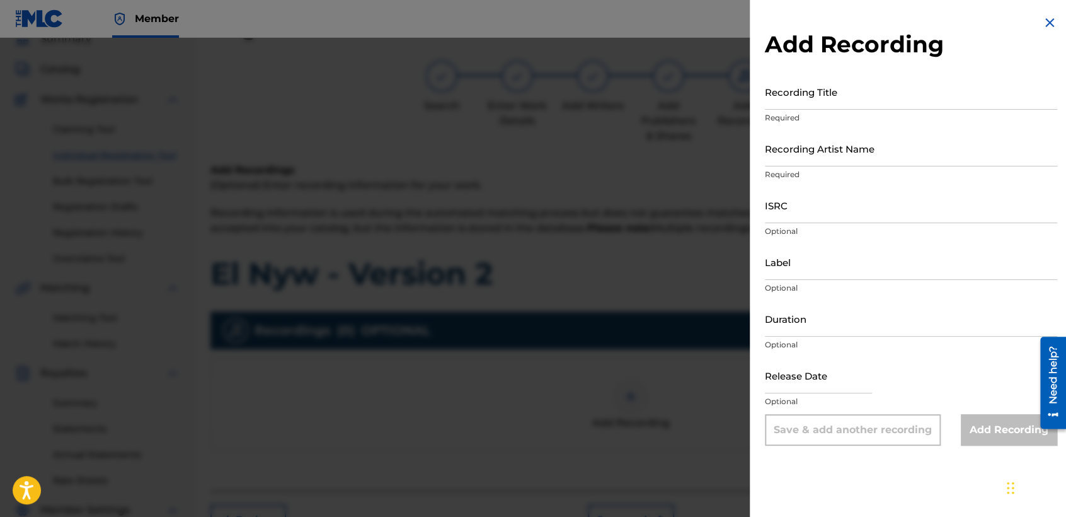
click at [837, 91] on input "Recording Title" at bounding box center [911, 92] width 292 height 36
paste input "El Nyw - Version 2"
type input "El Nyw - Version 2"
click at [861, 163] on input "Recording Artist Name" at bounding box center [911, 148] width 292 height 36
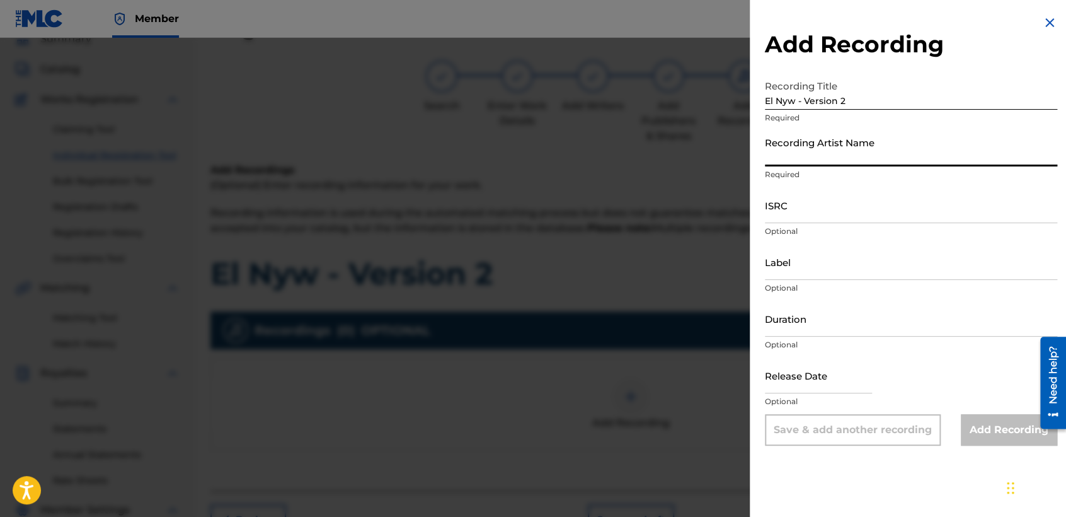
type input "Baby [PERSON_NAME]"
type input "[DATE]"
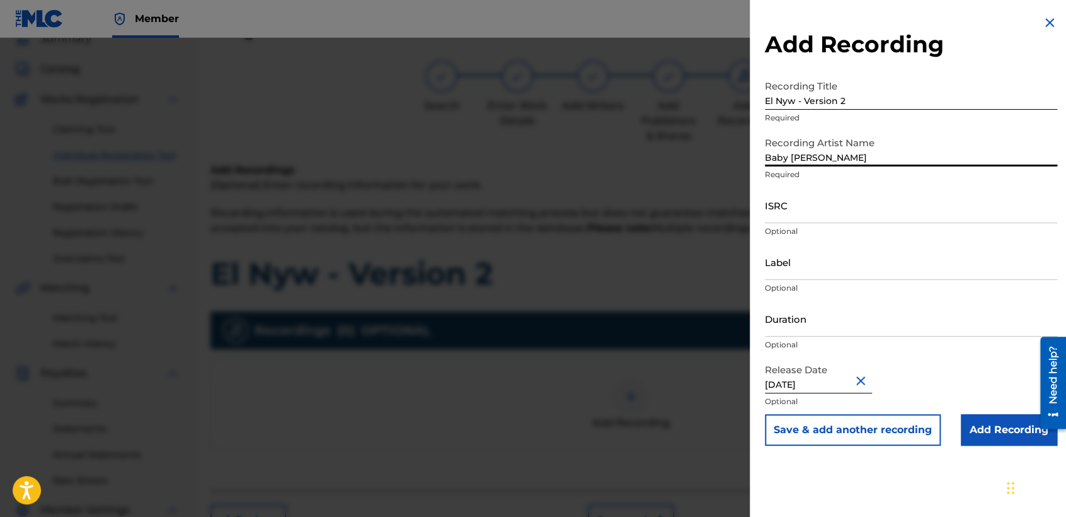
click at [802, 212] on input "ISRC" at bounding box center [911, 205] width 292 height 36
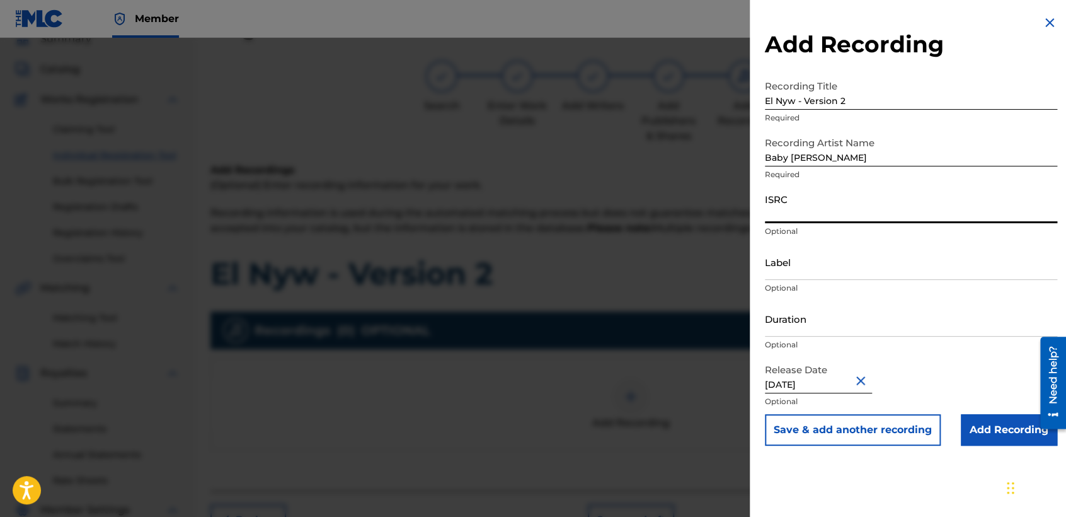
paste input "USHM92197745"
type input "USHM92197745"
click at [816, 313] on input "Duration" at bounding box center [911, 319] width 292 height 36
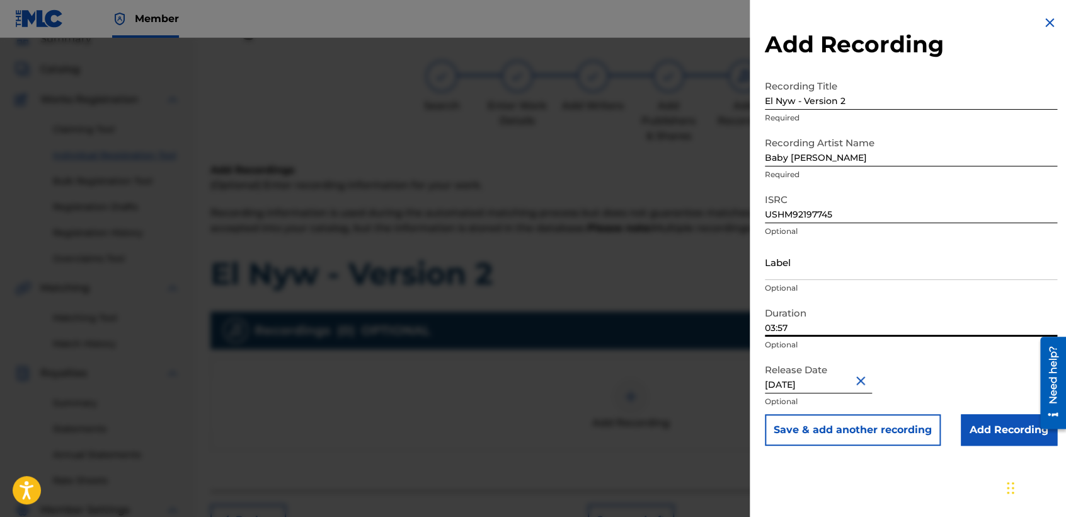
type input "03:57"
click at [970, 428] on input "Add Recording" at bounding box center [1009, 430] width 96 height 32
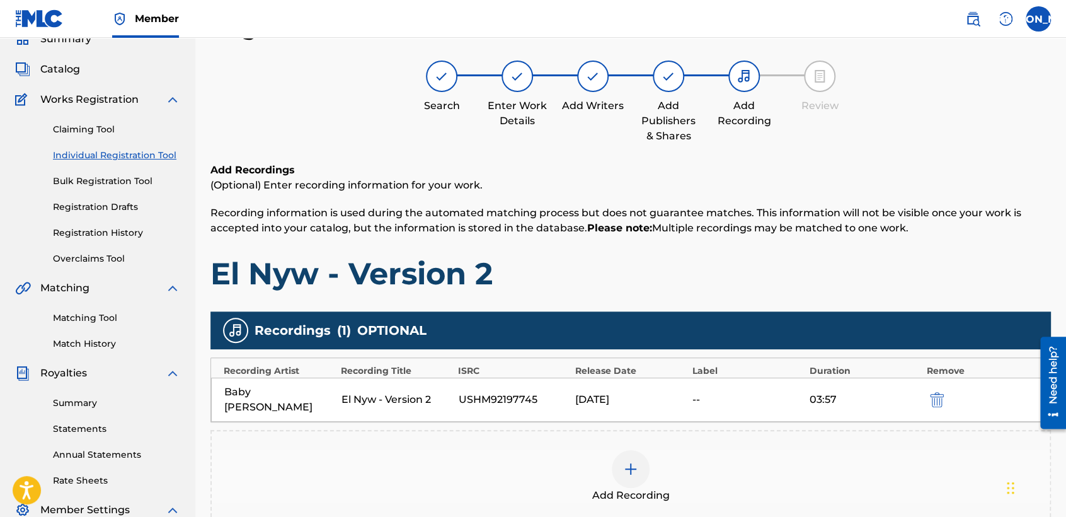
click at [733, 286] on h1 "El Nyw - Version 2" at bounding box center [630, 274] width 841 height 38
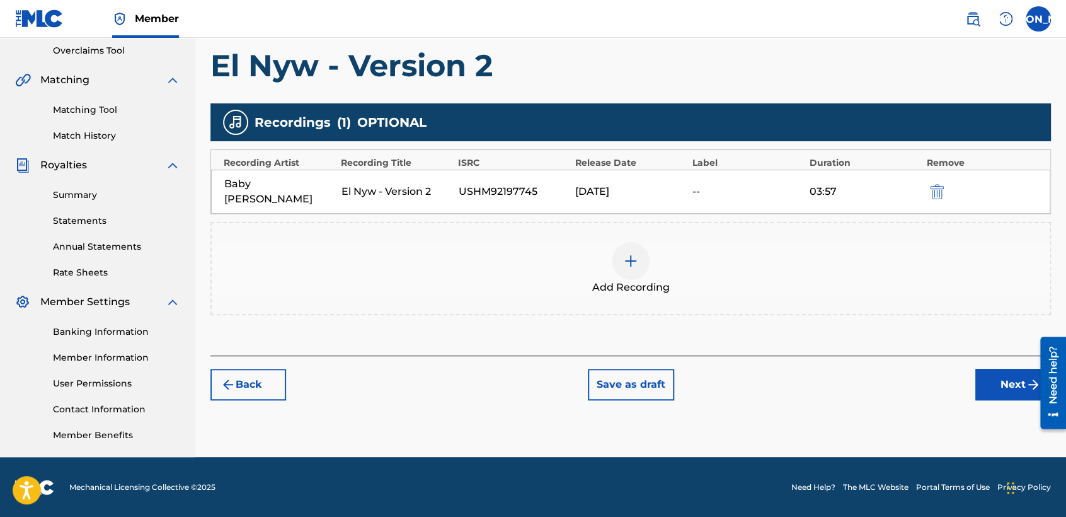
click at [988, 375] on button "Next" at bounding box center [1013, 385] width 76 height 32
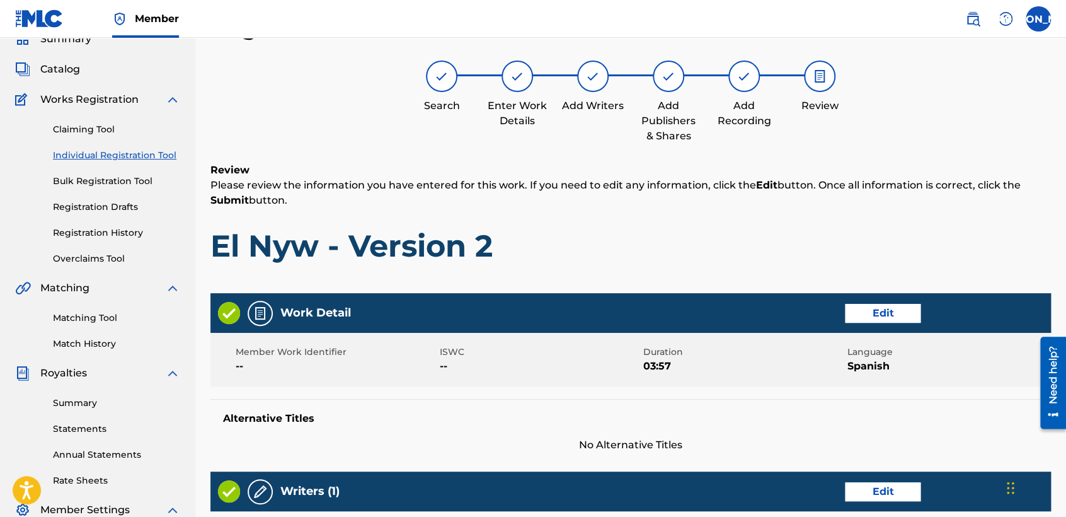
click at [737, 247] on h1 "El Nyw - Version 2" at bounding box center [630, 246] width 841 height 38
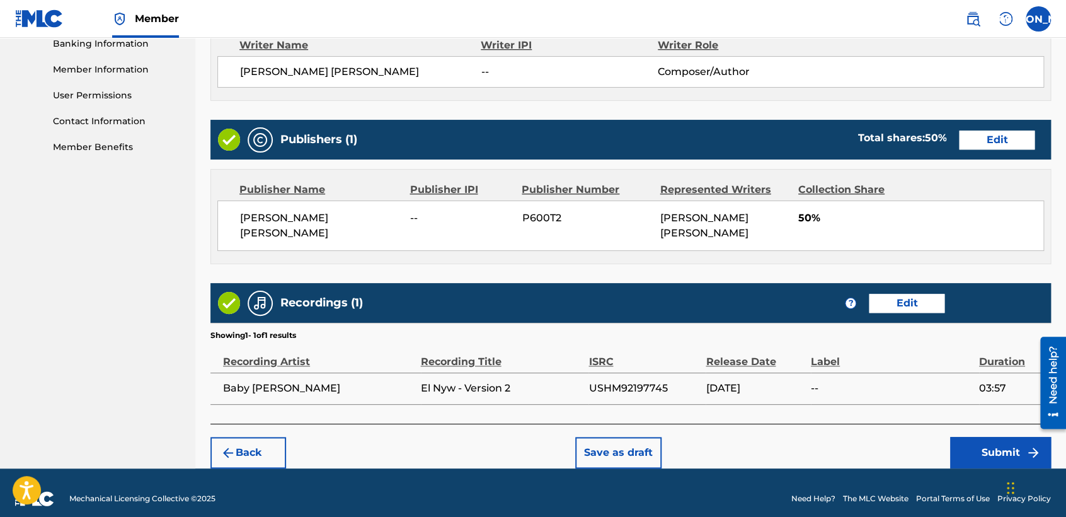
scroll to position [563, 0]
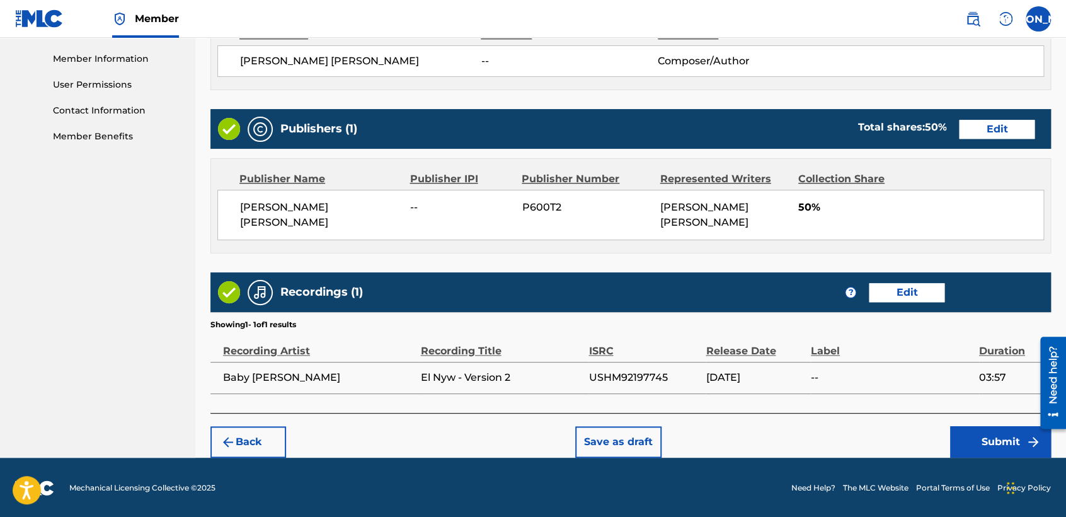
click at [979, 446] on button "Submit" at bounding box center [1000, 442] width 101 height 32
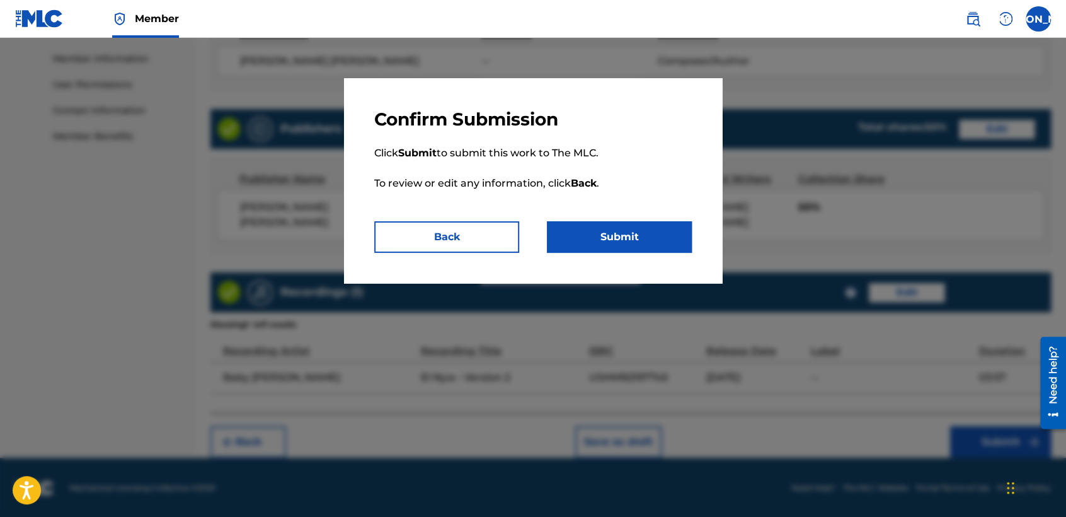
click at [657, 234] on button "Submit" at bounding box center [619, 237] width 145 height 32
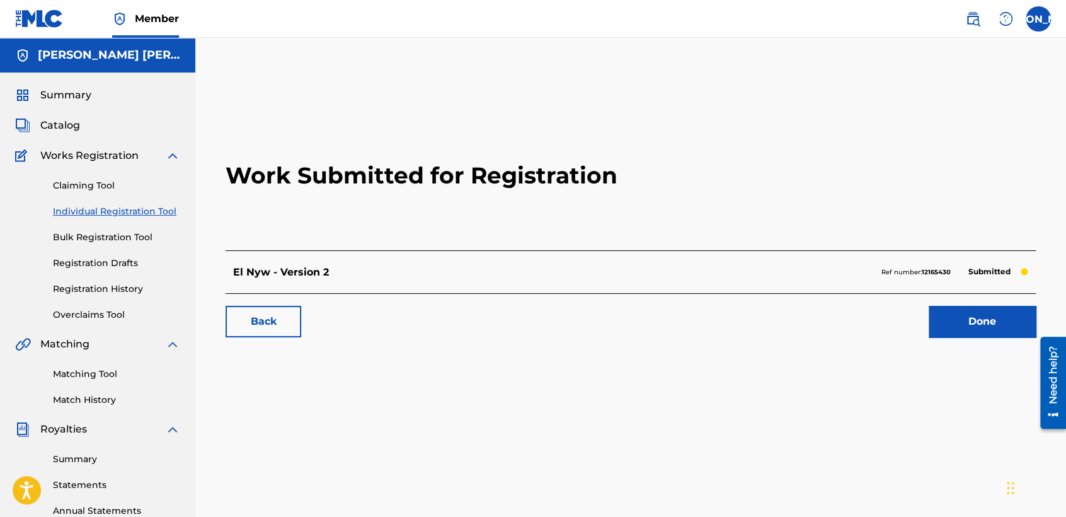
click at [1045, 23] on label at bounding box center [1038, 18] width 25 height 25
click at [1038, 19] on input "JA [PERSON_NAME] [PERSON_NAME] [EMAIL_ADDRESS][DOMAIN_NAME] Notification Prefer…" at bounding box center [1038, 19] width 0 height 0
click at [917, 184] on div "Notification Preferences Profile Log out" at bounding box center [972, 157] width 156 height 84
click at [1038, 19] on input "JA [PERSON_NAME] [PERSON_NAME] [EMAIL_ADDRESS][DOMAIN_NAME] Notification Prefer…" at bounding box center [1038, 19] width 0 height 0
click at [112, 289] on link "Registration History" at bounding box center [116, 288] width 127 height 13
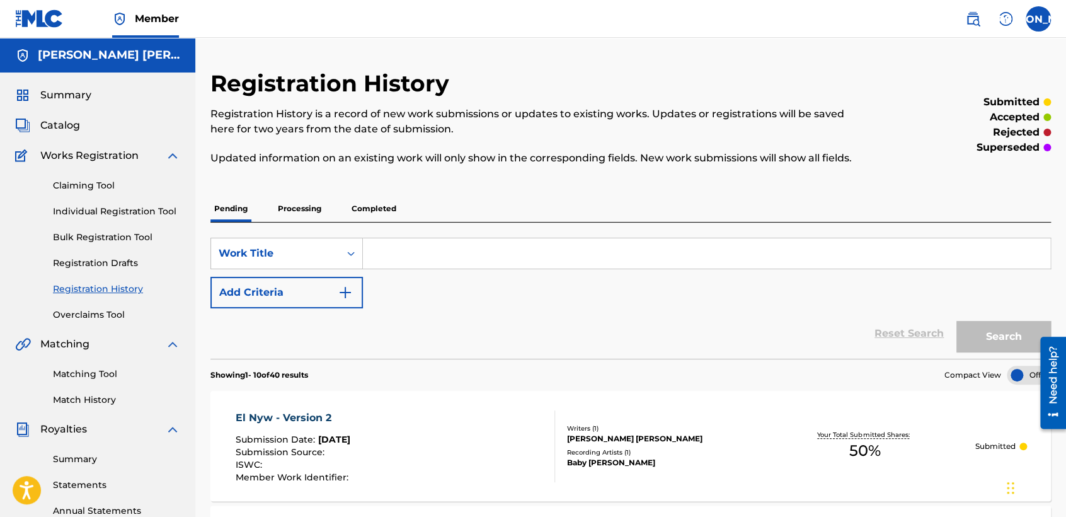
click at [84, 99] on span "Summary" at bounding box center [65, 95] width 51 height 15
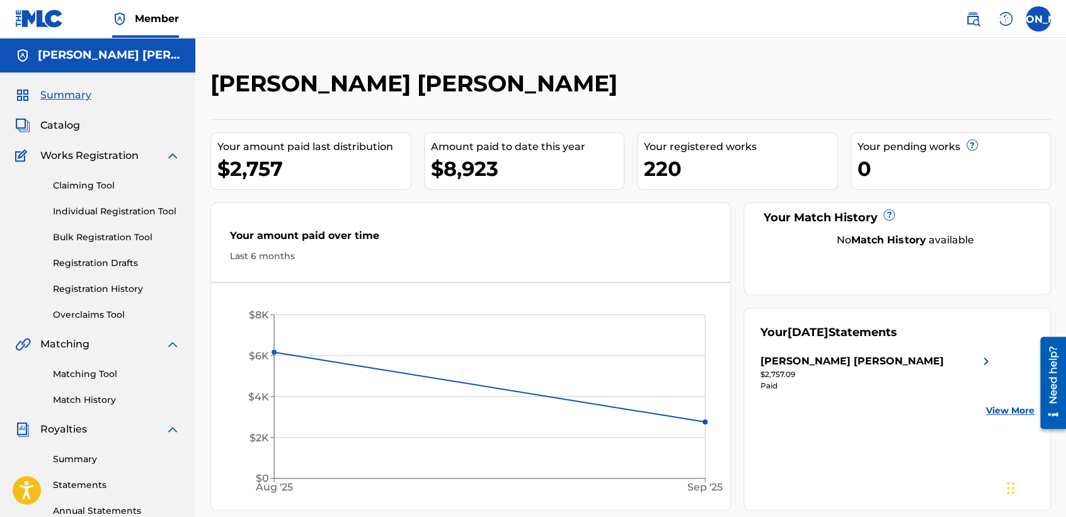
click at [115, 290] on link "Registration History" at bounding box center [116, 288] width 127 height 13
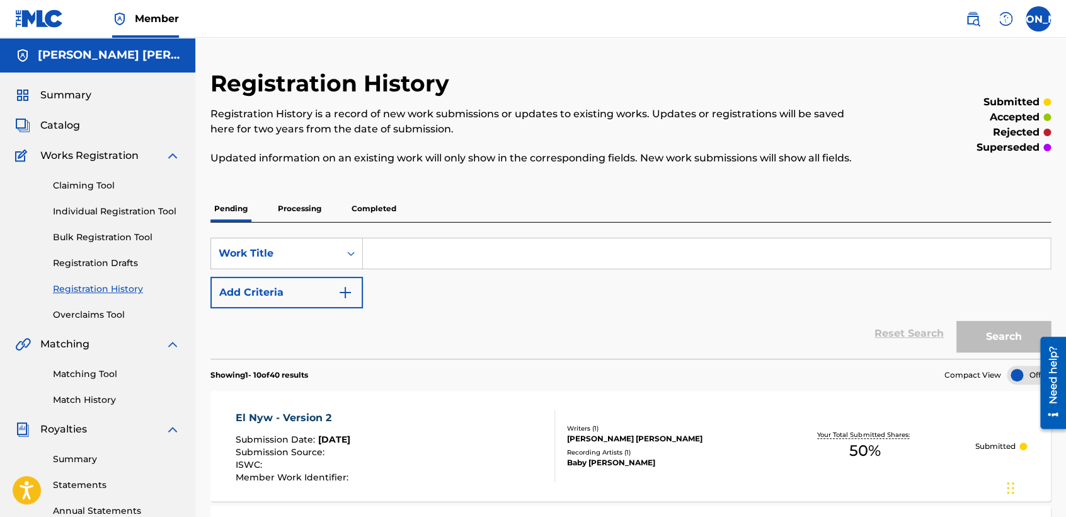
click at [1044, 21] on label at bounding box center [1038, 18] width 25 height 25
click at [1038, 19] on input "JA [PERSON_NAME] [PERSON_NAME] [EMAIL_ADDRESS][DOMAIN_NAME] Notification Prefer…" at bounding box center [1038, 19] width 0 height 0
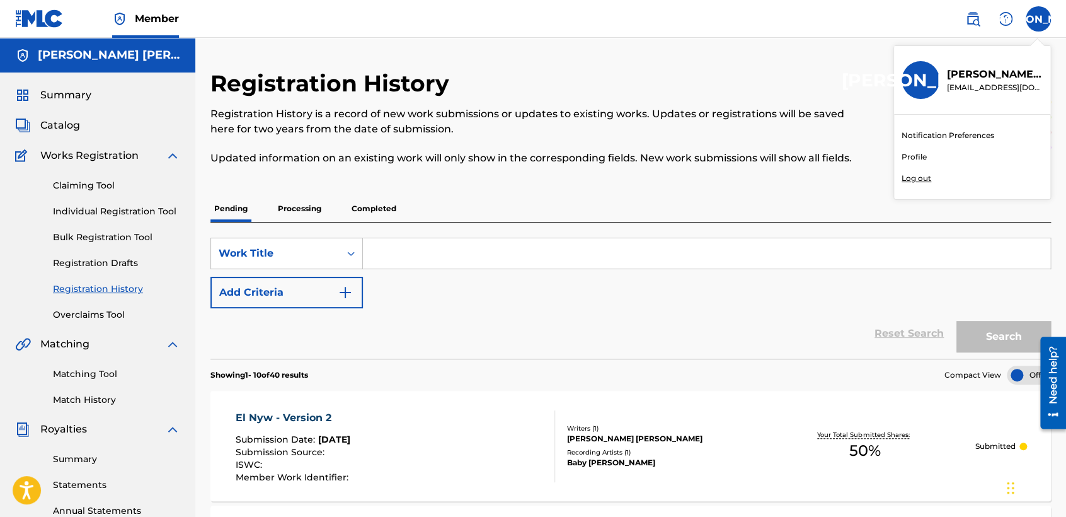
click at [926, 175] on p "Log out" at bounding box center [917, 178] width 30 height 11
click at [1038, 19] on input "JA [PERSON_NAME] [PERSON_NAME] [EMAIL_ADDRESS][DOMAIN_NAME] Notification Prefer…" at bounding box center [1038, 19] width 0 height 0
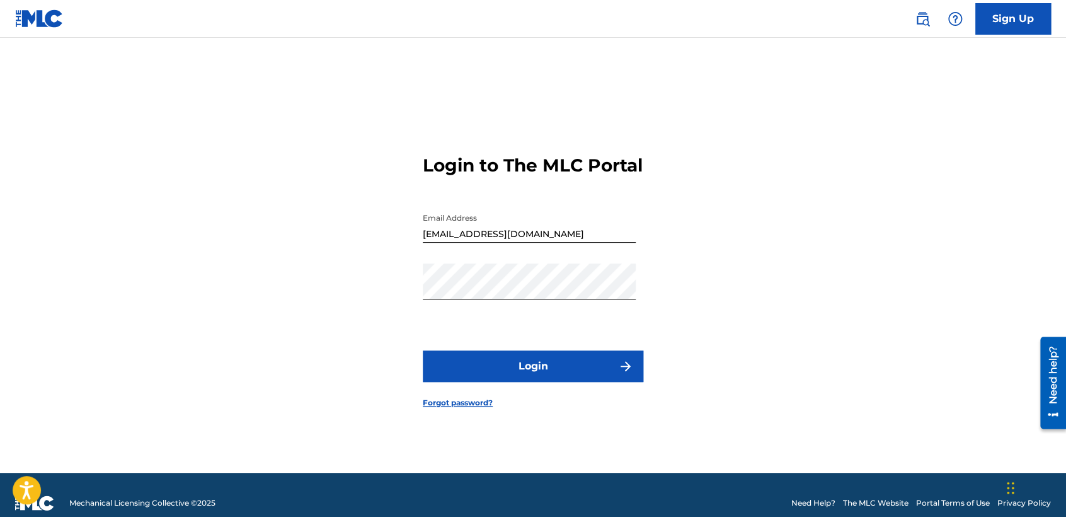
click at [551, 243] on input "[EMAIL_ADDRESS][DOMAIN_NAME]" at bounding box center [529, 225] width 213 height 36
type input "b"
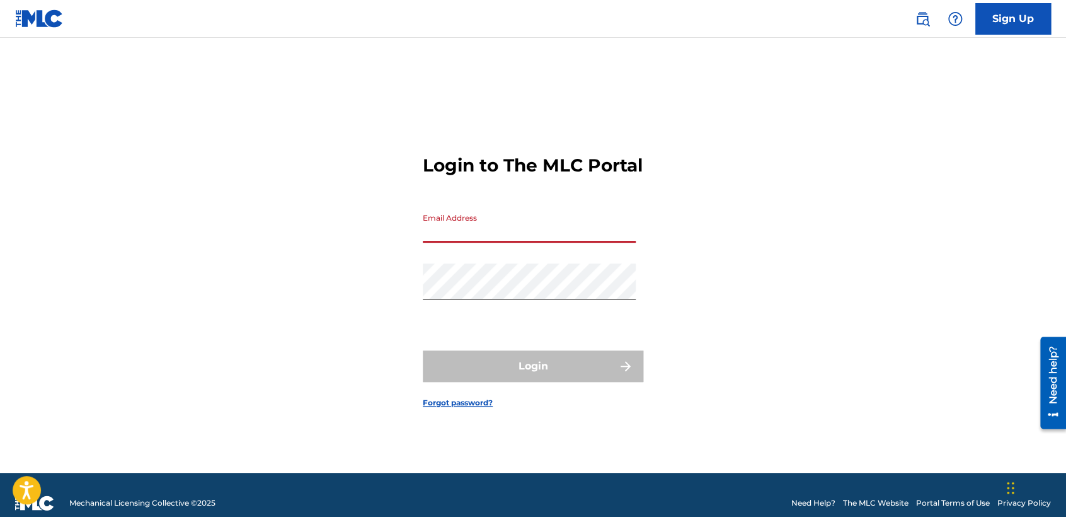
click at [348, 376] on div "Login to The MLC Portal Email Address Password Login Forgot password?" at bounding box center [533, 270] width 882 height 403
click at [512, 243] on input "Email Address" at bounding box center [529, 225] width 213 height 36
type input "[EMAIL_ADDRESS][DOMAIN_NAME]"
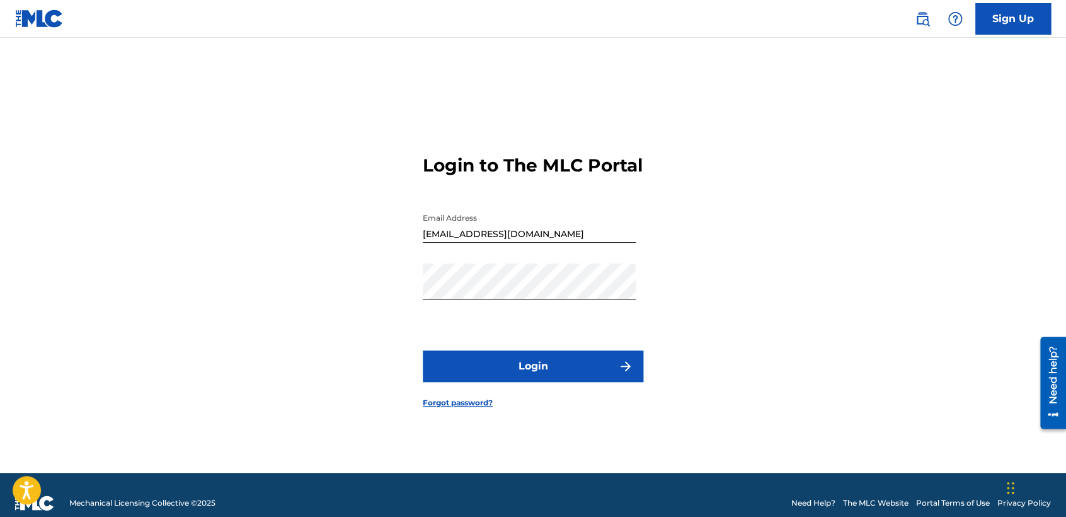
click at [455, 382] on button "Login" at bounding box center [533, 366] width 221 height 32
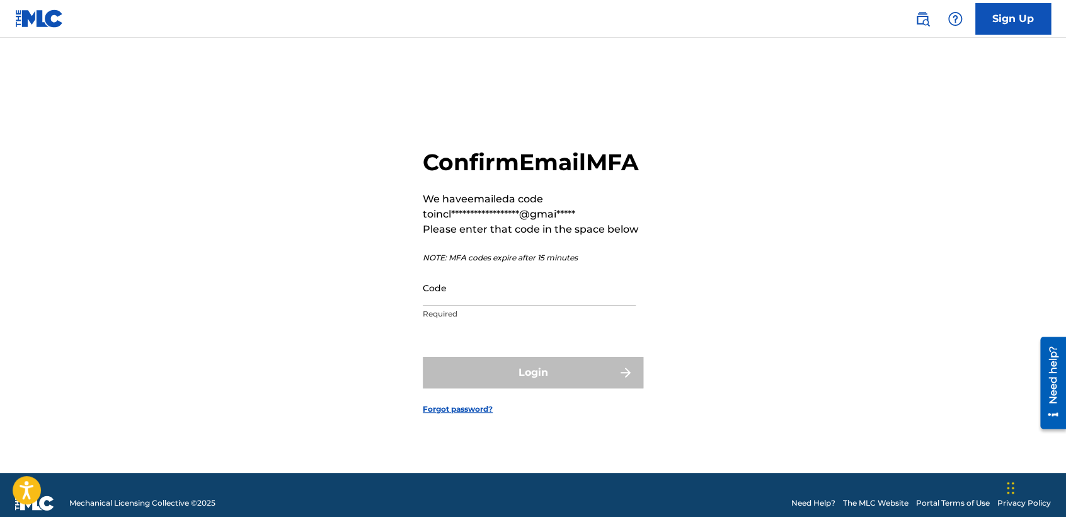
click at [512, 306] on input "Code" at bounding box center [529, 288] width 213 height 36
paste input "477328"
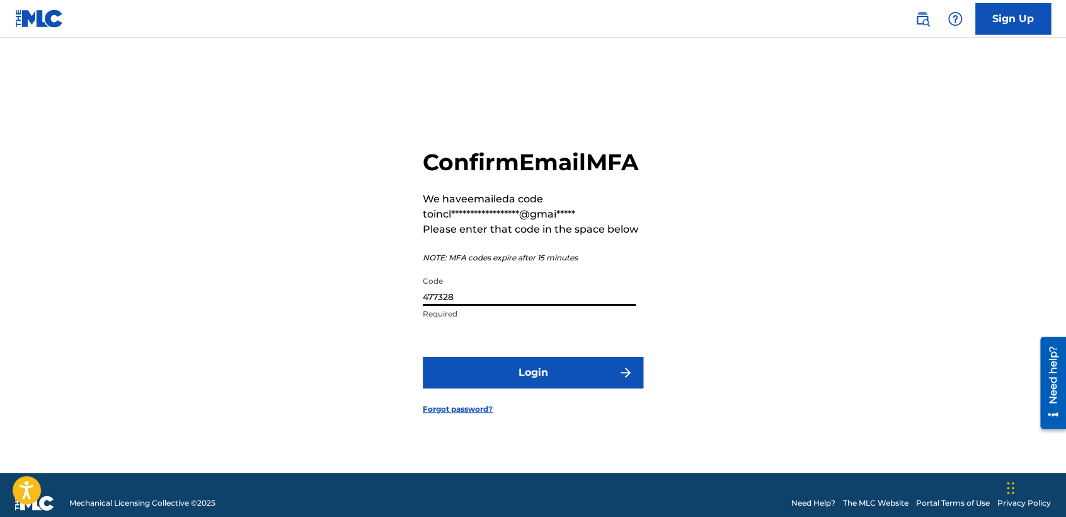
type input "477328"
click at [484, 384] on button "Login" at bounding box center [533, 373] width 221 height 32
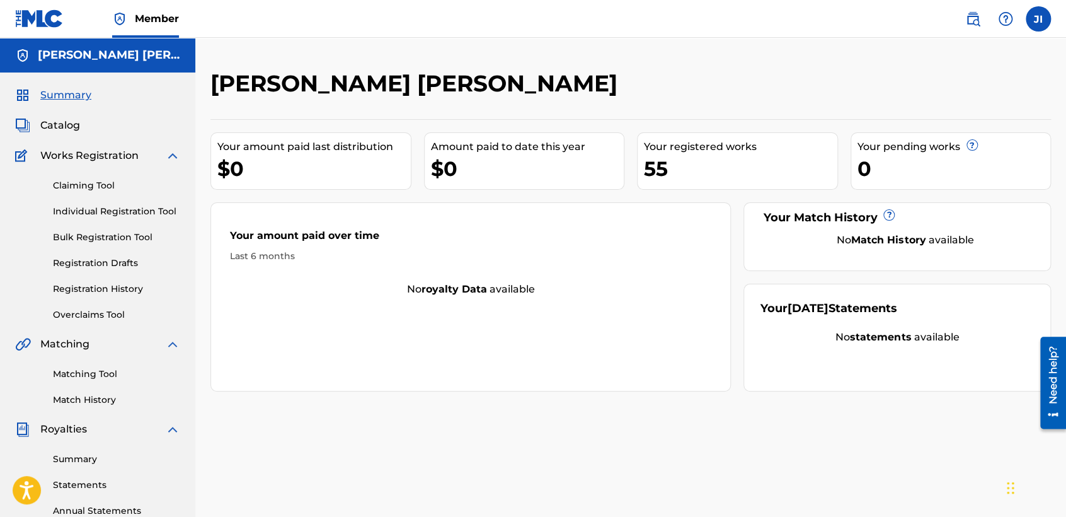
click at [118, 279] on div "Claiming Tool Individual Registration Tool Bulk Registration Tool Registration …" at bounding box center [97, 242] width 165 height 158
click at [121, 291] on link "Registration History" at bounding box center [116, 288] width 127 height 13
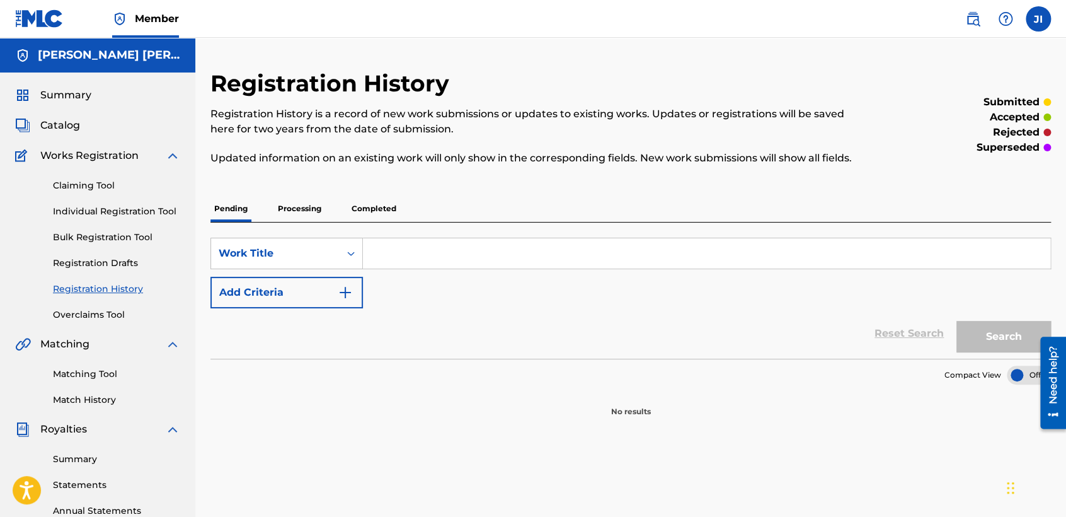
click at [297, 207] on p "Processing" at bounding box center [299, 208] width 51 height 26
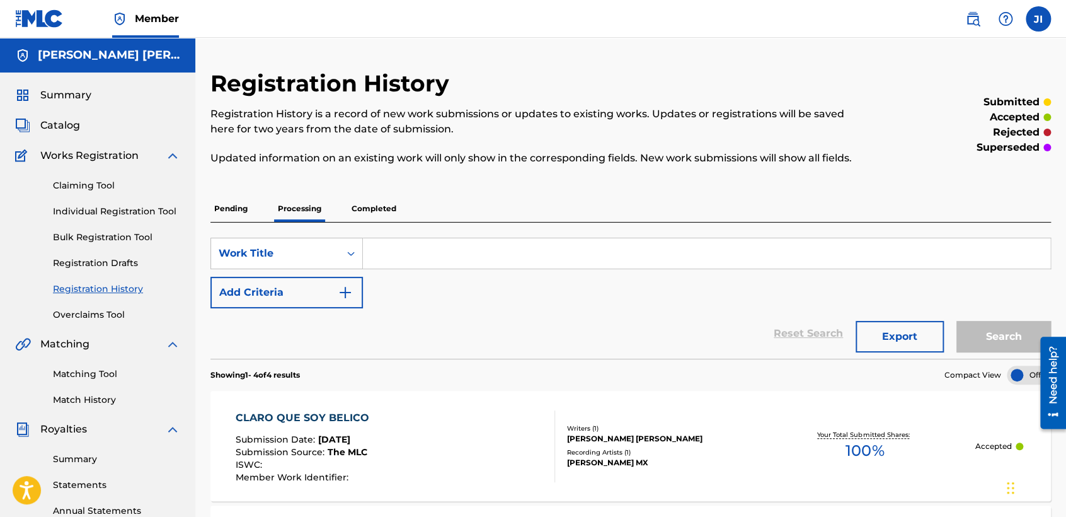
click at [490, 199] on div "Pending Processing Completed" at bounding box center [630, 208] width 841 height 26
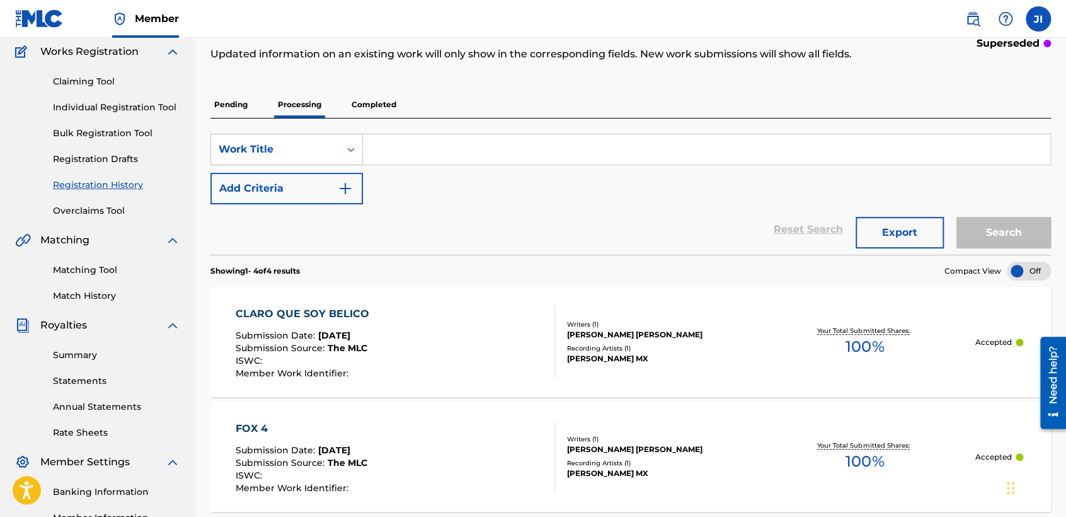
scroll to position [103, 0]
click at [395, 100] on p "Completed" at bounding box center [374, 105] width 52 height 26
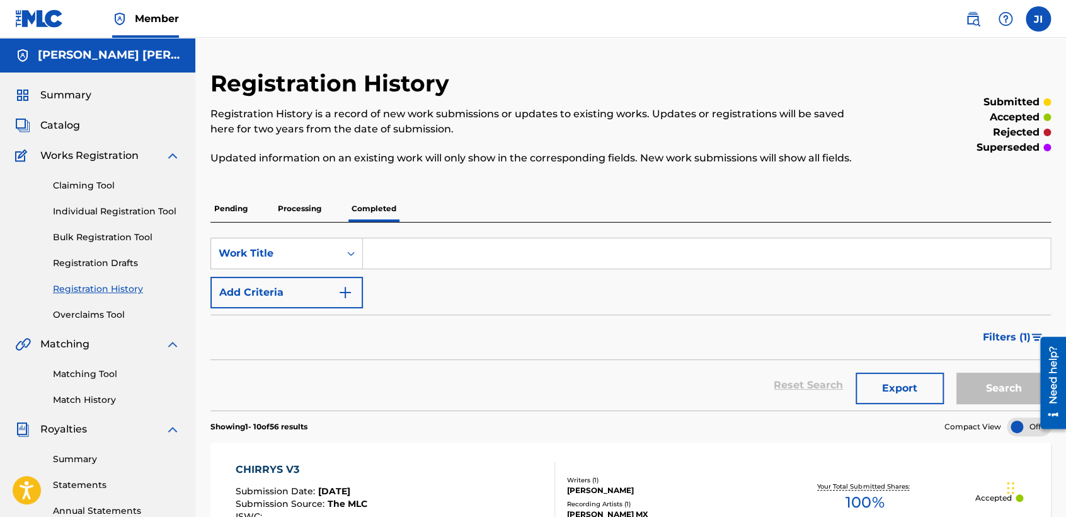
click at [480, 340] on div "Filters ( 1 )" at bounding box center [630, 336] width 841 height 45
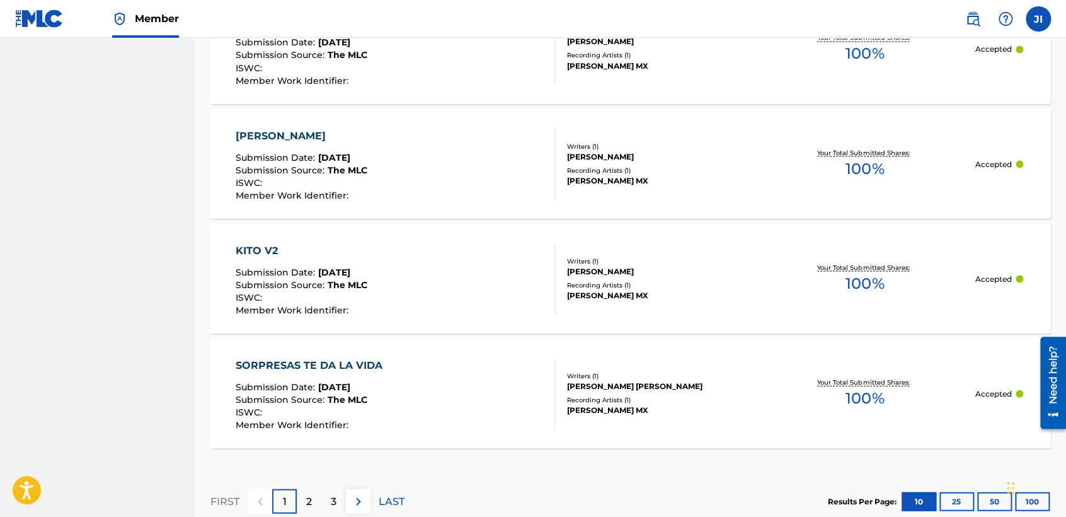
scroll to position [1213, 0]
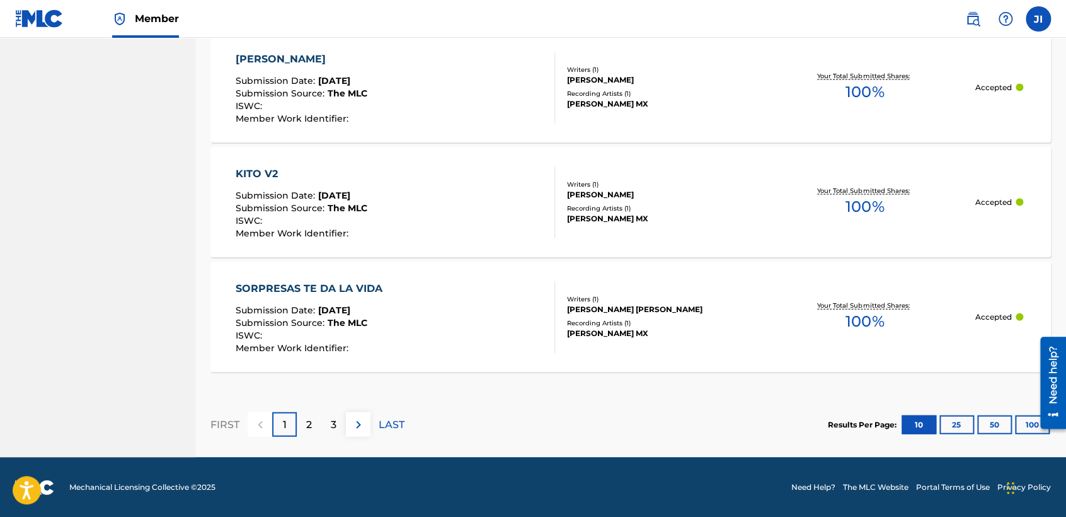
click at [1022, 428] on button "100" at bounding box center [1032, 424] width 35 height 19
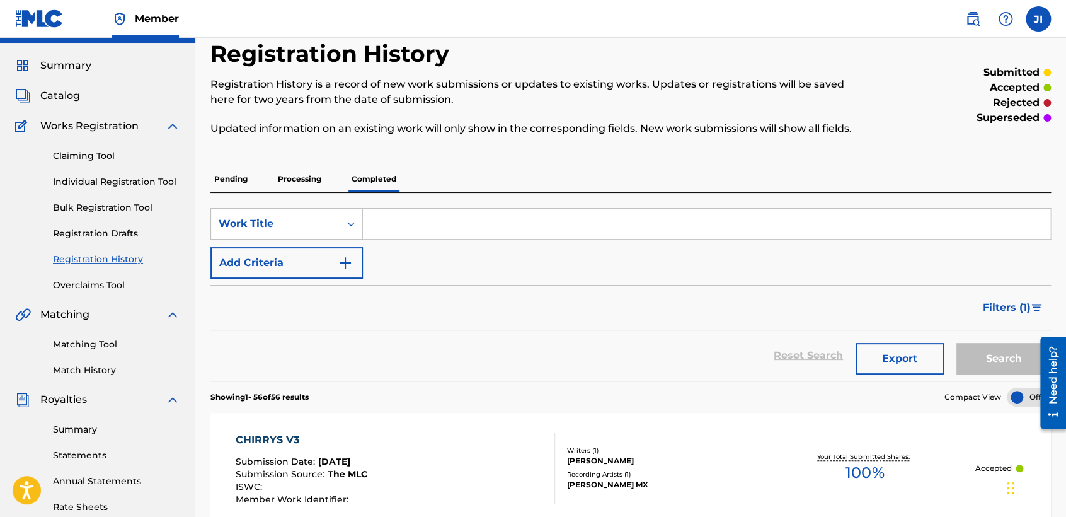
scroll to position [0, 0]
